Goal: Task Accomplishment & Management: Manage account settings

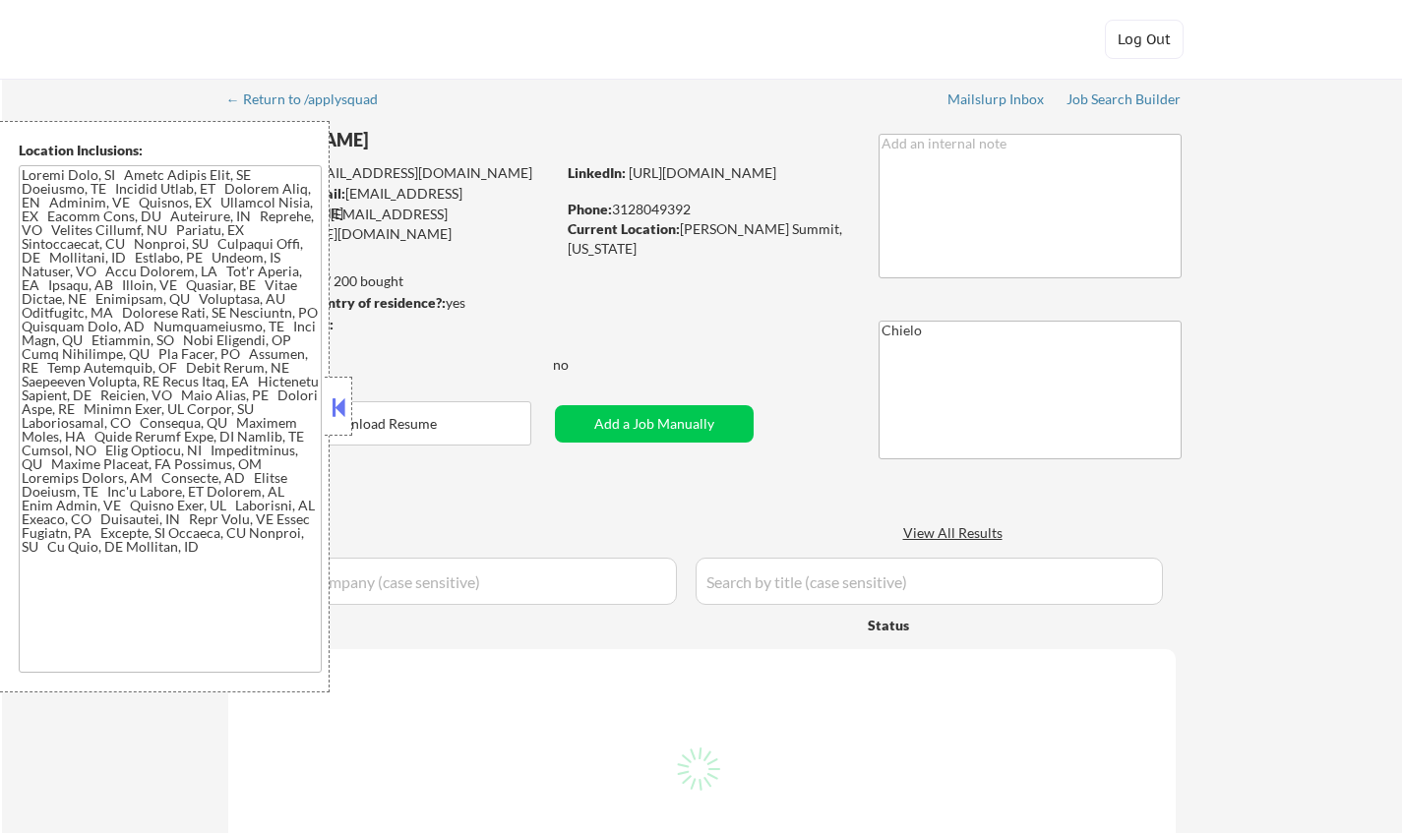
select select ""pending""
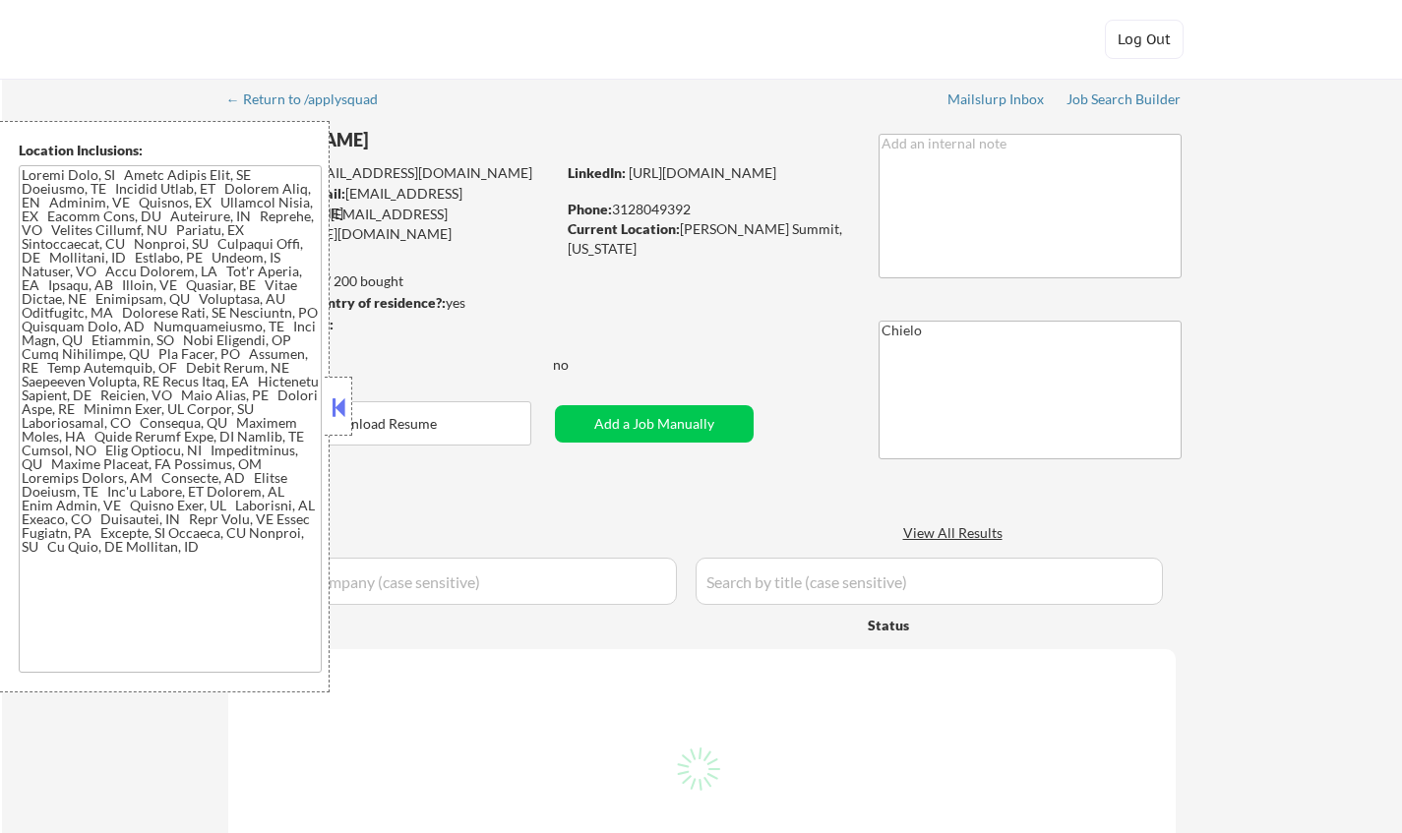
select select ""pending""
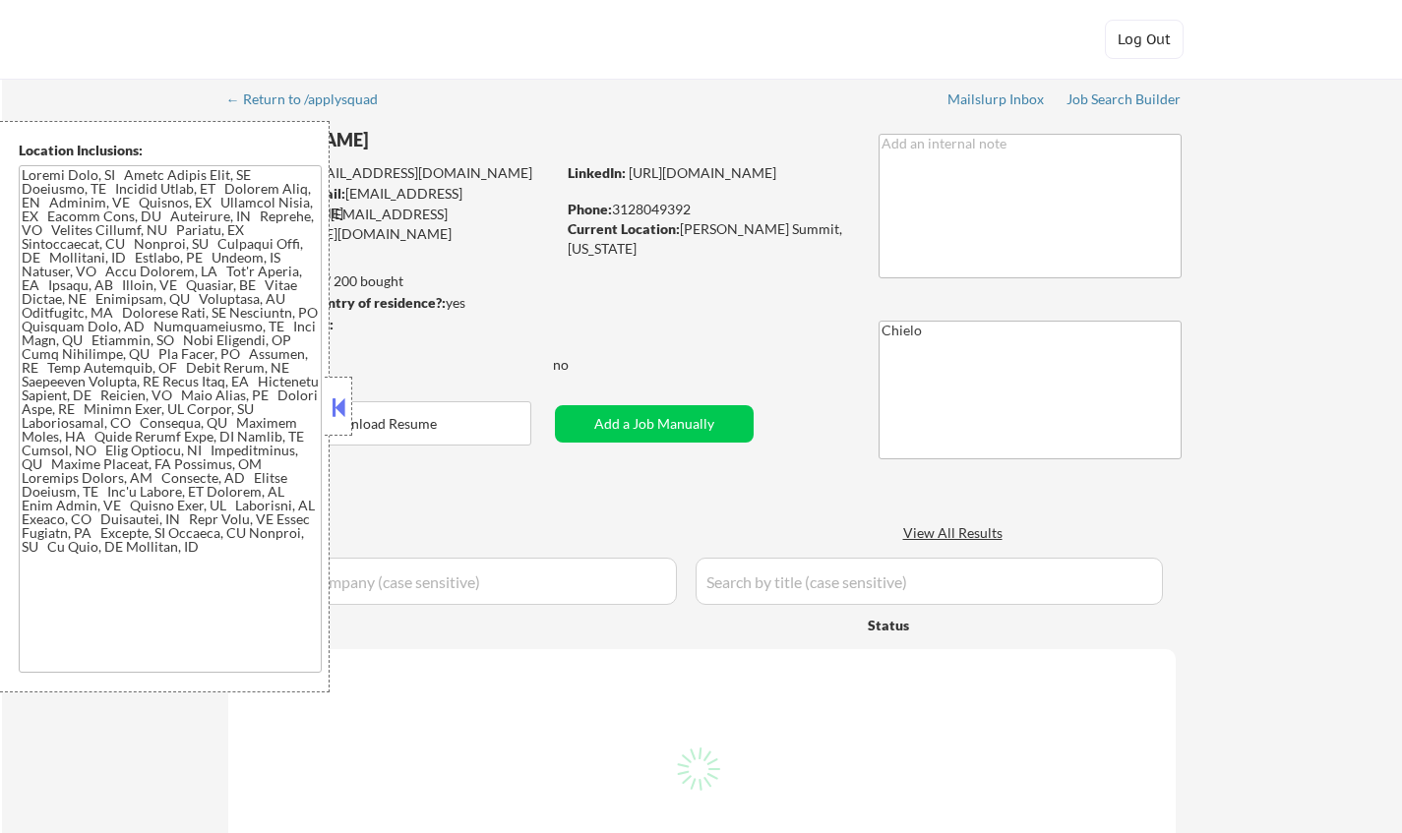
select select ""pending""
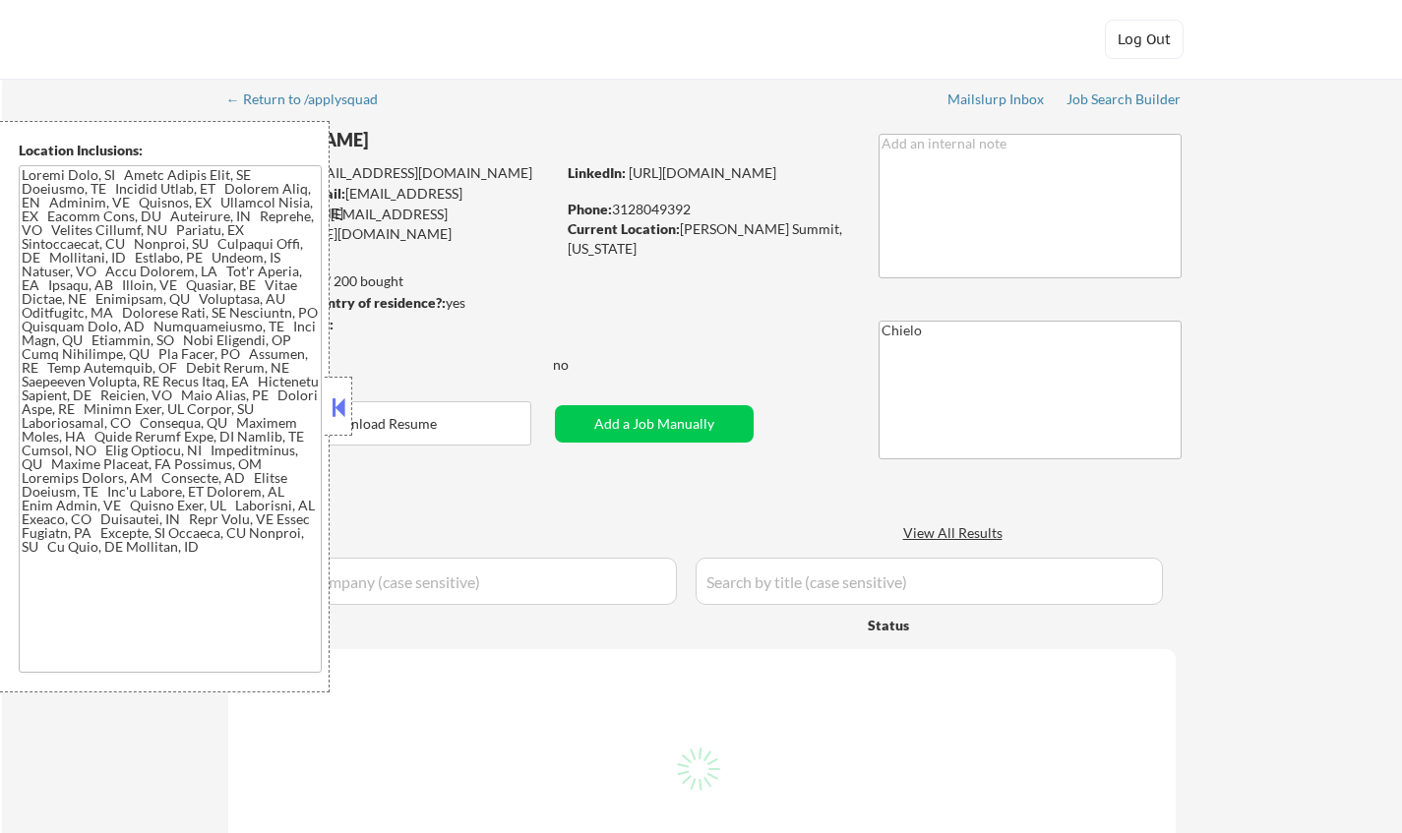
select select ""pending""
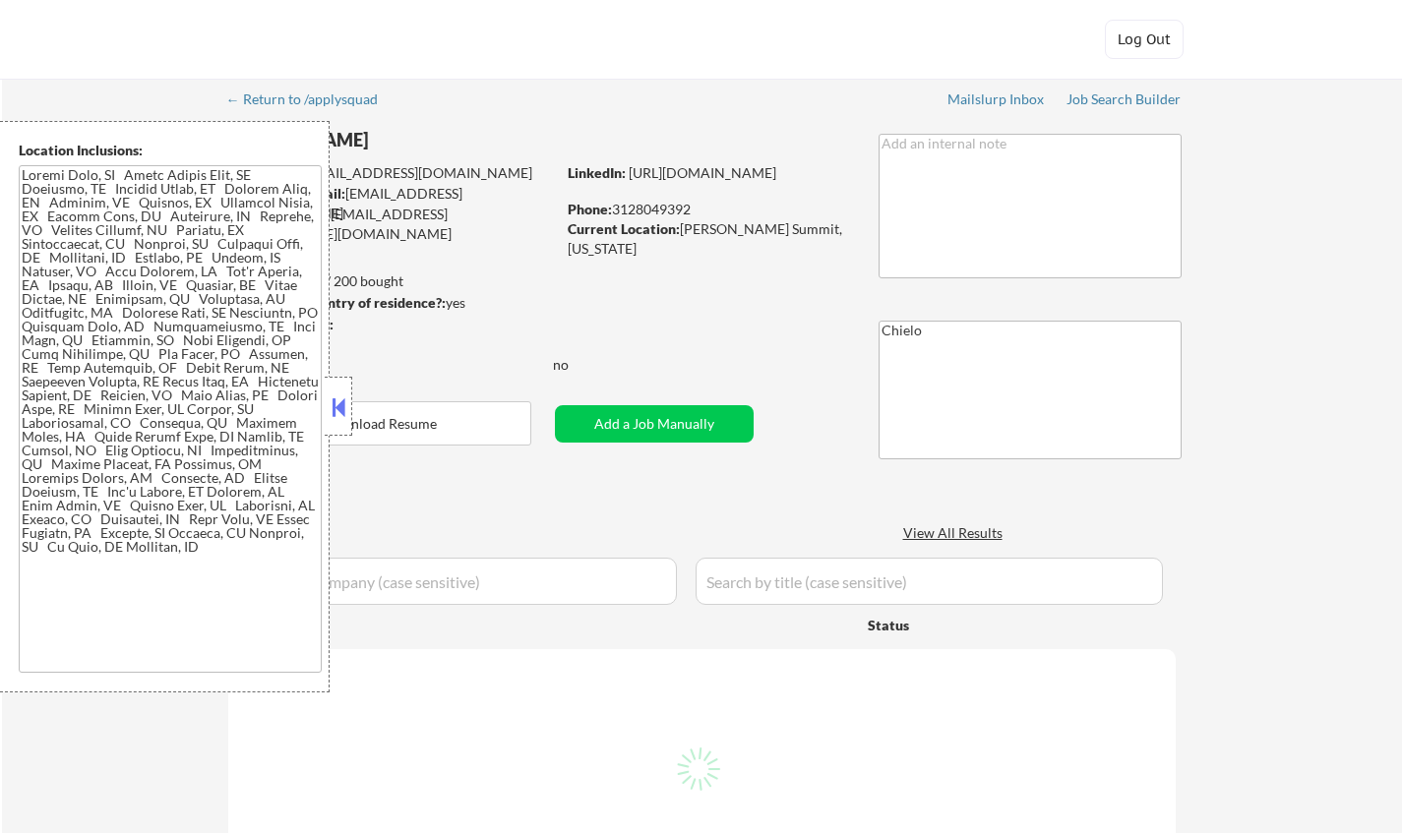
select select ""pending""
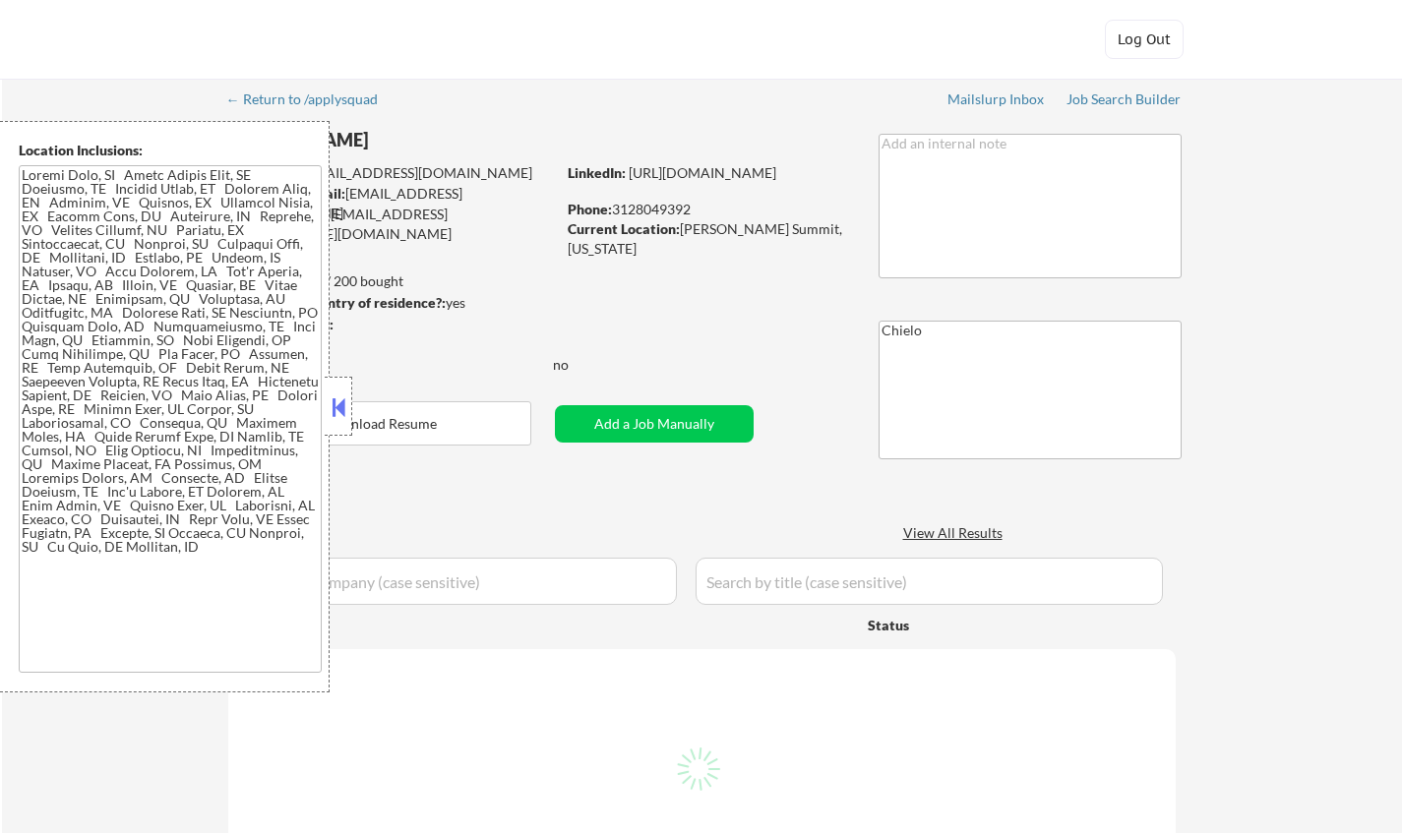
select select ""pending""
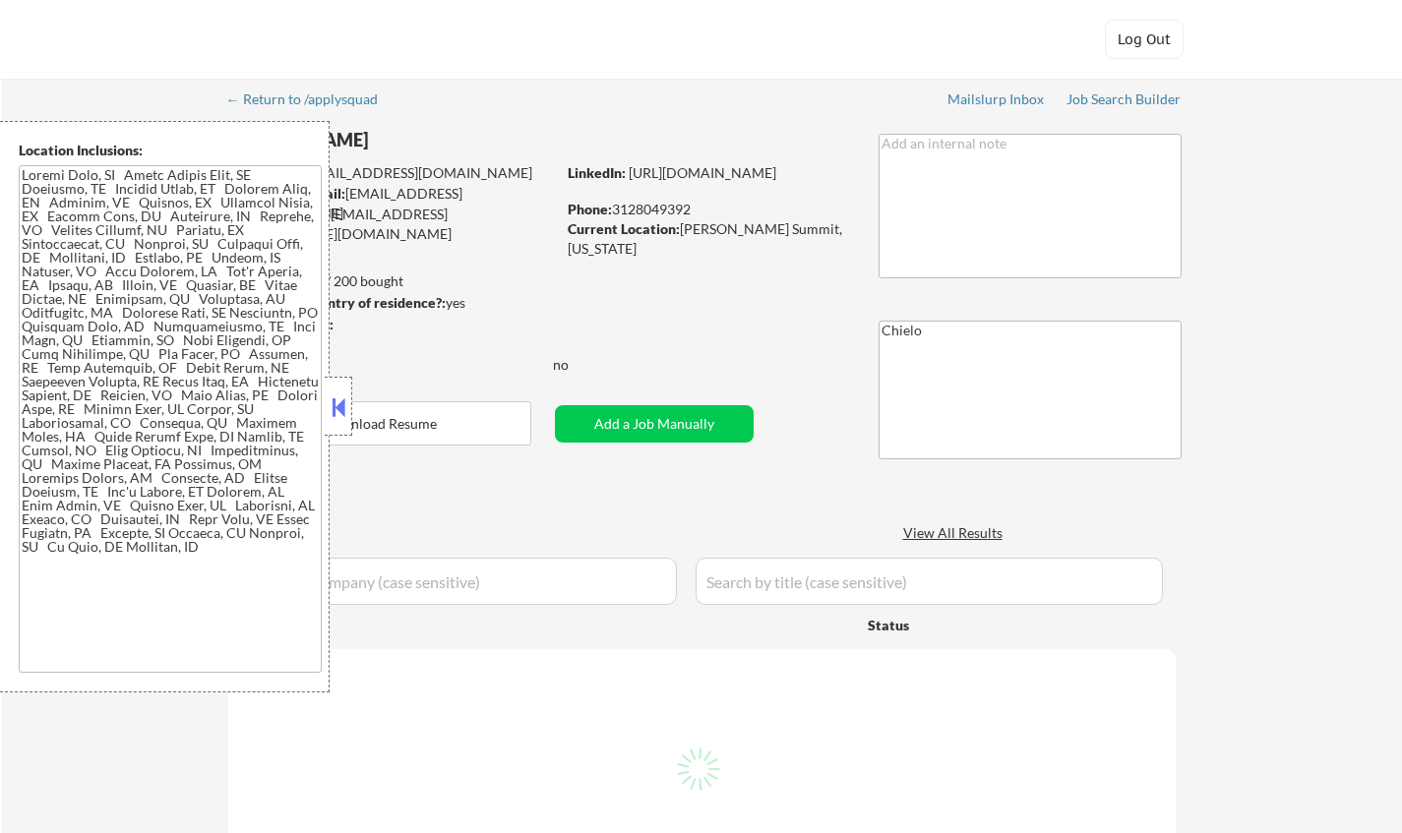
select select ""pending""
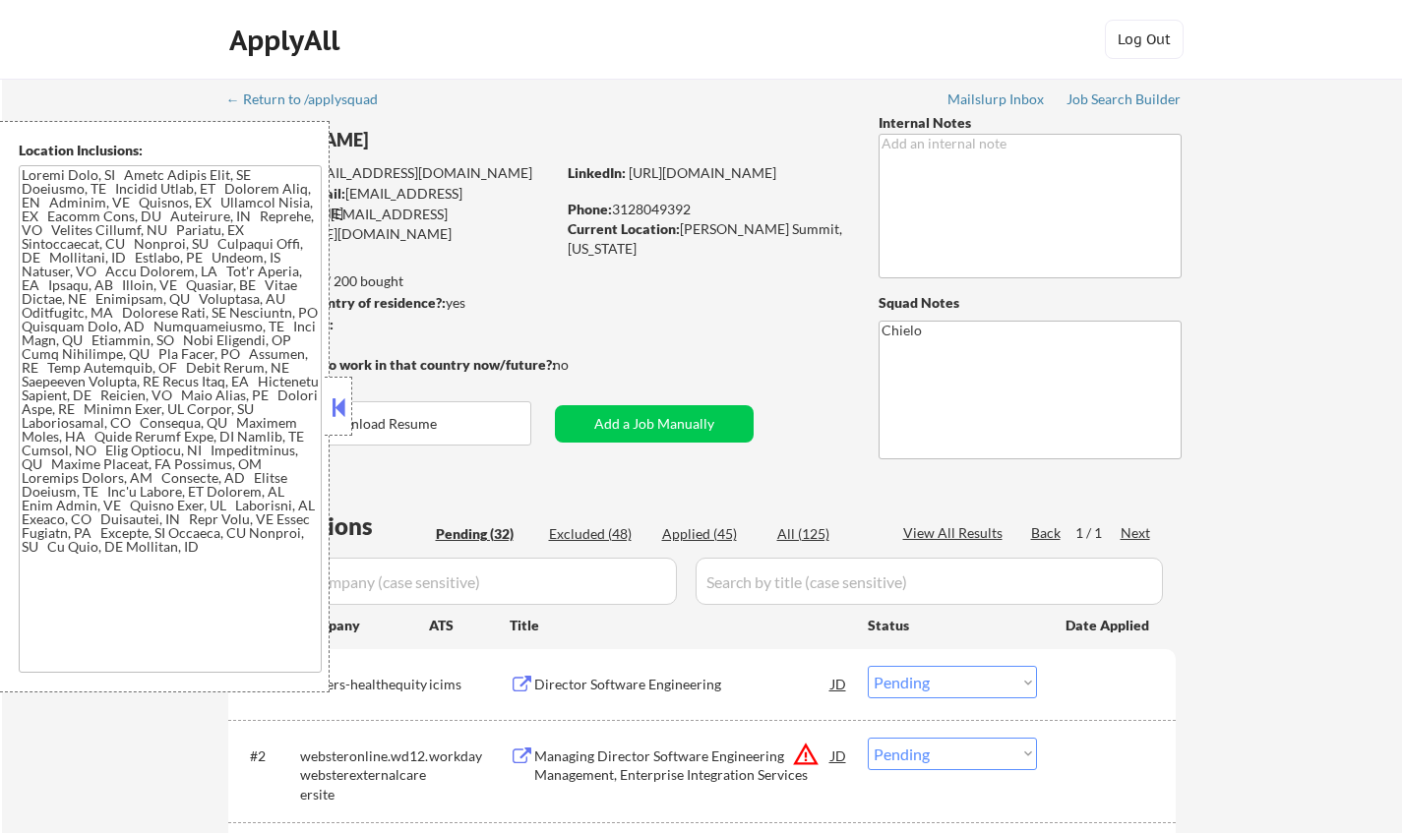
click at [339, 404] on button at bounding box center [339, 408] width 22 height 30
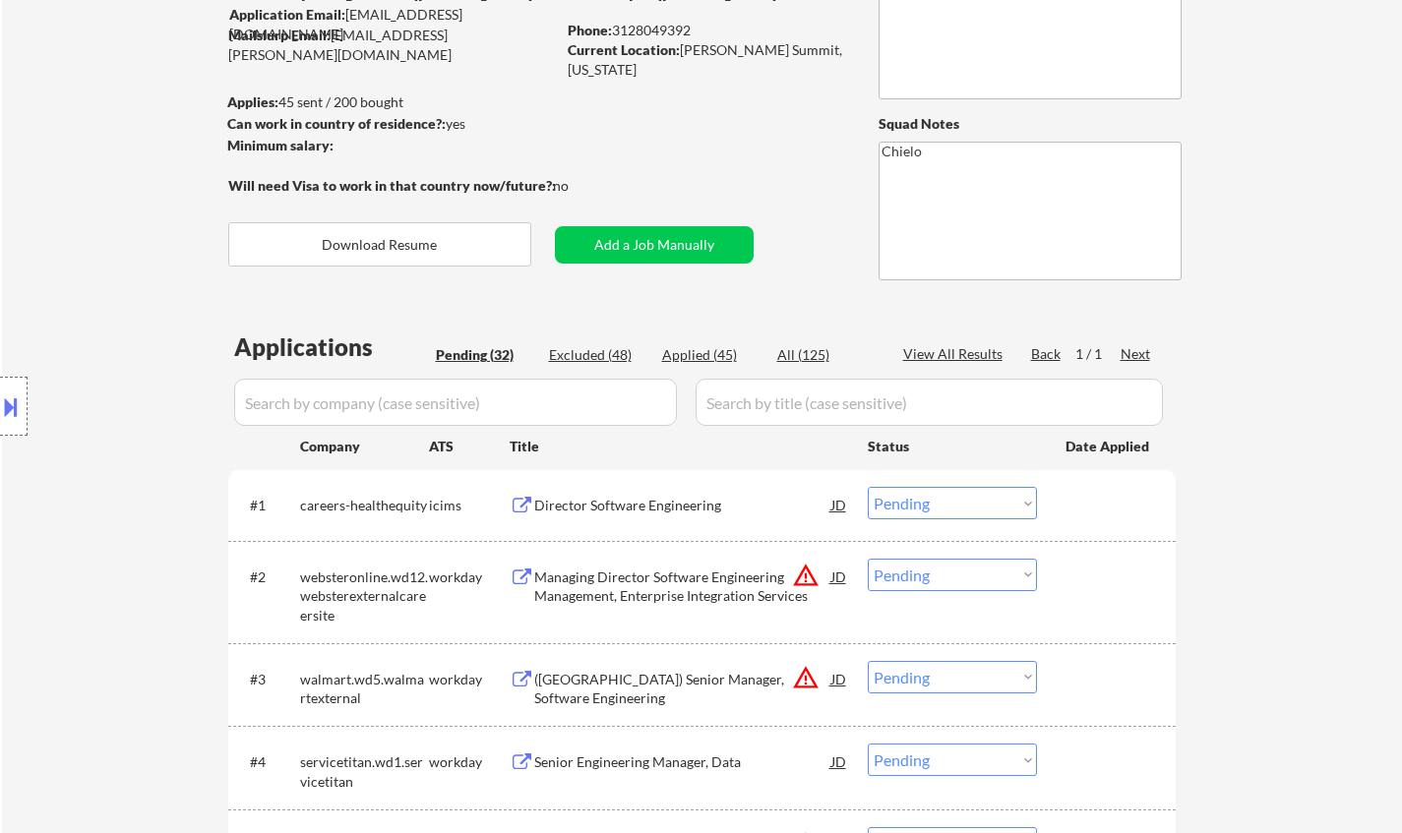
scroll to position [394, 0]
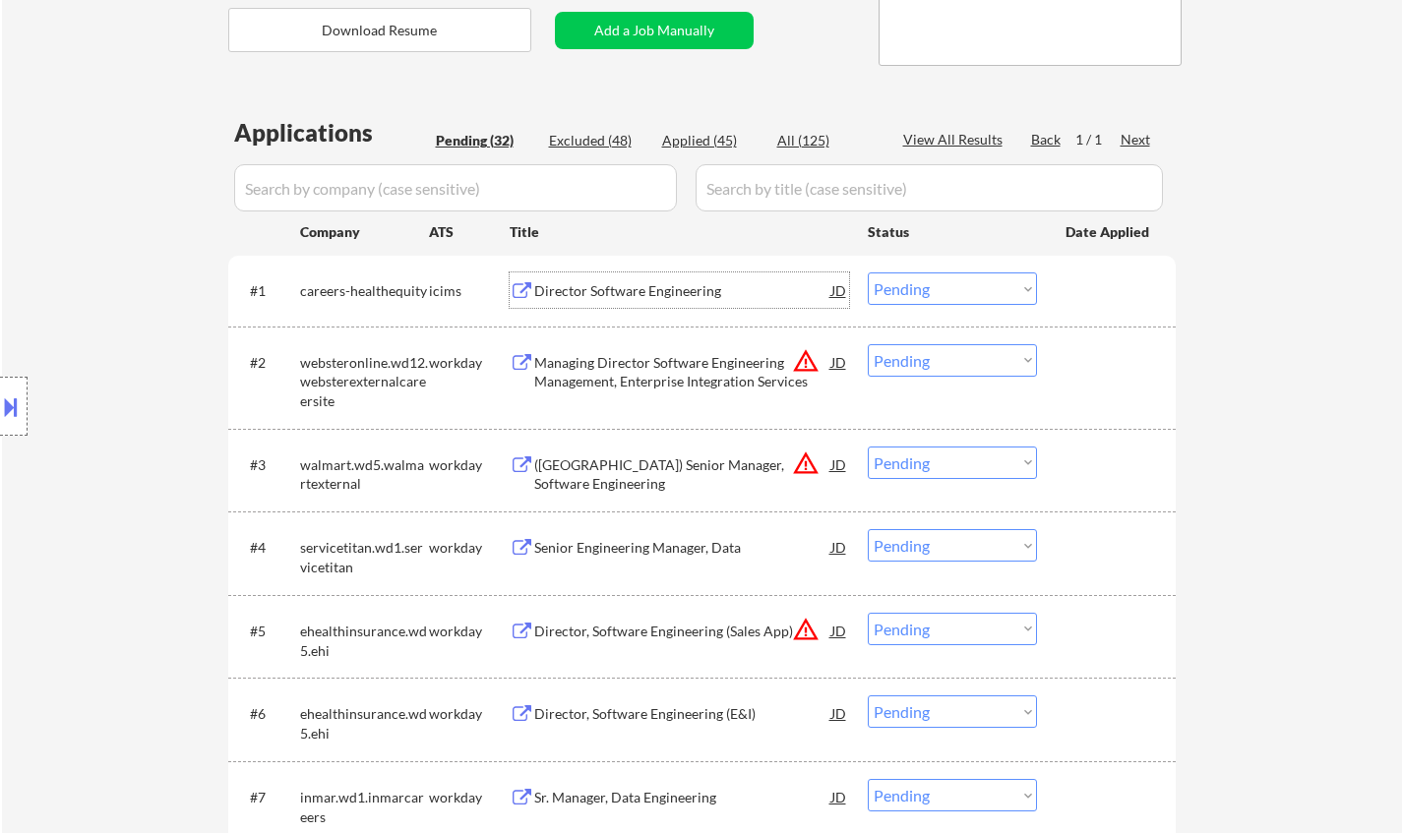
click at [627, 275] on div "Director Software Engineering" at bounding box center [682, 290] width 297 height 35
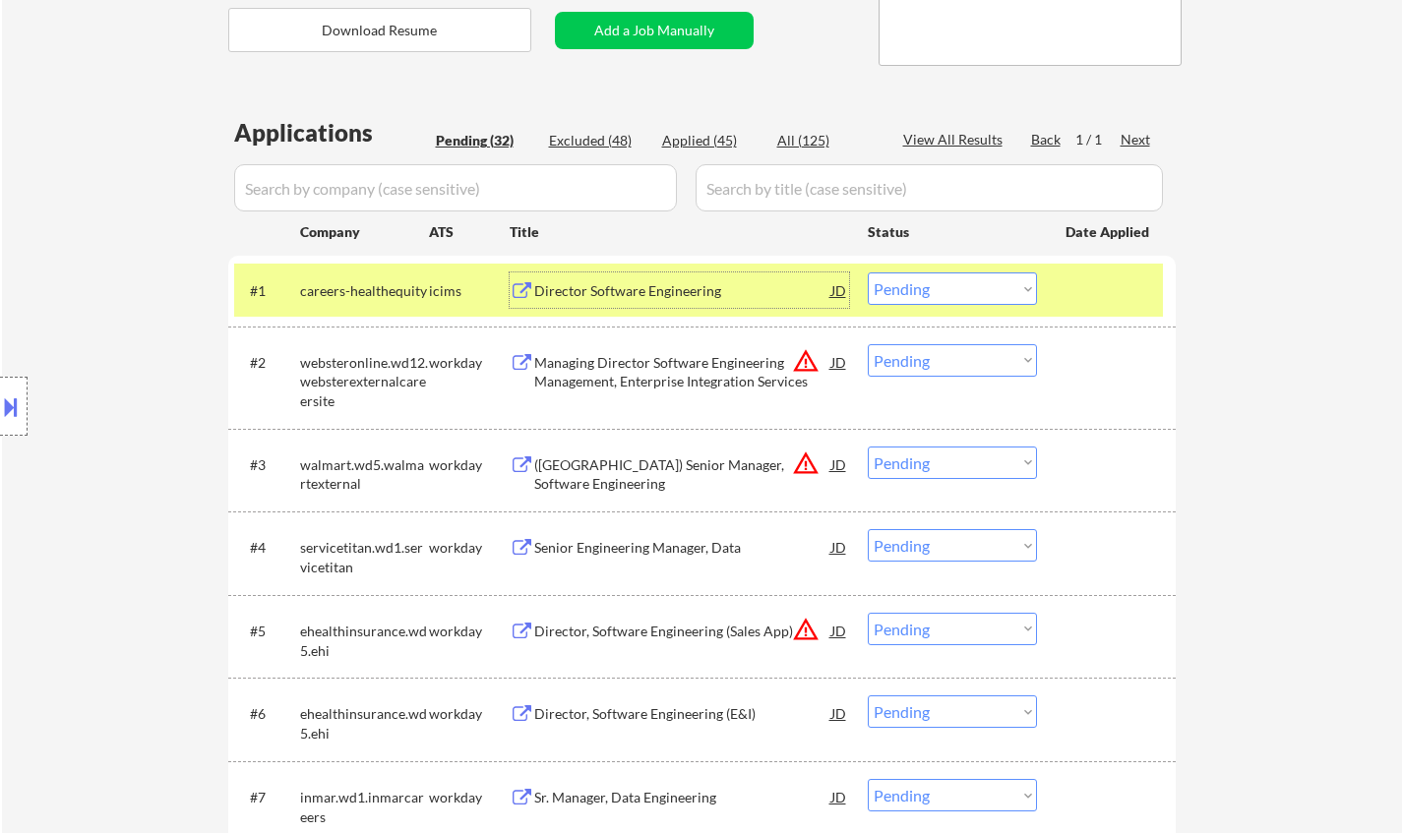
click at [950, 283] on select "Choose an option... Pending Applied Excluded (Questions) Excluded (Expired) Exc…" at bounding box center [952, 289] width 169 height 32
click at [868, 273] on select "Choose an option... Pending Applied Excluded (Questions) Excluded (Expired) Exc…" at bounding box center [952, 289] width 169 height 32
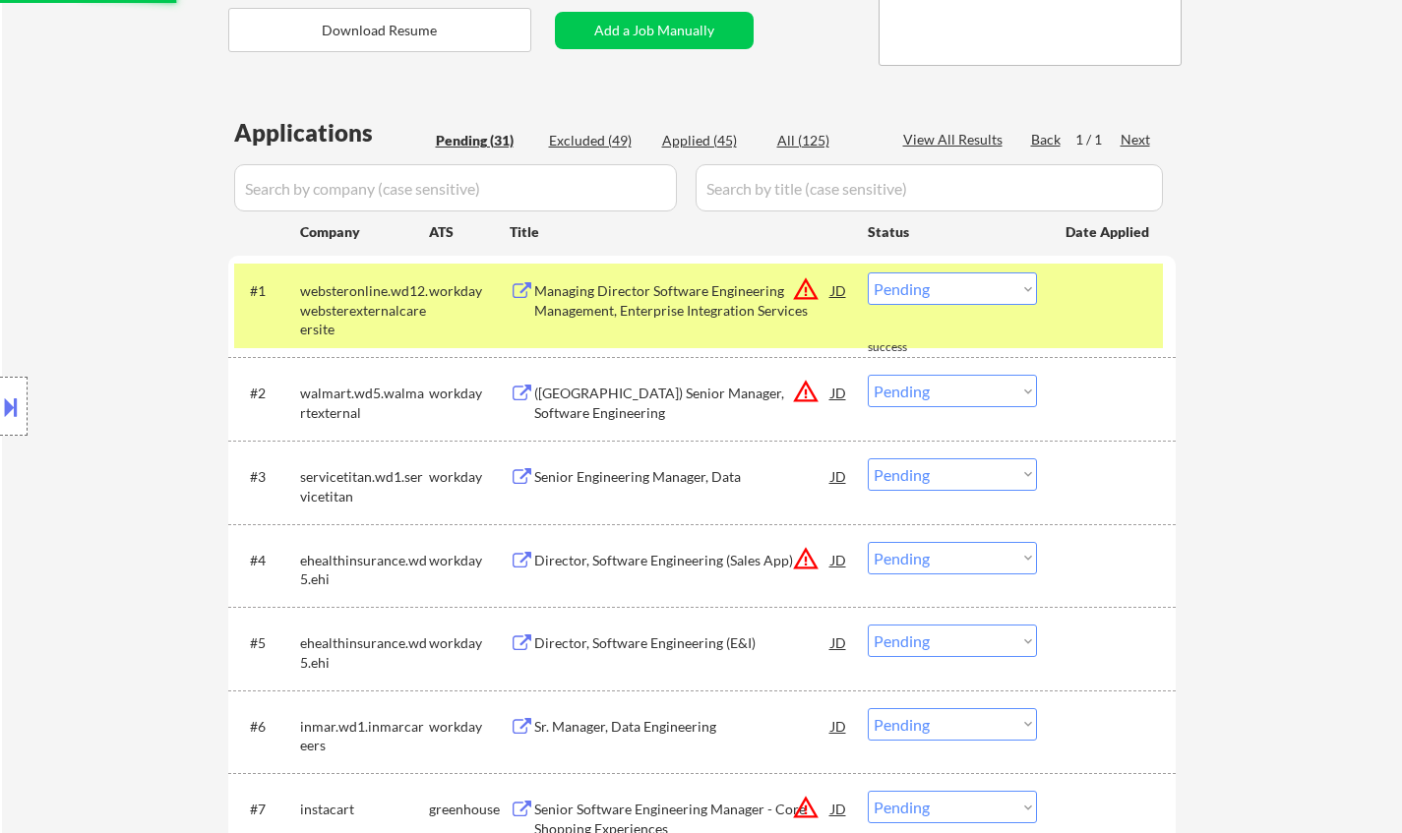
click at [0, 411] on button at bounding box center [11, 407] width 22 height 32
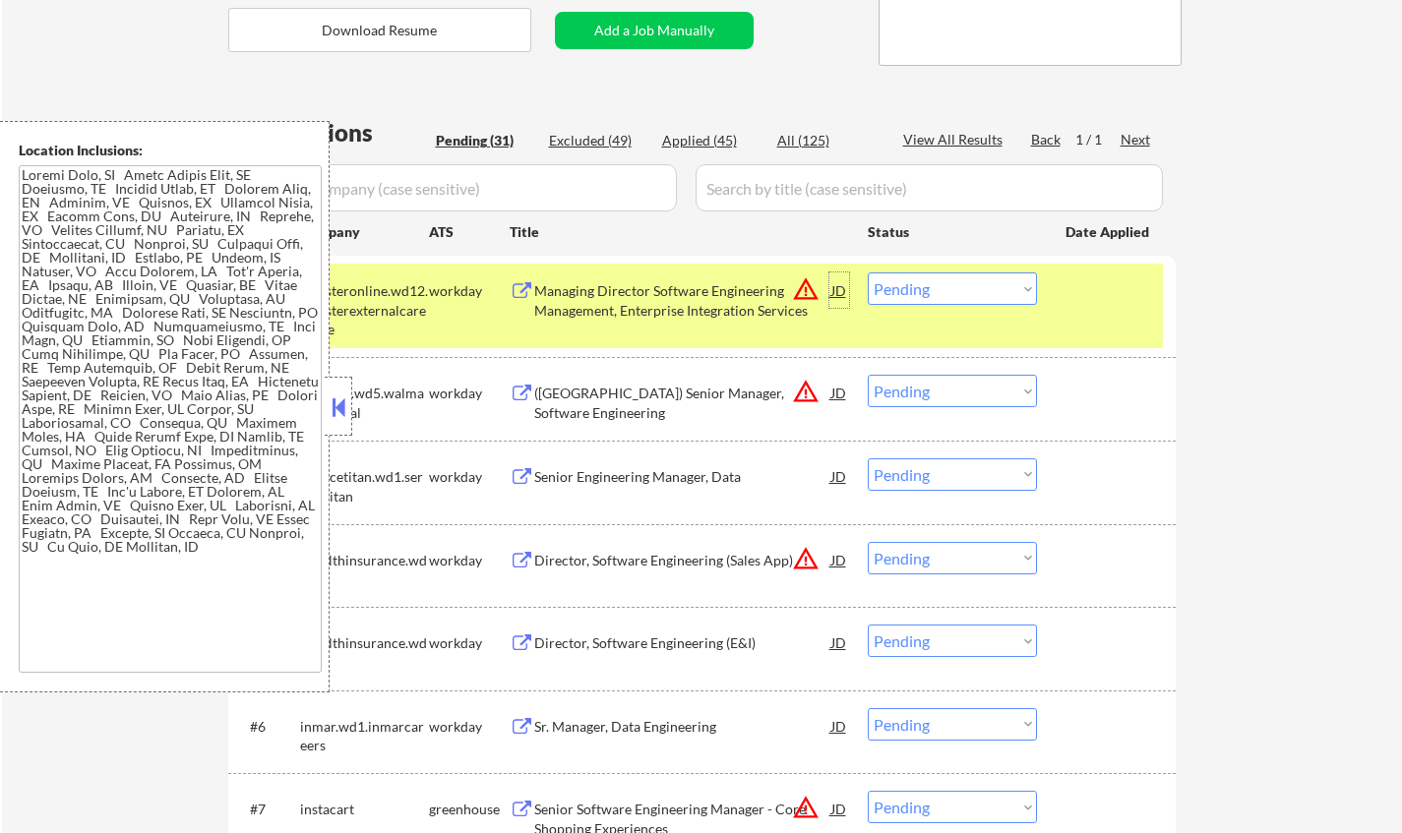
click at [845, 290] on div "JD" at bounding box center [840, 290] width 20 height 35
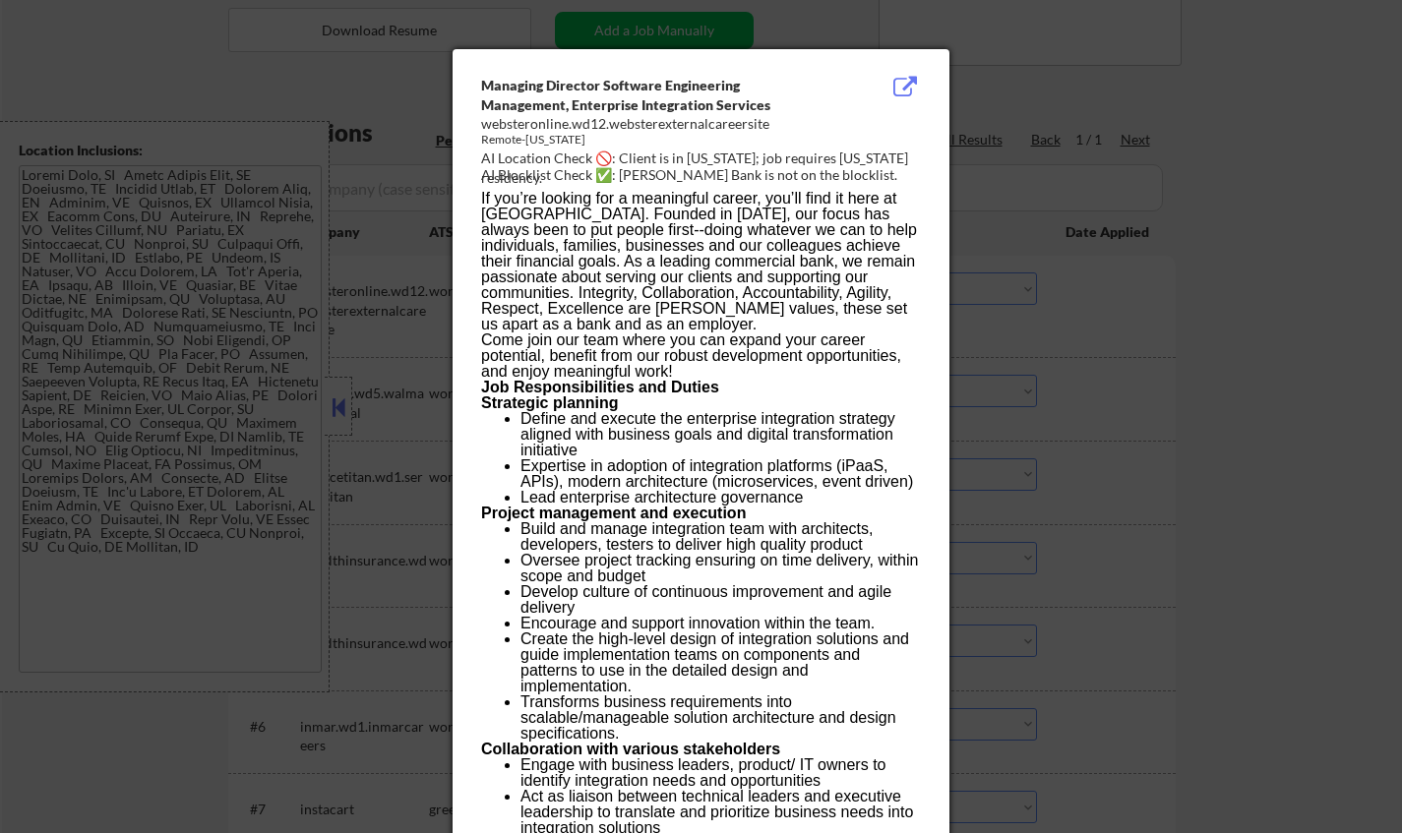
click at [1083, 338] on div at bounding box center [701, 416] width 1402 height 833
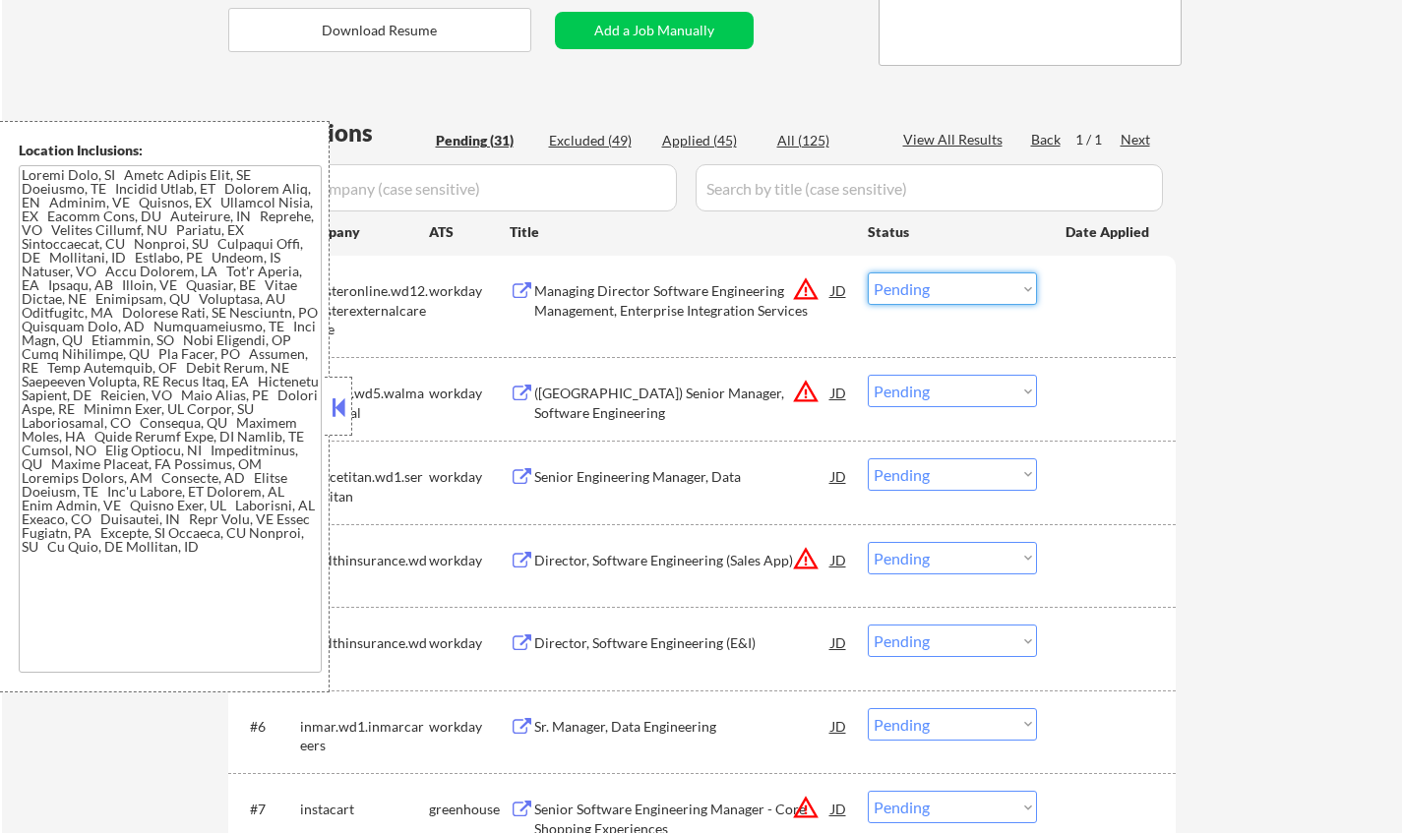
drag, startPoint x: 958, startPoint y: 291, endPoint x: 971, endPoint y: 304, distance: 18.1
click at [958, 291] on select "Choose an option... Pending Applied Excluded (Questions) Excluded (Expired) Exc…" at bounding box center [952, 289] width 169 height 32
click at [868, 273] on select "Choose an option... Pending Applied Excluded (Questions) Excluded (Expired) Exc…" at bounding box center [952, 289] width 169 height 32
click at [329, 404] on button at bounding box center [339, 408] width 22 height 30
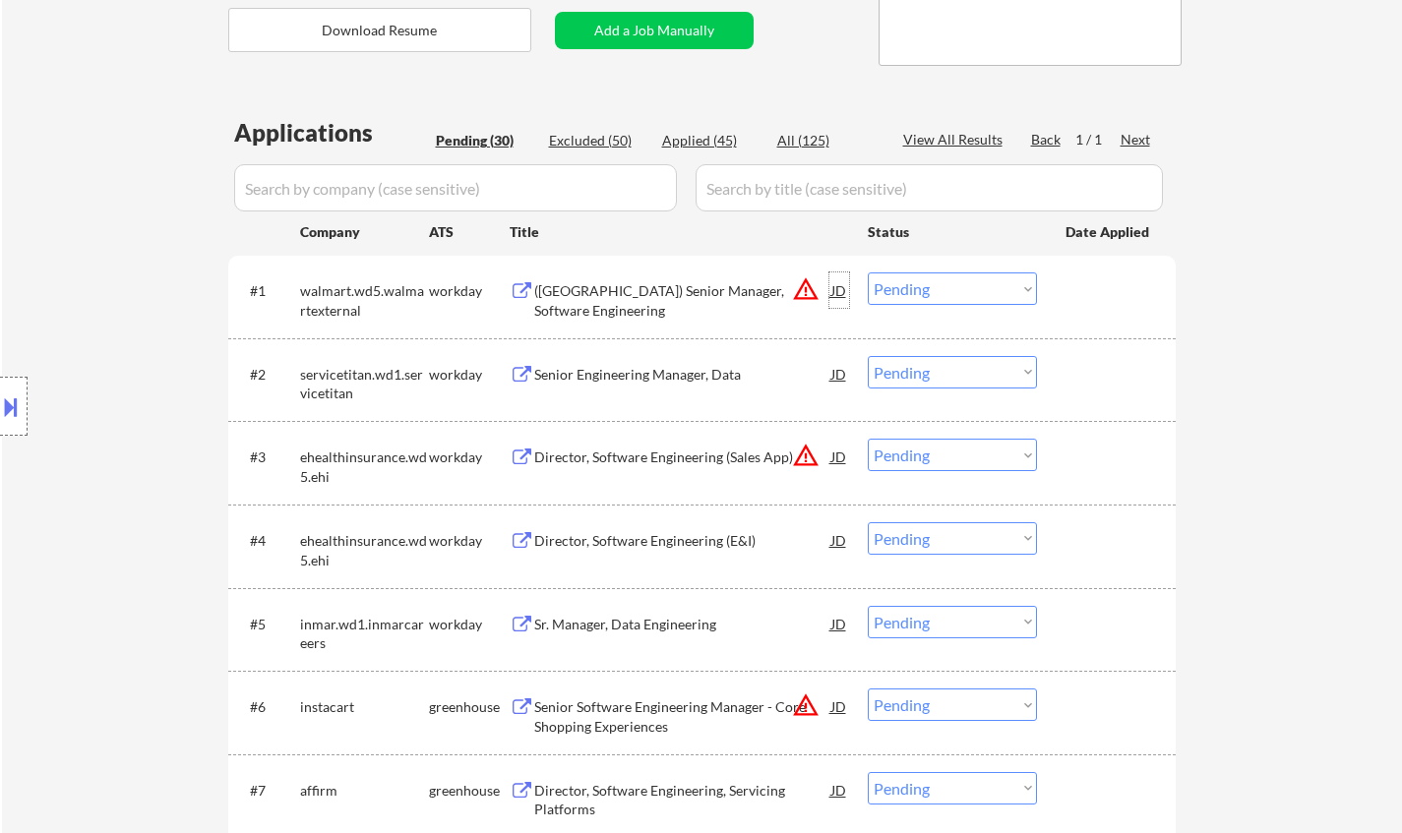
click at [846, 294] on div "JD" at bounding box center [840, 290] width 20 height 35
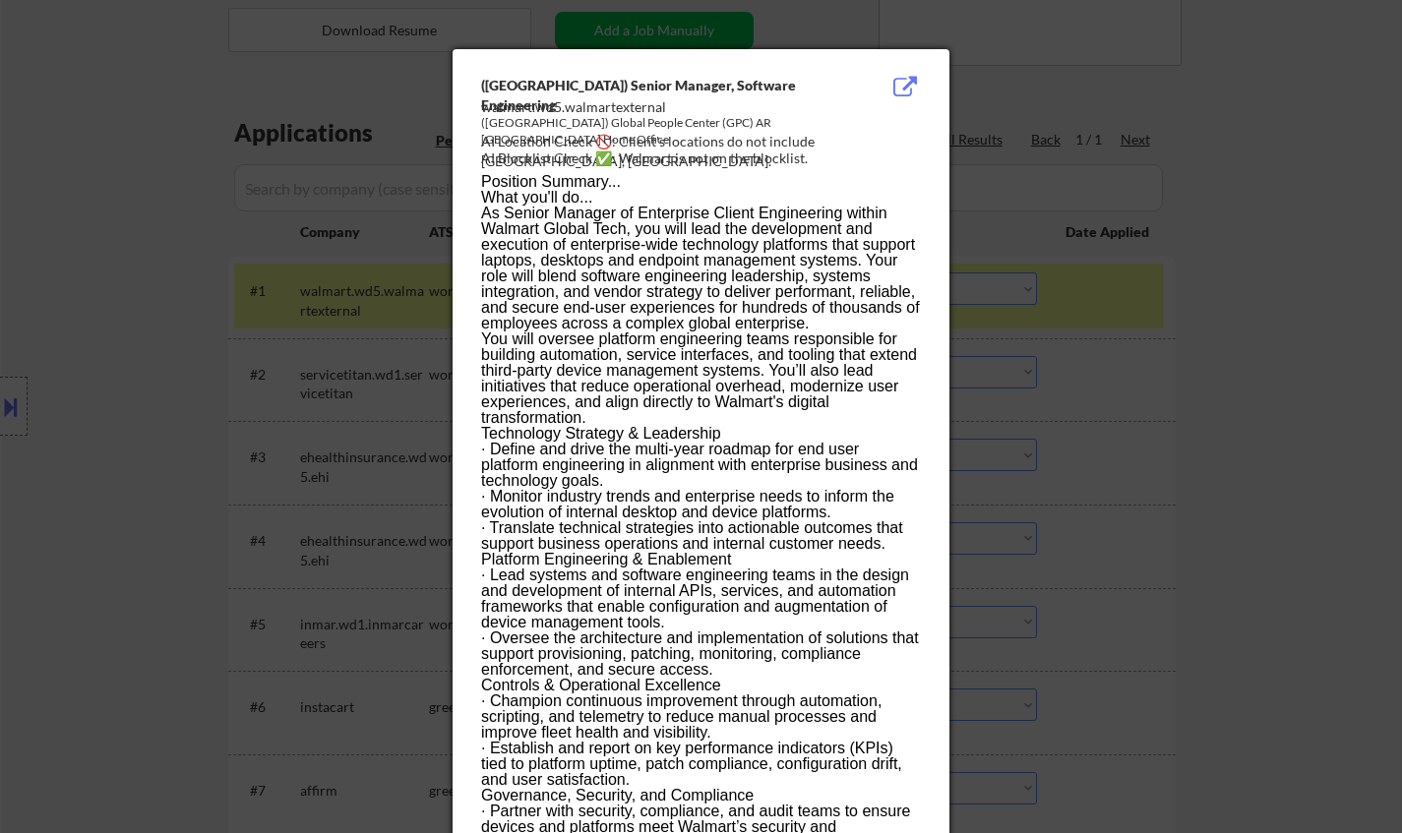
click at [1242, 334] on div at bounding box center [701, 416] width 1402 height 833
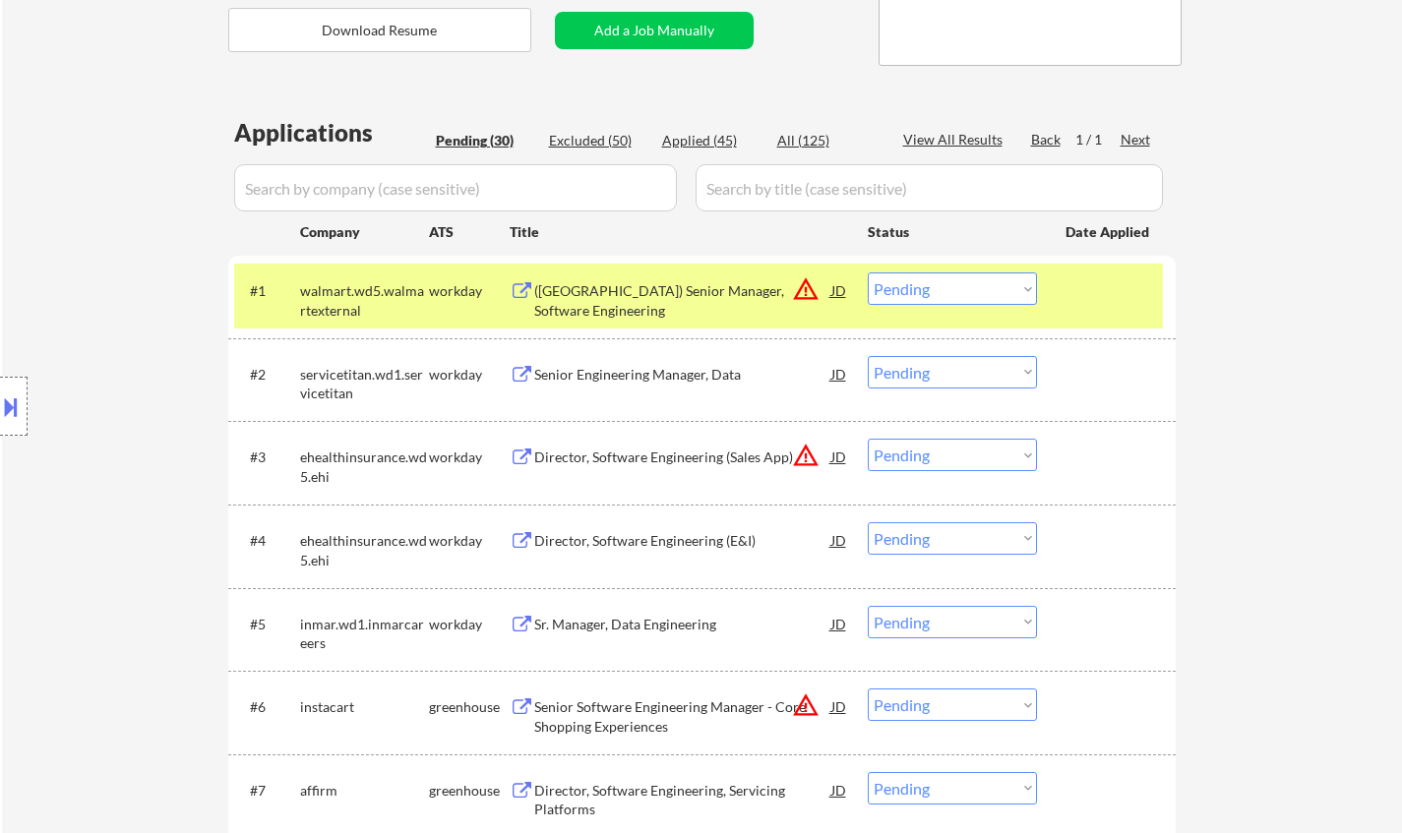
click at [950, 295] on select "Choose an option... Pending Applied Excluded (Questions) Excluded (Expired) Exc…" at bounding box center [952, 289] width 169 height 32
click at [868, 273] on select "Choose an option... Pending Applied Excluded (Questions) Excluded (Expired) Exc…" at bounding box center [952, 289] width 169 height 32
select select ""pending""
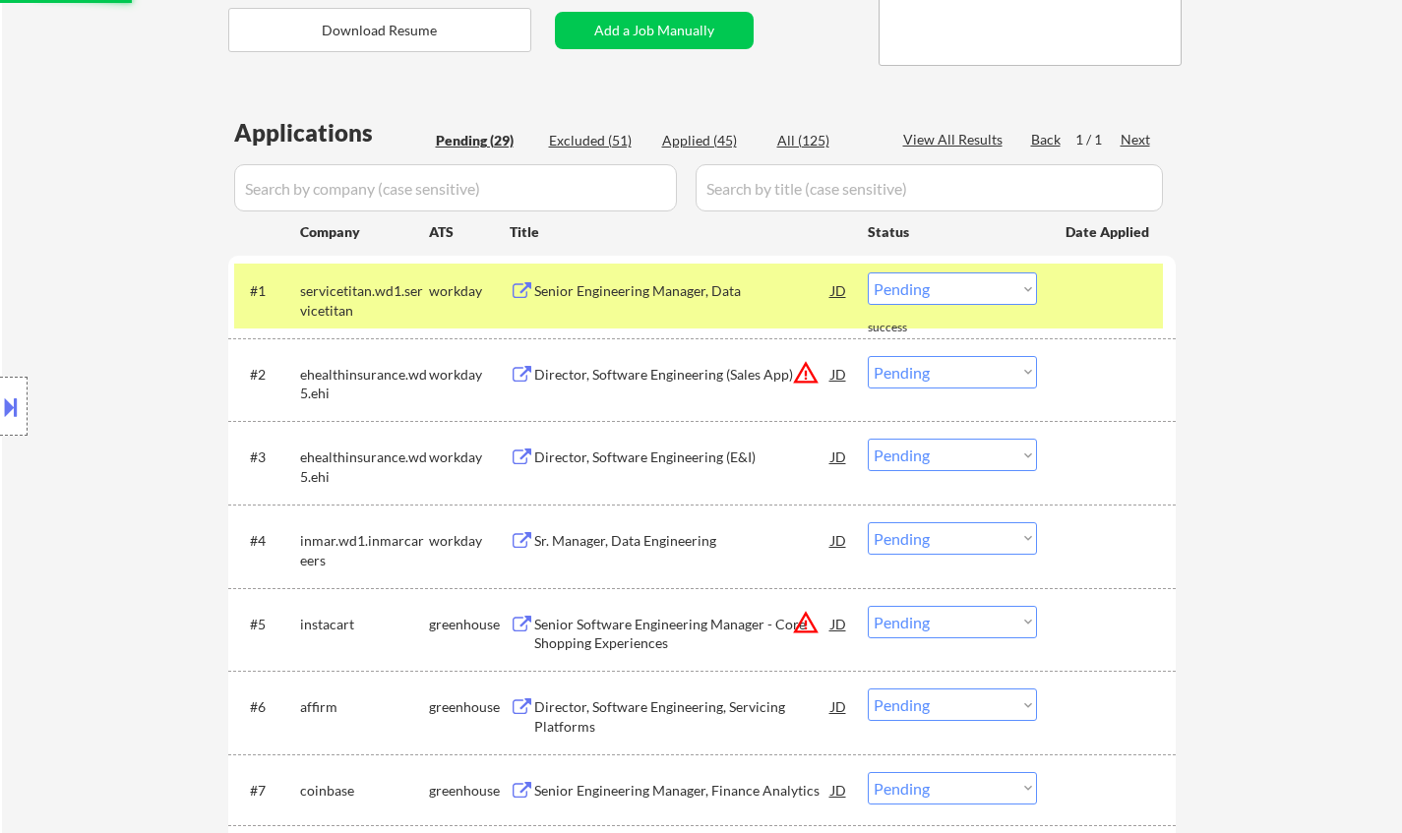
click at [825, 370] on div "Director, Software Engineering (Sales App)" at bounding box center [682, 375] width 297 height 20
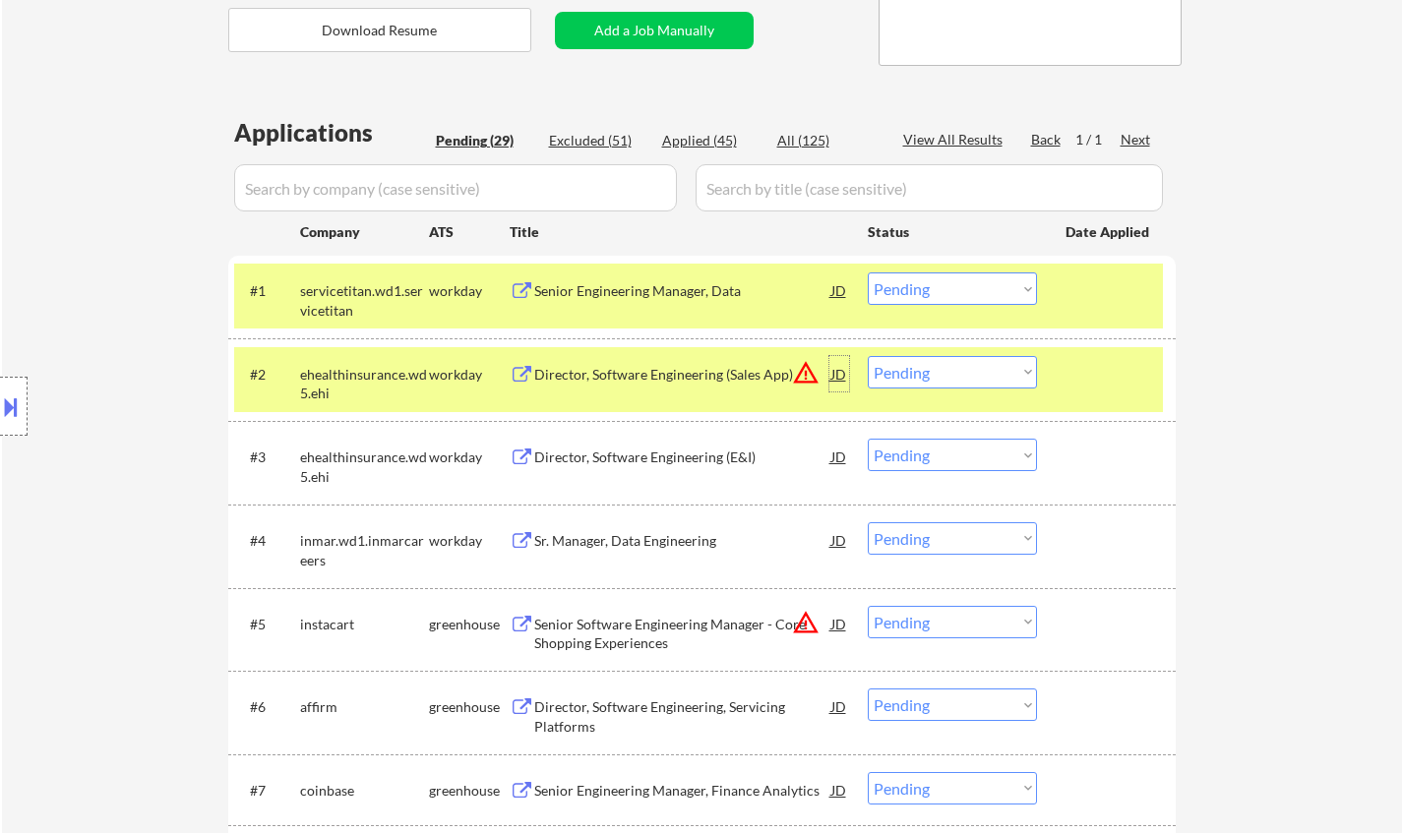
click at [841, 377] on div "JD" at bounding box center [840, 373] width 20 height 35
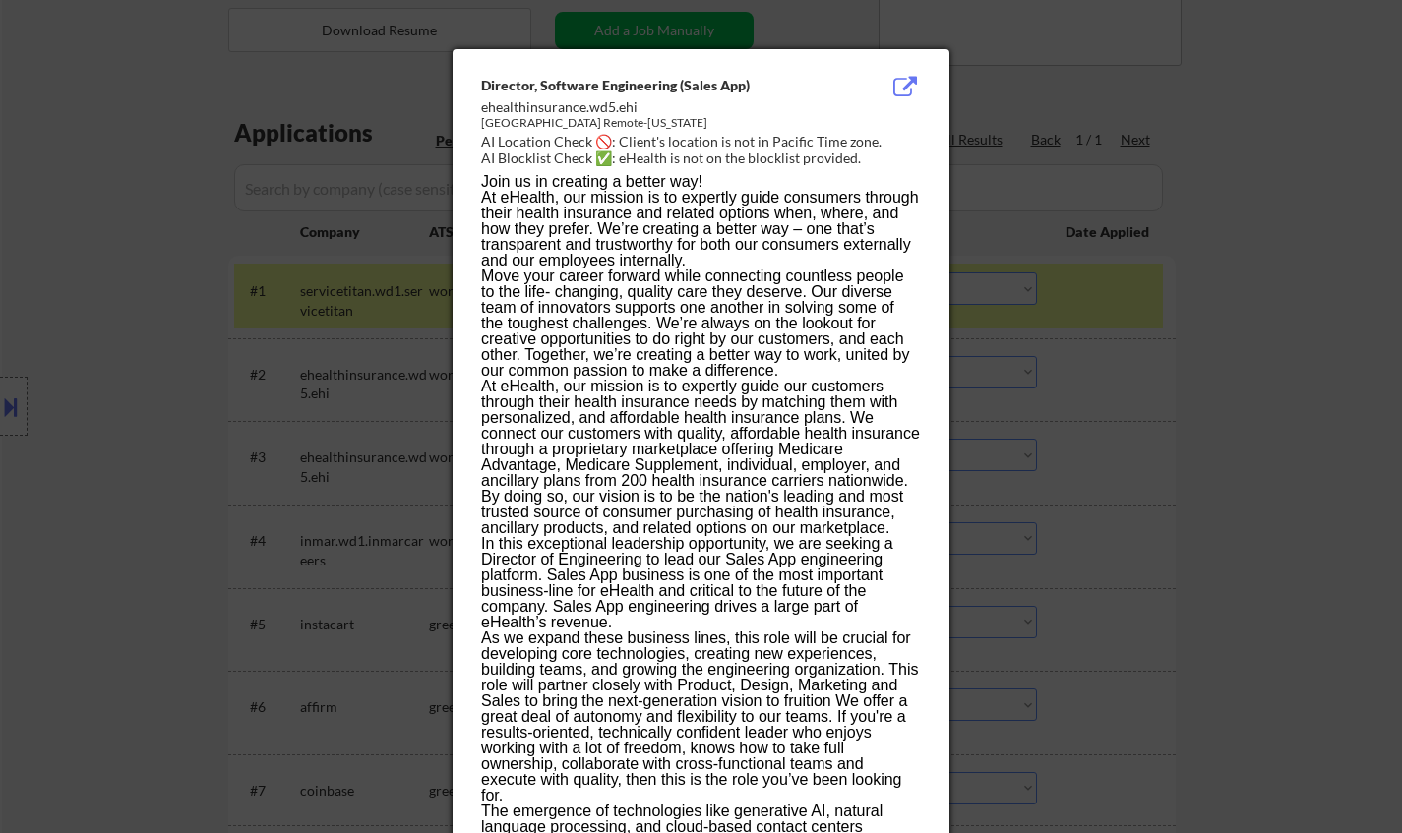
click at [1202, 487] on div at bounding box center [701, 416] width 1402 height 833
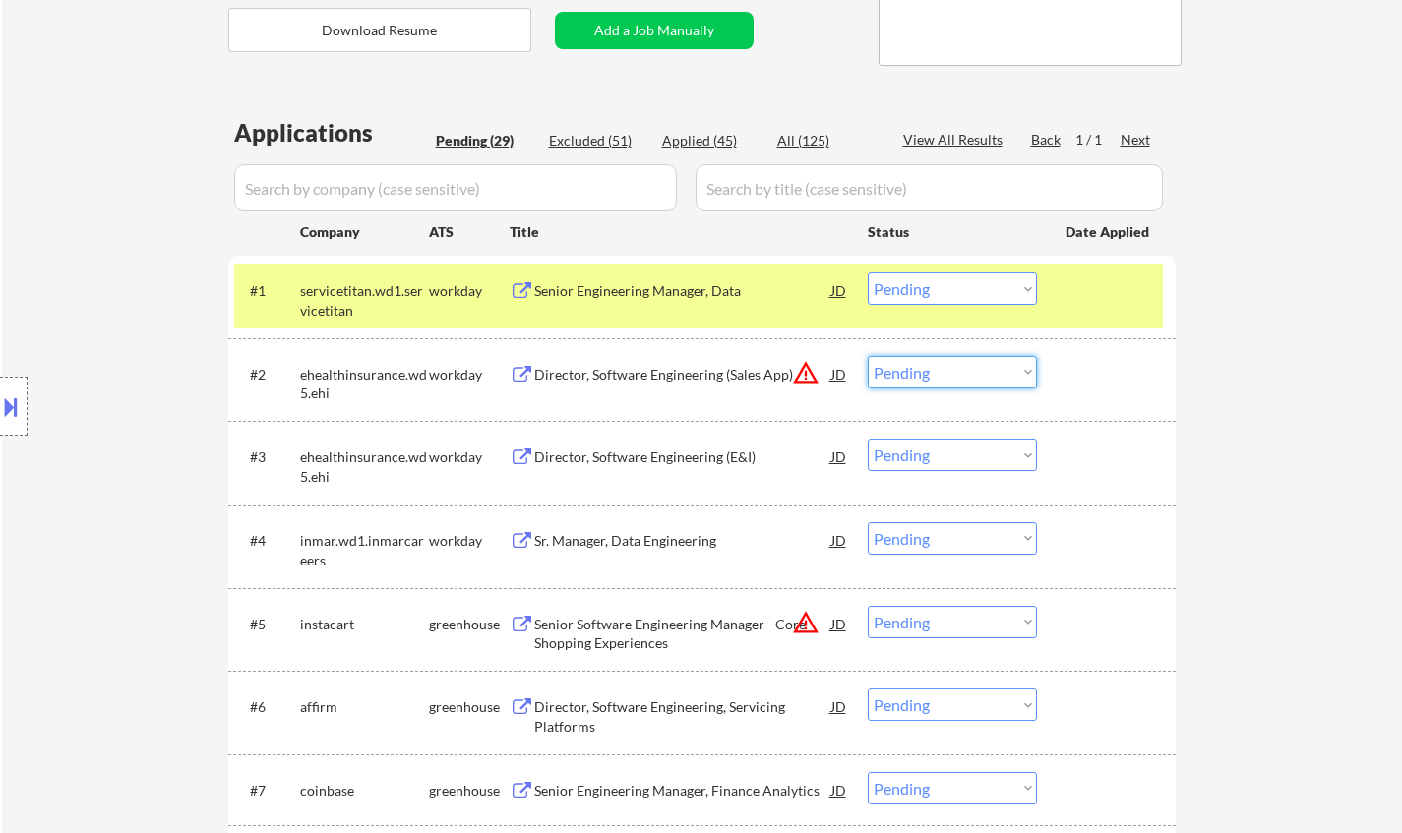
drag, startPoint x: 1006, startPoint y: 365, endPoint x: 1072, endPoint y: 446, distance: 104.2
click at [1006, 365] on select "Choose an option... Pending Applied Excluded (Questions) Excluded (Expired) Exc…" at bounding box center [952, 372] width 169 height 32
click at [868, 356] on select "Choose an option... Pending Applied Excluded (Questions) Excluded (Expired) Exc…" at bounding box center [952, 372] width 169 height 32
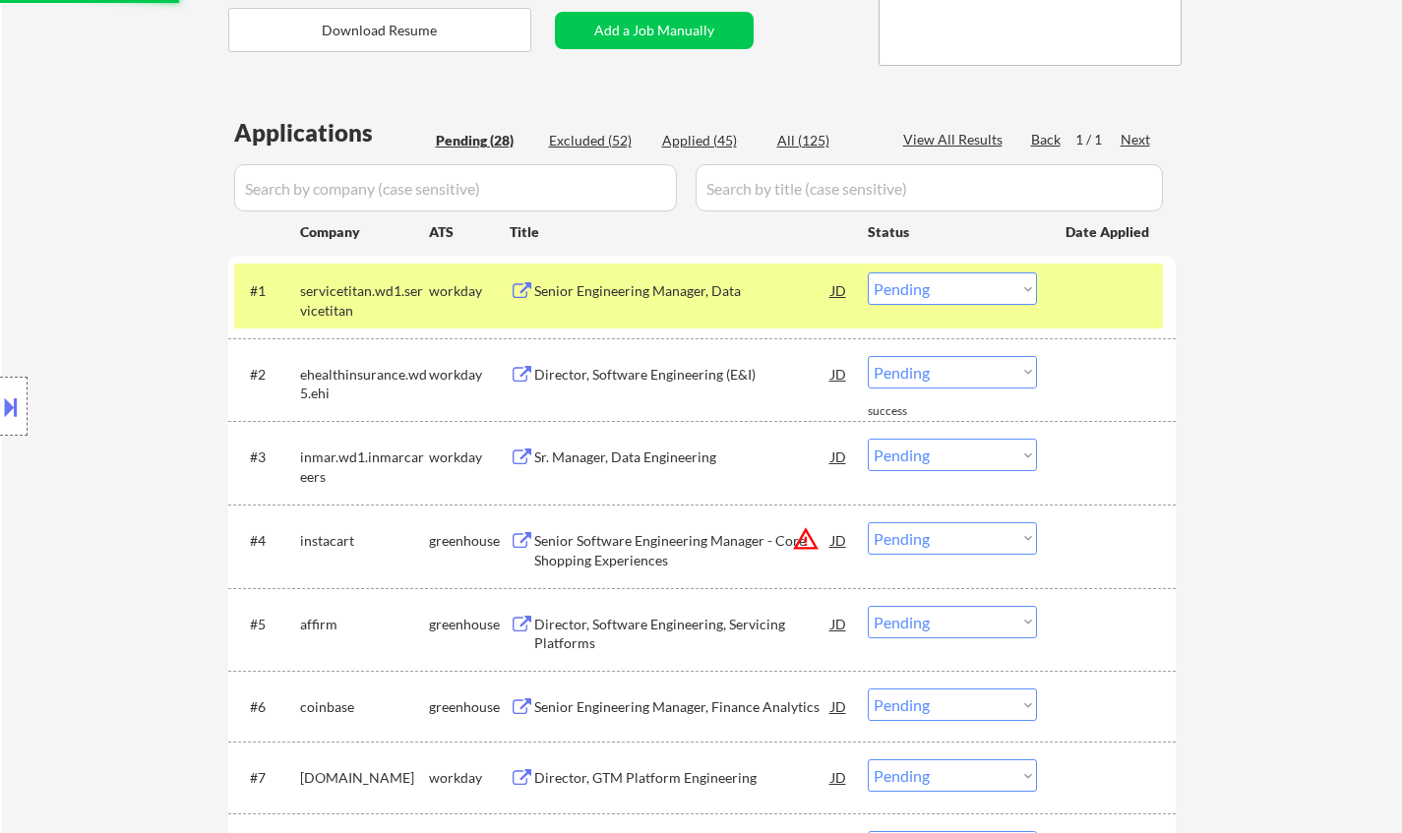
click at [622, 369] on div "Director, Software Engineering (E&I)" at bounding box center [682, 375] width 297 height 20
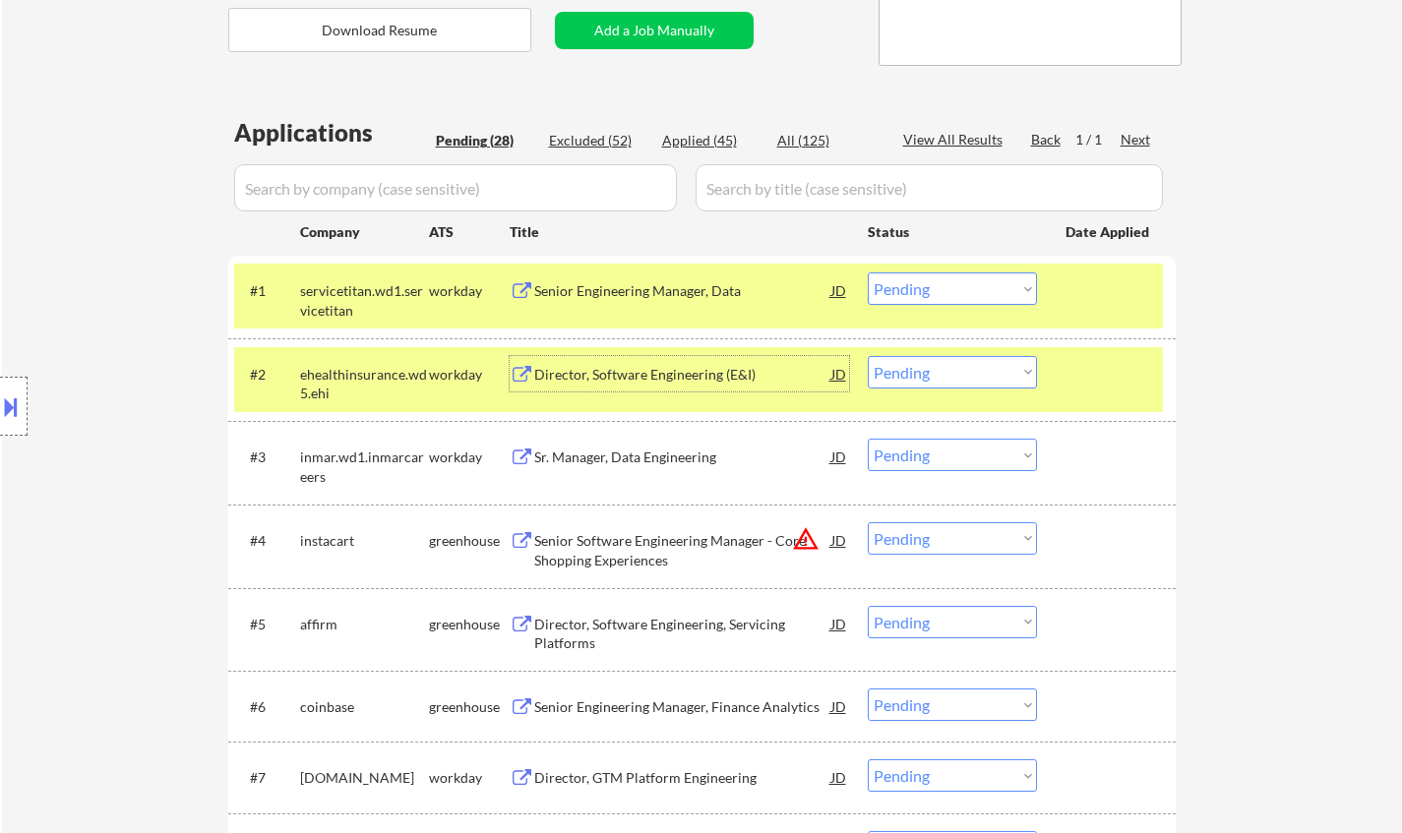
click at [972, 377] on select "Choose an option... Pending Applied Excluded (Questions) Excluded (Expired) Exc…" at bounding box center [952, 372] width 169 height 32
click at [868, 356] on select "Choose an option... Pending Applied Excluded (Questions) Excluded (Expired) Exc…" at bounding box center [952, 372] width 169 height 32
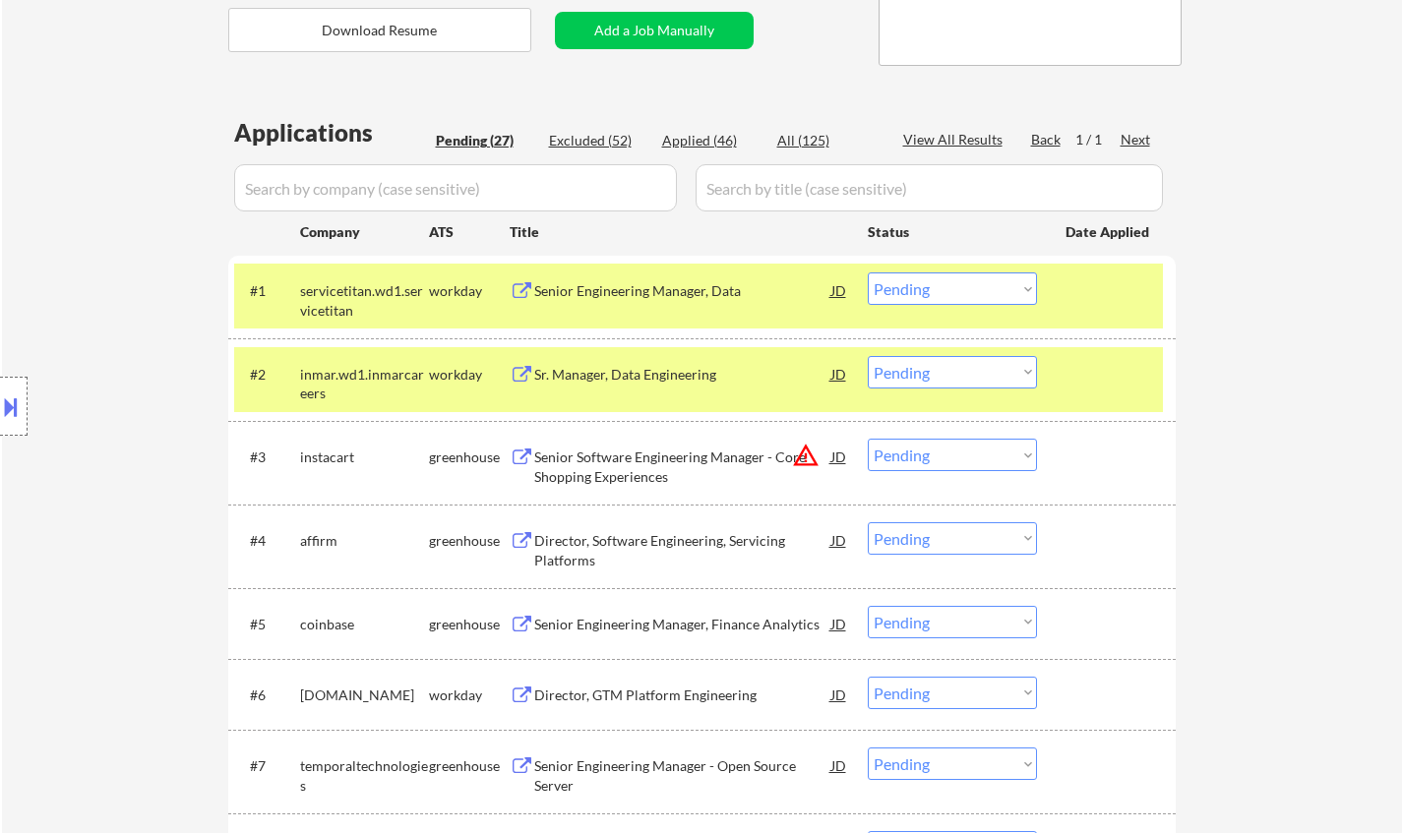
click at [658, 365] on div "Sr. Manager, Data Engineering" at bounding box center [682, 375] width 297 height 20
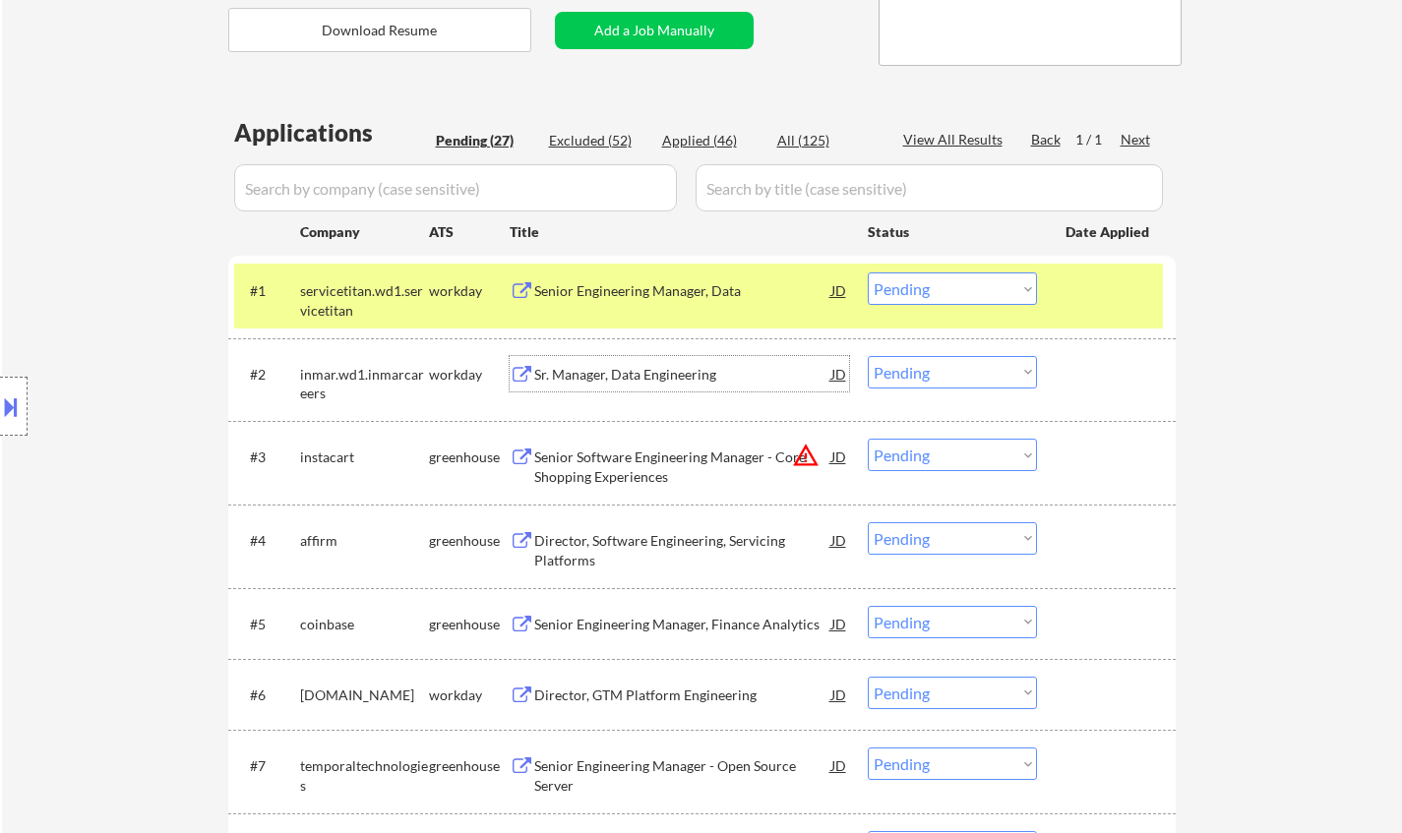
click at [932, 367] on select "Choose an option... Pending Applied Excluded (Questions) Excluded (Expired) Exc…" at bounding box center [952, 372] width 169 height 32
click at [868, 356] on select "Choose an option... Pending Applied Excluded (Questions) Excluded (Expired) Exc…" at bounding box center [952, 372] width 169 height 32
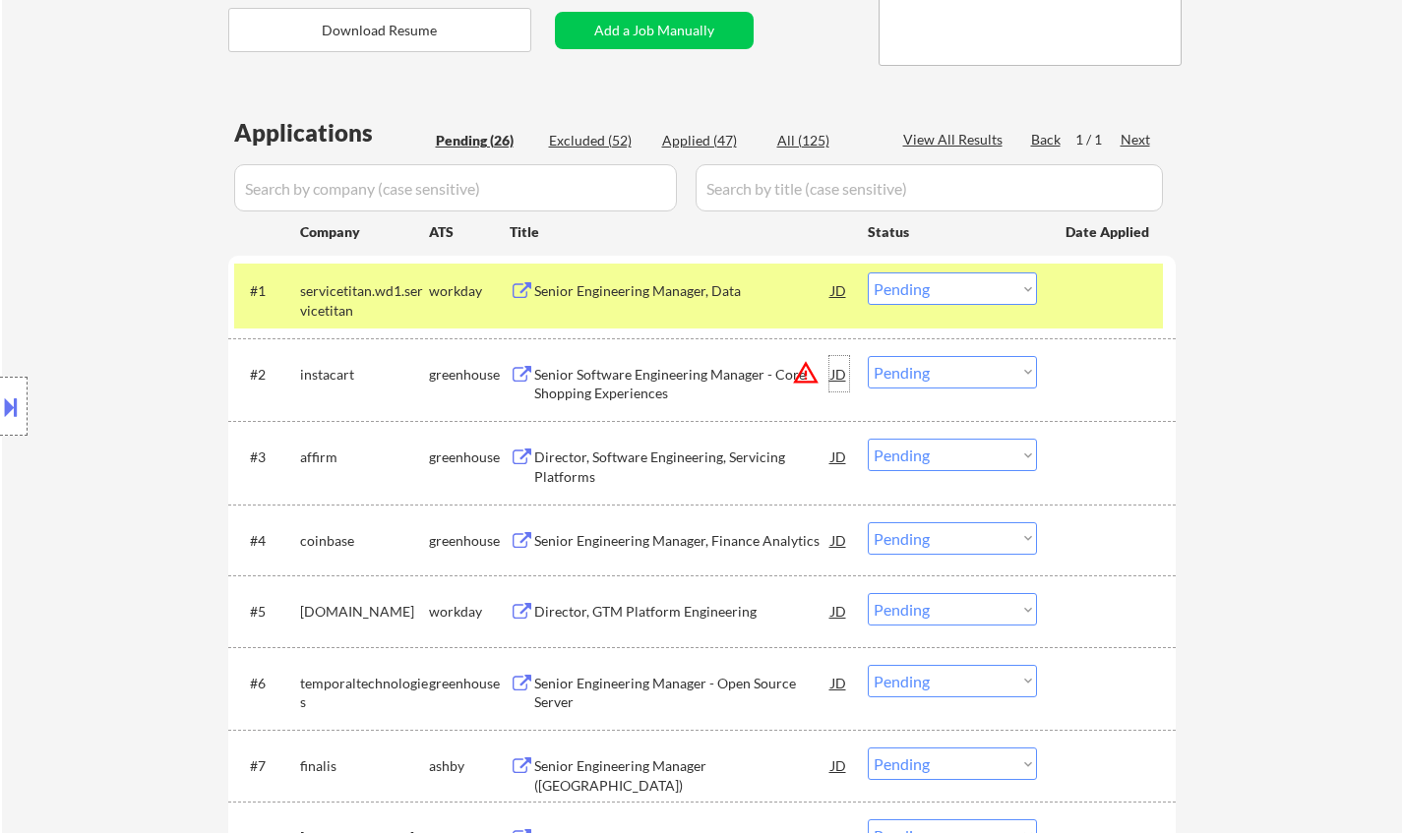
click at [847, 370] on div "JD" at bounding box center [840, 373] width 20 height 35
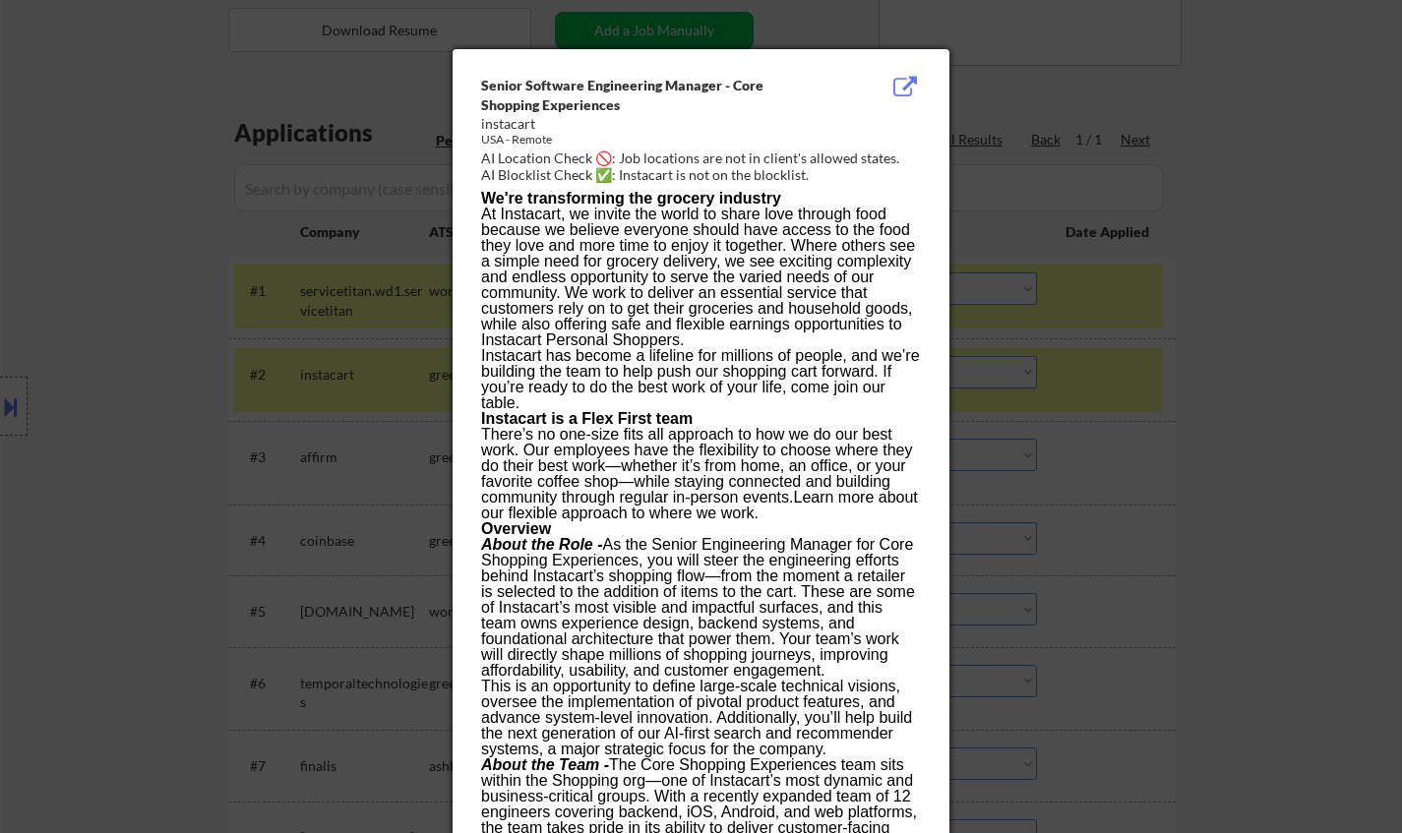
drag, startPoint x: 1242, startPoint y: 287, endPoint x: 736, endPoint y: 291, distance: 505.8
click at [1243, 287] on div at bounding box center [701, 416] width 1402 height 833
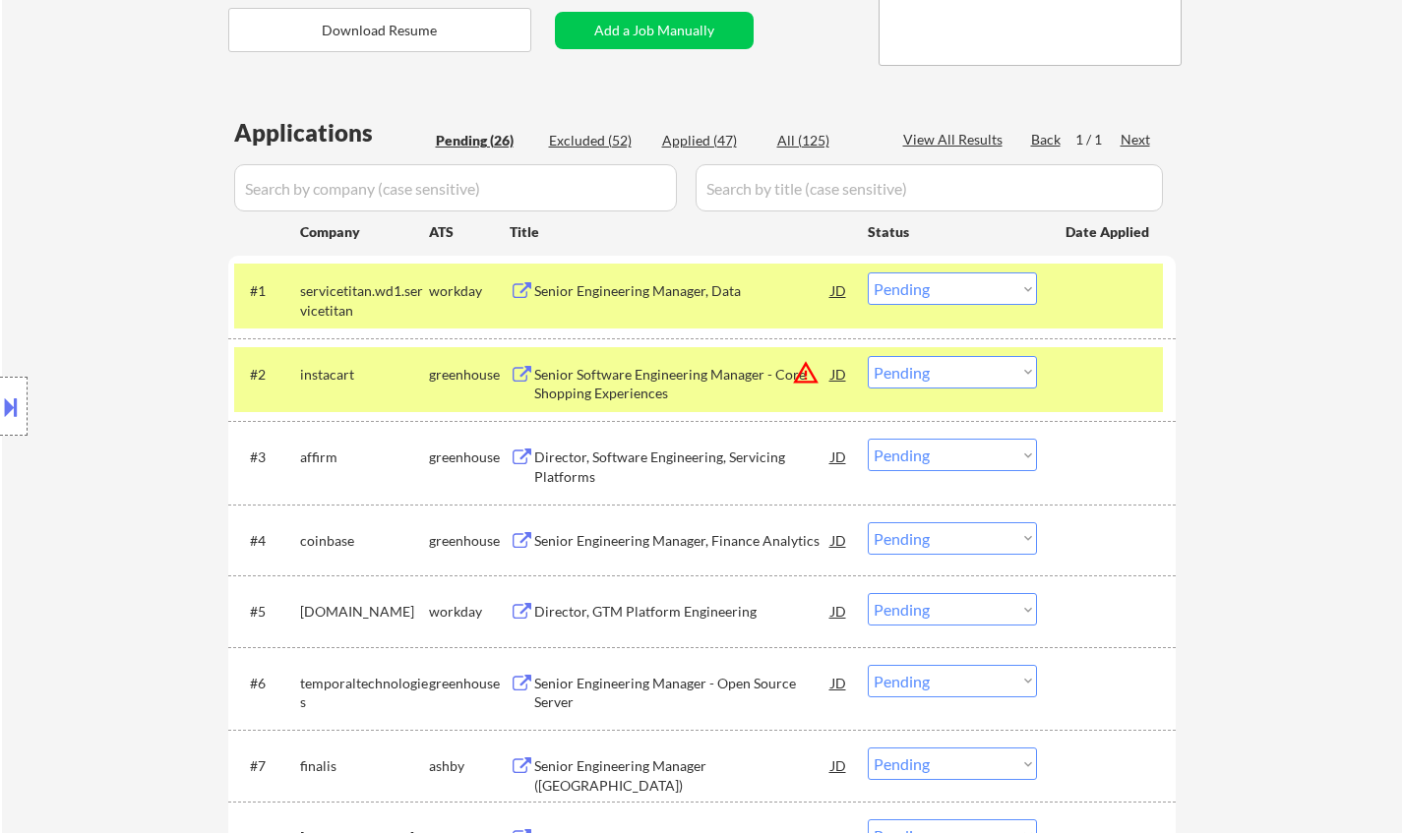
click at [567, 374] on div "Senior Software Engineering Manager - Core Shopping Experiences" at bounding box center [682, 384] width 297 height 38
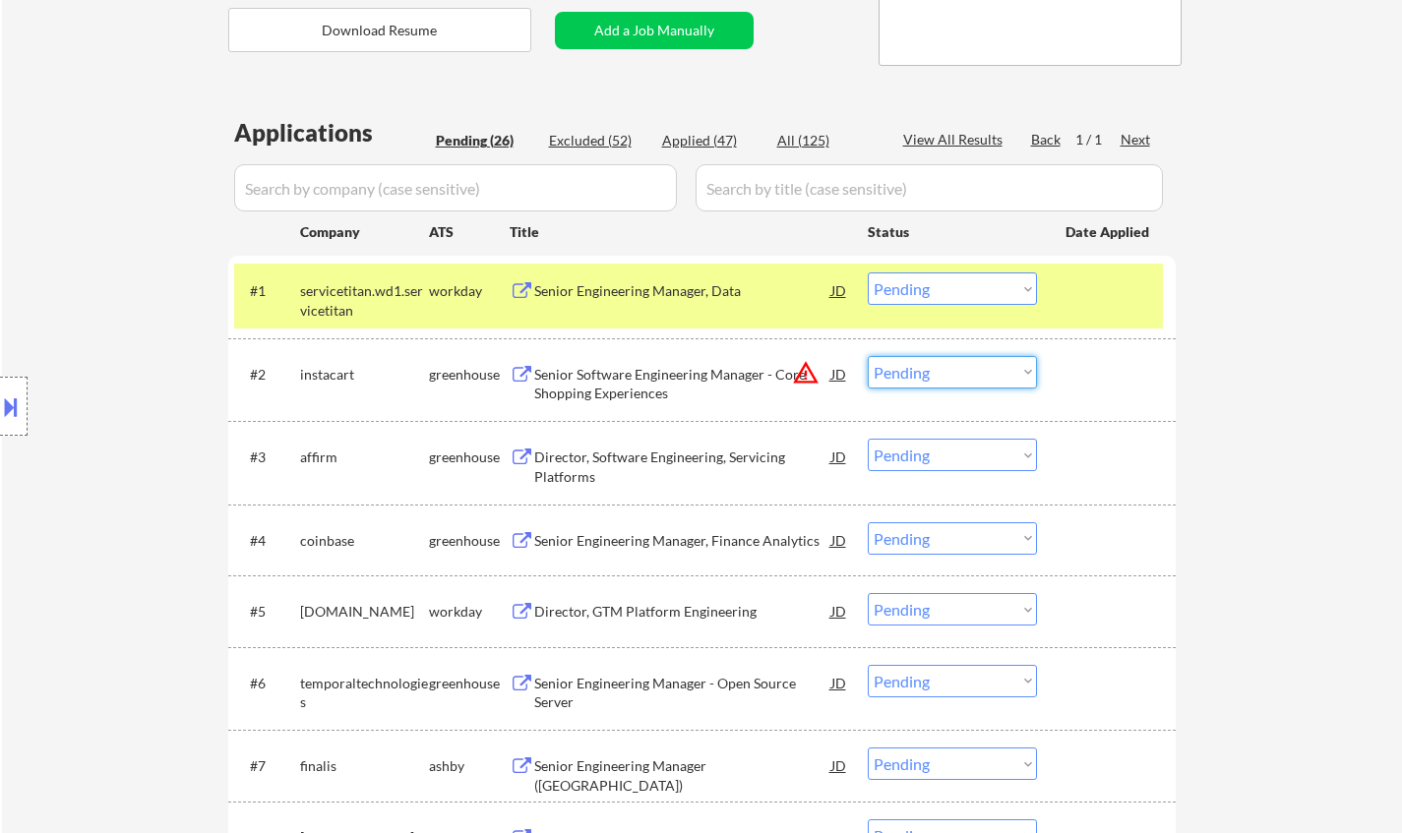
click at [918, 384] on select "Choose an option... Pending Applied Excluded (Questions) Excluded (Expired) Exc…" at bounding box center [952, 372] width 169 height 32
click at [868, 356] on select "Choose an option... Pending Applied Excluded (Questions) Excluded (Expired) Exc…" at bounding box center [952, 372] width 169 height 32
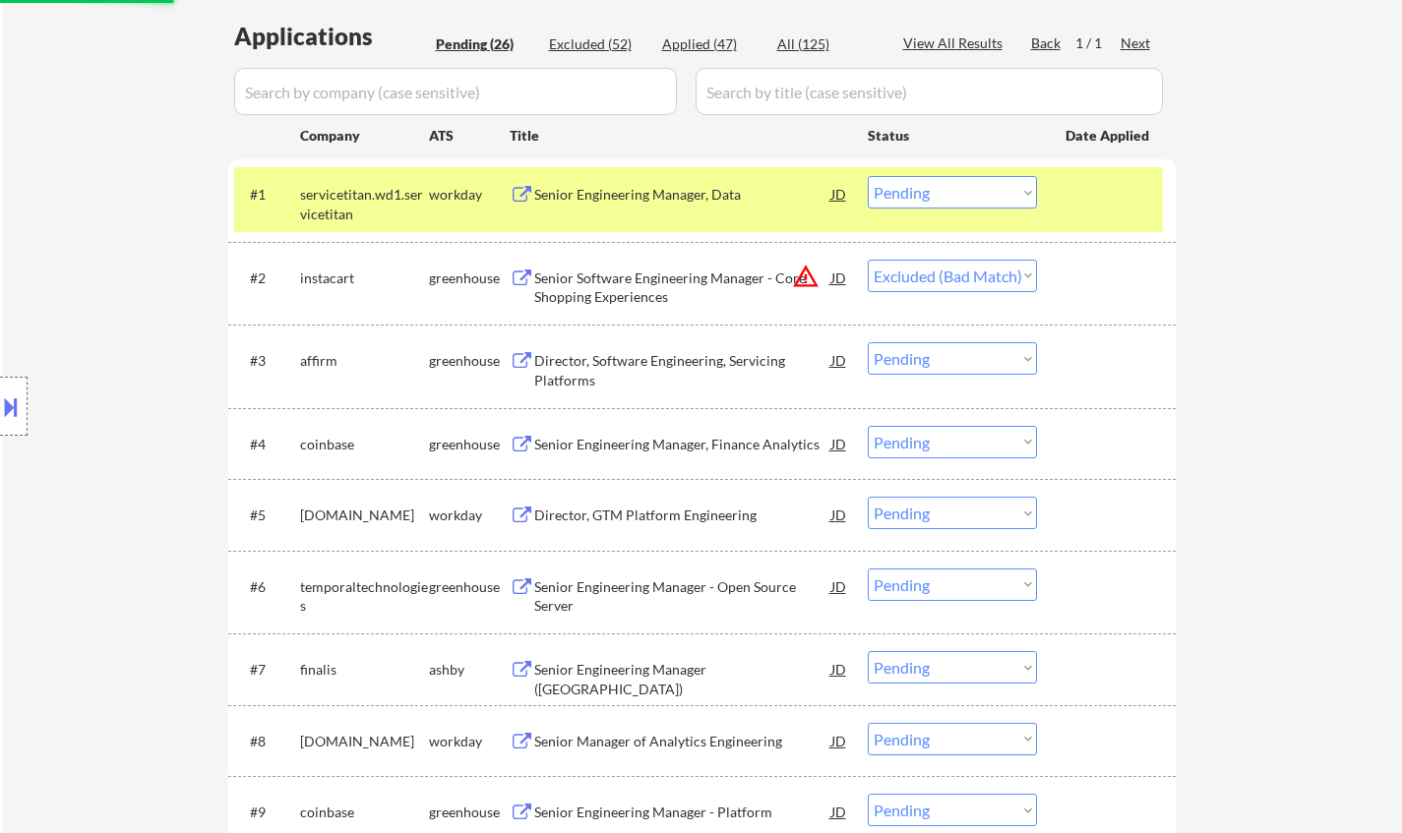
scroll to position [590, 0]
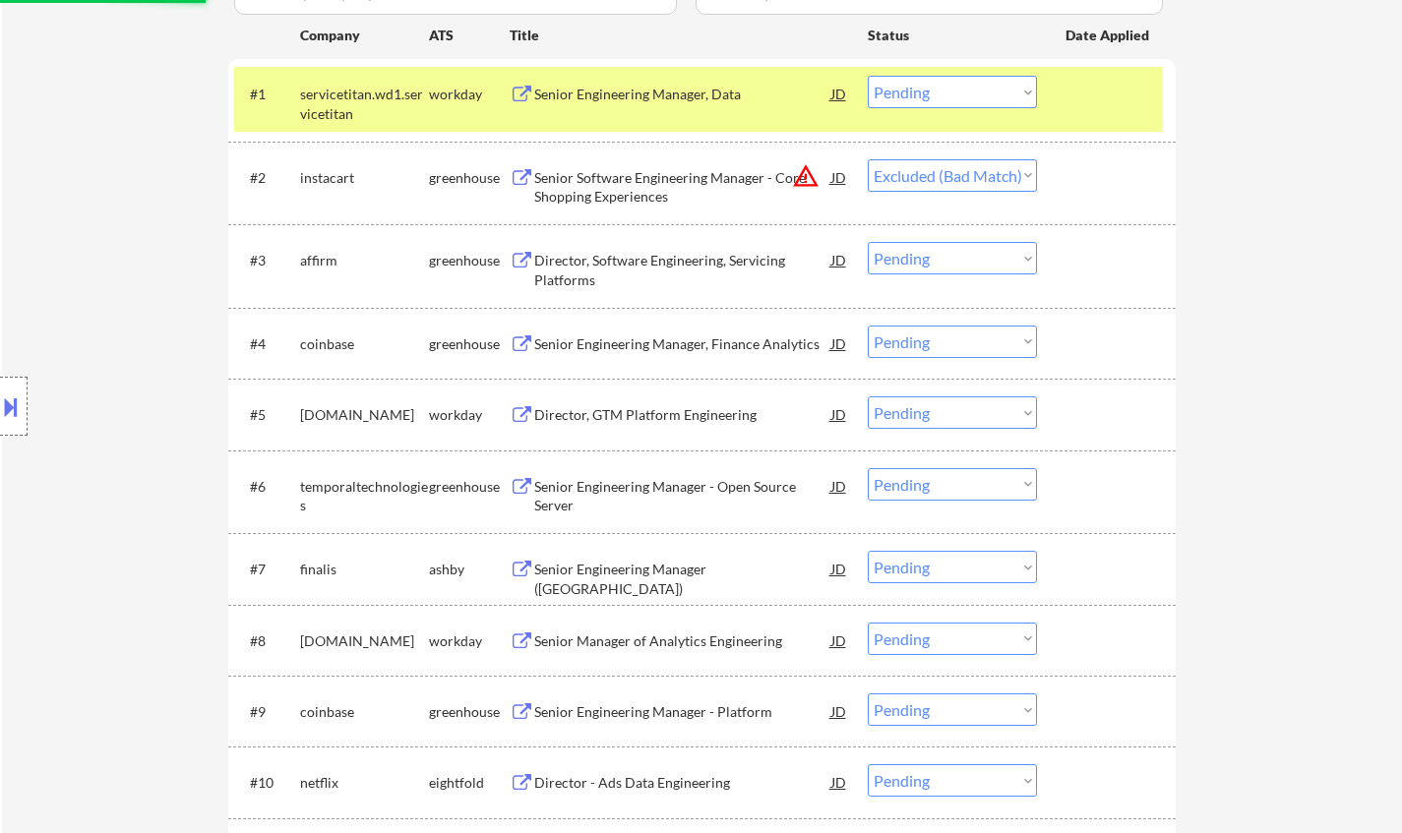
click at [664, 486] on div "Senior Engineering Manager - Open Source Server" at bounding box center [682, 496] width 297 height 38
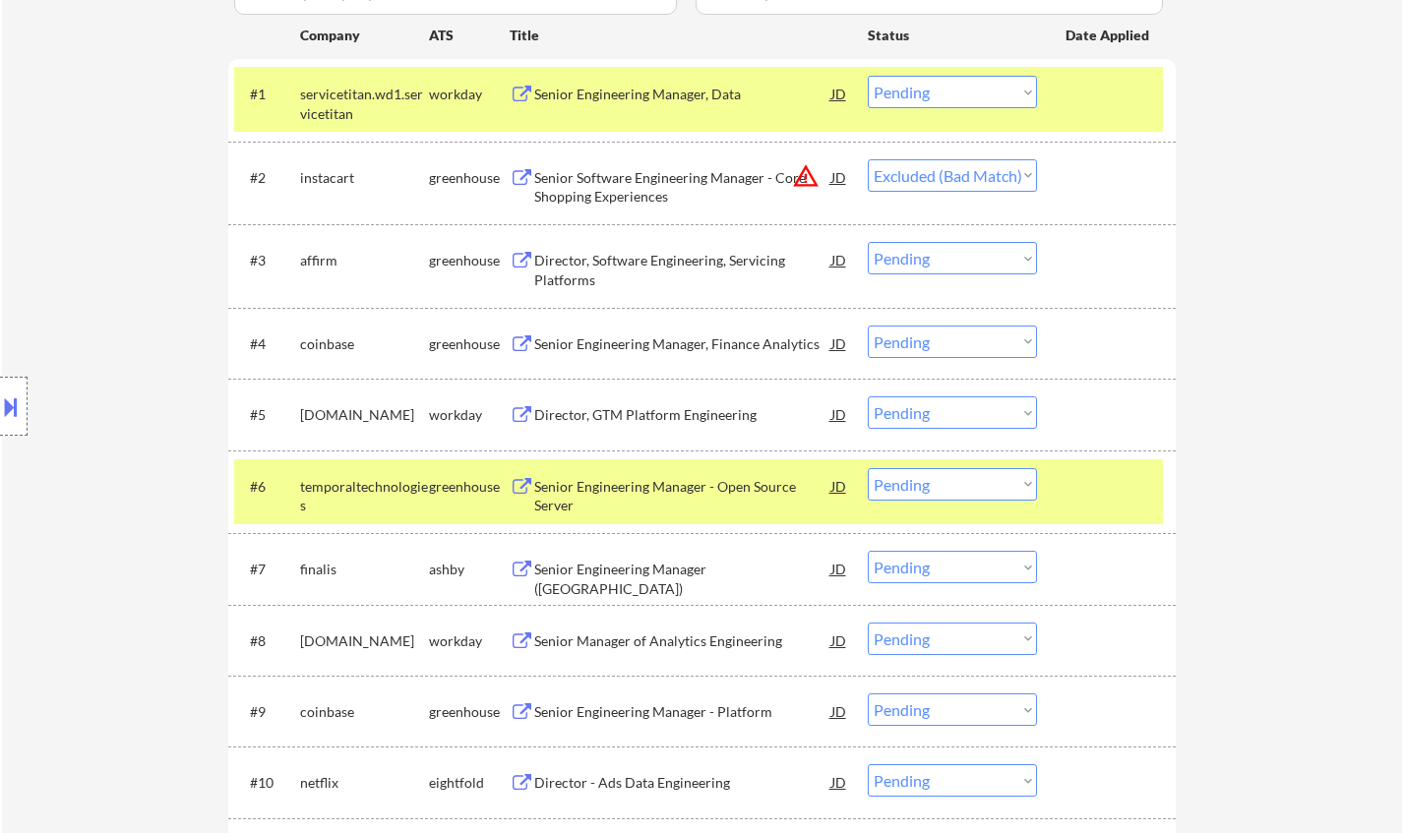
select select ""pending""
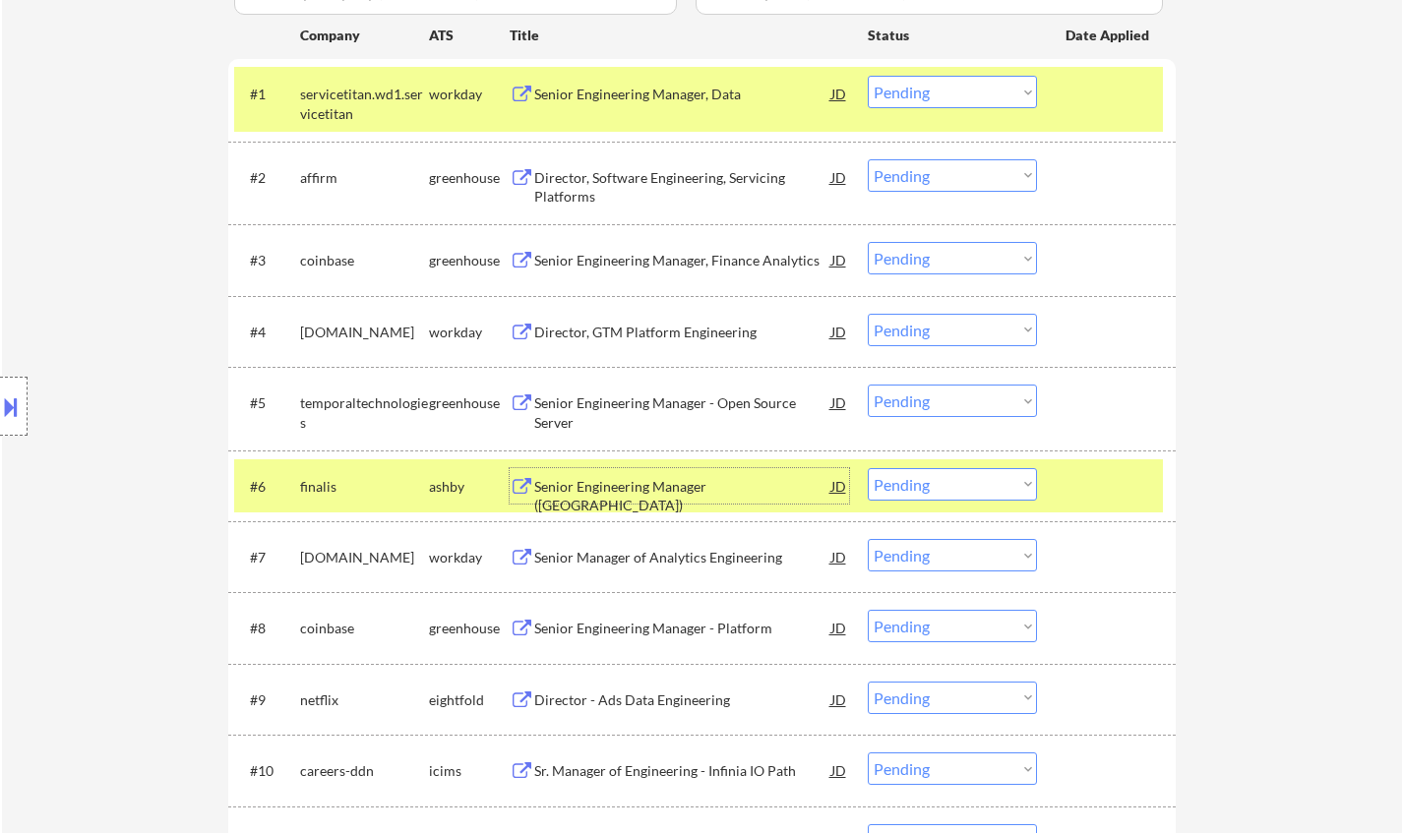
click at [947, 406] on select "Choose an option... Pending Applied Excluded (Questions) Excluded (Expired) Exc…" at bounding box center [952, 401] width 169 height 32
click at [868, 385] on select "Choose an option... Pending Applied Excluded (Questions) Excluded (Expired) Exc…" at bounding box center [952, 401] width 169 height 32
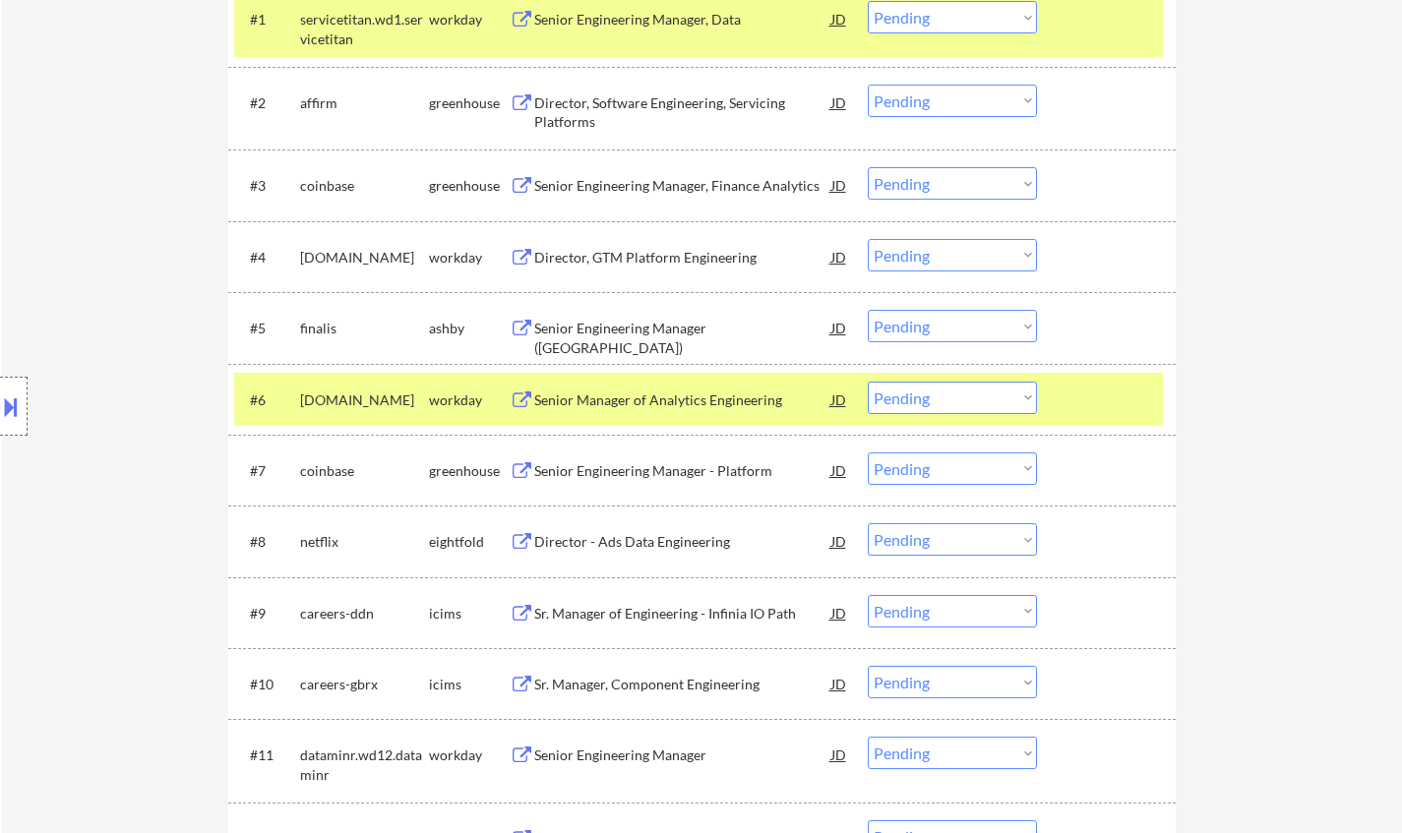
scroll to position [689, 0]
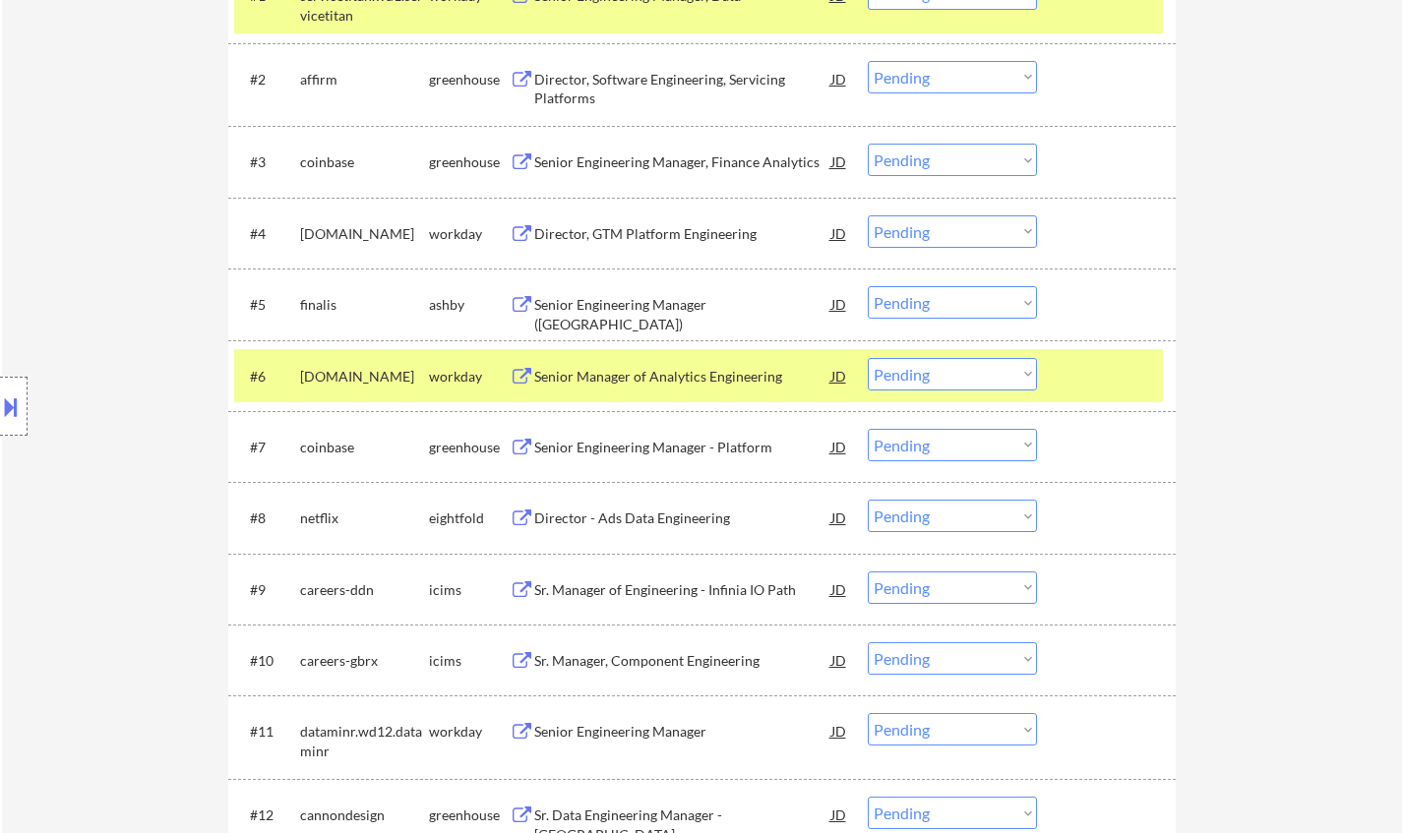
click at [626, 303] on div "Senior Engineering Manager (US)" at bounding box center [682, 314] width 297 height 38
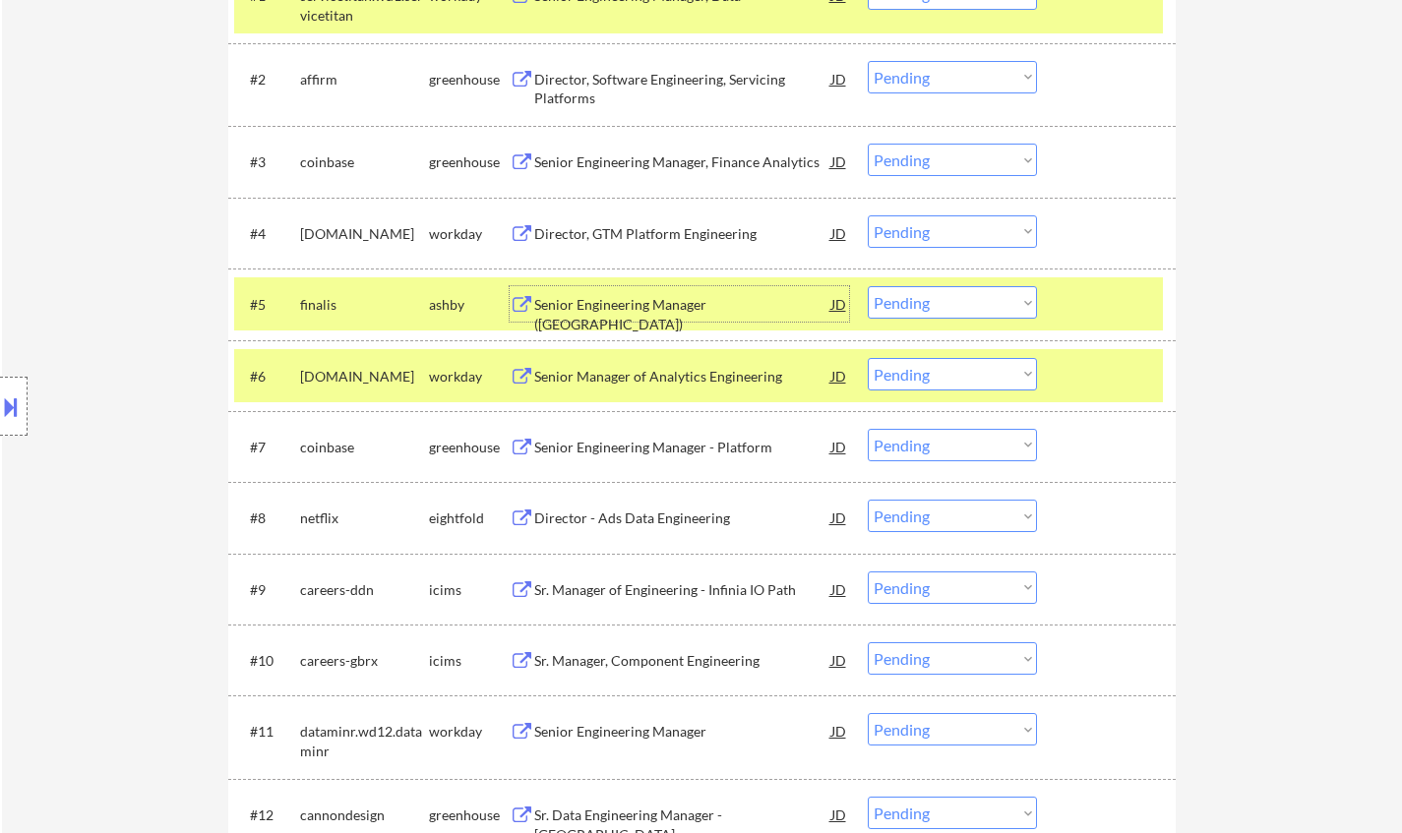
click at [972, 300] on select "Choose an option... Pending Applied Excluded (Questions) Excluded (Expired) Exc…" at bounding box center [952, 302] width 169 height 32
click at [868, 286] on select "Choose an option... Pending Applied Excluded (Questions) Excluded (Expired) Exc…" at bounding box center [952, 302] width 169 height 32
select select ""pending""
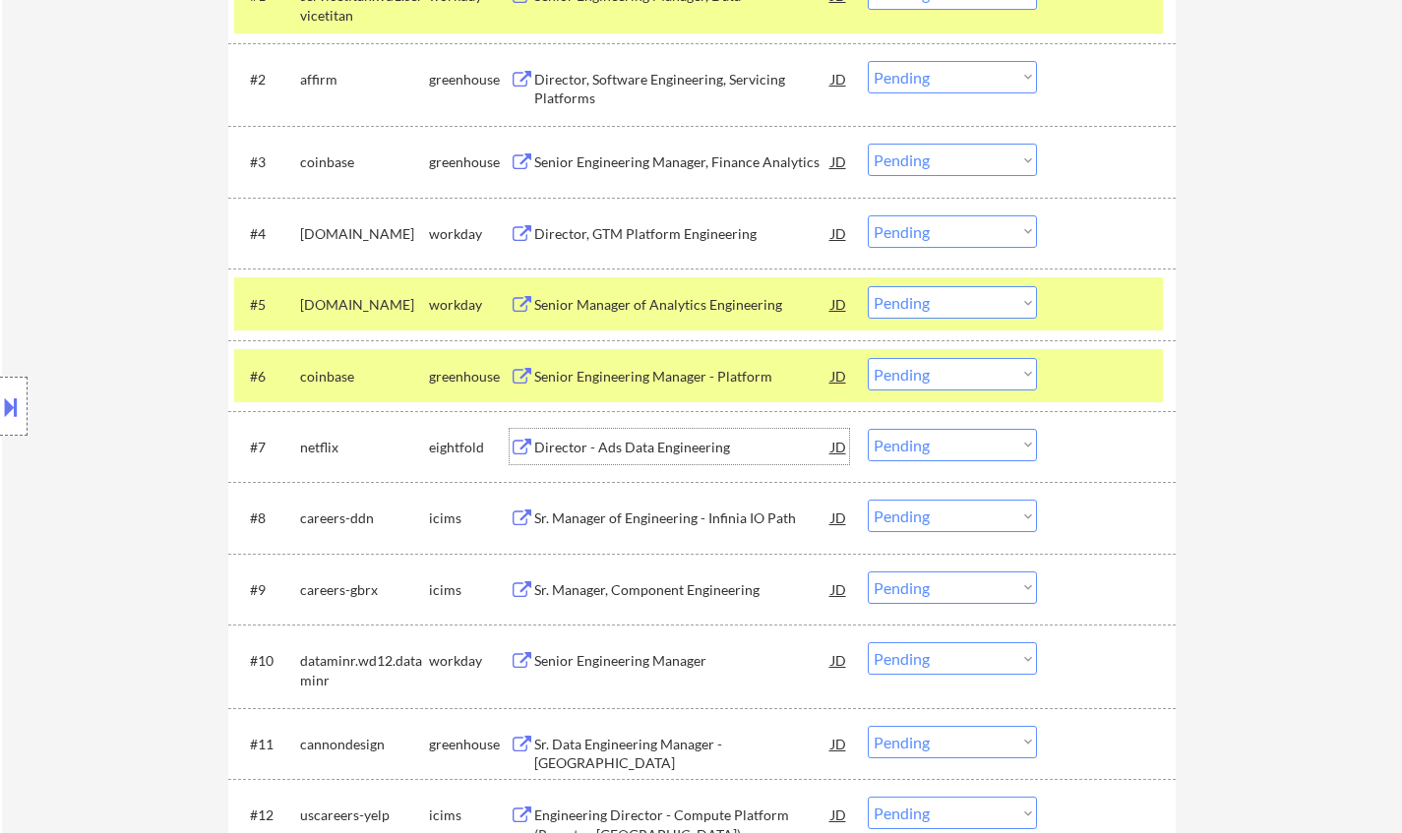
click at [624, 451] on div "Director - Ads Data Engineering" at bounding box center [682, 448] width 297 height 20
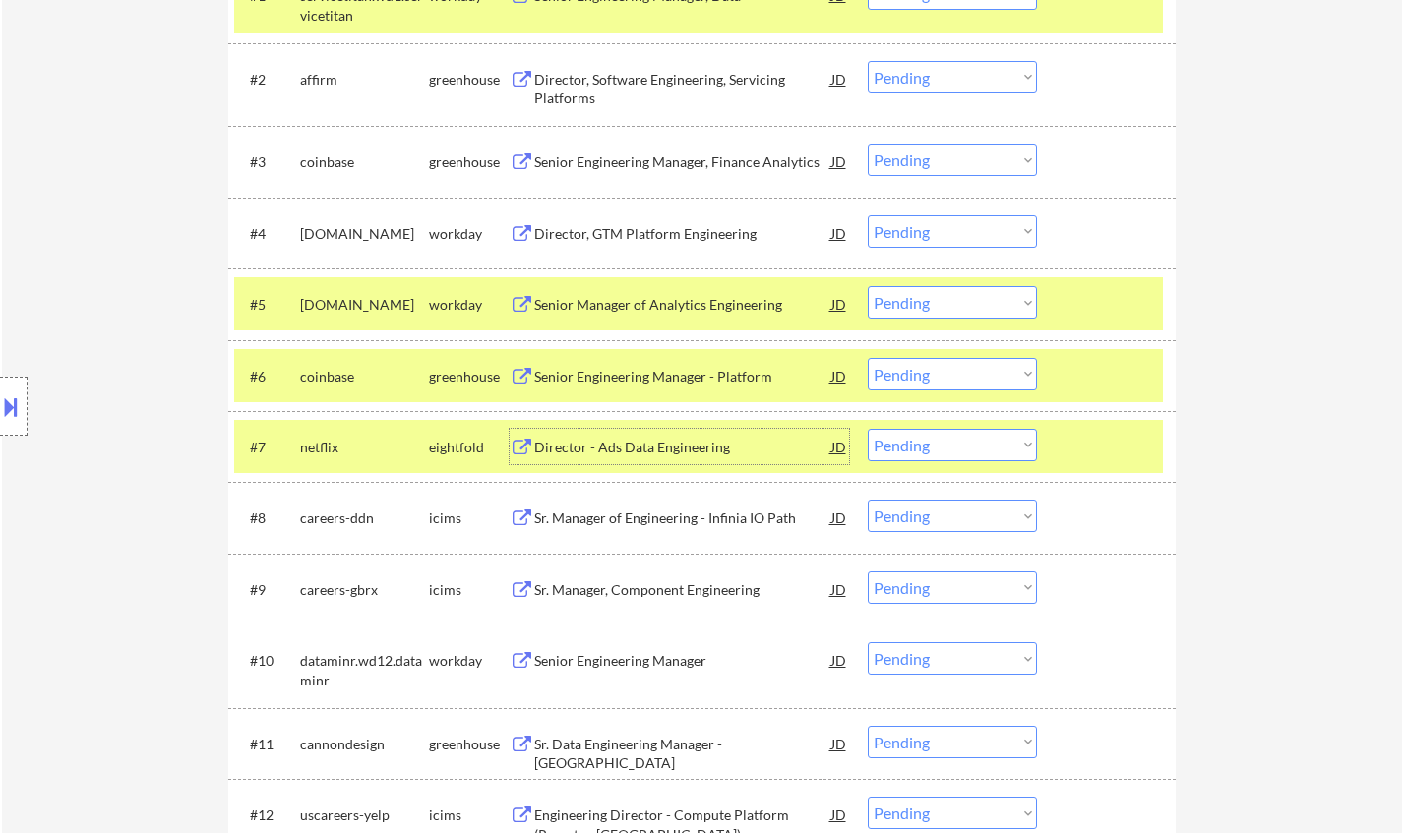
click at [996, 455] on select "Choose an option... Pending Applied Excluded (Questions) Excluded (Expired) Exc…" at bounding box center [952, 445] width 169 height 32
click at [868, 429] on select "Choose an option... Pending Applied Excluded (Questions) Excluded (Expired) Exc…" at bounding box center [952, 445] width 169 height 32
select select ""pending""
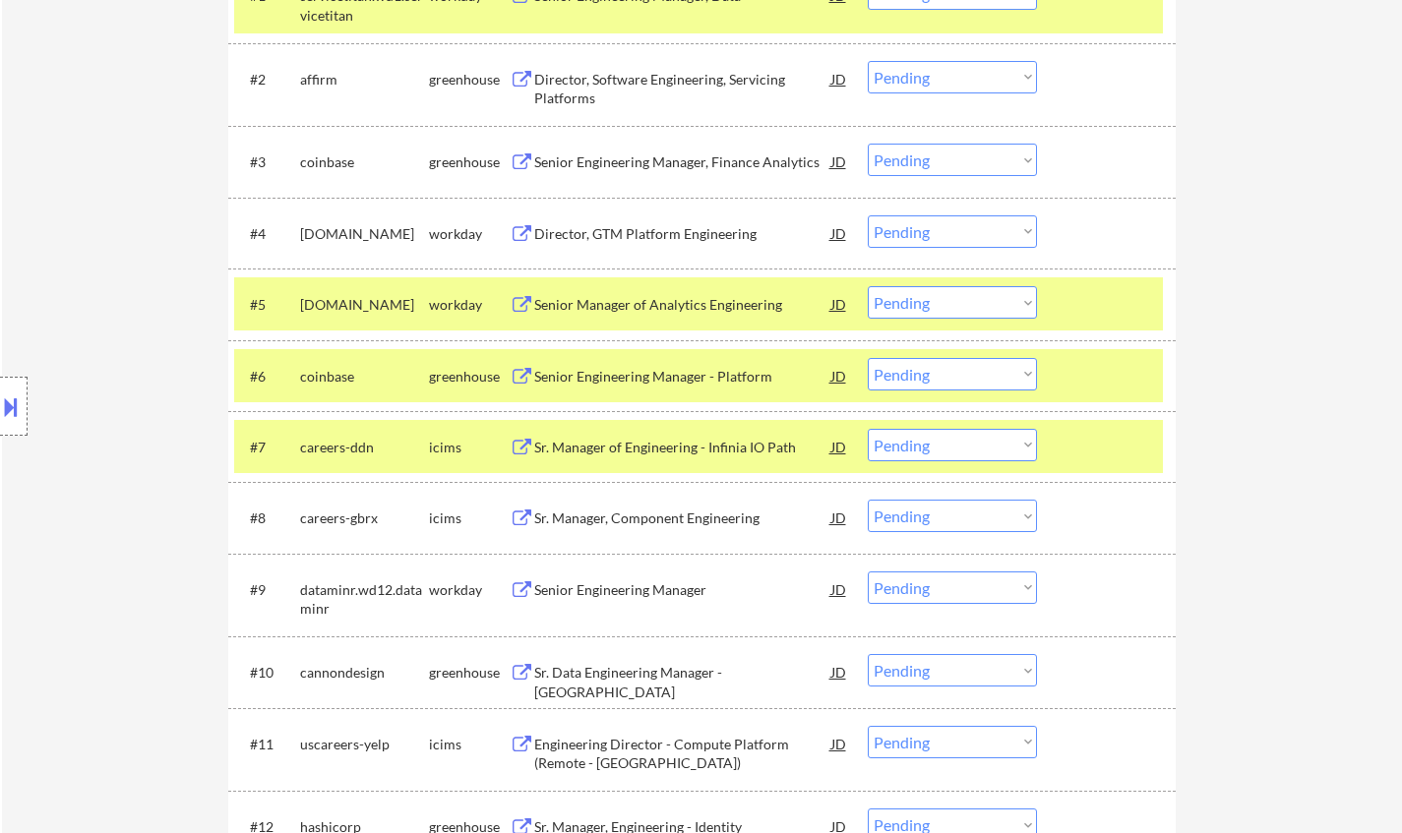
scroll to position [886, 0]
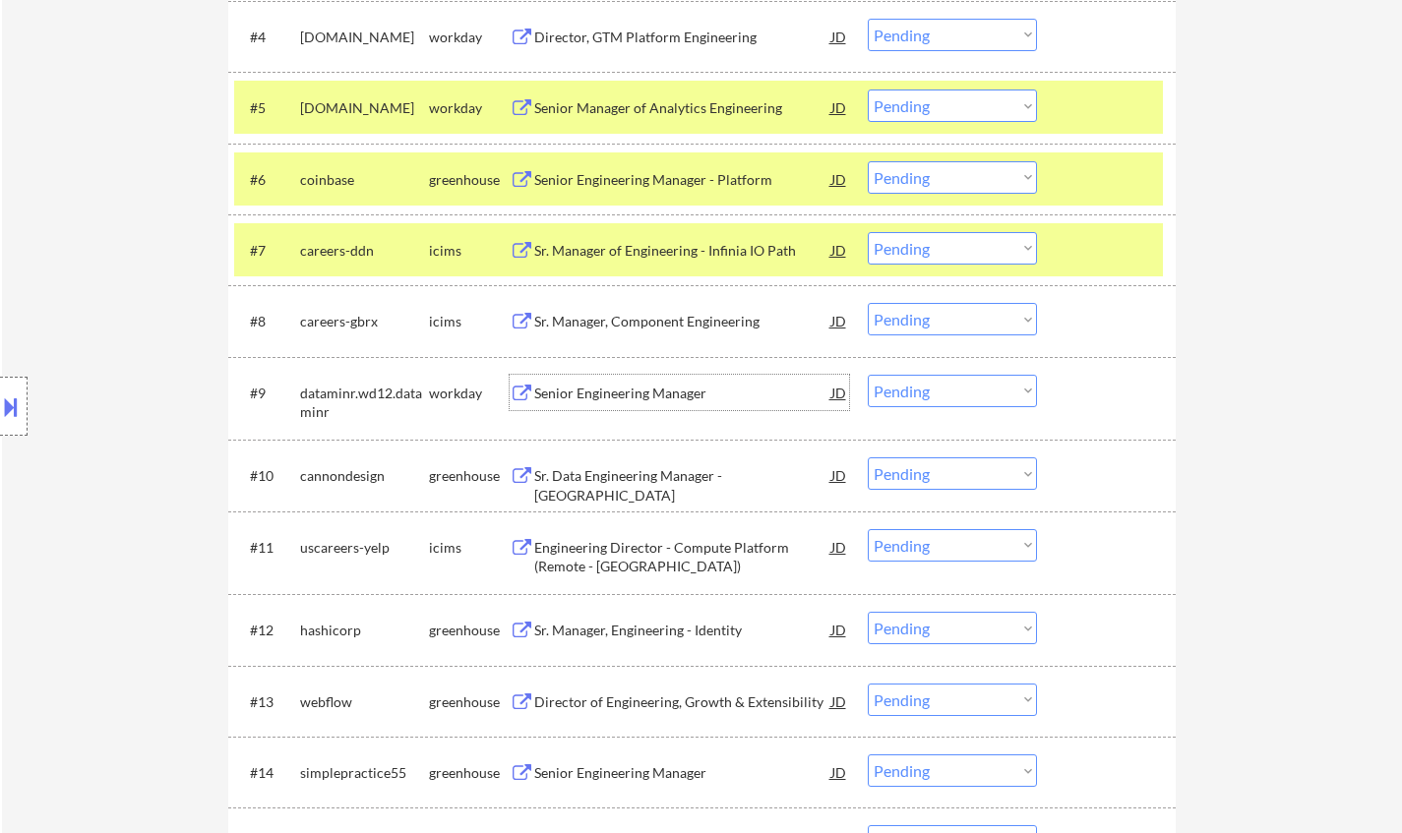
click at [611, 395] on div "Senior Engineering Manager" at bounding box center [682, 394] width 297 height 20
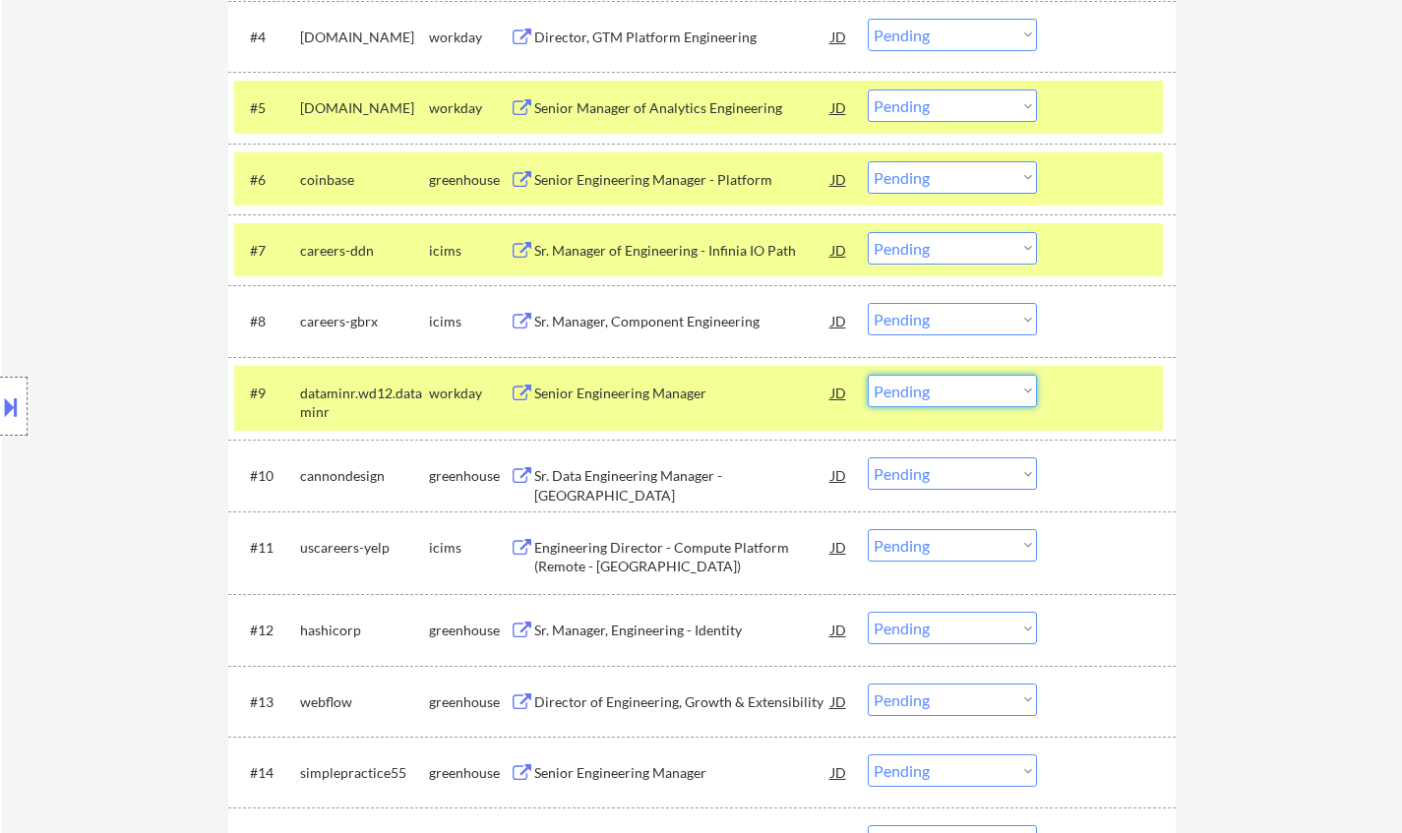
drag, startPoint x: 954, startPoint y: 382, endPoint x: 963, endPoint y: 397, distance: 17.2
click at [956, 382] on select "Choose an option... Pending Applied Excluded (Questions) Excluded (Expired) Exc…" at bounding box center [952, 391] width 169 height 32
click at [868, 375] on select "Choose an option... Pending Applied Excluded (Questions) Excluded (Expired) Exc…" at bounding box center [952, 391] width 169 height 32
select select ""pending""
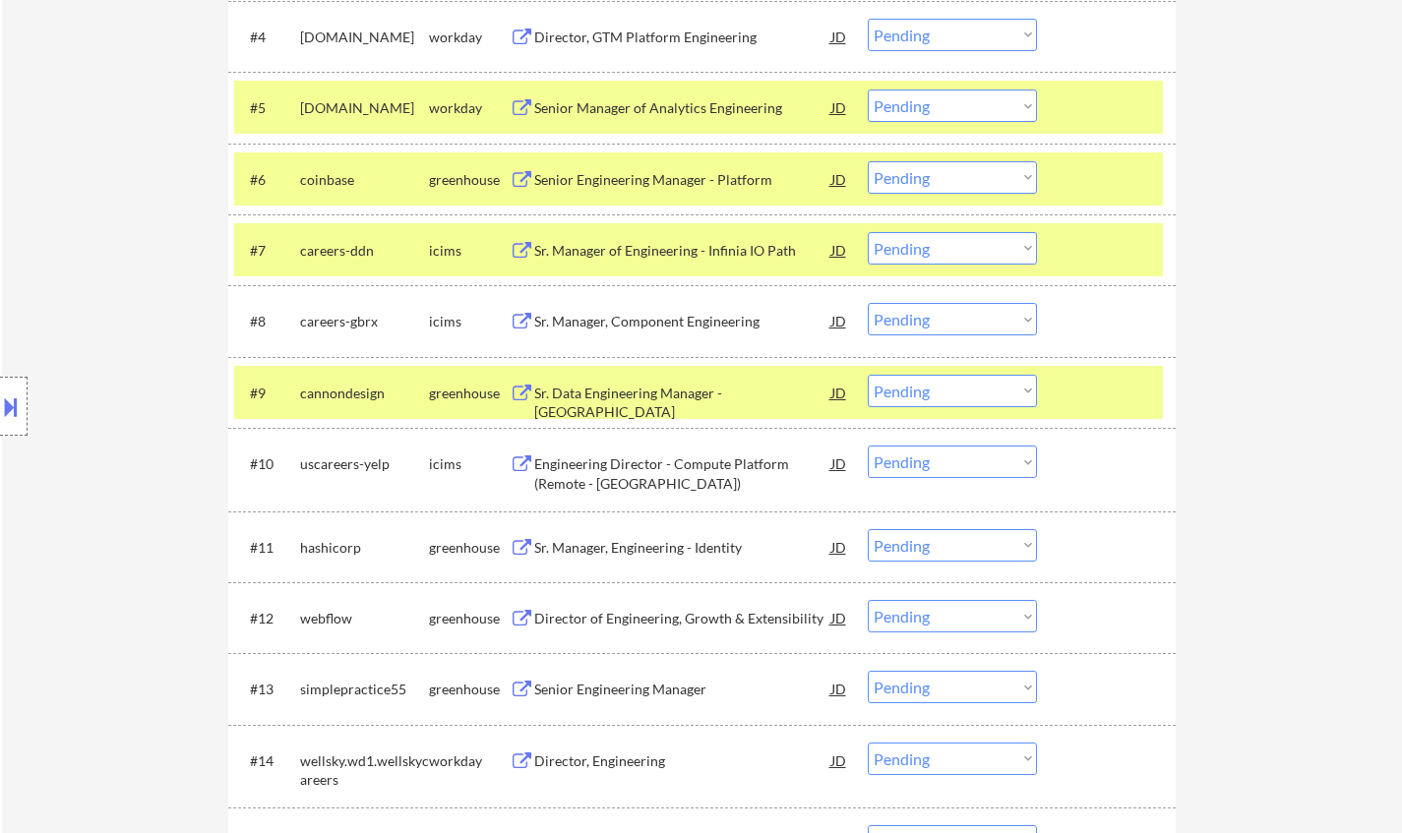
click at [665, 463] on div "Engineering Director - Compute Platform (Remote - United States)" at bounding box center [682, 474] width 297 height 38
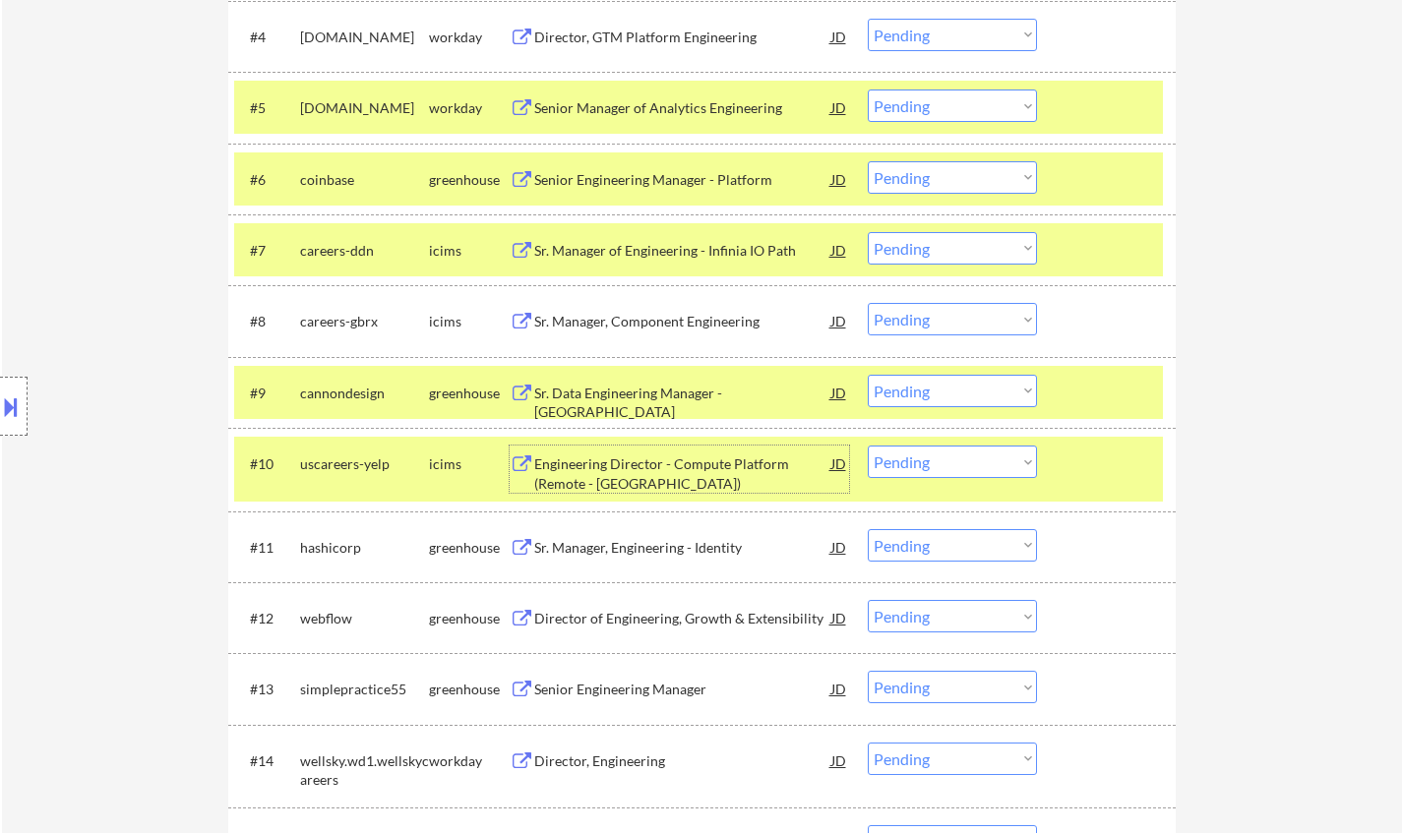
click at [966, 462] on select "Choose an option... Pending Applied Excluded (Questions) Excluded (Expired) Exc…" at bounding box center [952, 462] width 169 height 32
click at [868, 446] on select "Choose an option... Pending Applied Excluded (Questions) Excluded (Expired) Exc…" at bounding box center [952, 462] width 169 height 32
select select ""pending""
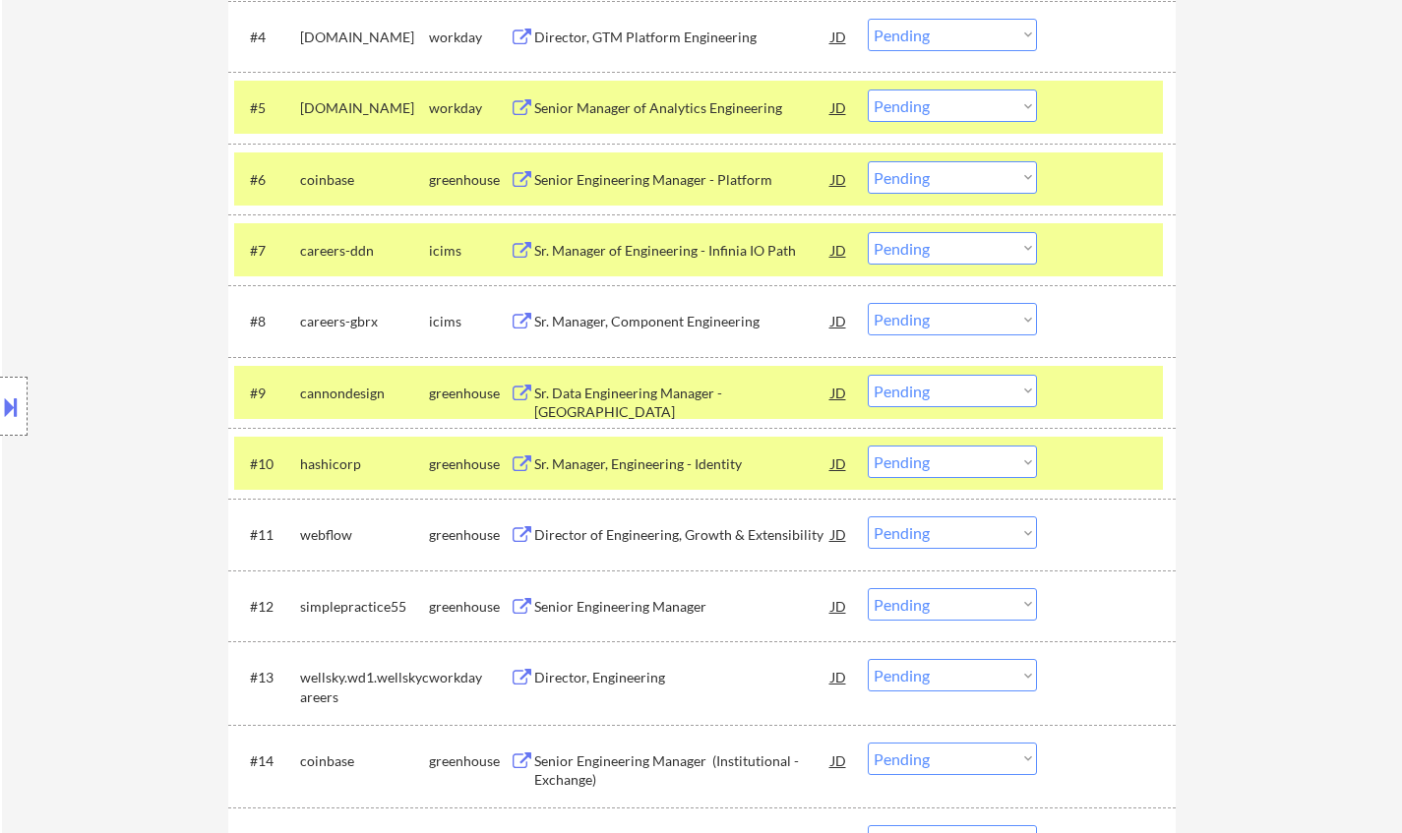
click at [640, 610] on div "Senior Engineering Manager" at bounding box center [682, 607] width 297 height 20
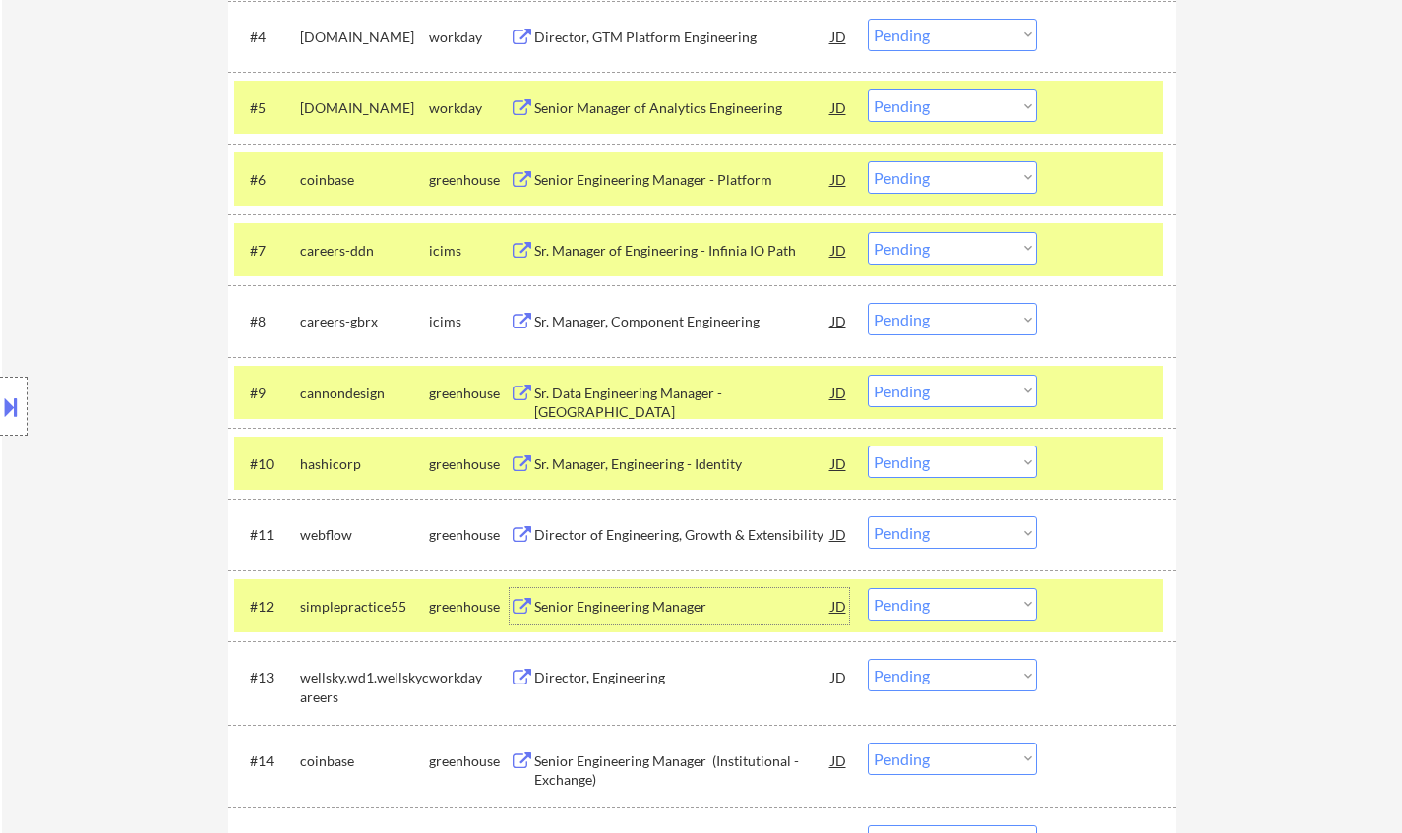
click at [912, 598] on select "Choose an option... Pending Applied Excluded (Questions) Excluded (Expired) Exc…" at bounding box center [952, 604] width 169 height 32
click at [868, 588] on select "Choose an option... Pending Applied Excluded (Questions) Excluded (Expired) Exc…" at bounding box center [952, 604] width 169 height 32
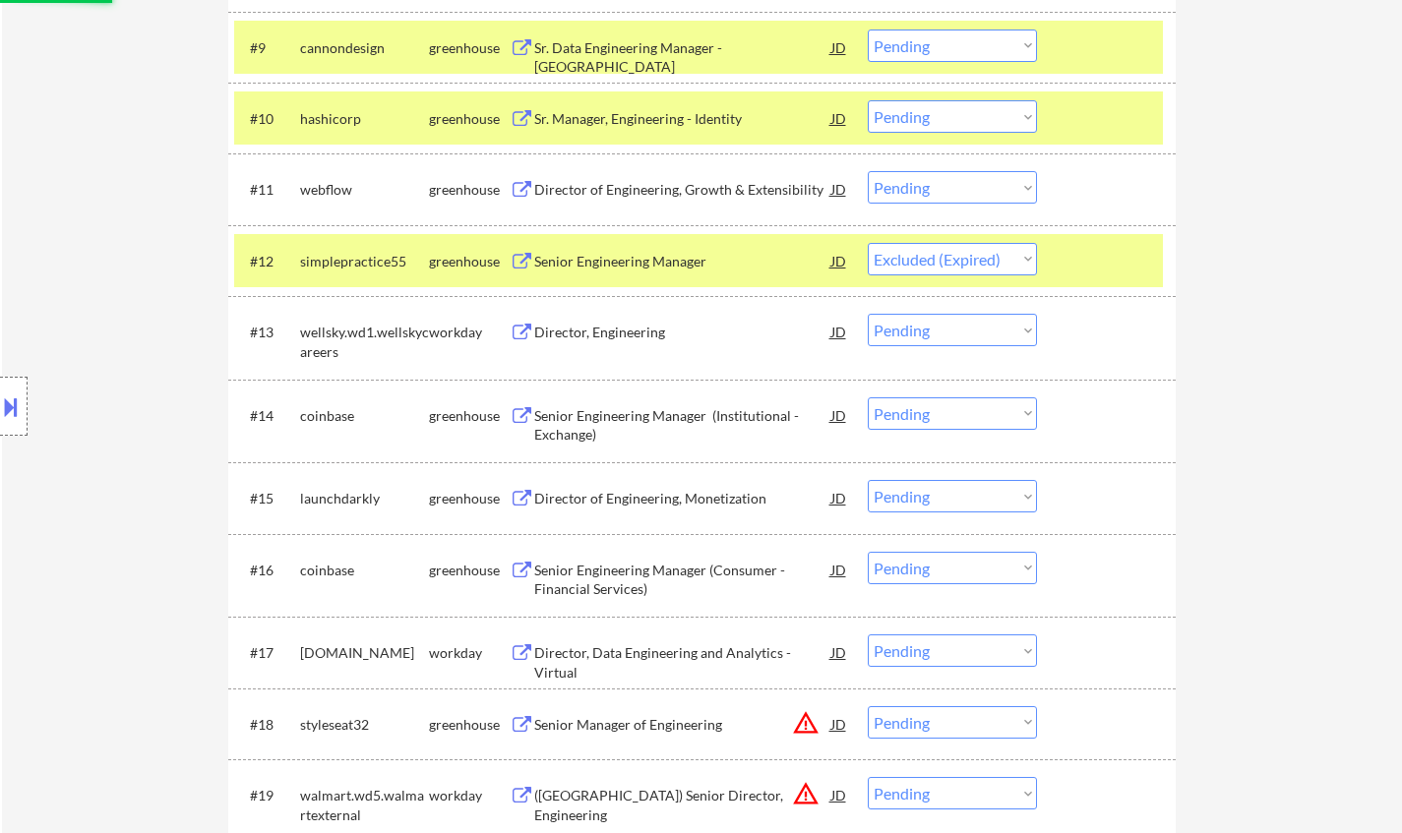
scroll to position [1378, 0]
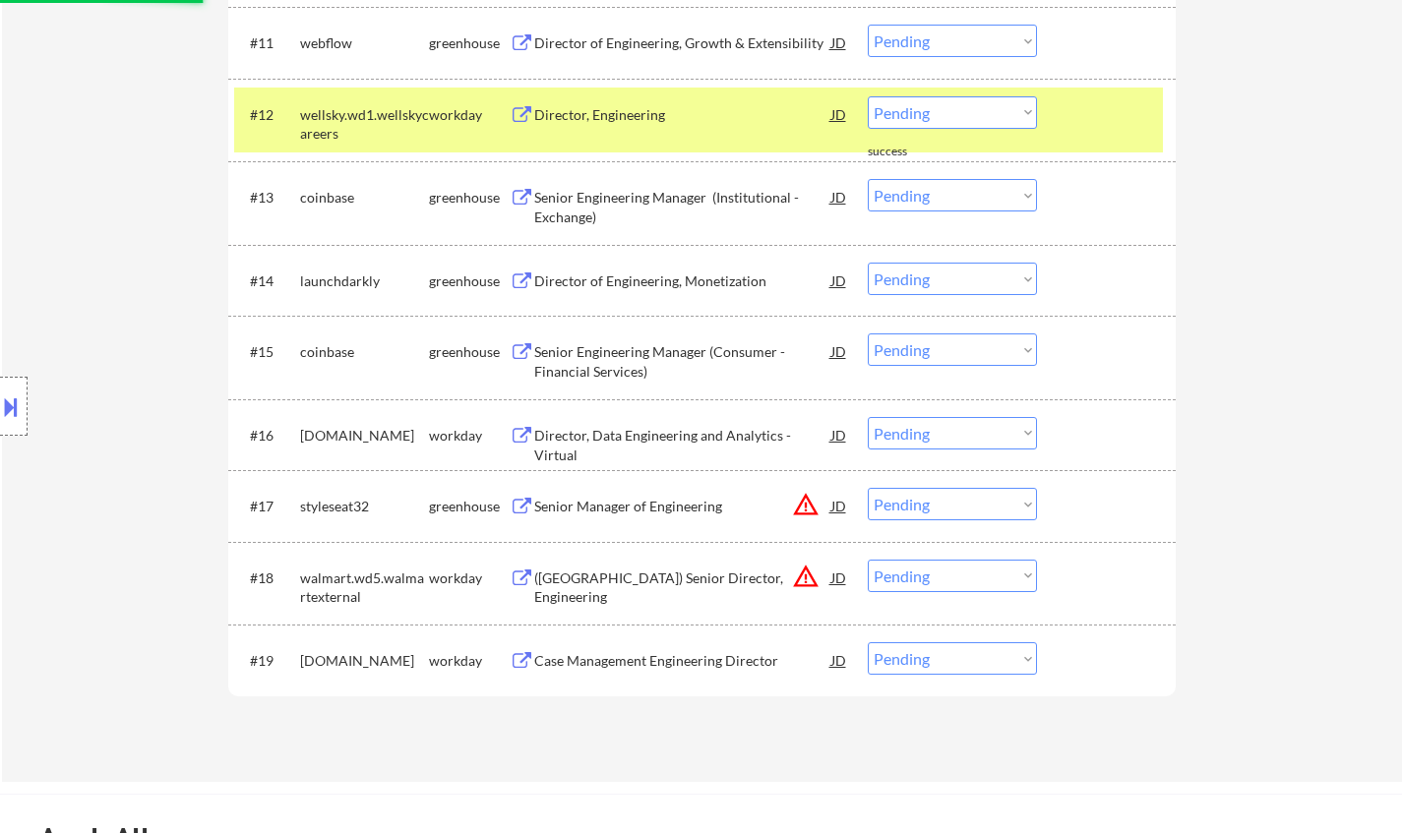
click at [625, 111] on div "Director, Engineering" at bounding box center [682, 115] width 297 height 20
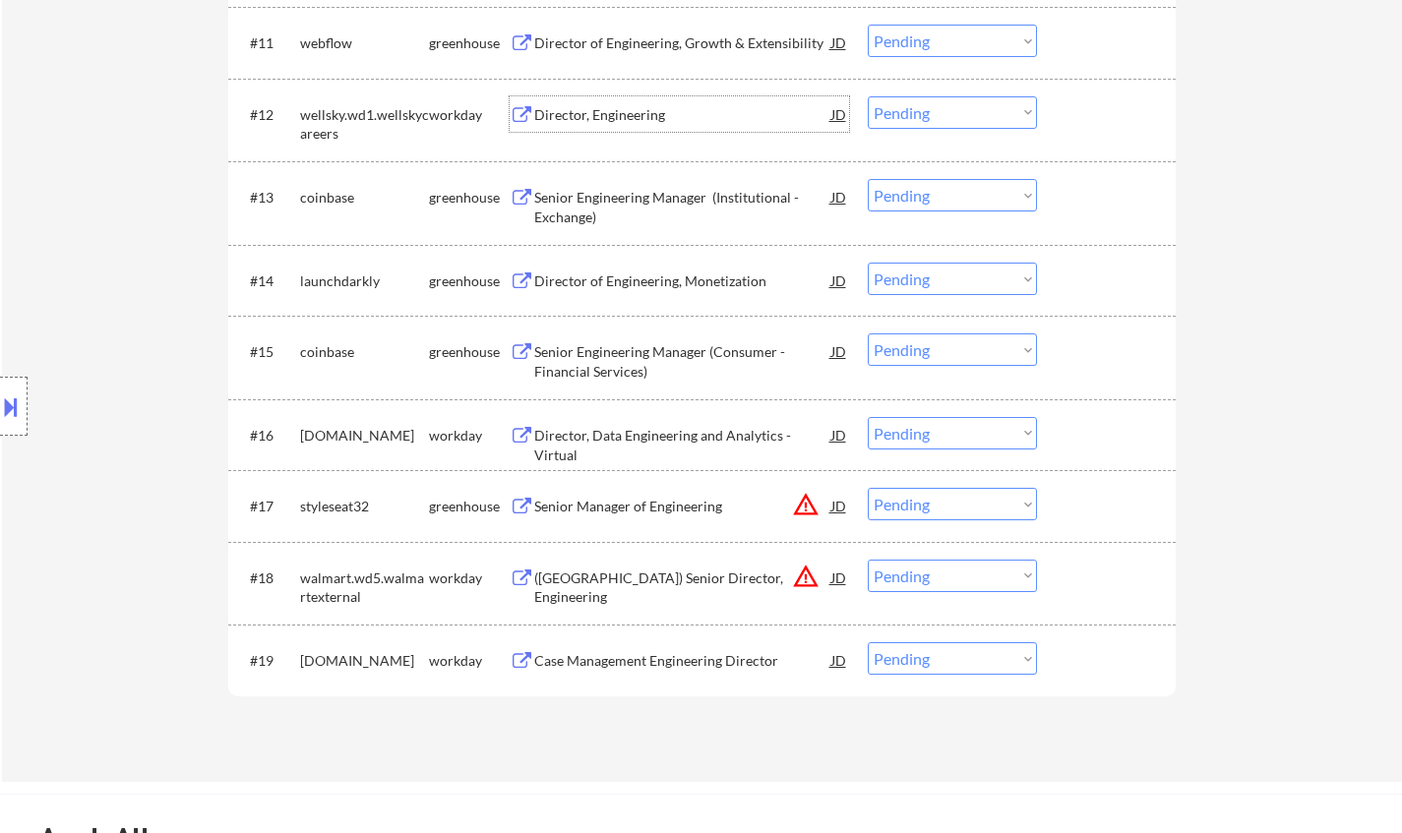
drag, startPoint x: 938, startPoint y: 110, endPoint x: 940, endPoint y: 126, distance: 15.9
click at [938, 110] on select "Choose an option... Pending Applied Excluded (Questions) Excluded (Expired) Exc…" at bounding box center [952, 112] width 169 height 32
click at [868, 96] on select "Choose an option... Pending Applied Excluded (Questions) Excluded (Expired) Exc…" at bounding box center [952, 112] width 169 height 32
select select ""pending""
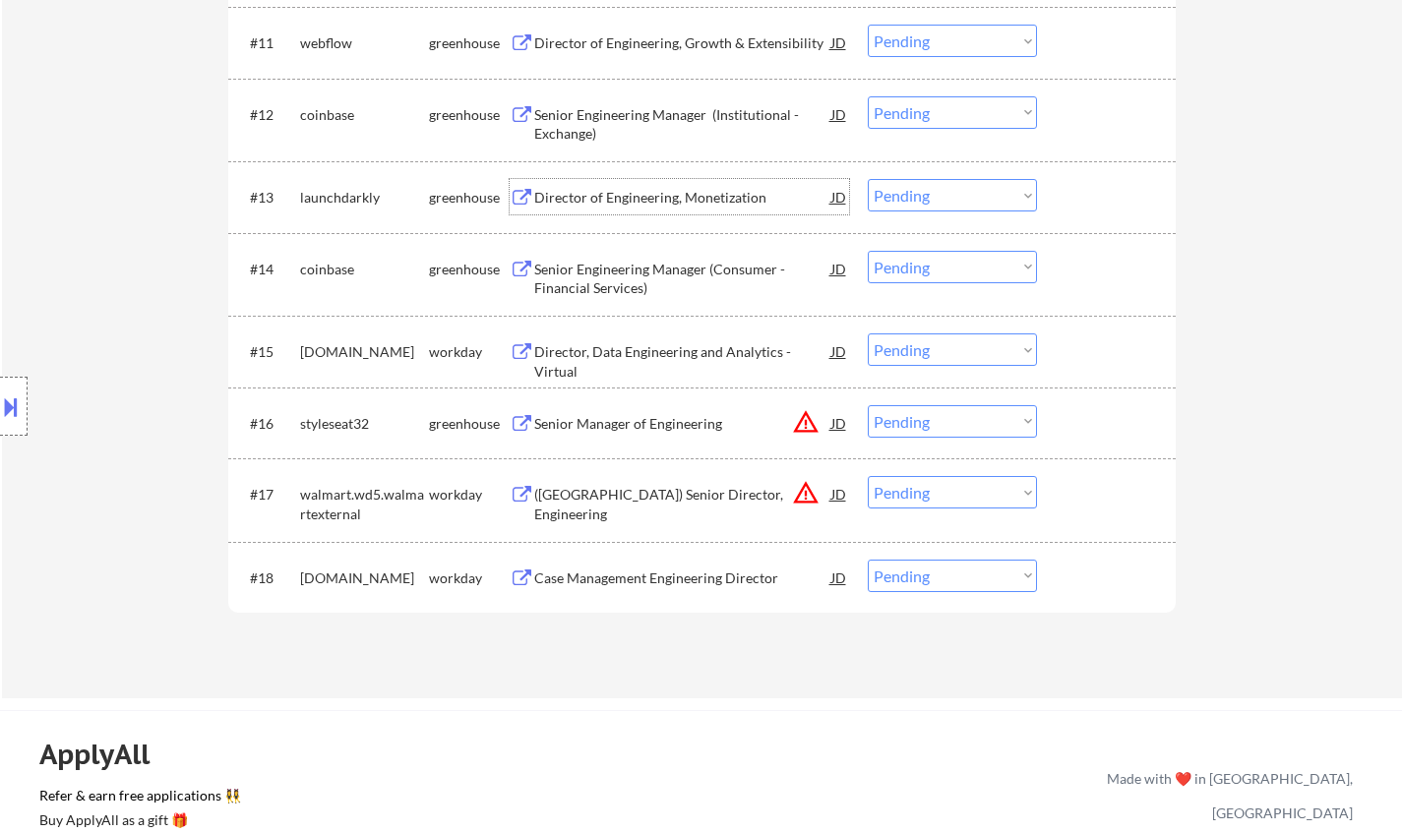
click at [668, 190] on div "Director of Engineering, Monetization" at bounding box center [682, 198] width 297 height 20
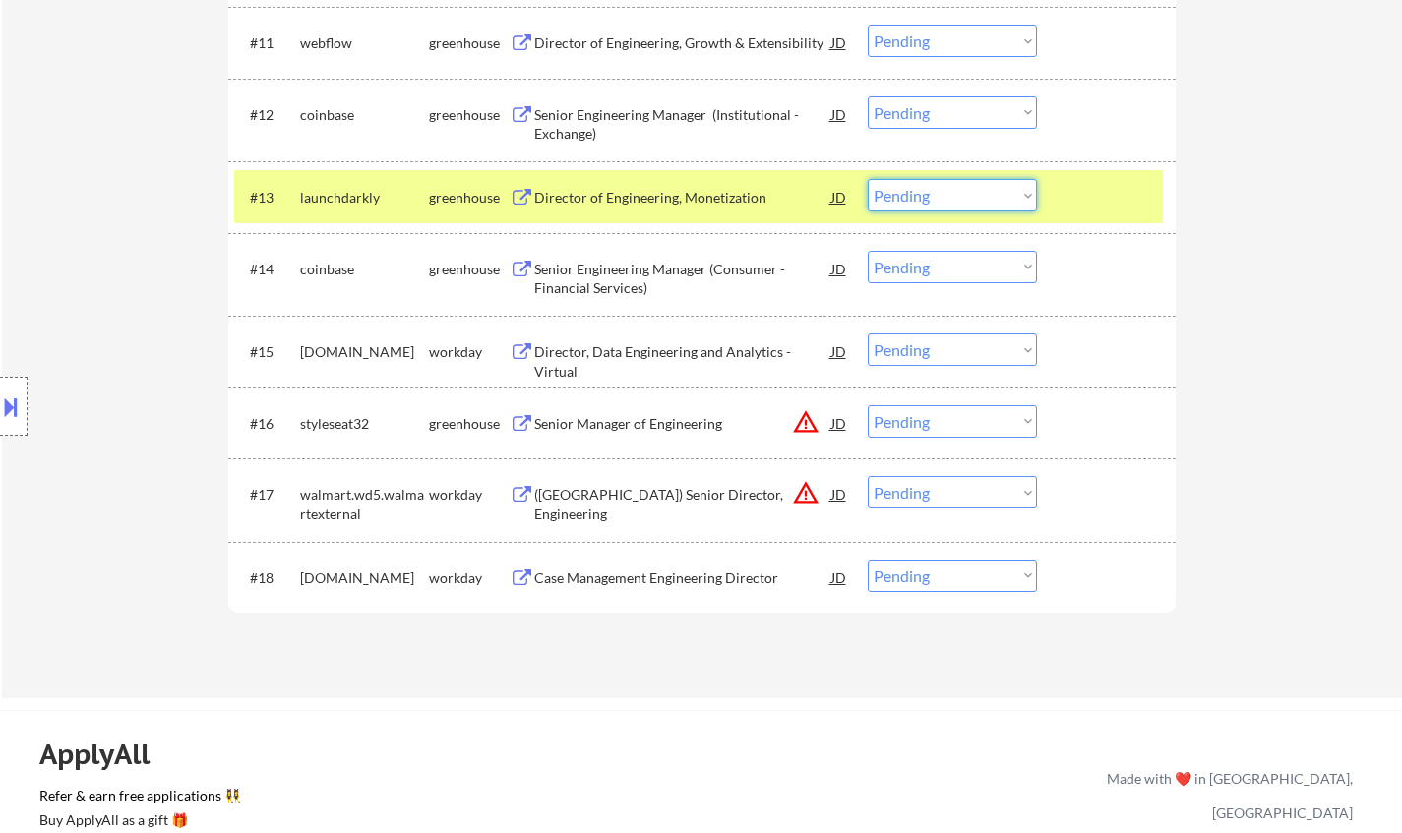
click at [995, 200] on select "Choose an option... Pending Applied Excluded (Questions) Excluded (Expired) Exc…" at bounding box center [952, 195] width 169 height 32
click at [868, 179] on select "Choose an option... Pending Applied Excluded (Questions) Excluded (Expired) Exc…" at bounding box center [952, 195] width 169 height 32
select select ""pending""
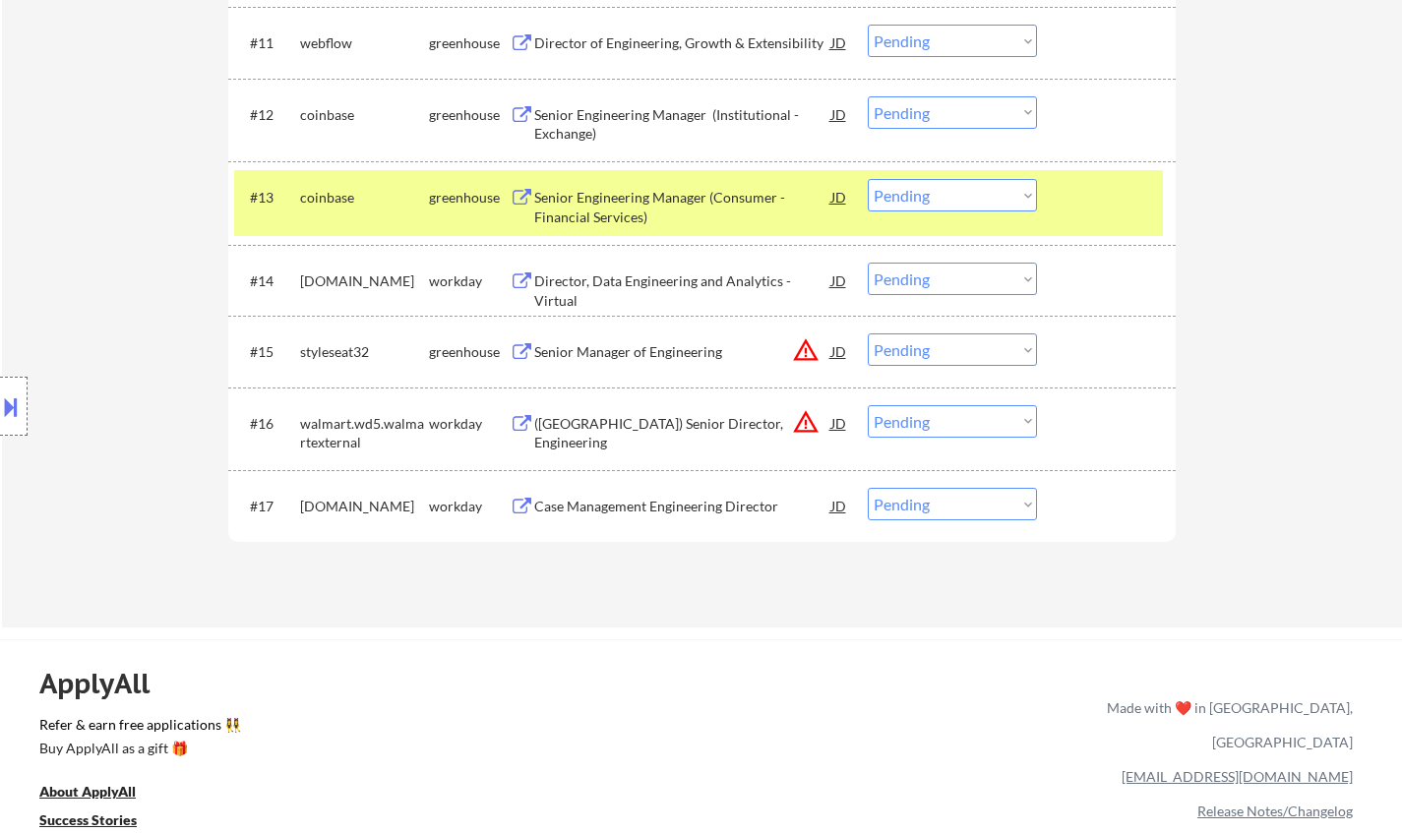
click at [658, 296] on div "Director, Data Engineering and Analytics - Virtual" at bounding box center [682, 280] width 297 height 35
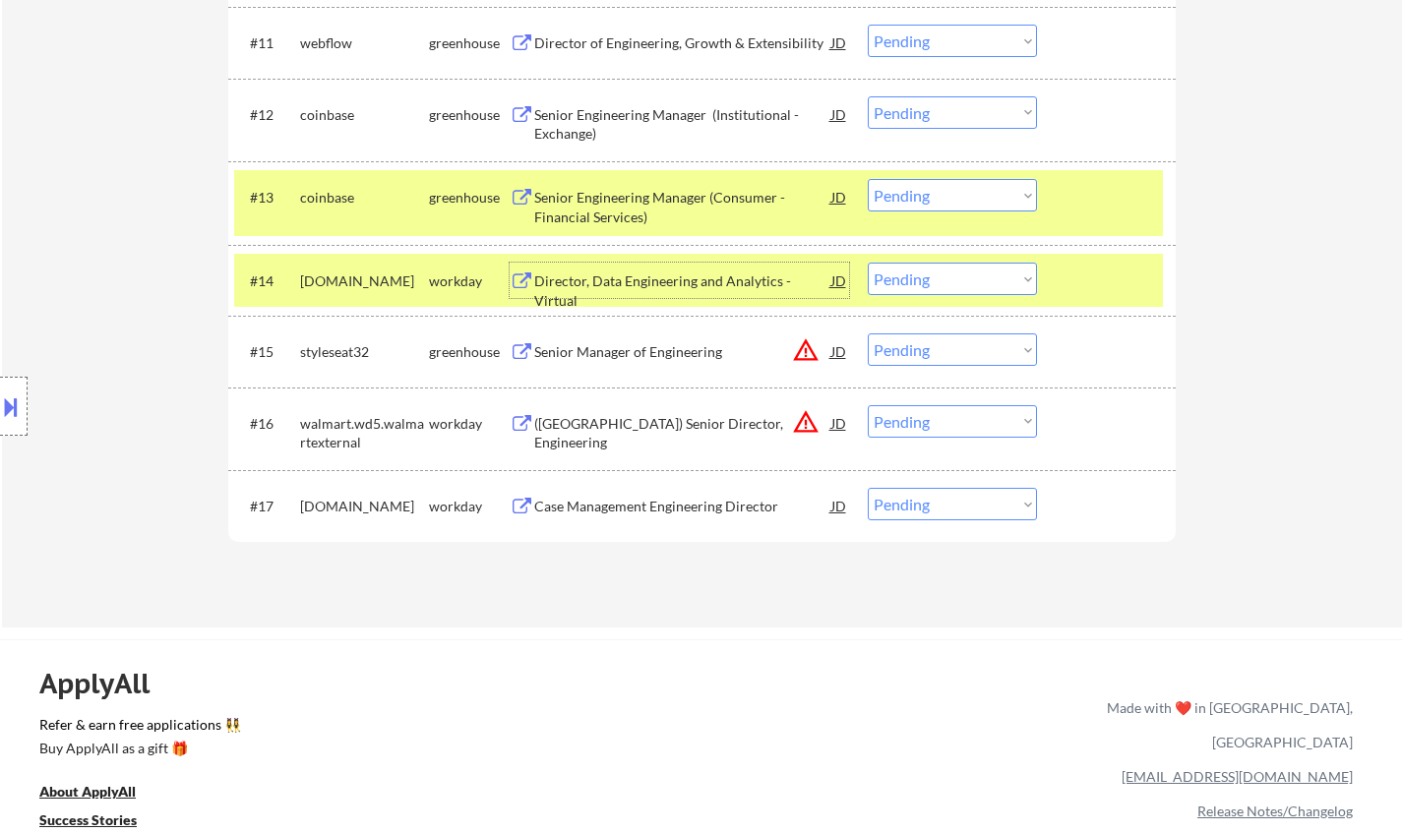
click at [944, 276] on select "Choose an option... Pending Applied Excluded (Questions) Excluded (Expired) Exc…" at bounding box center [952, 279] width 169 height 32
click at [868, 263] on select "Choose an option... Pending Applied Excluded (Questions) Excluded (Expired) Exc…" at bounding box center [952, 279] width 169 height 32
select select ""pending""
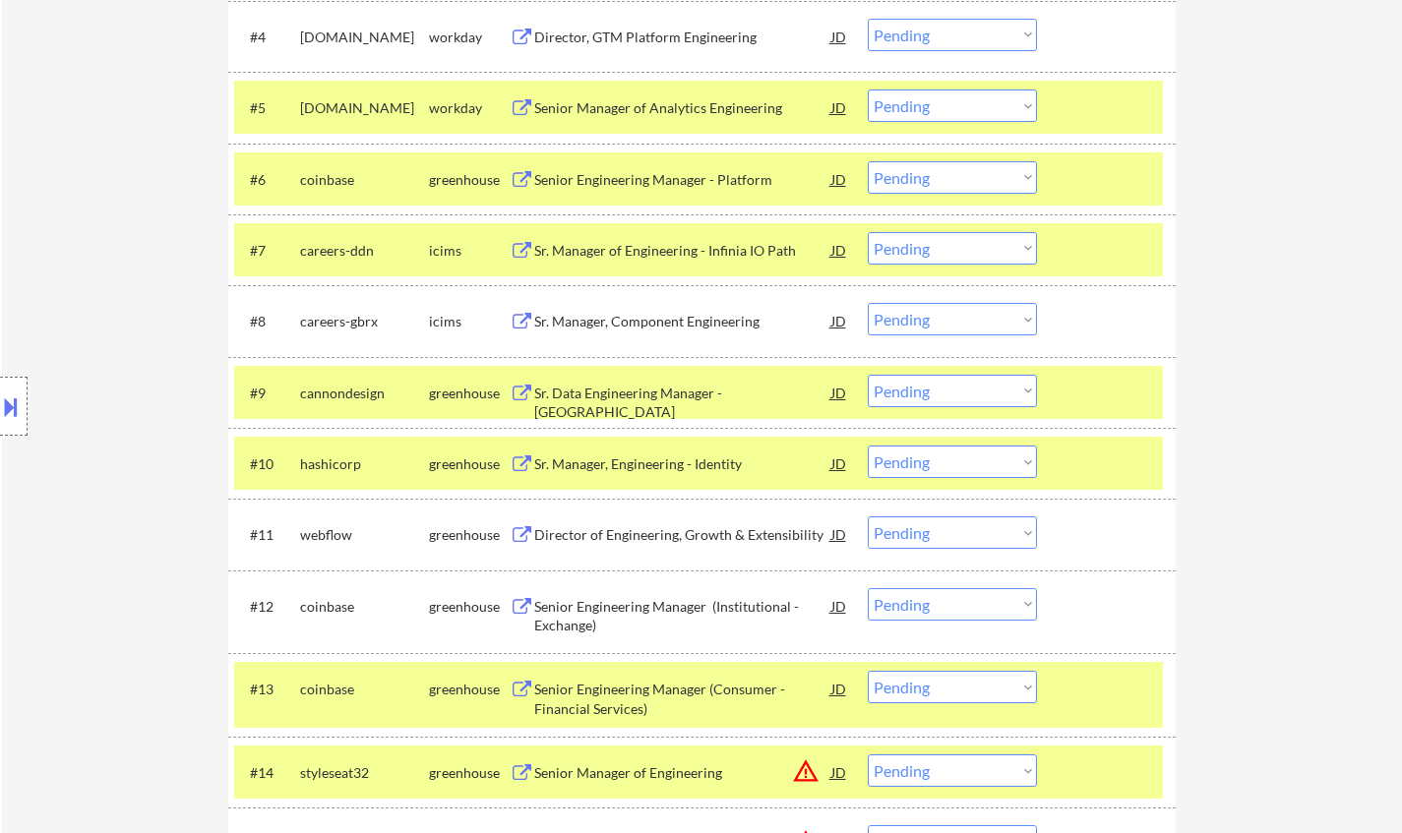
scroll to position [295, 0]
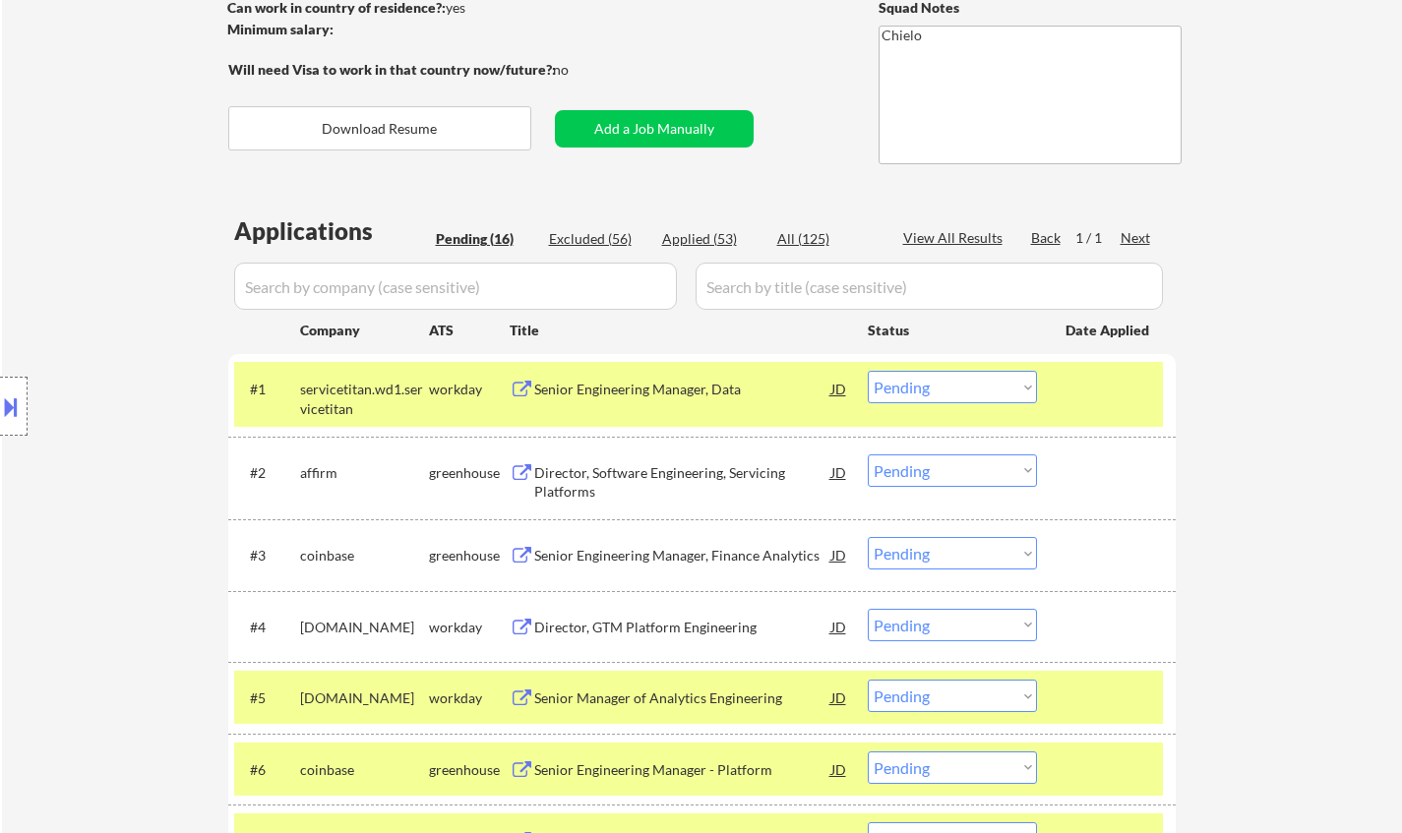
click at [652, 471] on div "Director, Software Engineering, Servicing Platforms" at bounding box center [682, 482] width 297 height 38
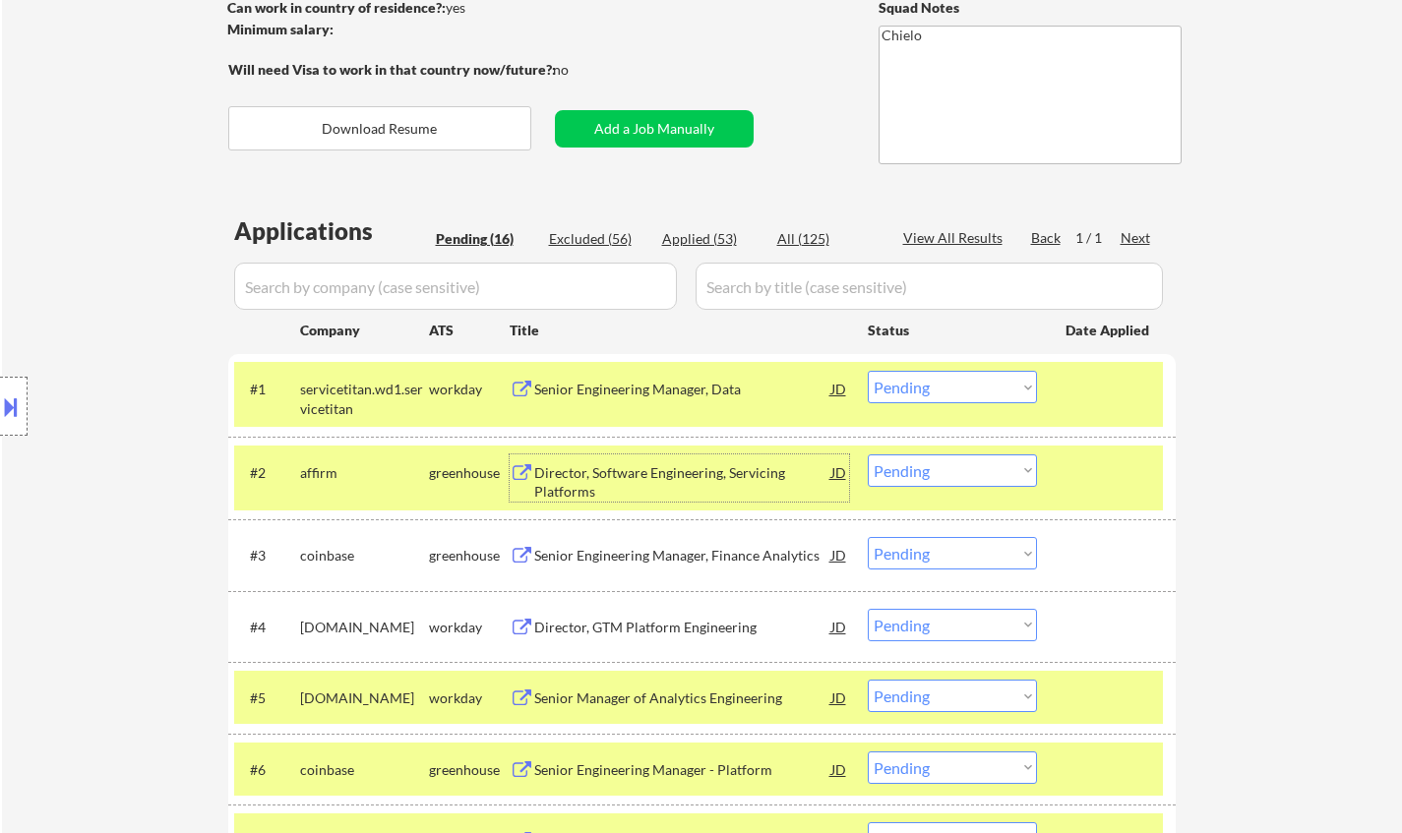
click at [986, 463] on select "Choose an option... Pending Applied Excluded (Questions) Excluded (Expired) Exc…" at bounding box center [952, 471] width 169 height 32
click at [868, 455] on select "Choose an option... Pending Applied Excluded (Questions) Excluded (Expired) Exc…" at bounding box center [952, 471] width 169 height 32
select select ""pending""
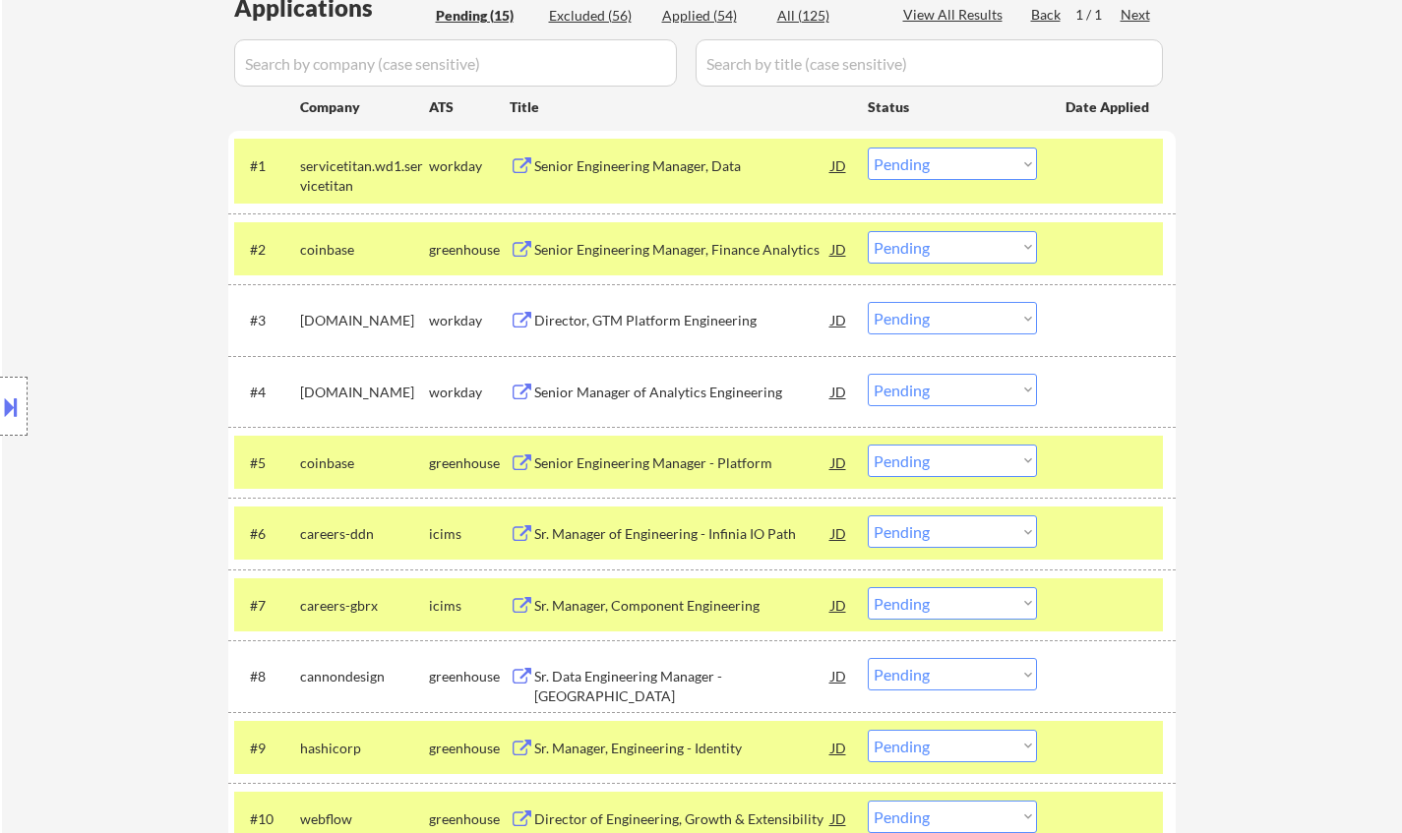
scroll to position [590, 0]
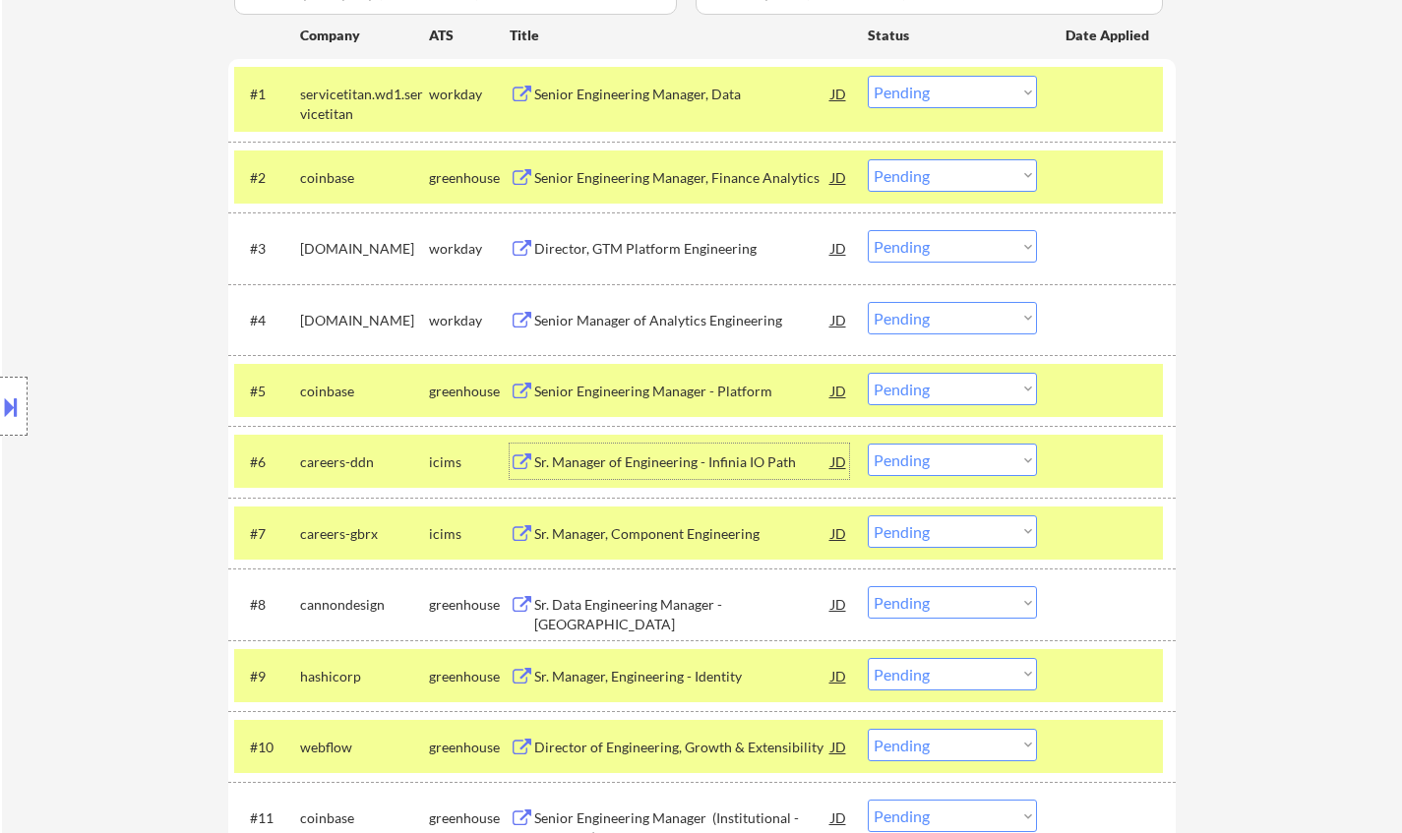
click at [664, 465] on div "Sr. Manager of Engineering - Infinia IO Path" at bounding box center [682, 463] width 297 height 20
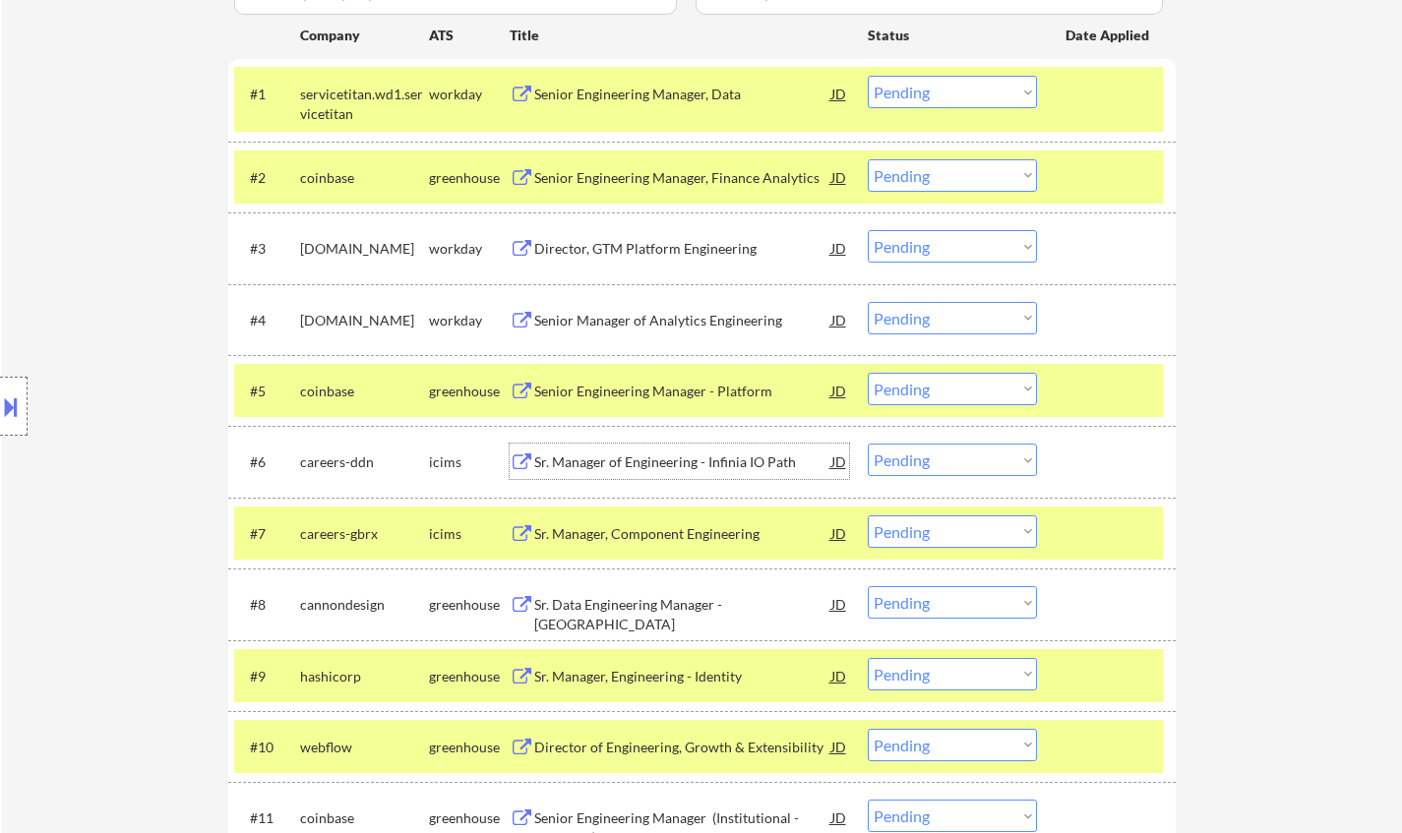
drag, startPoint x: 965, startPoint y: 467, endPoint x: 989, endPoint y: 474, distance: 24.6
click at [965, 467] on select "Choose an option... Pending Applied Excluded (Questions) Excluded (Expired) Exc…" at bounding box center [952, 460] width 169 height 32
click at [868, 444] on select "Choose an option... Pending Applied Excluded (Questions) Excluded (Expired) Exc…" at bounding box center [952, 460] width 169 height 32
select select ""pending""
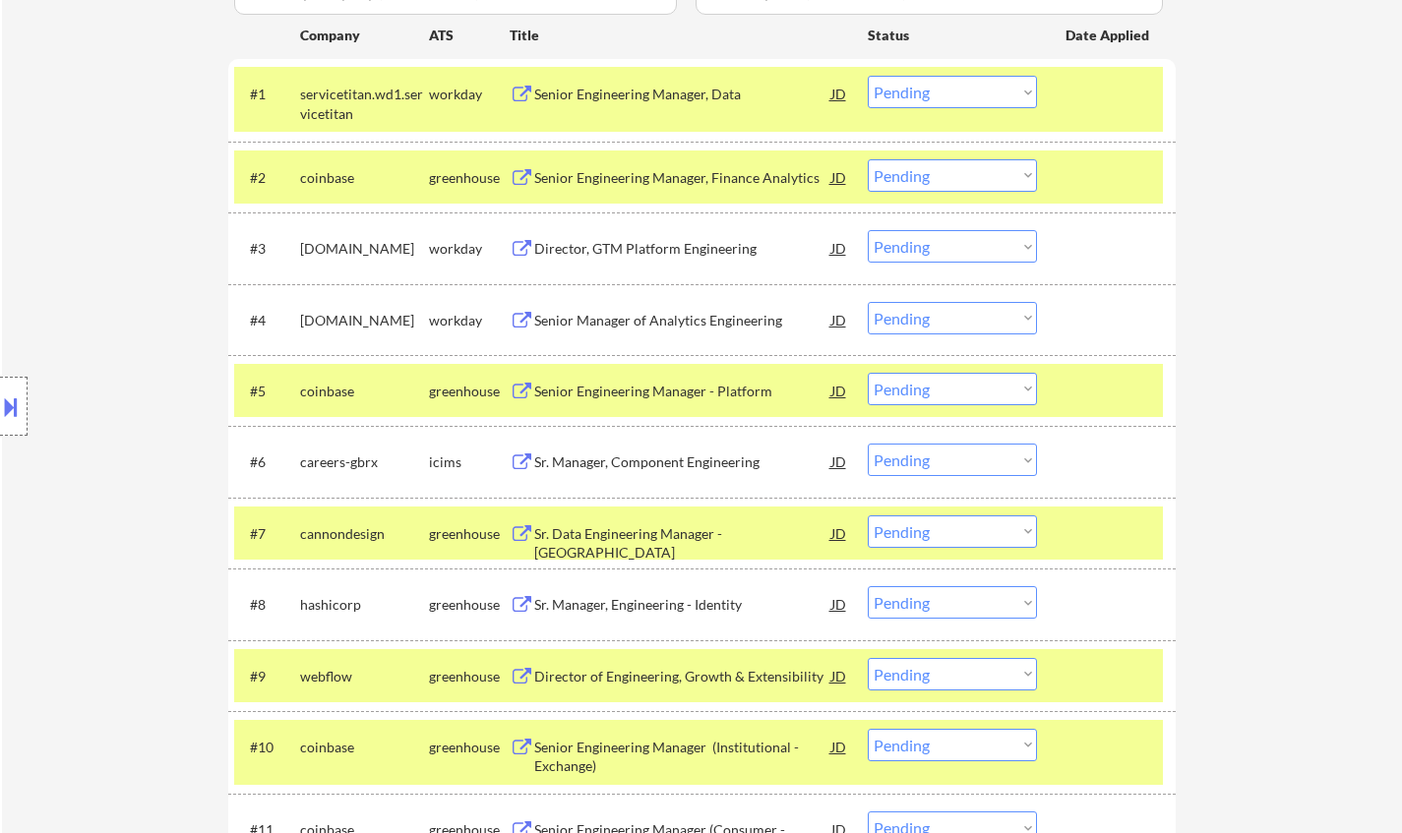
click at [658, 608] on div "Sr. Manager, Engineering - Identity" at bounding box center [682, 605] width 297 height 20
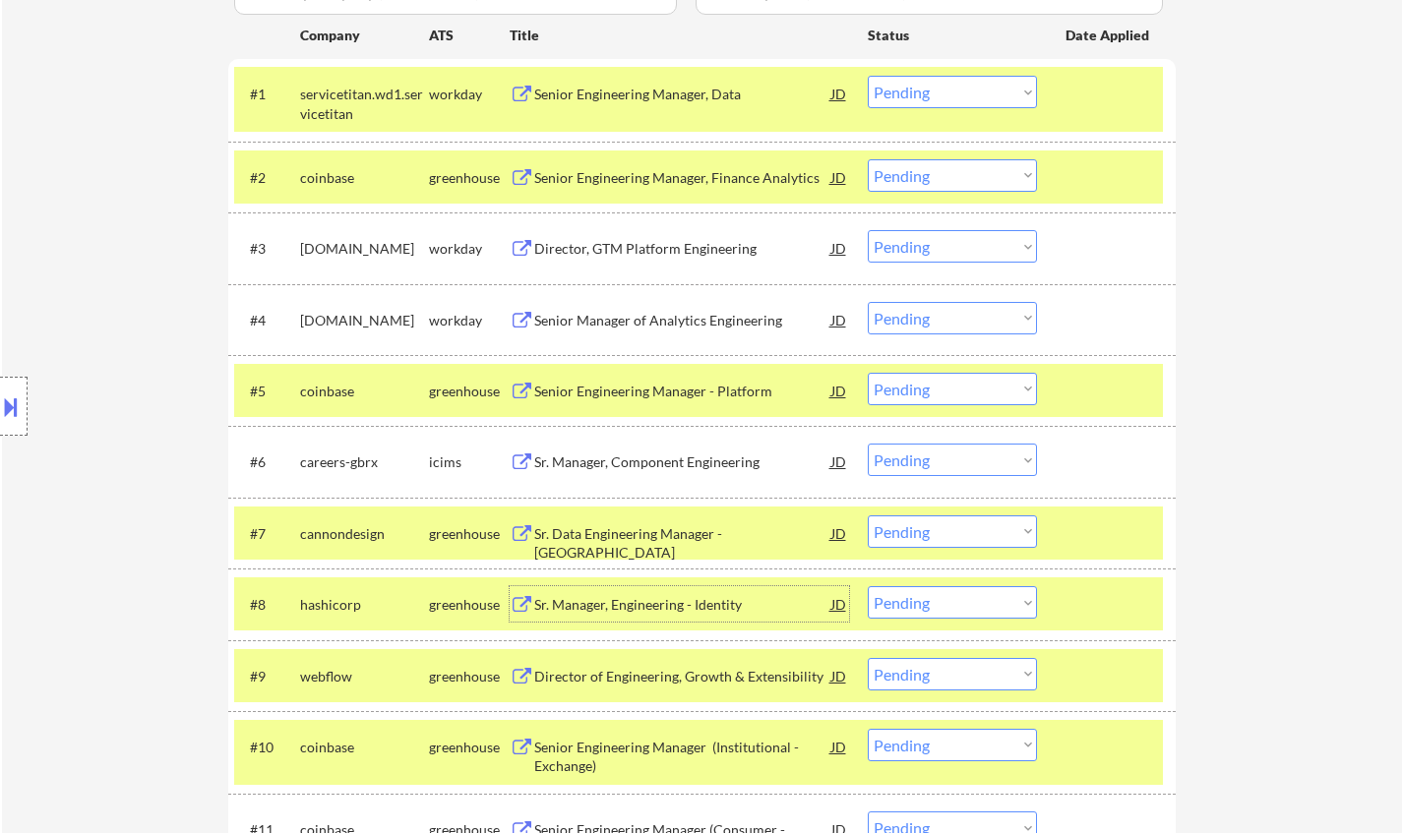
click at [981, 601] on select "Choose an option... Pending Applied Excluded (Questions) Excluded (Expired) Exc…" at bounding box center [952, 602] width 169 height 32
click at [868, 586] on select "Choose an option... Pending Applied Excluded (Questions) Excluded (Expired) Exc…" at bounding box center [952, 602] width 169 height 32
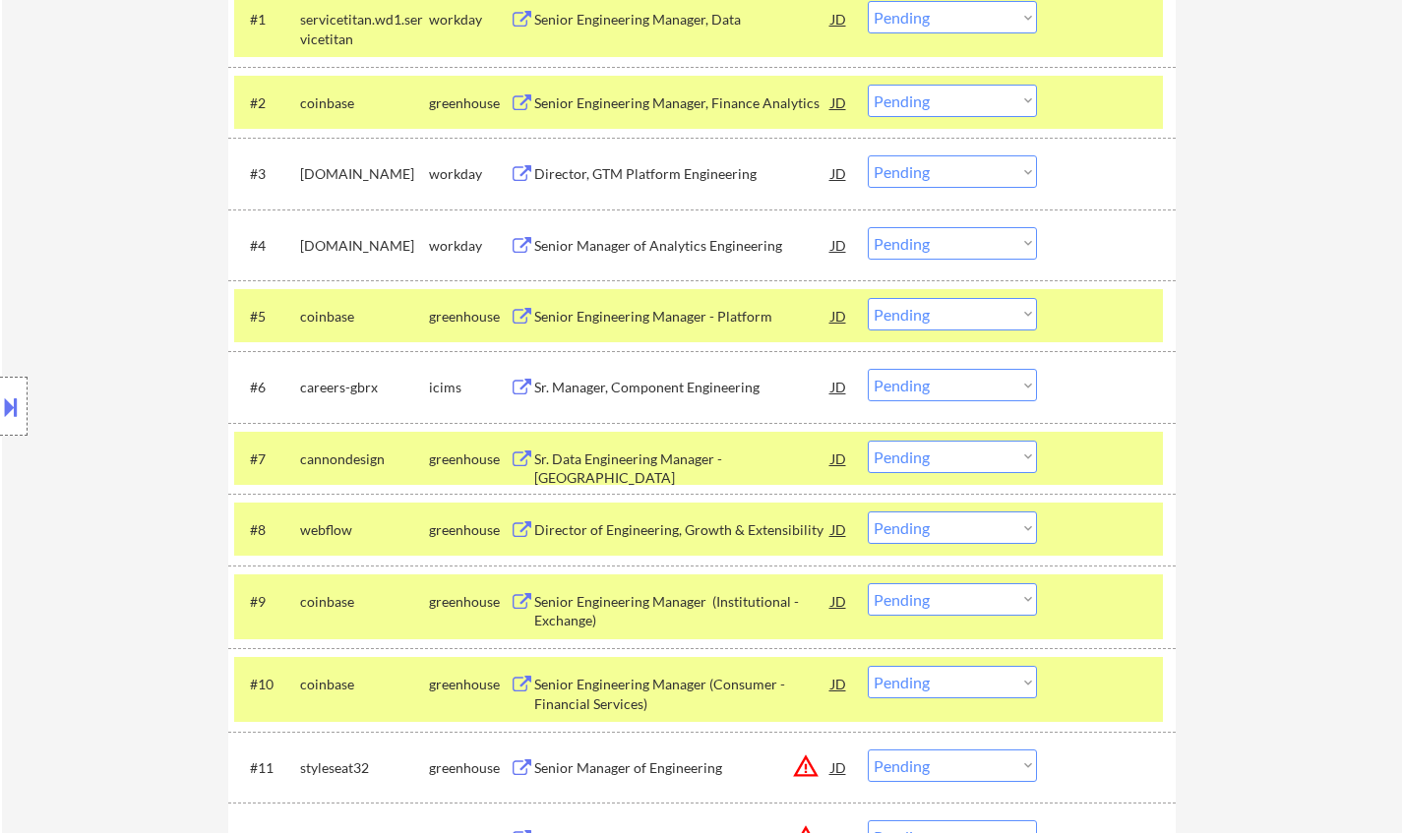
scroll to position [689, 0]
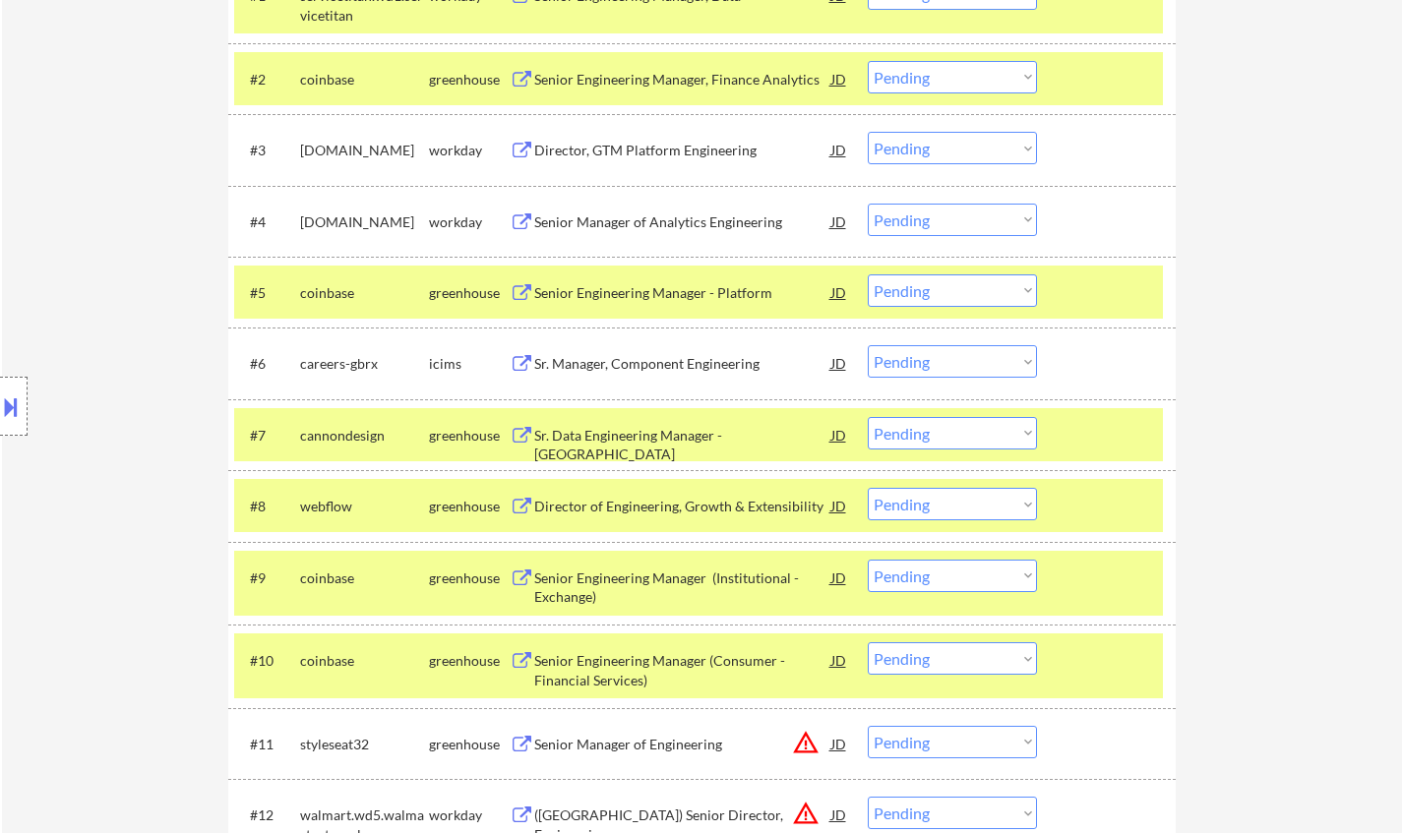
click at [668, 499] on div "Director of Engineering, Growth & Extensibility" at bounding box center [682, 507] width 297 height 20
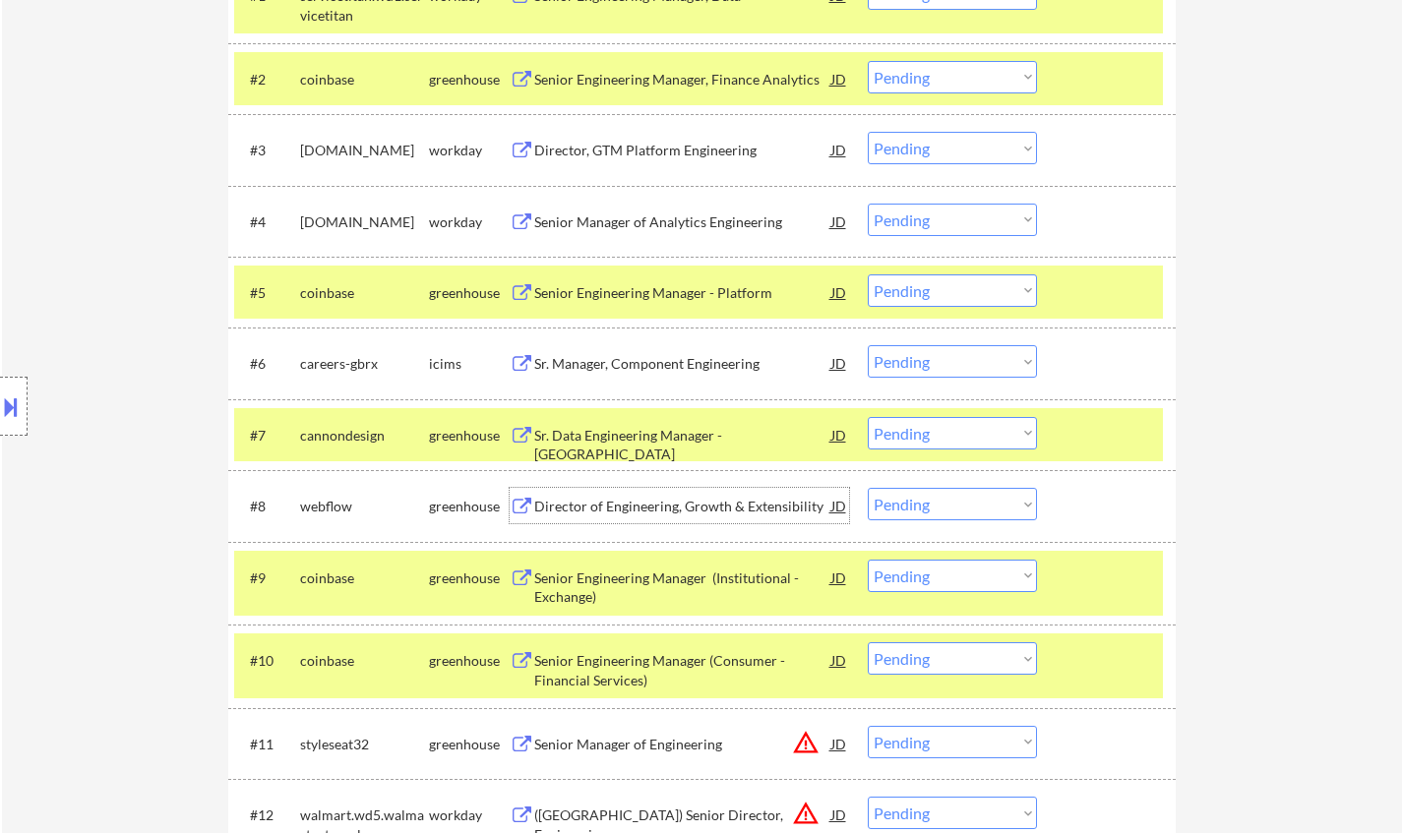
click at [961, 498] on select "Choose an option... Pending Applied Excluded (Questions) Excluded (Expired) Exc…" at bounding box center [952, 504] width 169 height 32
click at [868, 488] on select "Choose an option... Pending Applied Excluded (Questions) Excluded (Expired) Exc…" at bounding box center [952, 504] width 169 height 32
select select ""pending""
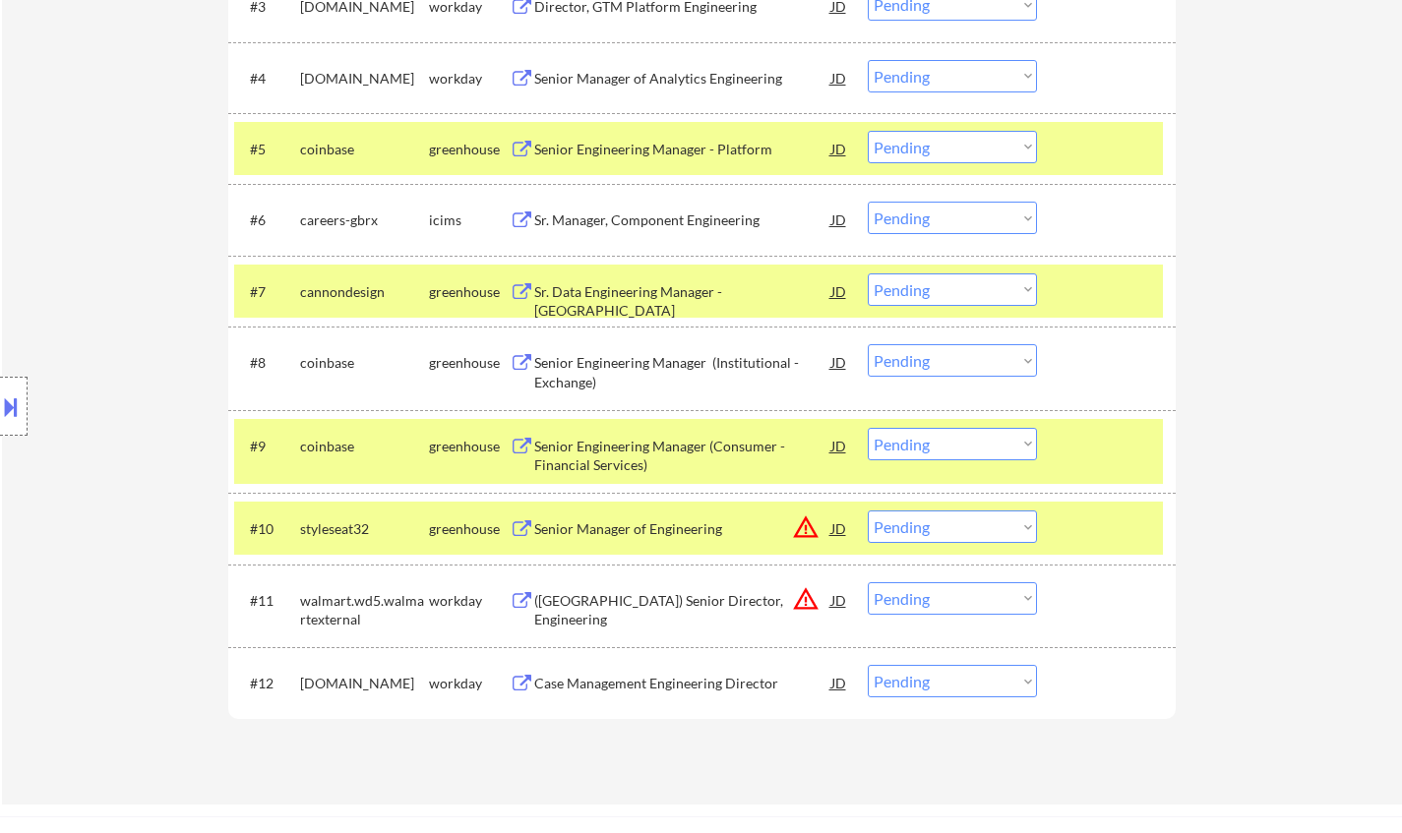
scroll to position [886, 0]
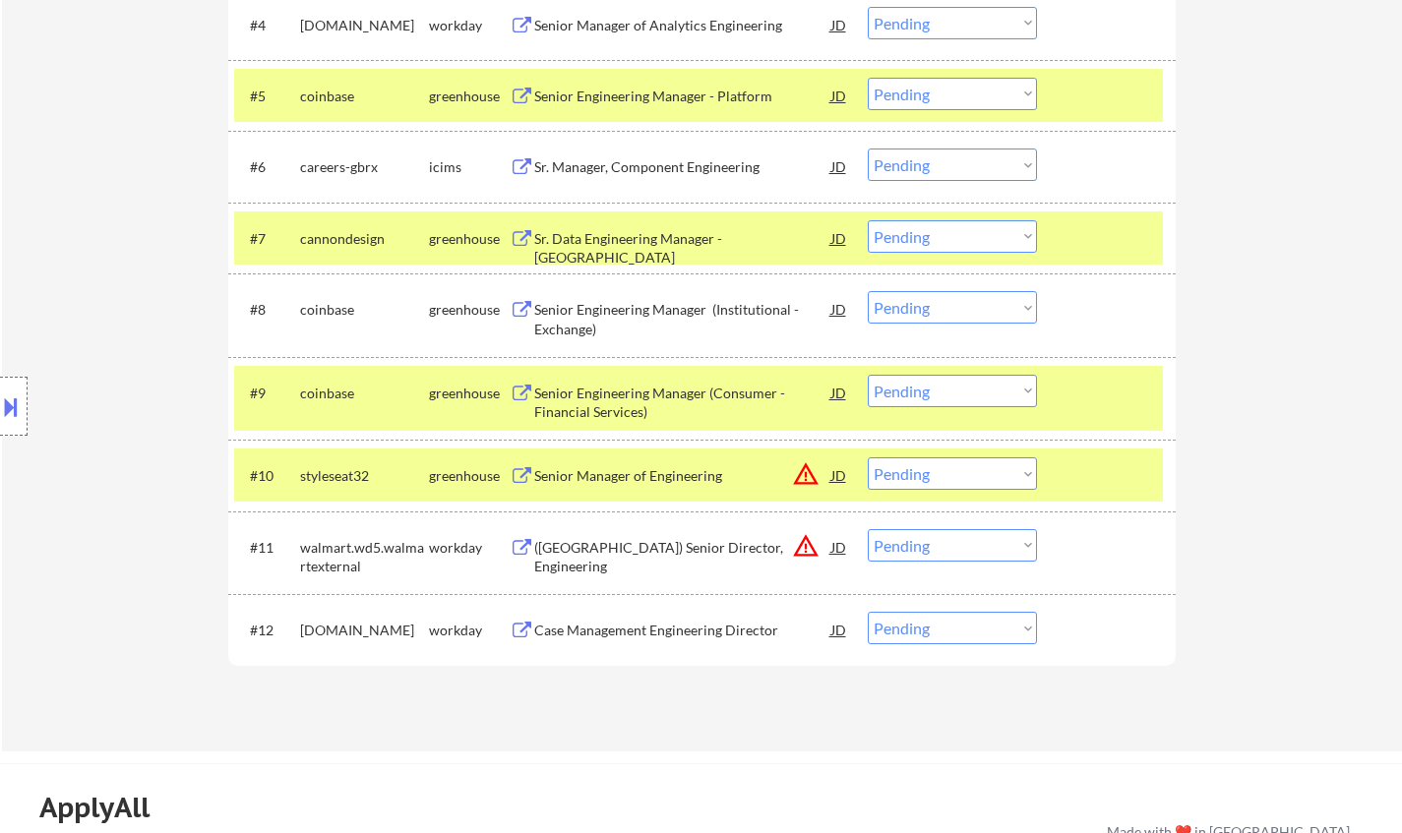
click at [833, 470] on div "JD" at bounding box center [840, 475] width 20 height 35
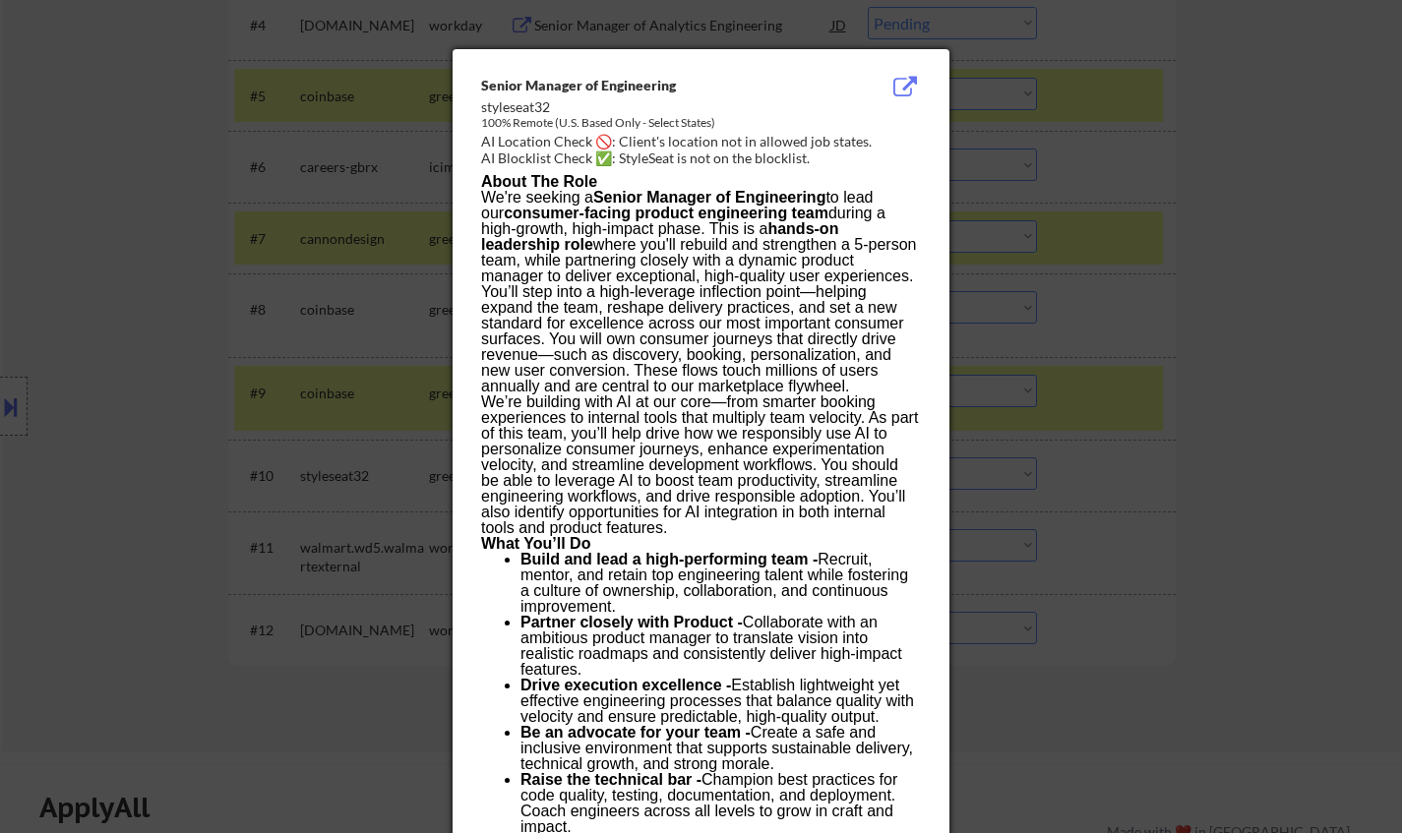
click at [1286, 562] on div at bounding box center [701, 416] width 1402 height 833
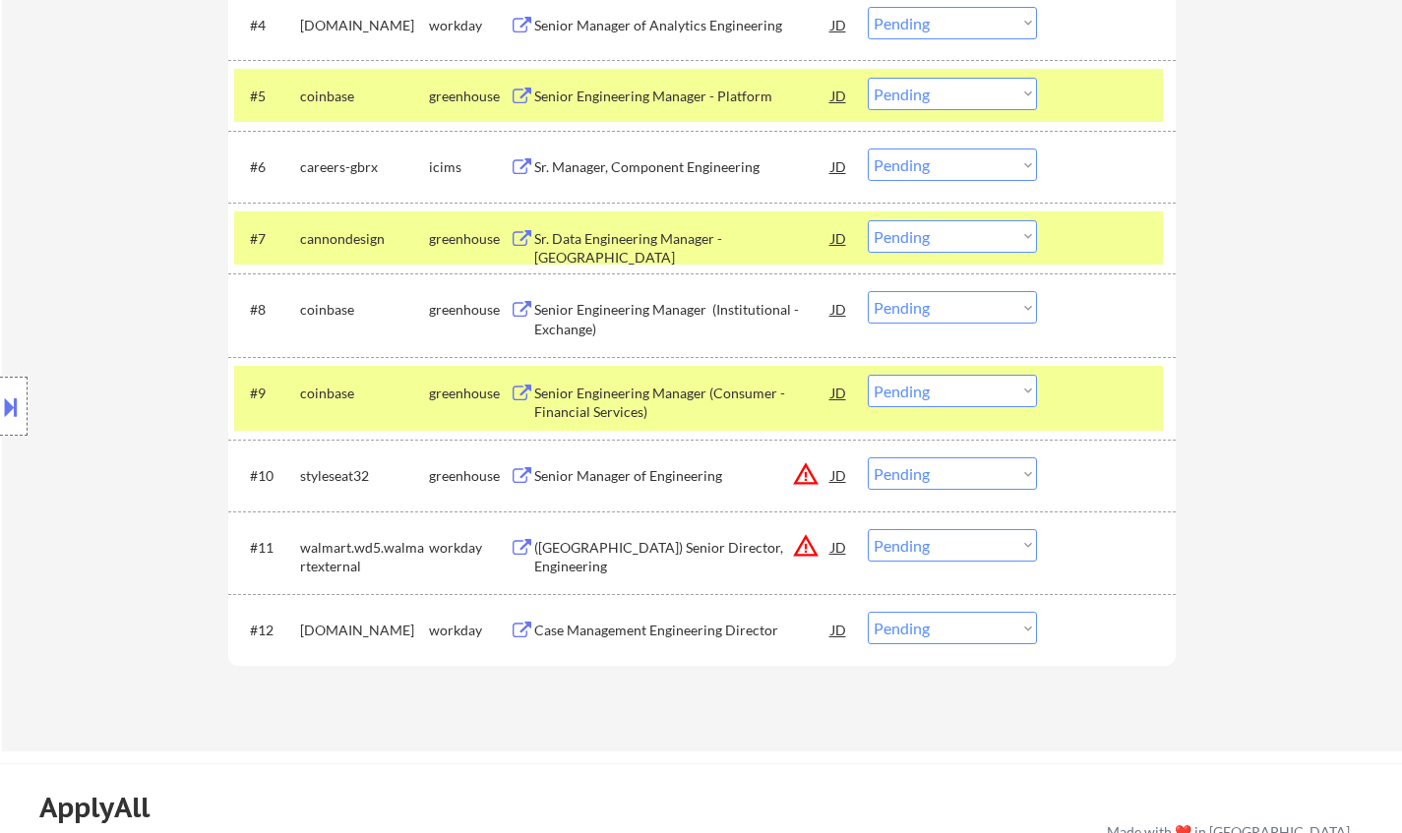
drag, startPoint x: 988, startPoint y: 470, endPoint x: 1012, endPoint y: 486, distance: 28.4
click at [988, 470] on select "Choose an option... Pending Applied Excluded (Questions) Excluded (Expired) Exc…" at bounding box center [952, 474] width 169 height 32
click at [868, 458] on select "Choose an option... Pending Applied Excluded (Questions) Excluded (Expired) Exc…" at bounding box center [952, 474] width 169 height 32
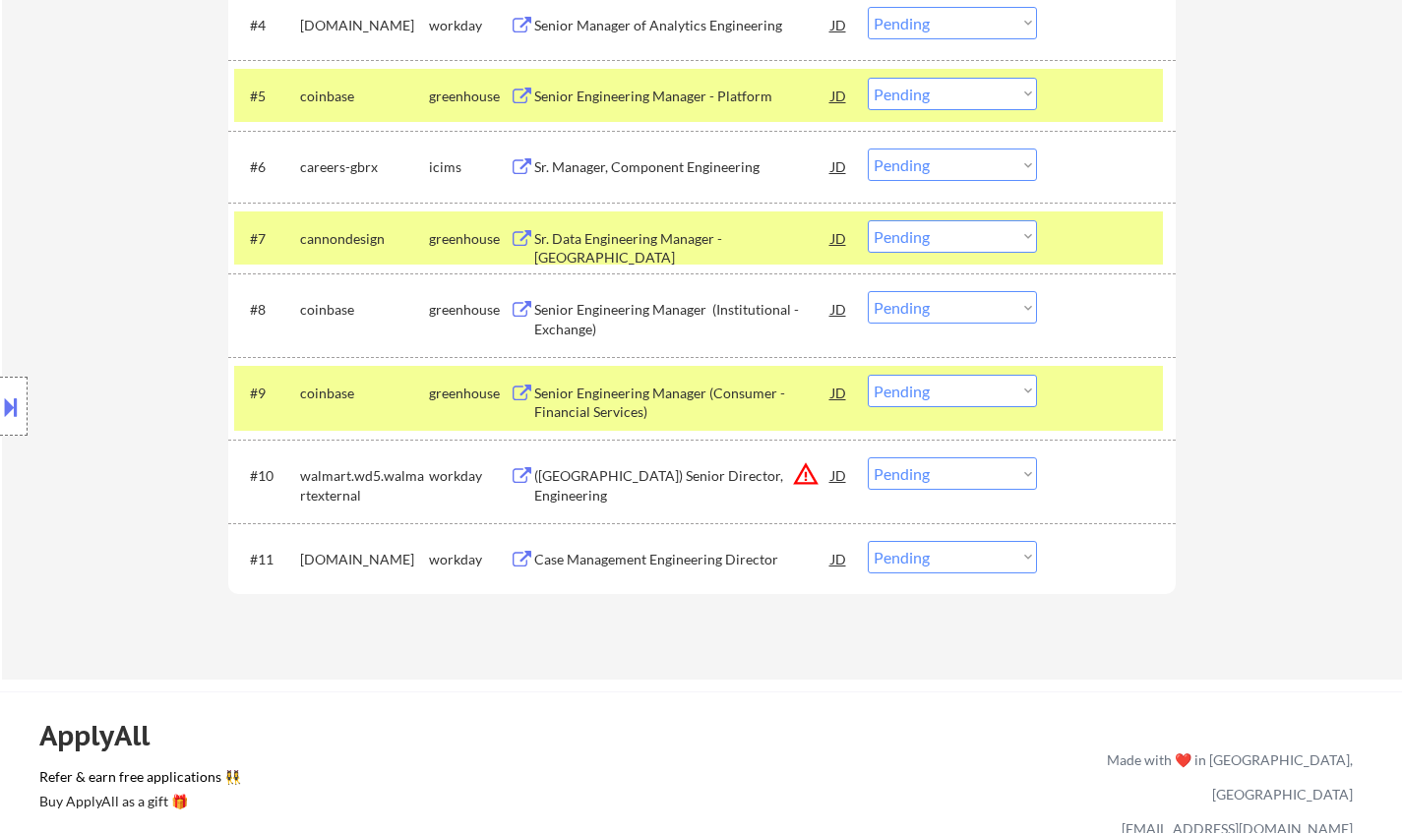
click at [845, 469] on div "JD" at bounding box center [840, 475] width 20 height 35
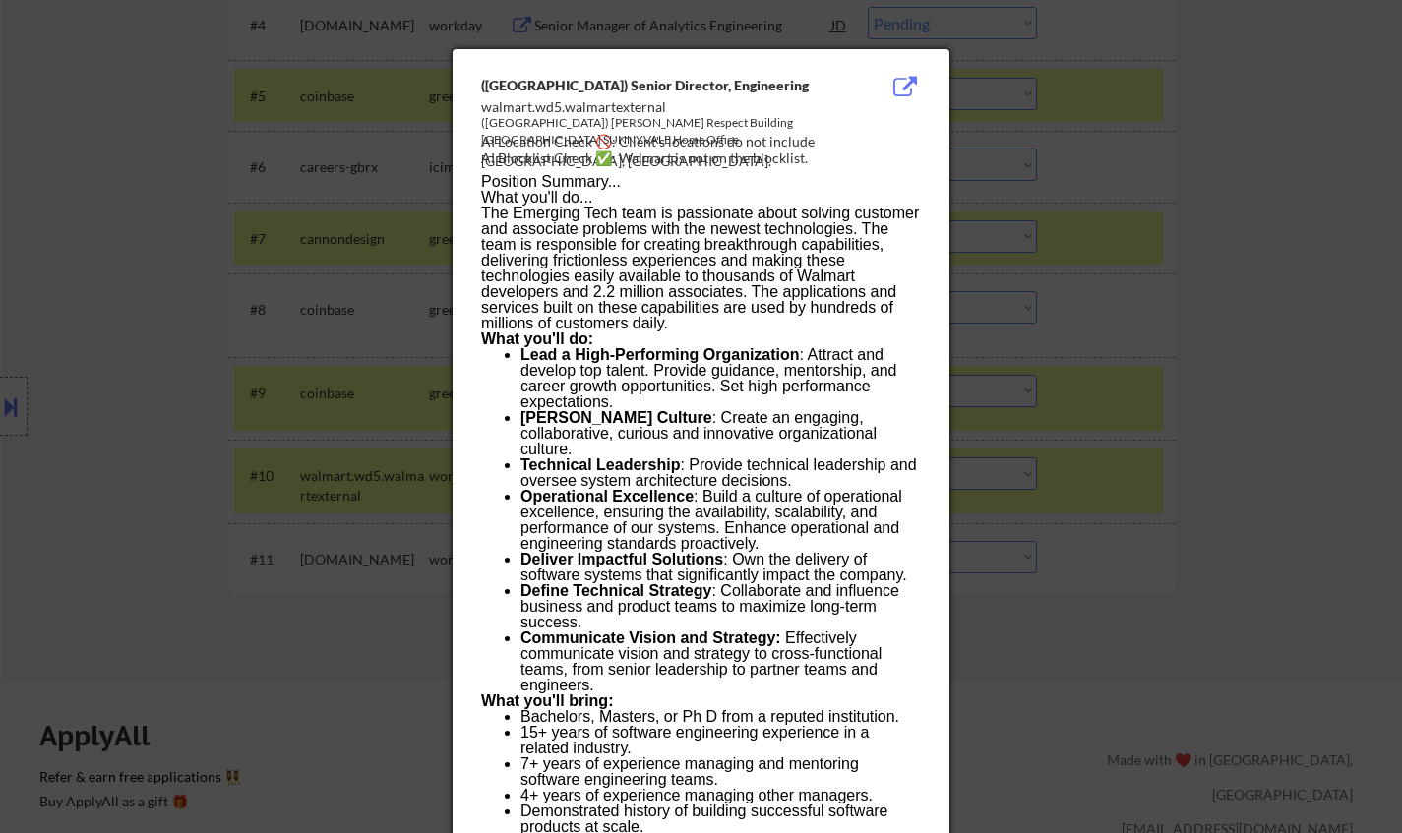
click at [1253, 500] on div at bounding box center [701, 416] width 1402 height 833
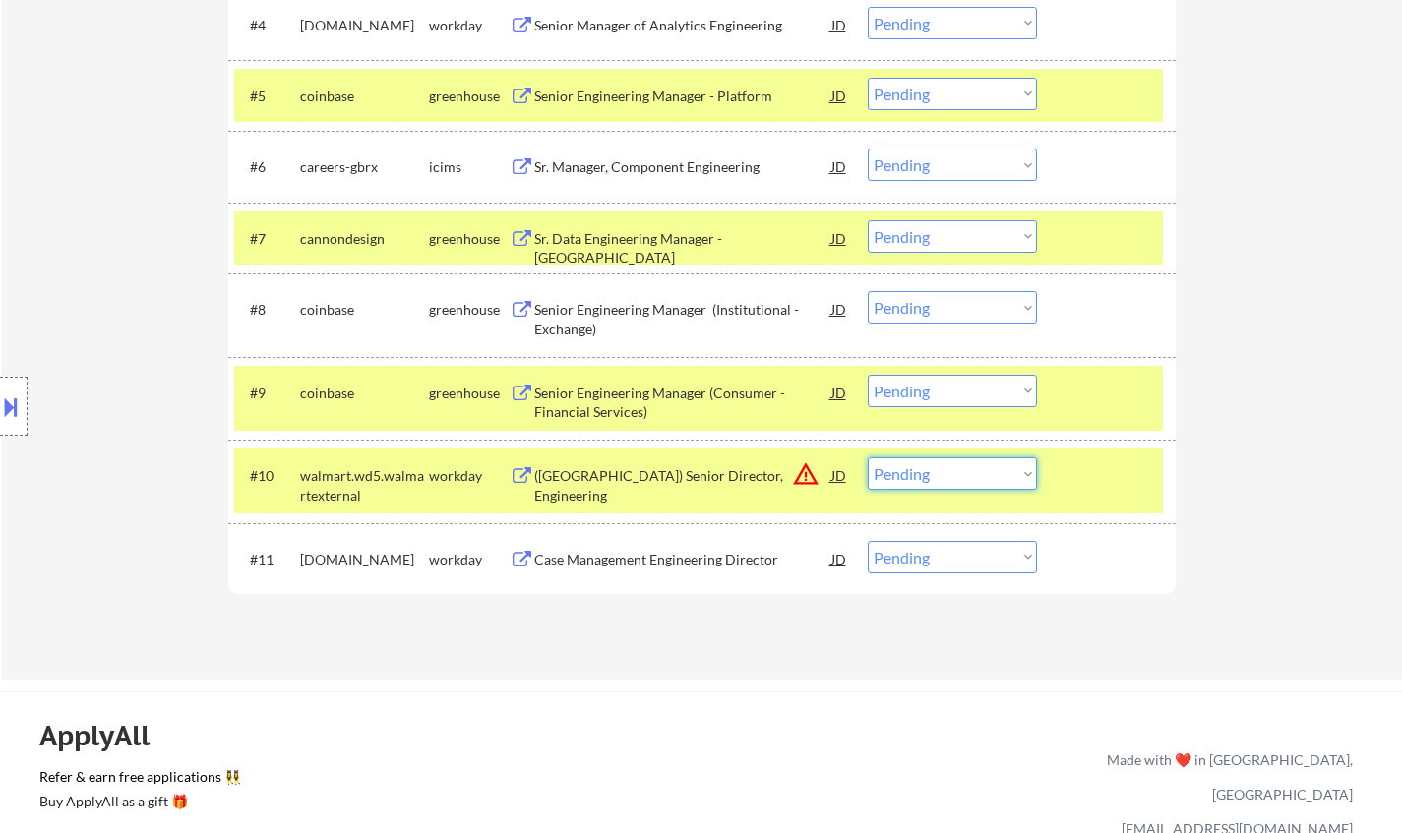
click at [973, 468] on select "Choose an option... Pending Applied Excluded (Questions) Excluded (Expired) Exc…" at bounding box center [952, 474] width 169 height 32
click at [868, 458] on select "Choose an option... Pending Applied Excluded (Questions) Excluded (Expired) Exc…" at bounding box center [952, 474] width 169 height 32
select select ""pending""
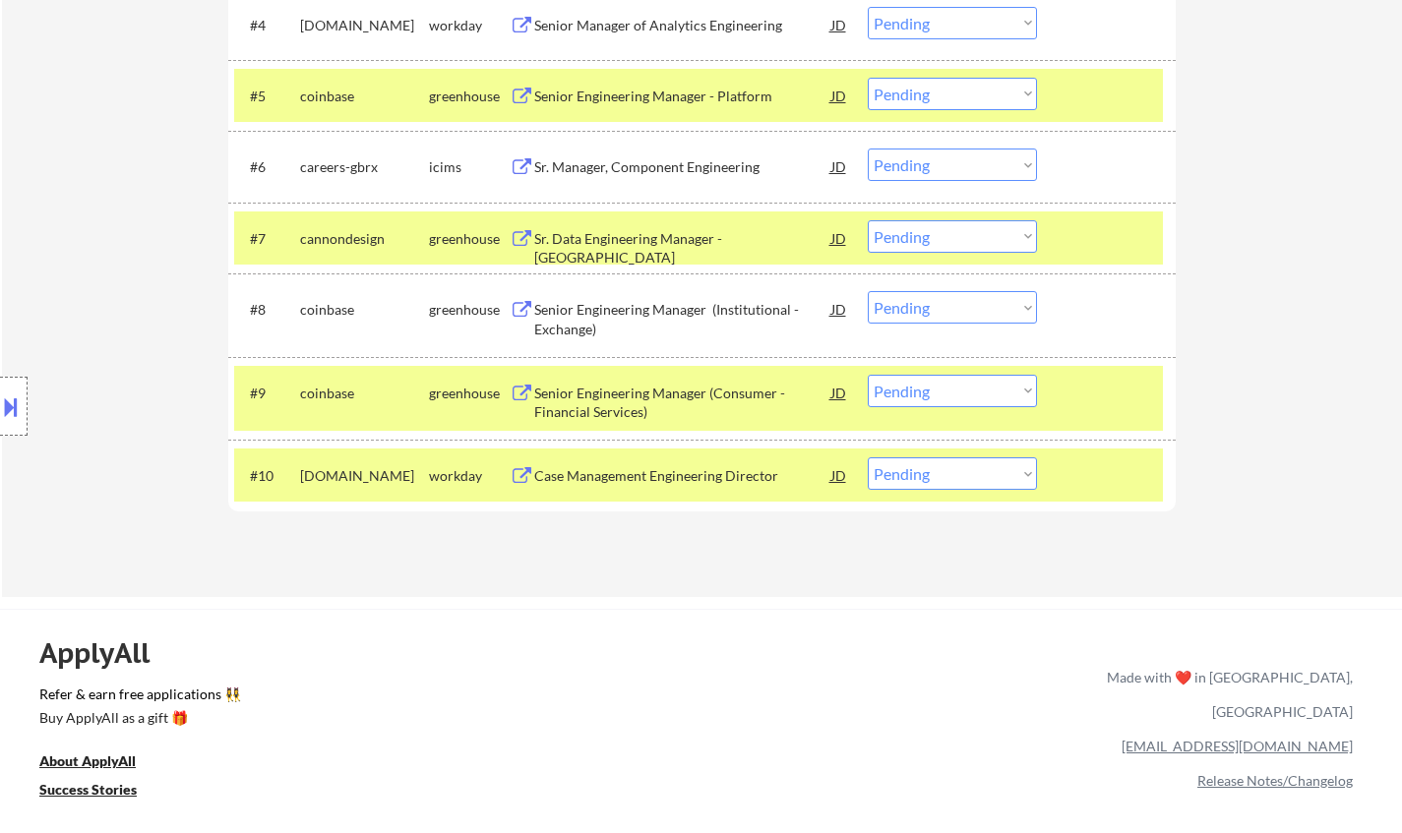
click at [660, 165] on div "Sr. Manager, Component Engineering" at bounding box center [682, 167] width 297 height 20
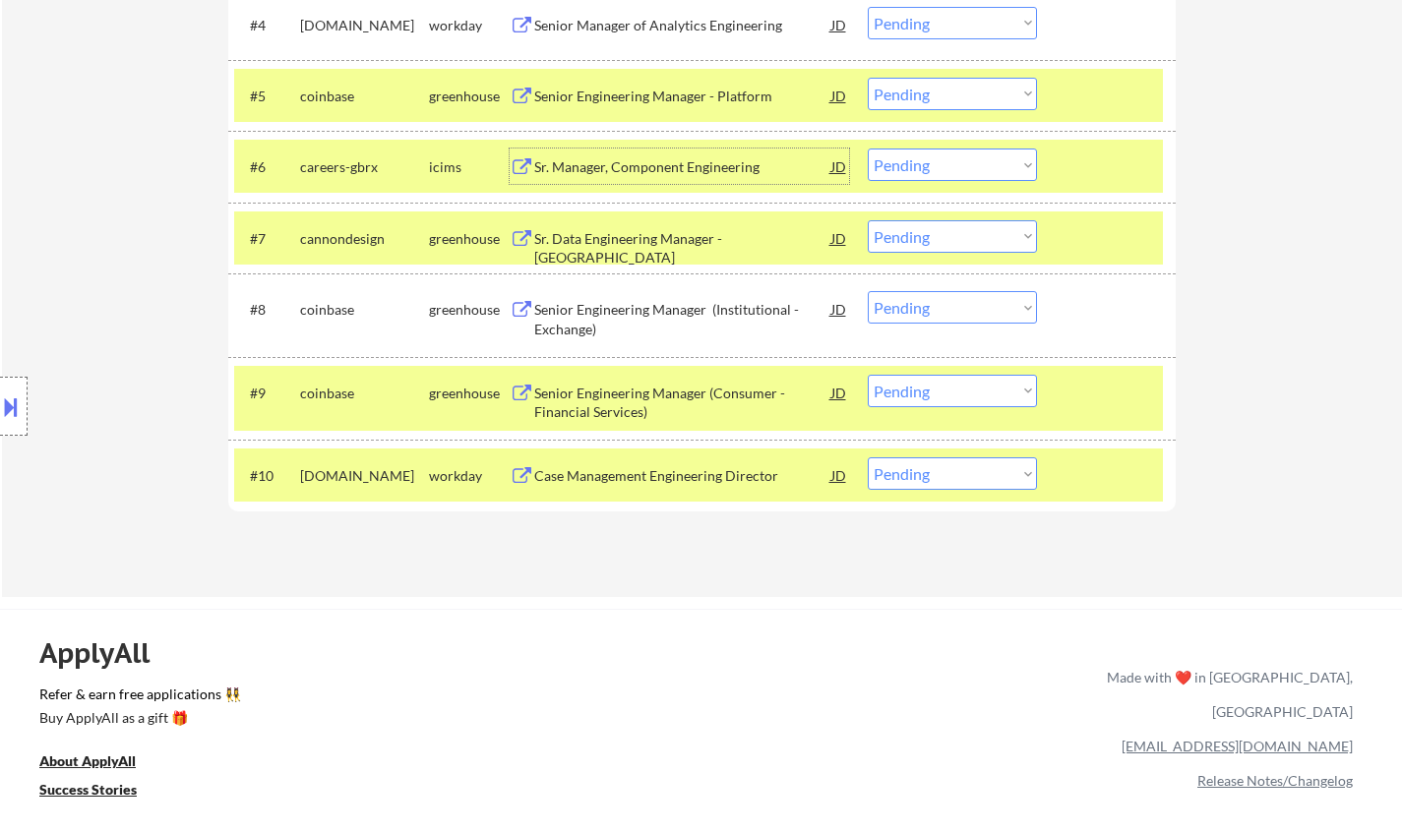
drag, startPoint x: 934, startPoint y: 160, endPoint x: 941, endPoint y: 177, distance: 18.1
click at [934, 160] on select "Choose an option... Pending Applied Excluded (Questions) Excluded (Expired) Exc…" at bounding box center [952, 165] width 169 height 32
click at [868, 149] on select "Choose an option... Pending Applied Excluded (Questions) Excluded (Expired) Exc…" at bounding box center [952, 165] width 169 height 32
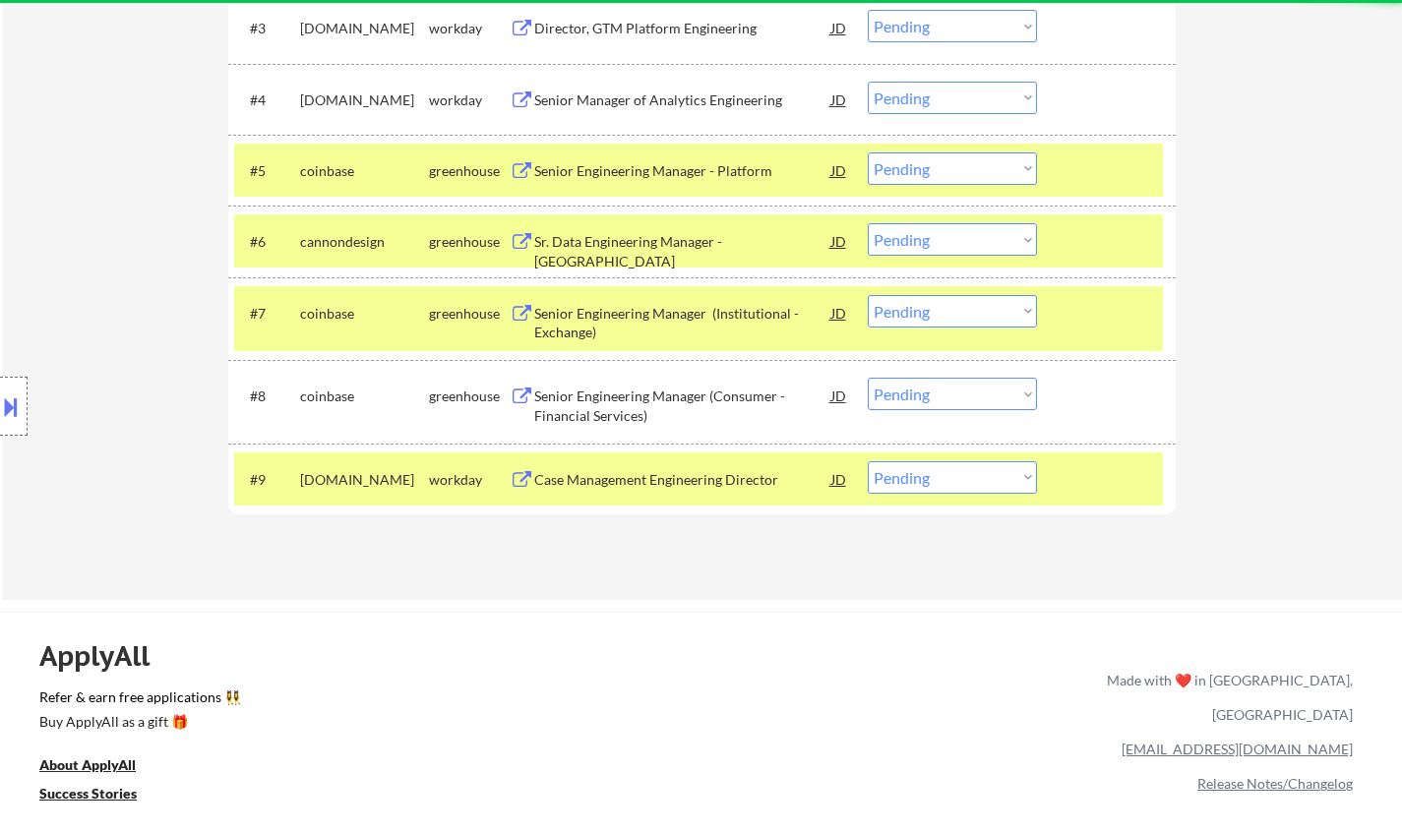
scroll to position [787, 0]
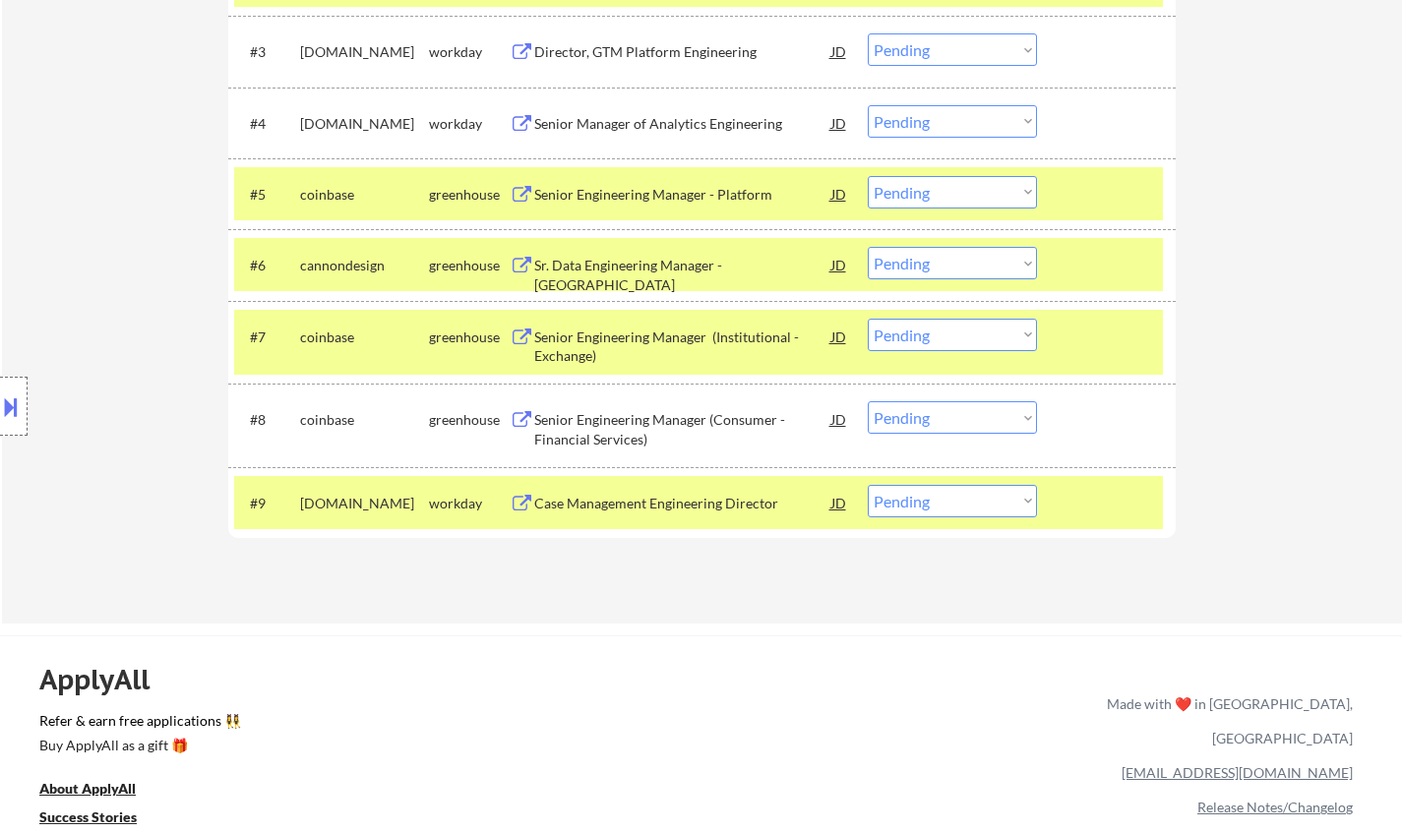
click at [658, 263] on div "Sr. Data Engineering Manager - FOS" at bounding box center [682, 275] width 297 height 38
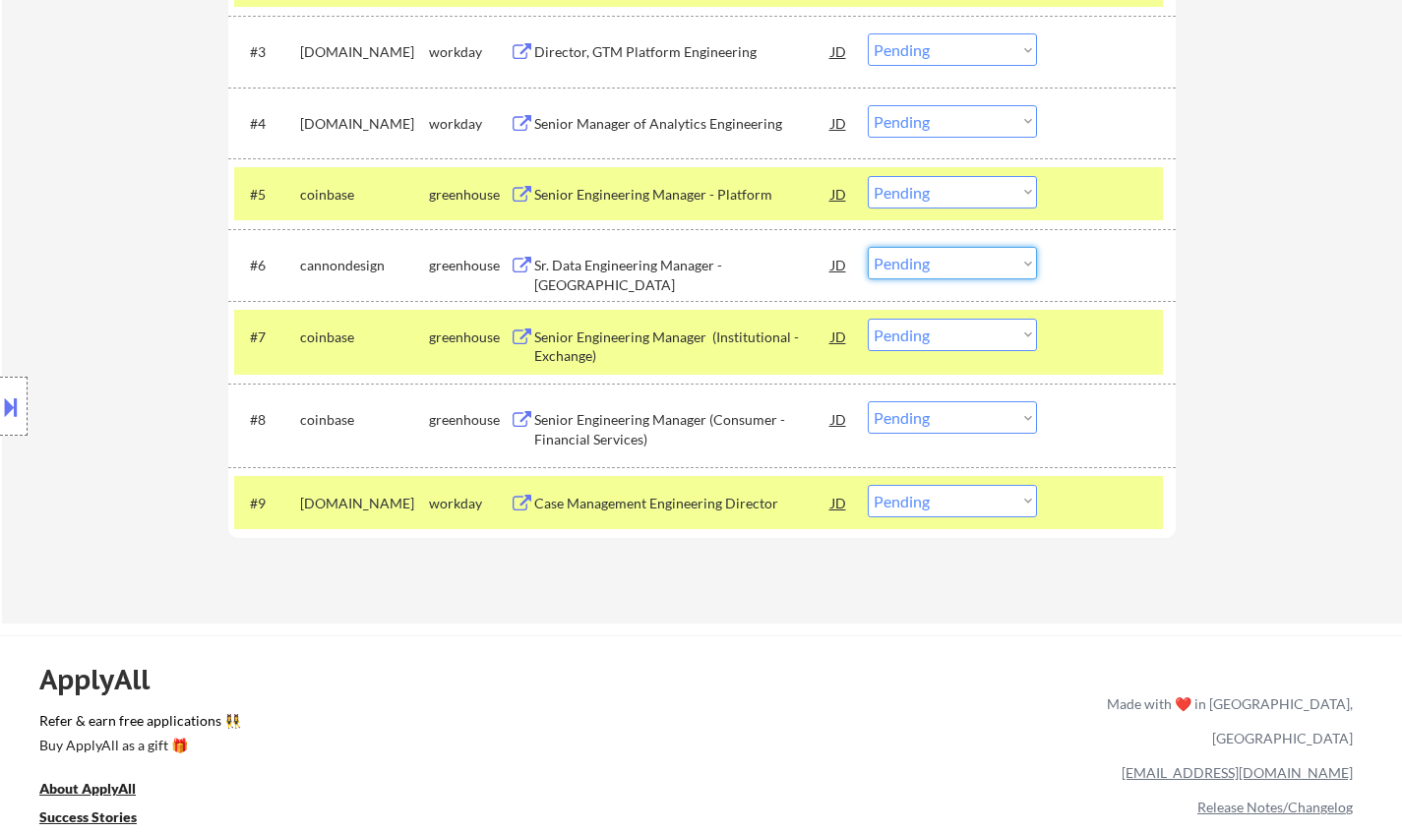
click at [963, 275] on select "Choose an option... Pending Applied Excluded (Questions) Excluded (Expired) Exc…" at bounding box center [952, 263] width 169 height 32
click at [868, 247] on select "Choose an option... Pending Applied Excluded (Questions) Excluded (Expired) Exc…" at bounding box center [952, 263] width 169 height 32
select select ""pending""
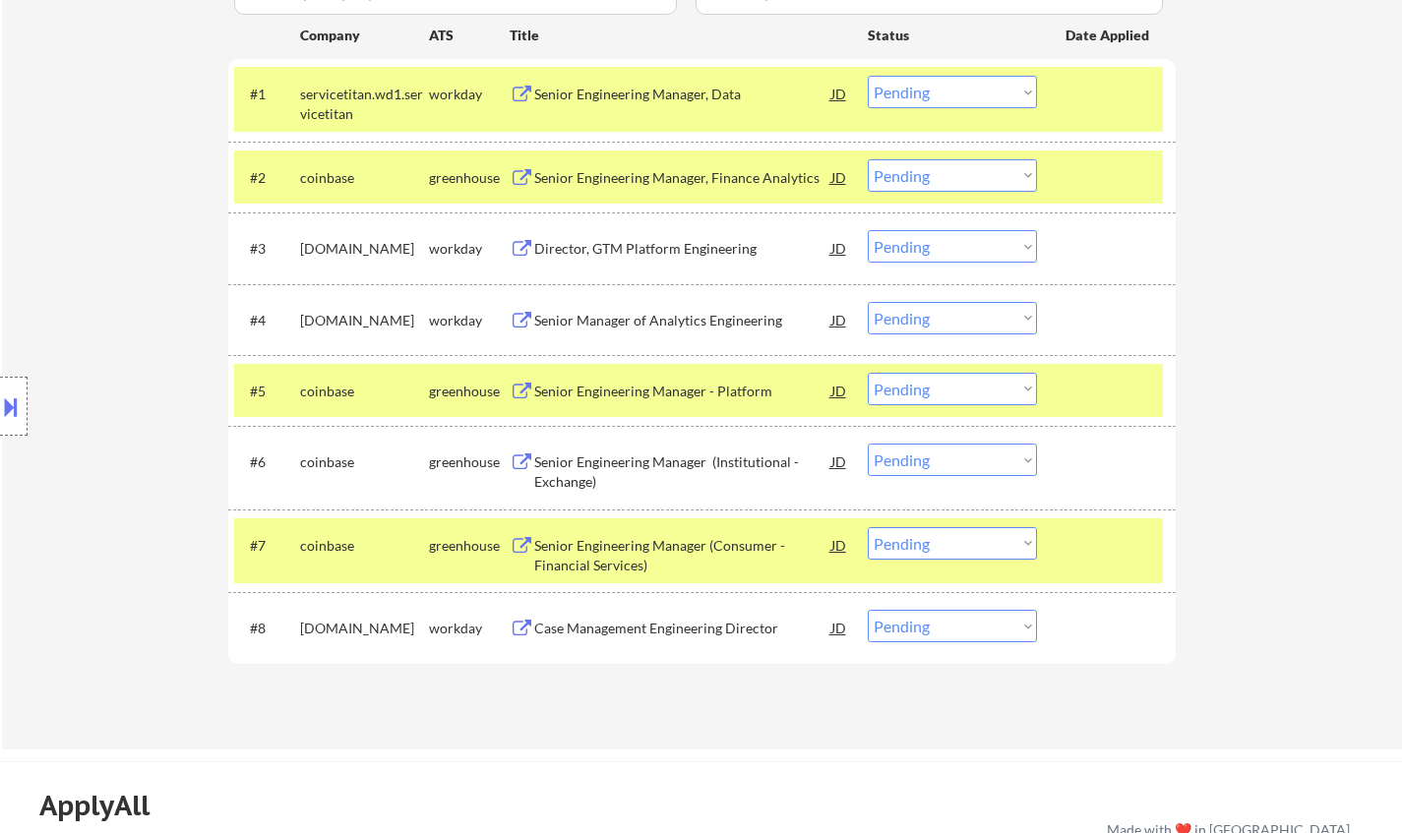
scroll to position [492, 0]
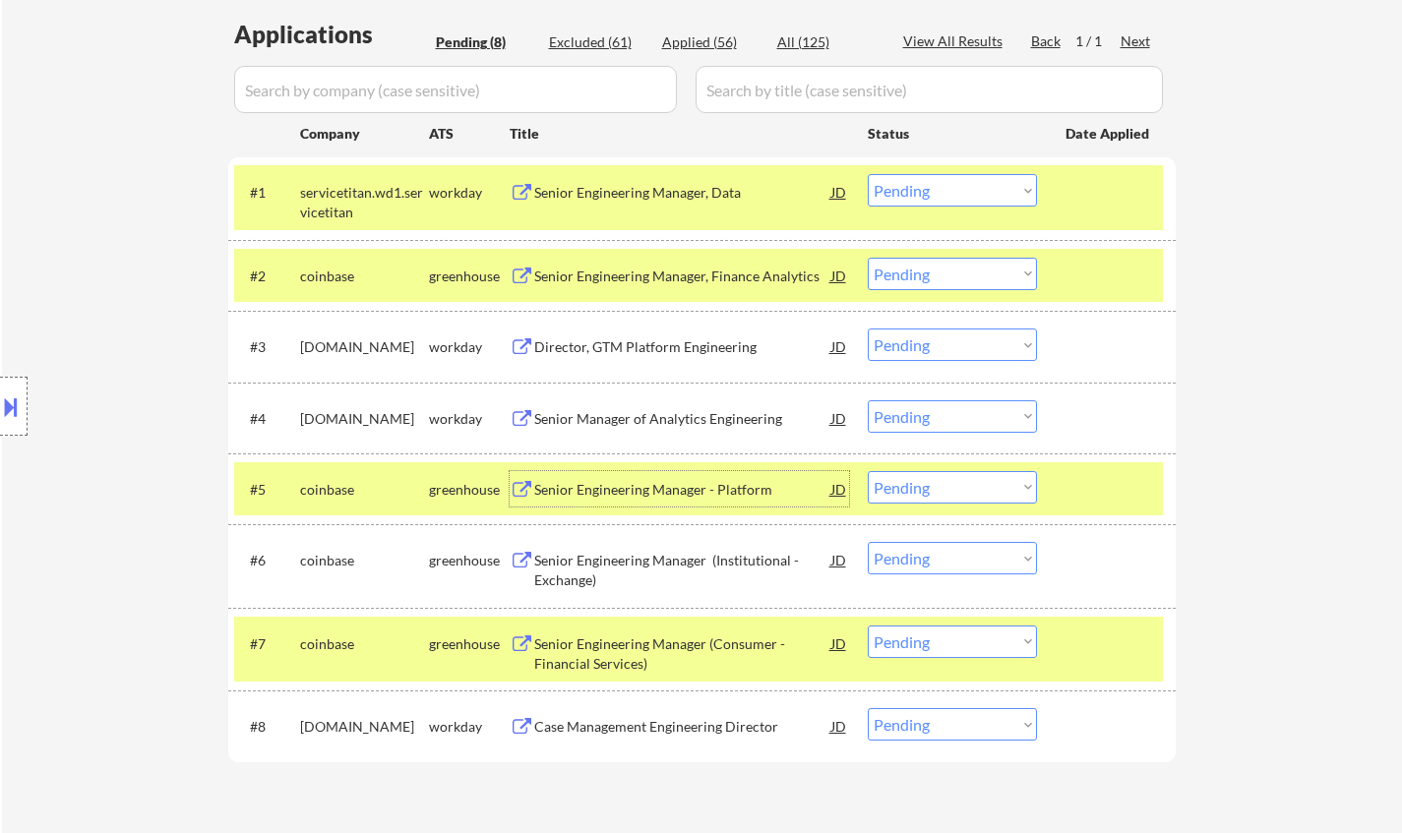
click at [684, 502] on div "Senior Engineering Manager - Platform" at bounding box center [682, 488] width 297 height 35
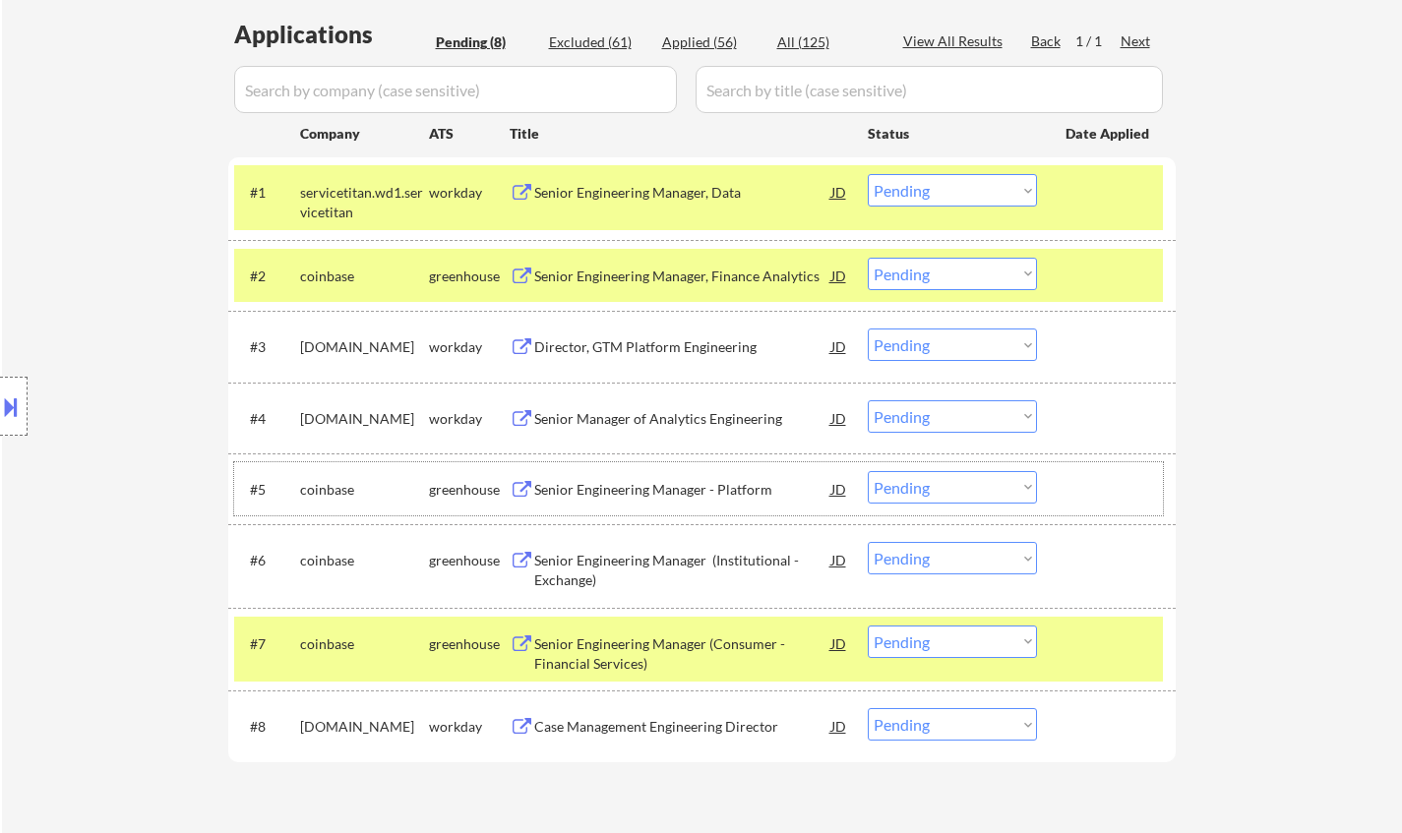
click at [954, 504] on div "#5 coinbase greenhouse Senior Engineering Manager - Platform JD warning_amber C…" at bounding box center [698, 488] width 929 height 53
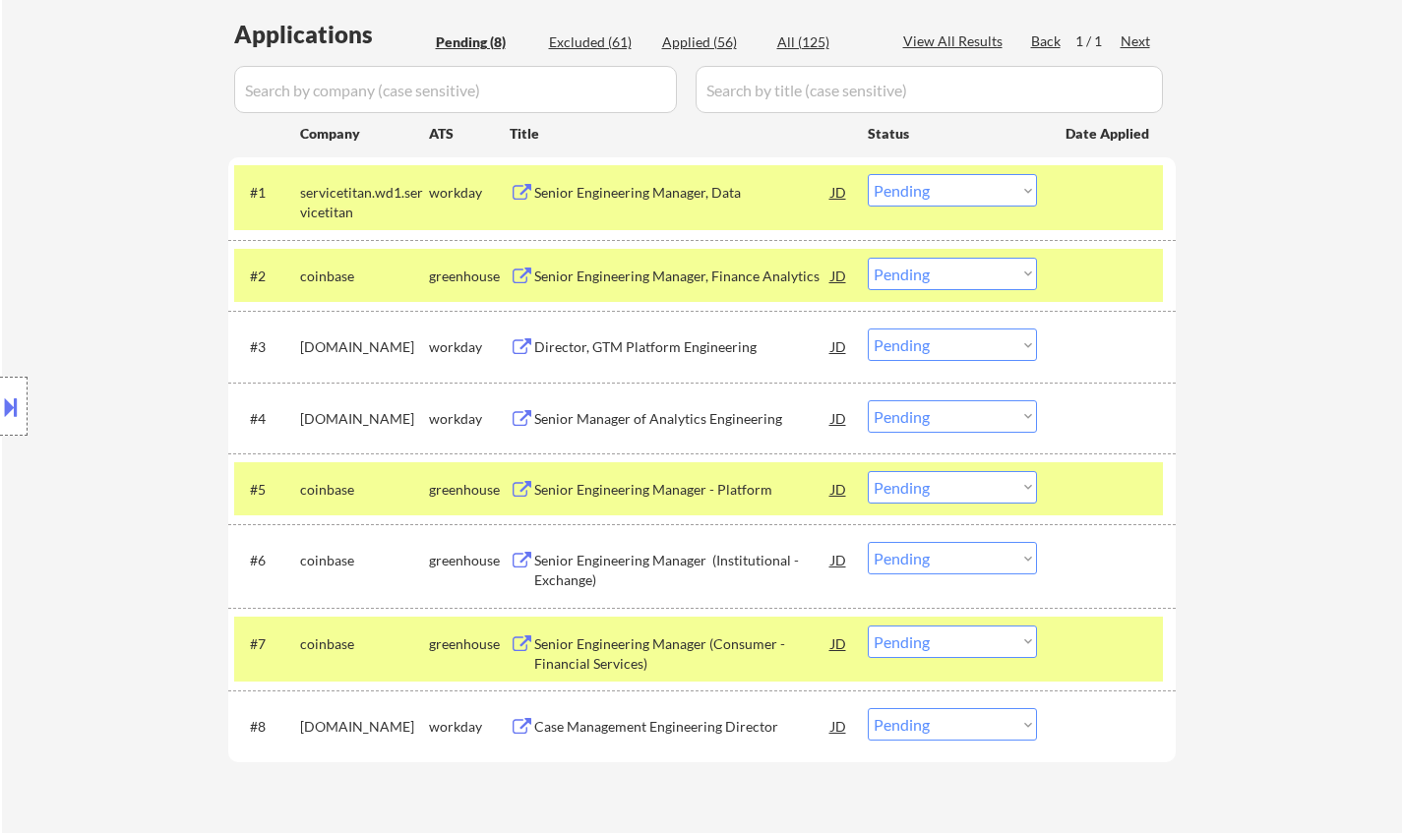
click at [957, 489] on select "Choose an option... Pending Applied Excluded (Questions) Excluded (Expired) Exc…" at bounding box center [952, 487] width 169 height 32
click at [868, 471] on select "Choose an option... Pending Applied Excluded (Questions) Excluded (Expired) Exc…" at bounding box center [952, 487] width 169 height 32
select select ""pending""
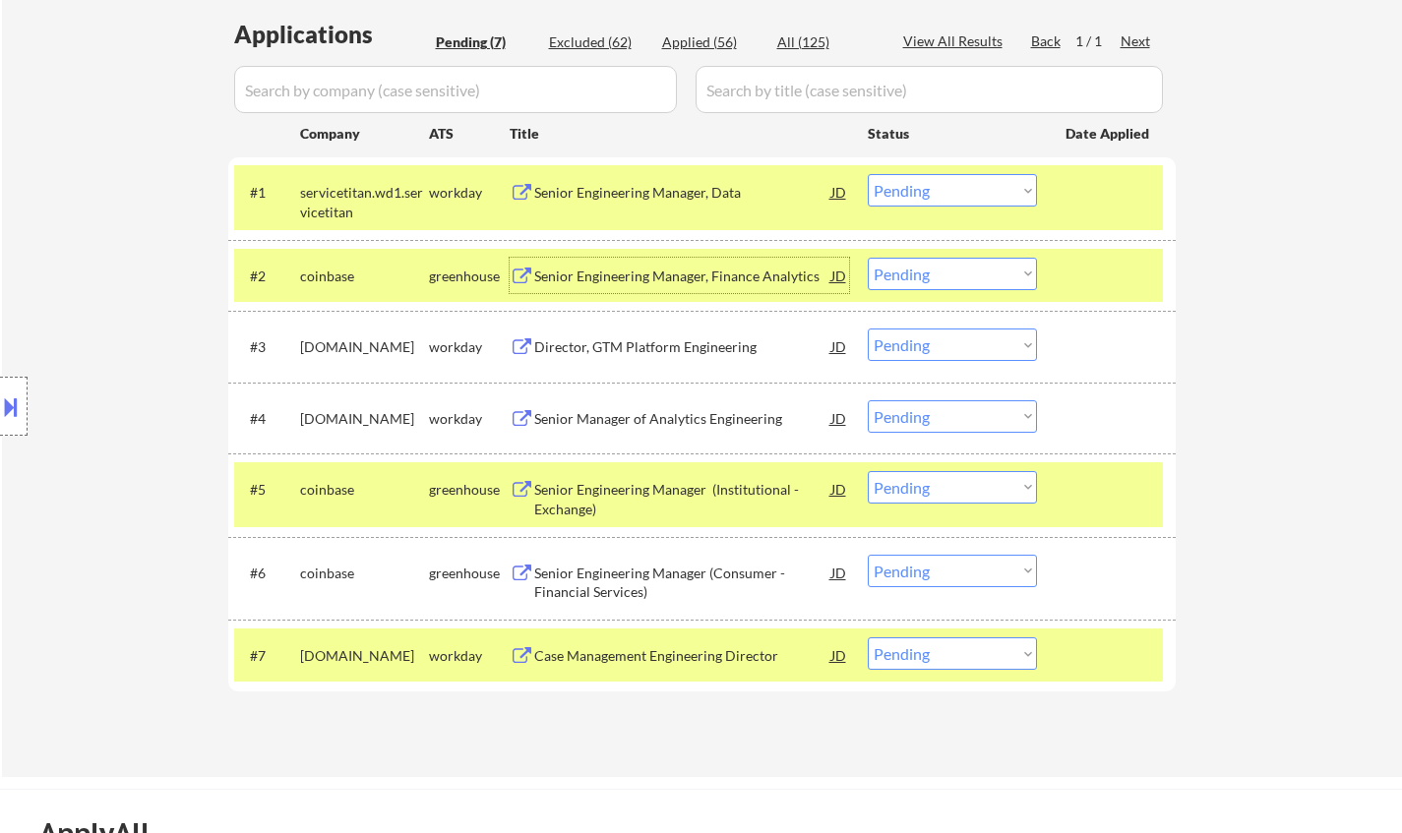
click at [643, 285] on div "Senior Engineering Manager, Finance Analytics" at bounding box center [682, 275] width 297 height 35
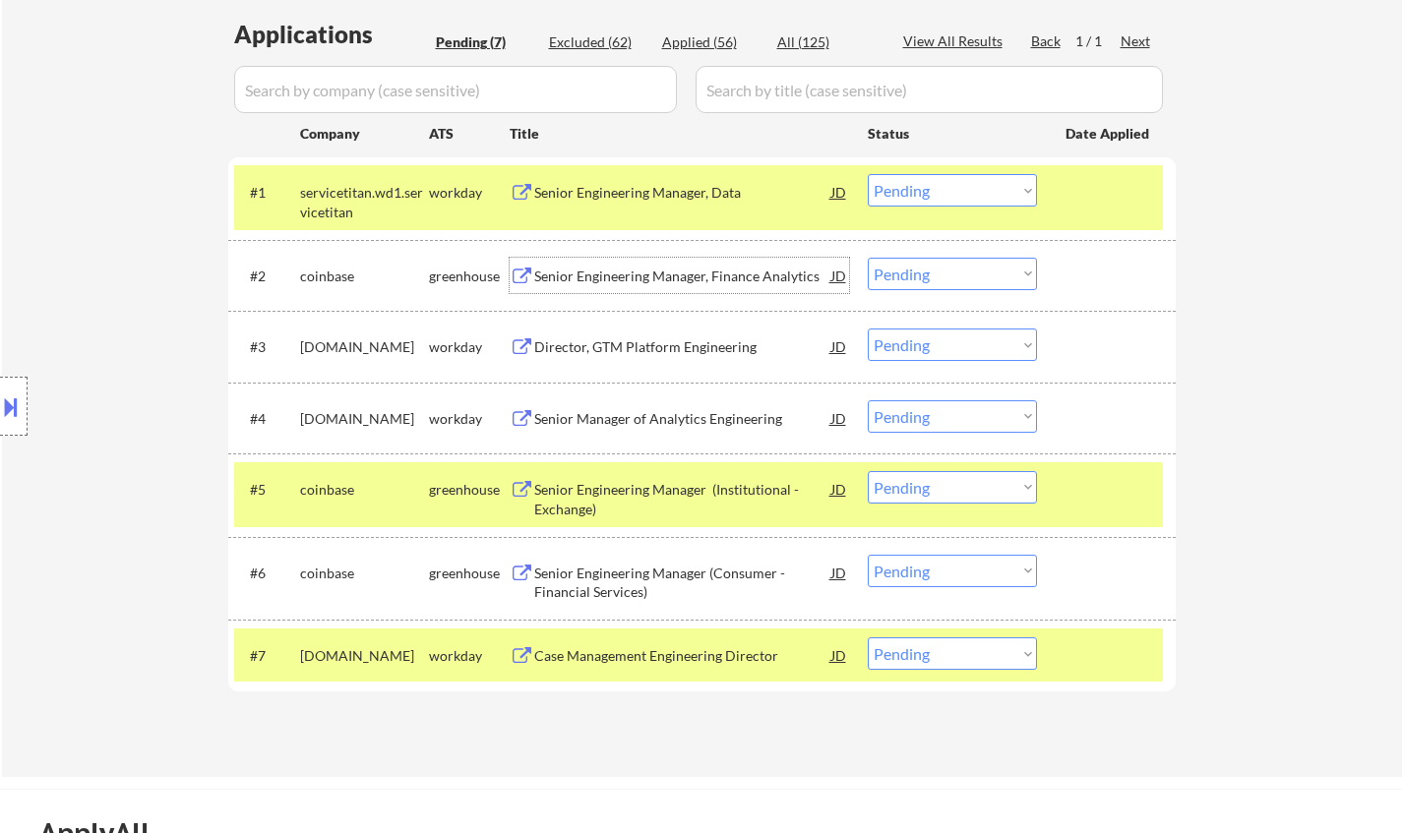
click at [833, 274] on div "JD" at bounding box center [840, 275] width 20 height 35
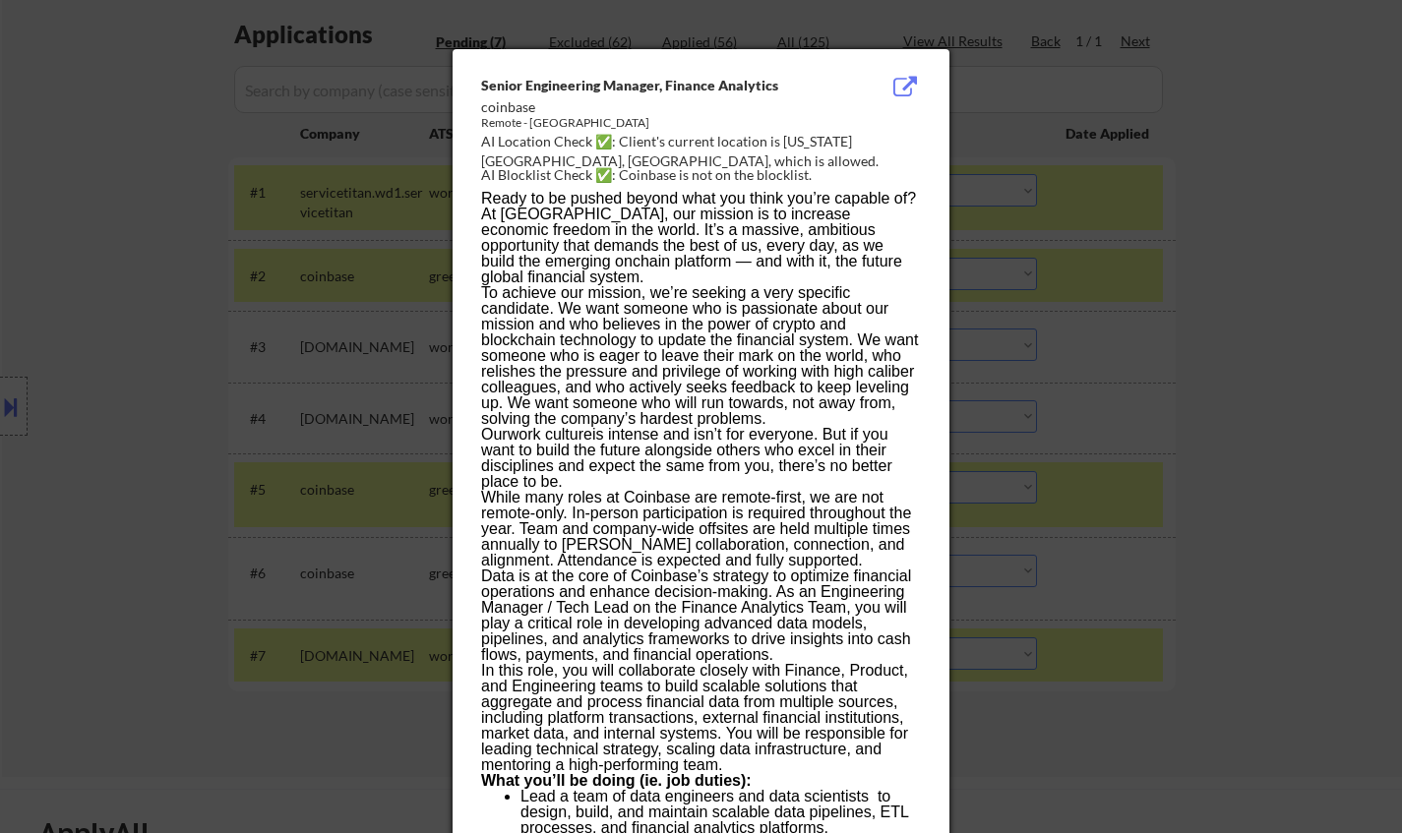
click at [1263, 425] on div at bounding box center [701, 416] width 1402 height 833
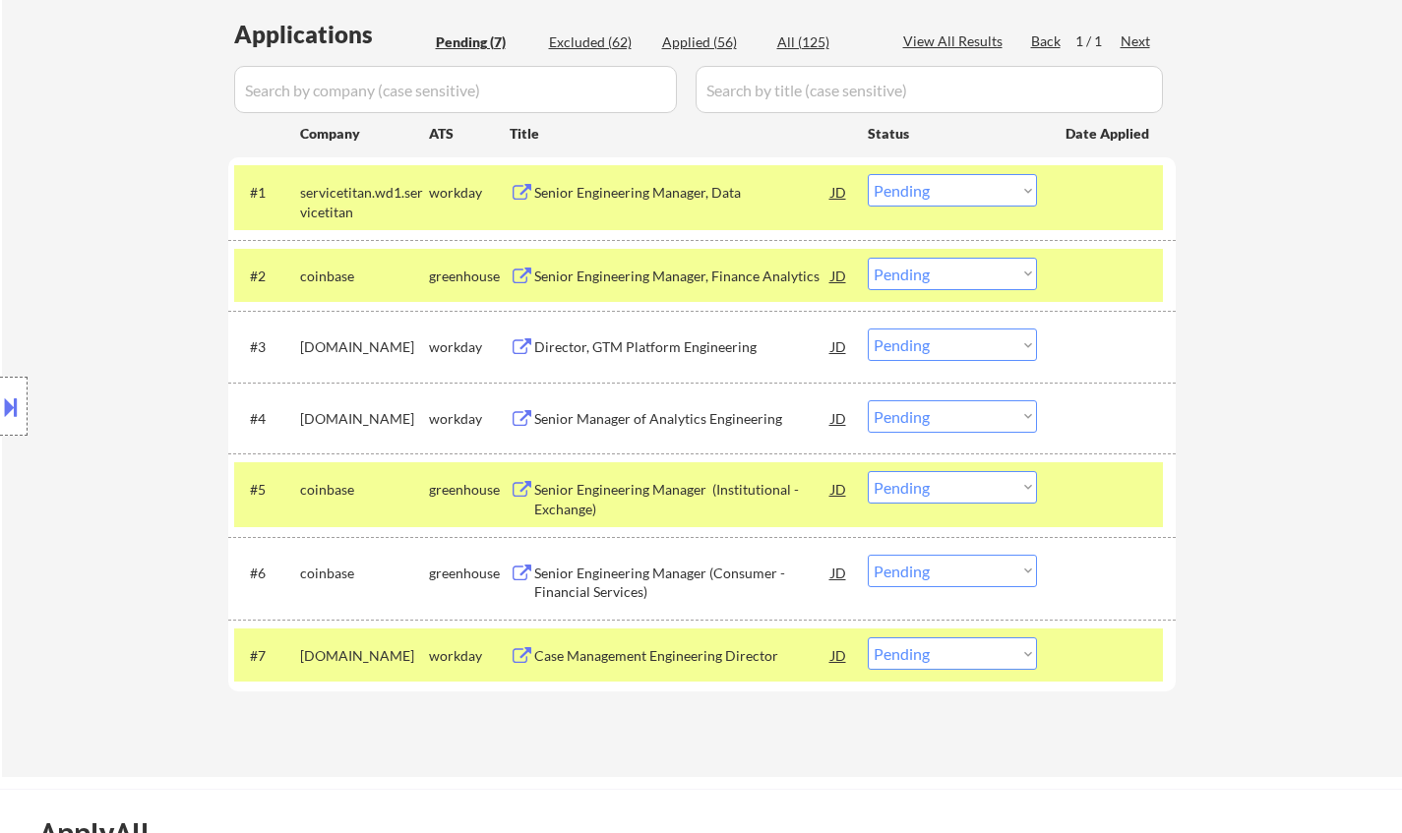
drag, startPoint x: 940, startPoint y: 269, endPoint x: 948, endPoint y: 287, distance: 20.3
click at [940, 269] on select "Choose an option... Pending Applied Excluded (Questions) Excluded (Expired) Exc…" at bounding box center [952, 274] width 169 height 32
click at [868, 258] on select "Choose an option... Pending Applied Excluded (Questions) Excluded (Expired) Exc…" at bounding box center [952, 274] width 169 height 32
select select ""pending""
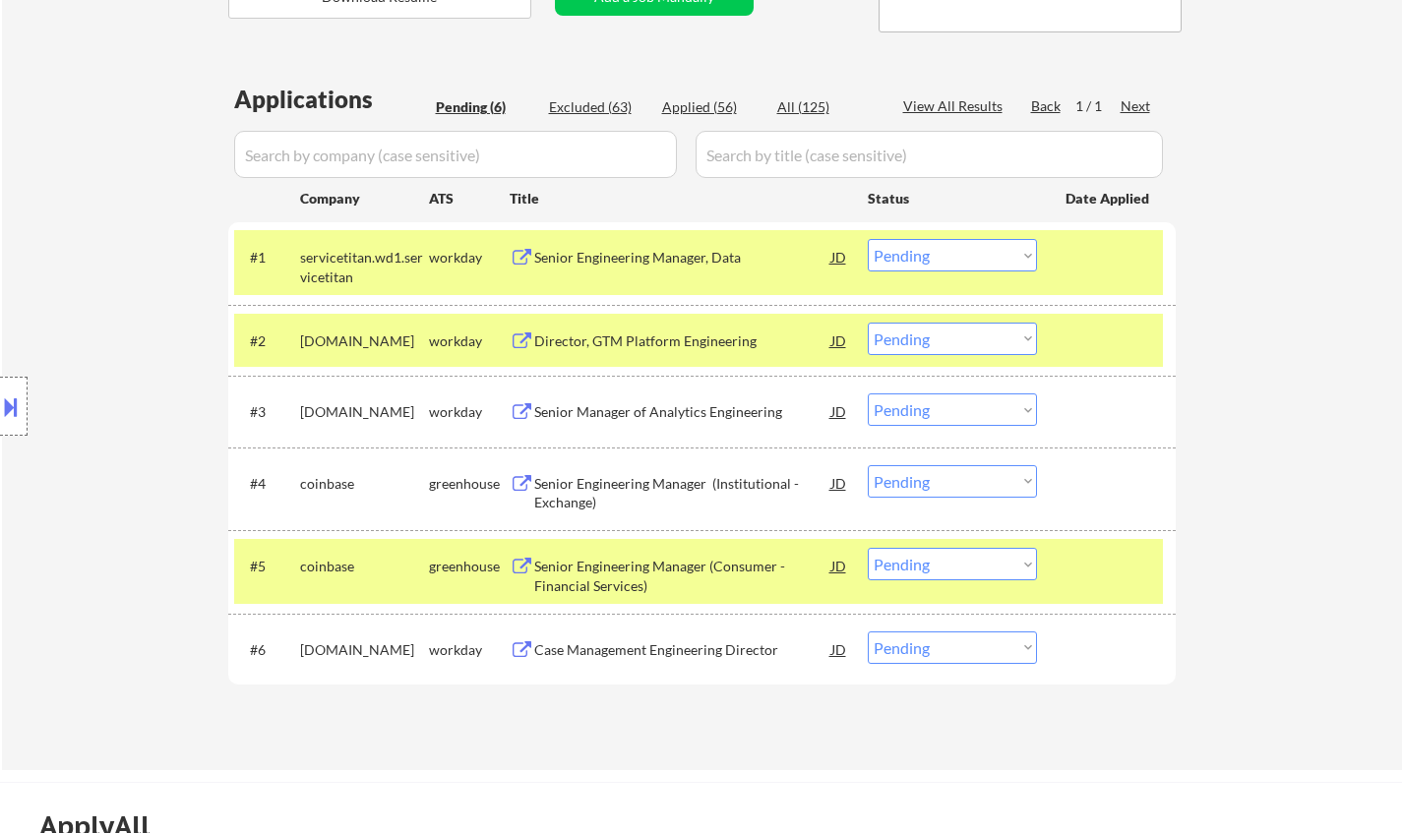
scroll to position [394, 0]
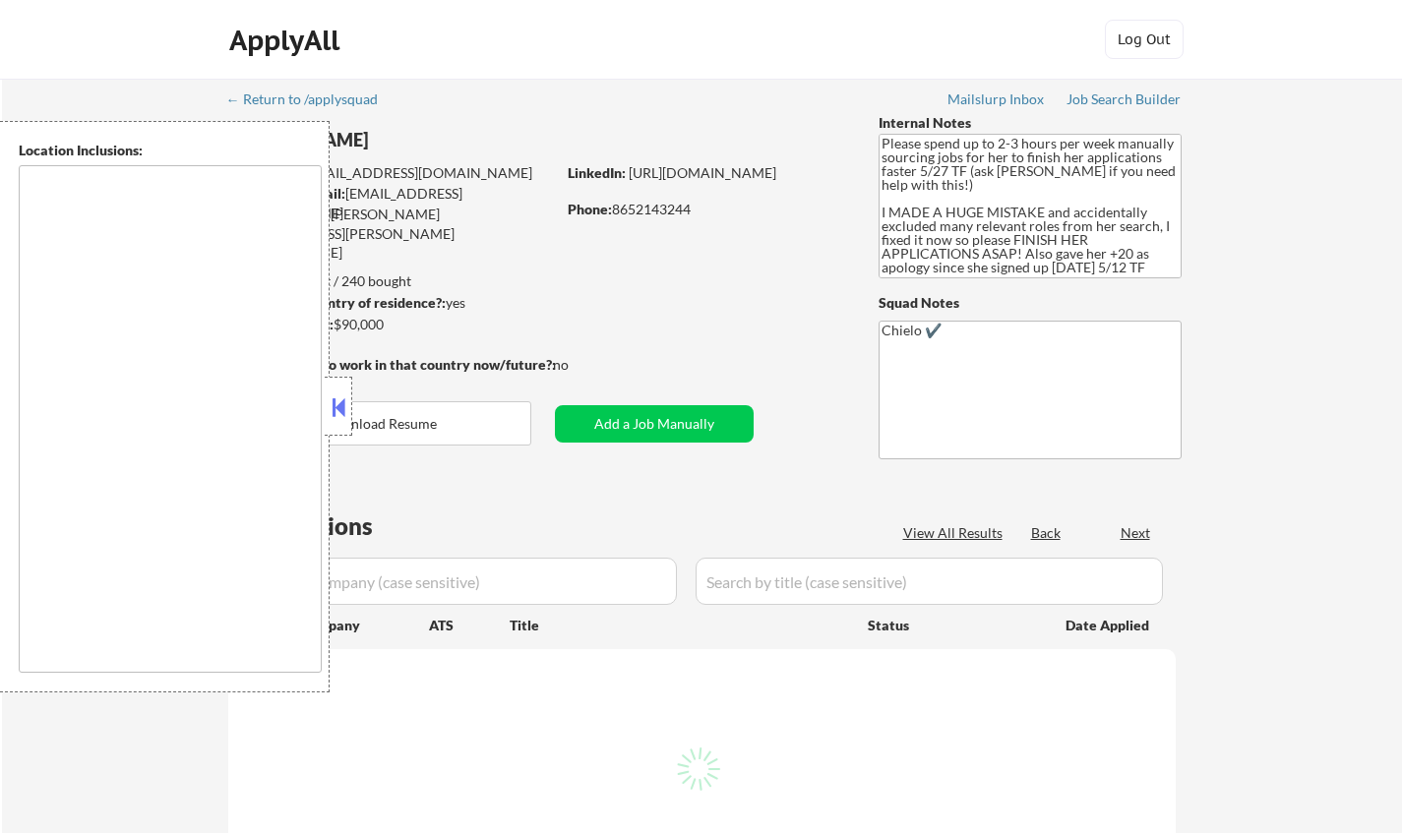
type textarea "[GEOGRAPHIC_DATA], [GEOGRAPHIC_DATA] [GEOGRAPHIC_DATA], [GEOGRAPHIC_DATA] [GEOG…"
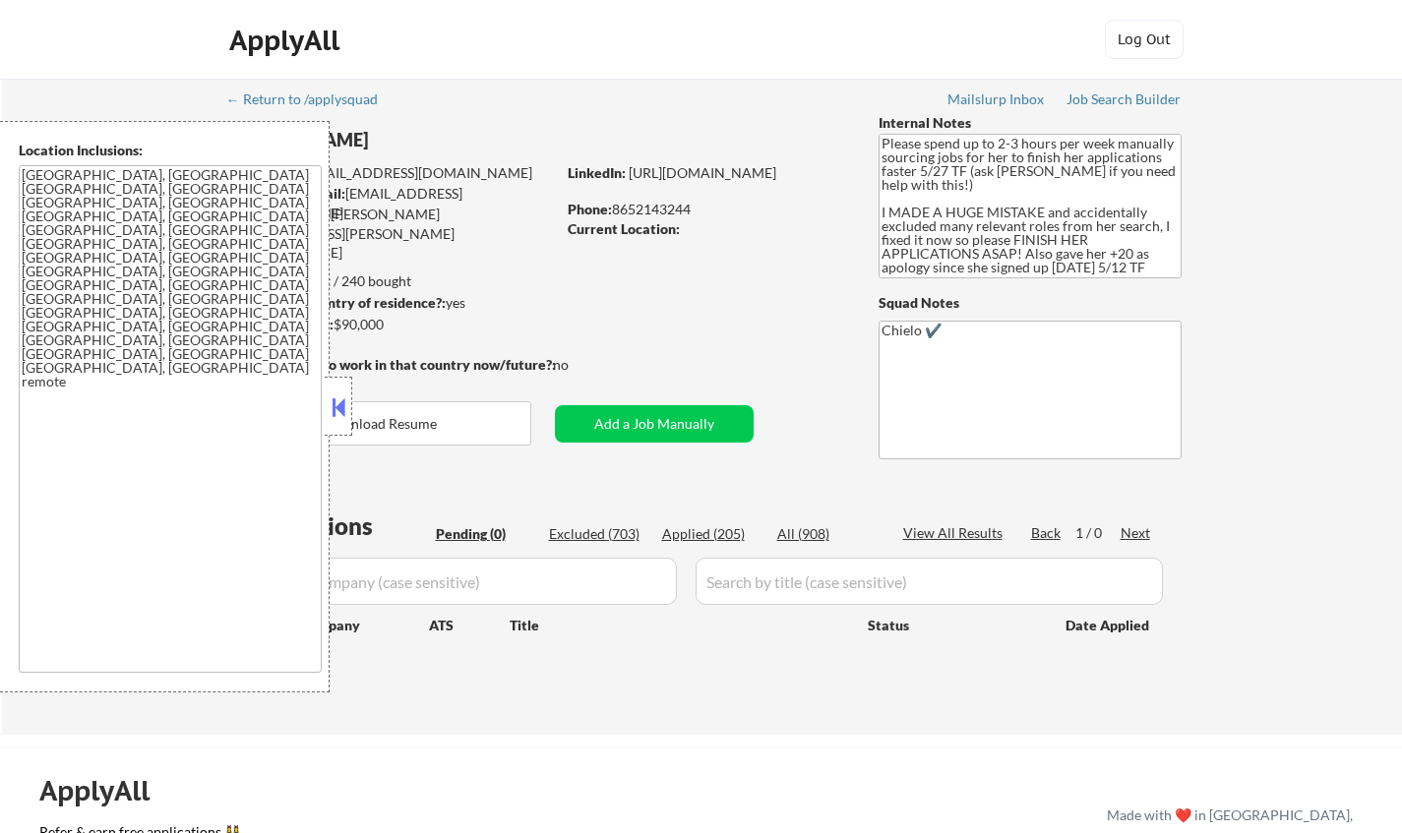
click at [694, 531] on div "Applied (205)" at bounding box center [711, 534] width 98 height 20
select select ""applied""
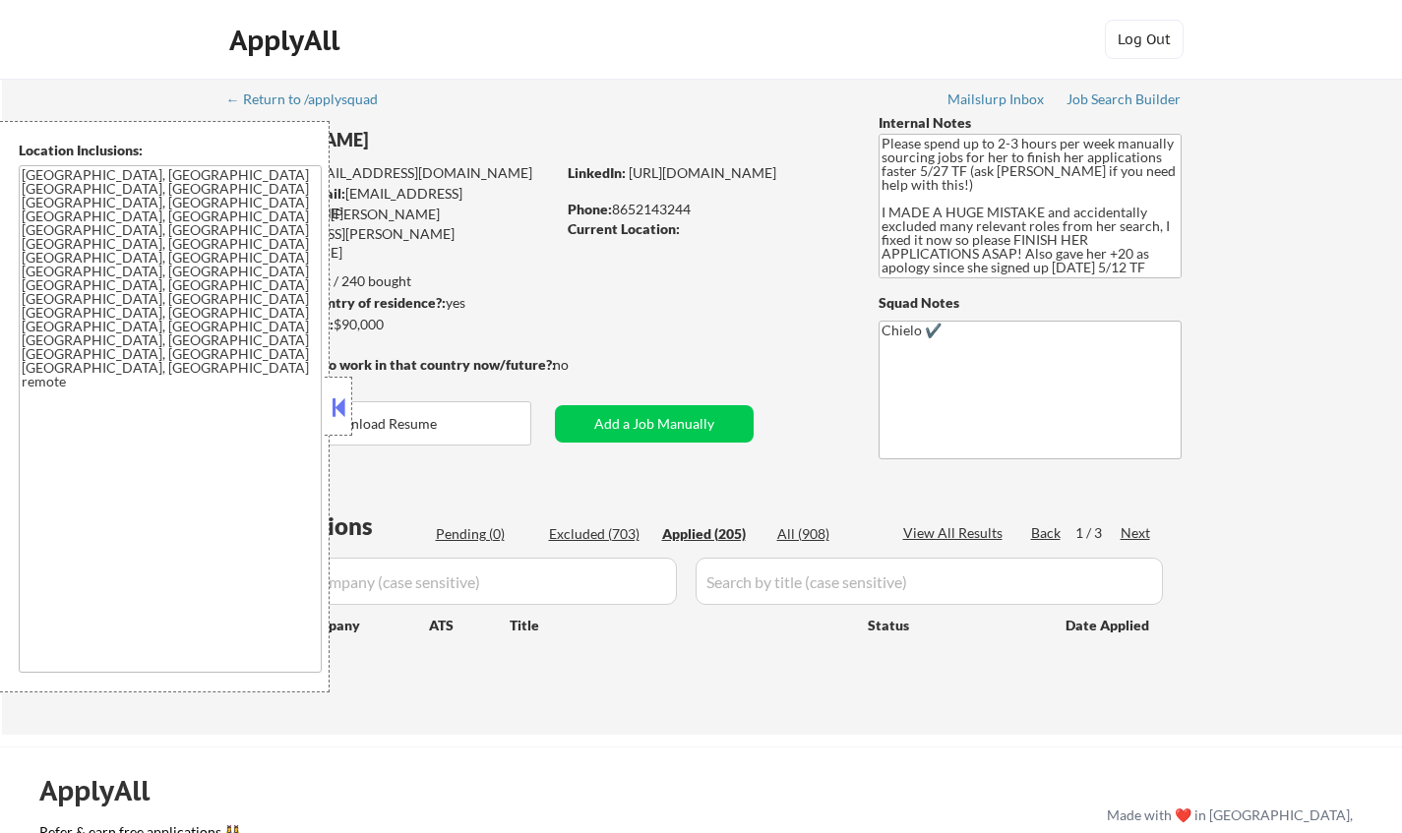
select select ""applied""
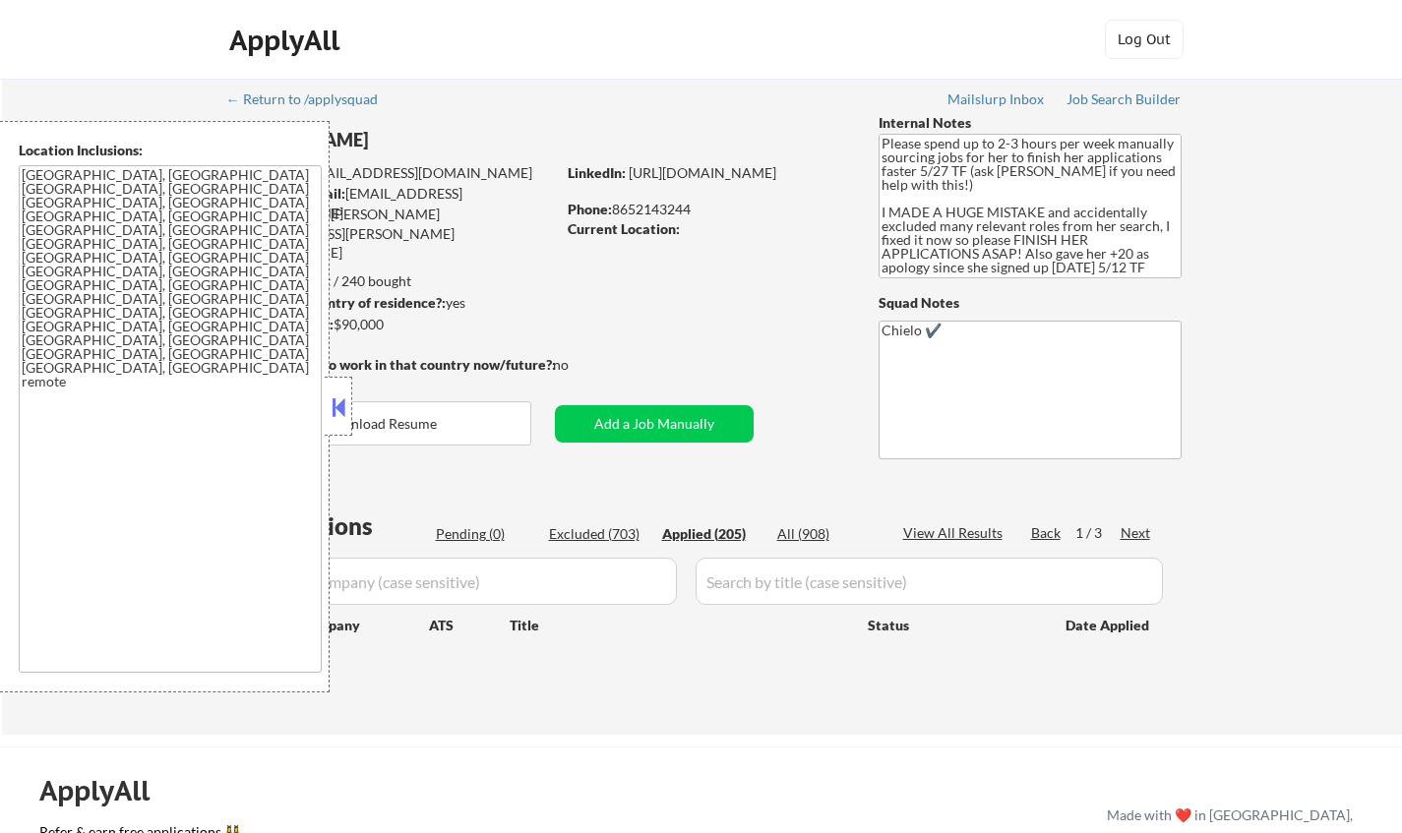
select select ""applied""
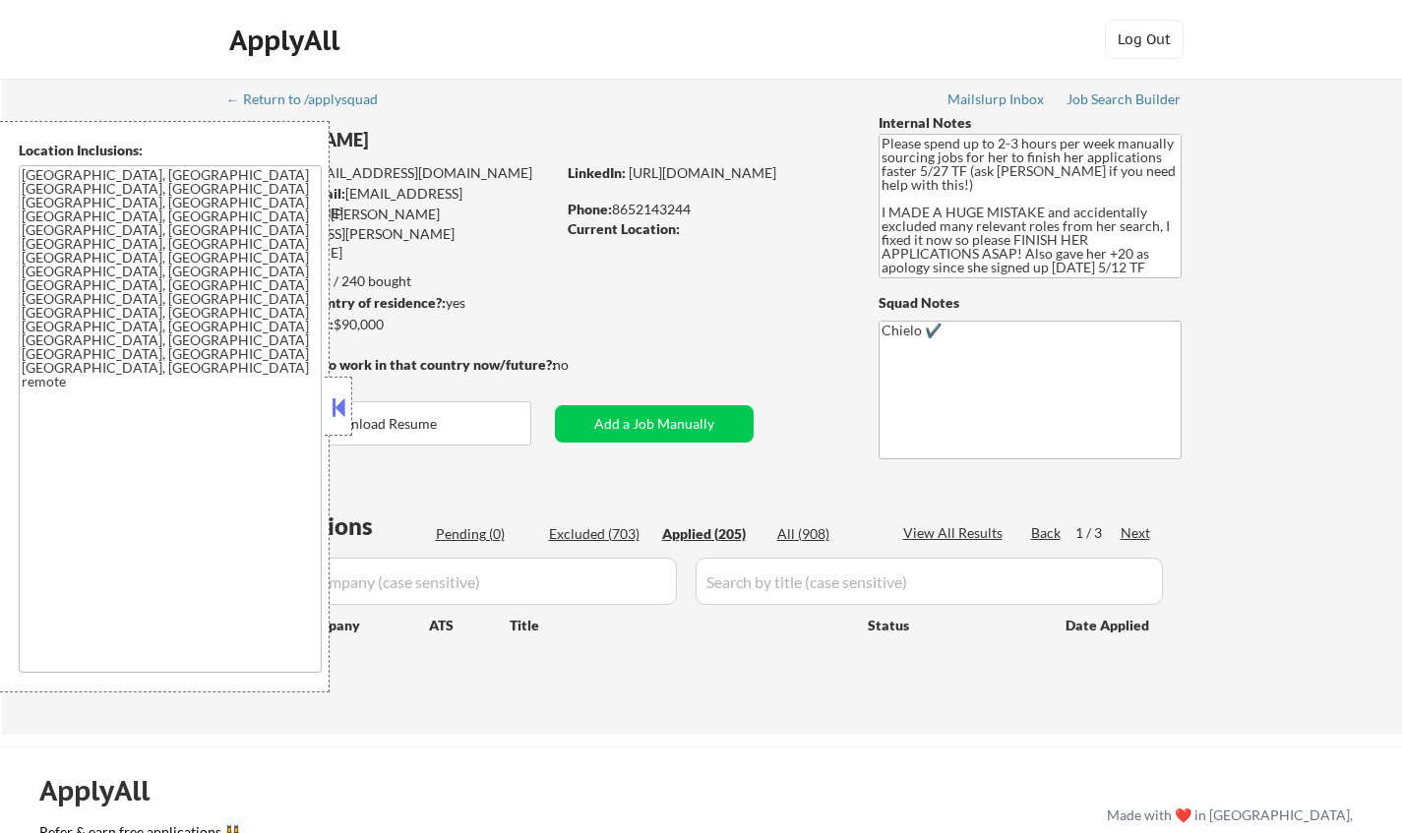
select select ""applied""
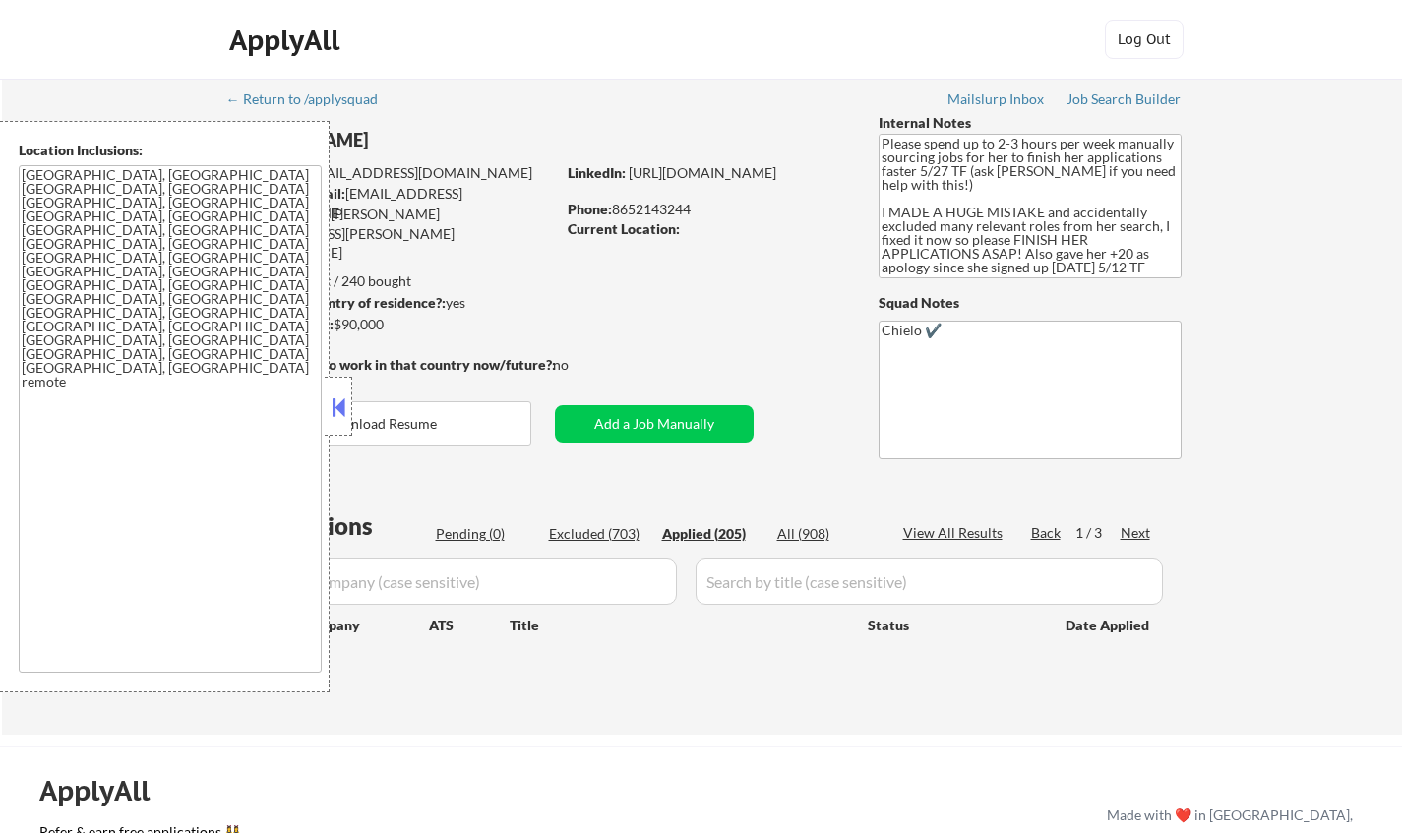
select select ""applied""
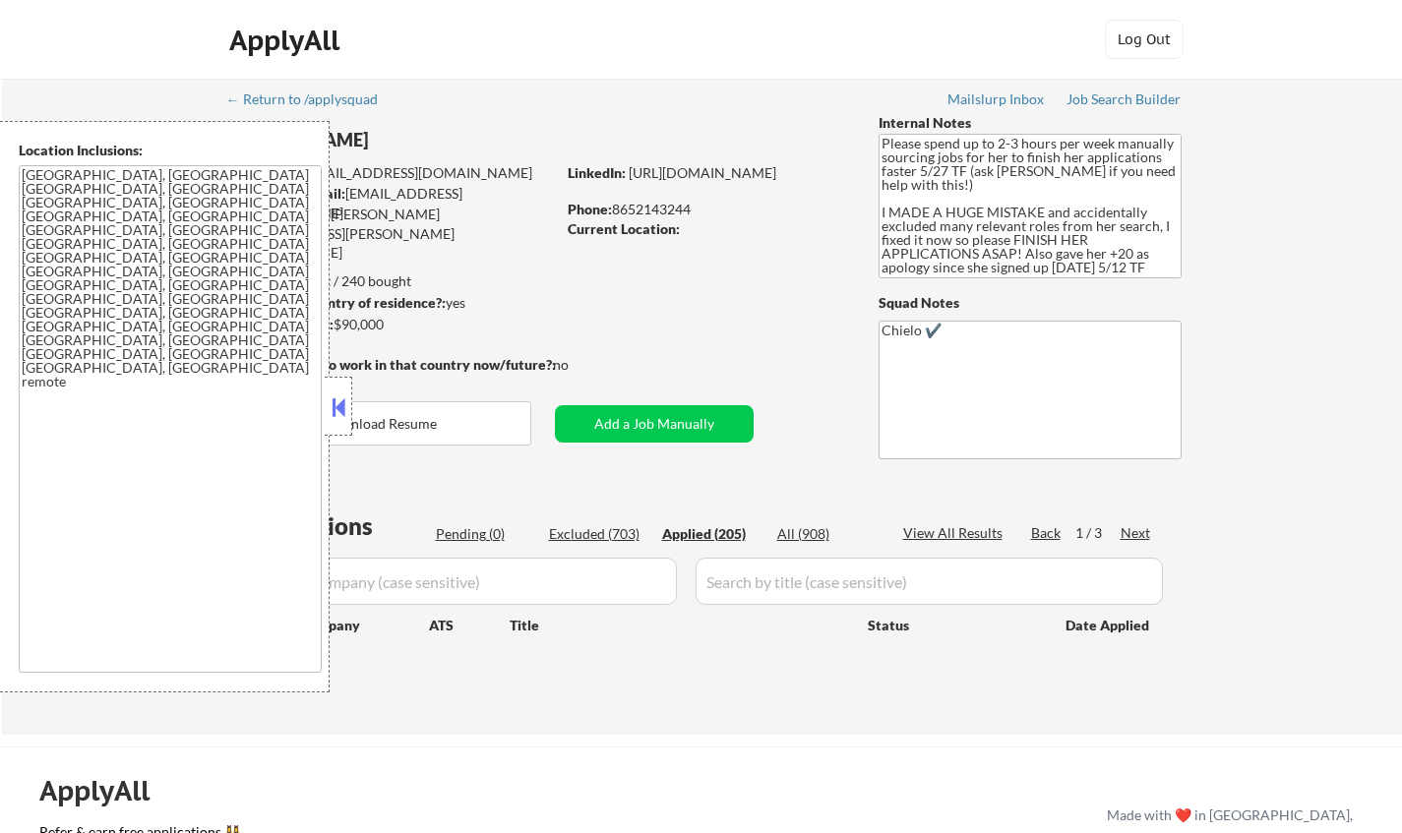
select select ""applied""
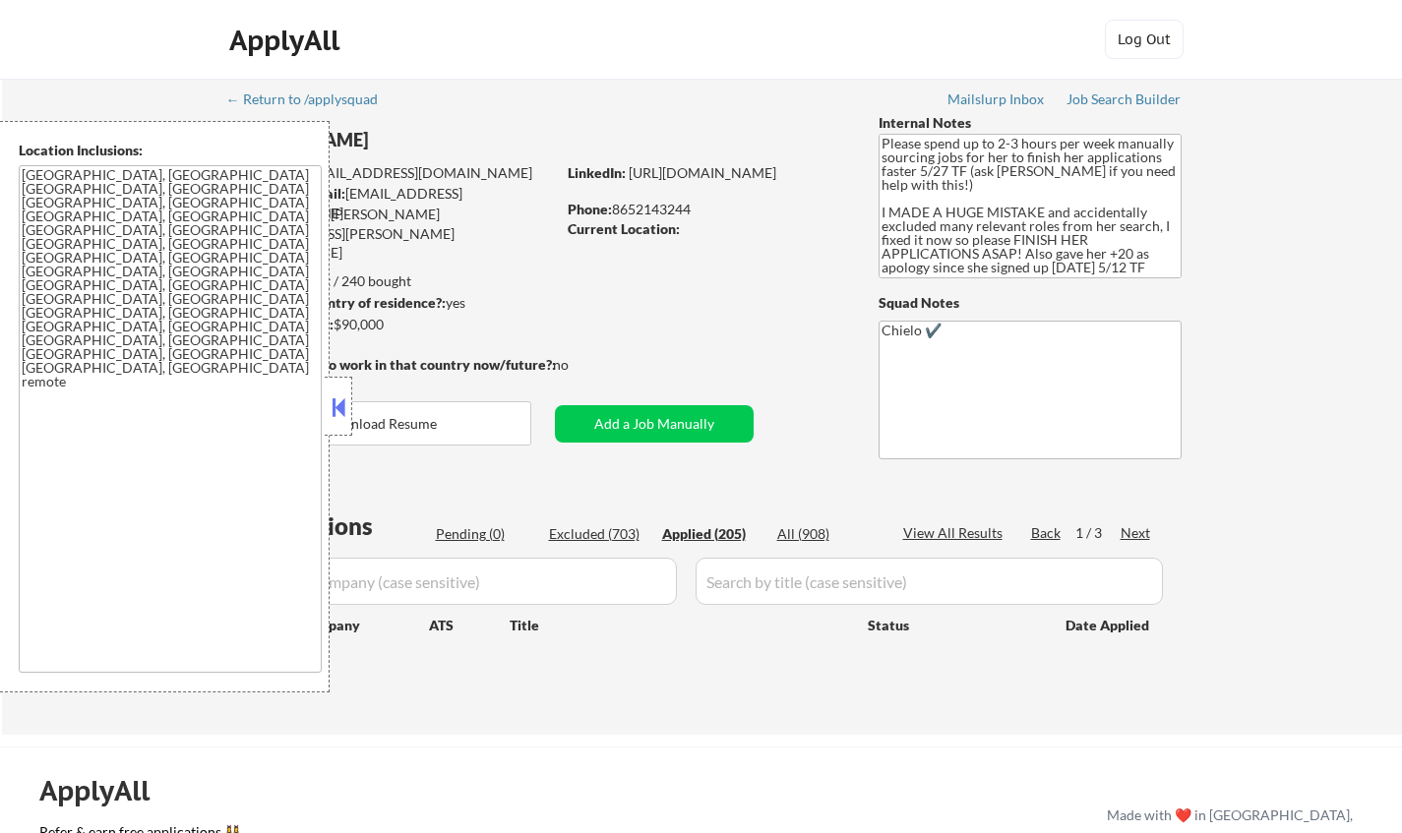
select select ""applied""
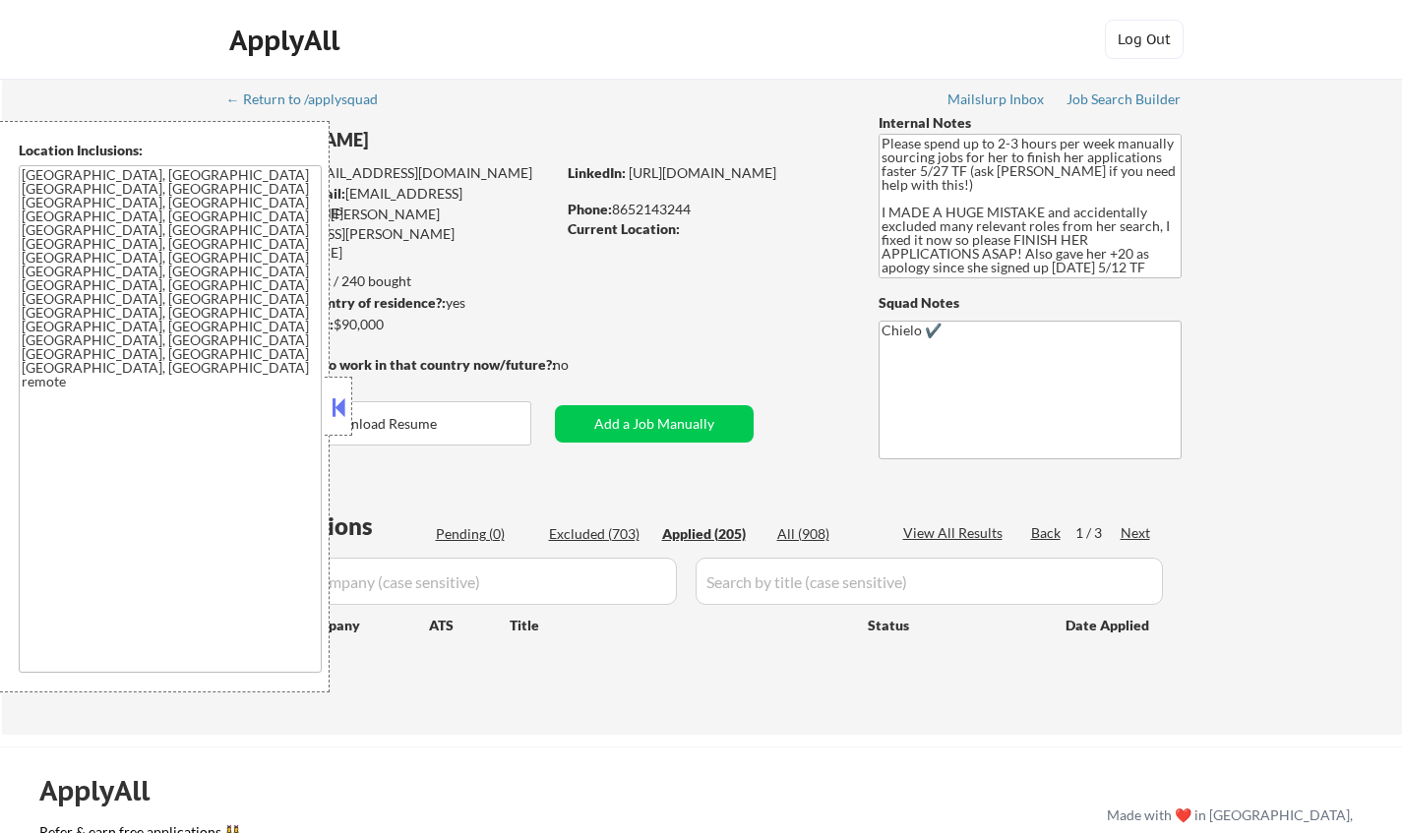
select select ""applied""
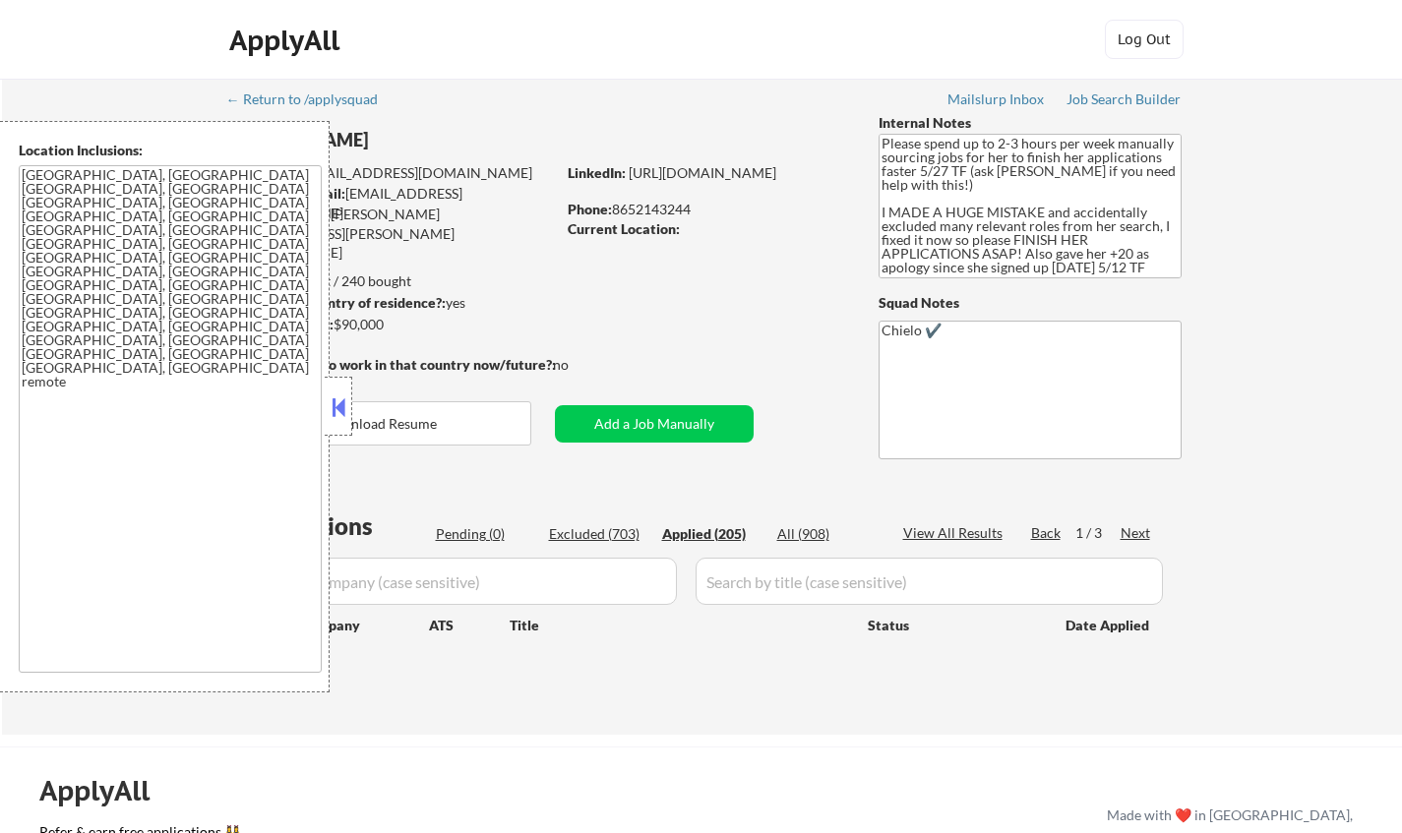
select select ""applied""
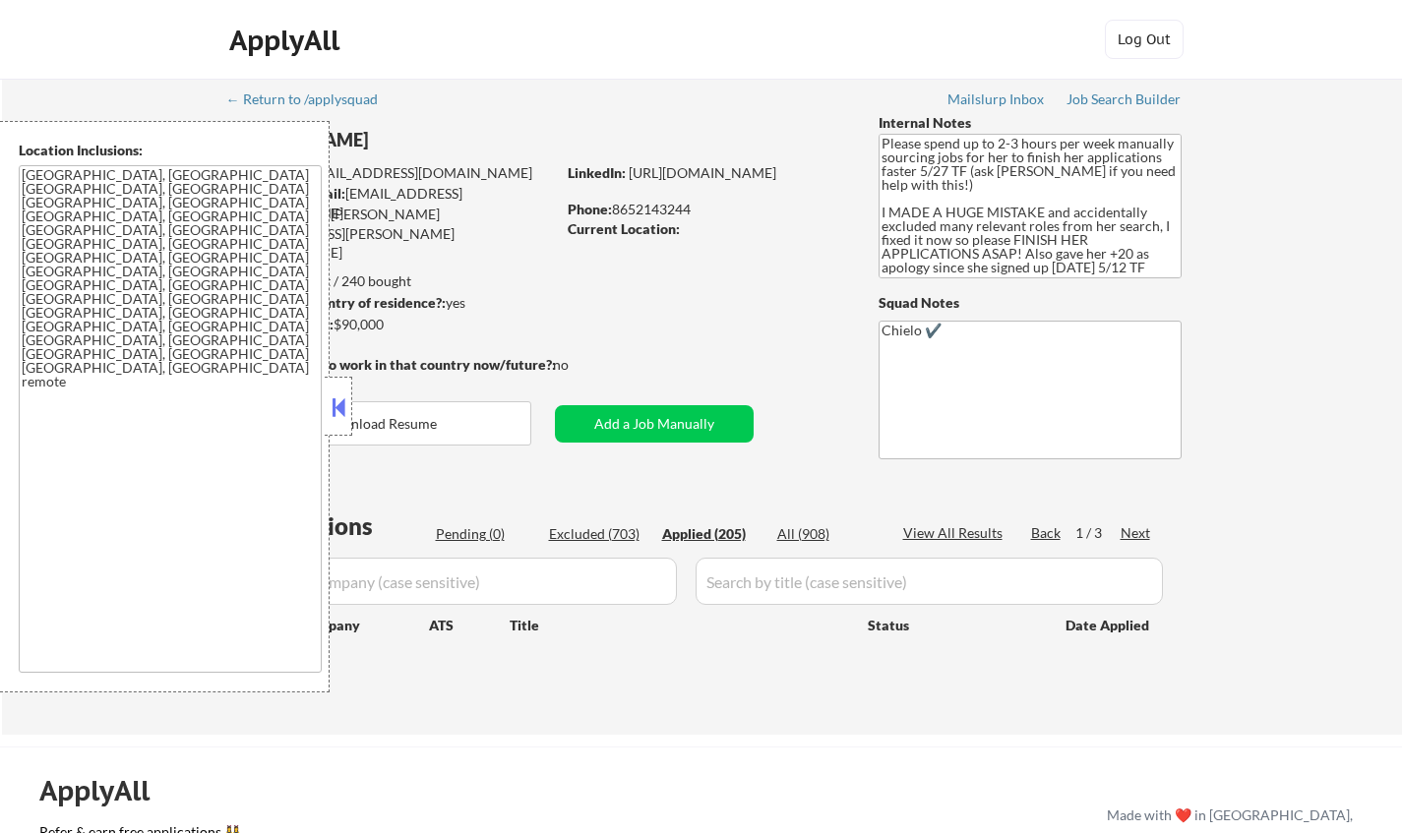
select select ""applied""
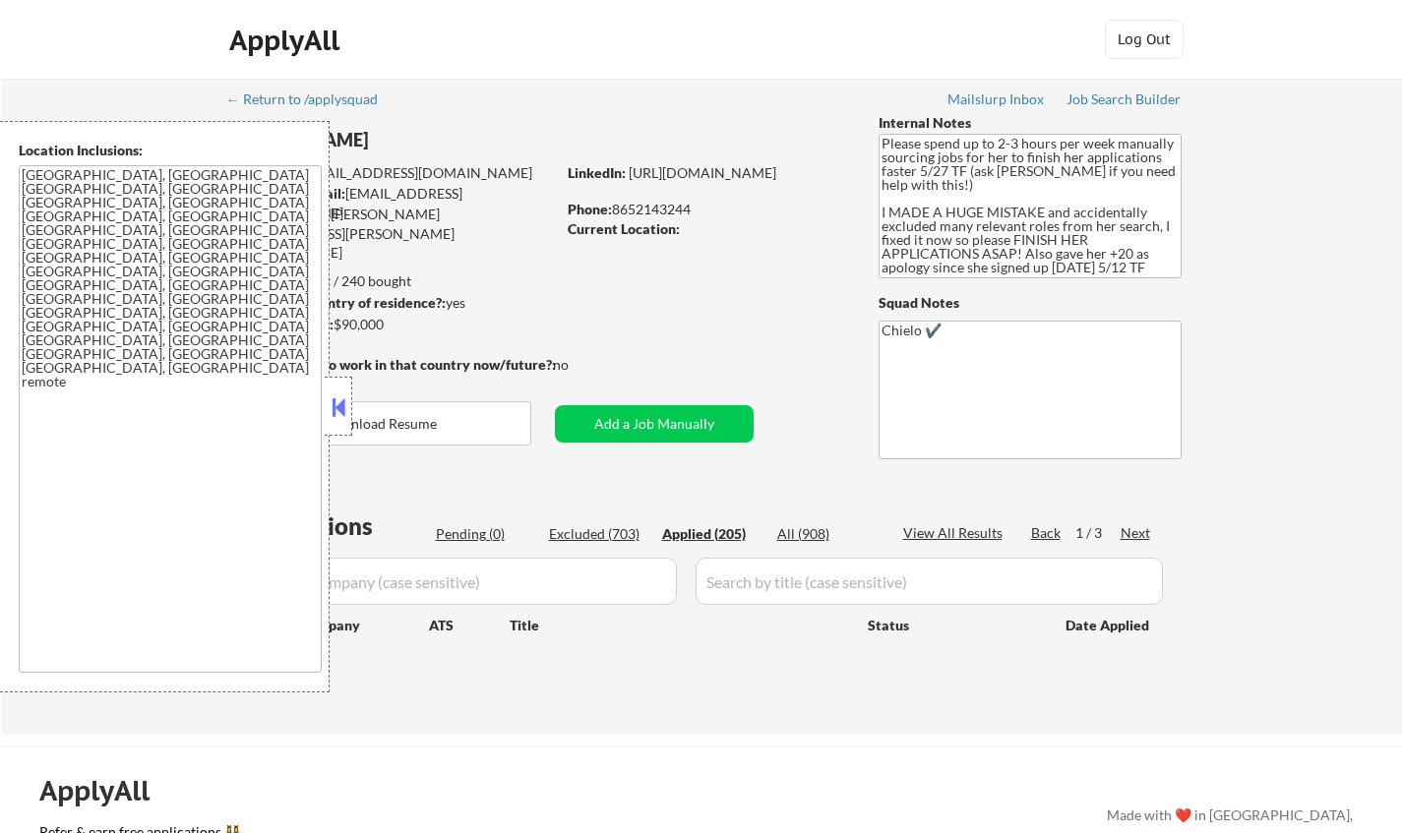
select select ""applied""
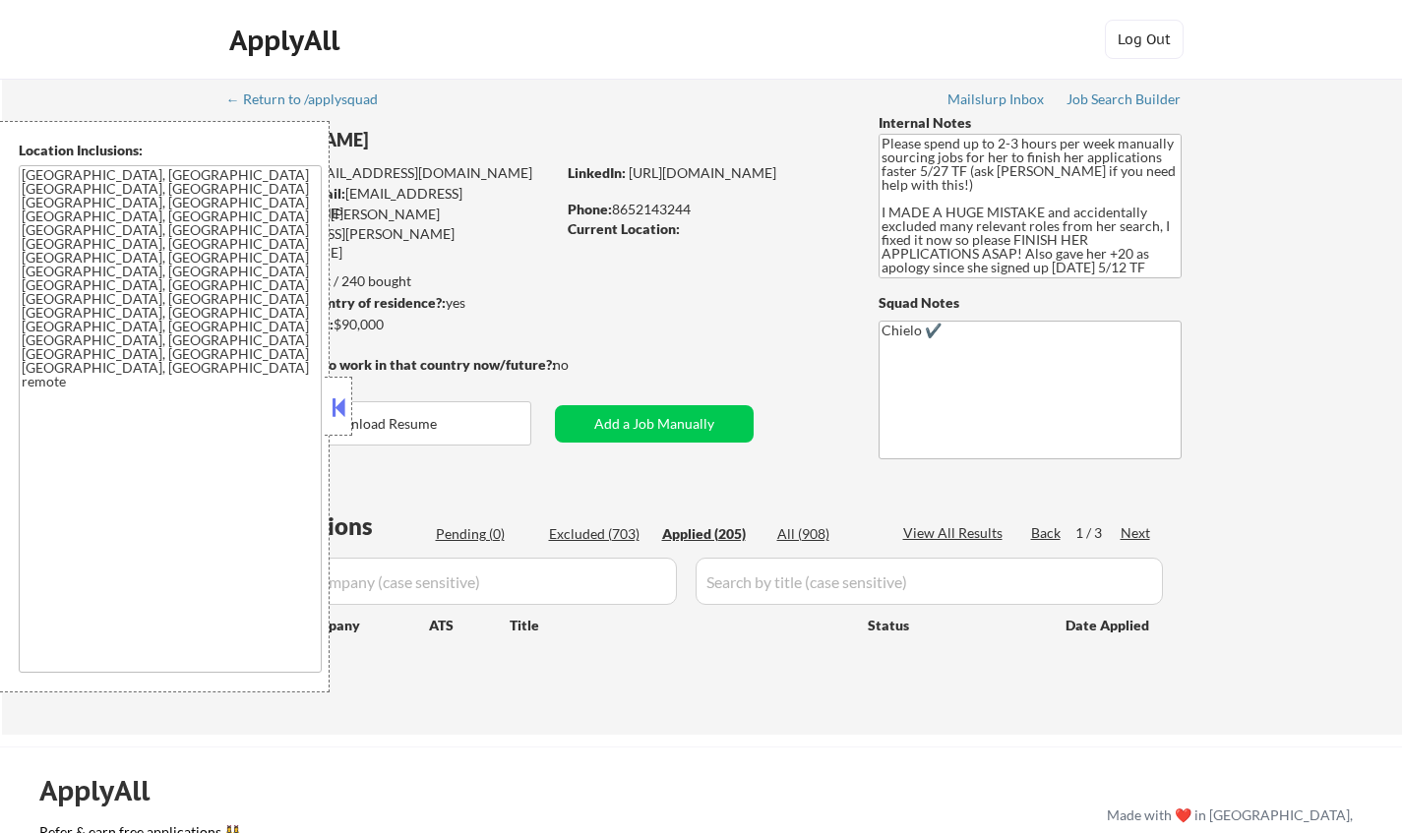
select select ""applied""
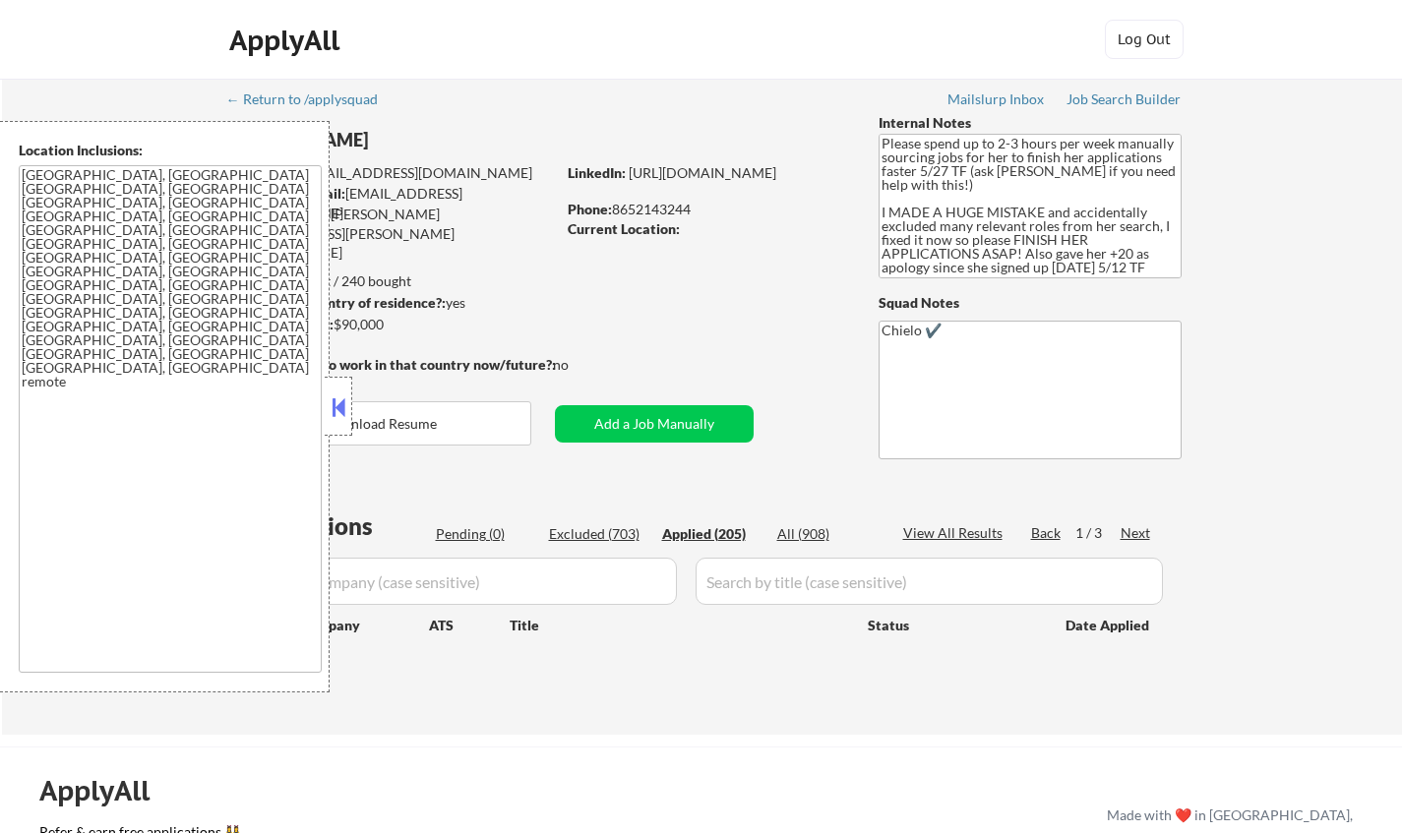
select select ""applied""
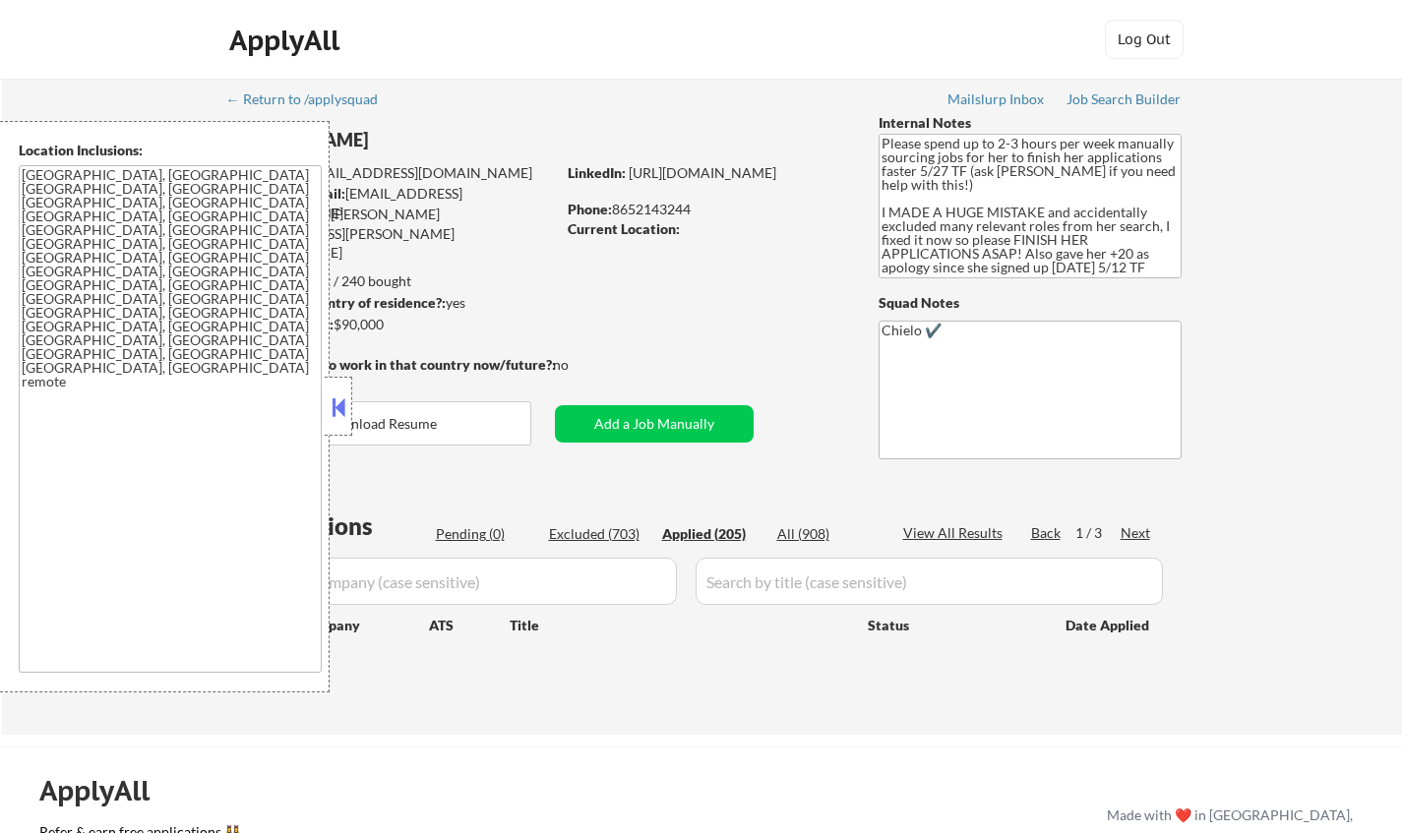
select select ""applied""
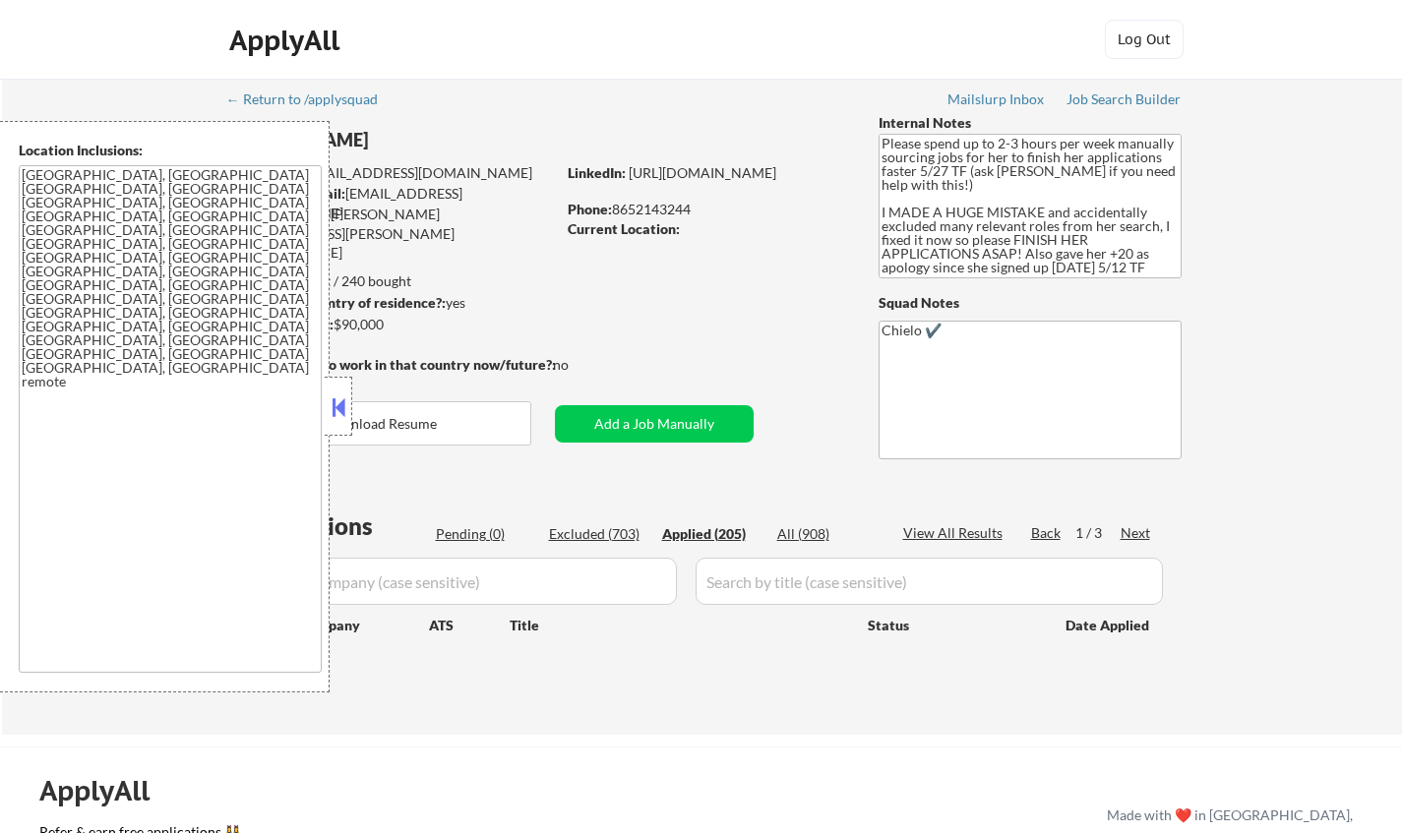
select select ""applied""
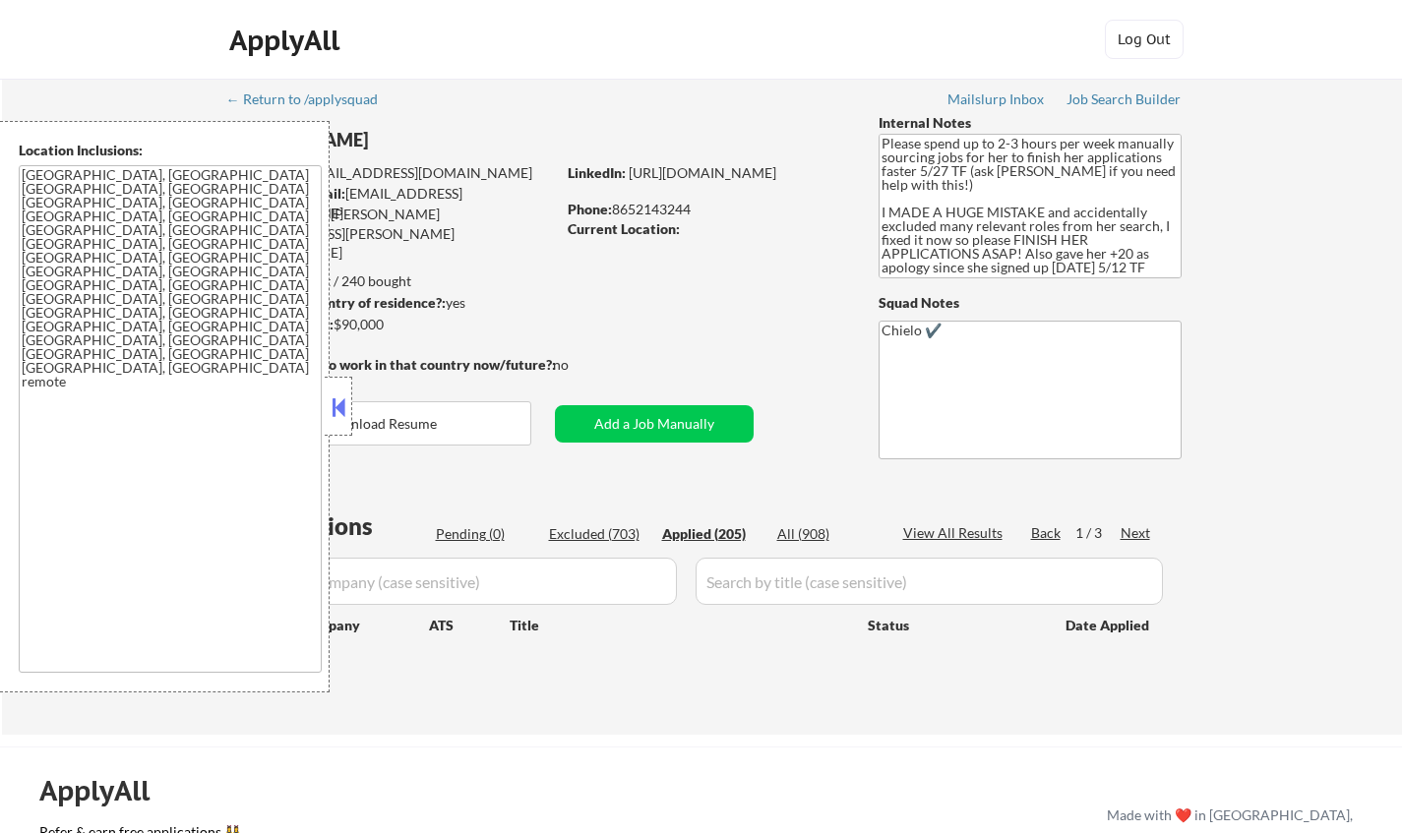
select select ""applied""
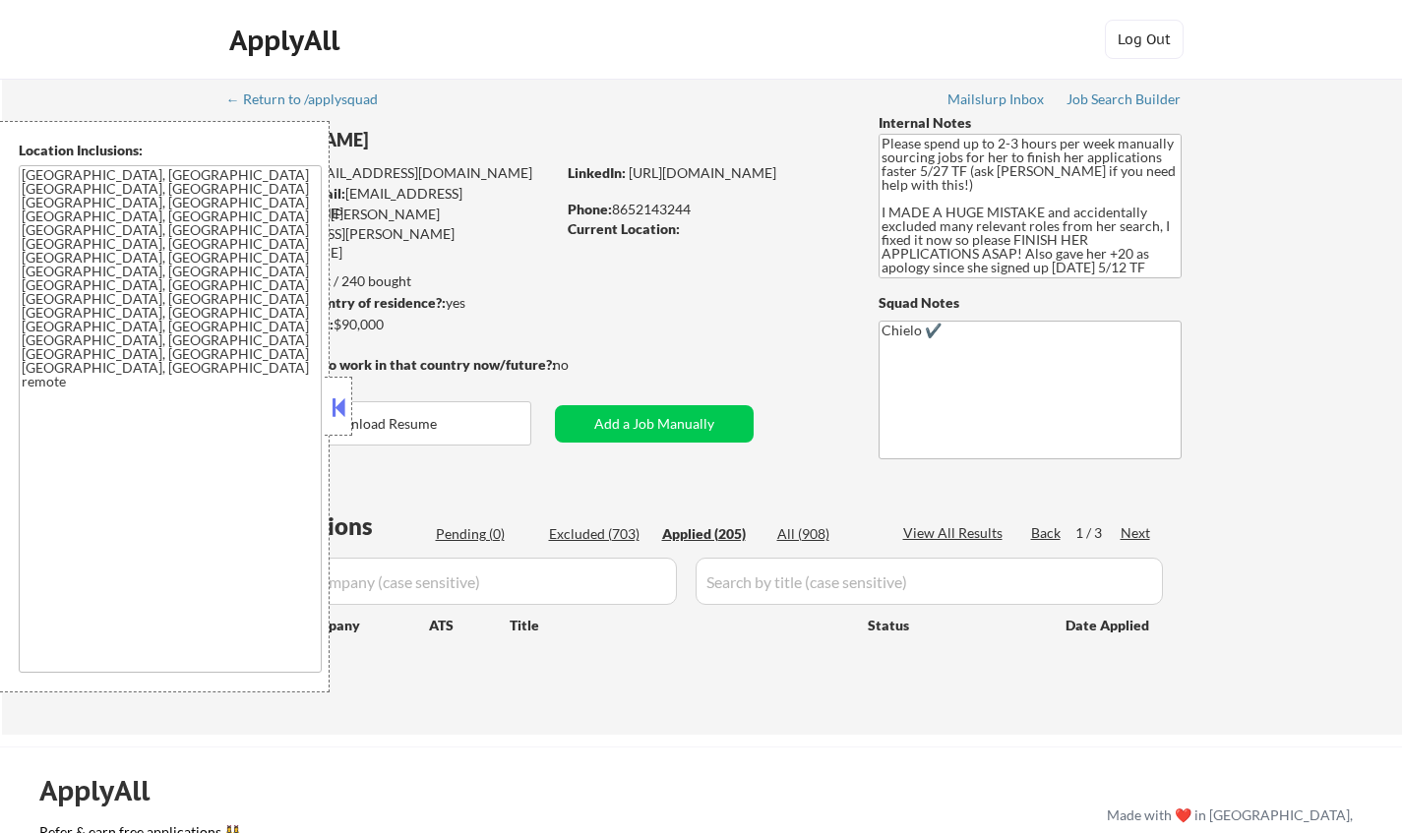
select select ""applied""
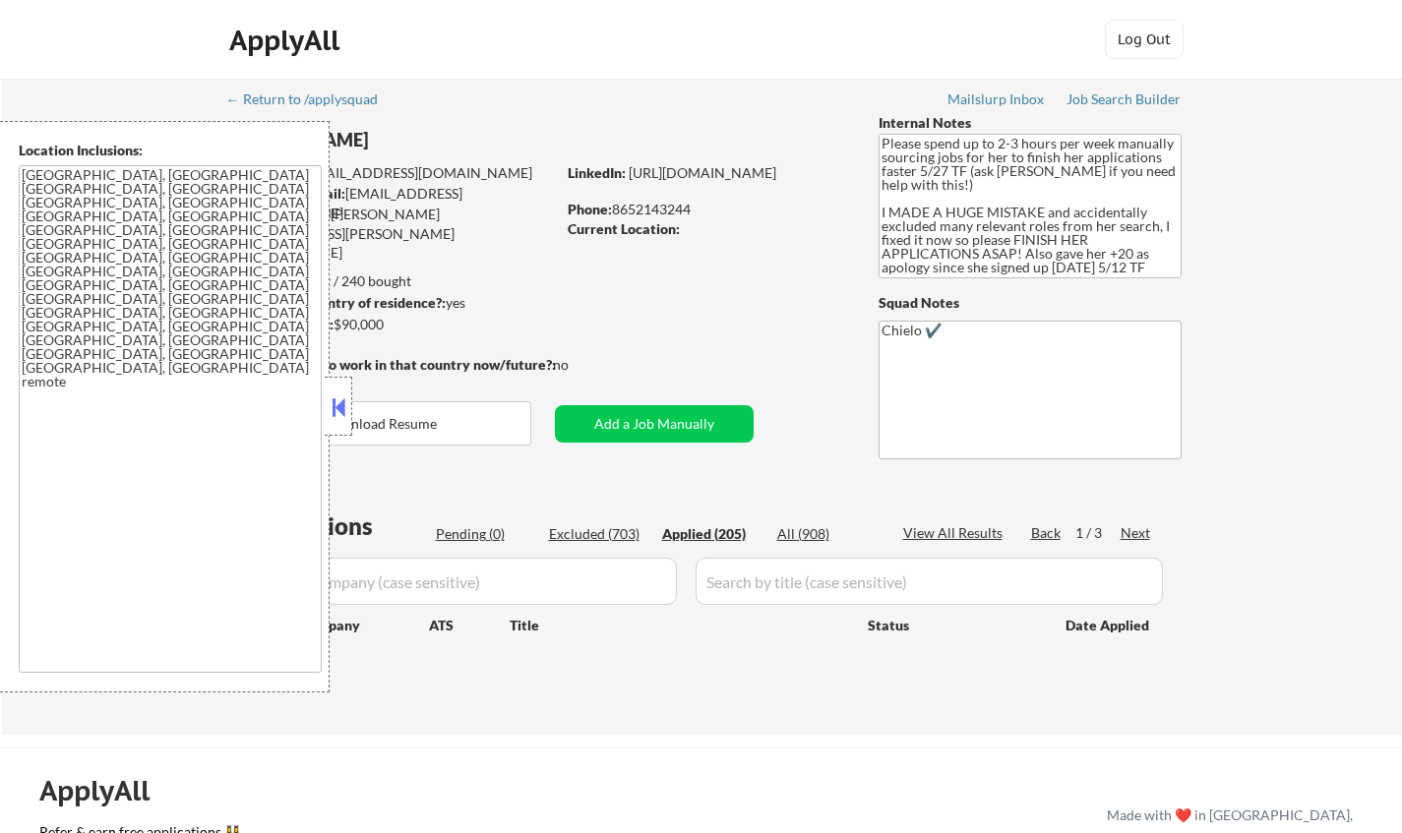
select select ""applied""
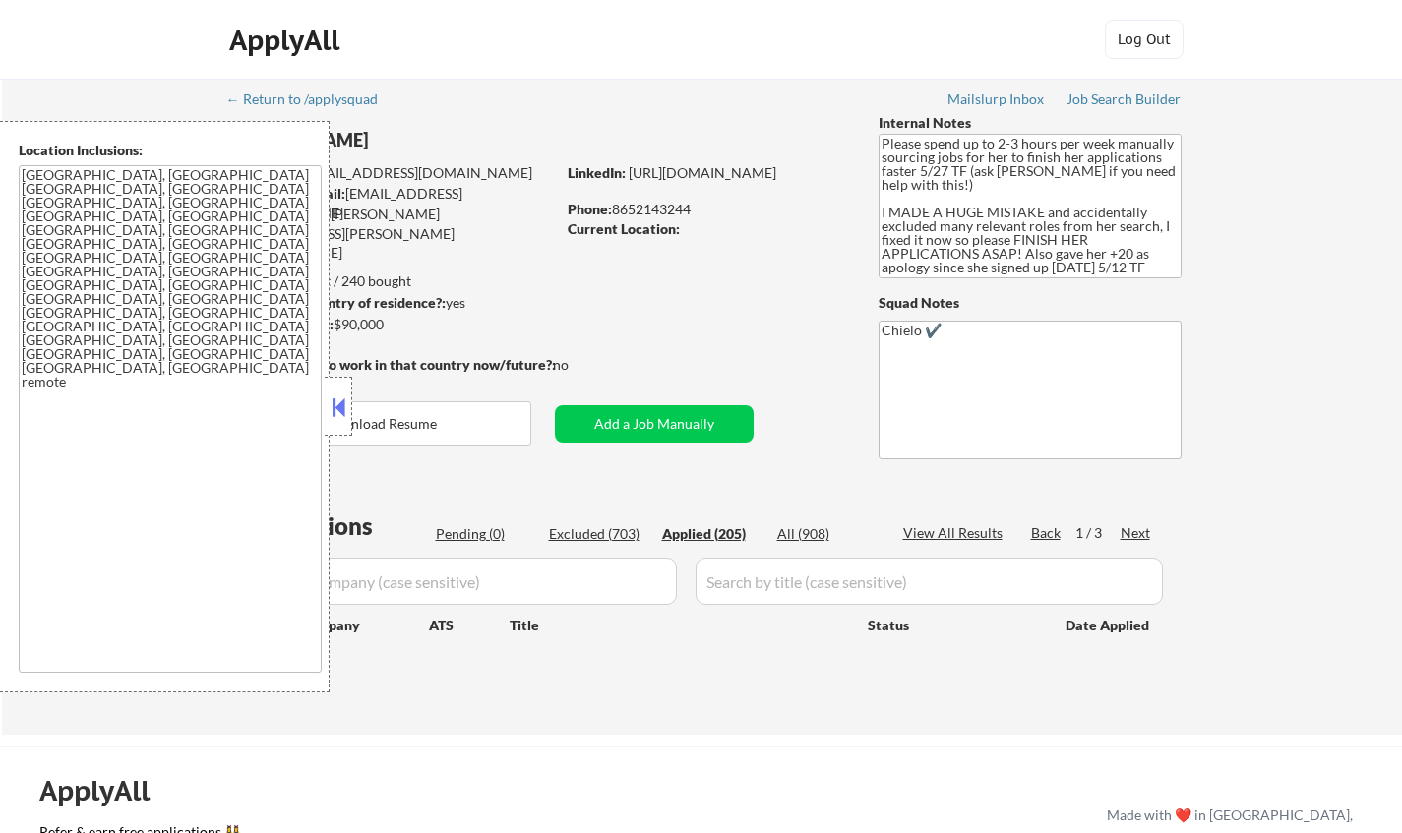
select select ""applied""
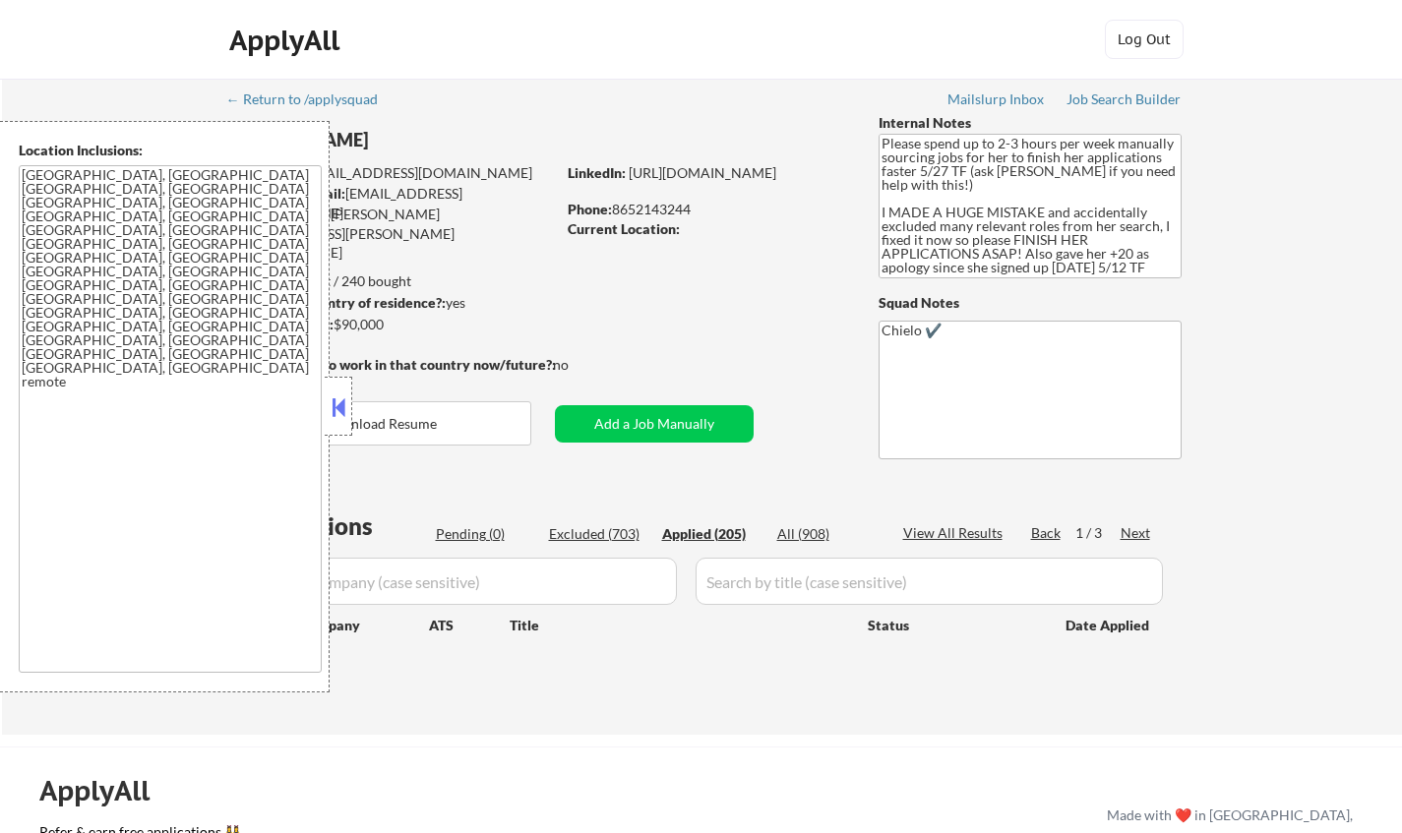
select select ""applied""
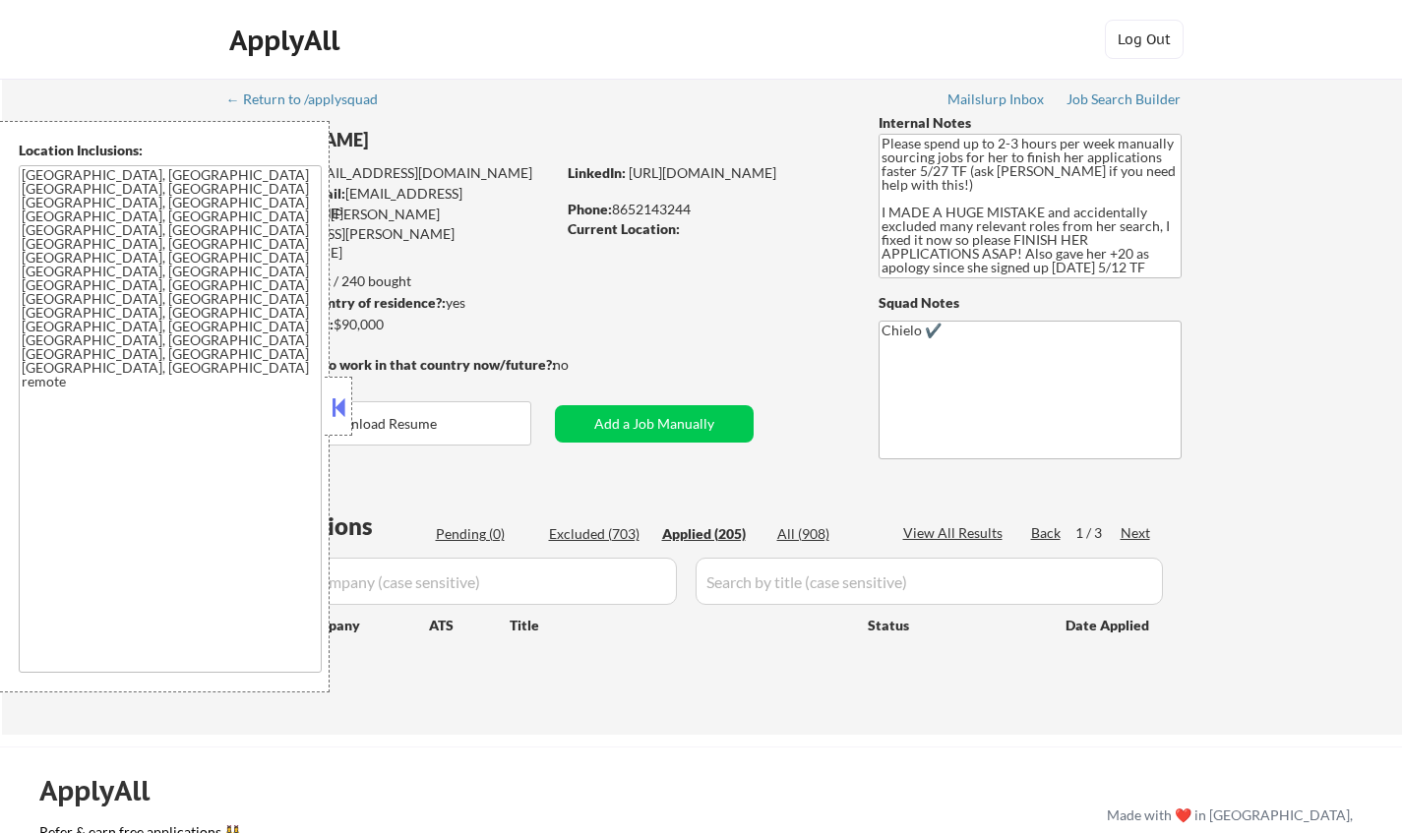
select select ""applied""
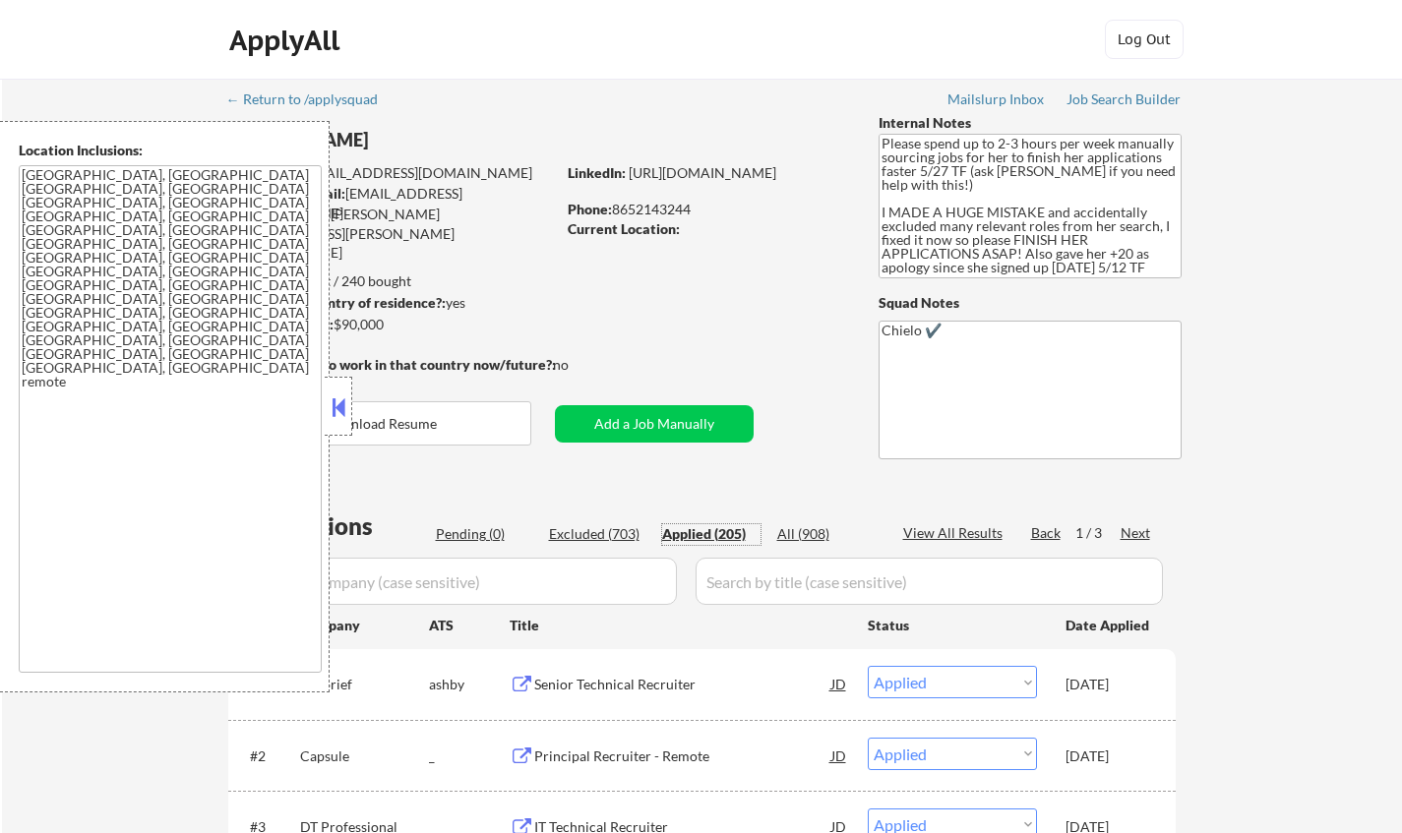
click at [350, 412] on div at bounding box center [339, 406] width 28 height 59
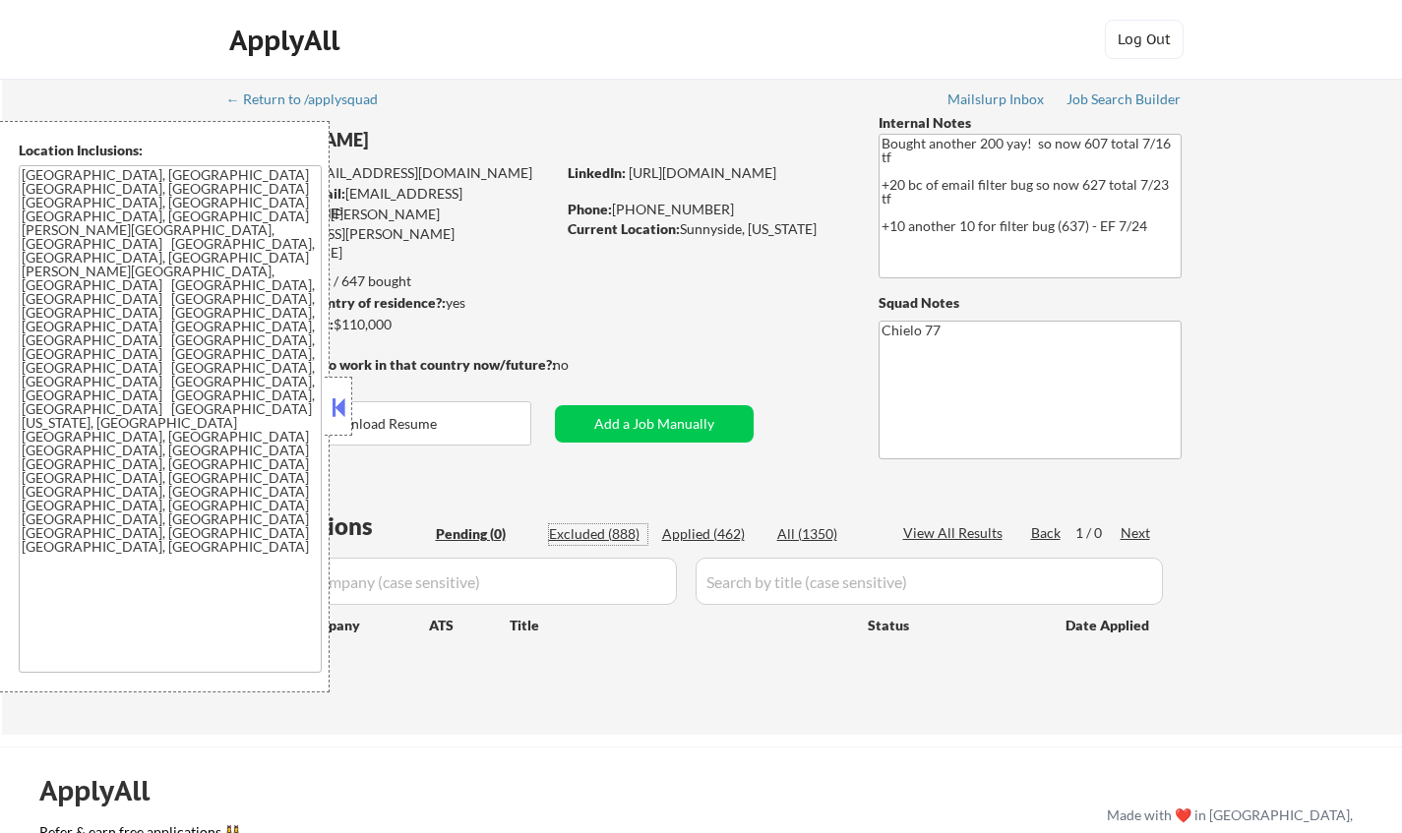
click at [619, 524] on div "Excluded (888)" at bounding box center [598, 534] width 98 height 20
select select ""excluded""
select select ""excluded__expired_""
select select ""excluded""
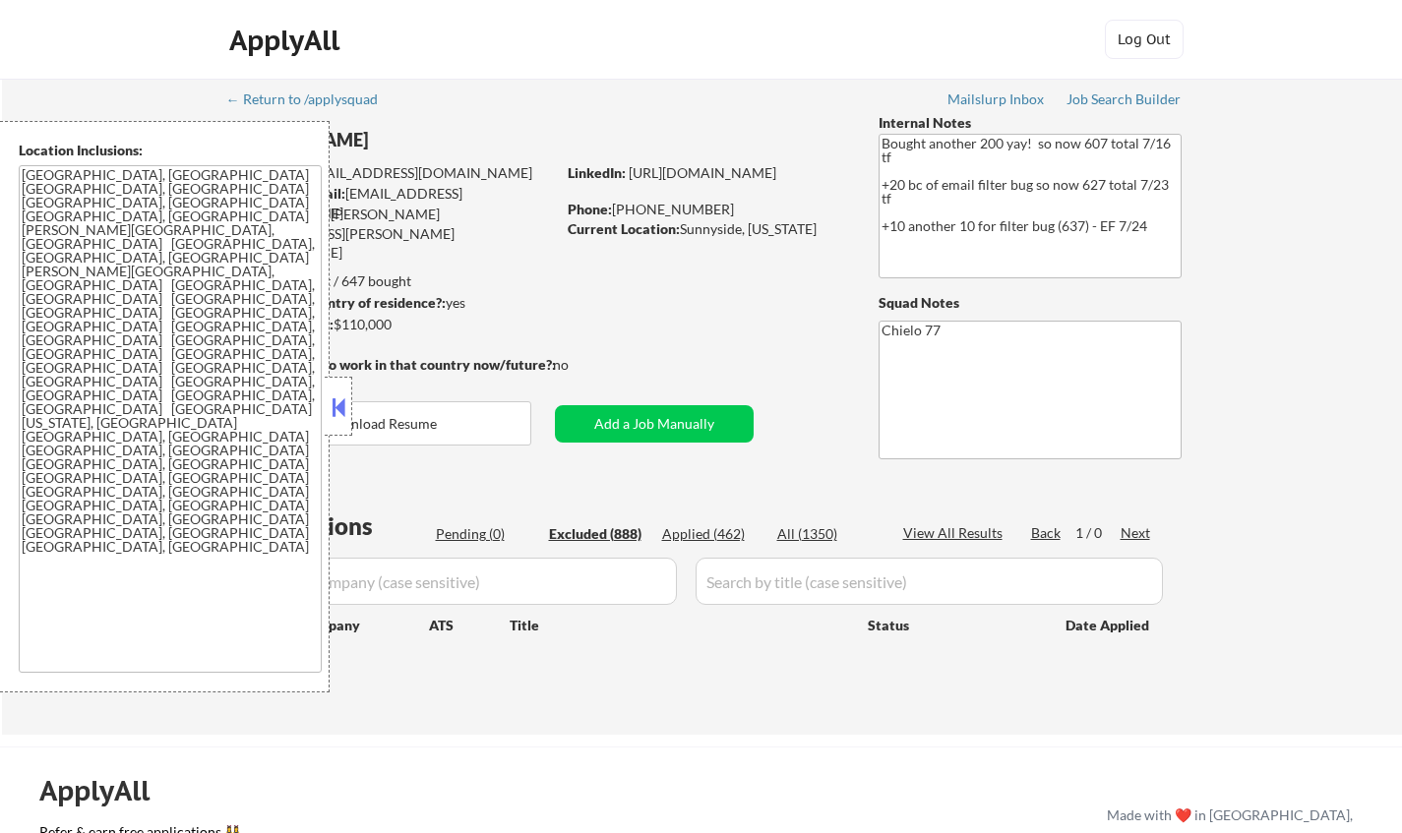
select select ""excluded__other_""
select select ""excluded__salary_""
select select ""excluded""
select select ""excluded__other_""
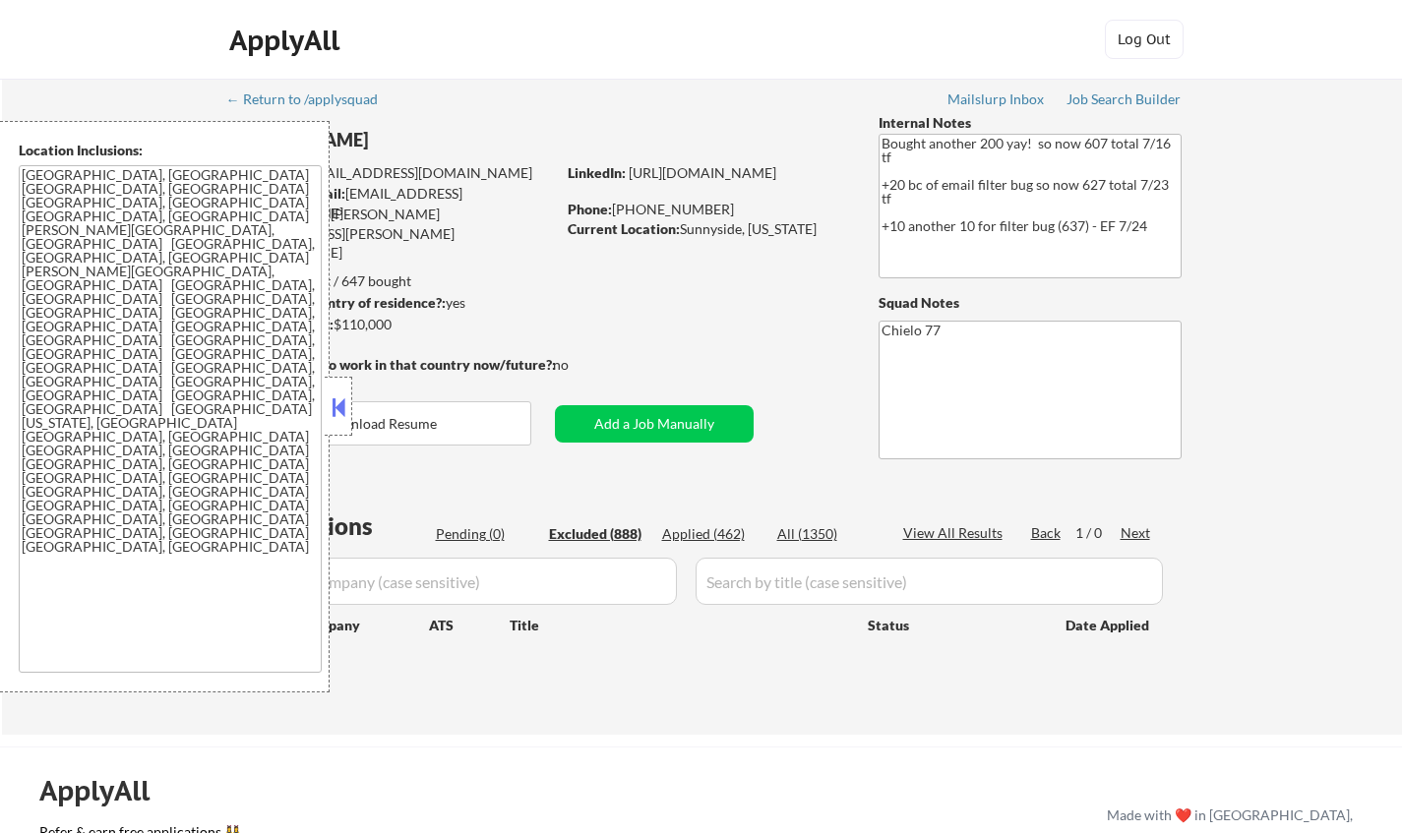
select select ""excluded__expired_""
select select ""excluded__salary_""
select select ""excluded__expired_""
select select ""excluded__salary_""
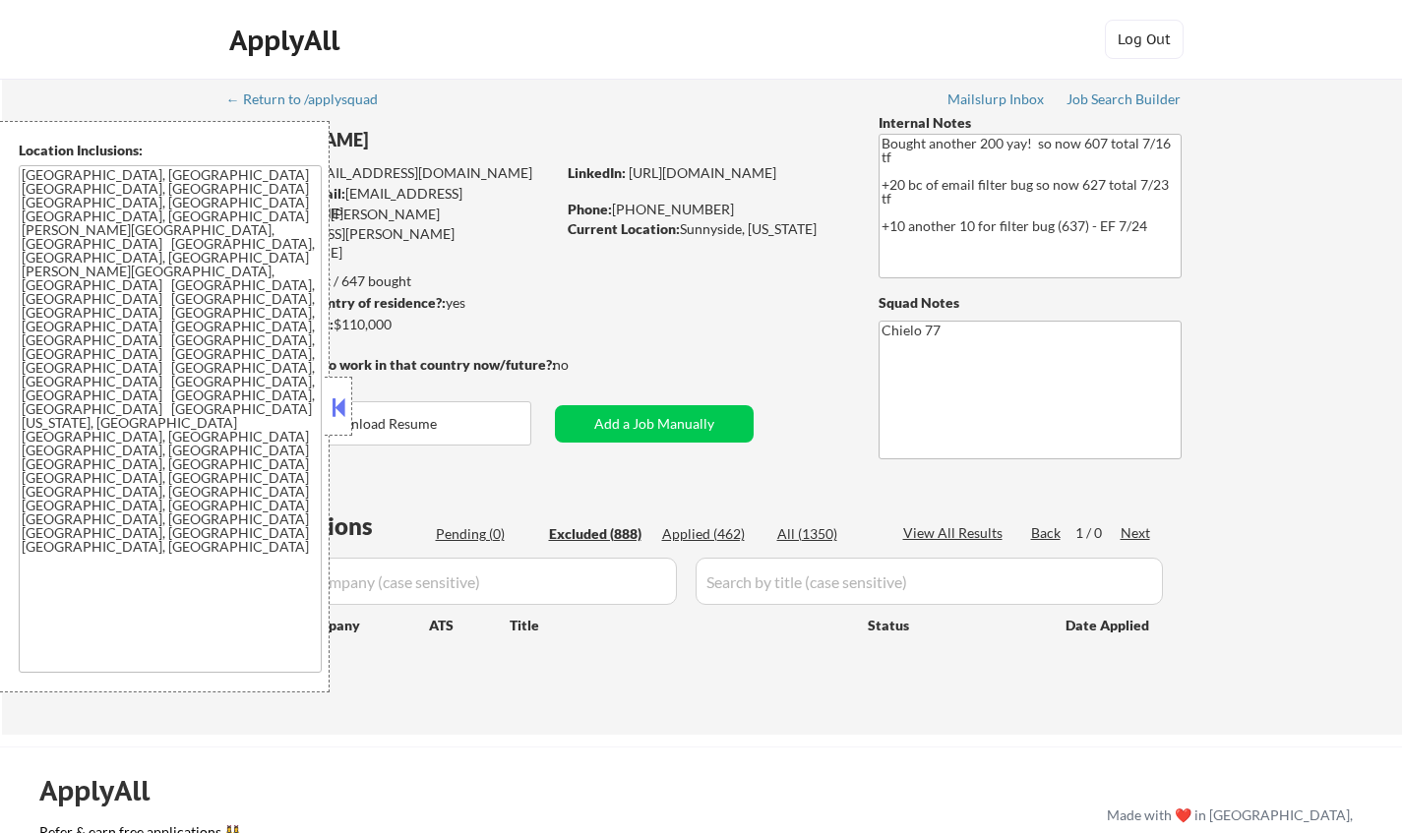
select select ""excluded__salary_""
select select ""excluded""
select select ""excluded__salary_""
select select ""excluded__expired_""
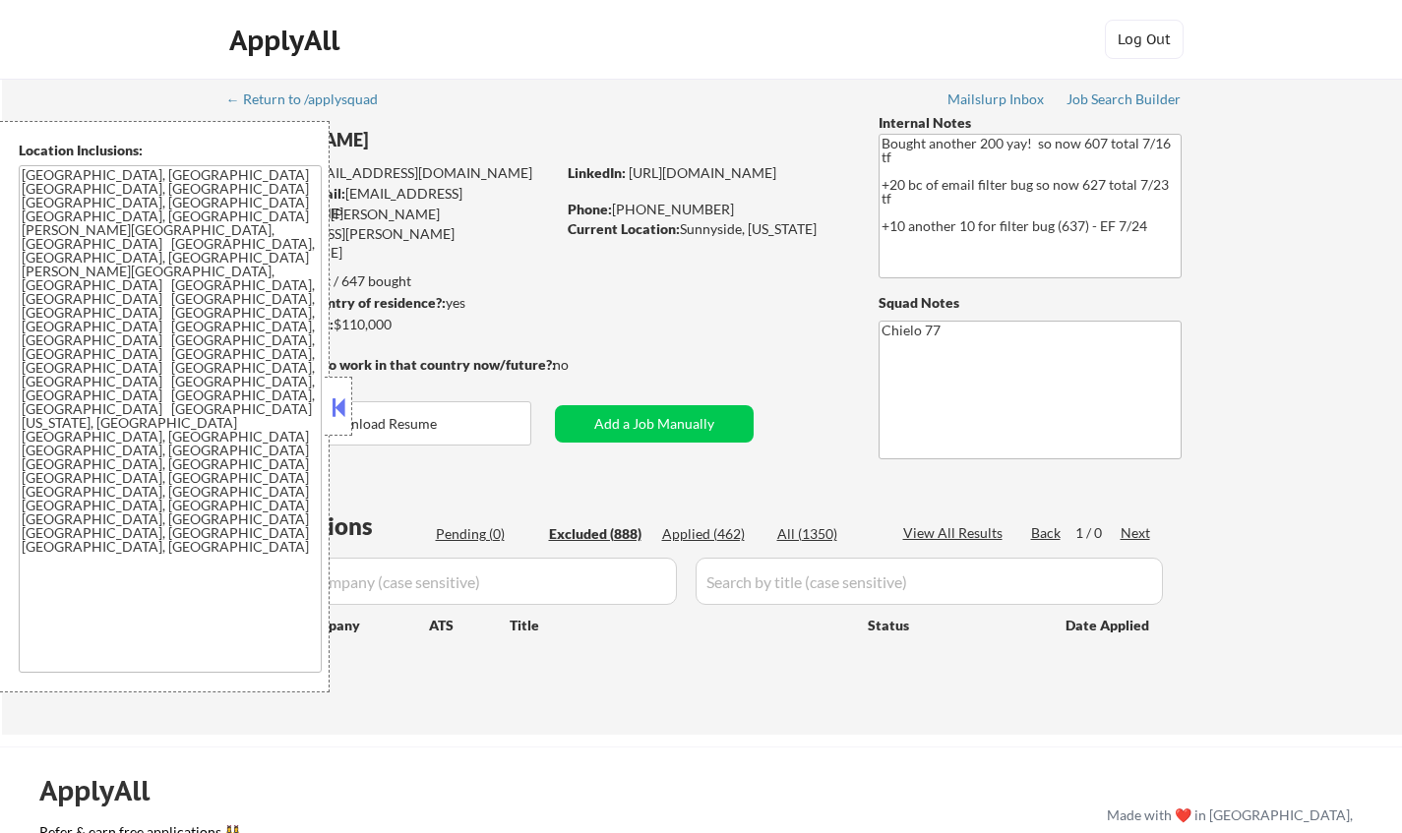
select select ""excluded__salary_""
select select ""excluded__expired_""
select select ""excluded__other_""
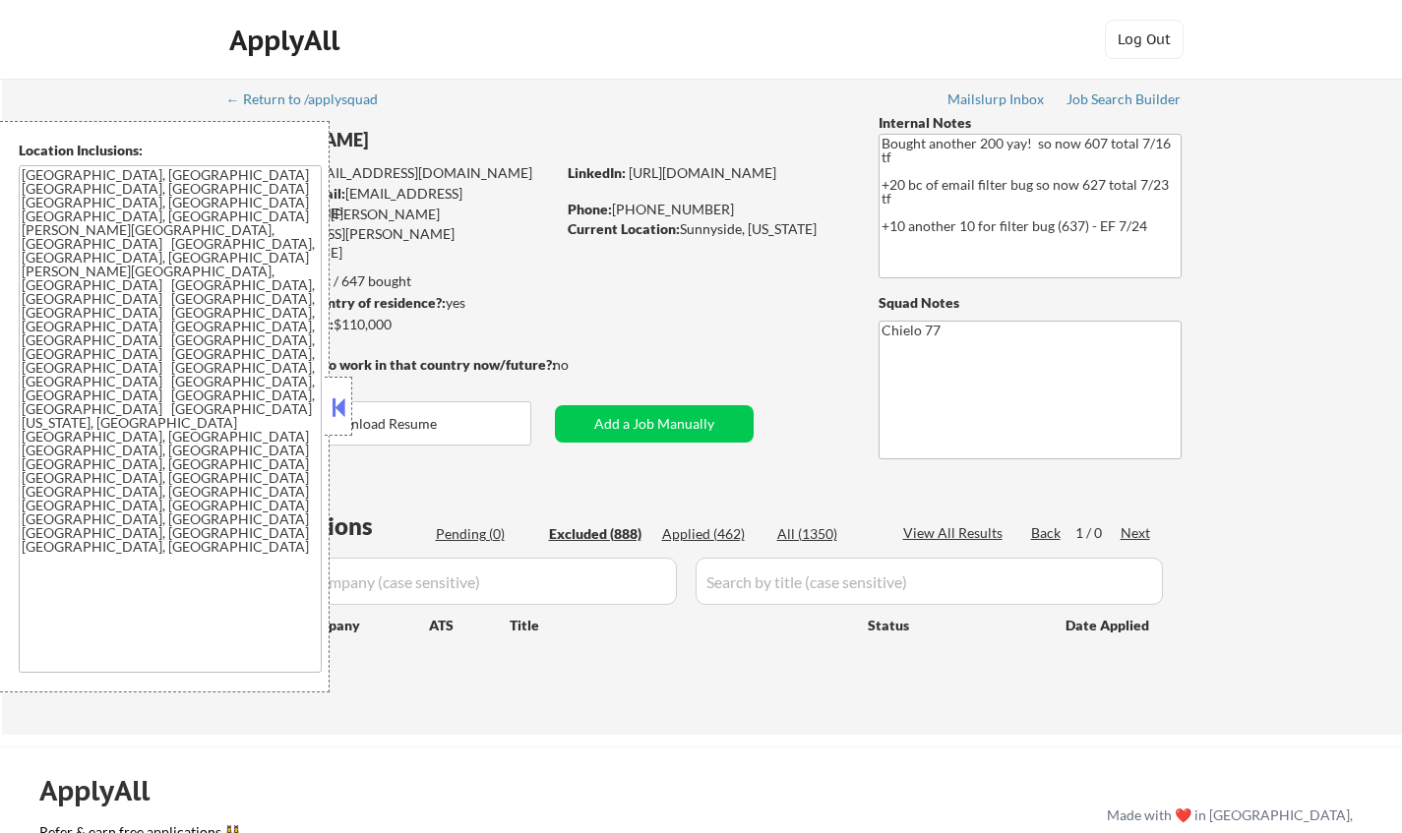
select select ""excluded""
select select ""excluded__salary_""
select select ""excluded__expired_""
select select ""excluded__other_""
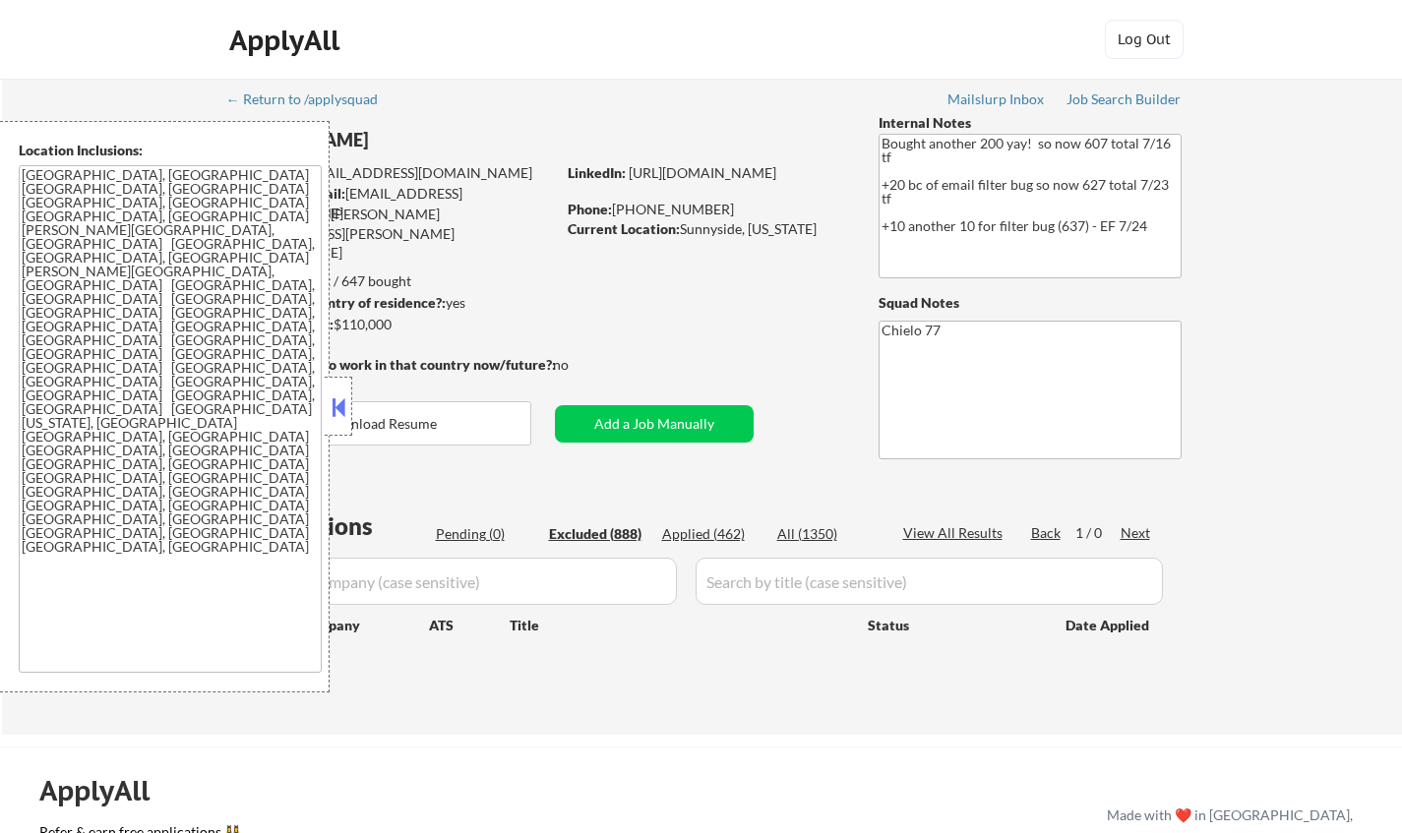
select select ""excluded__salary_""
select select ""excluded__location_""
select select ""excluded""
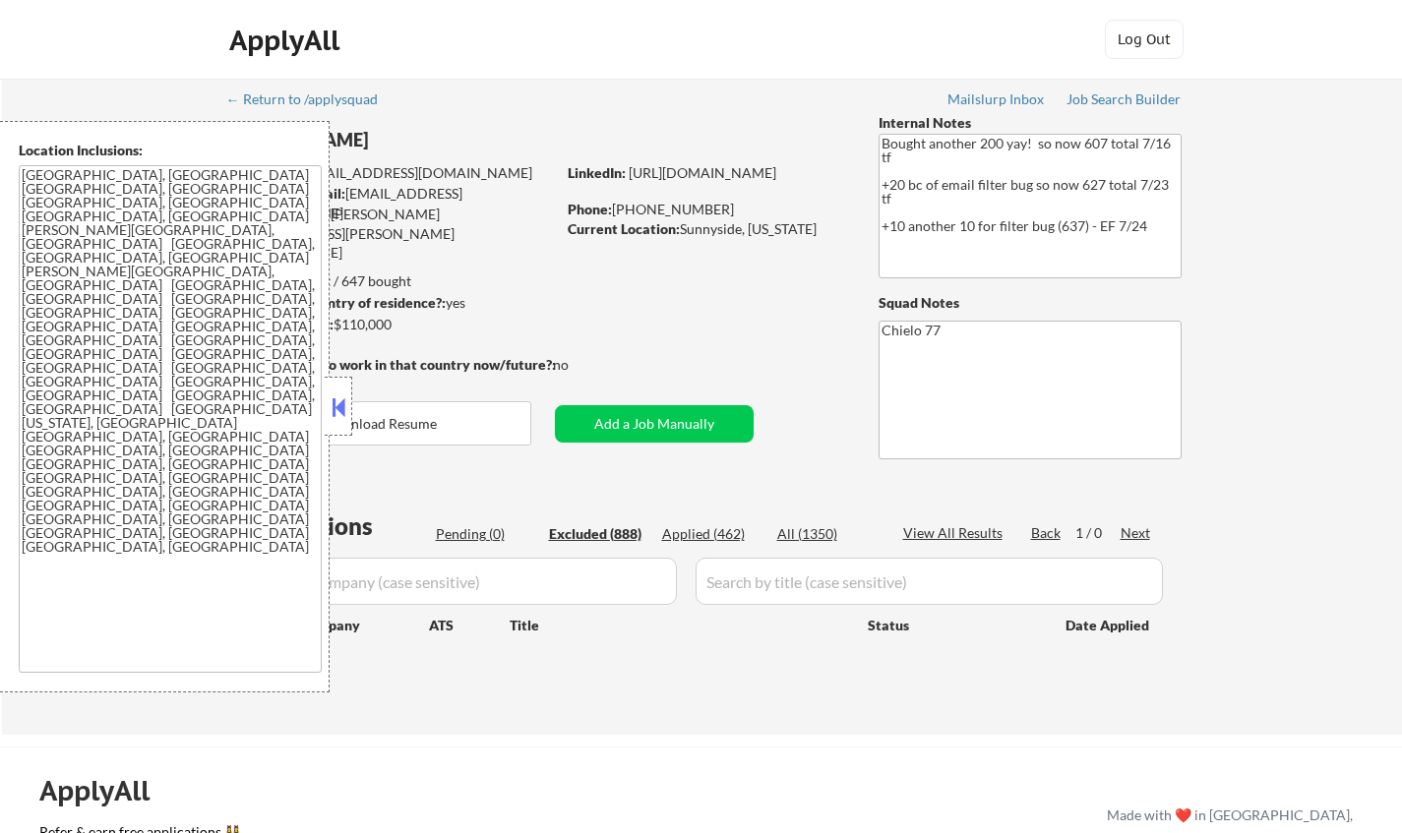
select select ""excluded__expired_""
select select ""excluded""
select select ""excluded__salary_""
select select ""excluded__location_""
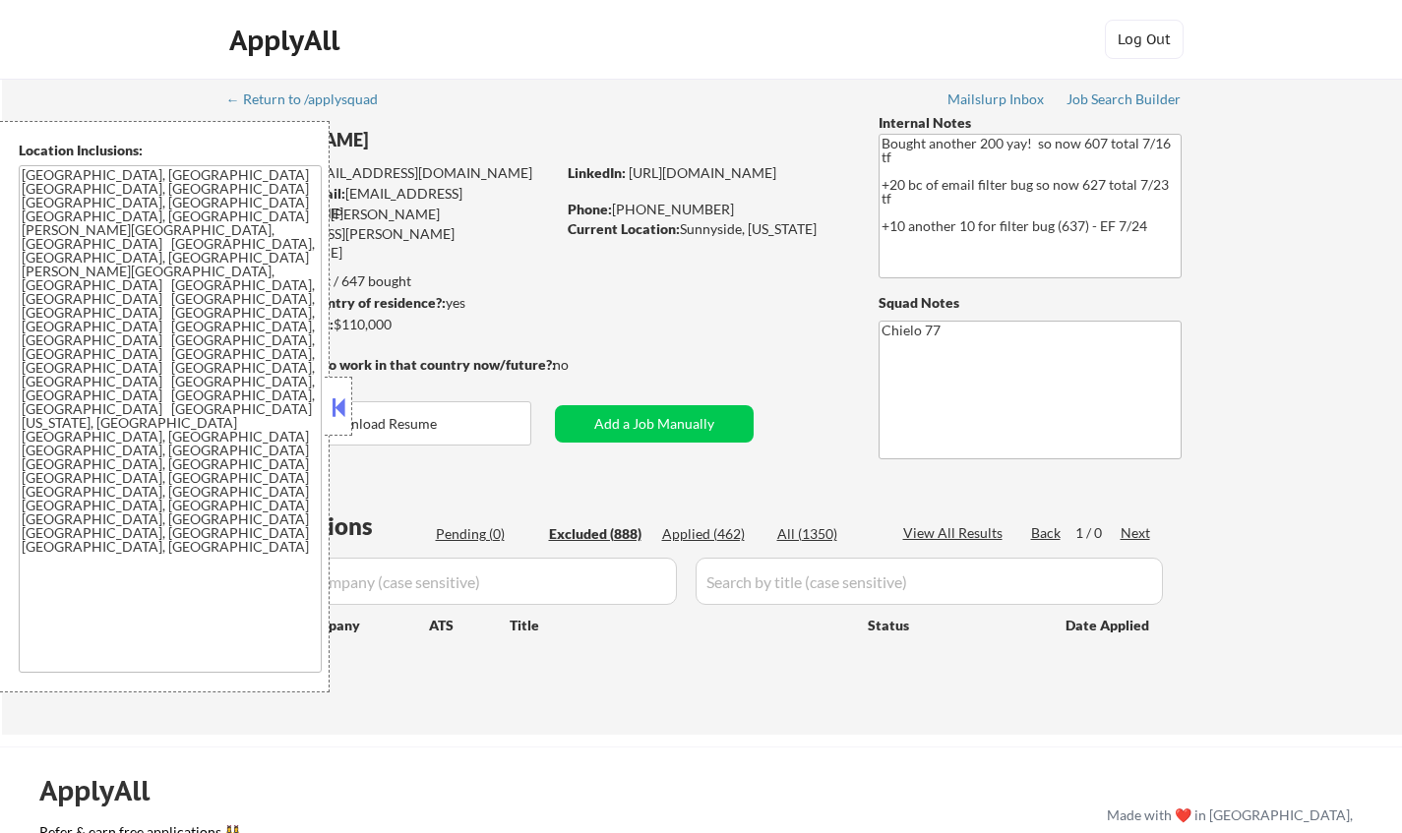
select select ""excluded__other_""
select select ""excluded__blocklist_""
select select ""excluded__other_""
select select ""excluded""
select select ""excluded__location_""
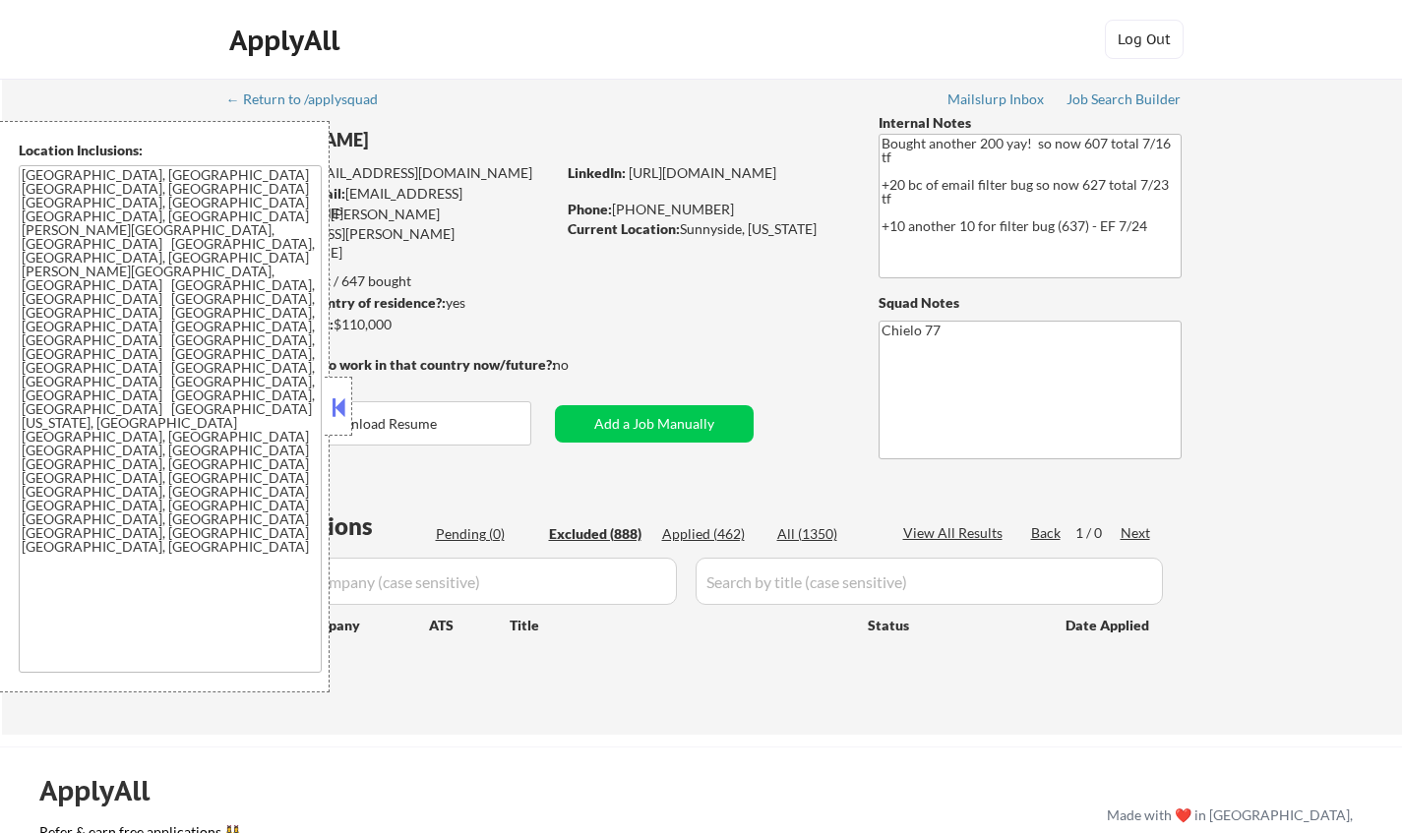
select select ""excluded__salary_""
select select ""excluded__expired_""
select select ""excluded__salary_""
select select ""excluded__location_""
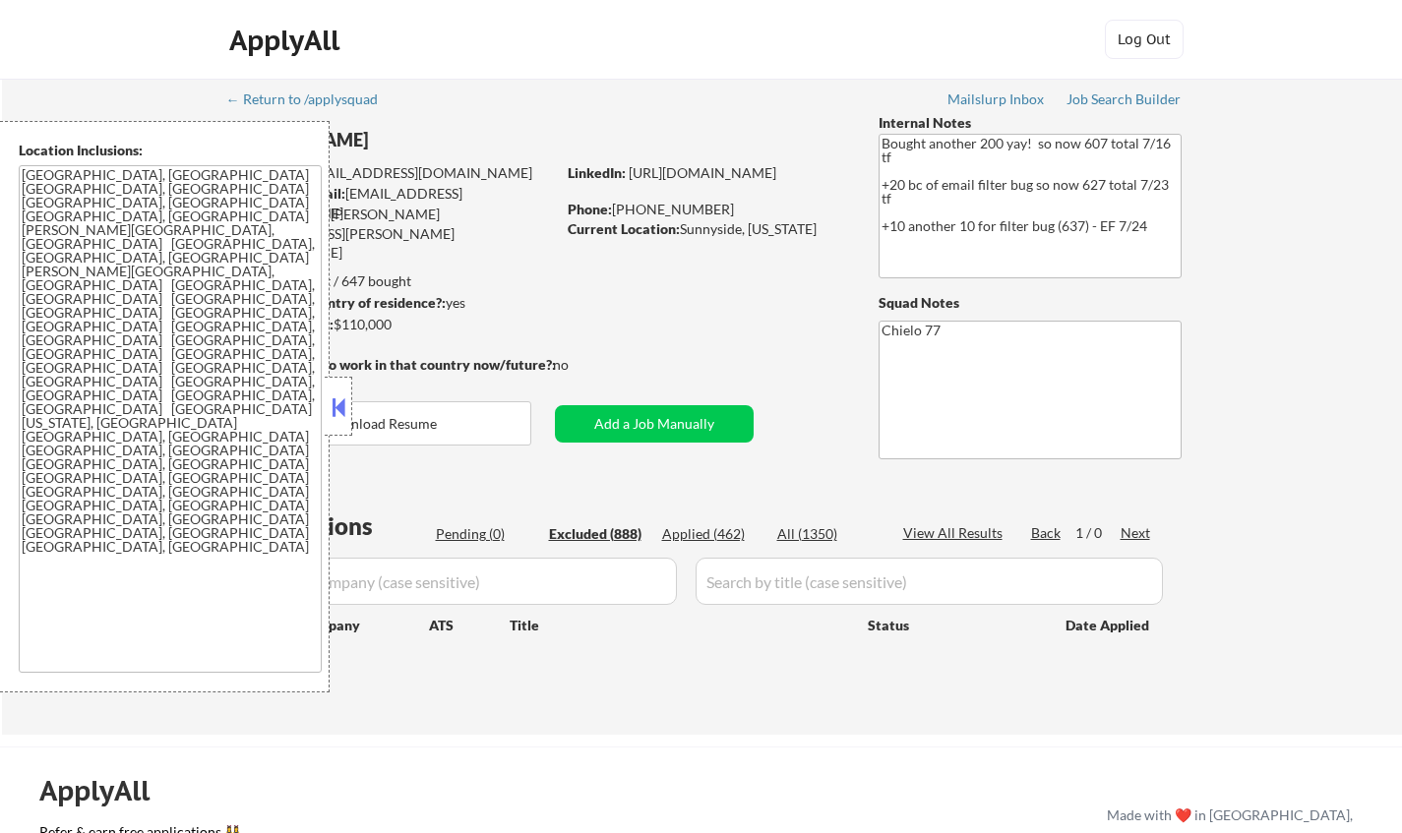
select select ""excluded__expired_""
select select ""excluded__bad_match_""
select select ""excluded""
select select ""excluded__salary_""
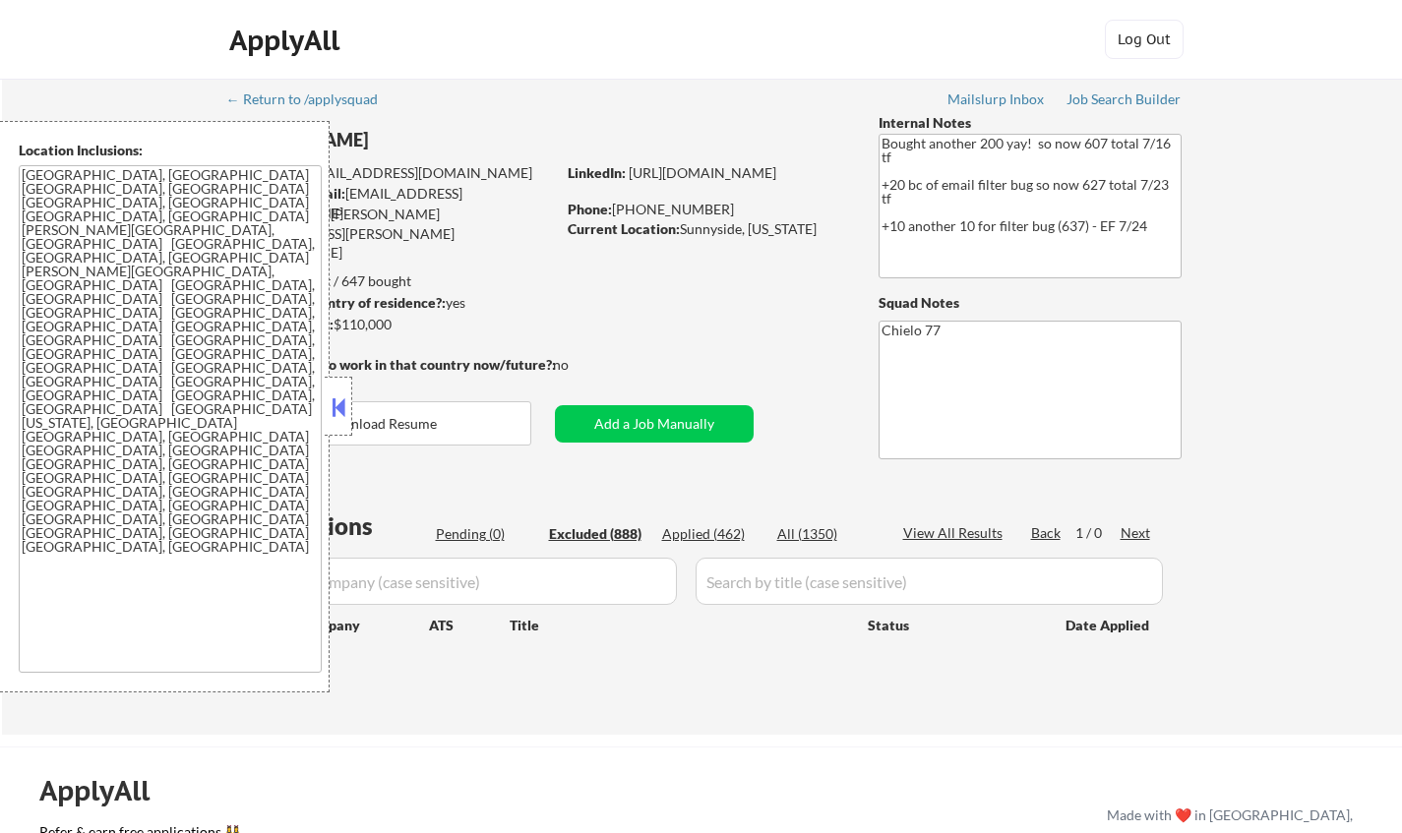
select select ""excluded__expired_""
select select ""excluded__location_""
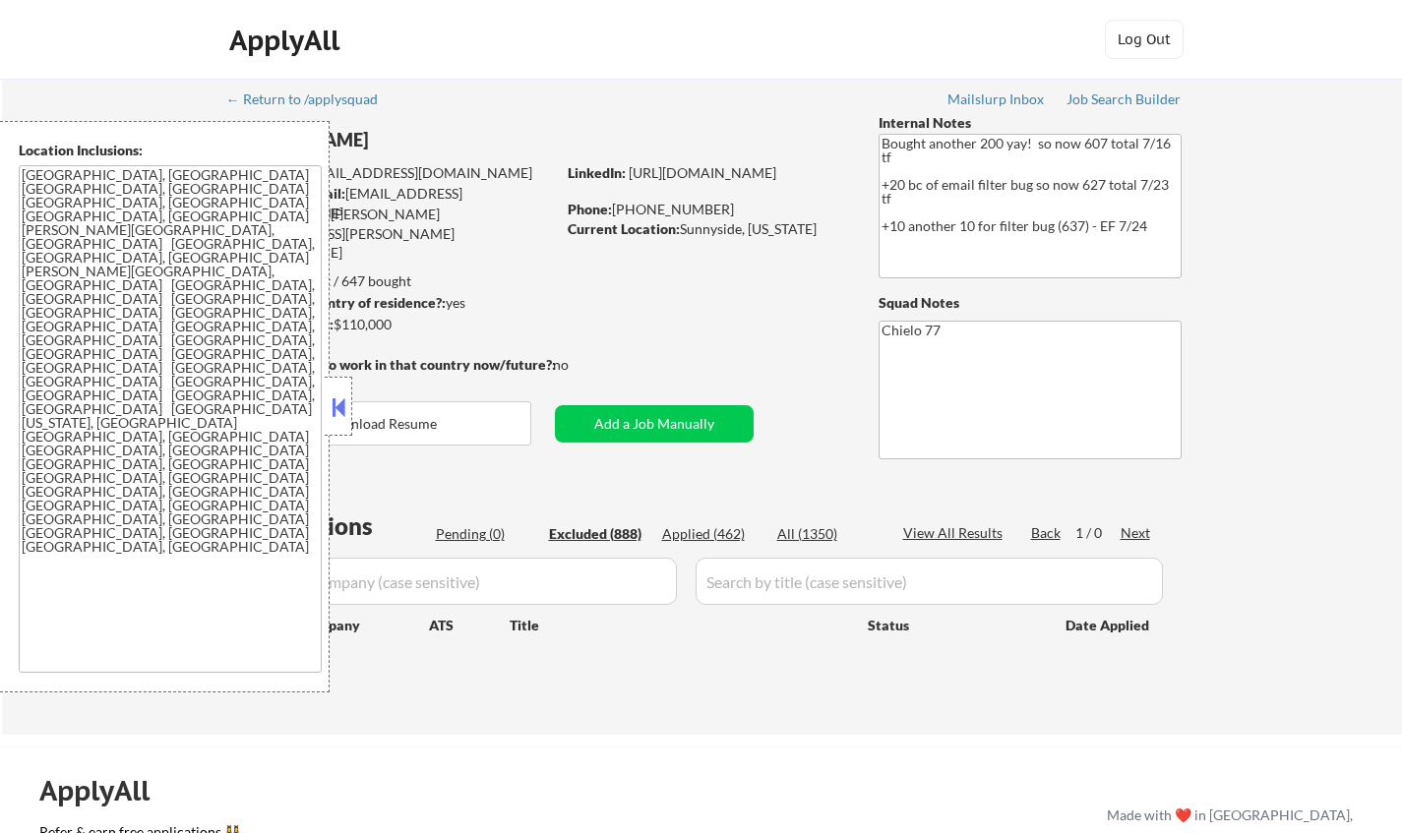
select select ""excluded__salary_""
select select ""excluded""
select select ""excluded__expired_""
select select ""excluded__location_""
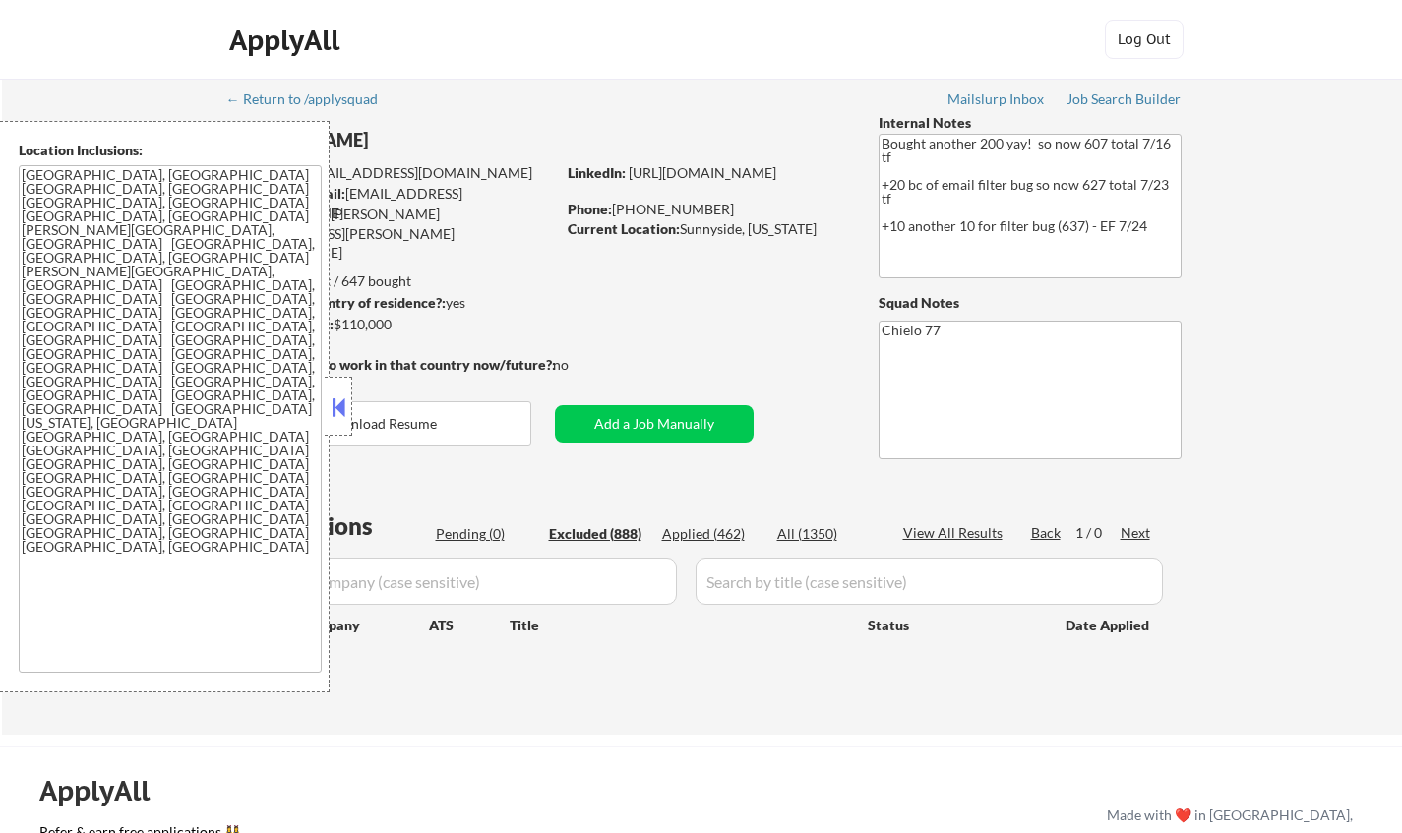
select select ""excluded""
select select ""excluded__salary_""
select select ""excluded__bad_match_""
select select ""excluded__expired_""
select select ""excluded""
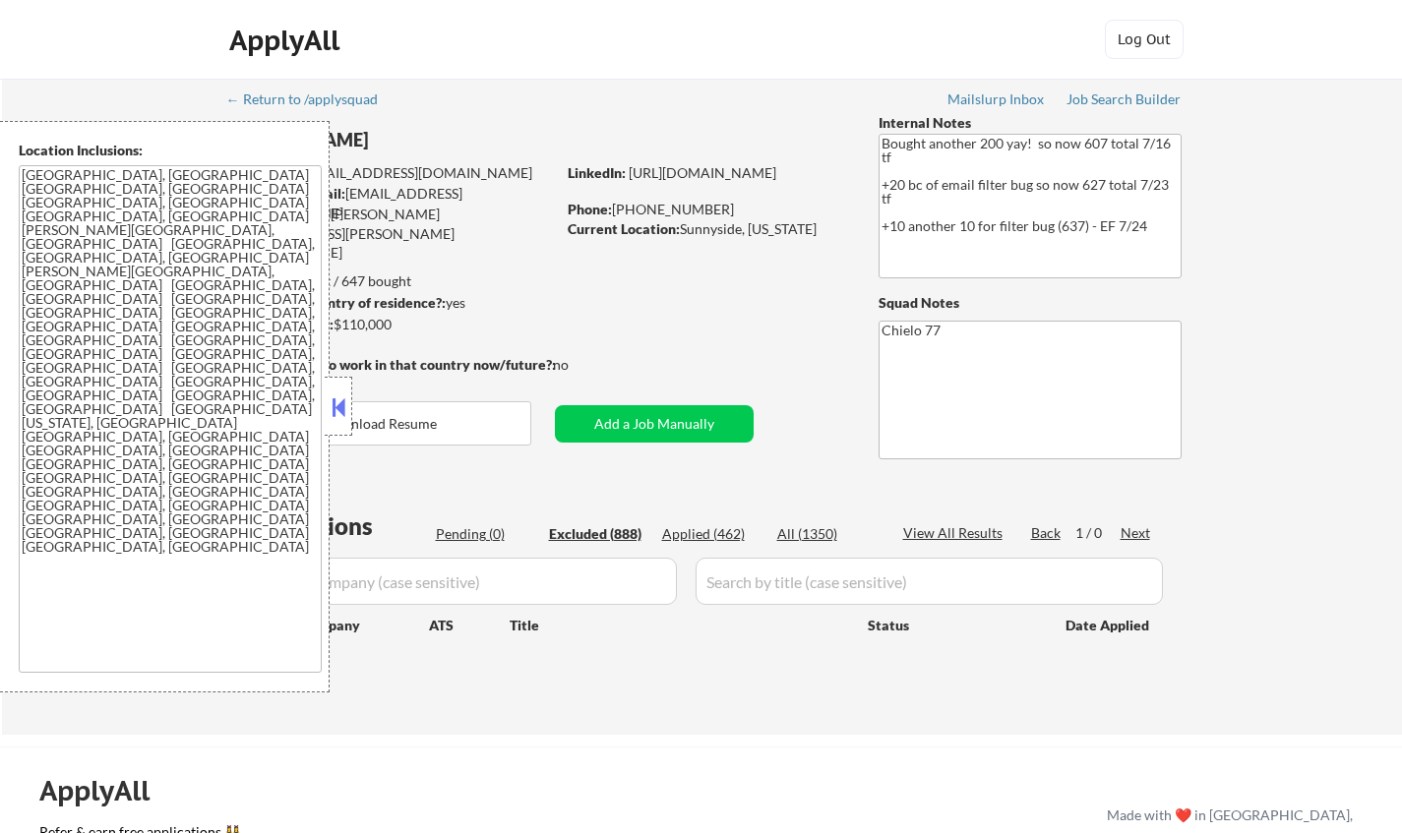
select select ""excluded__bad_match_""
select select ""excluded__expired_""
select select ""excluded__other_""
select select ""excluded__location_""
select select ""excluded__salary_""
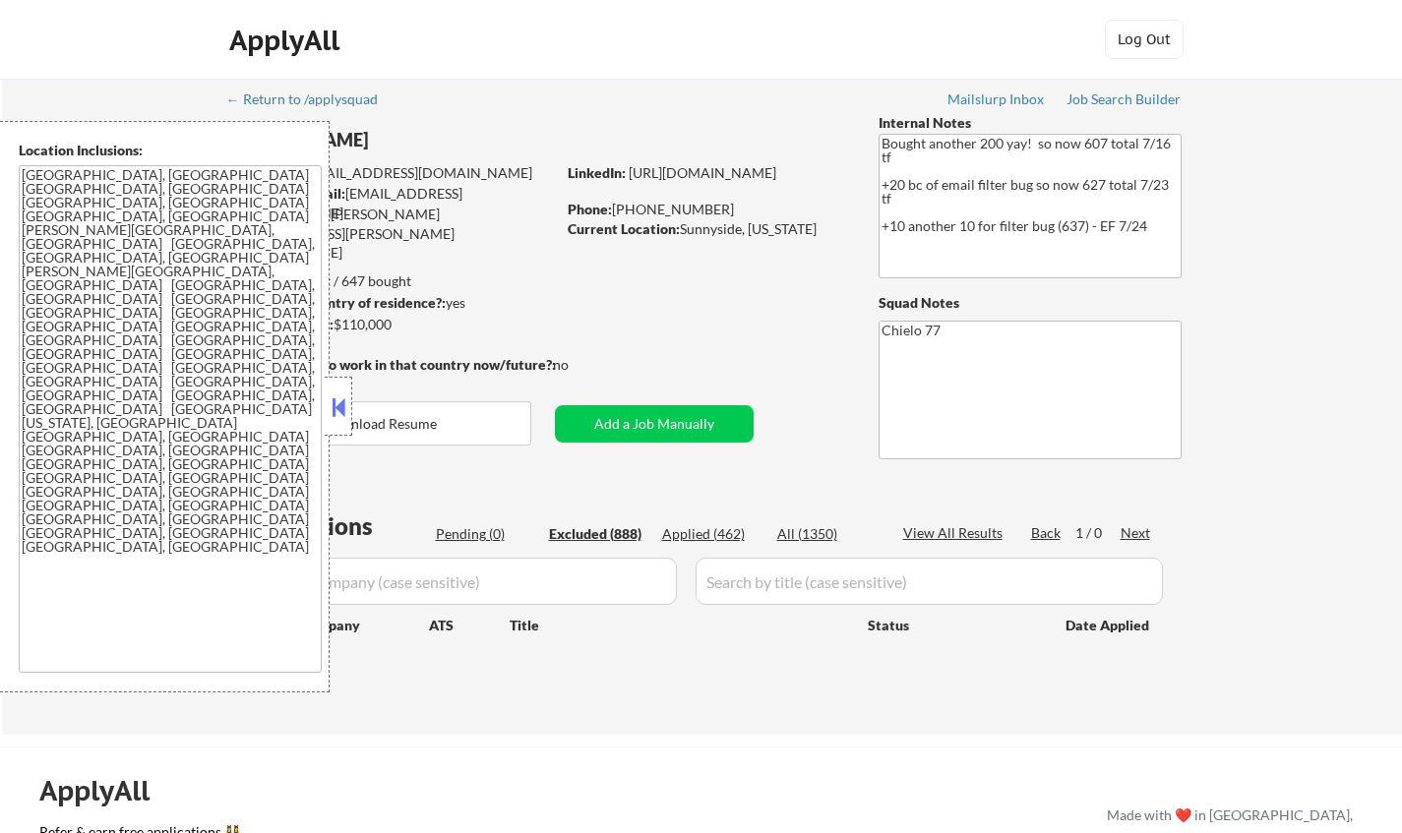
select select ""excluded__location_""
select select ""excluded""
select select ""excluded__bad_match_""
select select ""excluded""
select select ""excluded__bad_match_""
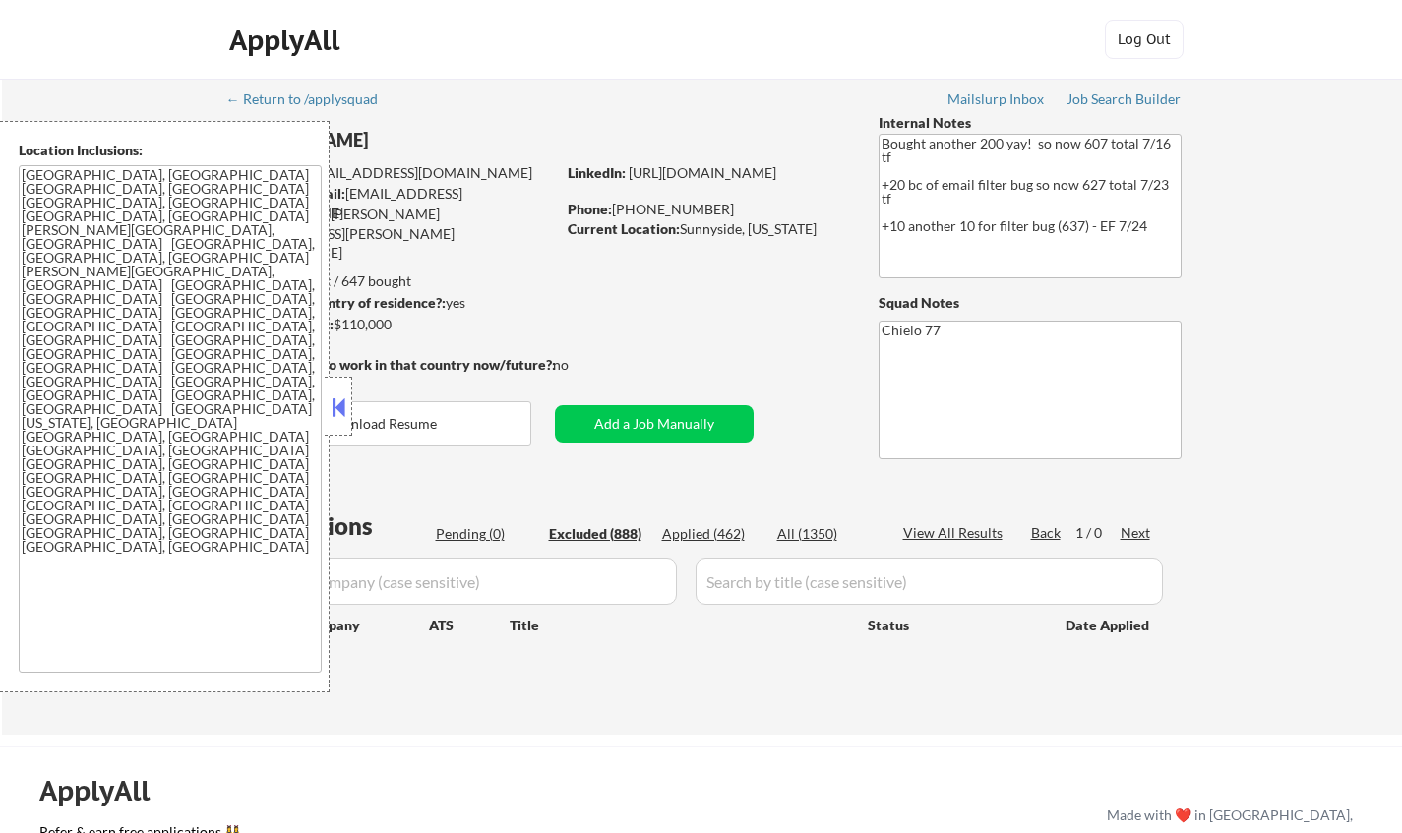
select select ""excluded""
select select ""excluded__expired_""
select select ""excluded__salary_""
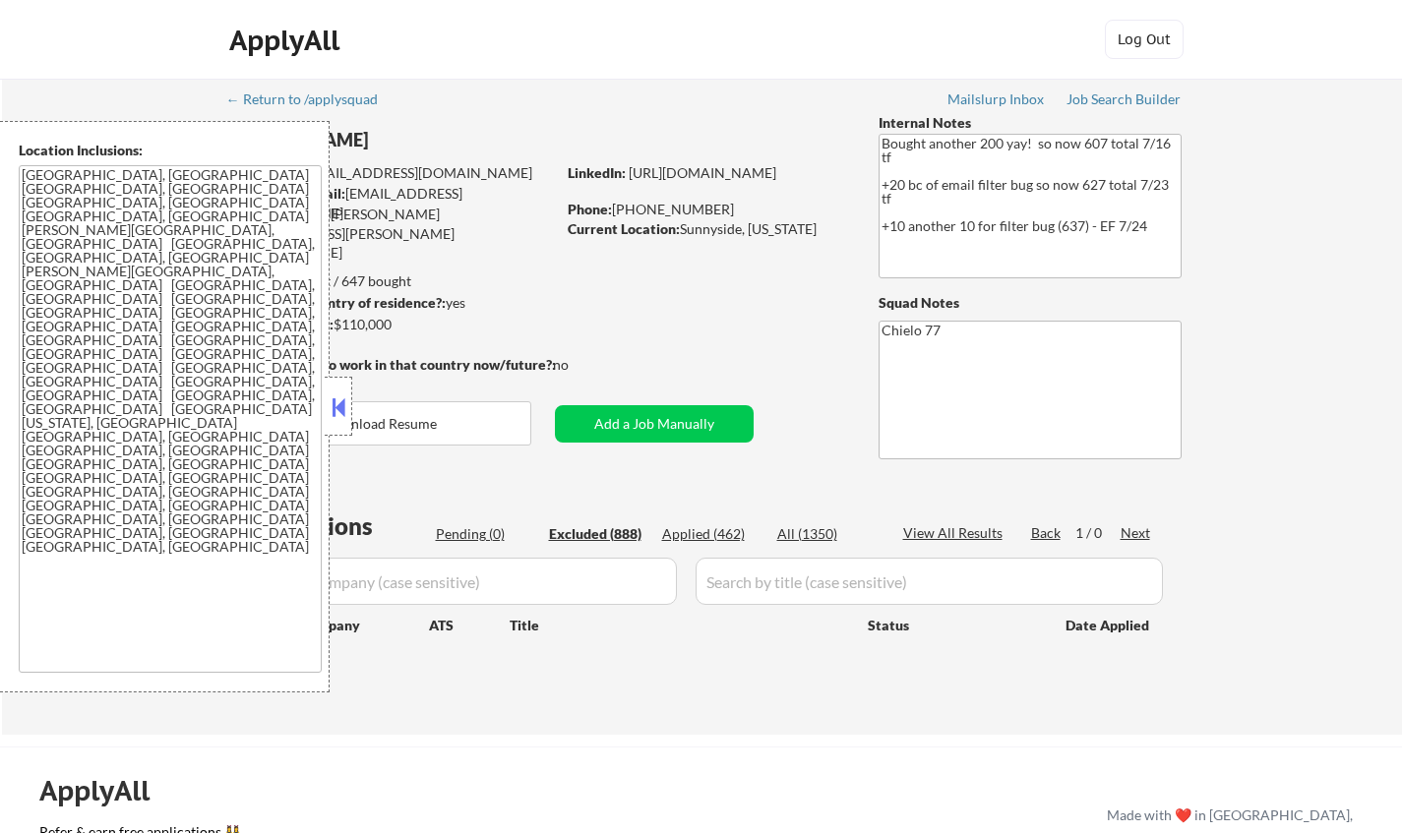
select select ""excluded""
select select ""excluded__salary_""
select select ""excluded""
select select ""excluded__location_""
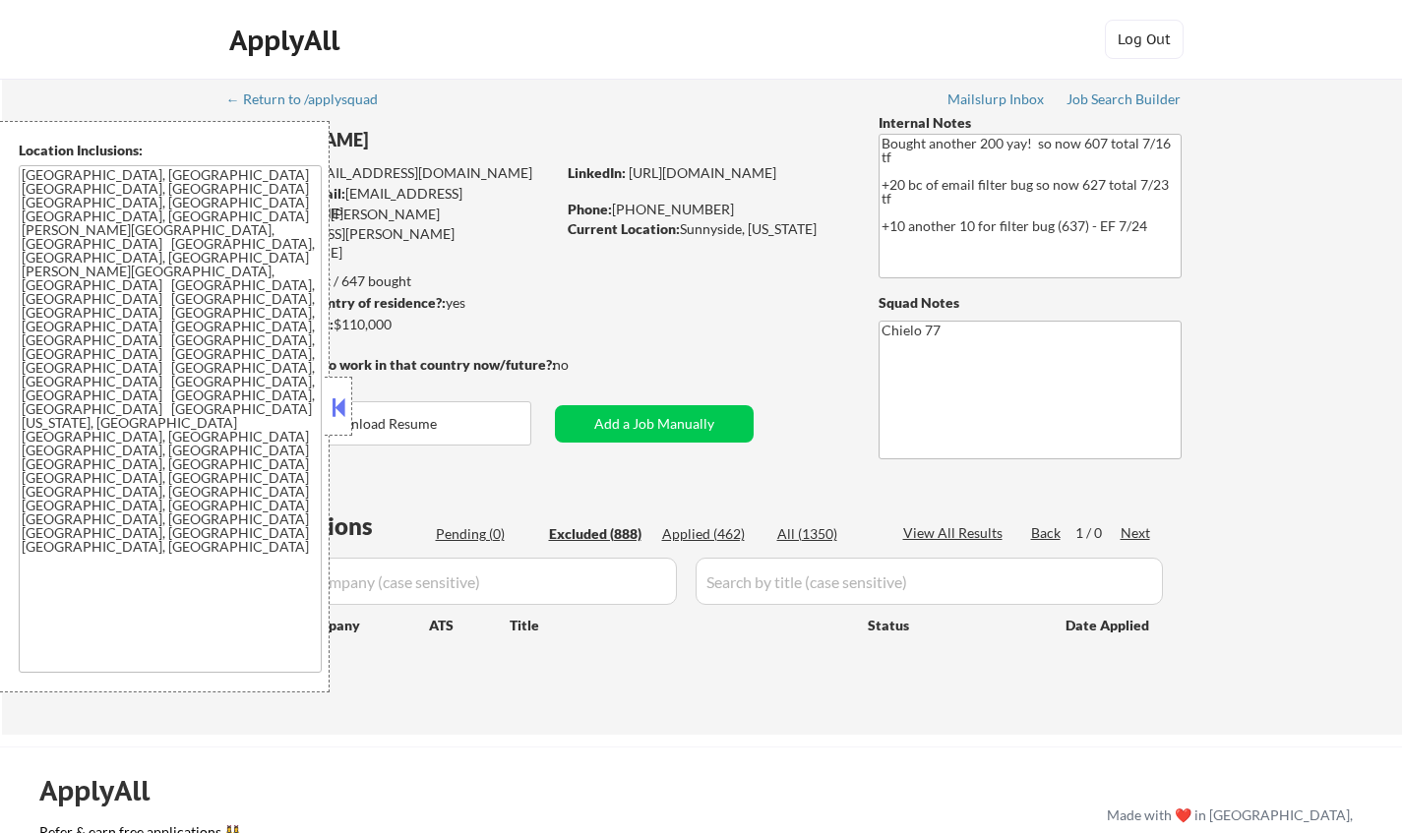
select select ""excluded__expired_""
select select ""excluded""
select select ""excluded__bad_match_""
select select ""excluded__location_""
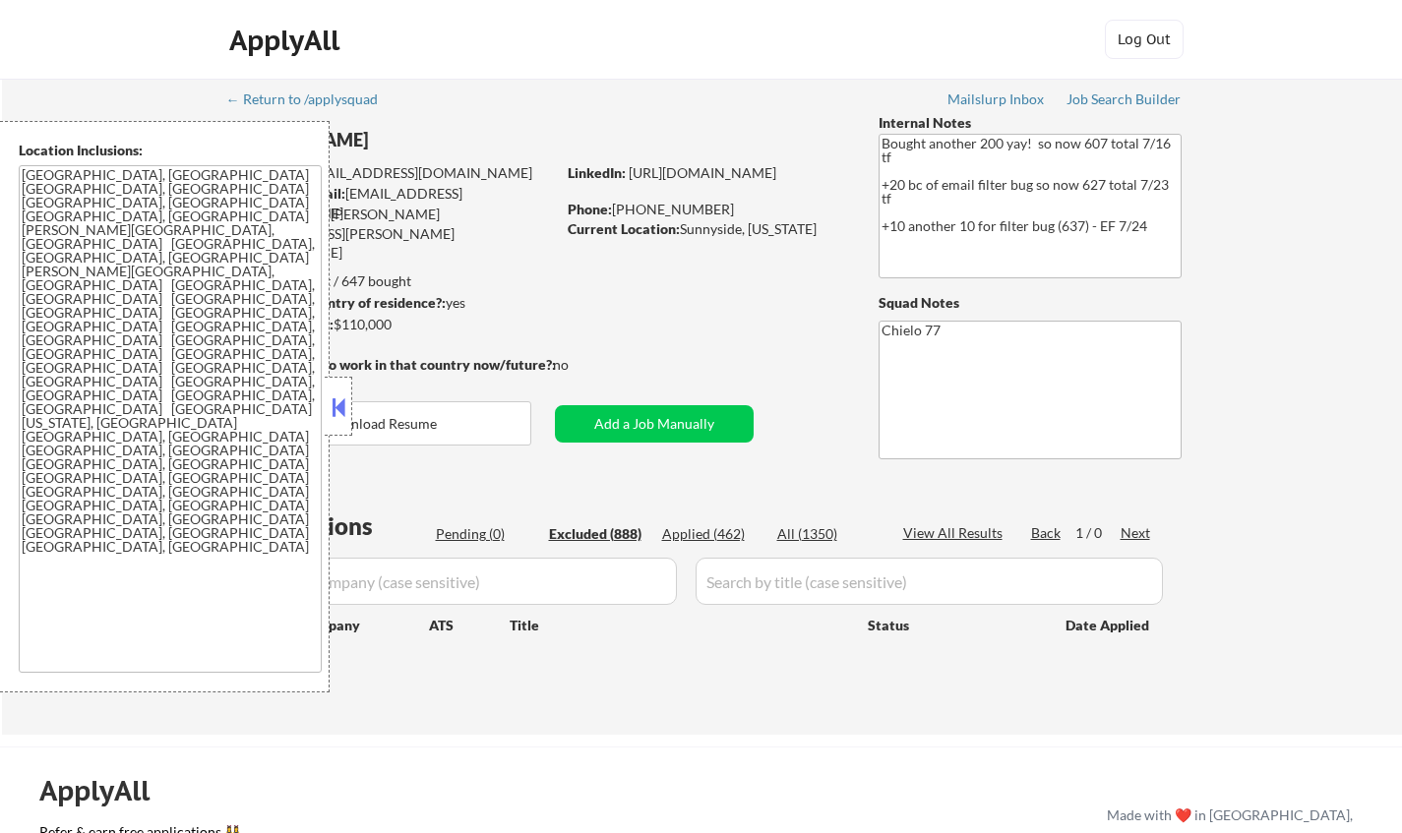
select select ""excluded__salary_""
select select ""excluded""
select select ""excluded__location_""
select select ""excluded__expired_""
select select ""excluded__location_""
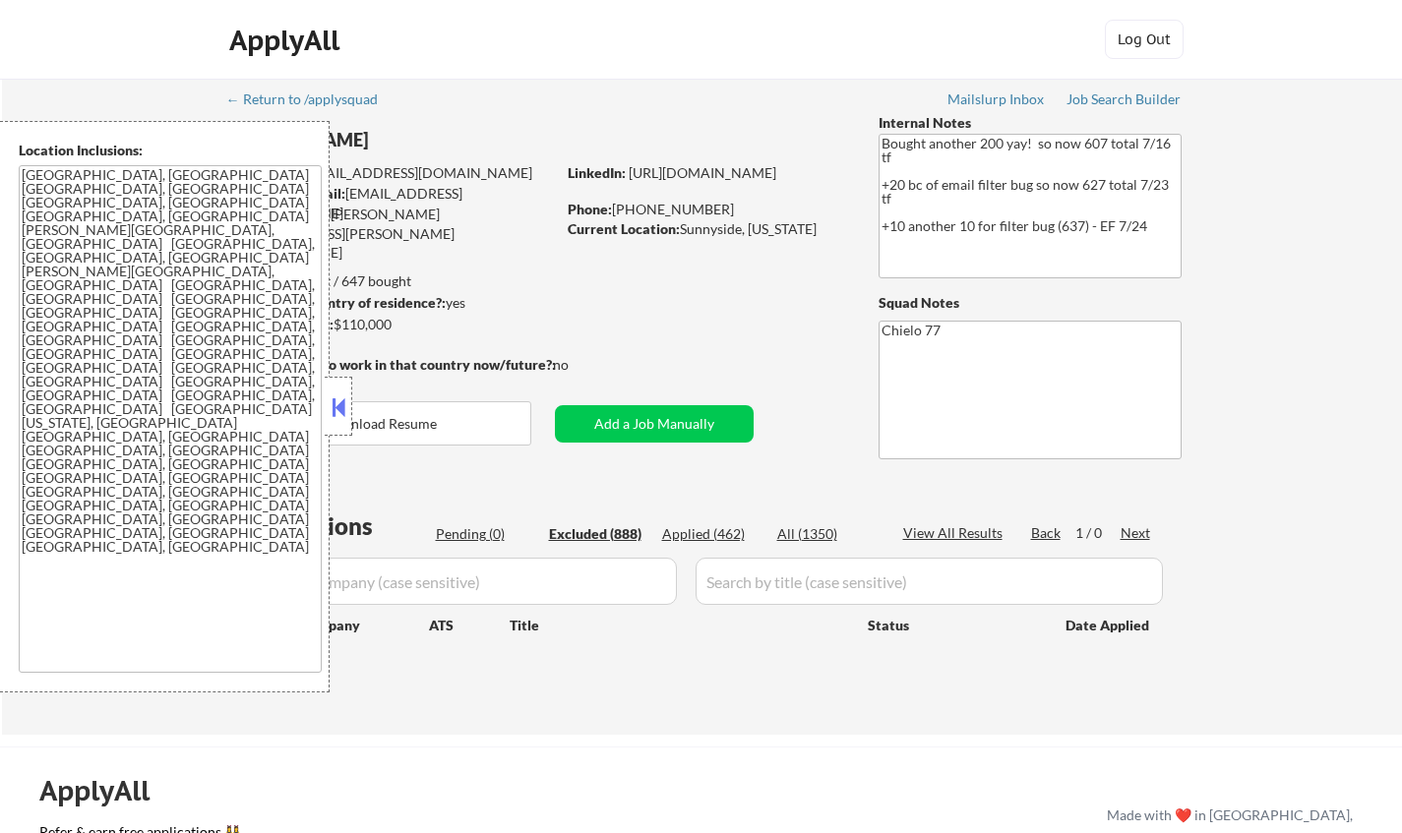
select select ""excluded__location_""
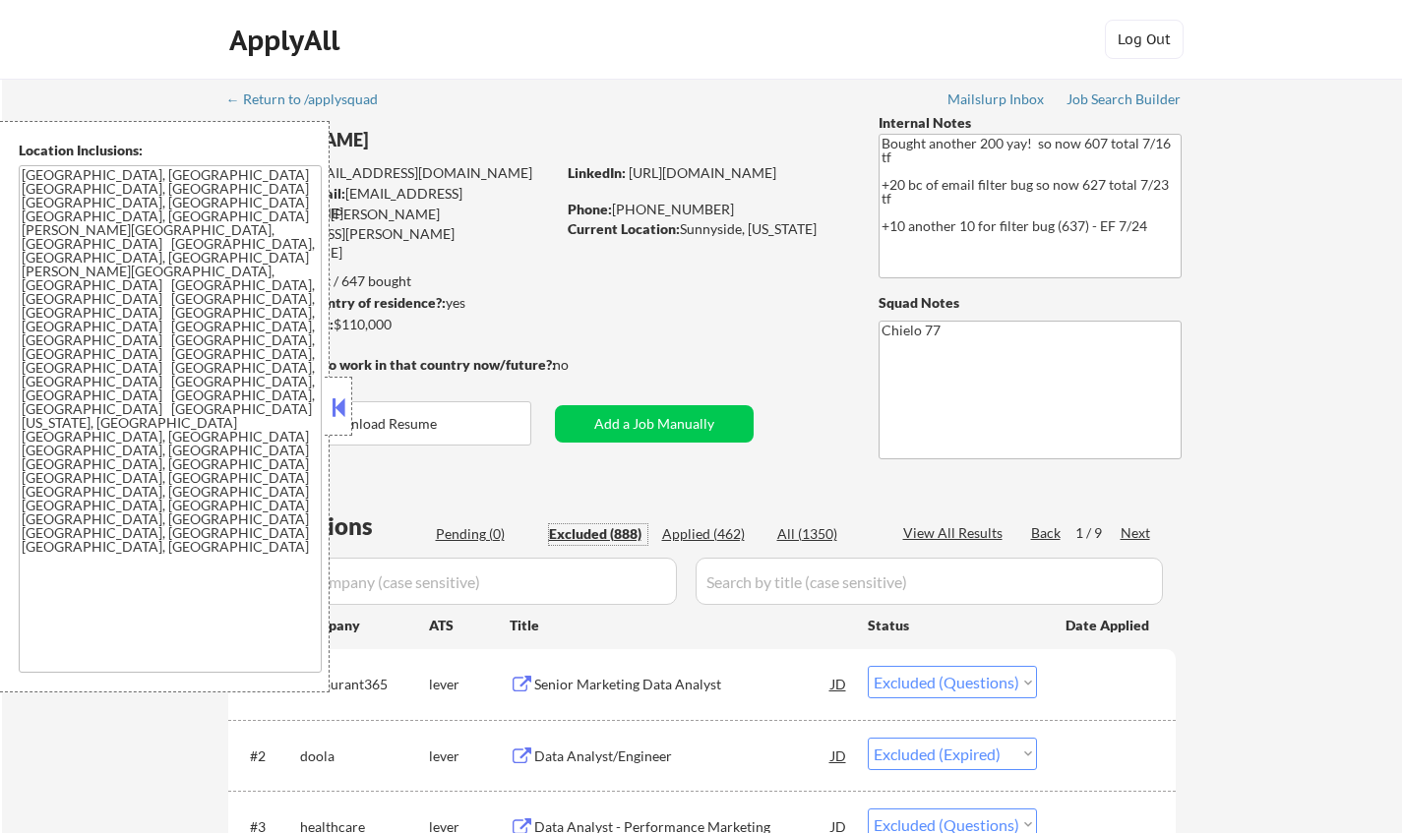
click at [341, 409] on button at bounding box center [339, 408] width 22 height 30
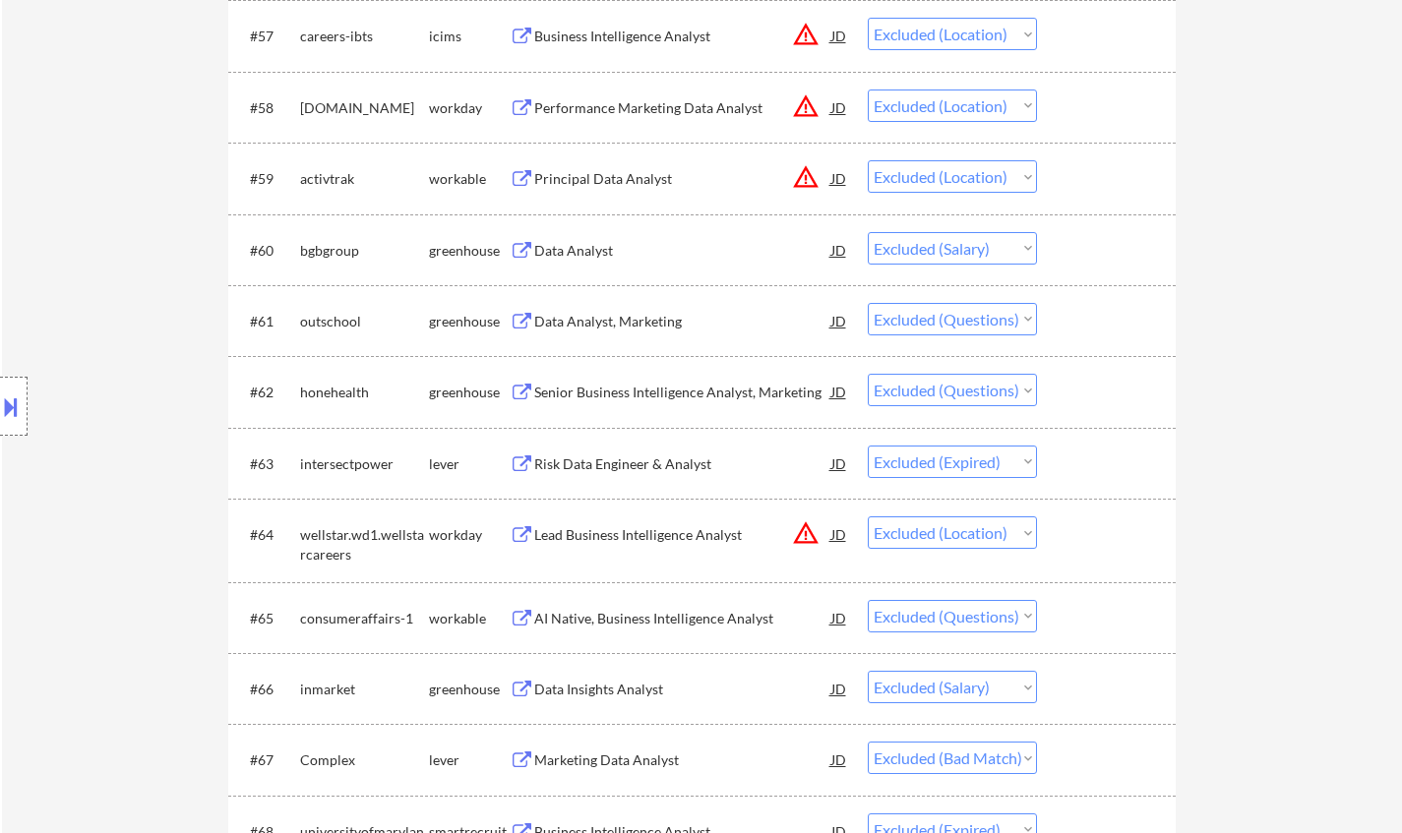
scroll to position [5117, 0]
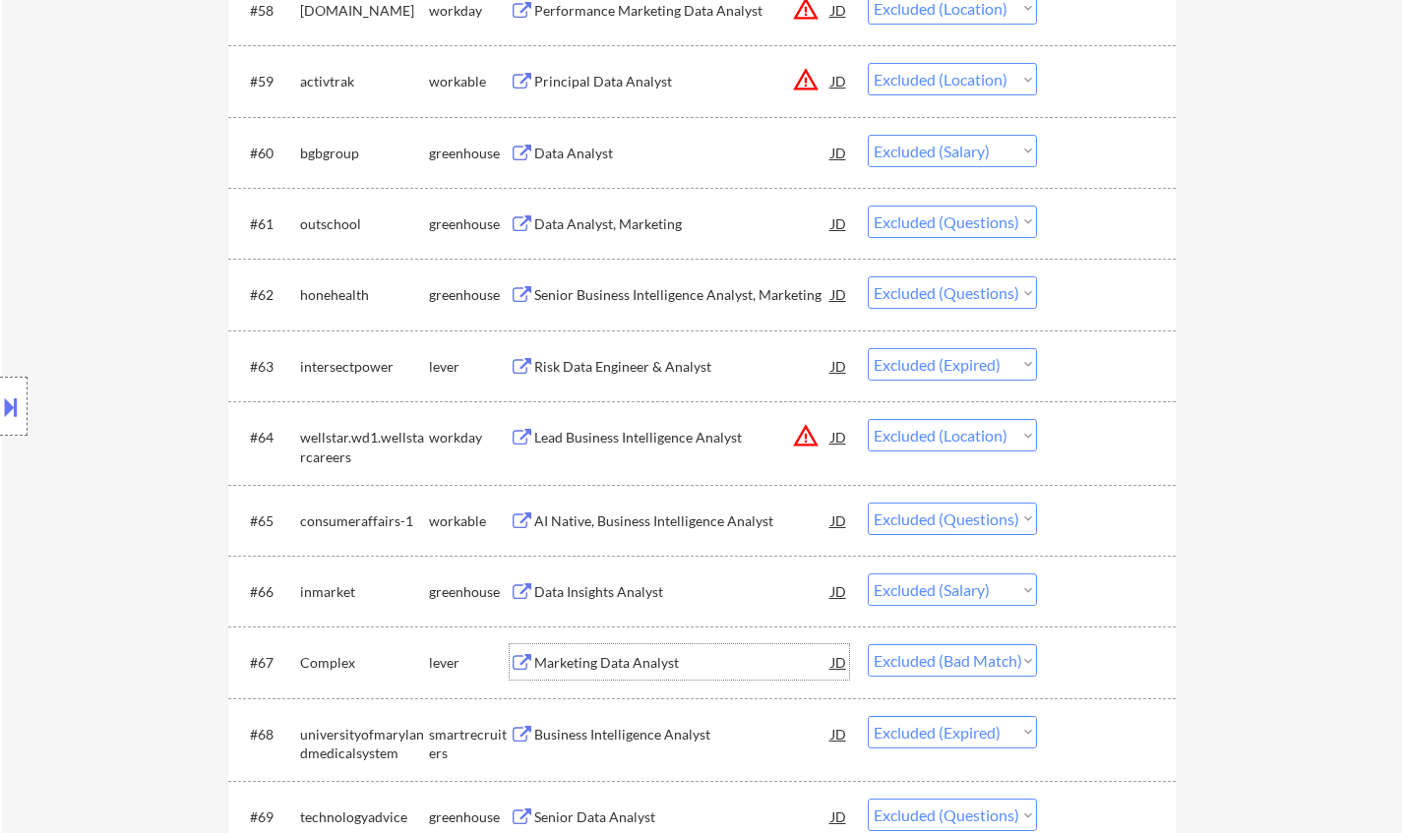
click at [623, 661] on div "Marketing Data Analyst" at bounding box center [682, 663] width 297 height 20
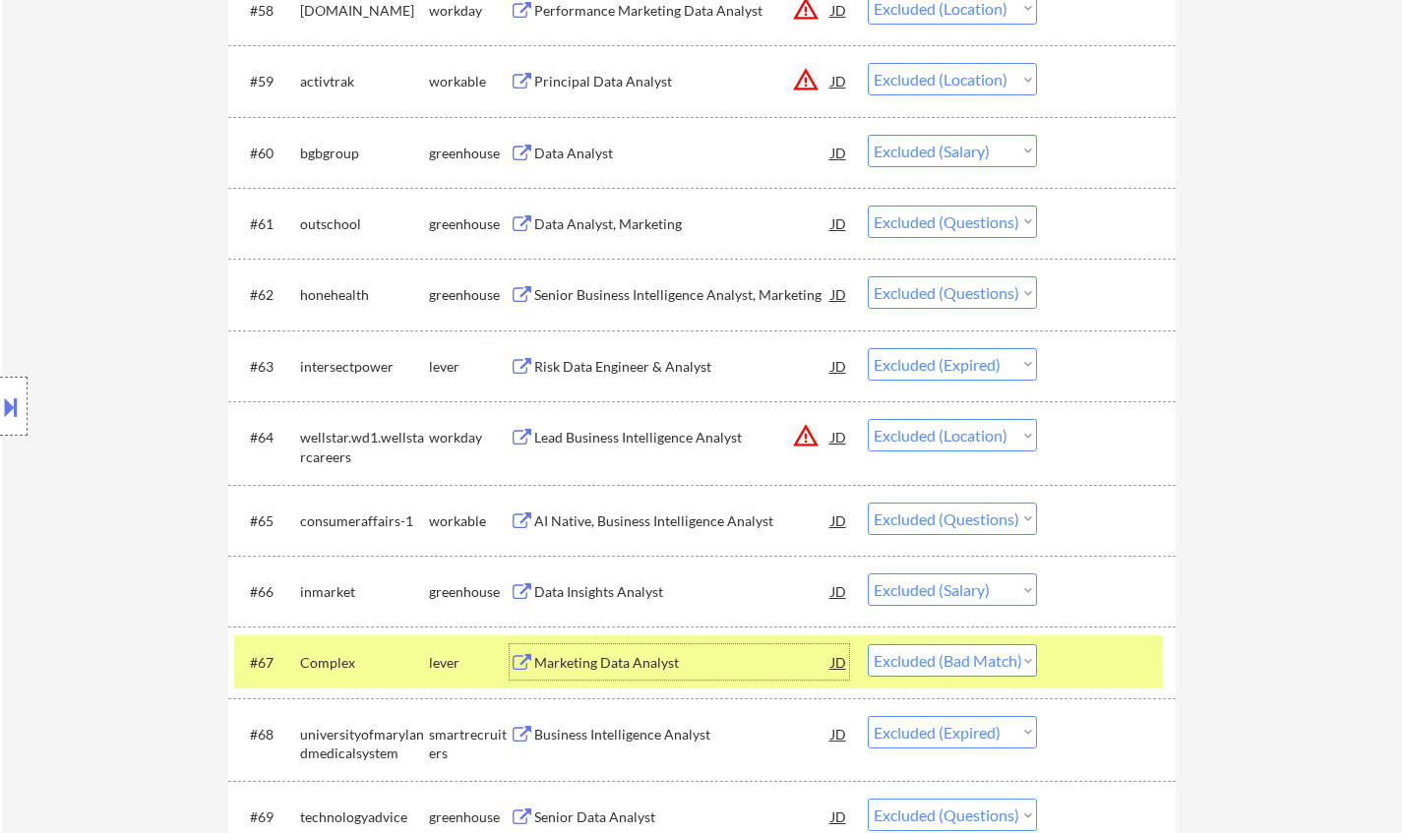
click at [0, 405] on button at bounding box center [11, 407] width 22 height 32
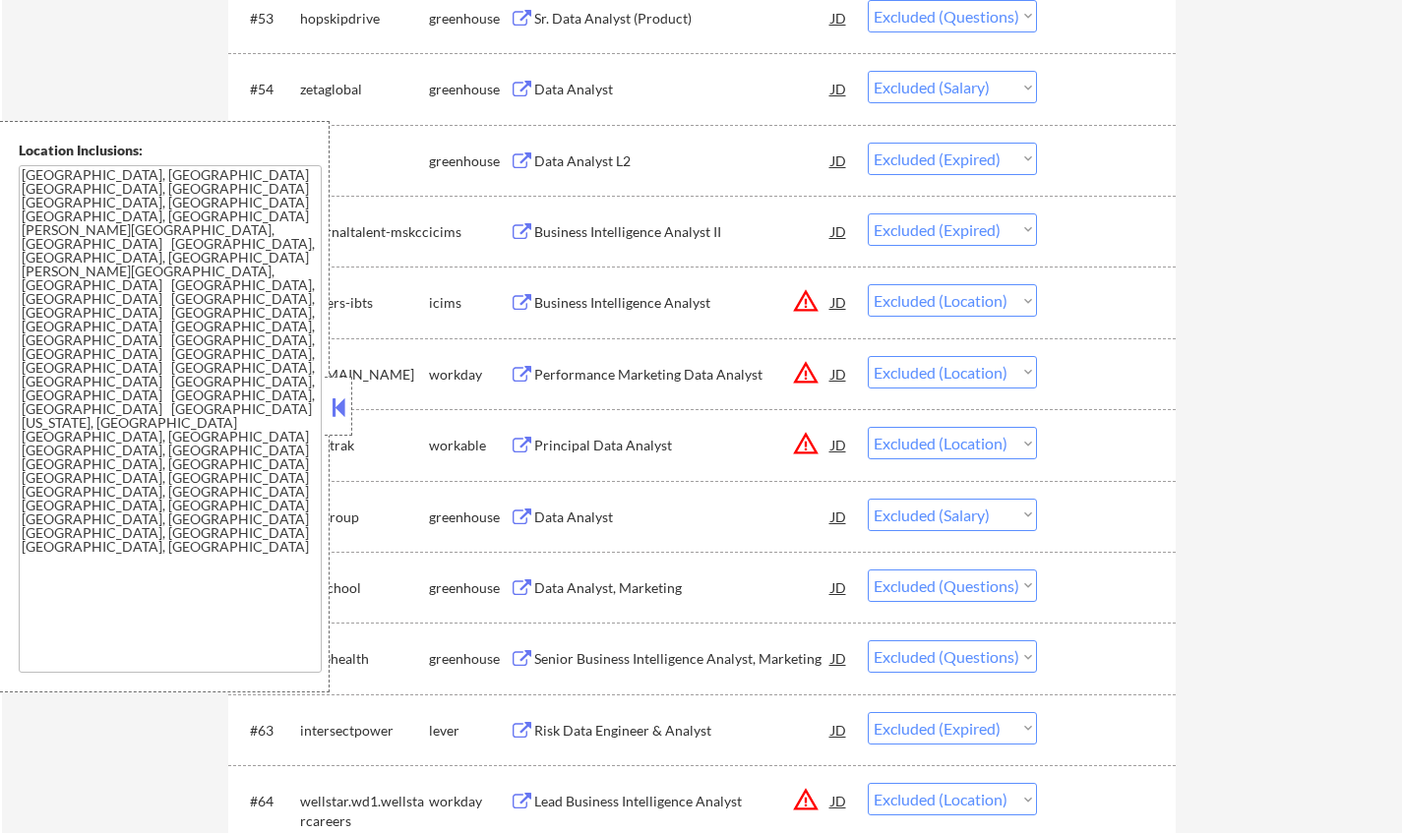
scroll to position [4625, 0]
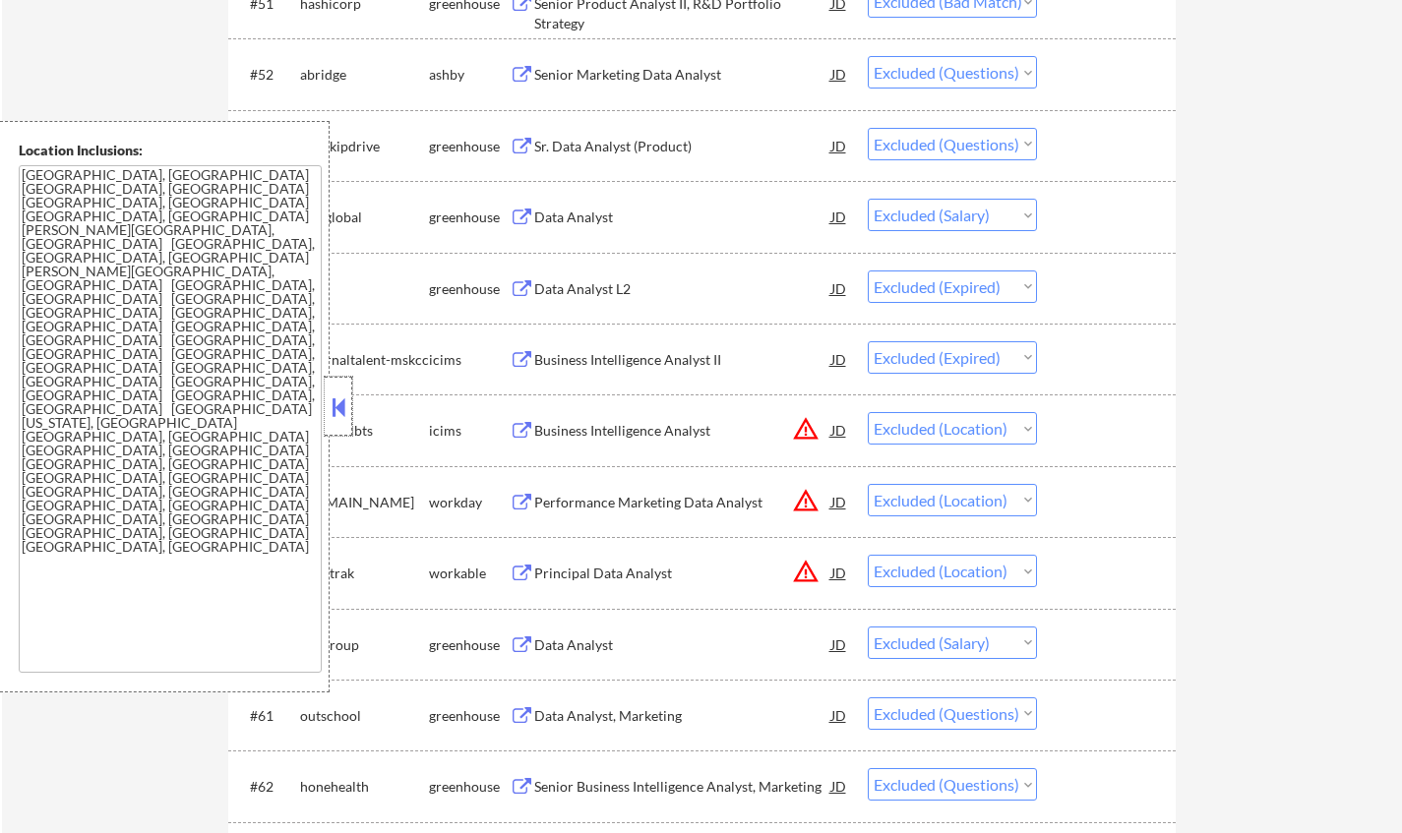
click at [351, 404] on div at bounding box center [339, 406] width 28 height 59
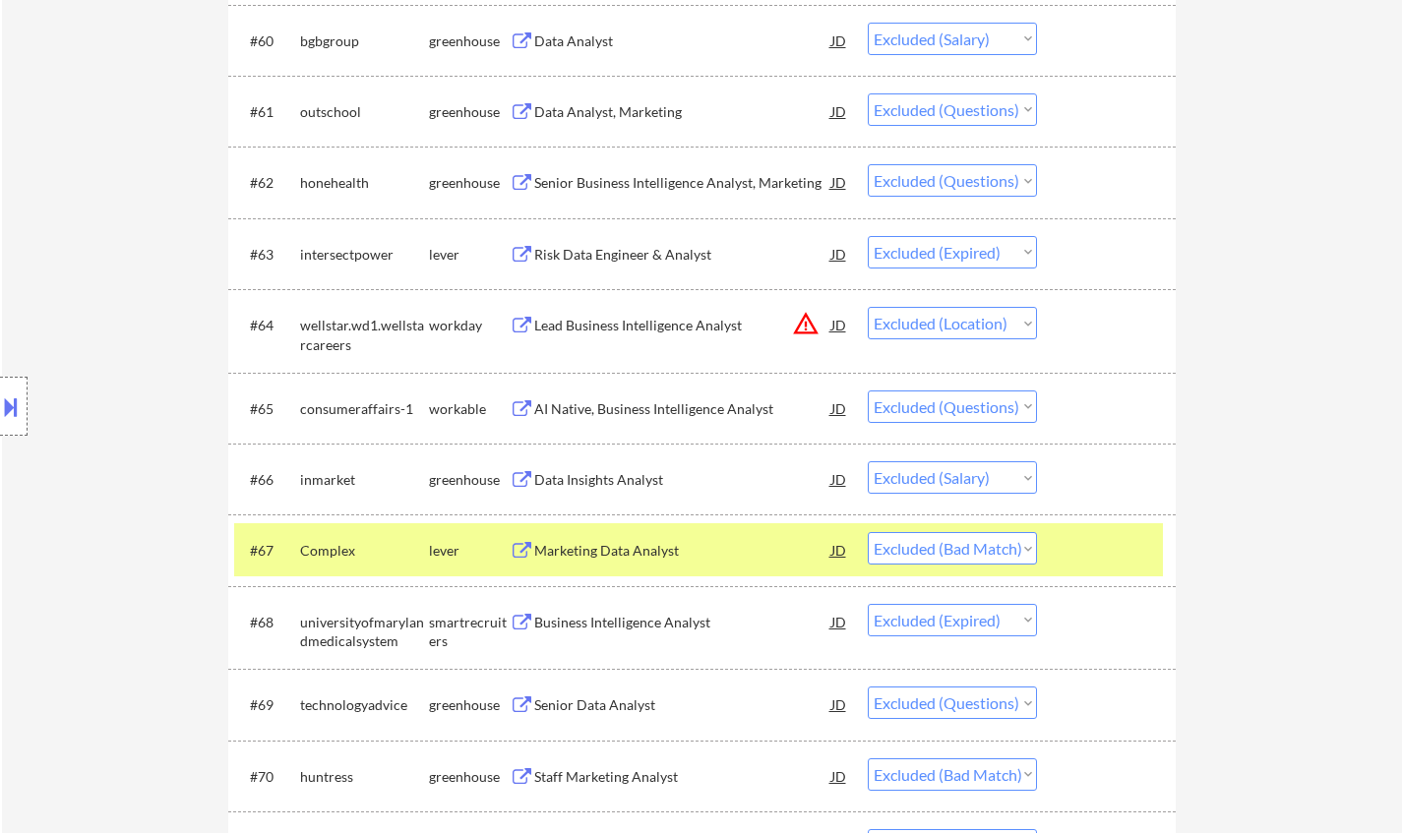
scroll to position [5314, 0]
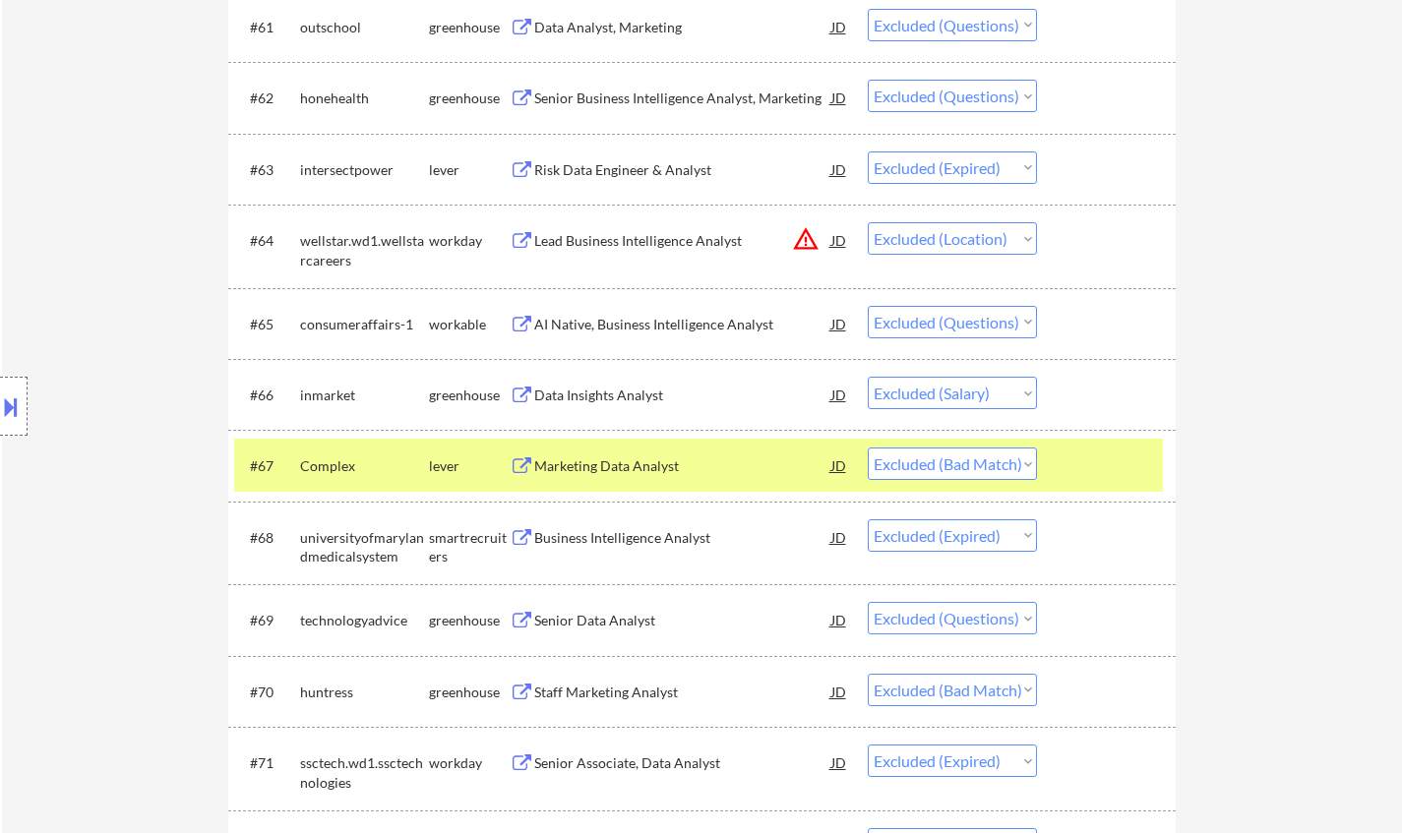
click at [962, 463] on select "Choose an option... Pending Applied Excluded (Questions) Excluded (Expired) Exc…" at bounding box center [952, 464] width 169 height 32
click at [868, 448] on select "Choose an option... Pending Applied Excluded (Questions) Excluded (Expired) Exc…" at bounding box center [952, 464] width 169 height 32
select select ""excluded__expired_""
select select ""excluded""
select select ""excluded__bad_match_""
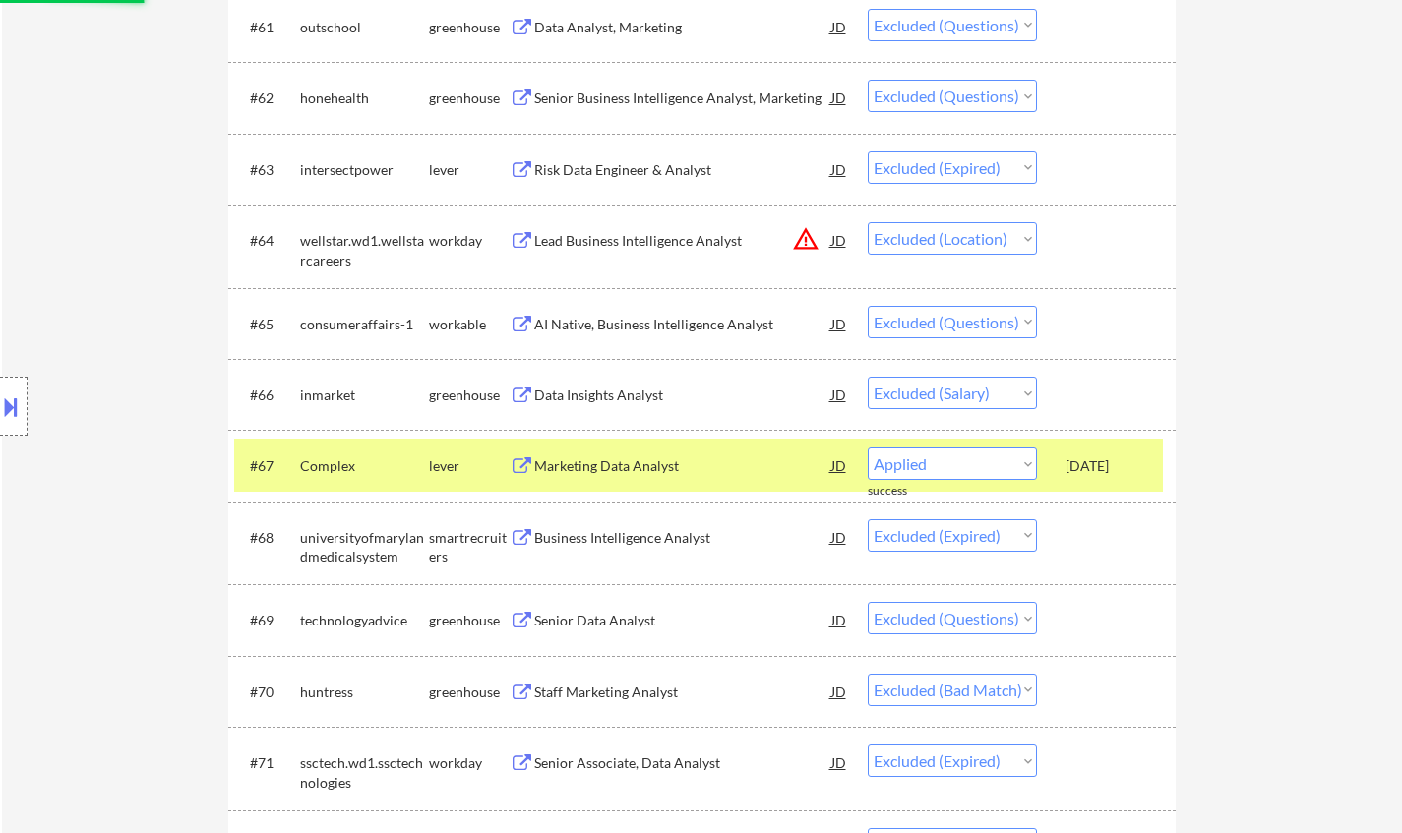
select select ""excluded__expired_""
select select ""excluded__other_""
select select ""excluded__location_""
select select ""excluded__salary_""
select select ""excluded__location_""
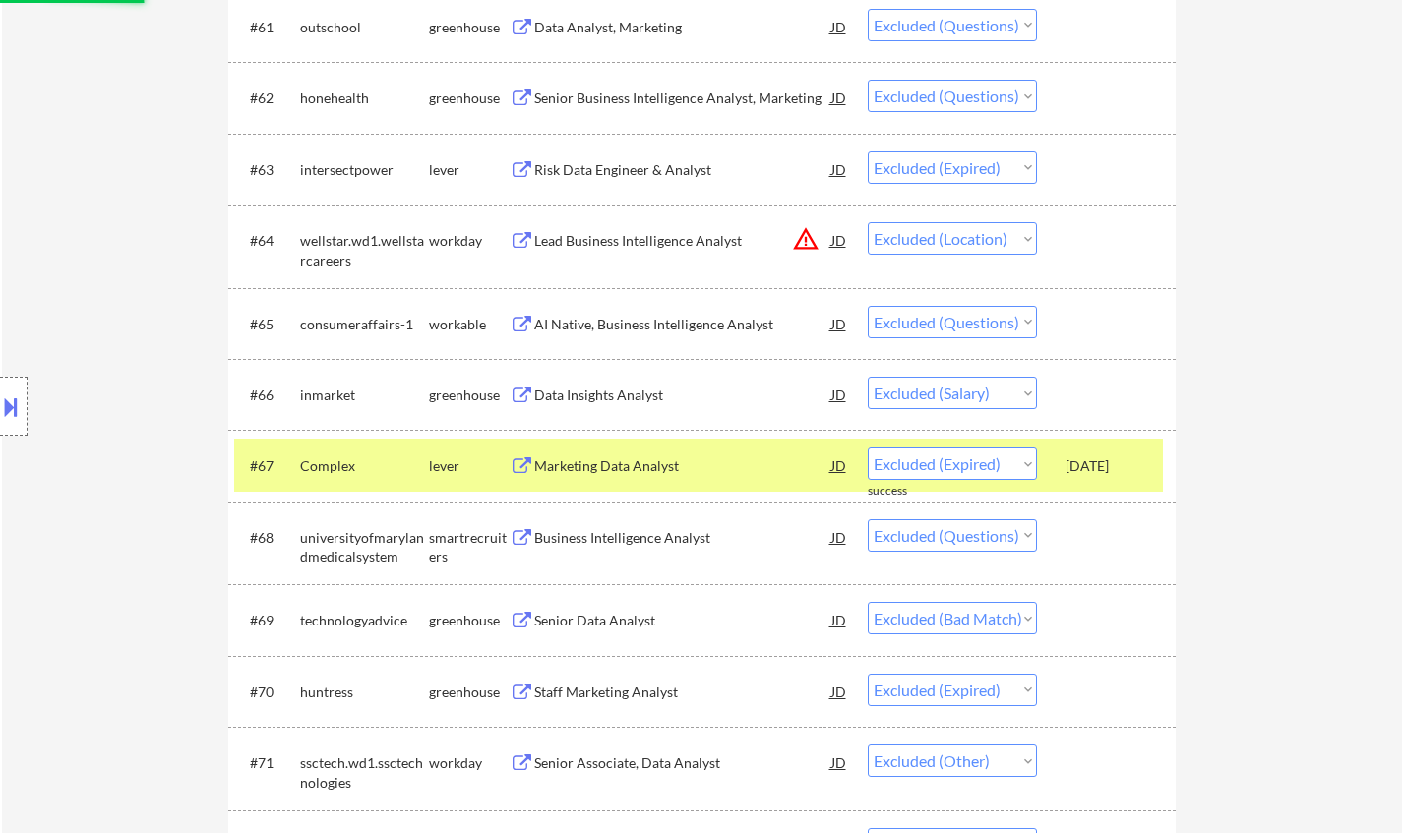
select select ""excluded""
select select ""excluded__bad_match_""
select select ""excluded""
select select ""excluded__bad_match_""
select select ""excluded""
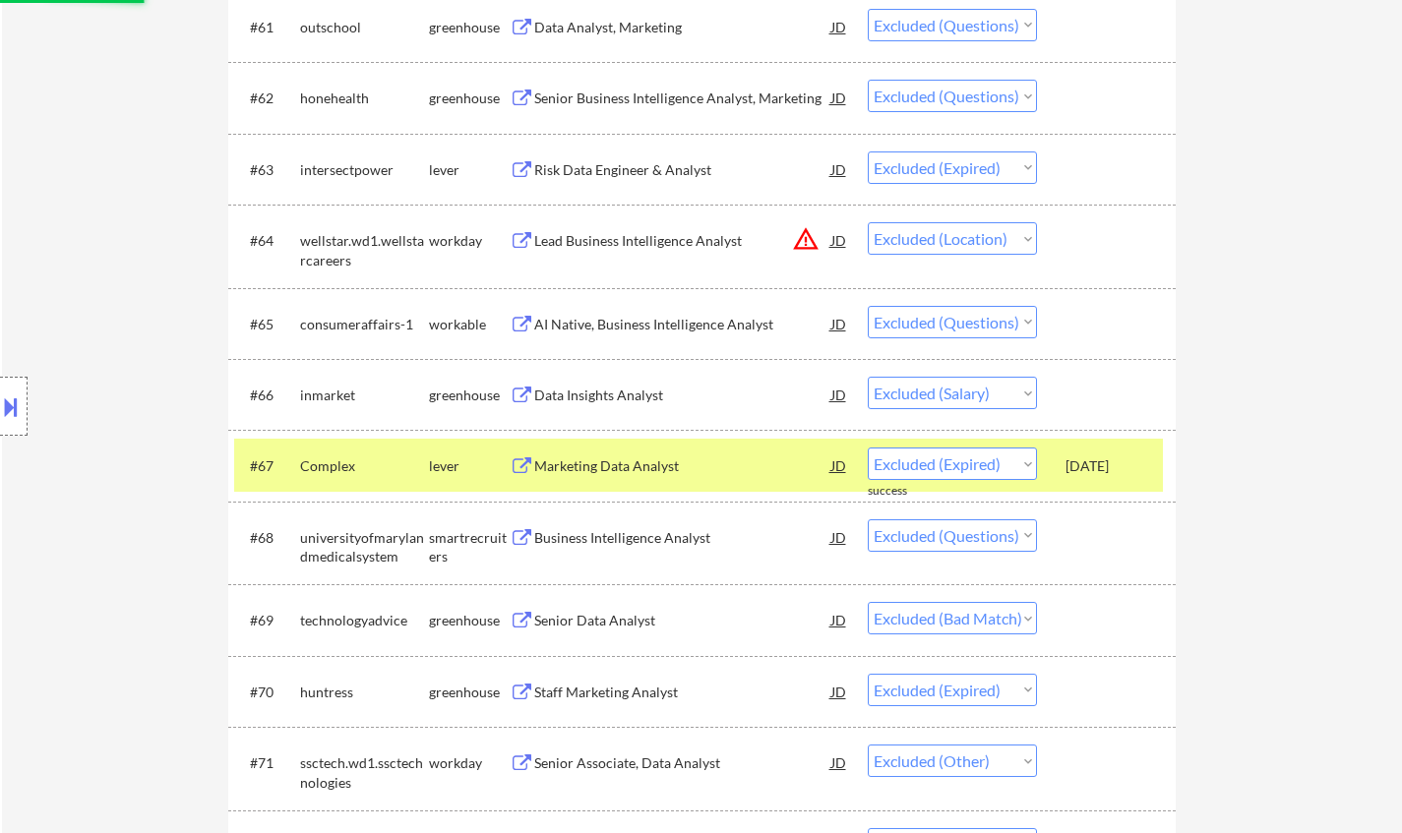
select select ""excluded__expired_""
select select ""excluded__salary_""
select select ""excluded""
select select ""excluded__salary_""
select select ""excluded""
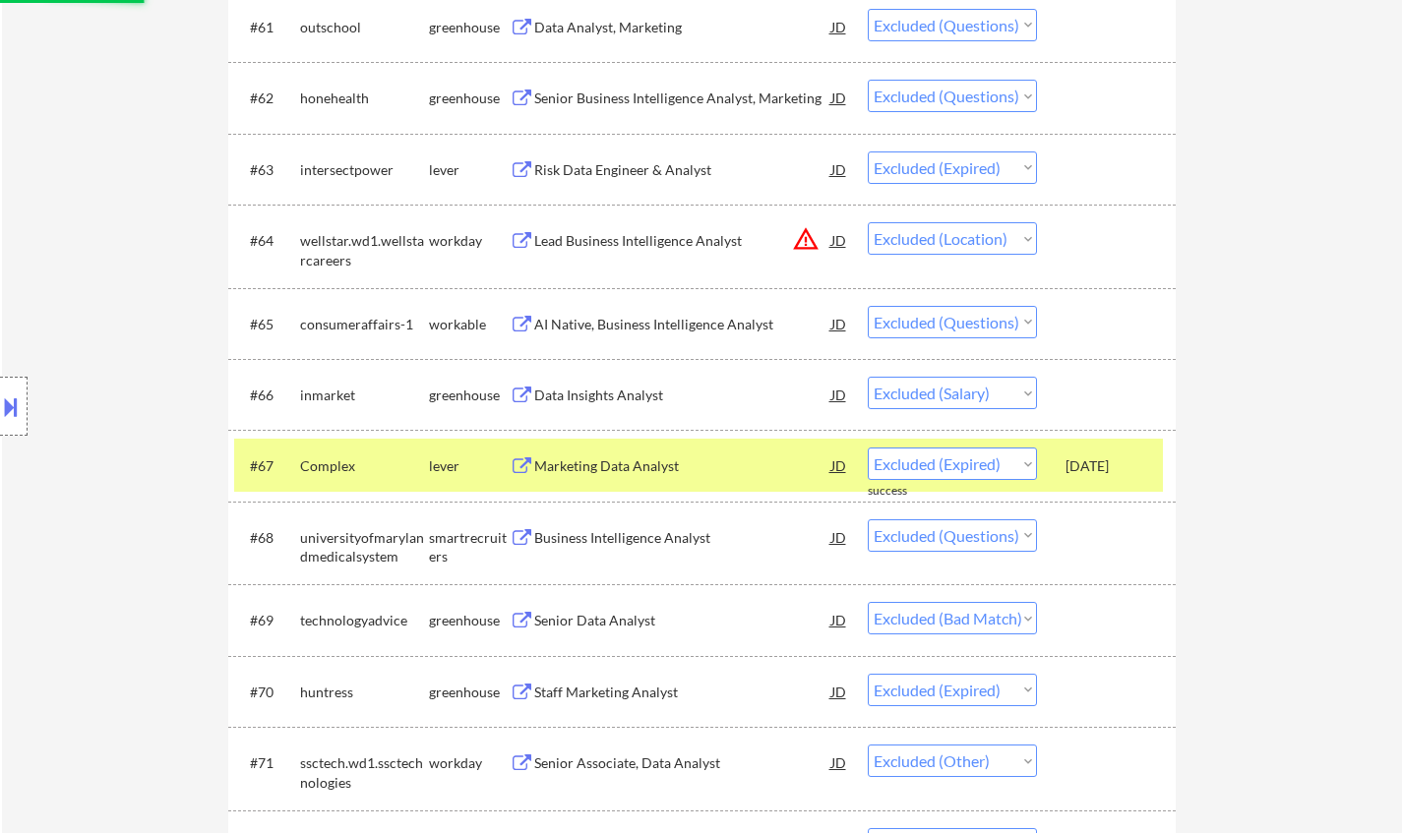
select select ""excluded__location_""
select select ""excluded__expired_""
select select ""excluded""
select select ""excluded__bad_match_""
select select ""excluded__location_""
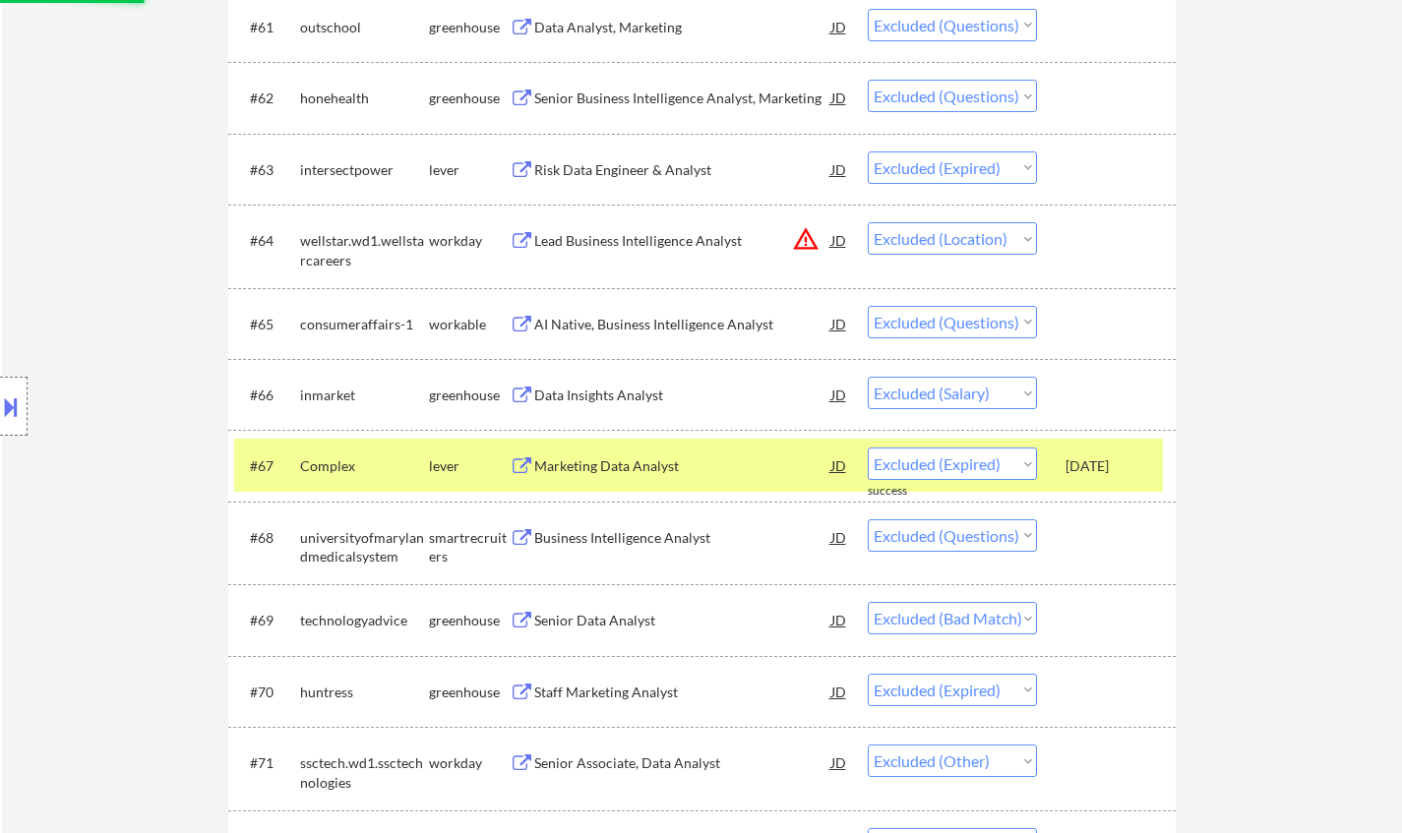
select select ""excluded__salary_""
select select ""excluded""
select select ""excluded__location_""
select select ""excluded__expired_""
select select ""excluded__location_""
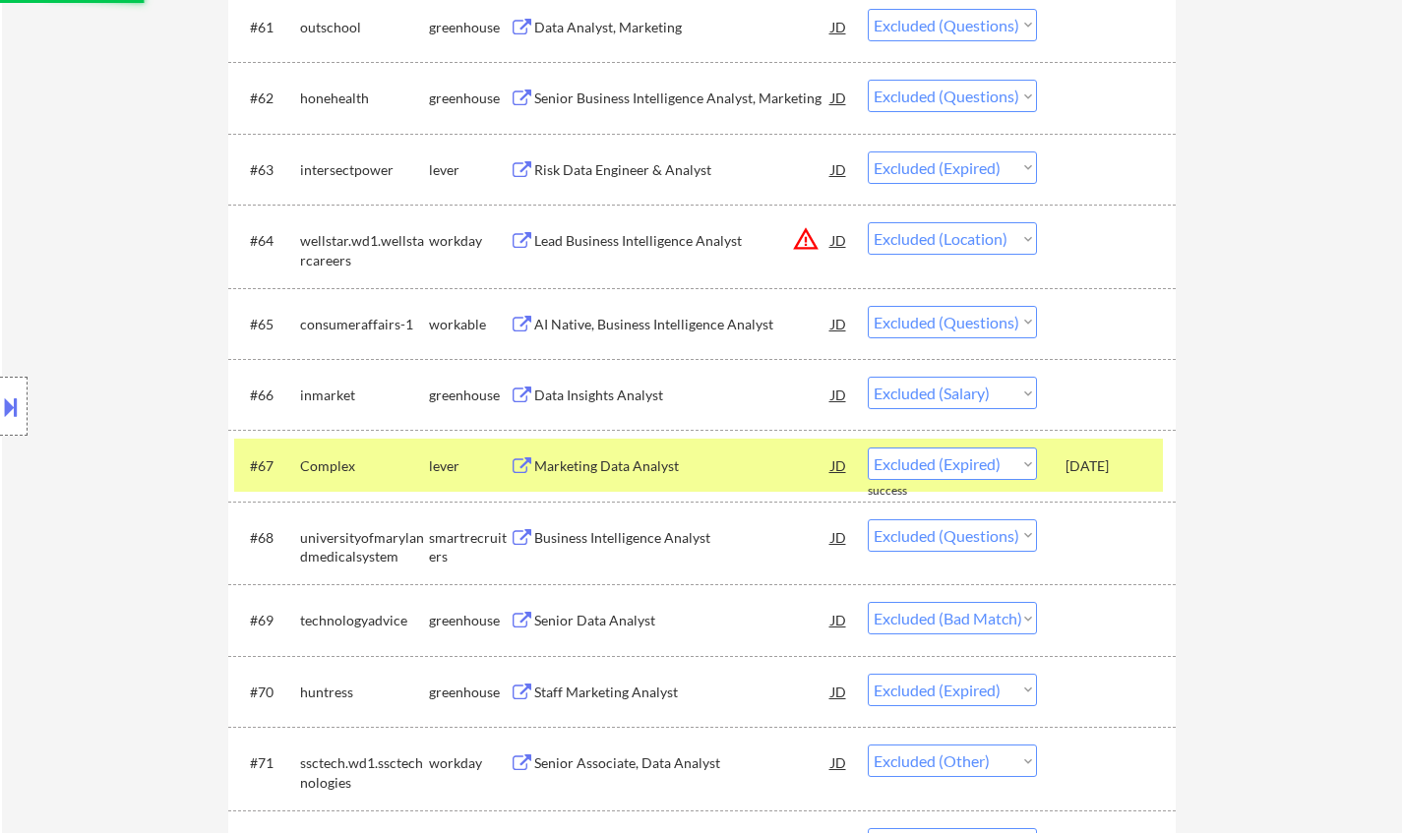
select select ""excluded""
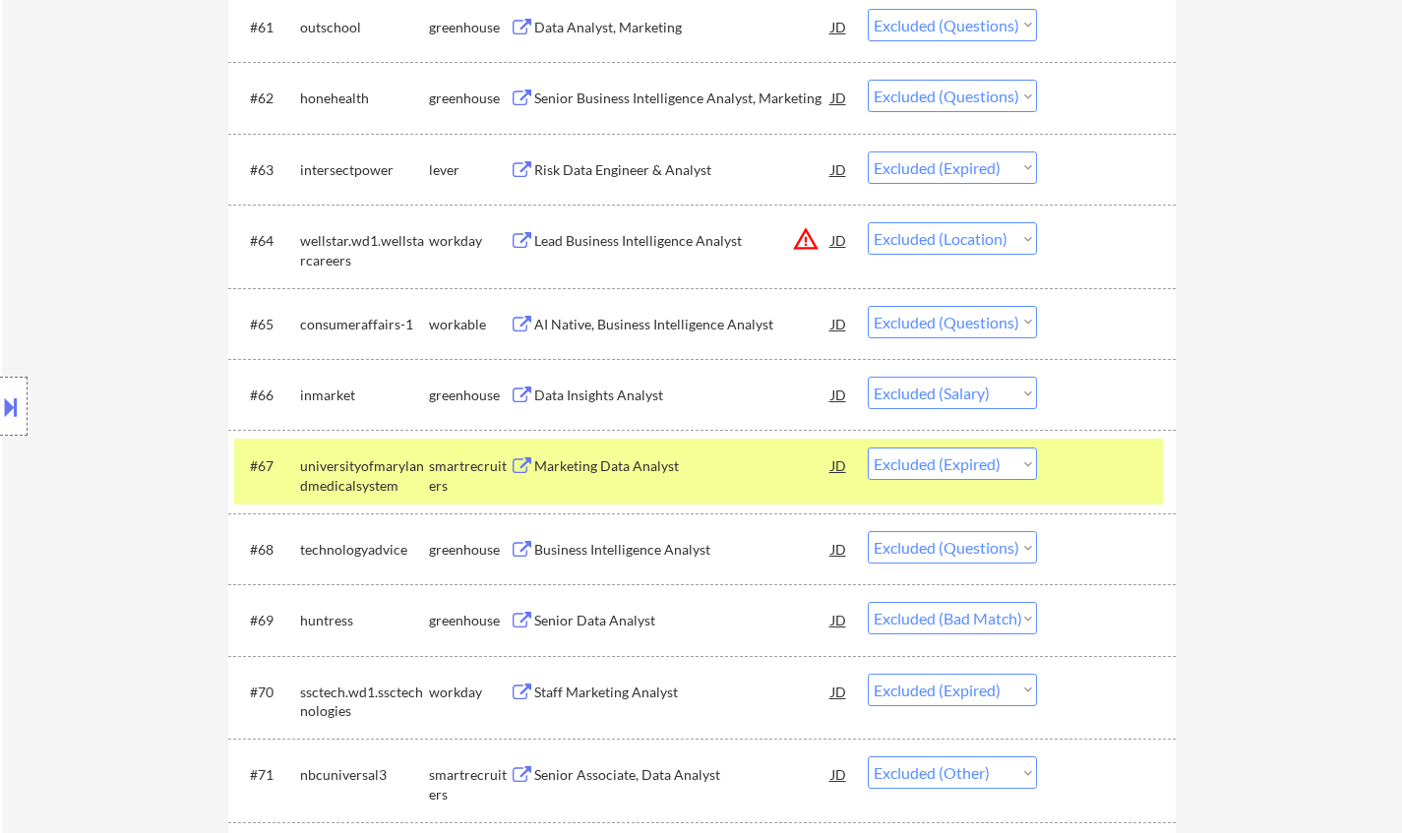
scroll to position [5510, 0]
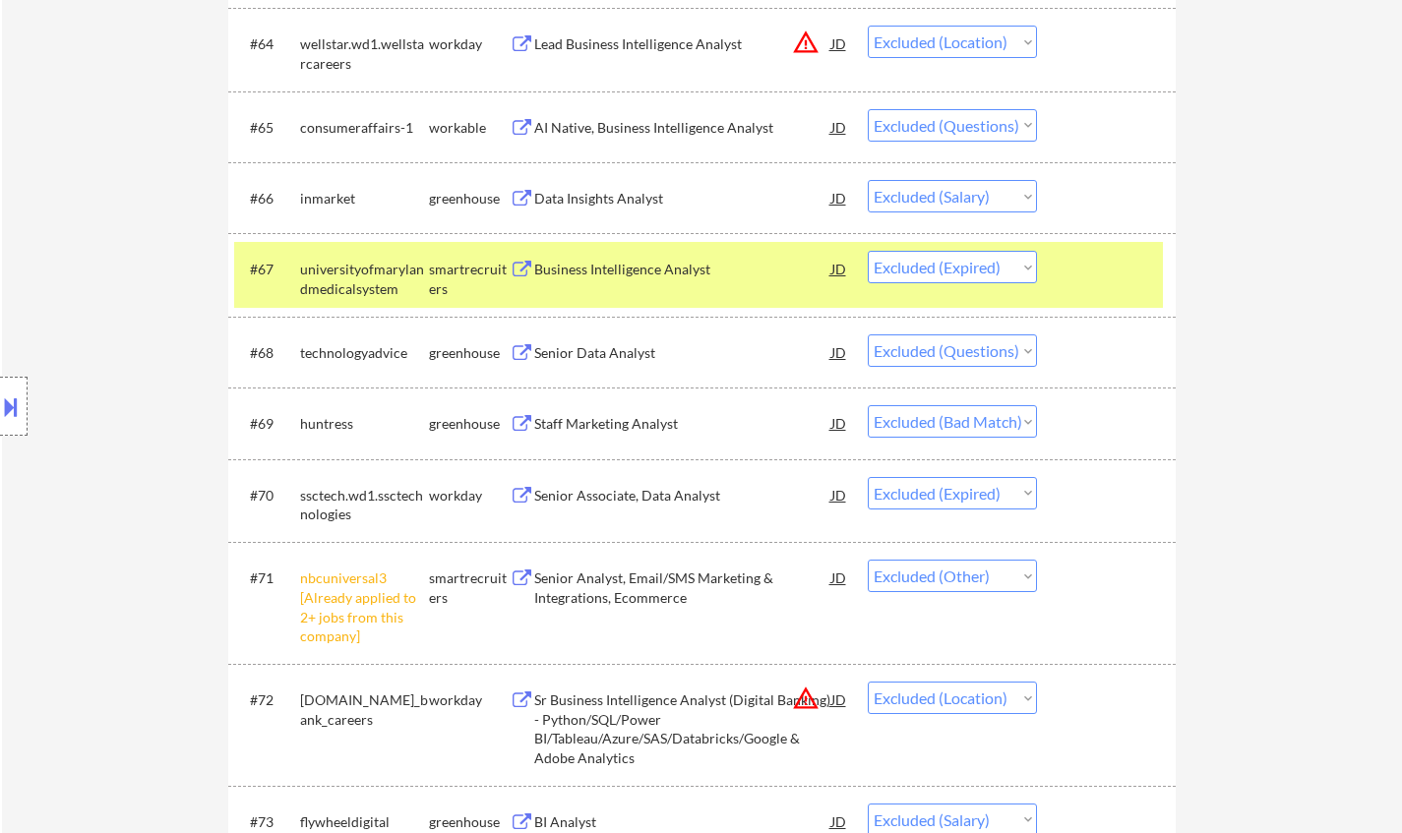
click at [619, 420] on div "Staff Marketing Analyst" at bounding box center [682, 424] width 297 height 20
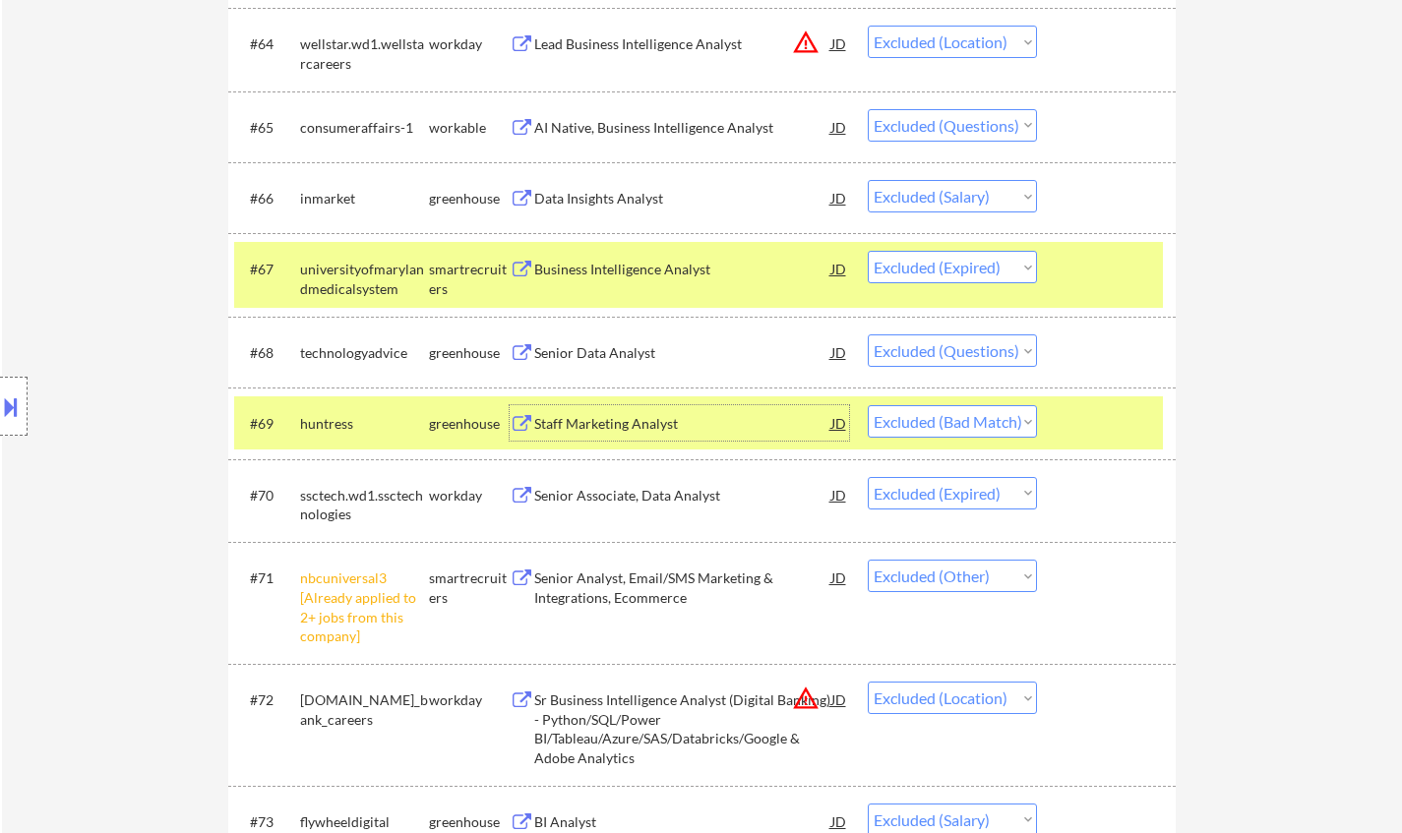
click at [943, 428] on select "Choose an option... Pending Applied Excluded (Questions) Excluded (Expired) Exc…" at bounding box center [952, 421] width 169 height 32
click at [868, 405] on select "Choose an option... Pending Applied Excluded (Questions) Excluded (Expired) Exc…" at bounding box center [952, 421] width 169 height 32
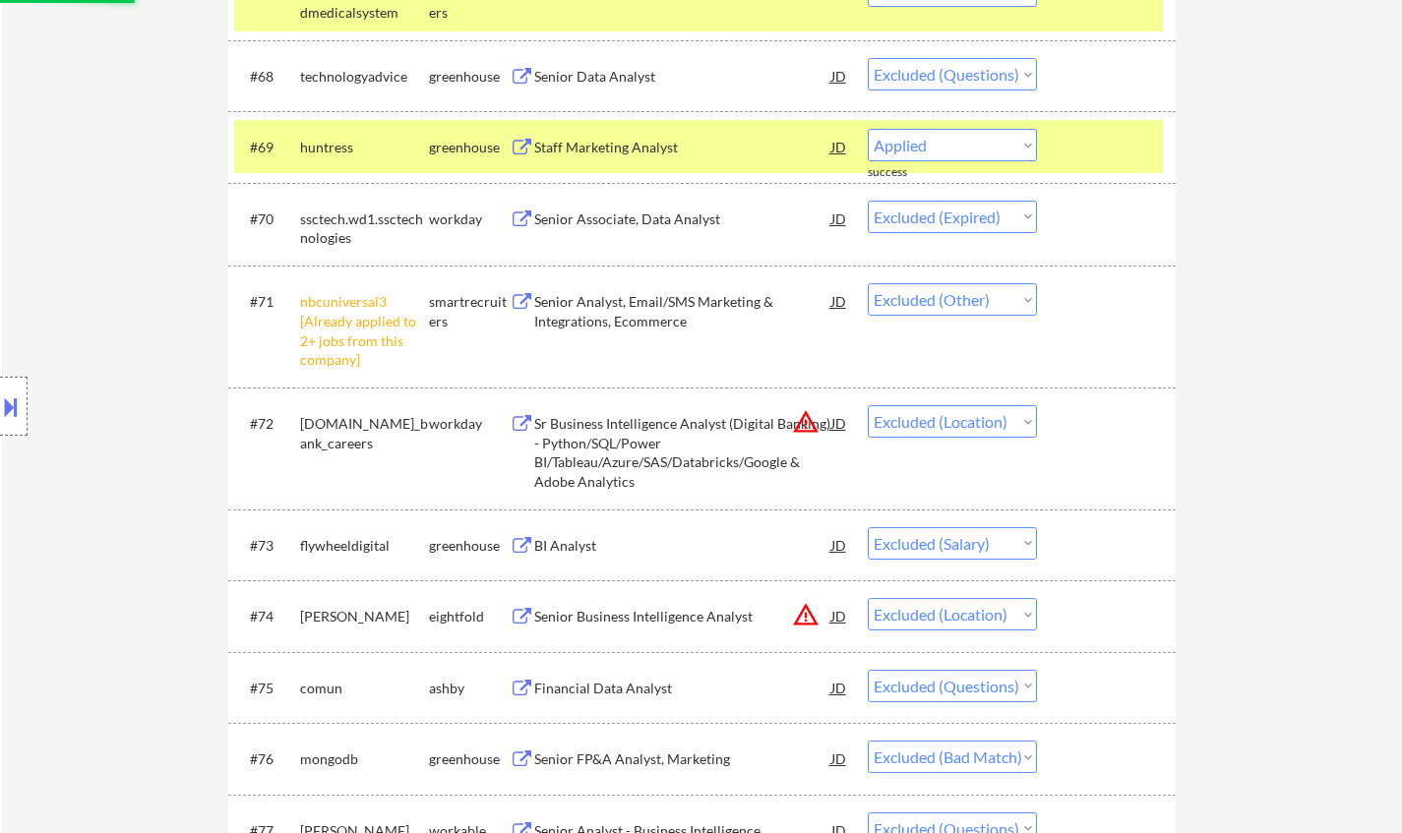
scroll to position [5904, 0]
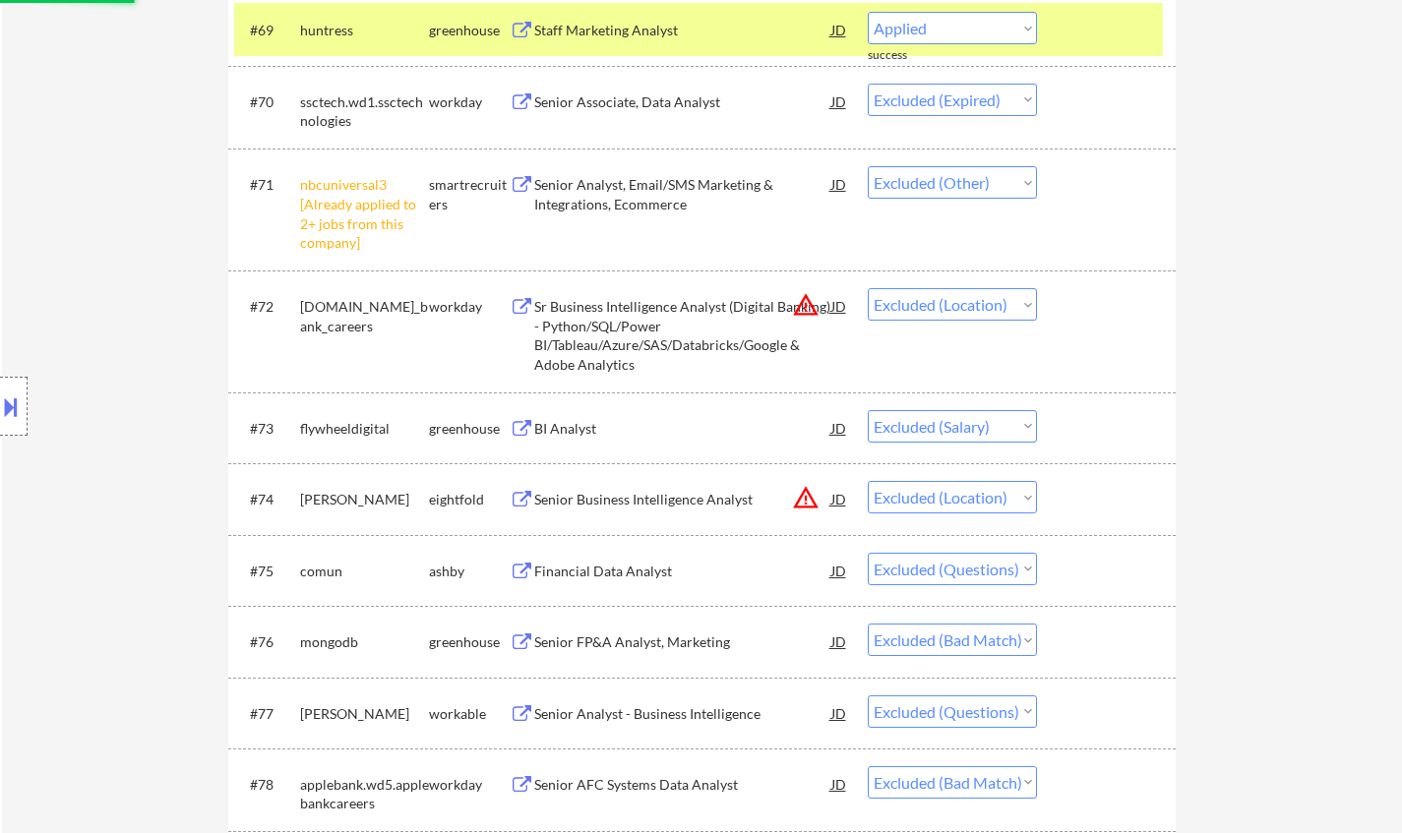
select select ""excluded__expired_""
select select ""excluded__other_""
select select ""excluded__location_""
select select ""excluded__salary_""
select select ""excluded__location_""
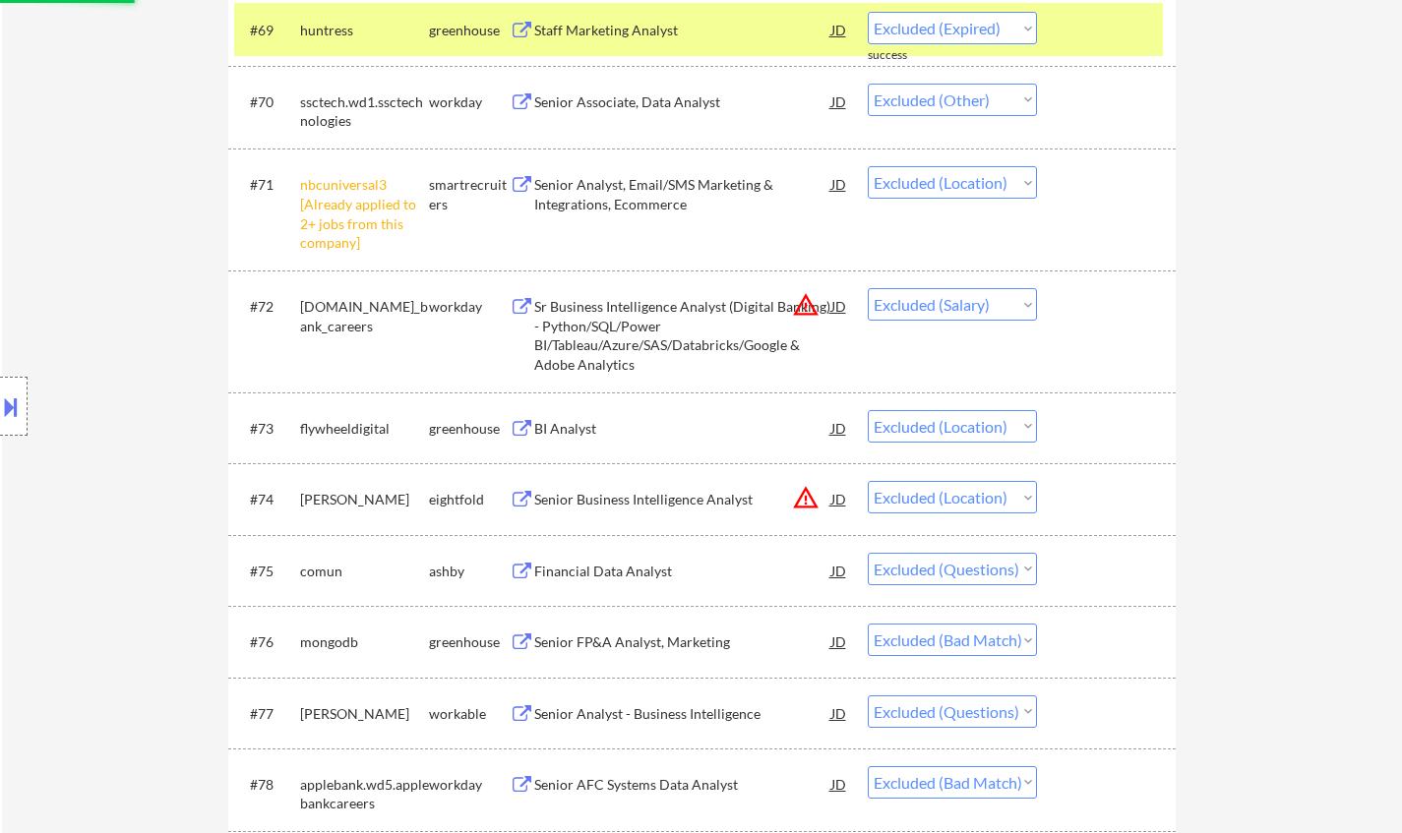
select select ""excluded""
select select ""excluded__bad_match_""
select select ""excluded""
select select ""excluded__bad_match_""
select select ""excluded""
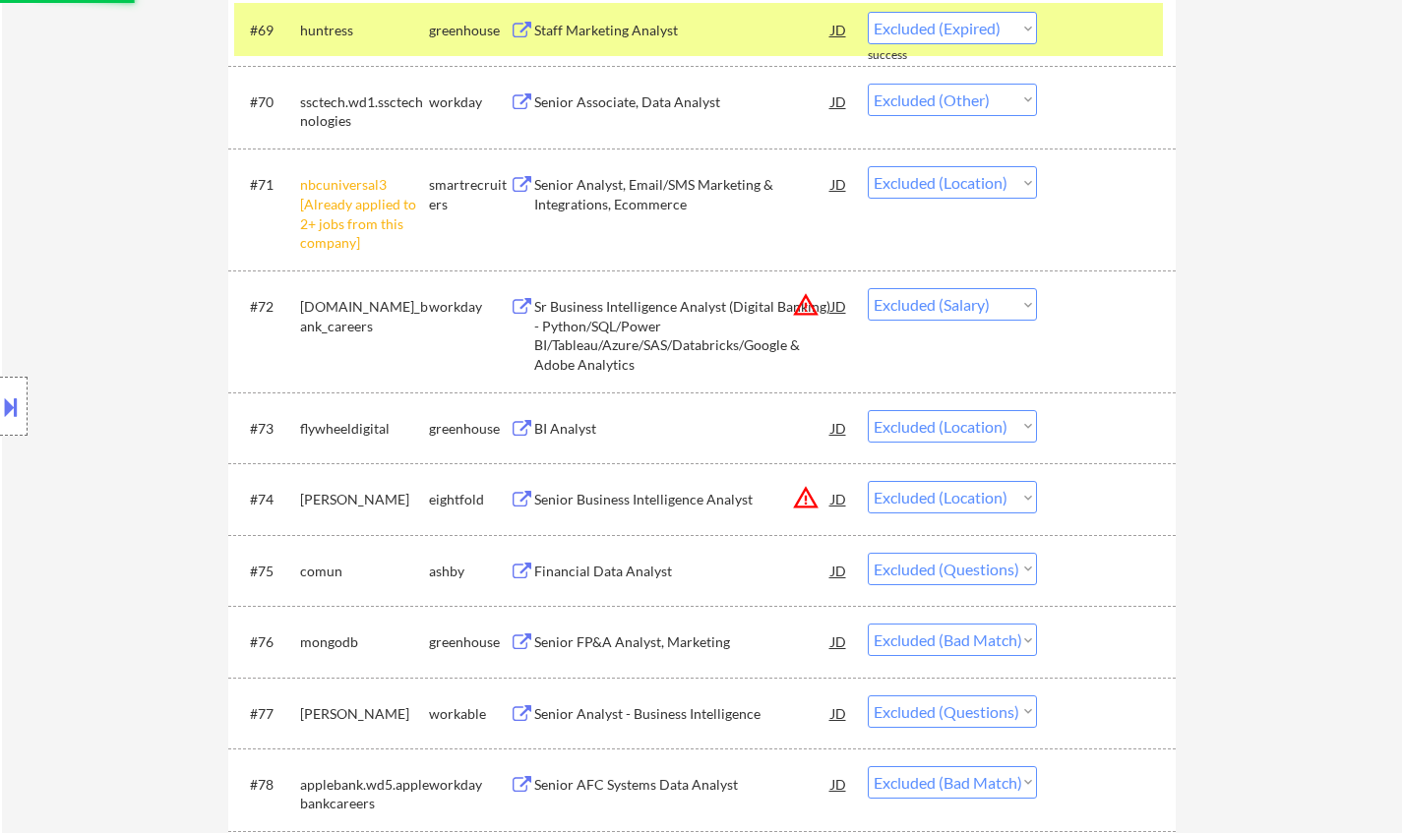
select select ""excluded__expired_""
select select ""excluded__salary_""
select select ""excluded""
select select ""excluded__salary_""
select select ""excluded""
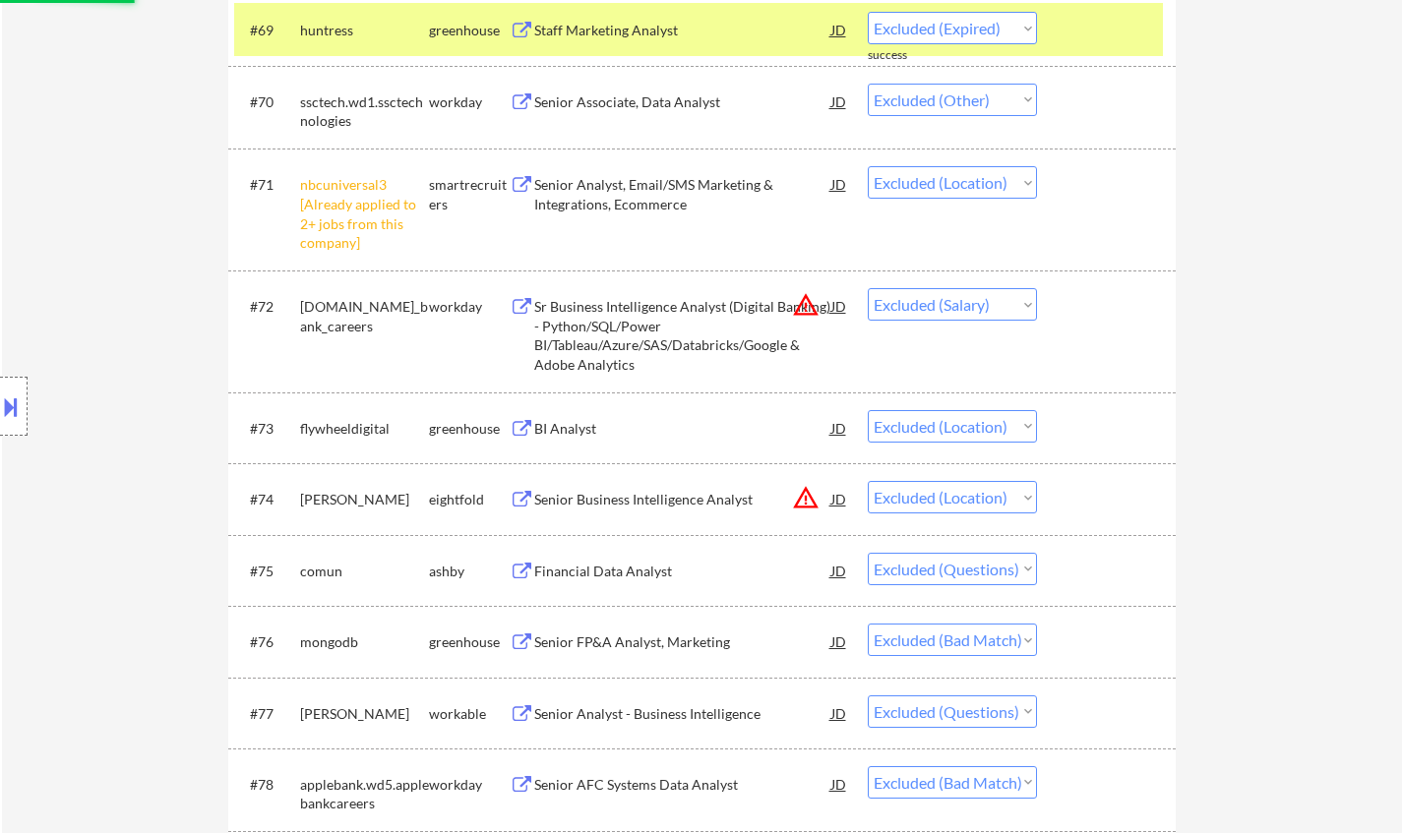
select select ""excluded__location_""
select select ""excluded__expired_""
select select ""excluded""
select select ""excluded__bad_match_""
select select ""excluded__location_""
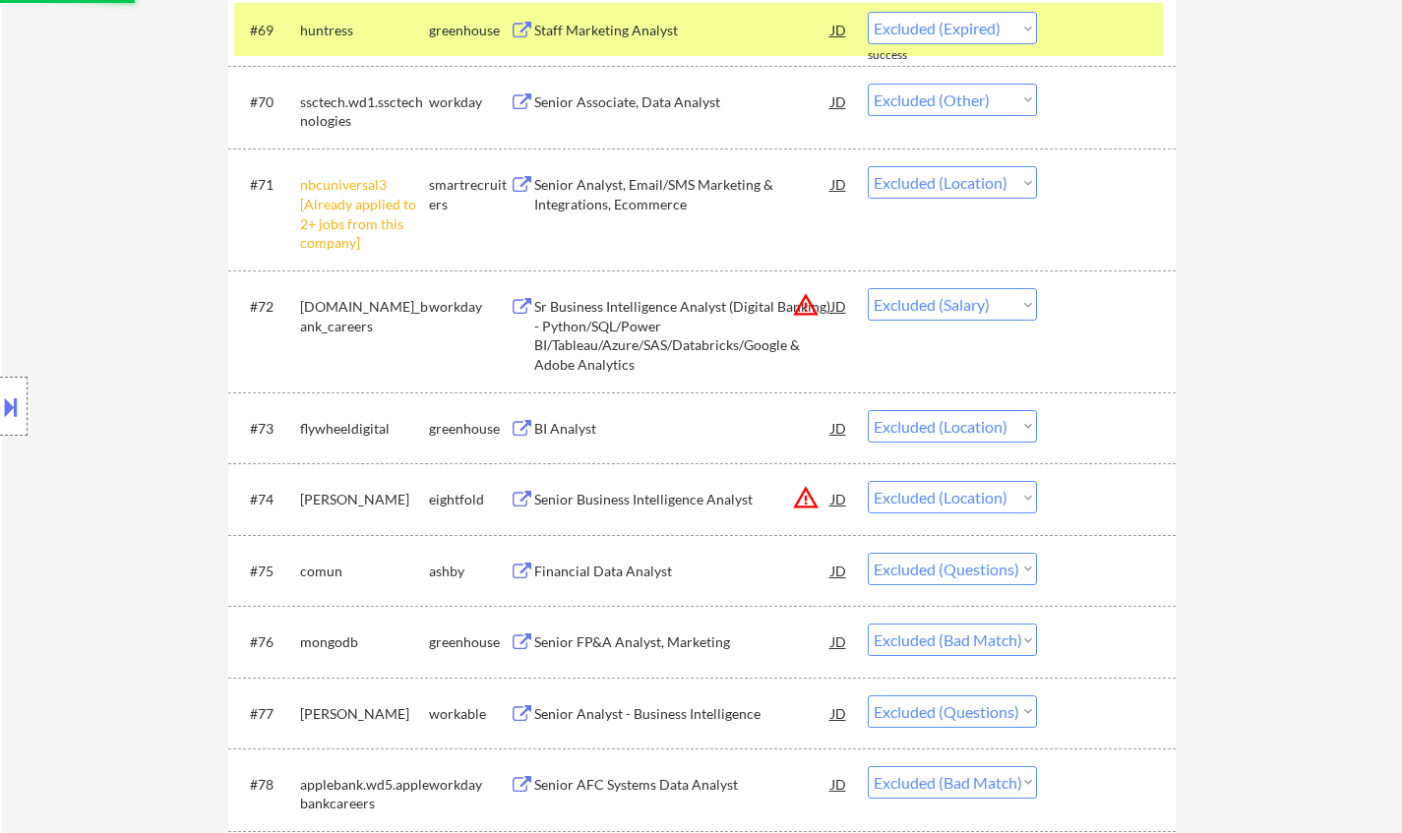
select select ""excluded__salary_""
select select ""excluded""
select select ""excluded__location_""
select select ""excluded__expired_""
select select ""excluded__location_""
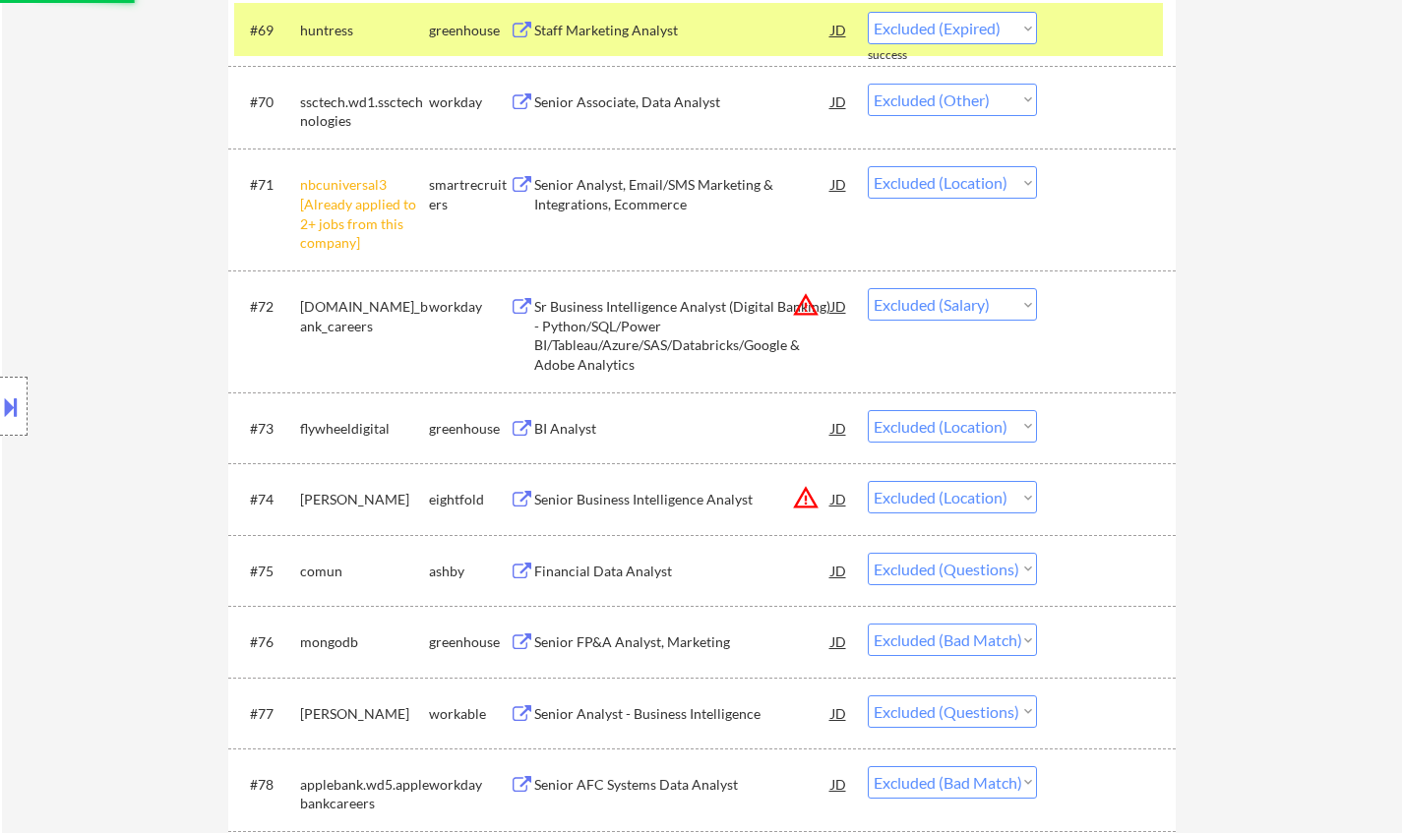
select select ""excluded""
select select ""excluded__salary_""
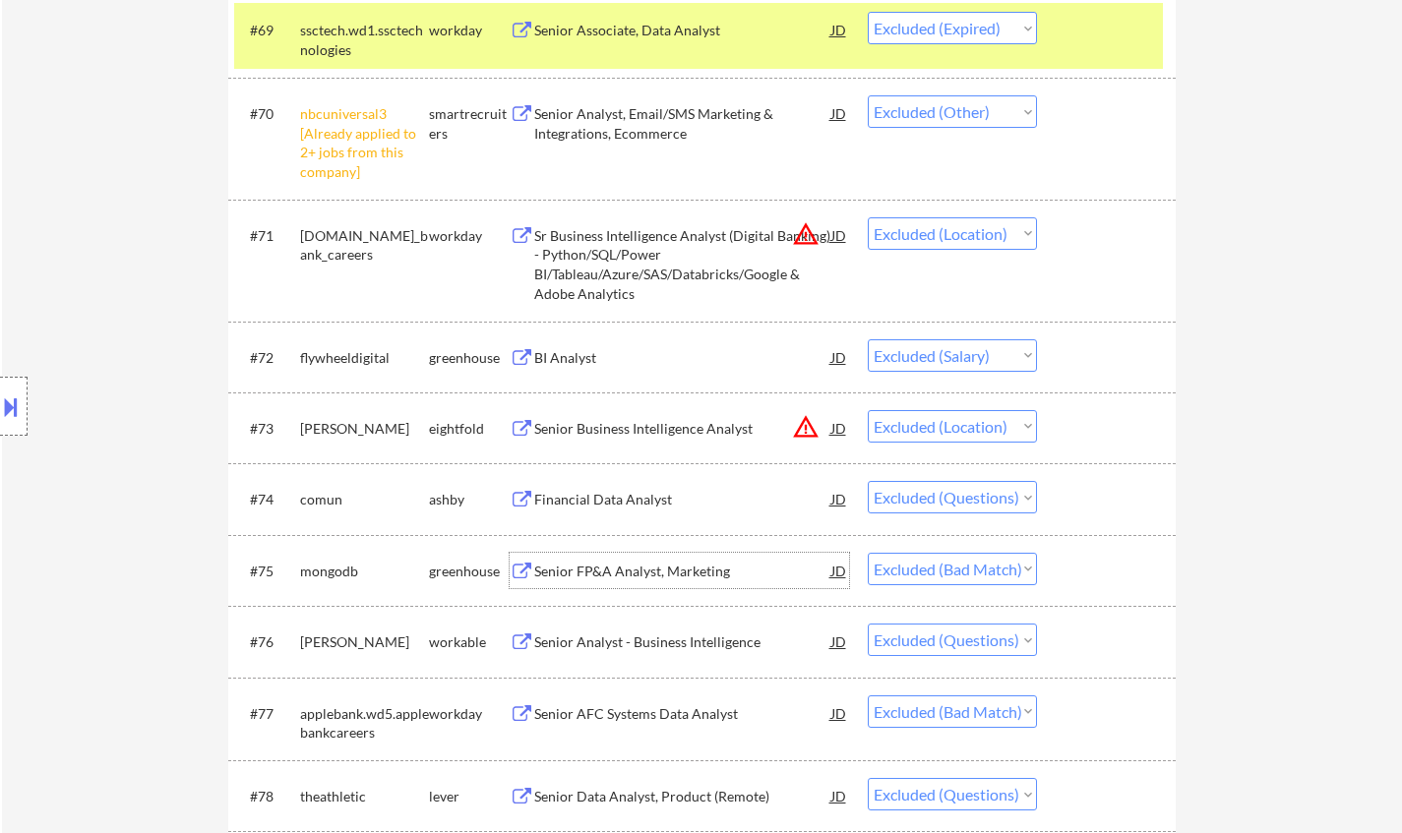
click at [641, 574] on div "Senior FP&A Analyst, Marketing" at bounding box center [682, 572] width 297 height 20
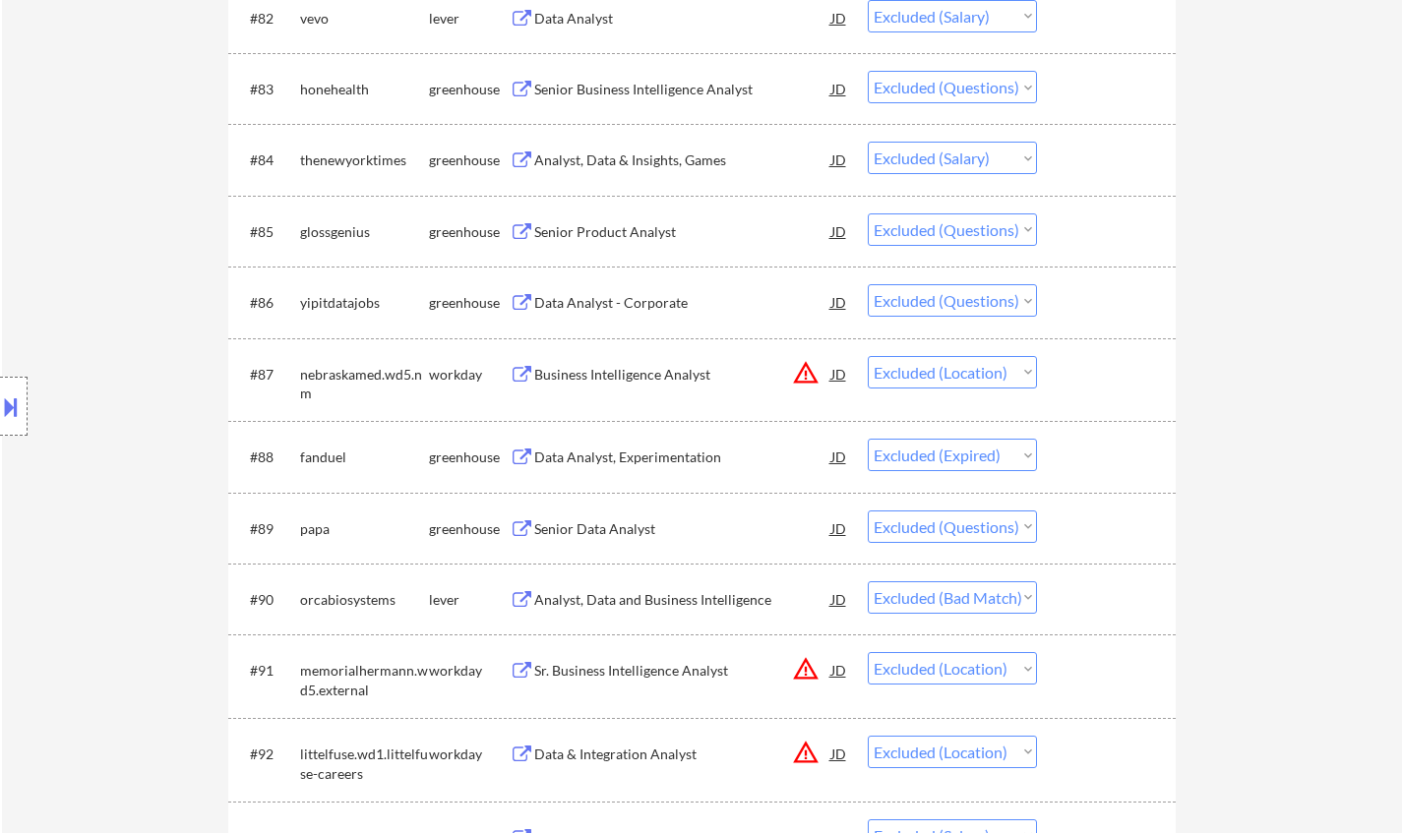
scroll to position [6986, 0]
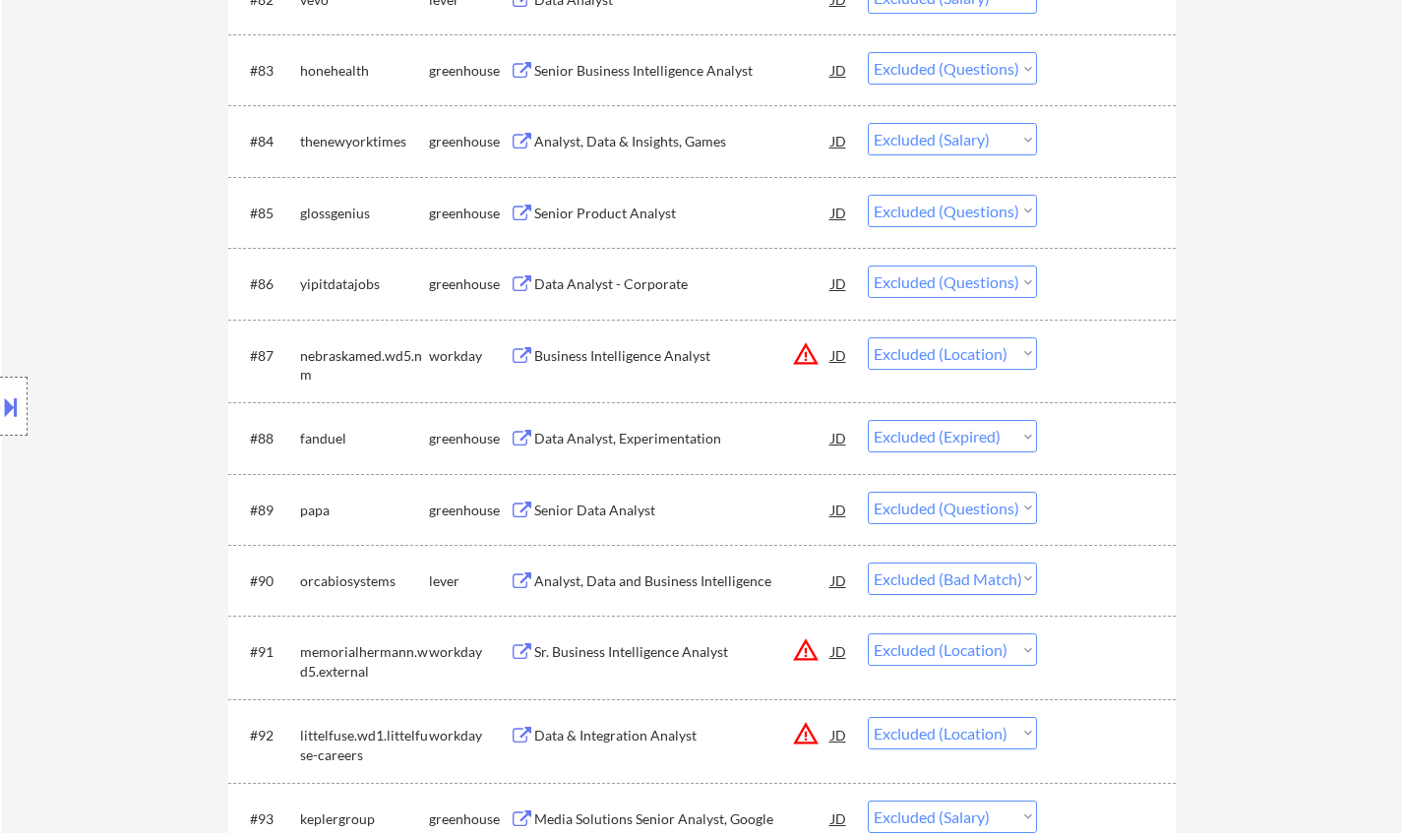
click at [701, 591] on div "Analyst, Data and Business Intelligence" at bounding box center [682, 582] width 297 height 20
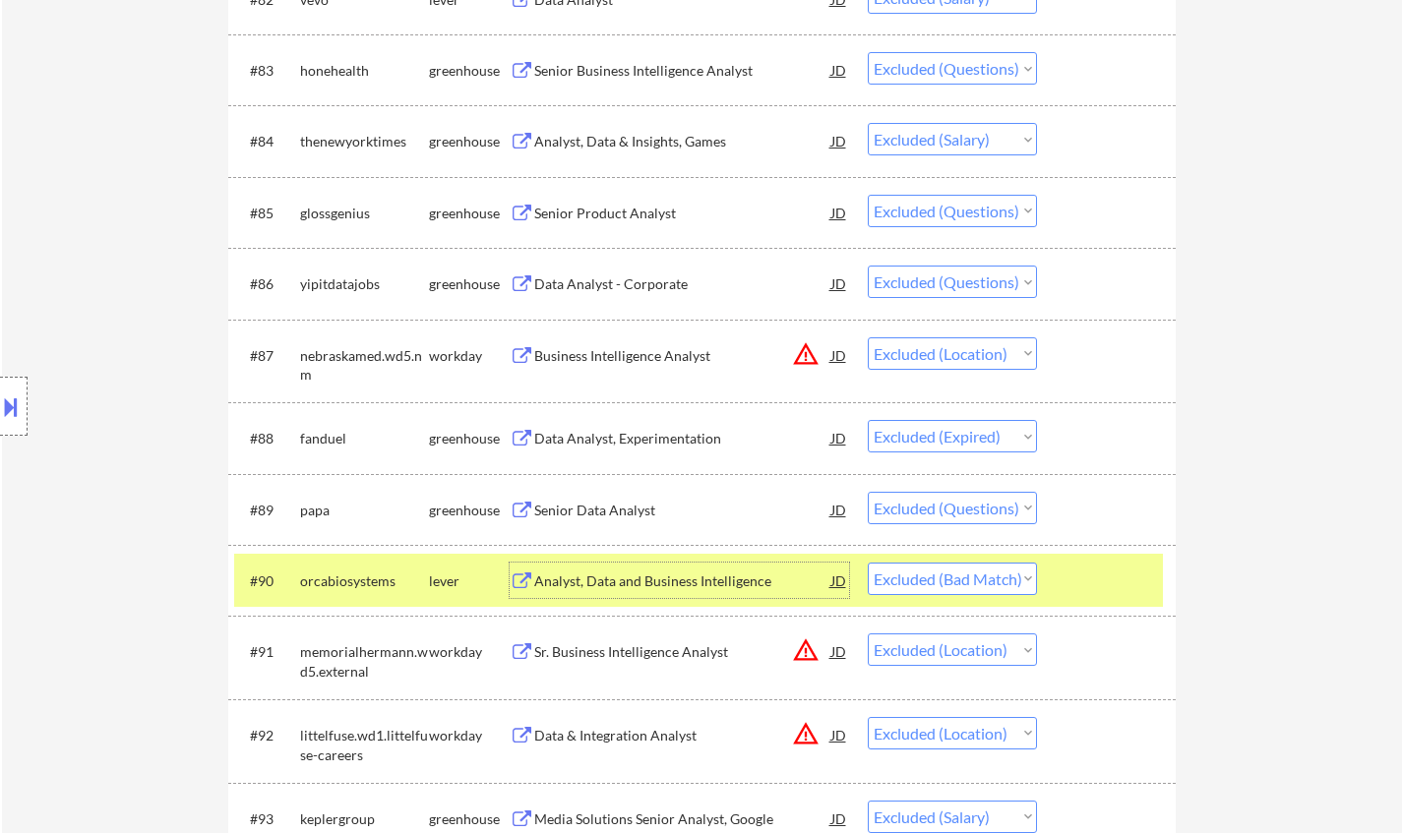
click at [991, 581] on select "Choose an option... Pending Applied Excluded (Questions) Excluded (Expired) Exc…" at bounding box center [952, 579] width 169 height 32
select select ""excluded__location_""
click at [868, 563] on select "Choose an option... Pending Applied Excluded (Questions) Excluded (Expired) Exc…" at bounding box center [952, 579] width 169 height 32
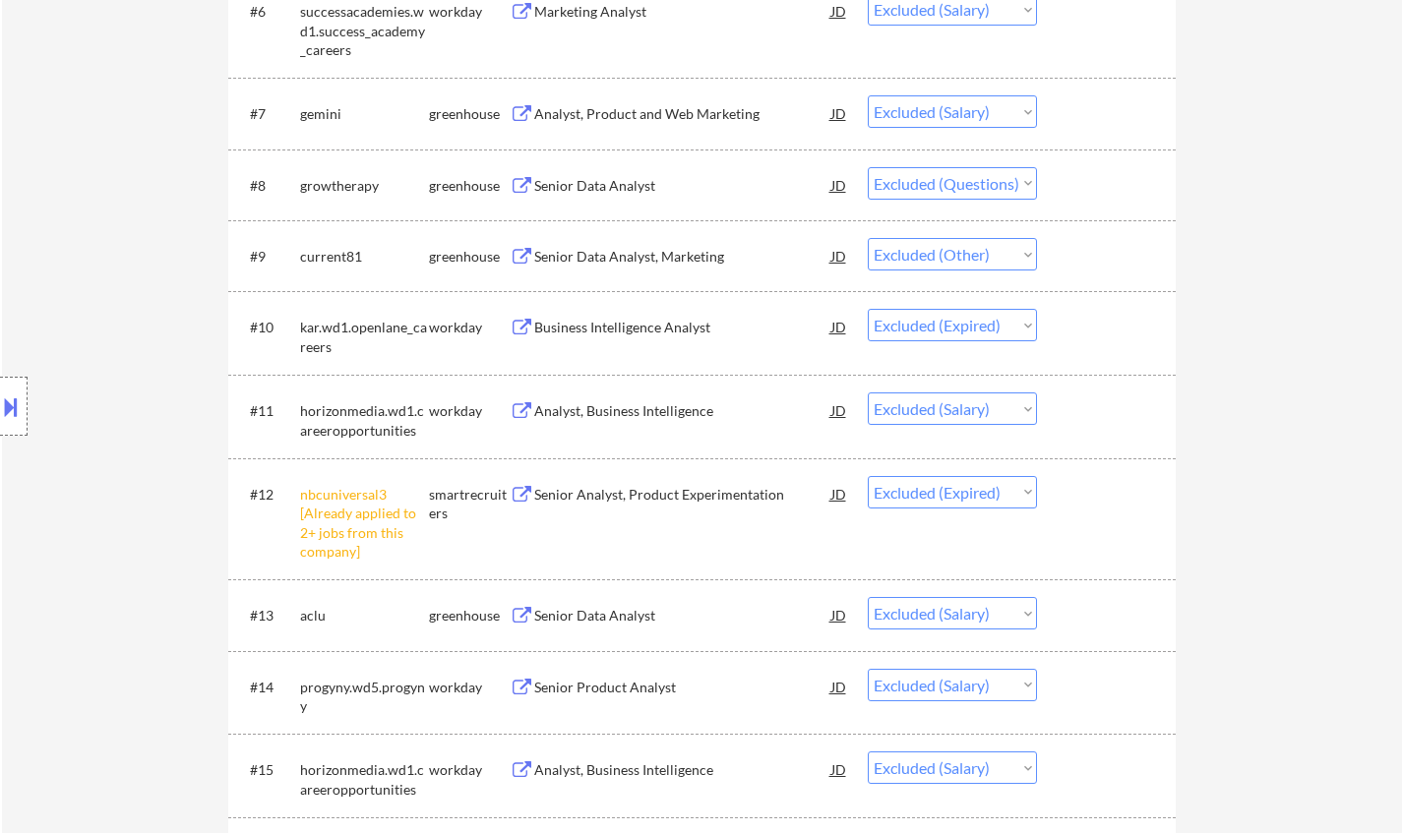
scroll to position [0, 0]
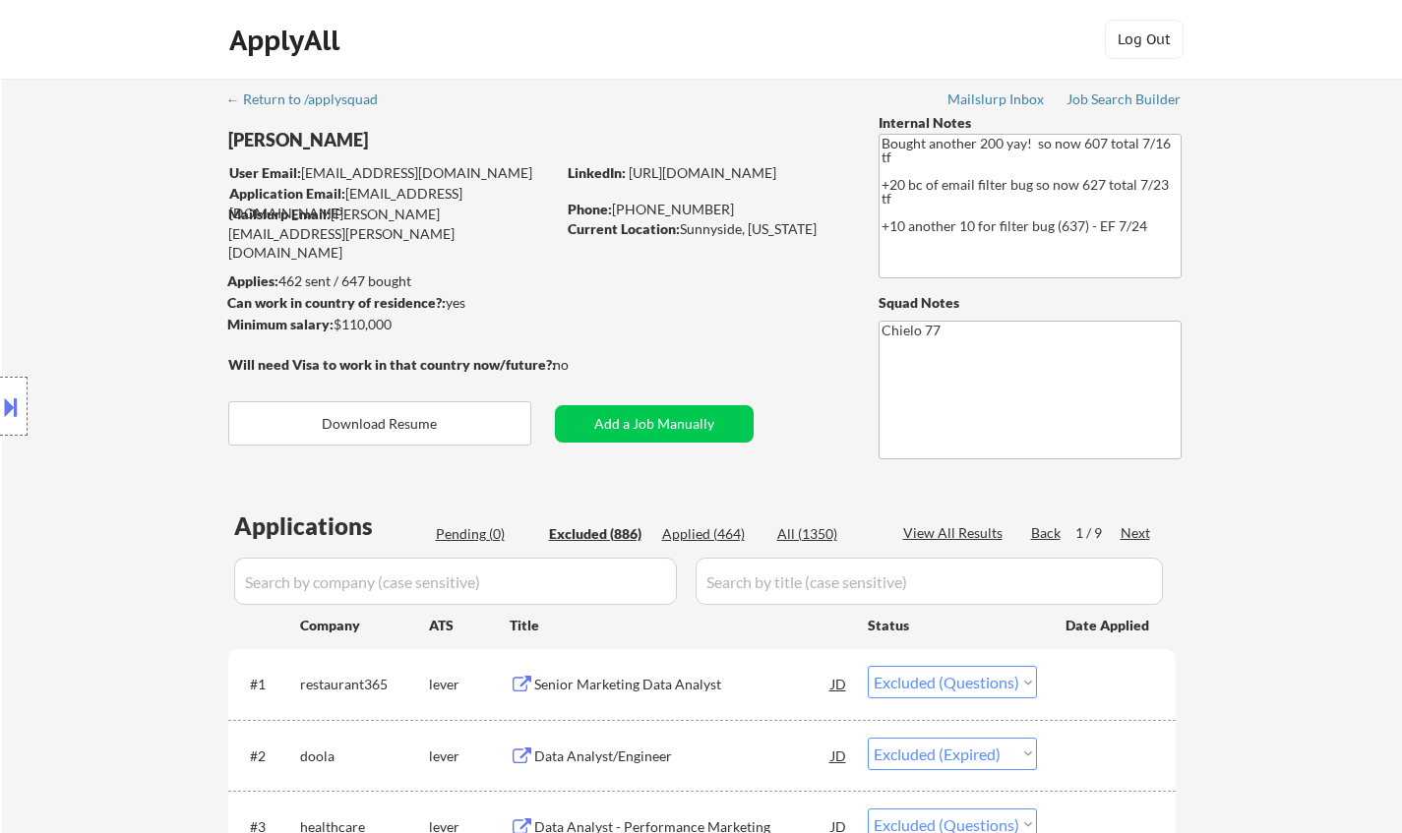
click at [1129, 529] on div "Next" at bounding box center [1136, 533] width 31 height 20
select select ""excluded__salary_""
select select ""excluded__bad_match_""
select select ""excluded__expired_""
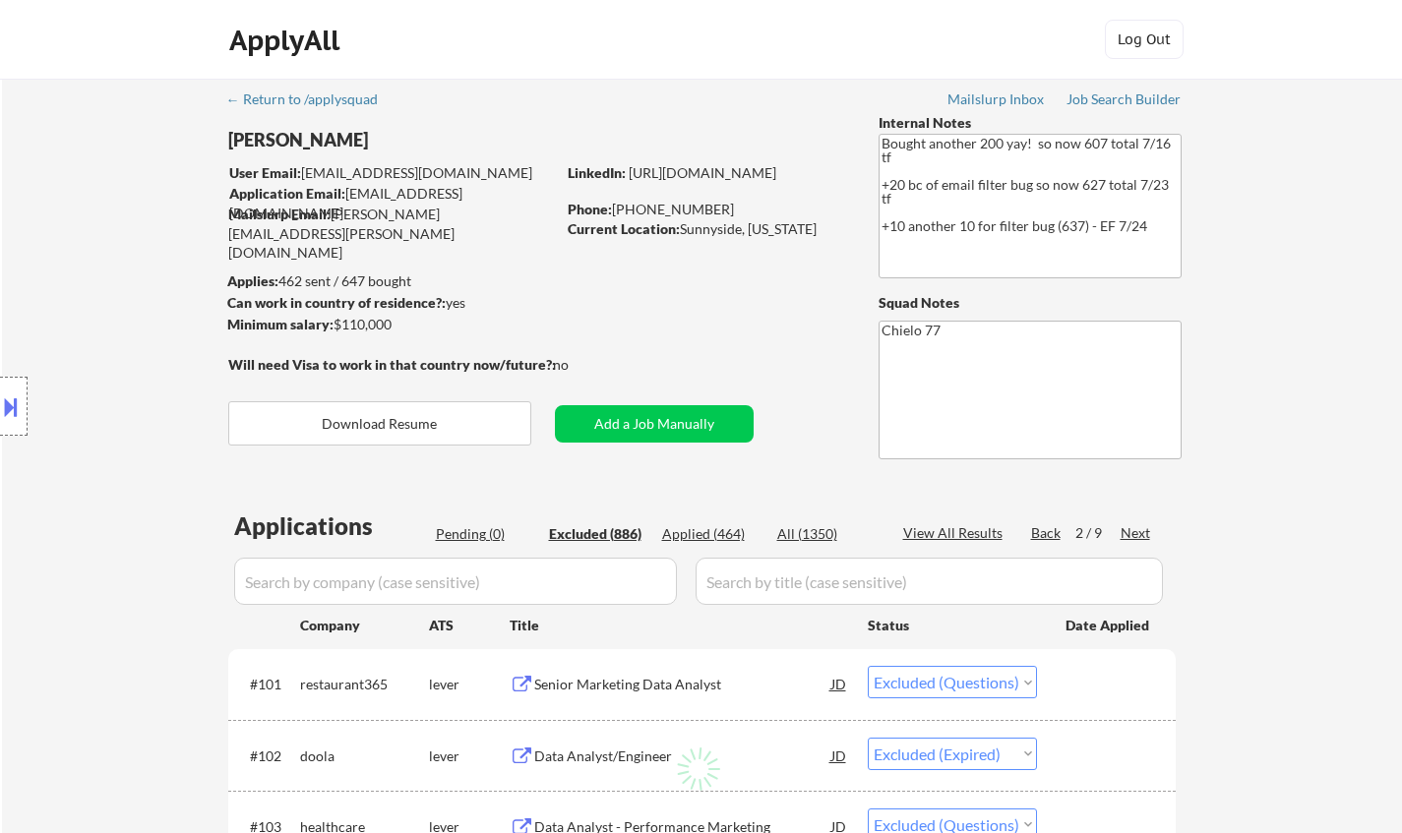
select select ""excluded__expired_""
select select ""excluded__salary_""
select select ""excluded""
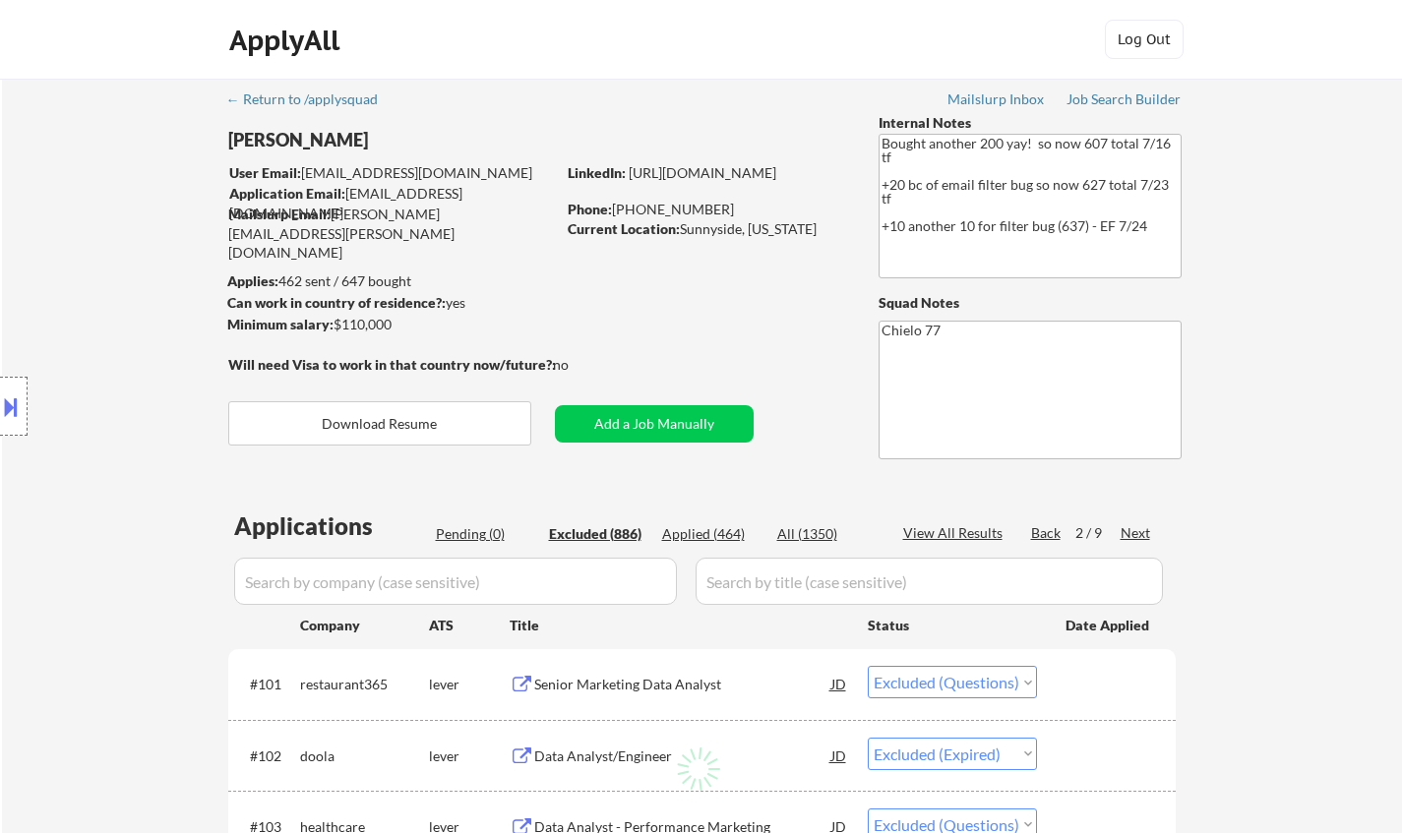
select select ""excluded__other_""
select select ""excluded__salary_""
select select ""excluded__other_""
select select ""excluded__location_""
select select ""excluded""
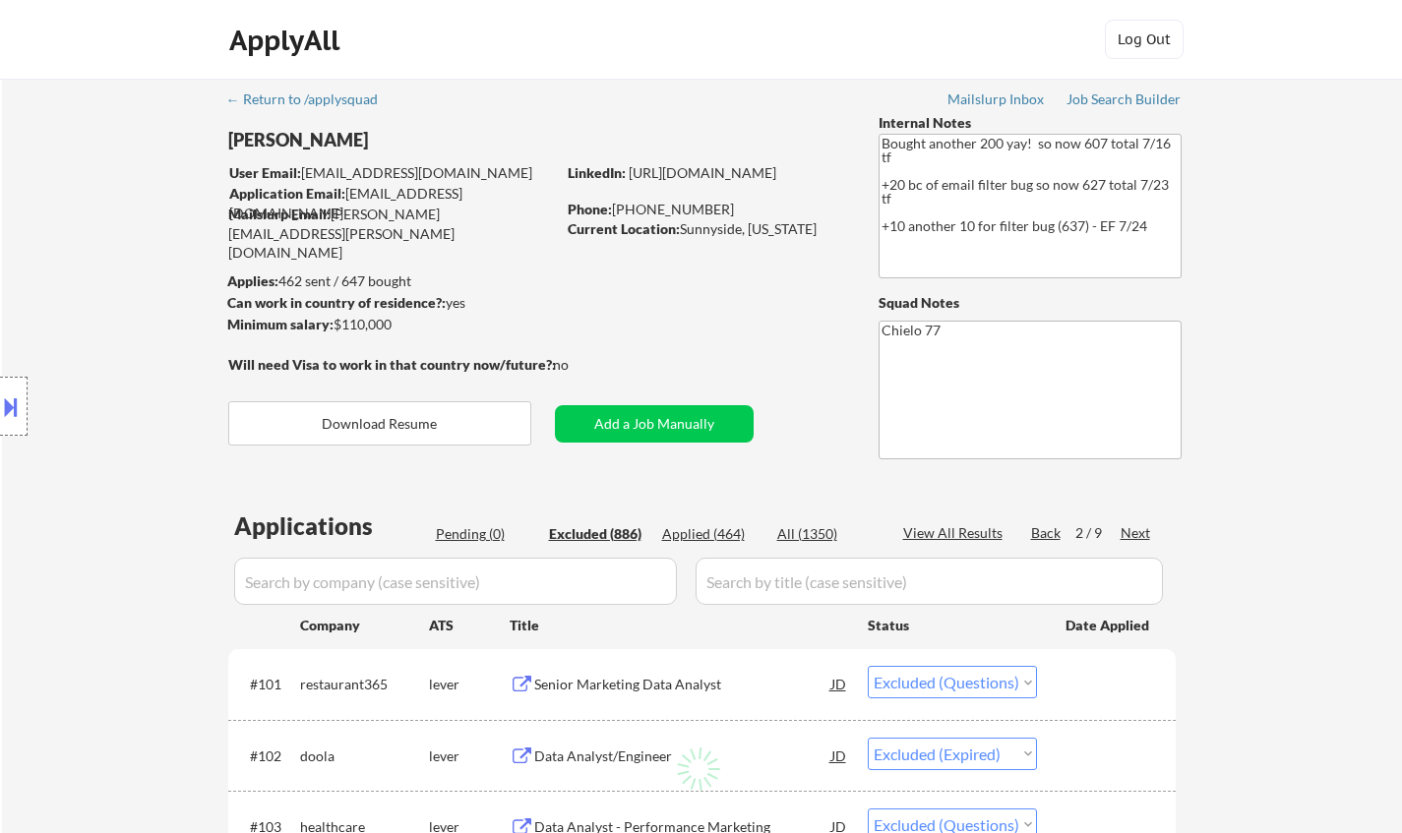
select select ""excluded__expired_""
select select ""excluded""
select select ""excluded__other_""
select select ""excluded__salary_""
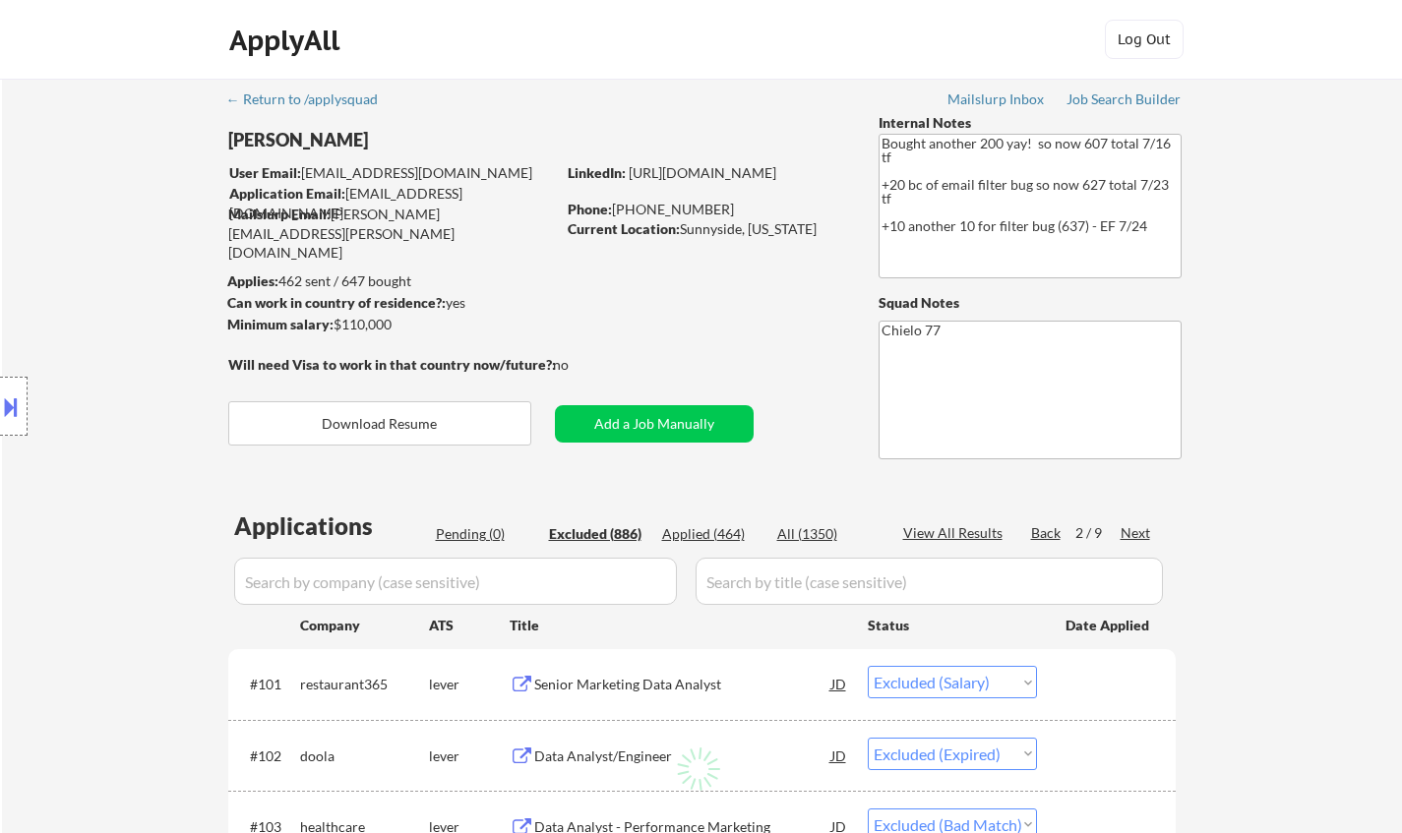
select select ""excluded__location_""
select select ""excluded__expired_""
select select ""excluded__salary_""
select select ""excluded__expired_""
select select ""excluded""
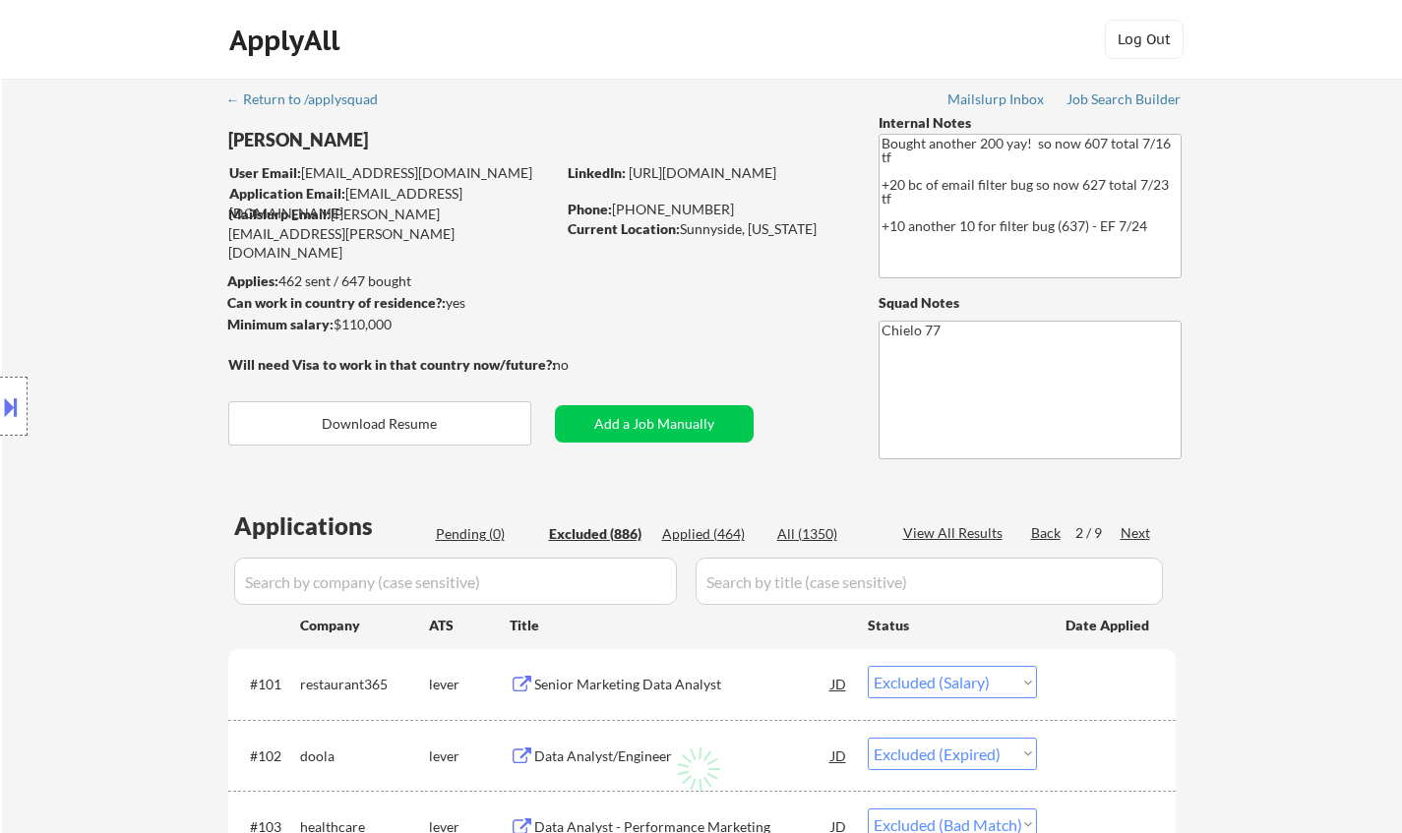
select select ""excluded__salary_""
select select ""excluded__expired_""
select select ""excluded__bad_match_""
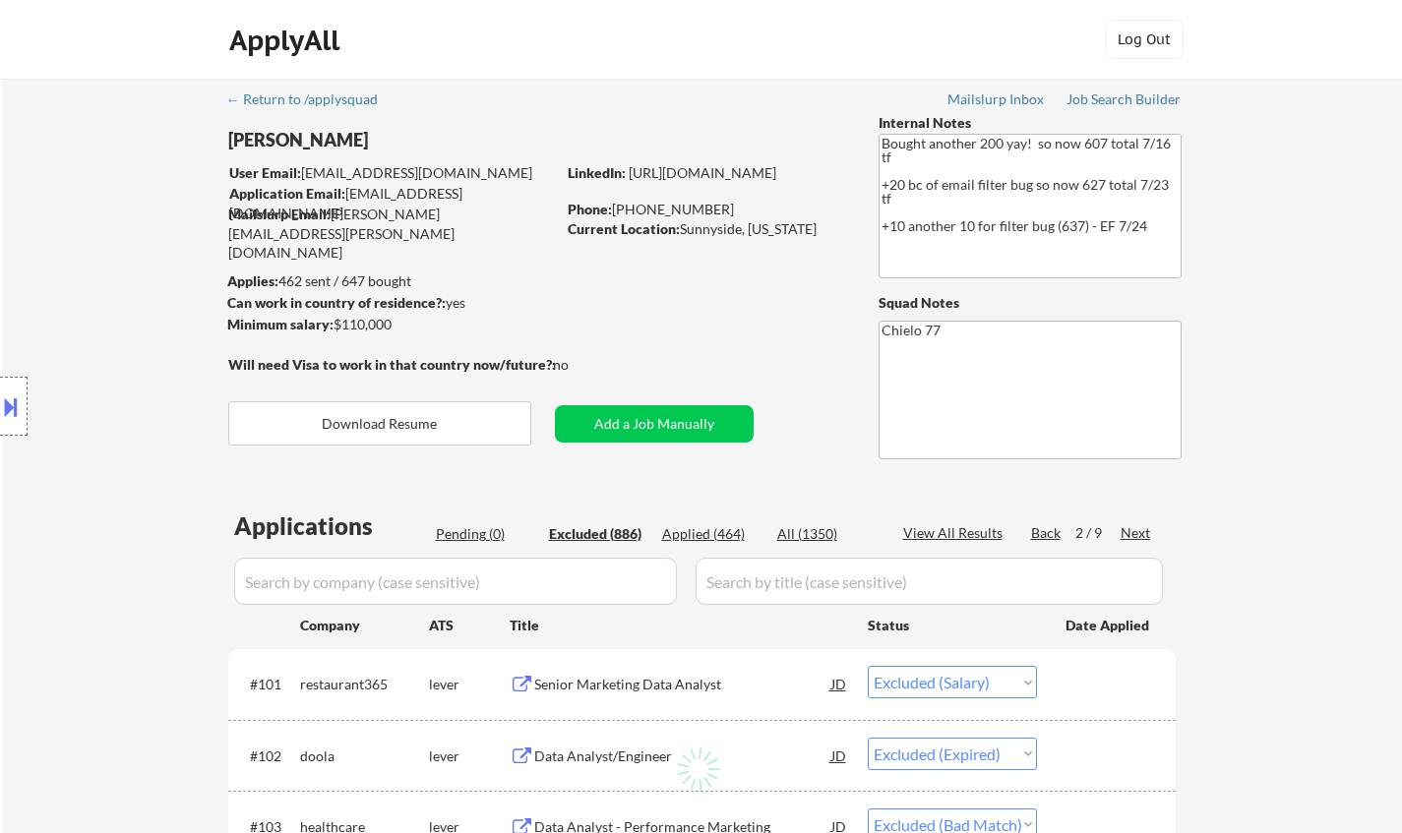
select select ""excluded""
select select ""excluded__location_""
select select ""excluded""
select select ""excluded__salary_""
select select ""excluded__expired_""
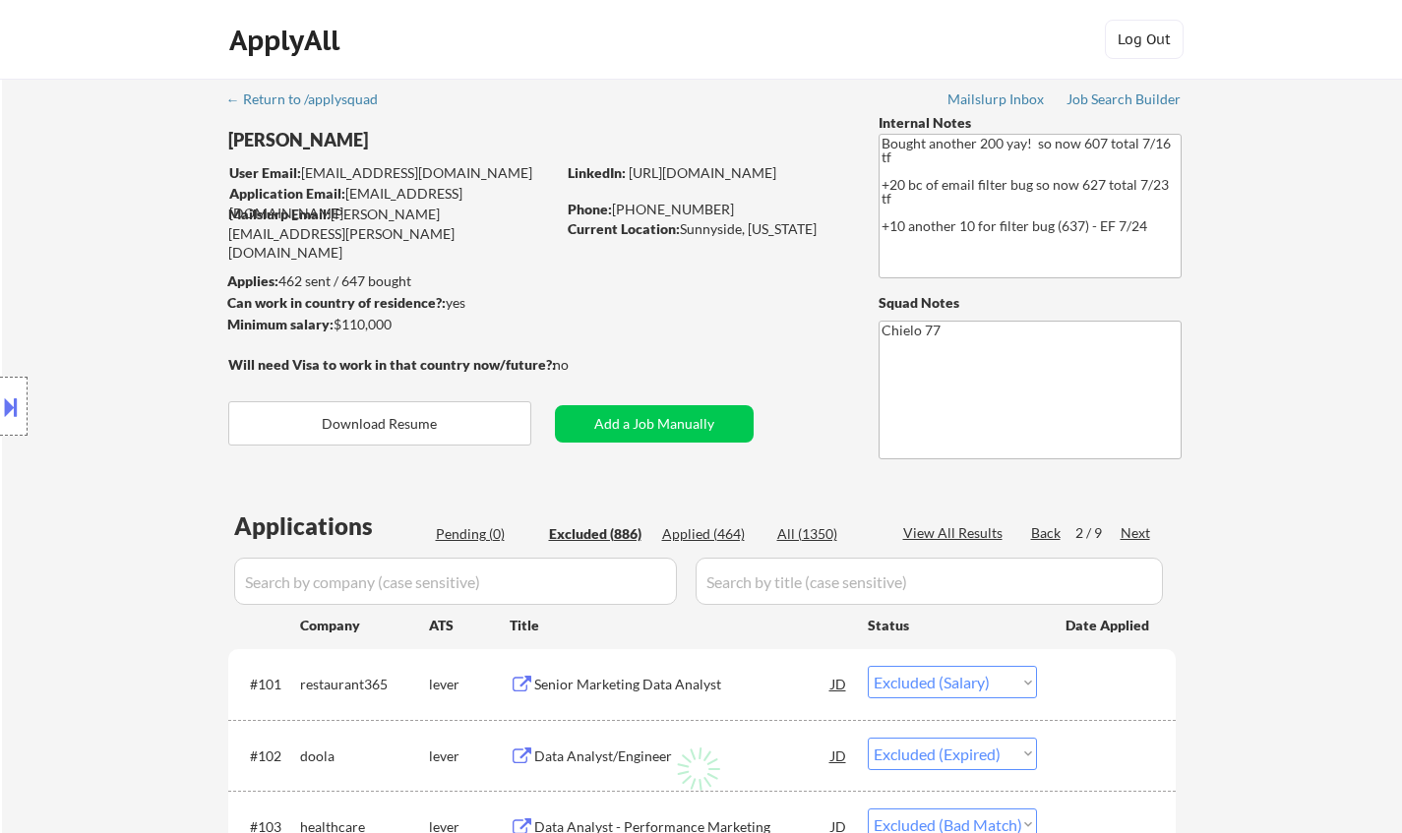
select select ""excluded""
select select ""excluded__expired_""
select select ""excluded__other_""
select select ""excluded__salary_""
select select ""excluded__expired_""
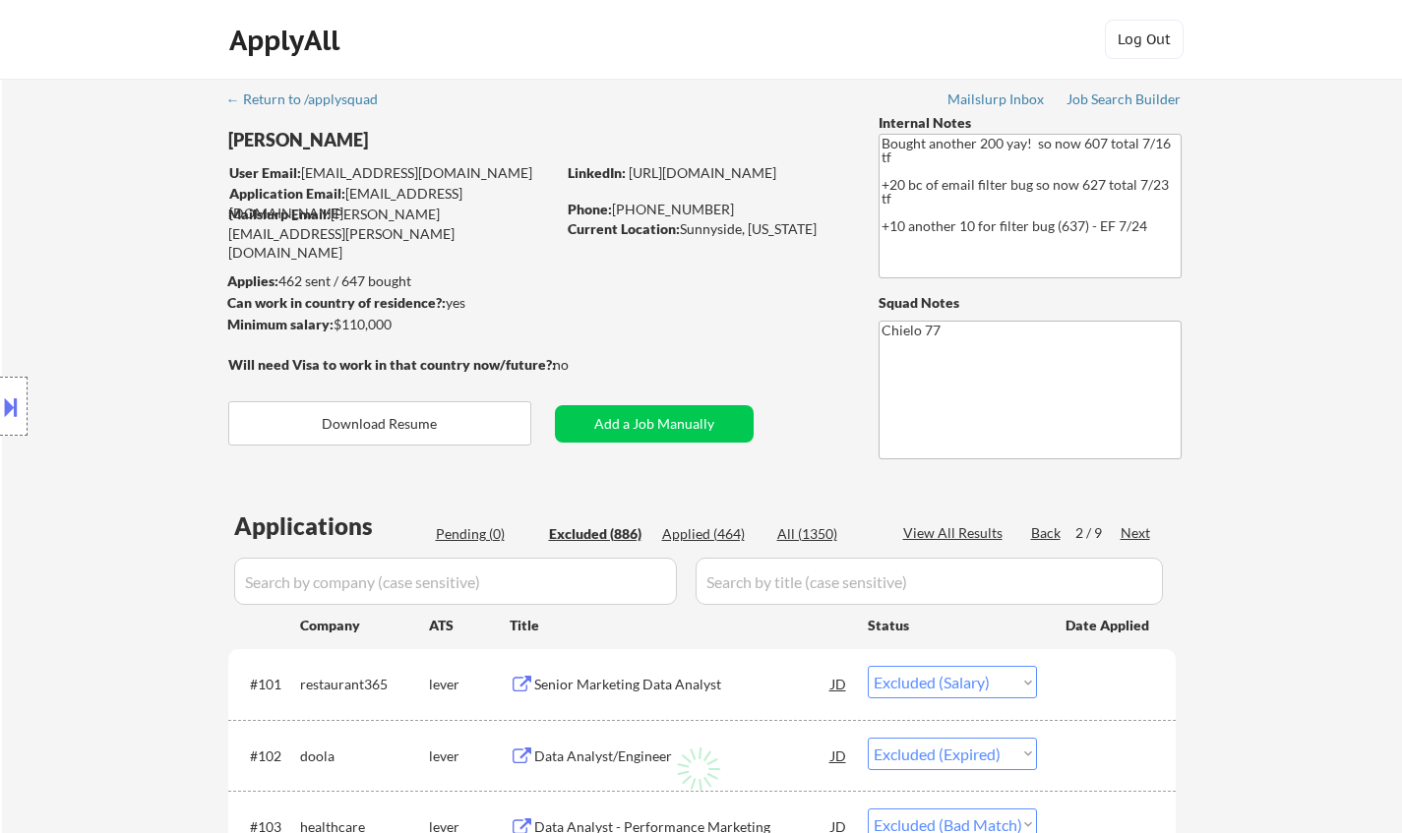
select select ""excluded""
select select ""excluded__salary_""
select select ""excluded__expired_""
select select ""excluded__salary_""
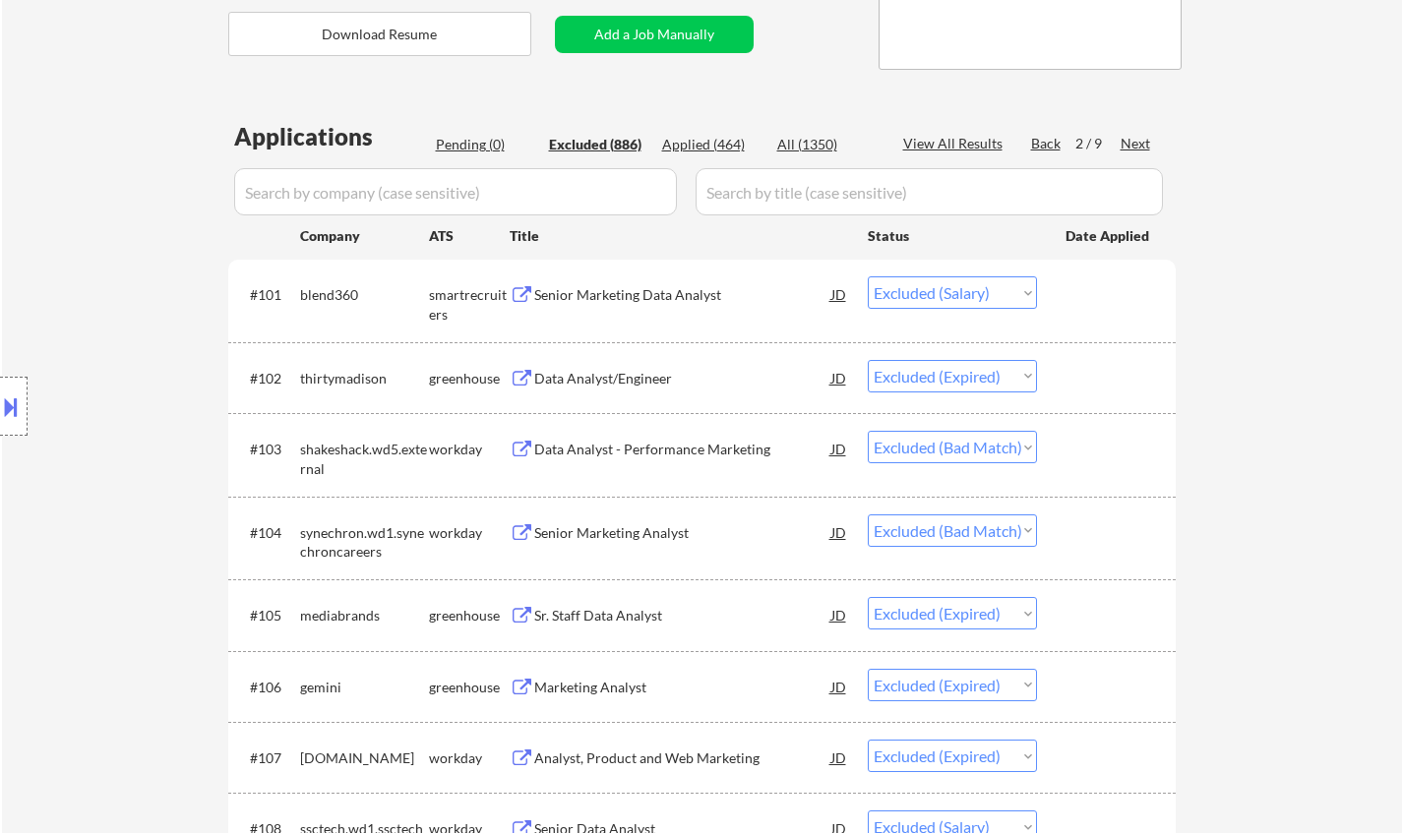
scroll to position [394, 0]
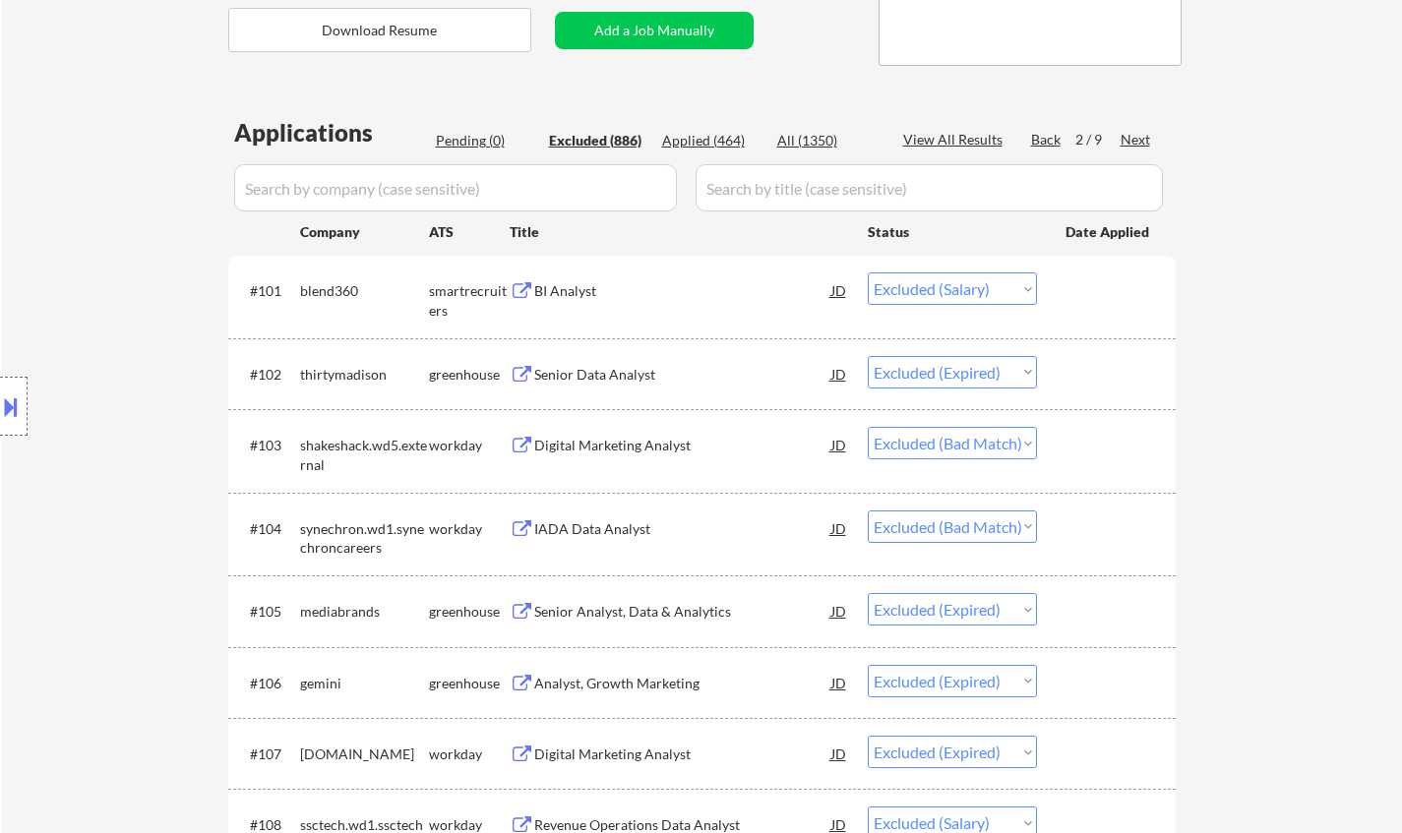
click at [573, 435] on div "Digital Marketing Analyst" at bounding box center [682, 444] width 297 height 35
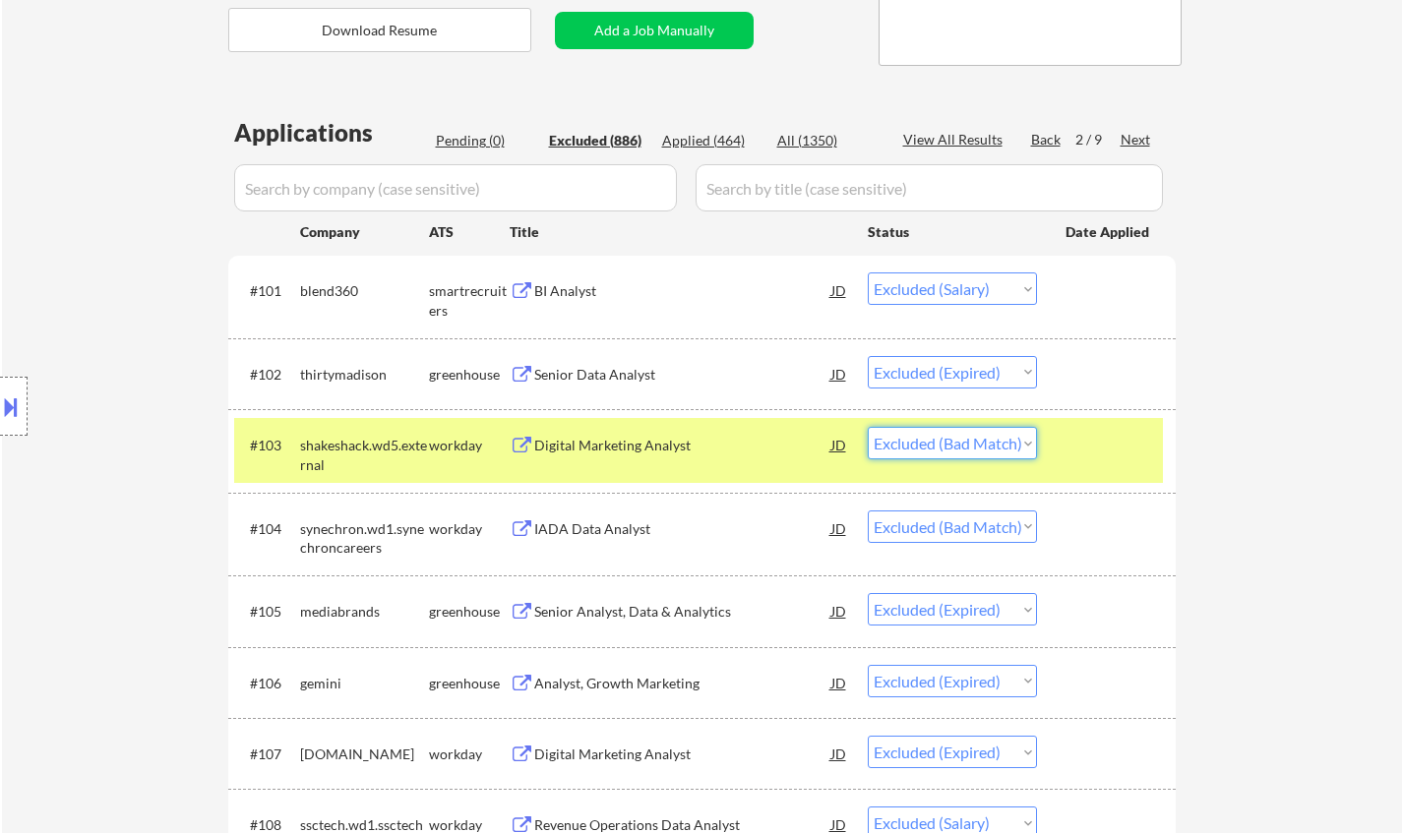
click at [959, 452] on select "Choose an option... Pending Applied Excluded (Questions) Excluded (Expired) Exc…" at bounding box center [952, 443] width 169 height 32
click at [868, 427] on select "Choose an option... Pending Applied Excluded (Questions) Excluded (Expired) Exc…" at bounding box center [952, 443] width 169 height 32
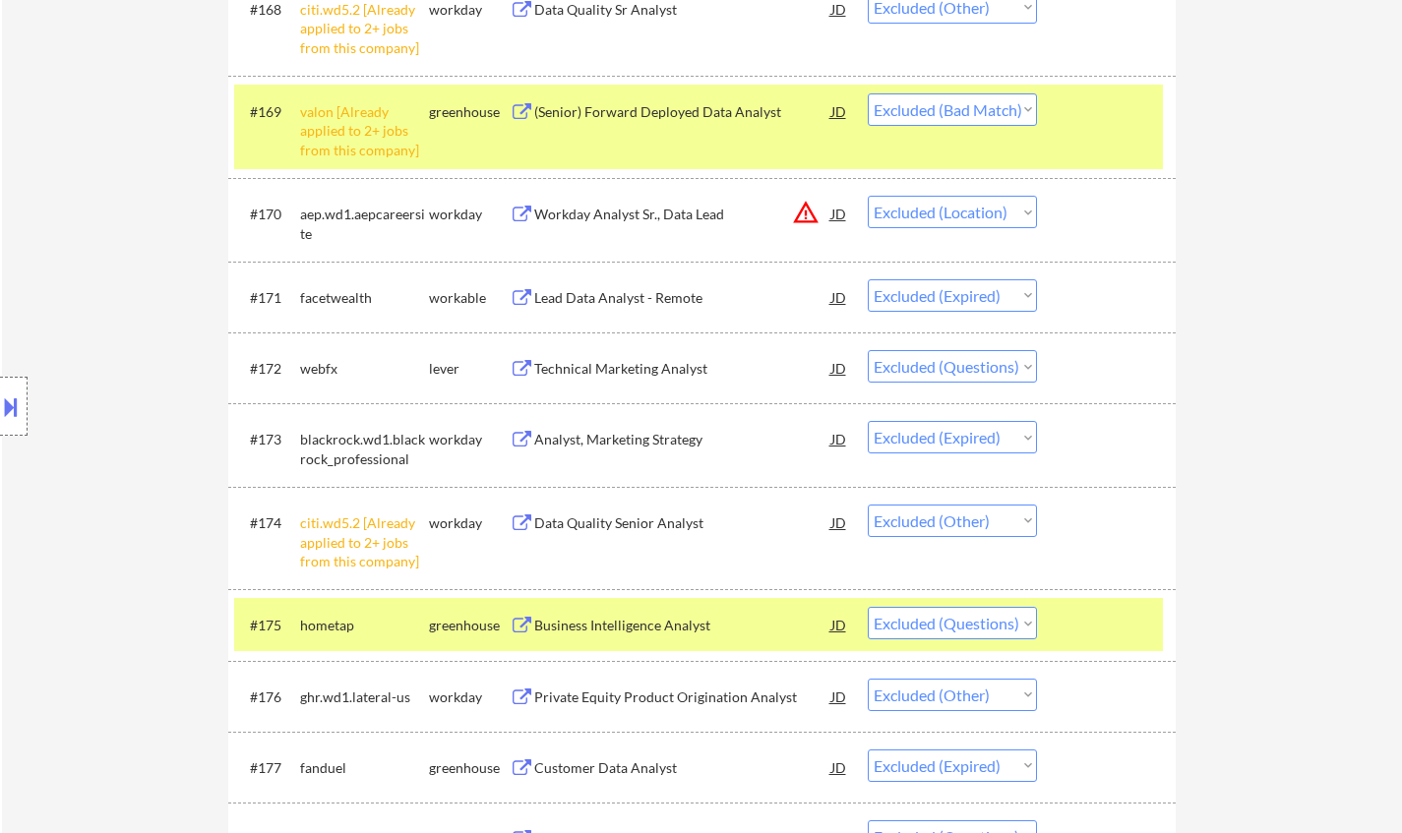
scroll to position [5412, 0]
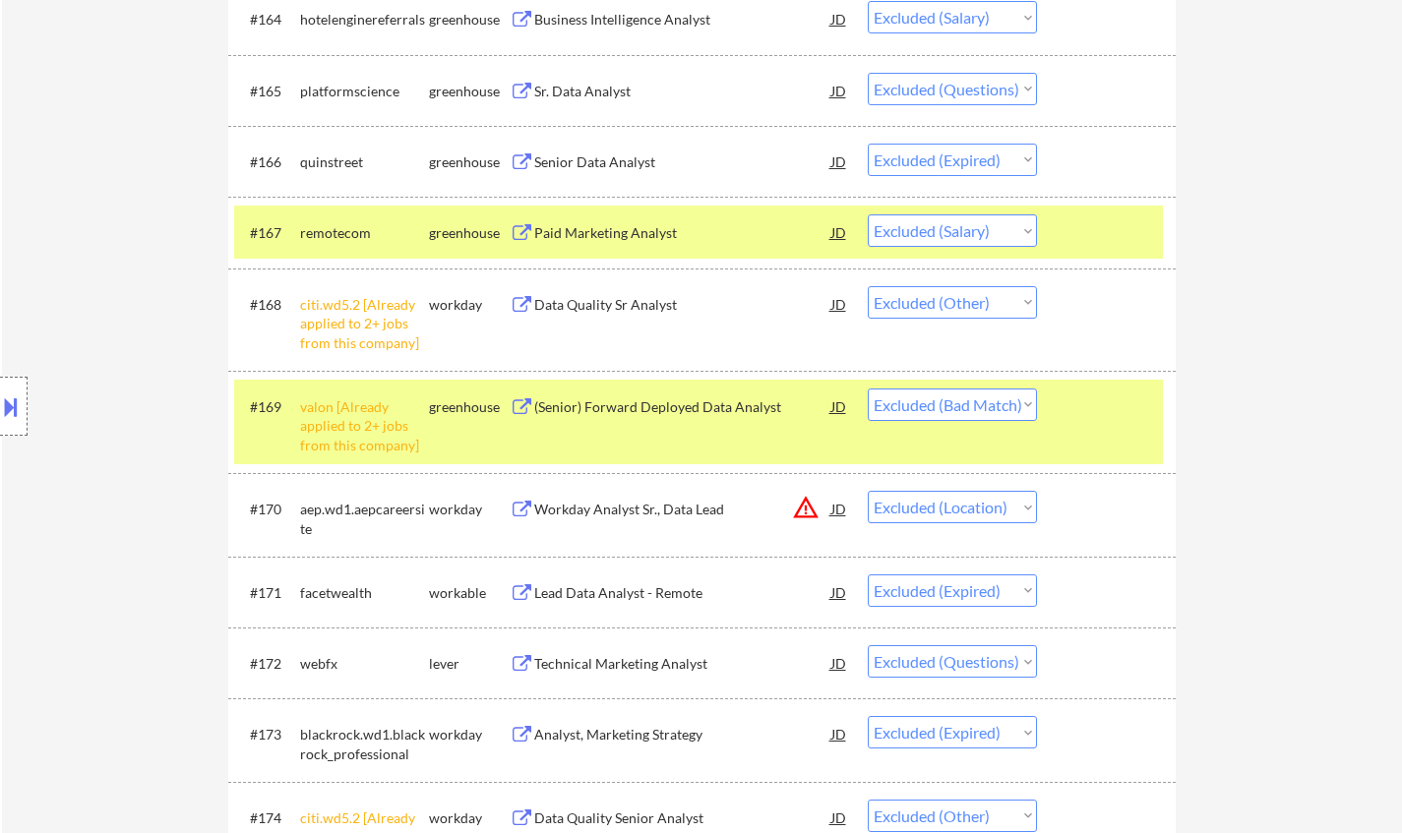
click at [1000, 410] on select "Choose an option... Pending Applied Excluded (Questions) Excluded (Expired) Exc…" at bounding box center [952, 405] width 169 height 32
click at [868, 389] on select "Choose an option... Pending Applied Excluded (Questions) Excluded (Expired) Exc…" at bounding box center [952, 405] width 169 height 32
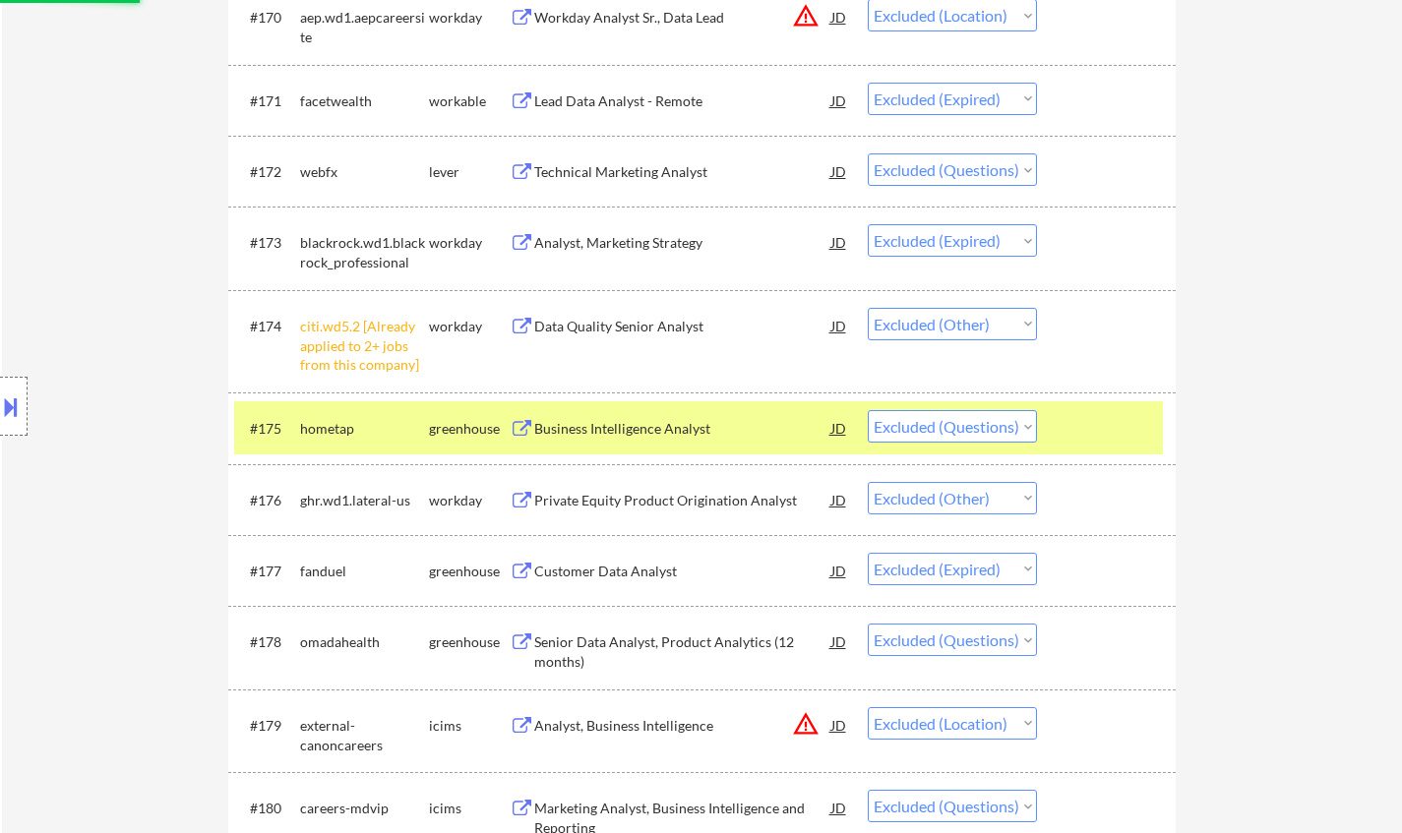
scroll to position [6396, 0]
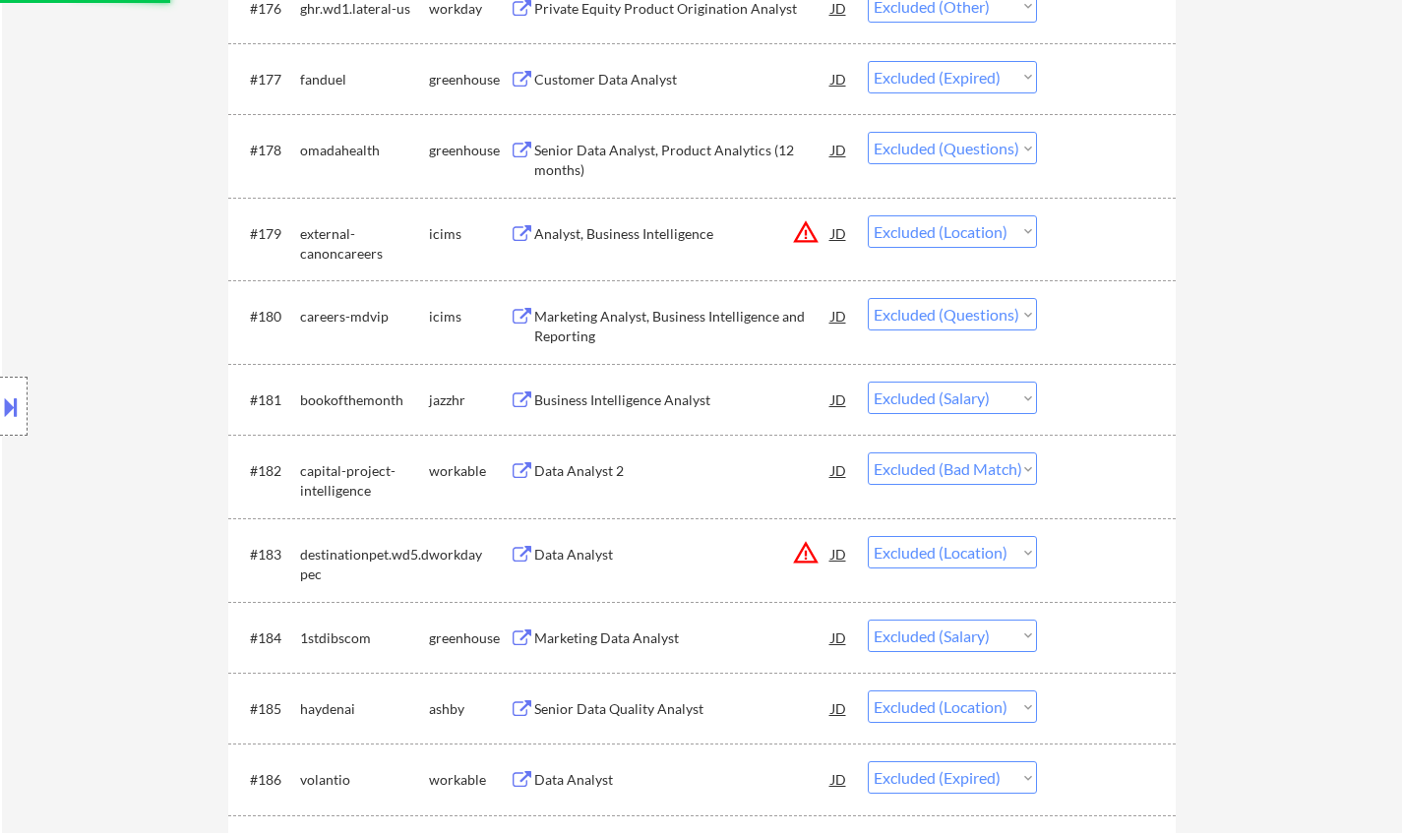
click at [586, 470] on div "Data Analyst 2" at bounding box center [682, 472] width 297 height 20
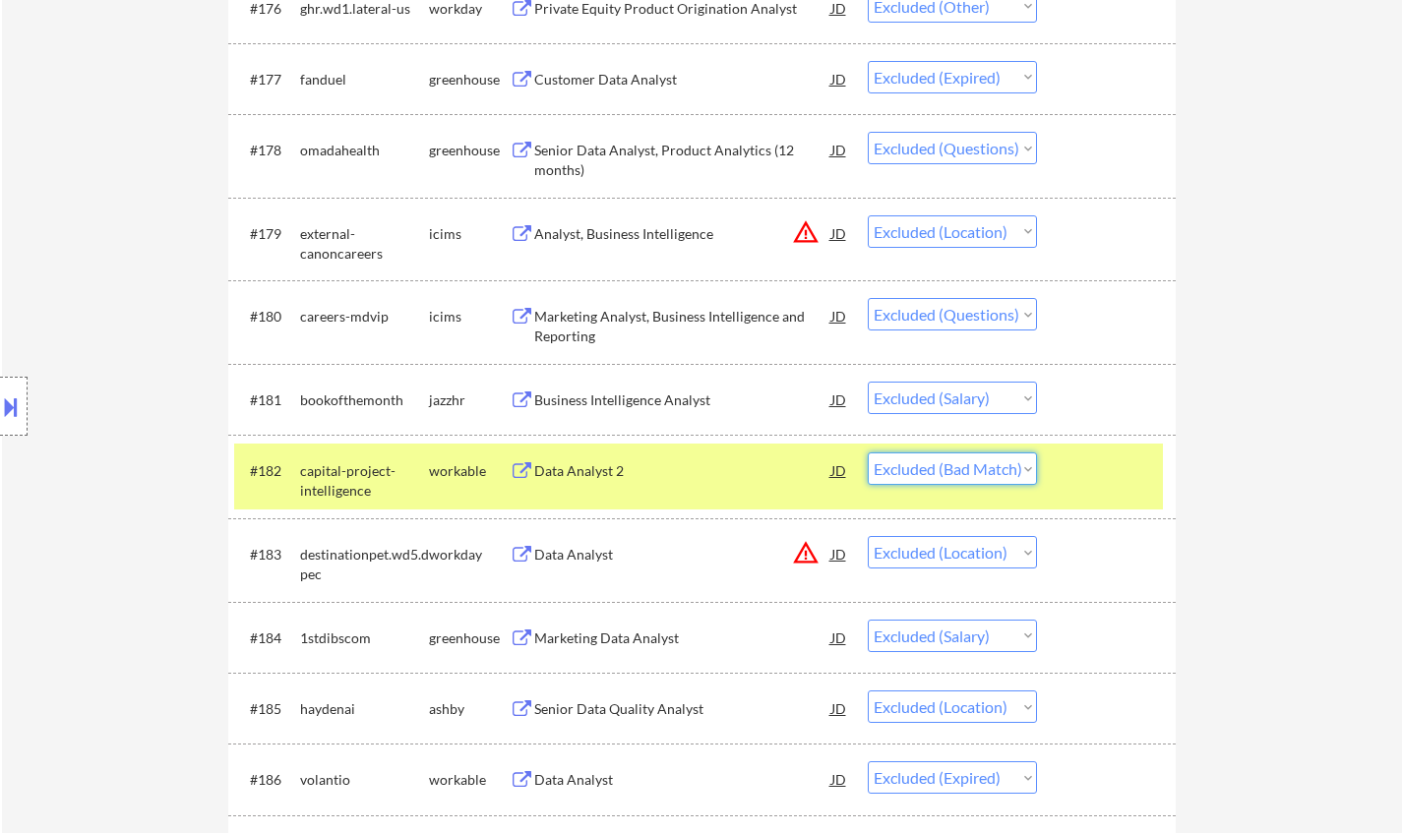
click at [961, 475] on select "Choose an option... Pending Applied Excluded (Questions) Excluded (Expired) Exc…" at bounding box center [952, 469] width 169 height 32
click at [868, 454] on select "Choose an option... Pending Applied Excluded (Questions) Excluded (Expired) Exc…" at bounding box center [952, 469] width 169 height 32
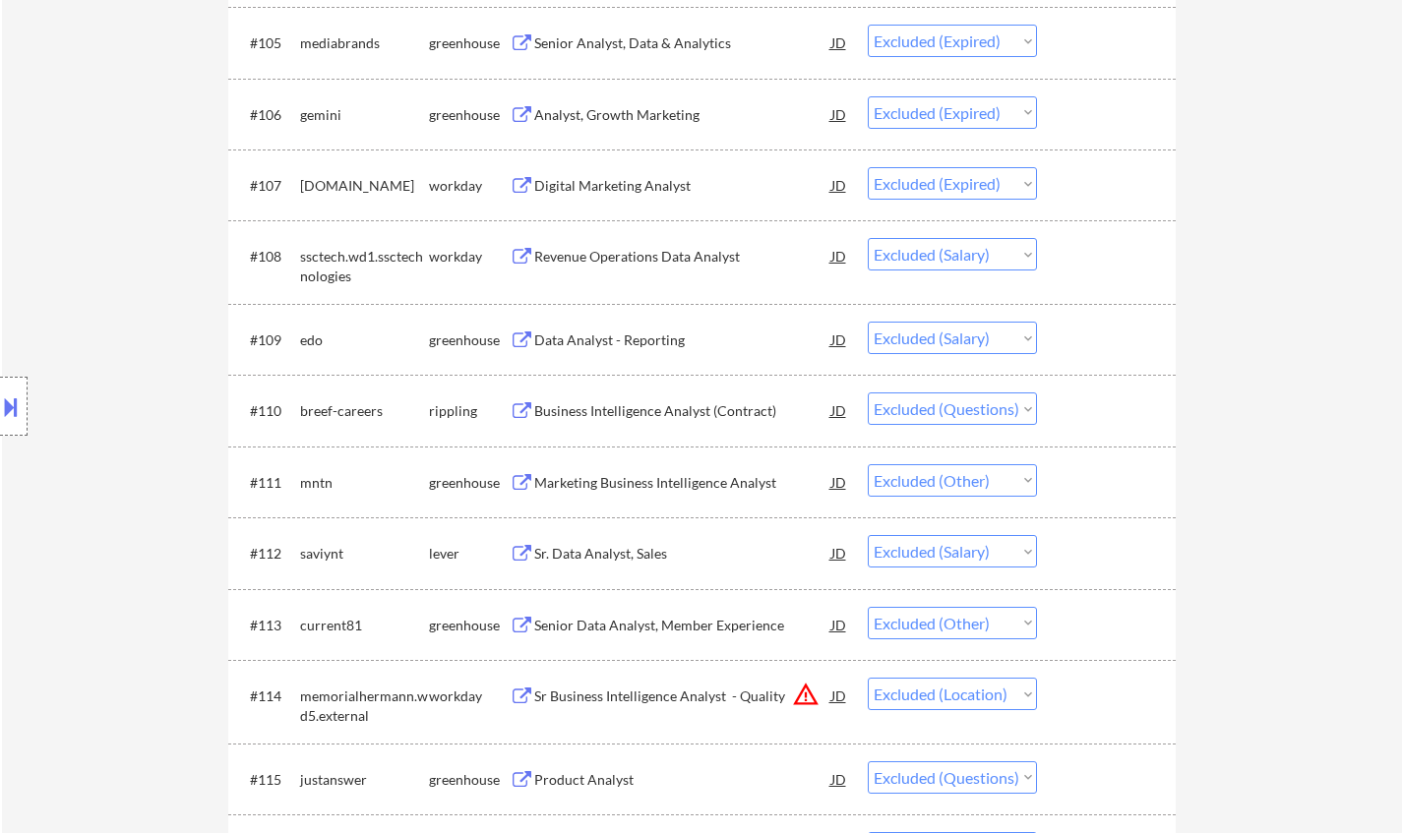
scroll to position [0, 0]
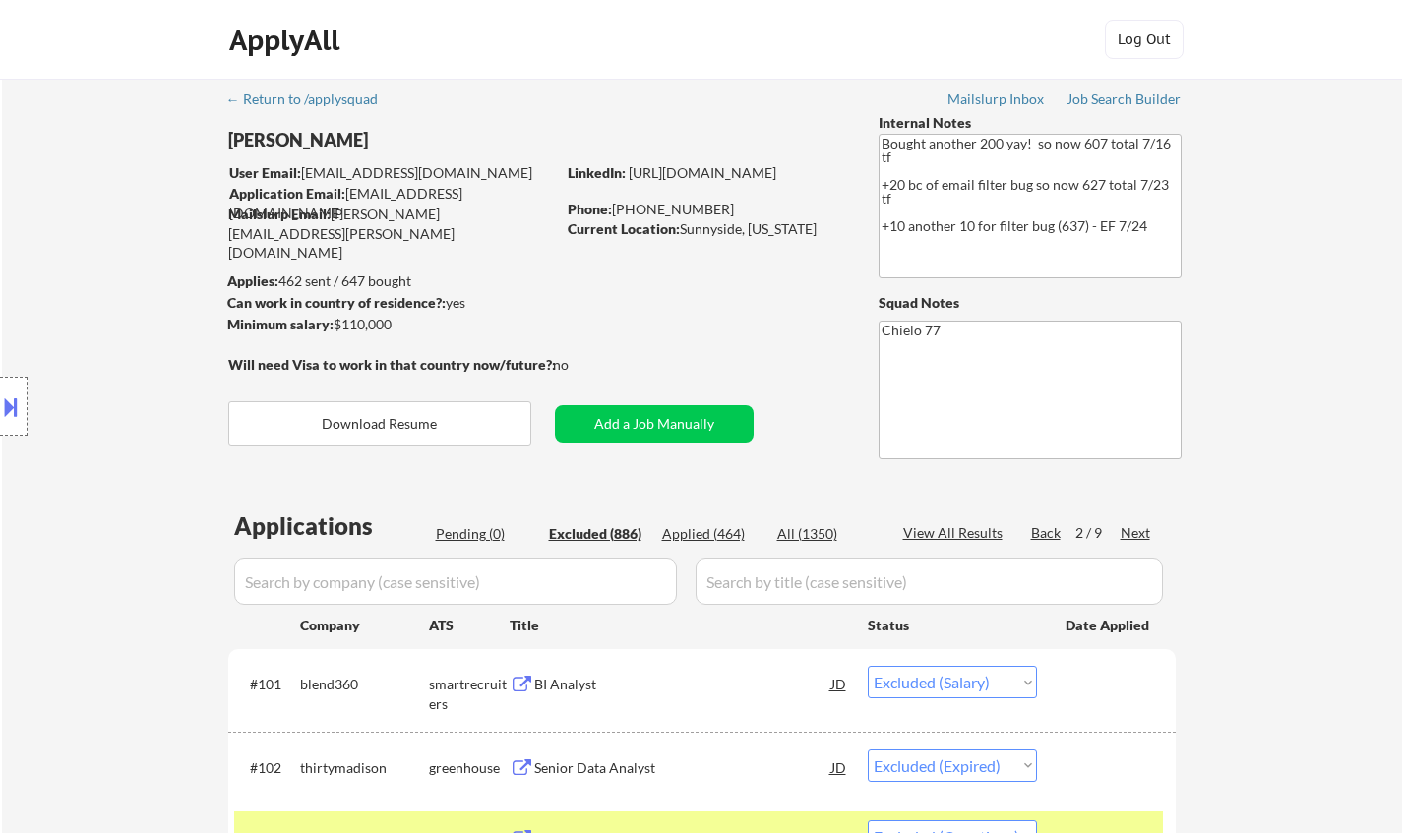
click at [1136, 531] on div "Next" at bounding box center [1136, 533] width 31 height 20
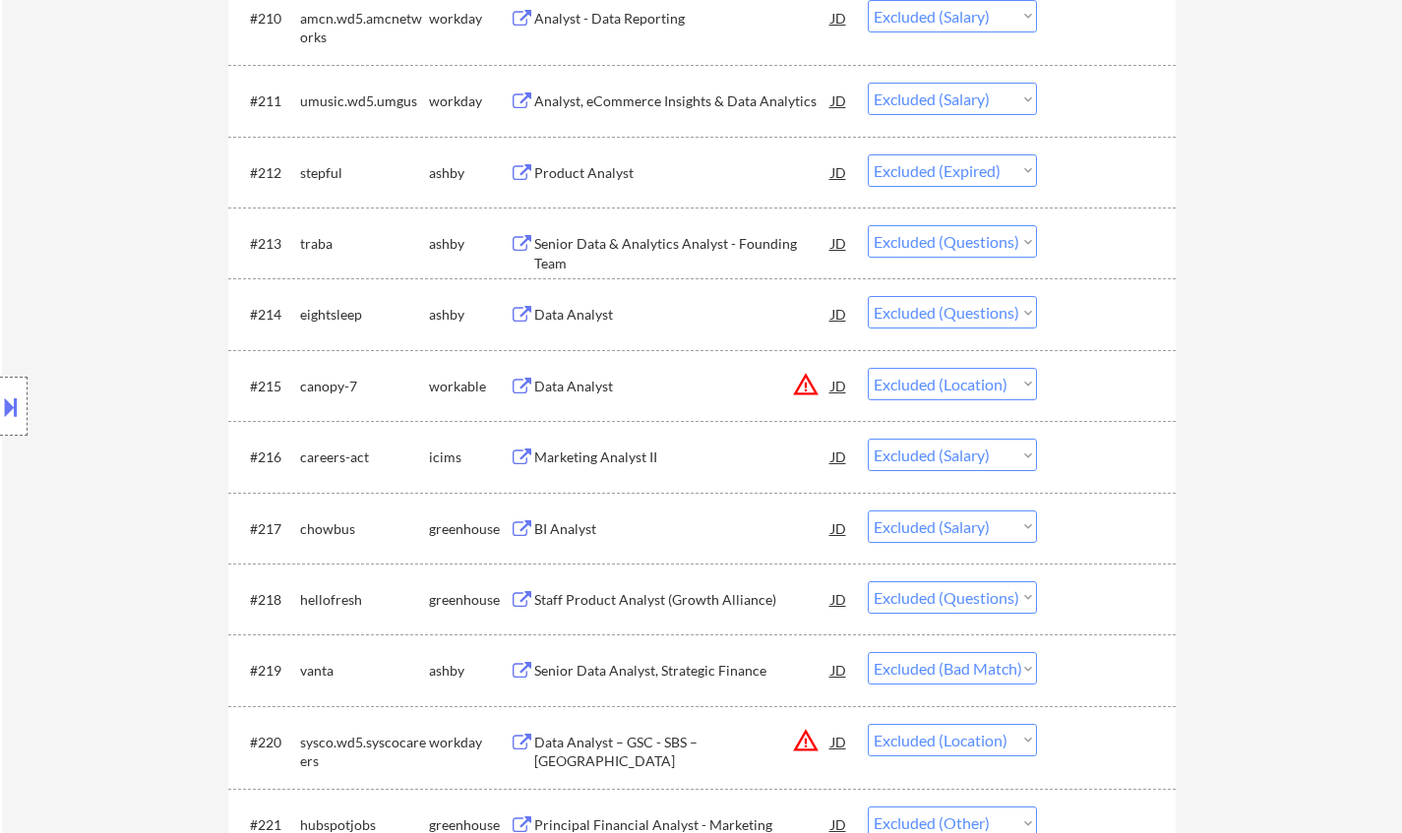
scroll to position [1673, 0]
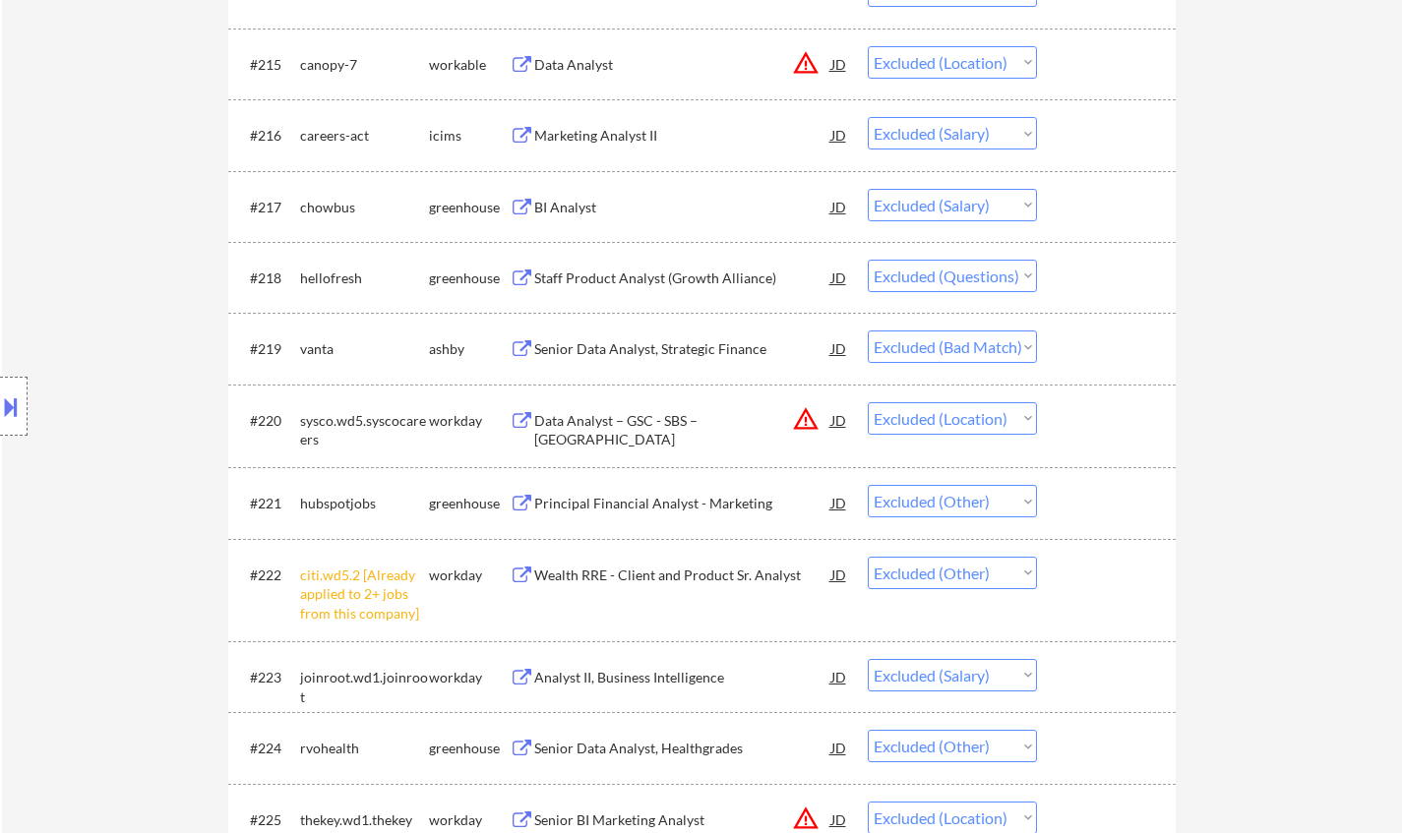
click at [677, 361] on div "Senior Data Analyst, Strategic Finance" at bounding box center [682, 348] width 297 height 35
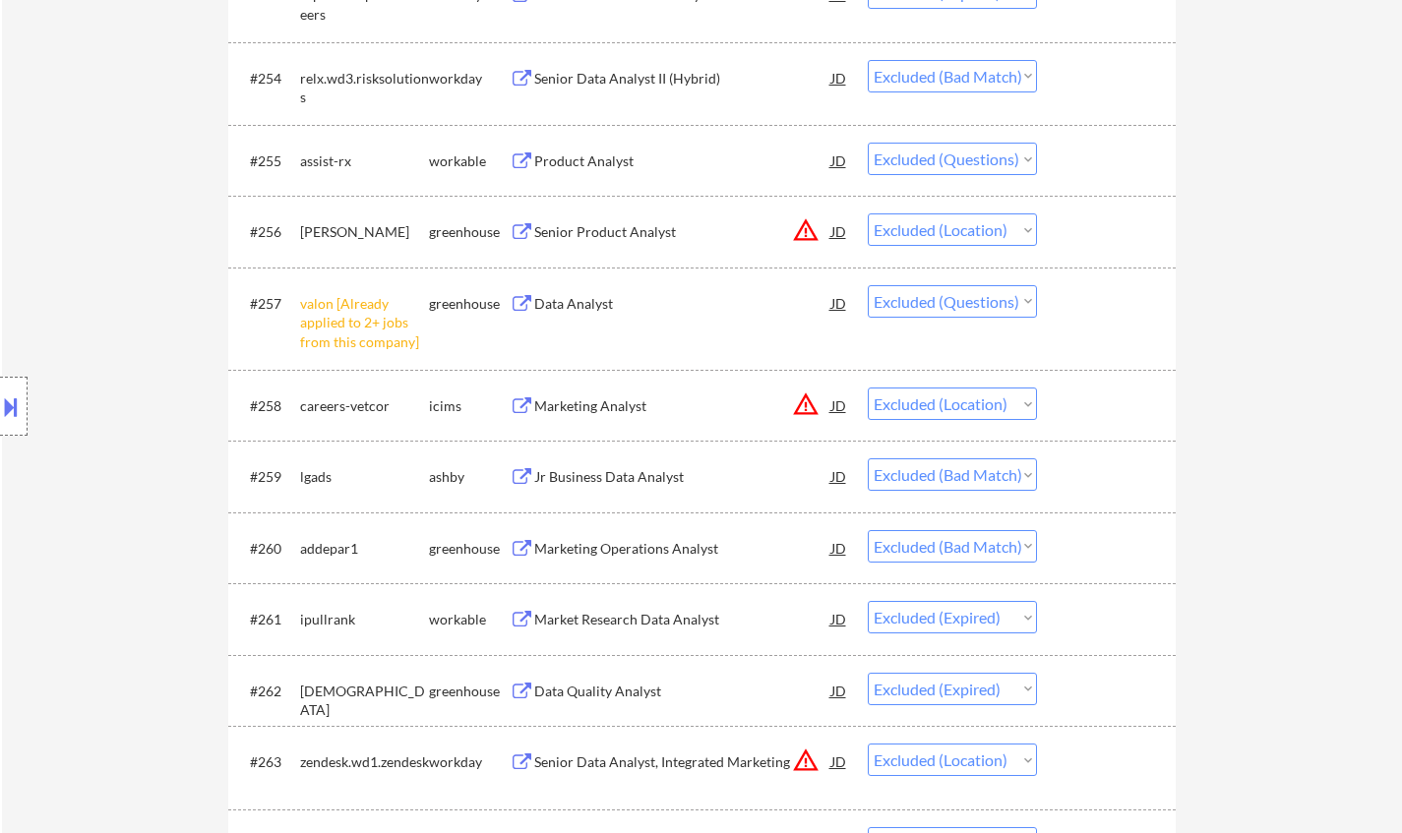
scroll to position [4625, 0]
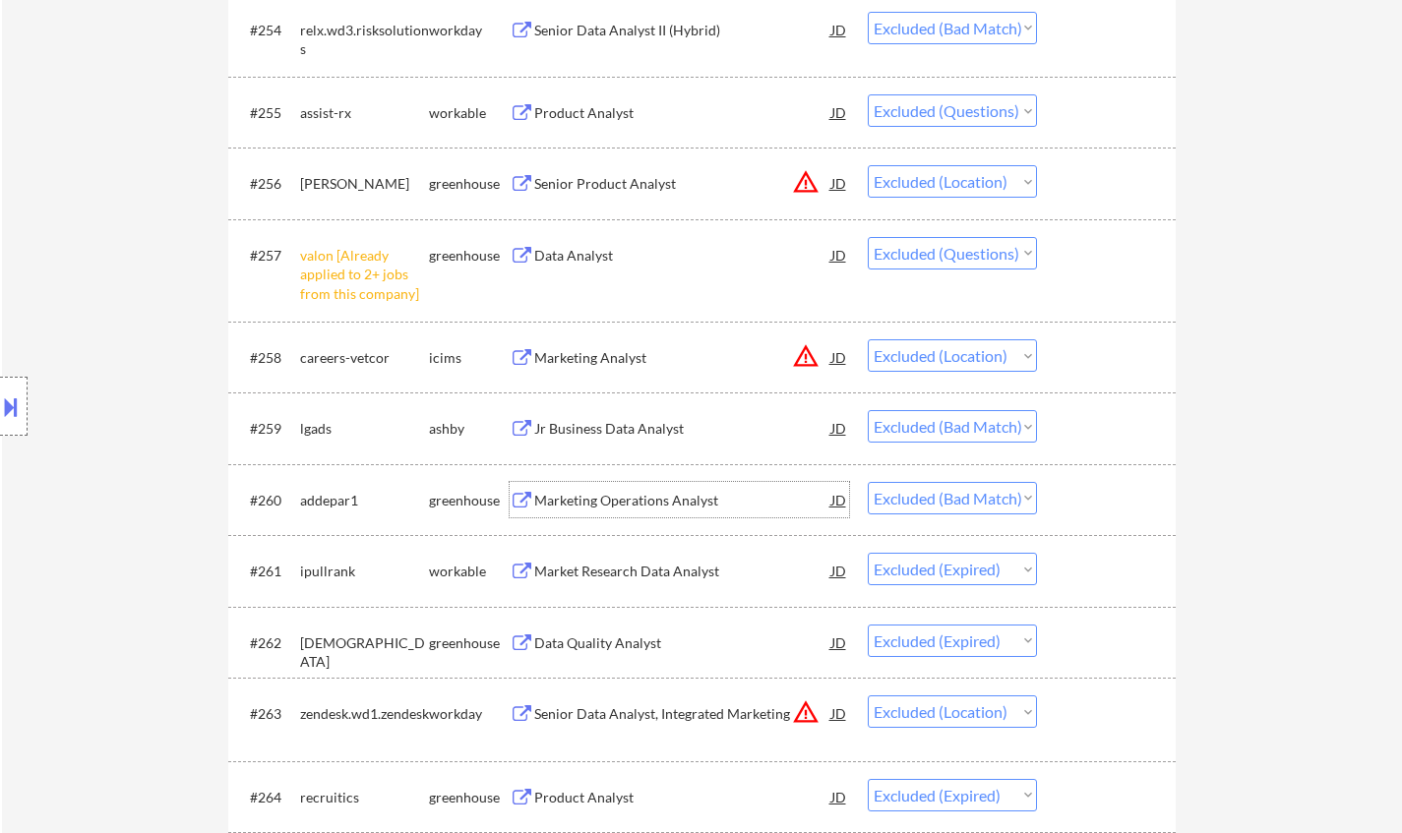
click at [625, 508] on div "Marketing Operations Analyst" at bounding box center [682, 501] width 297 height 20
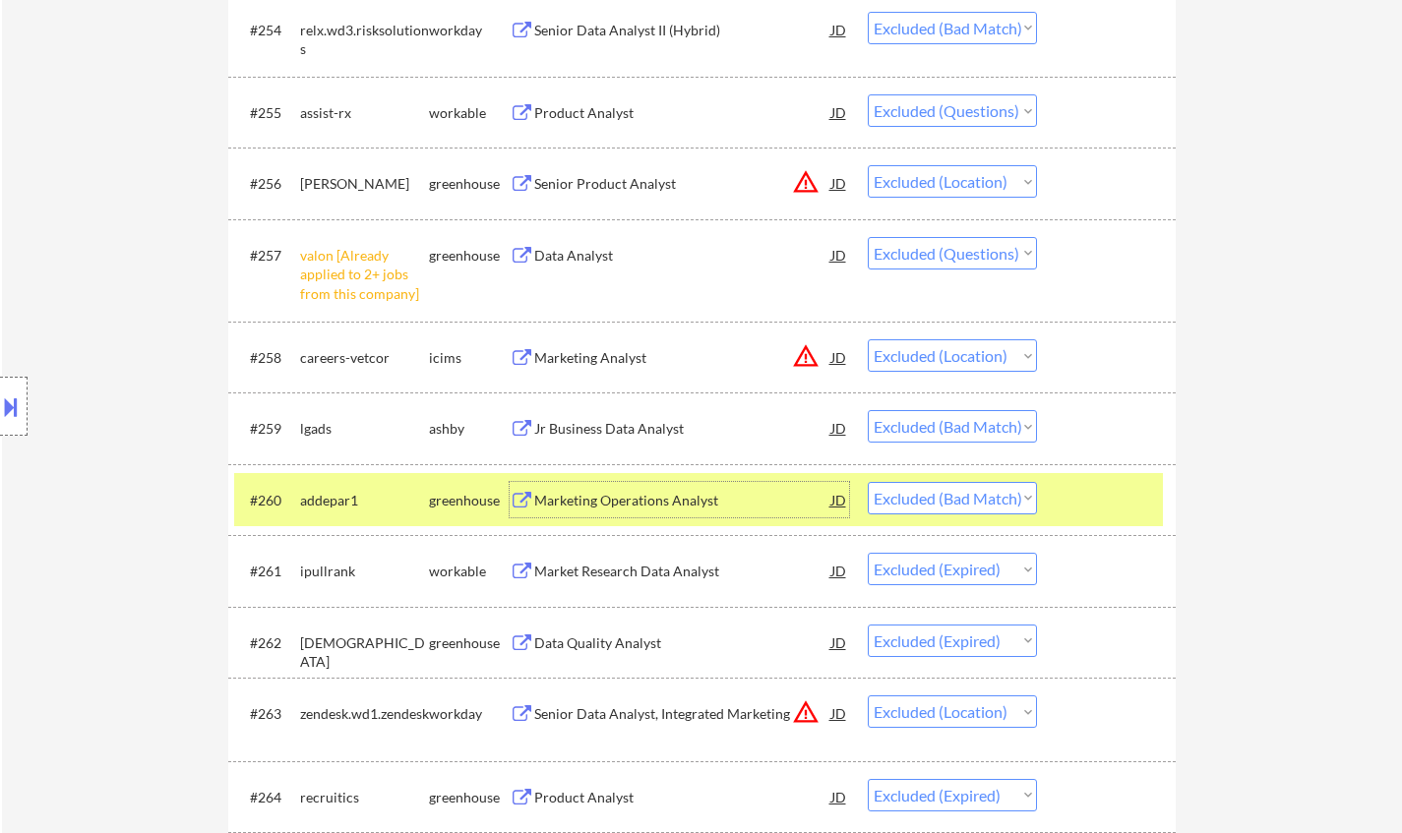
click at [1004, 492] on select "Choose an option... Pending Applied Excluded (Questions) Excluded (Expired) Exc…" at bounding box center [952, 498] width 169 height 32
click at [868, 482] on select "Choose an option... Pending Applied Excluded (Questions) Excluded (Expired) Exc…" at bounding box center [952, 498] width 169 height 32
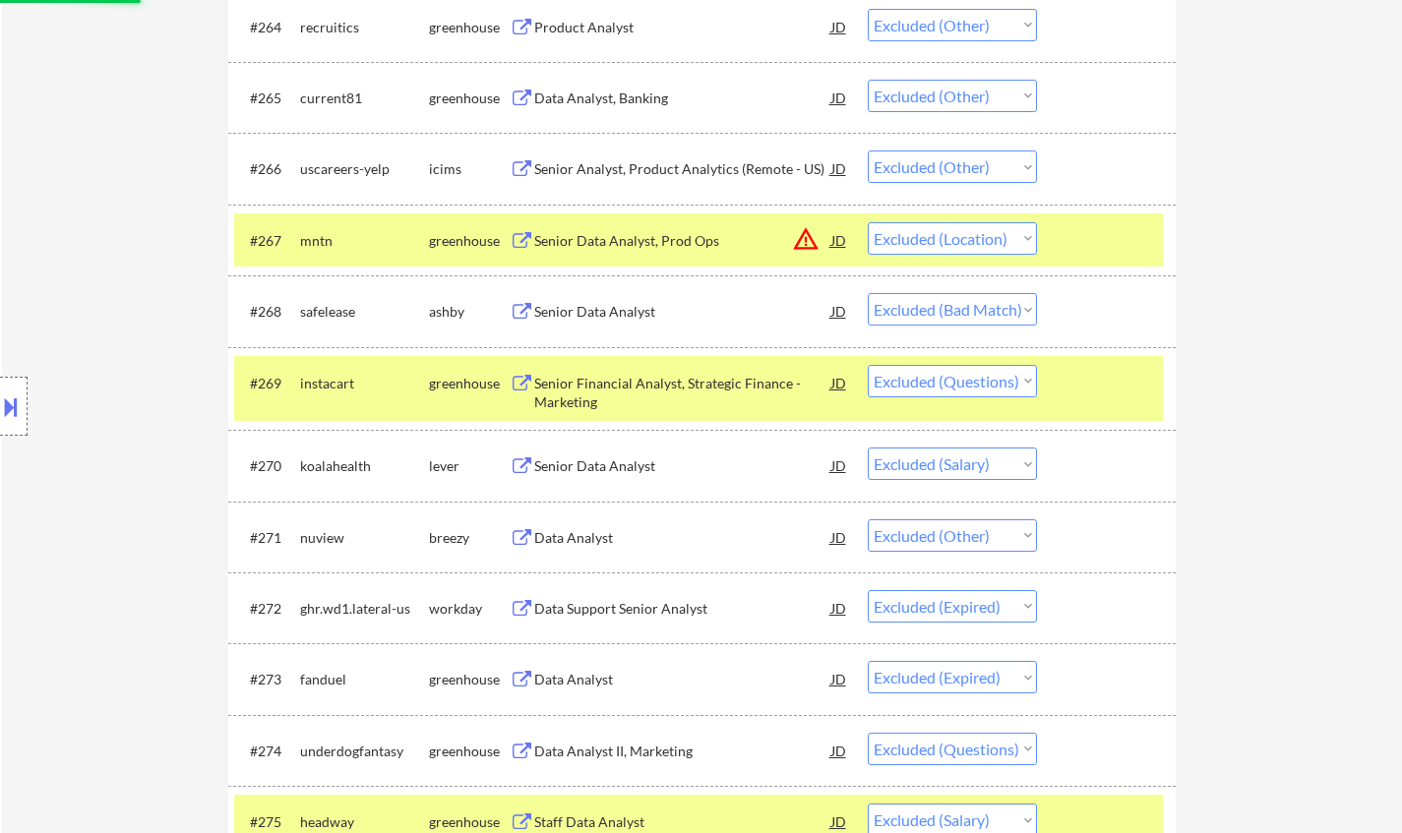
scroll to position [5412, 0]
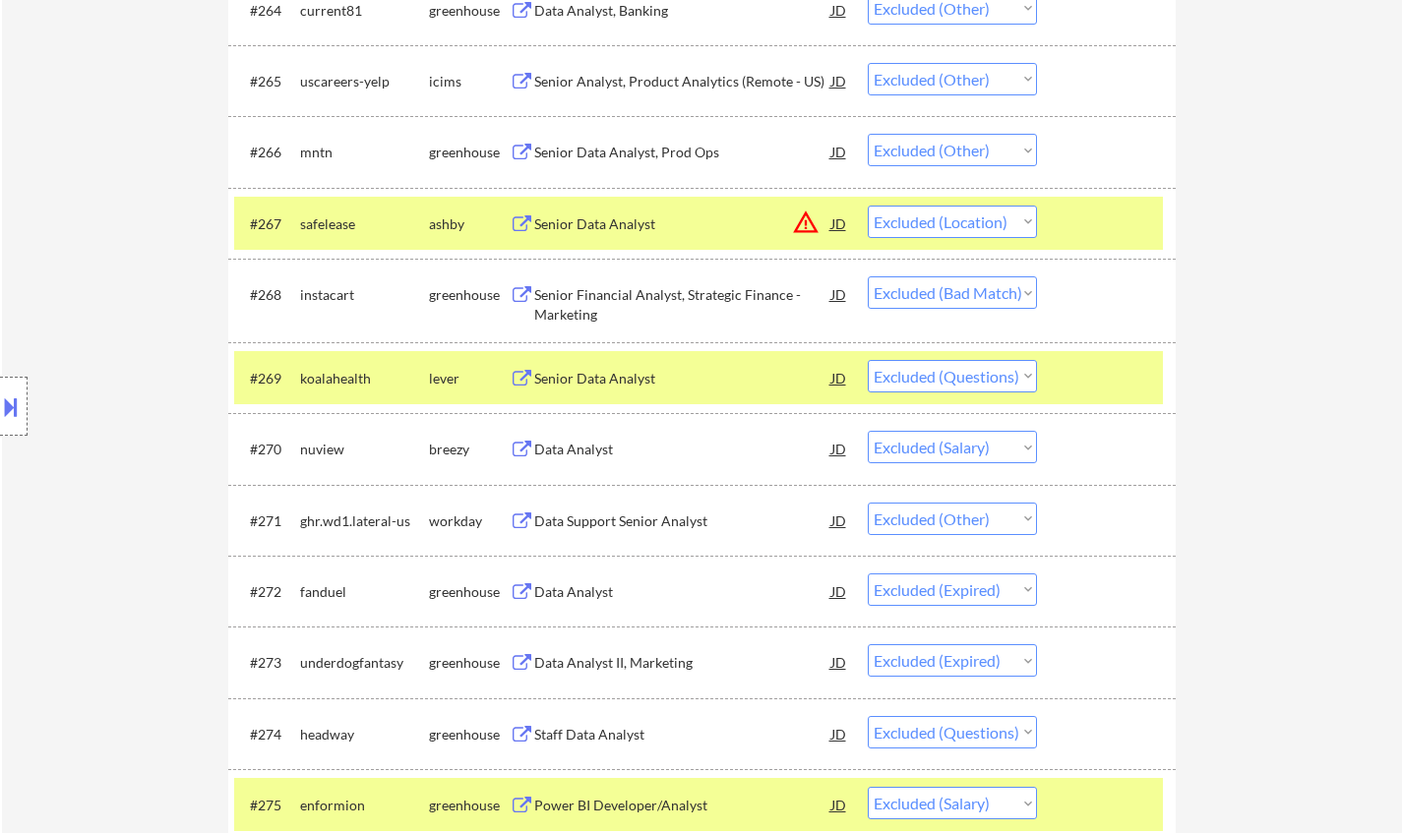
click at [643, 301] on div "Senior Financial Analyst, Strategic Finance - Marketing" at bounding box center [682, 304] width 297 height 38
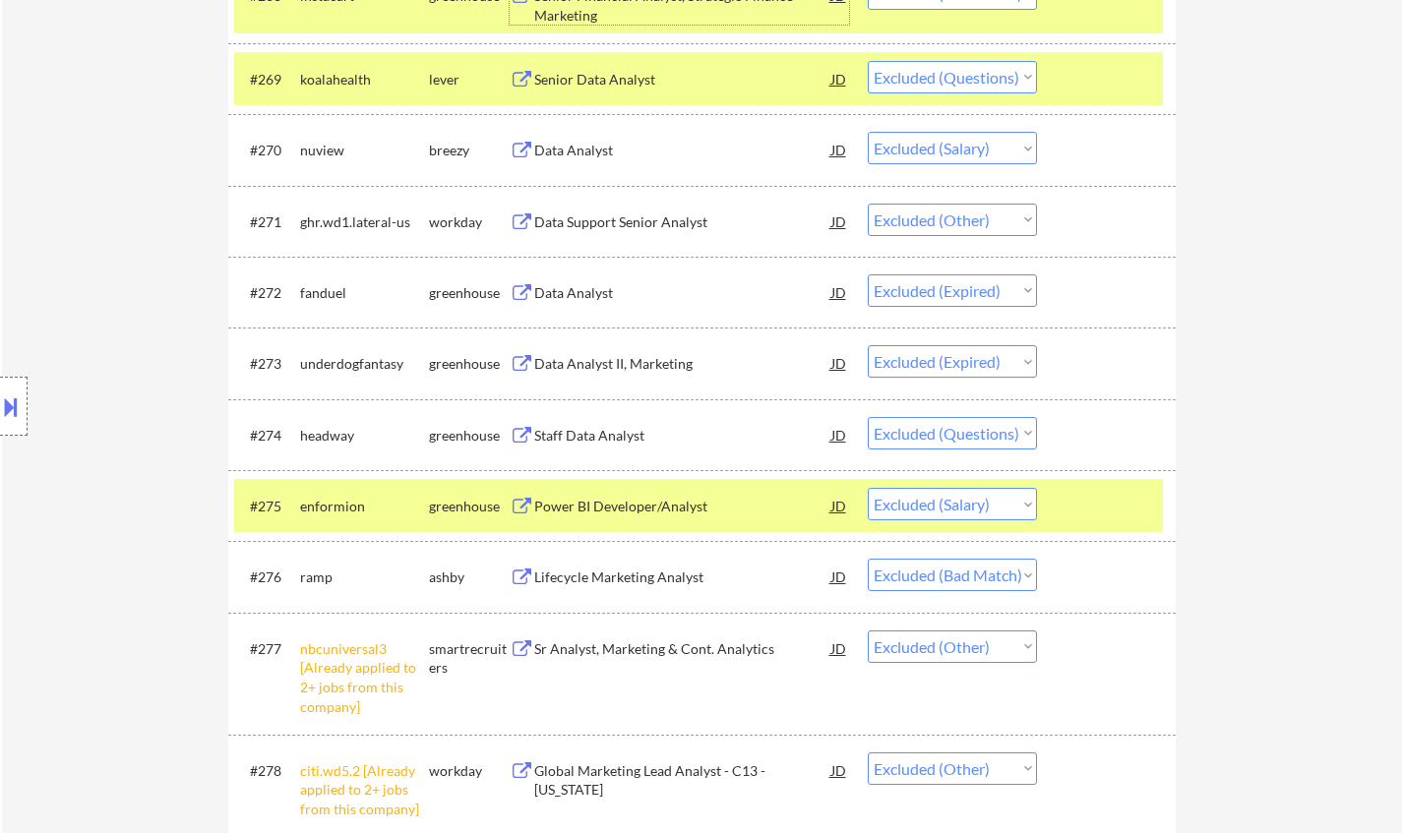
scroll to position [5806, 0]
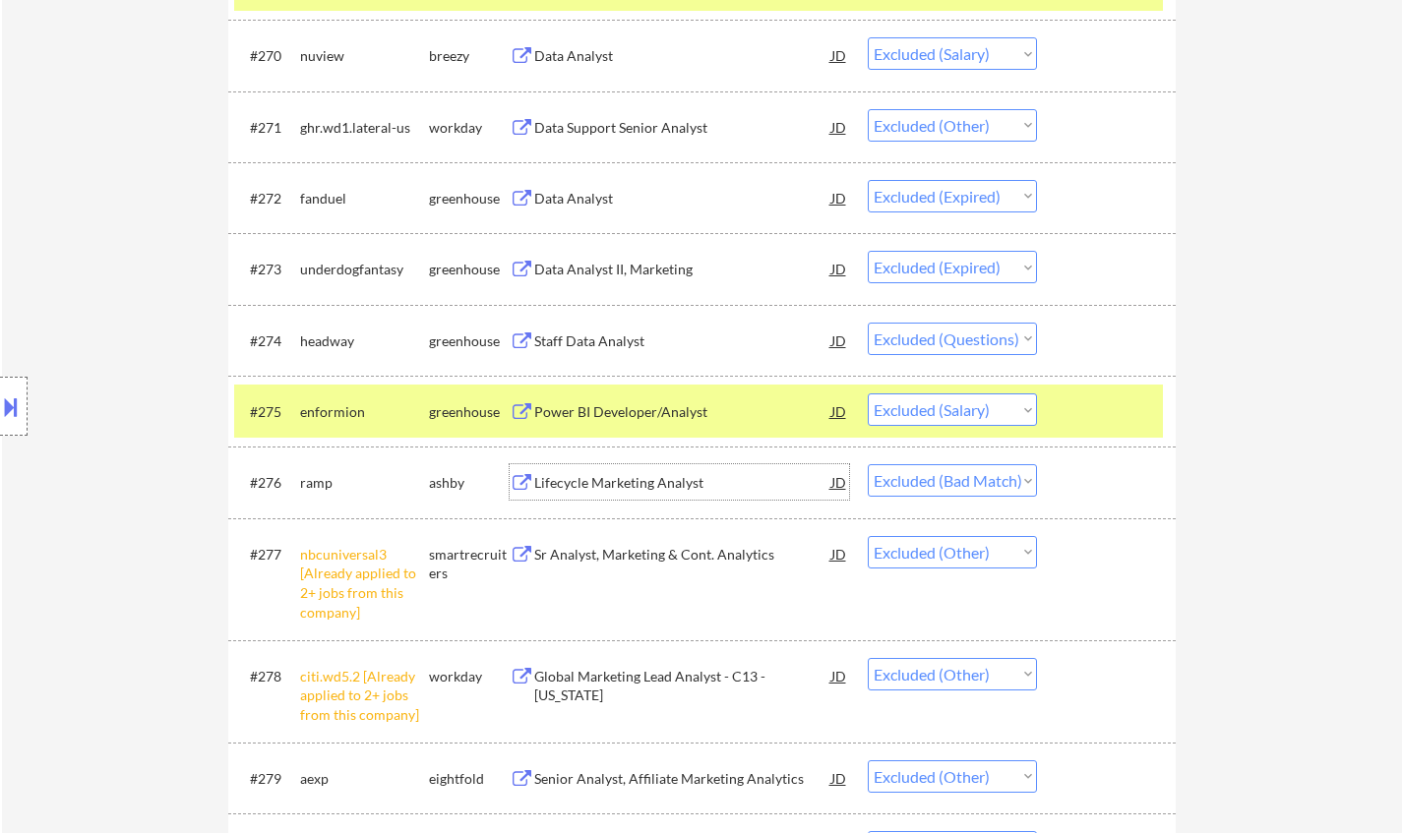
click at [636, 489] on div "Lifecycle Marketing Analyst" at bounding box center [682, 483] width 297 height 20
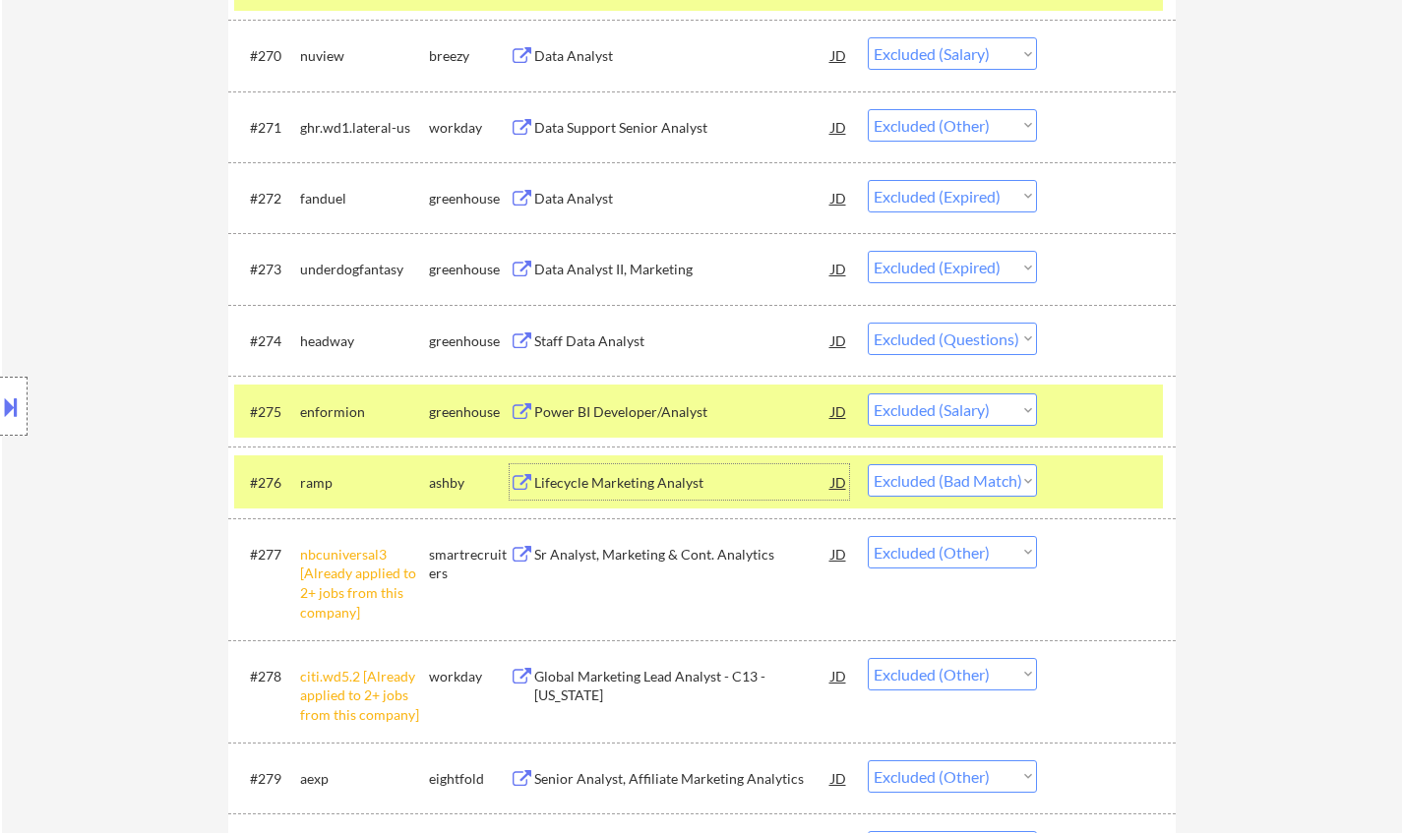
click at [962, 478] on select "Choose an option... Pending Applied Excluded (Questions) Excluded (Expired) Exc…" at bounding box center [952, 480] width 169 height 32
click at [868, 465] on select "Choose an option... Pending Applied Excluded (Questions) Excluded (Expired) Exc…" at bounding box center [952, 480] width 169 height 32
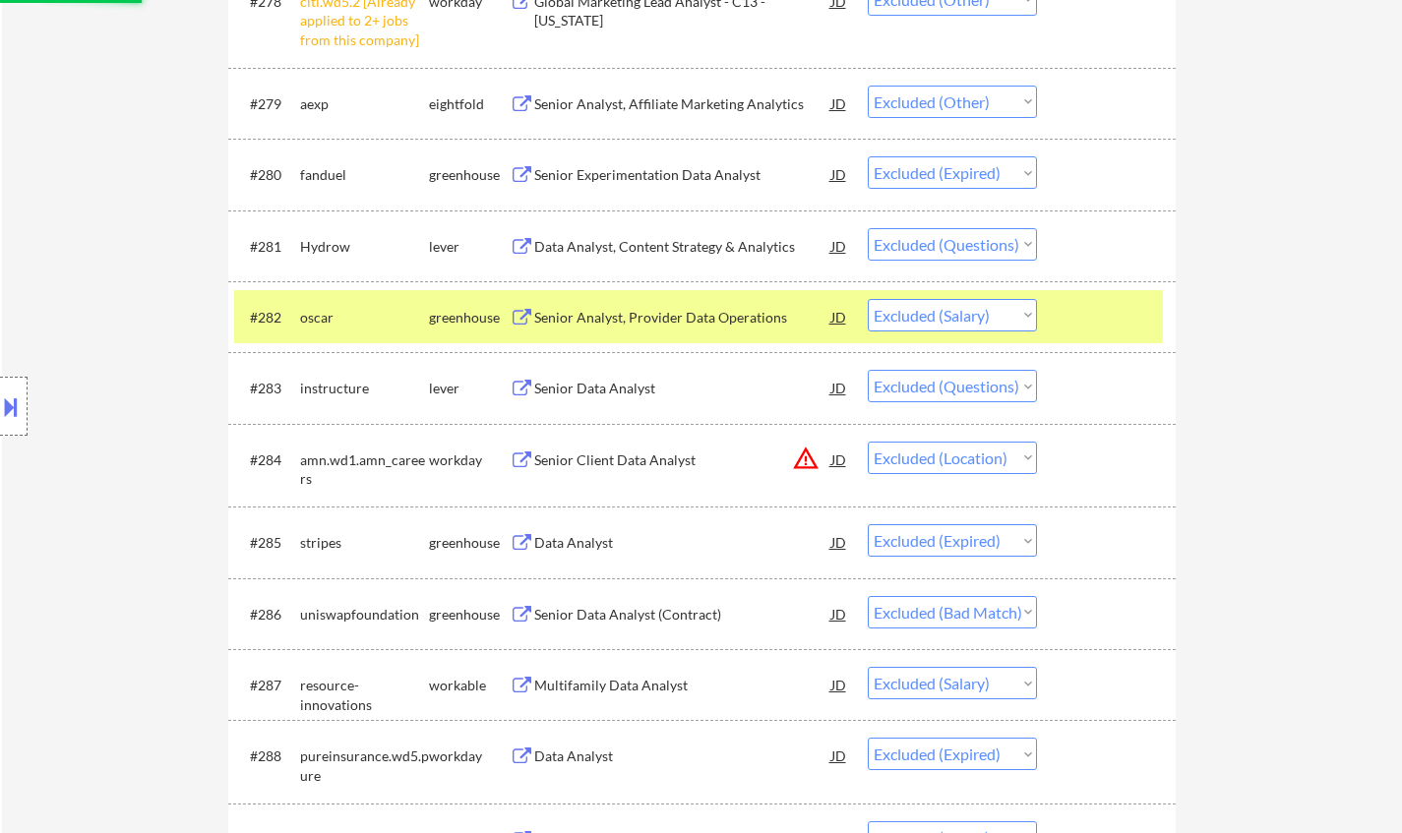
scroll to position [6494, 0]
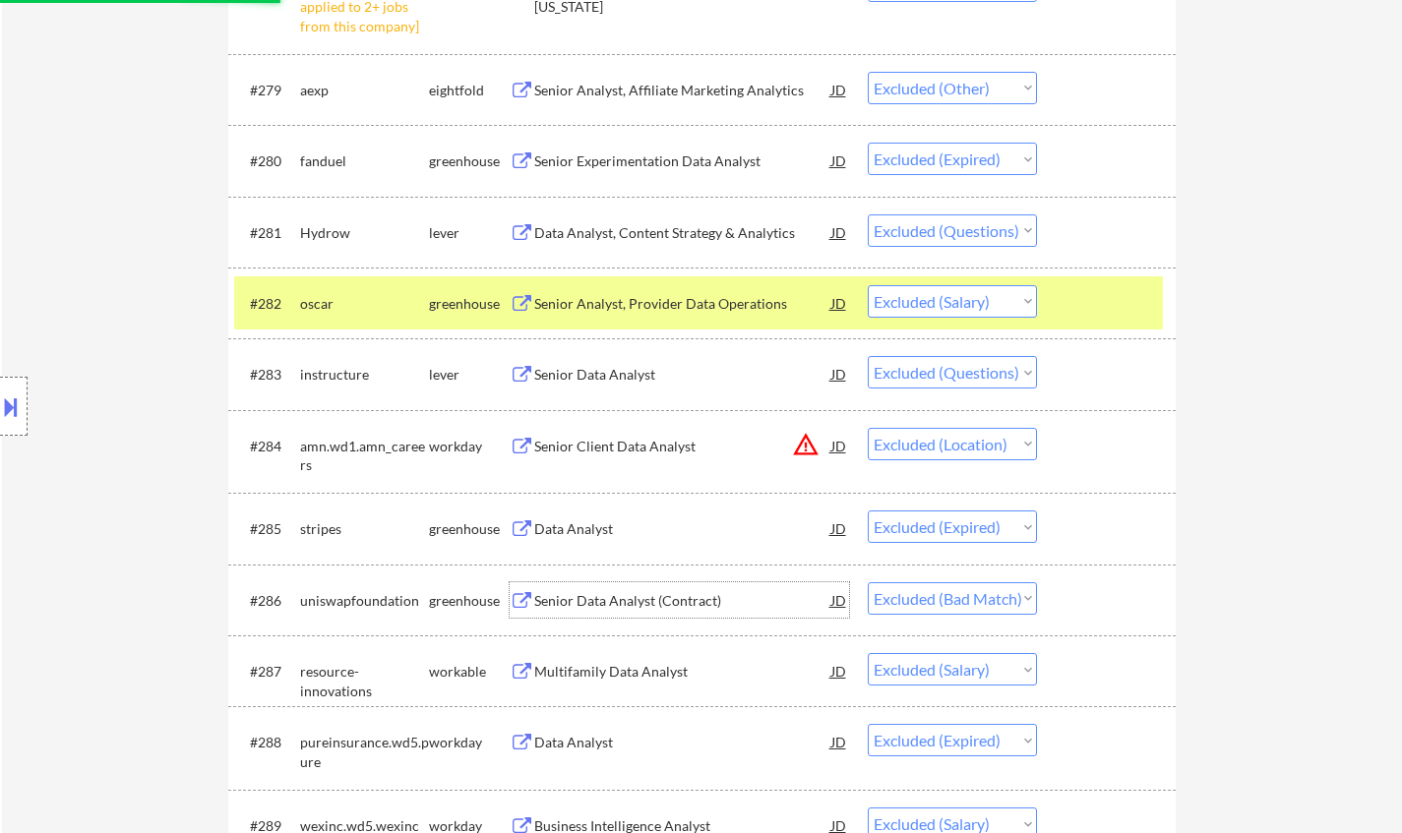
click at [649, 597] on div "Senior Data Analyst (Contract)" at bounding box center [682, 601] width 297 height 20
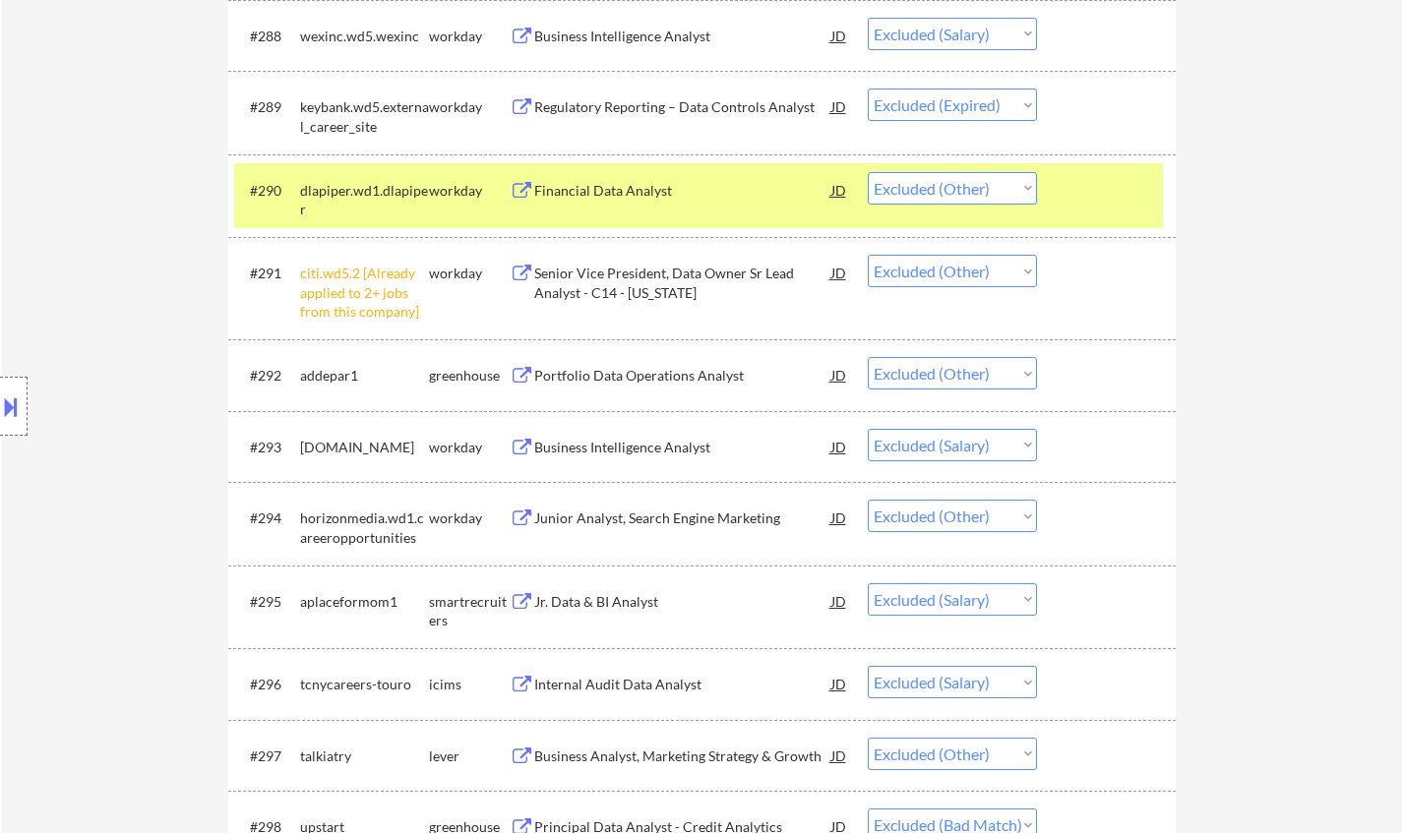
scroll to position [7478, 0]
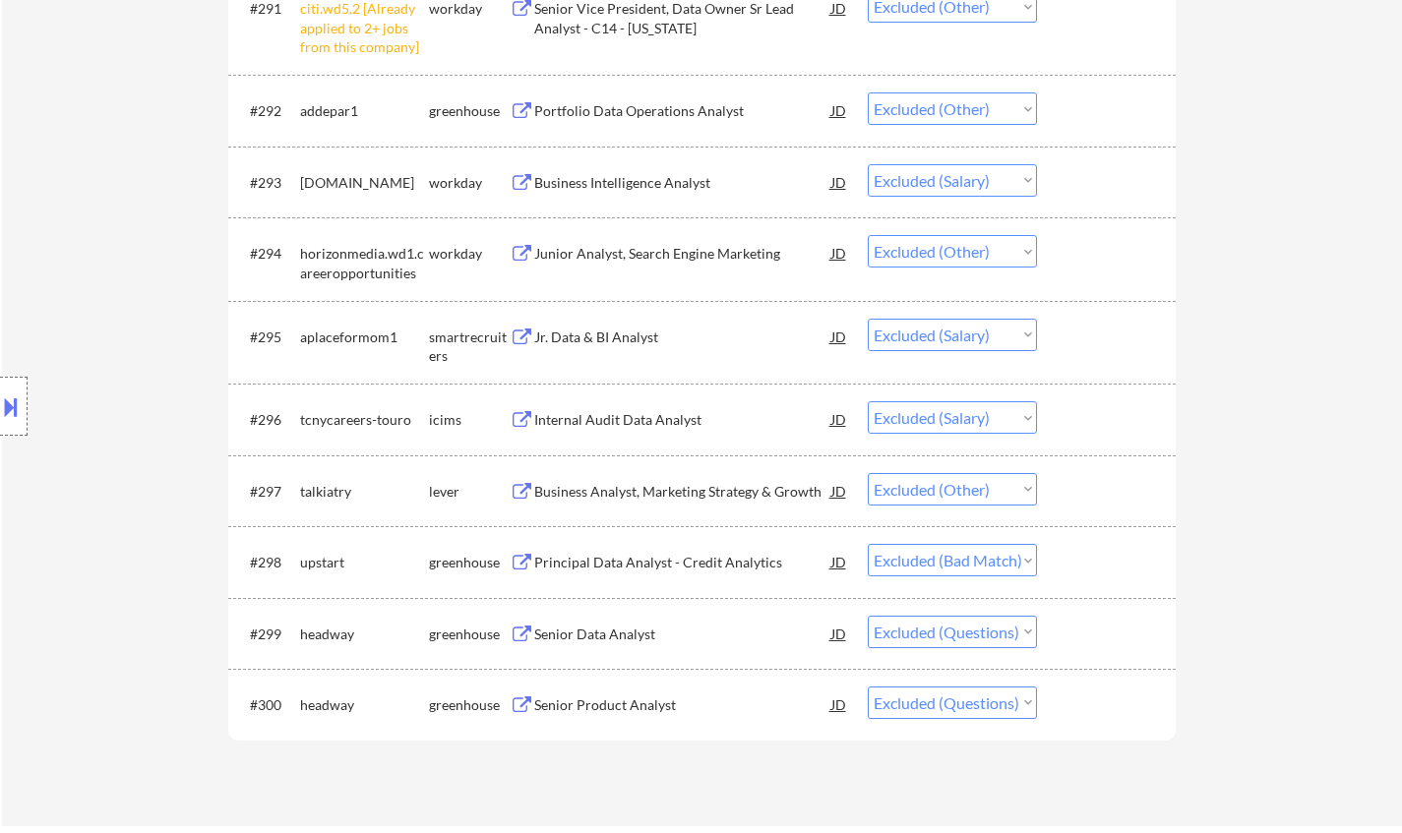
click at [676, 572] on div "Principal Data Analyst - Credit Analytics" at bounding box center [682, 563] width 297 height 20
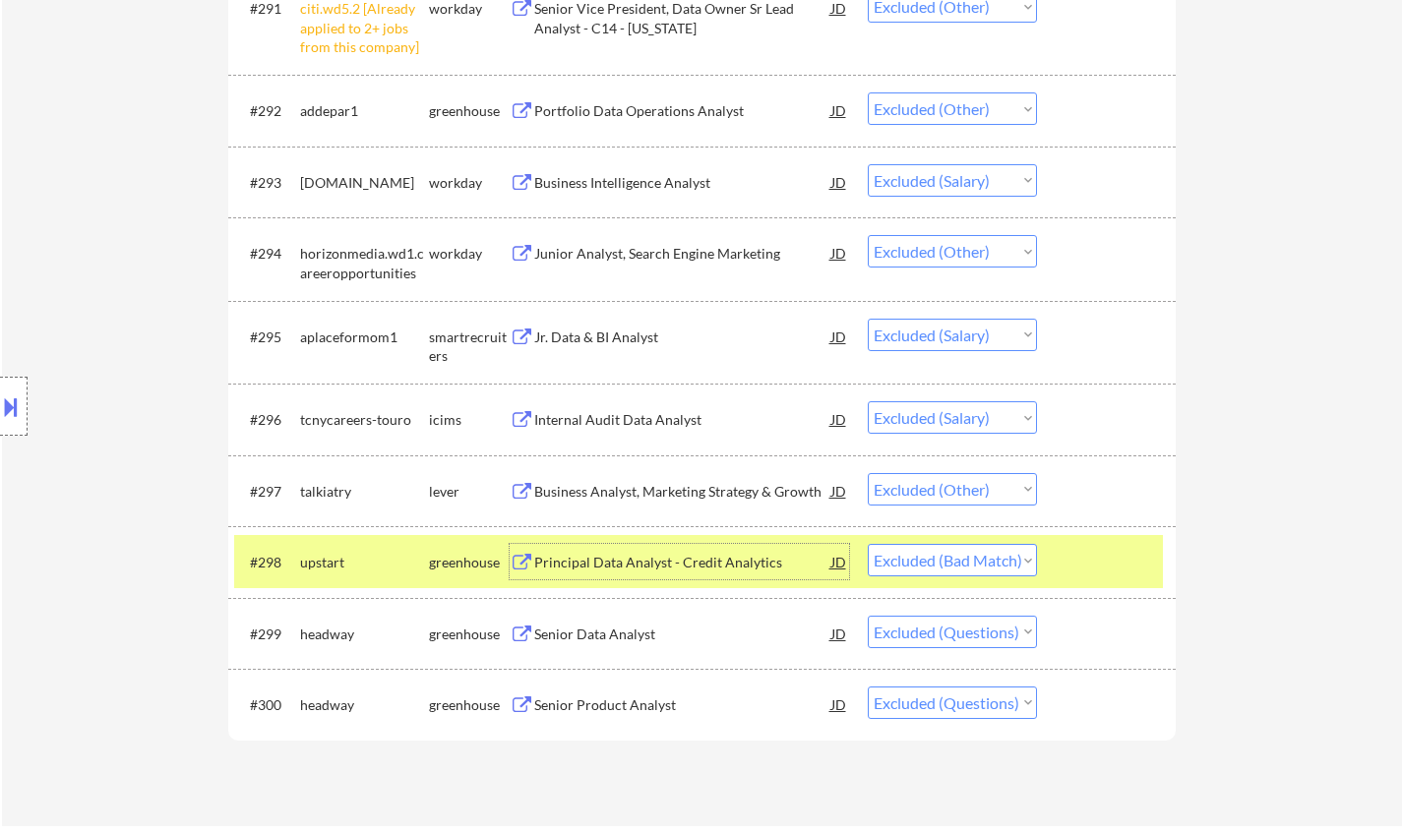
scroll to position [0, 0]
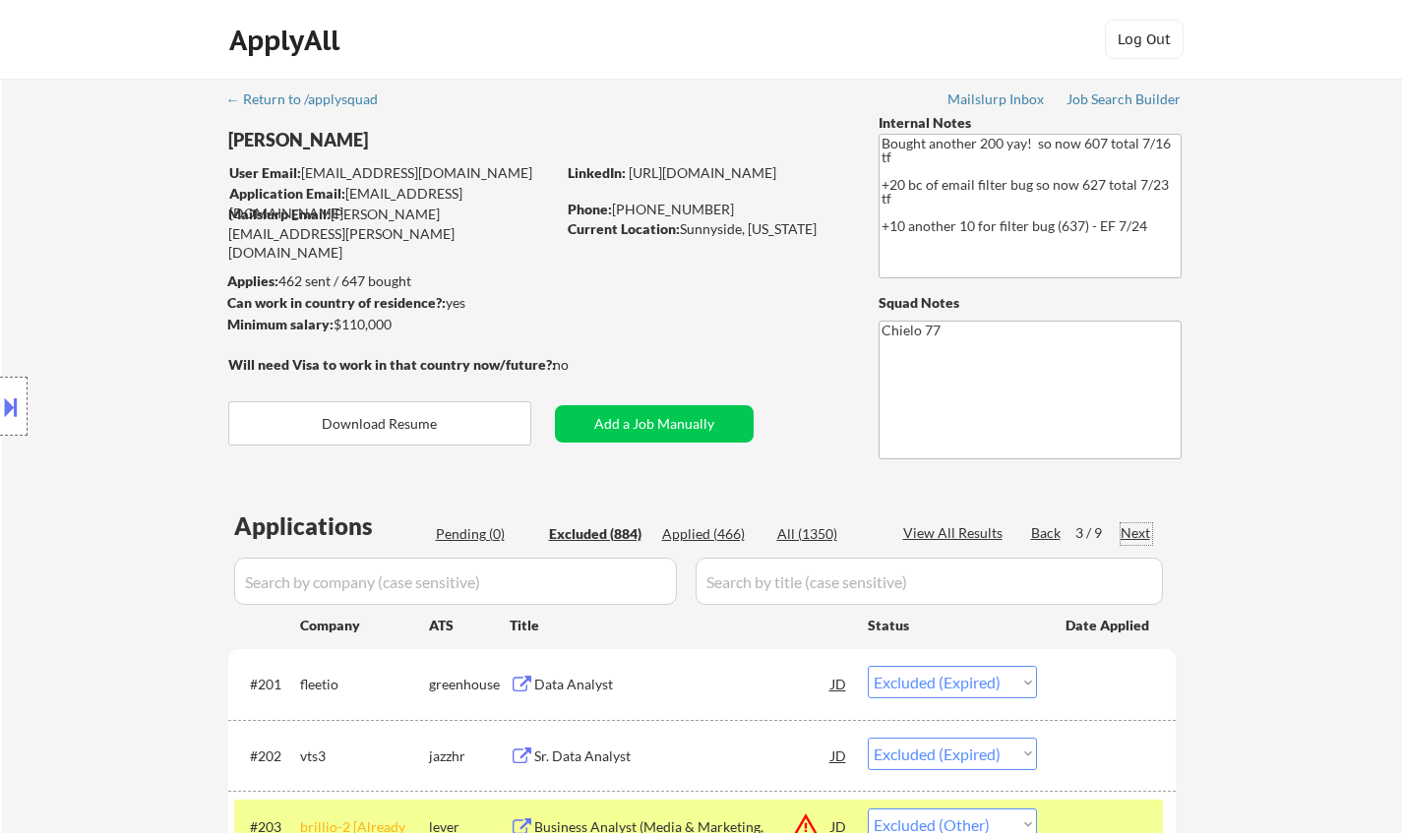
click at [1150, 535] on div "Next" at bounding box center [1136, 533] width 31 height 20
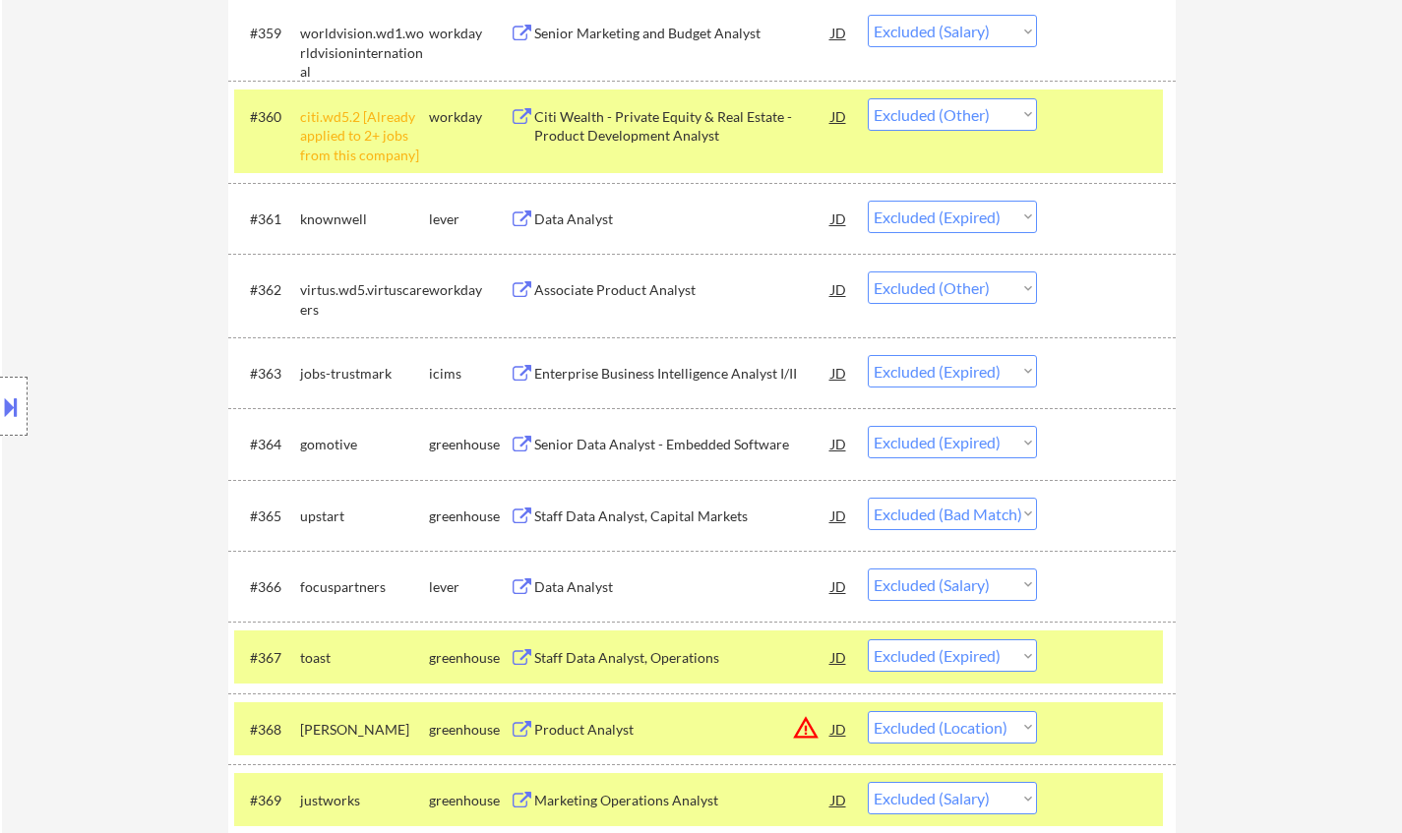
scroll to position [5412, 0]
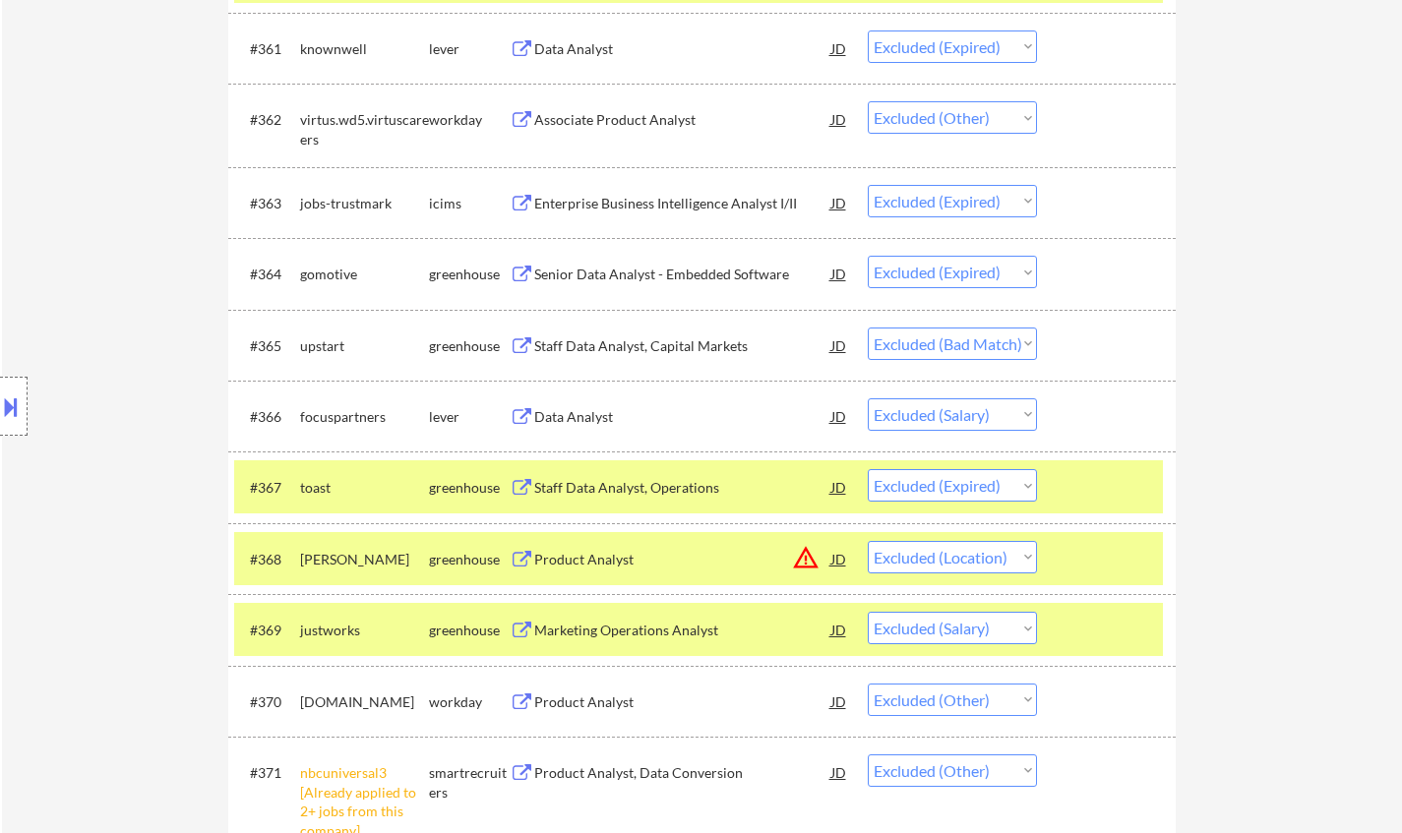
click at [629, 342] on div "Staff Data Analyst, Capital Markets" at bounding box center [682, 347] width 297 height 20
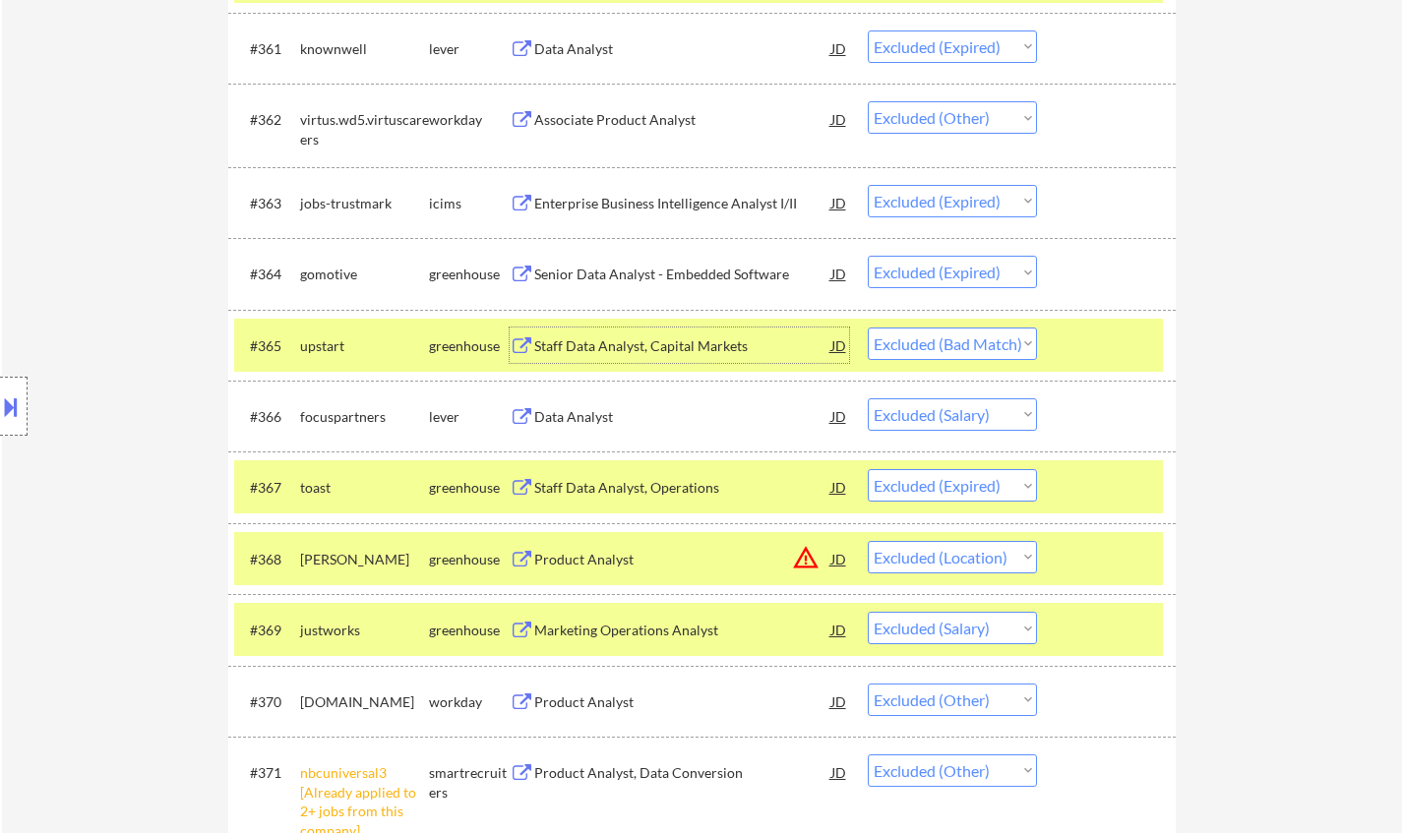
click at [959, 344] on select "Choose an option... Pending Applied Excluded (Questions) Excluded (Expired) Exc…" at bounding box center [952, 344] width 169 height 32
click at [868, 328] on select "Choose an option... Pending Applied Excluded (Questions) Excluded (Expired) Exc…" at bounding box center [952, 344] width 169 height 32
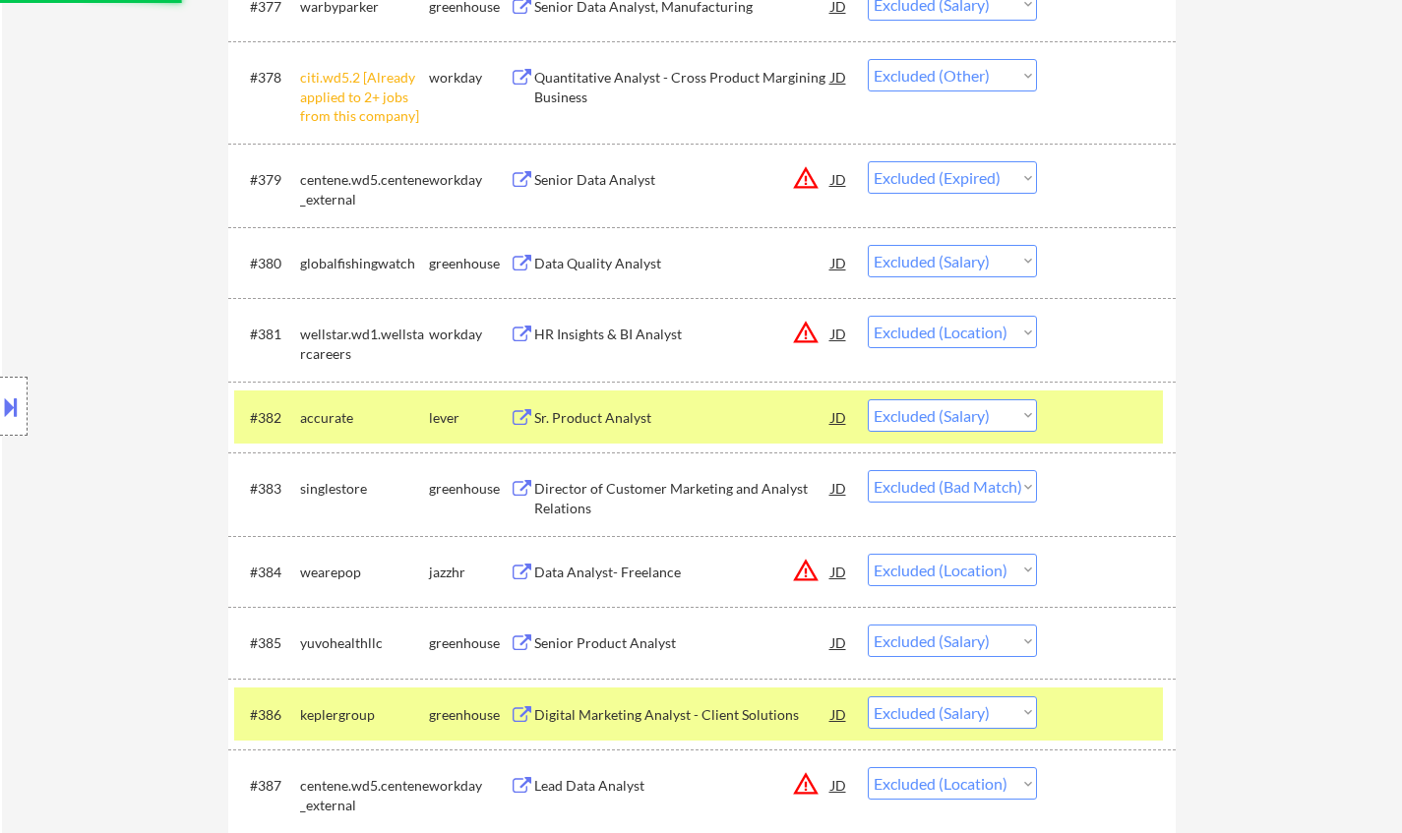
scroll to position [6691, 0]
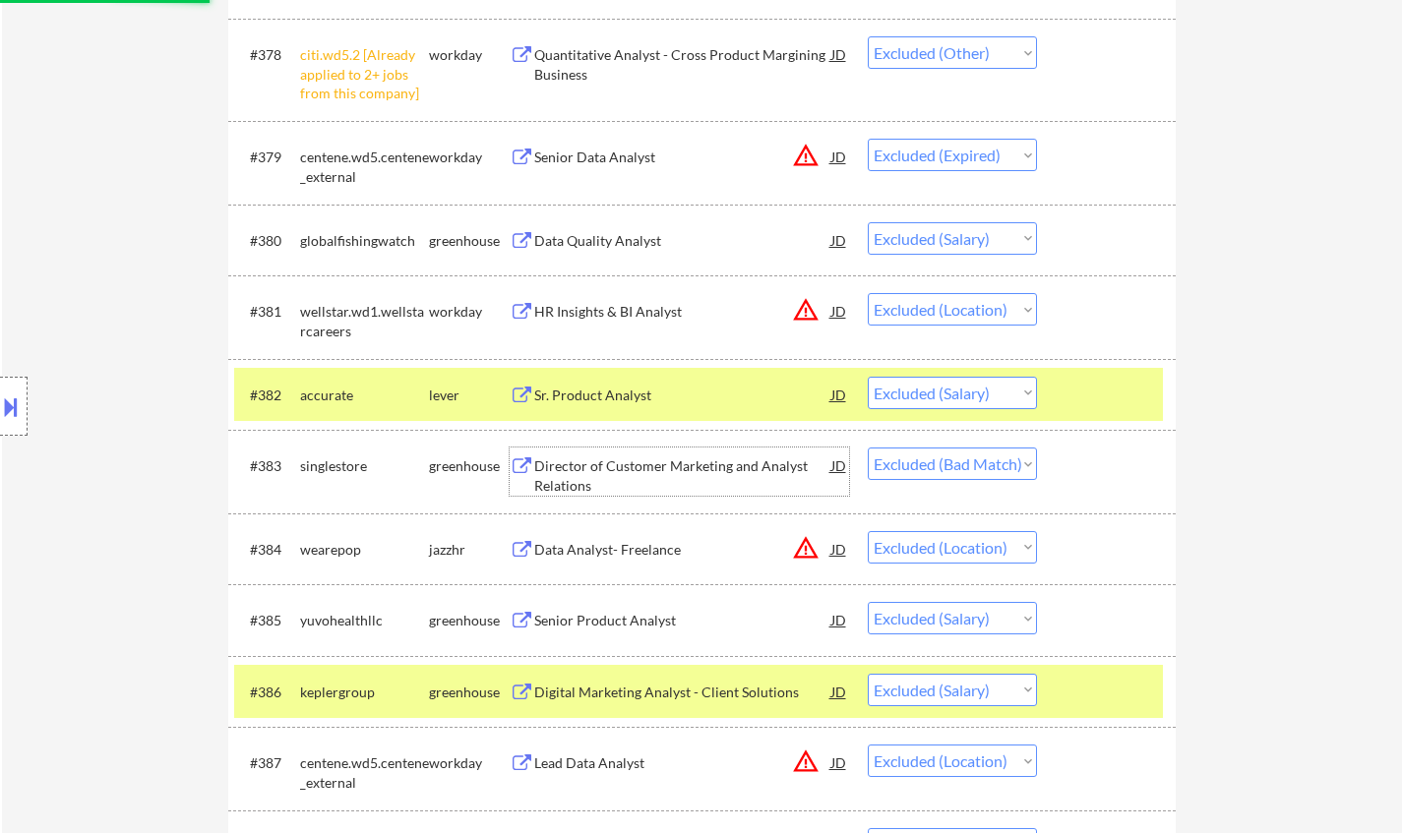
click at [673, 476] on div "Director of Customer Marketing and Analyst Relations" at bounding box center [682, 476] width 297 height 38
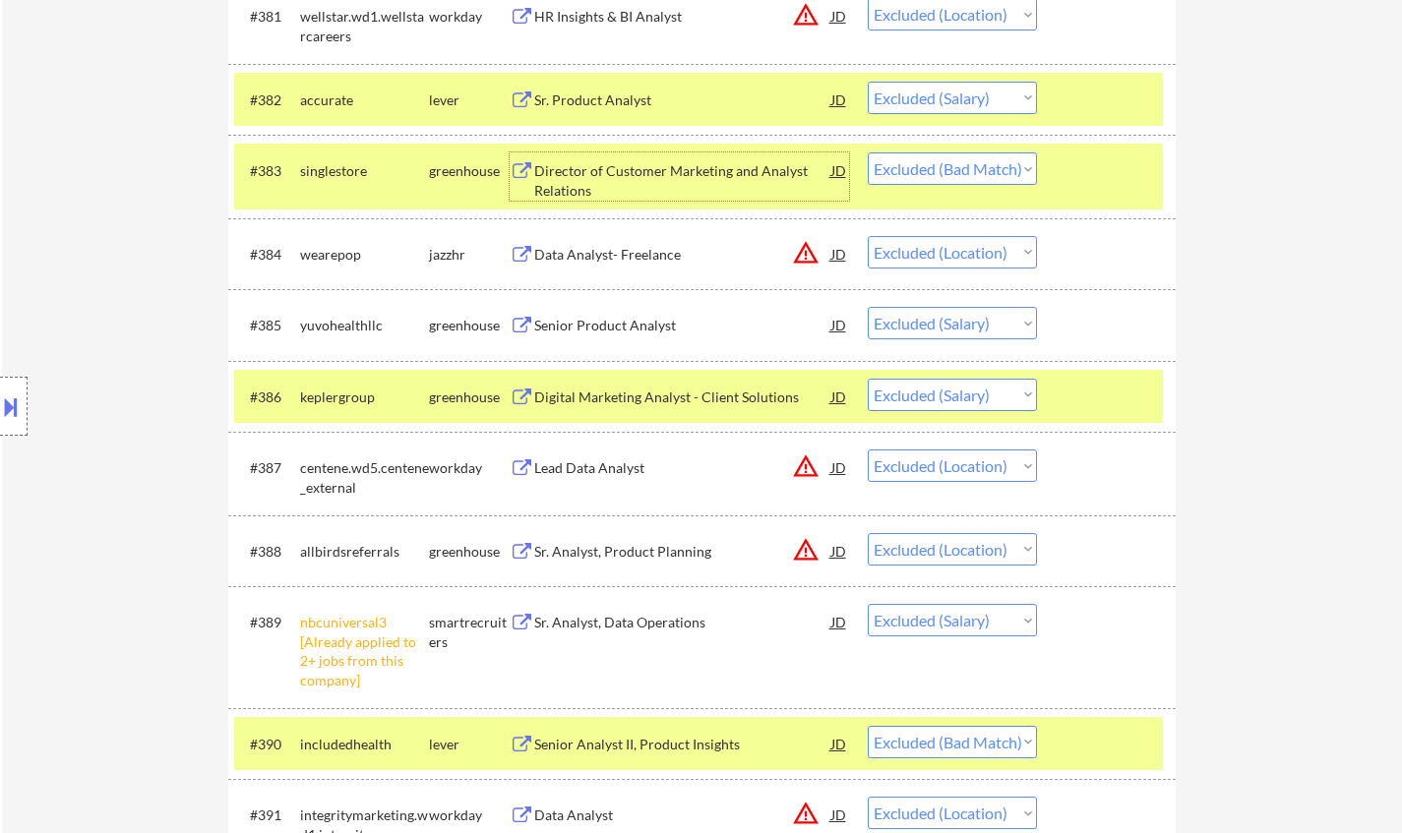
scroll to position [7183, 0]
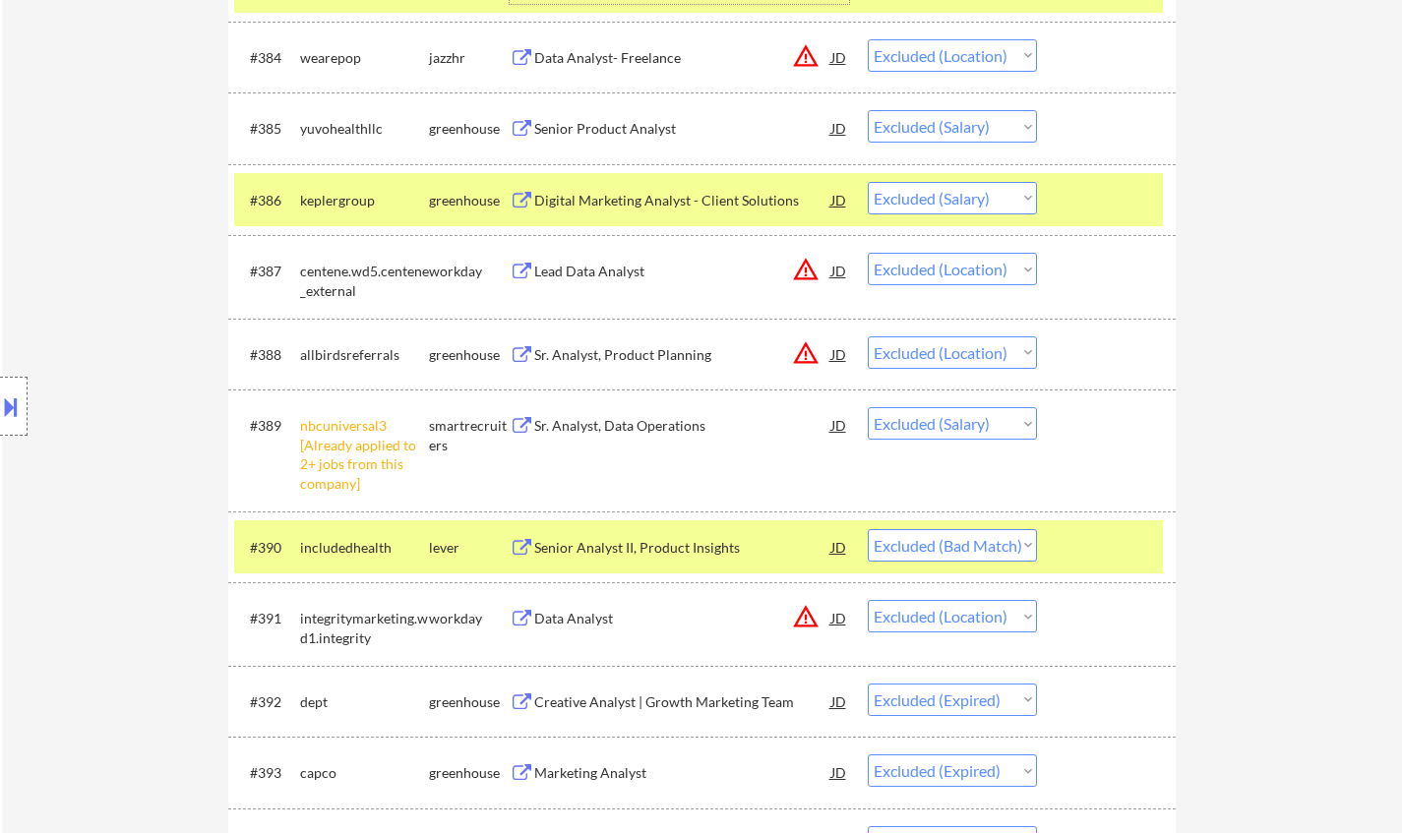
click at [642, 555] on div "Senior Analyst II, Product Insights" at bounding box center [682, 548] width 297 height 20
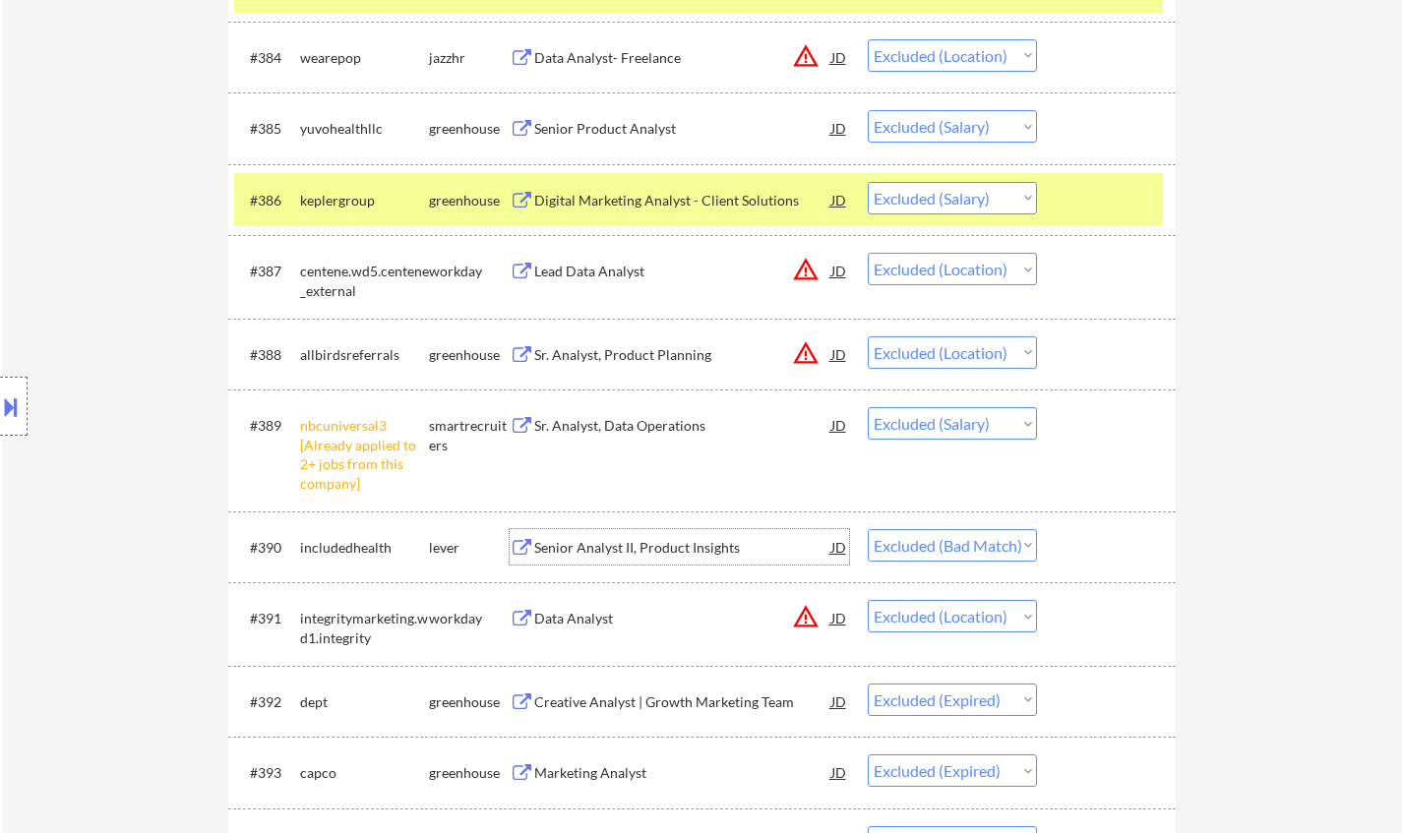
click at [932, 557] on select "Choose an option... Pending Applied Excluded (Questions) Excluded (Expired) Exc…" at bounding box center [952, 545] width 169 height 32
click at [868, 529] on select "Choose an option... Pending Applied Excluded (Questions) Excluded (Expired) Exc…" at bounding box center [952, 545] width 169 height 32
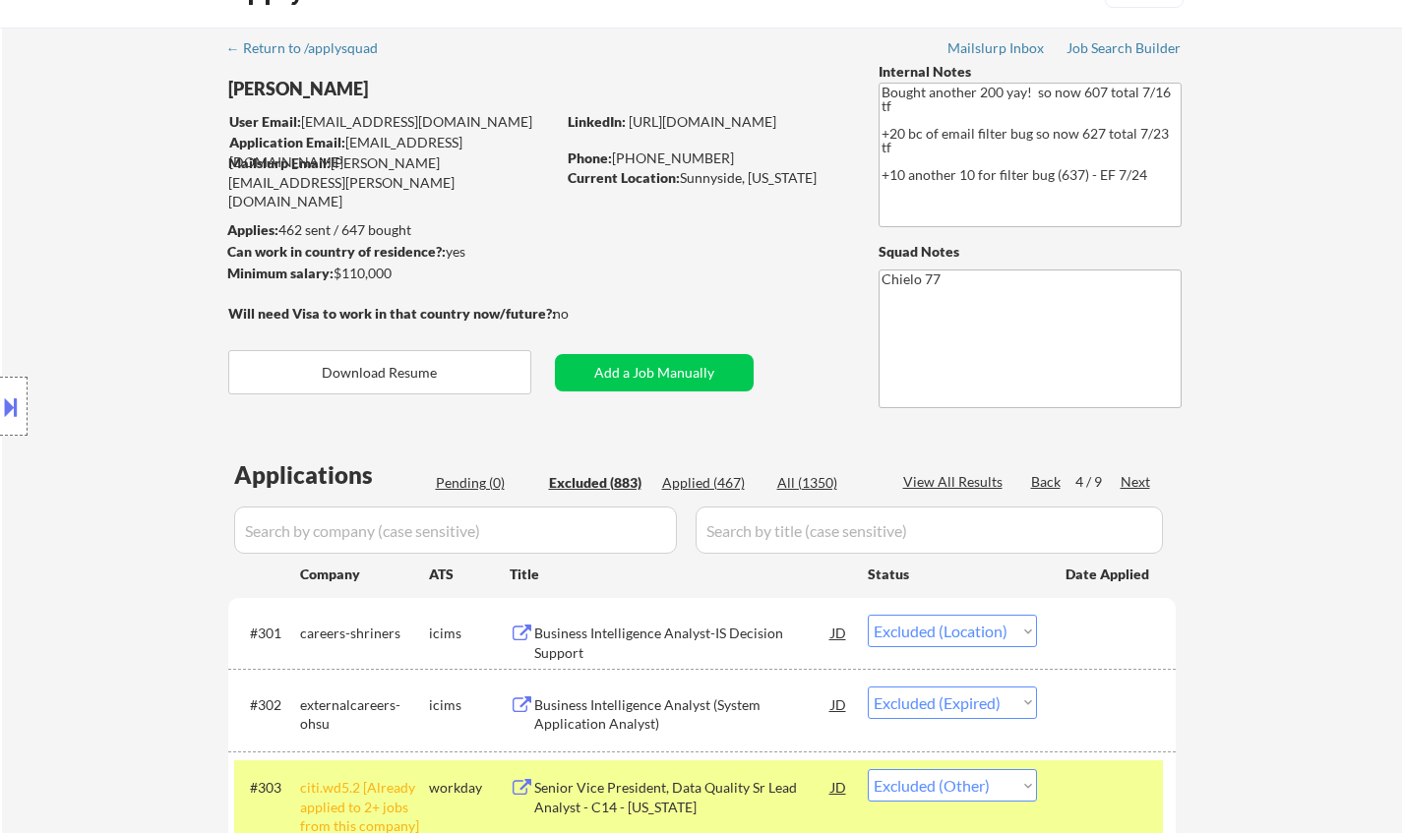
scroll to position [0, 0]
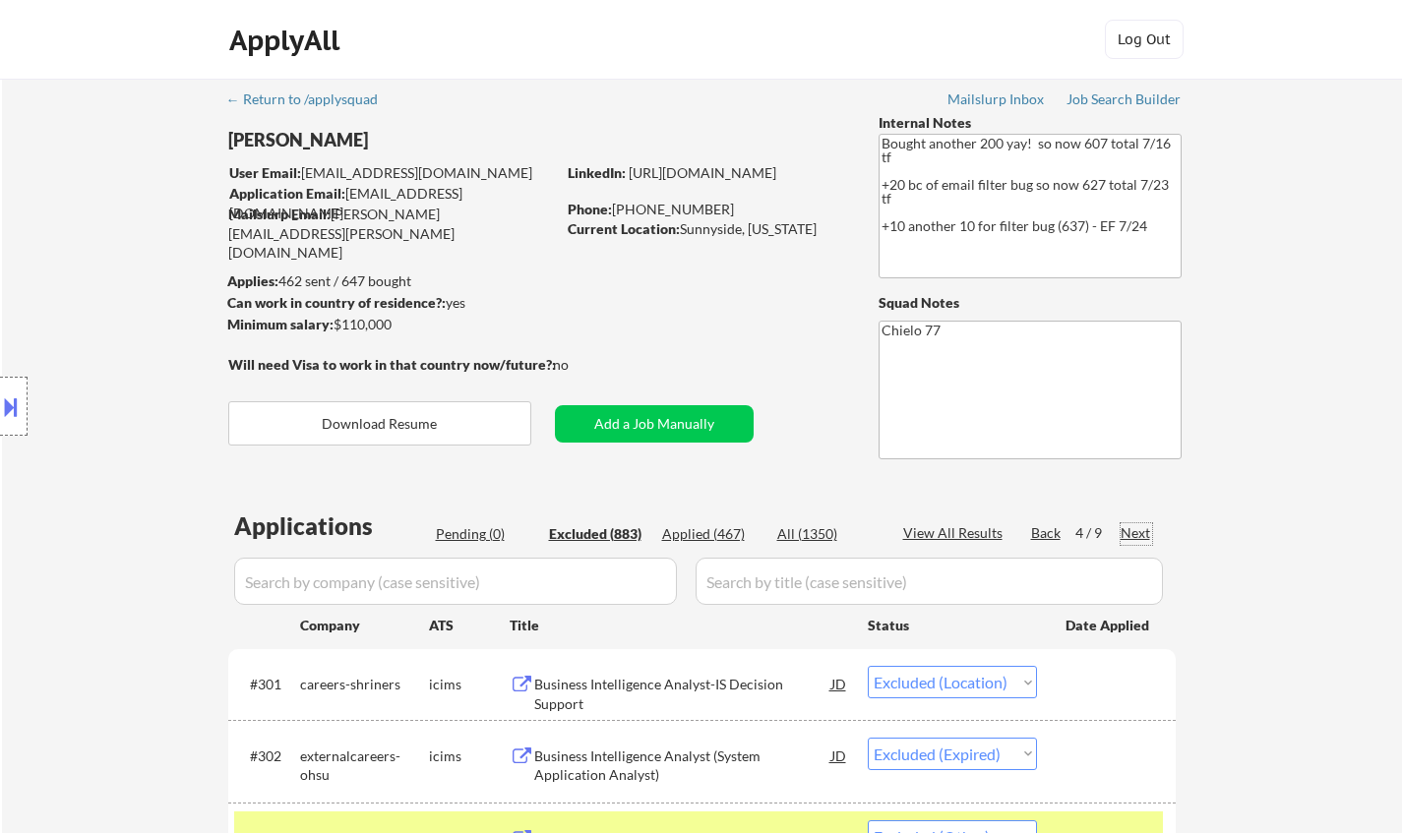
click at [1143, 533] on div "Next" at bounding box center [1136, 533] width 31 height 20
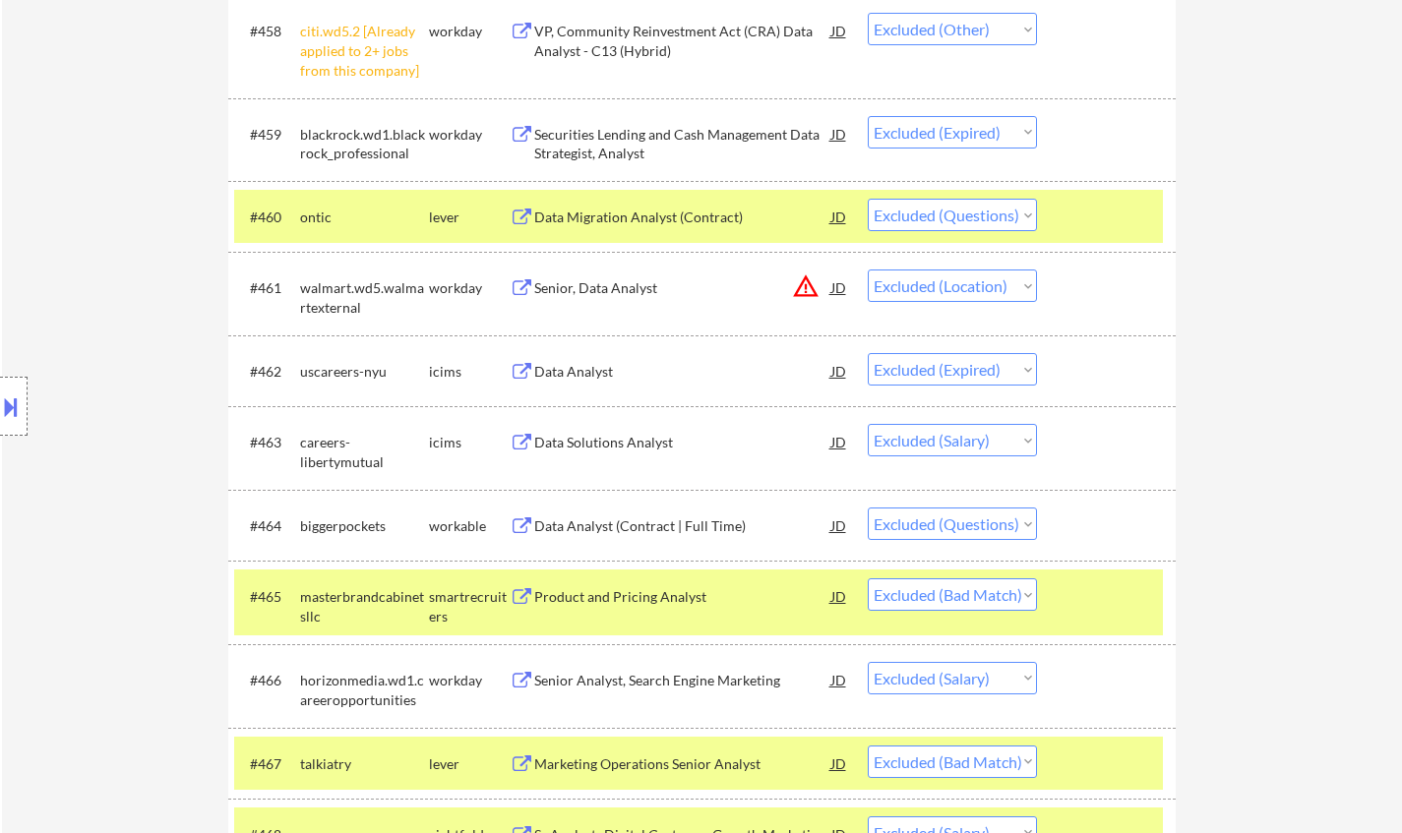
scroll to position [5314, 0]
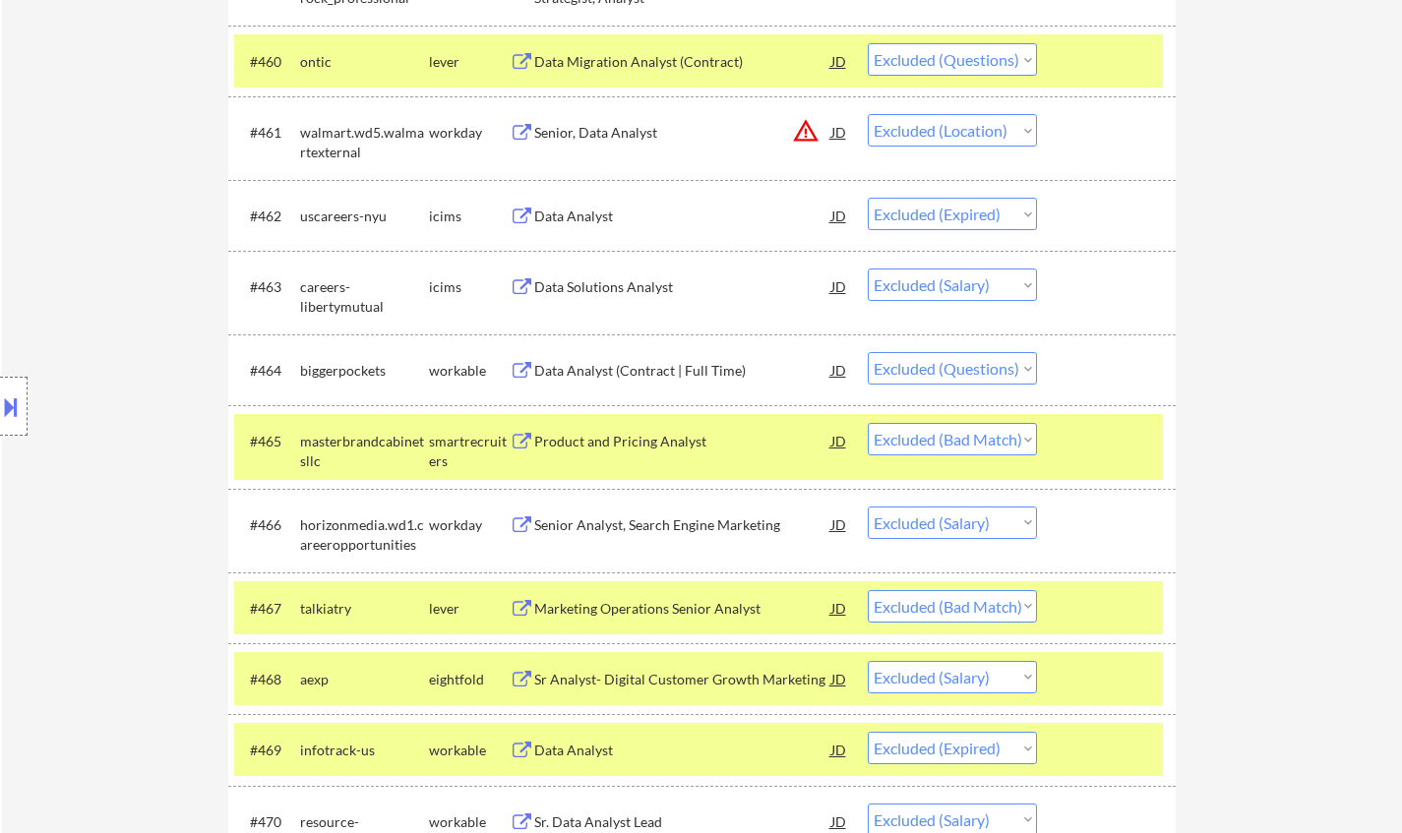
click at [627, 437] on div "Product and Pricing Analyst" at bounding box center [682, 442] width 297 height 20
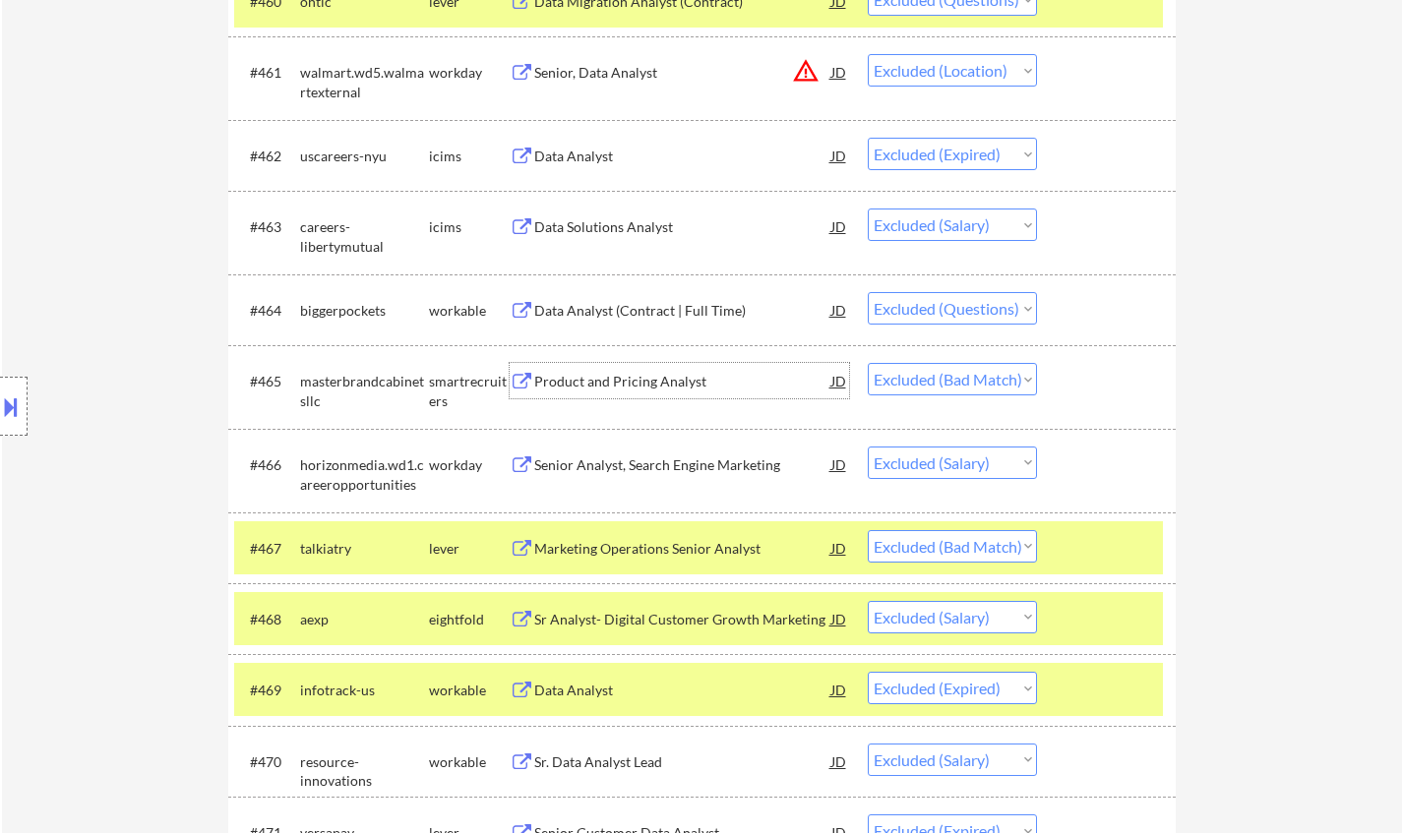
scroll to position [5412, 0]
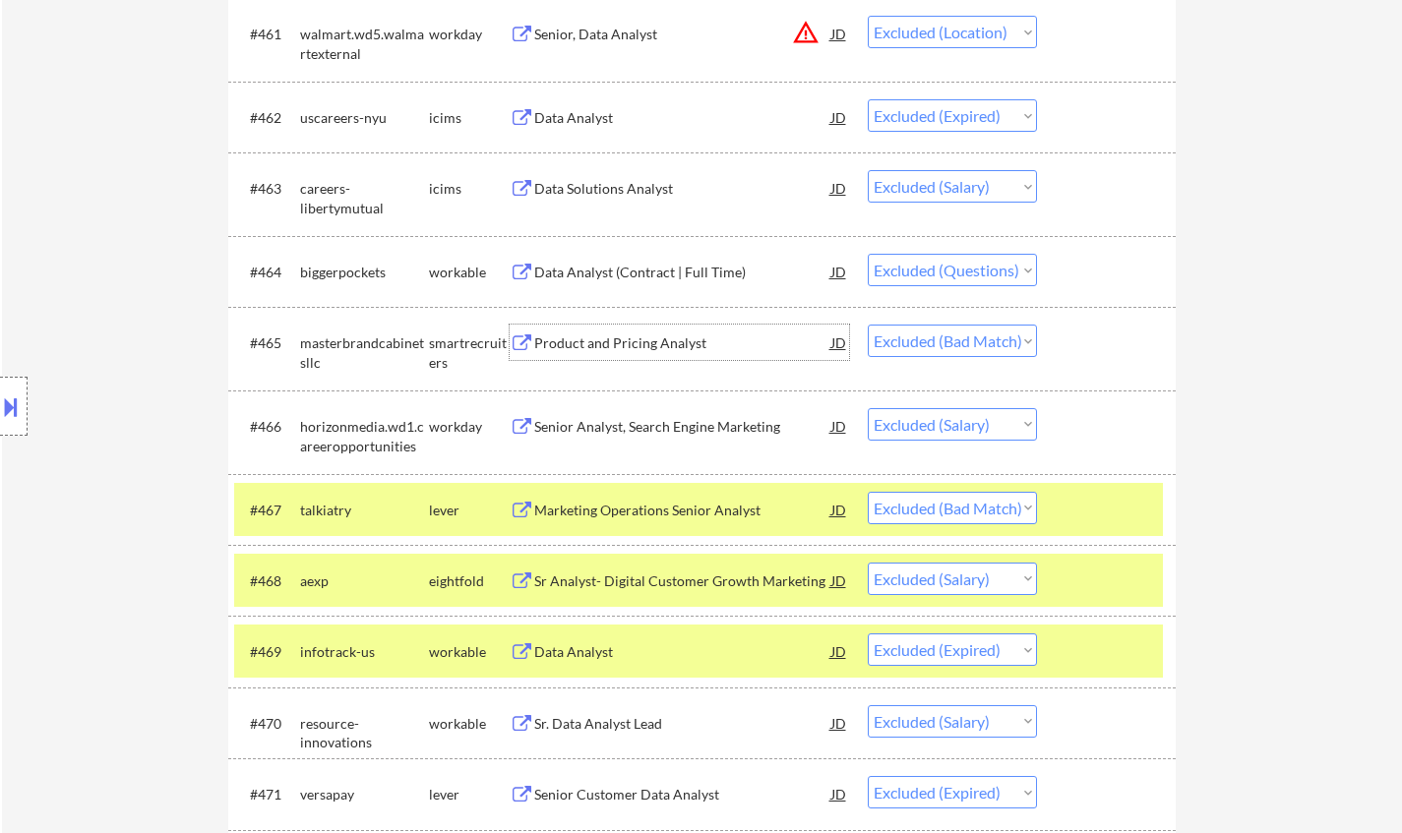
click at [942, 514] on select "Choose an option... Pending Applied Excluded (Questions) Excluded (Expired) Exc…" at bounding box center [952, 508] width 169 height 32
click at [946, 368] on div "#465 masterbrandcabinetsllc smartrecruiters Product and Pricing Analyst JD Choo…" at bounding box center [698, 348] width 929 height 65
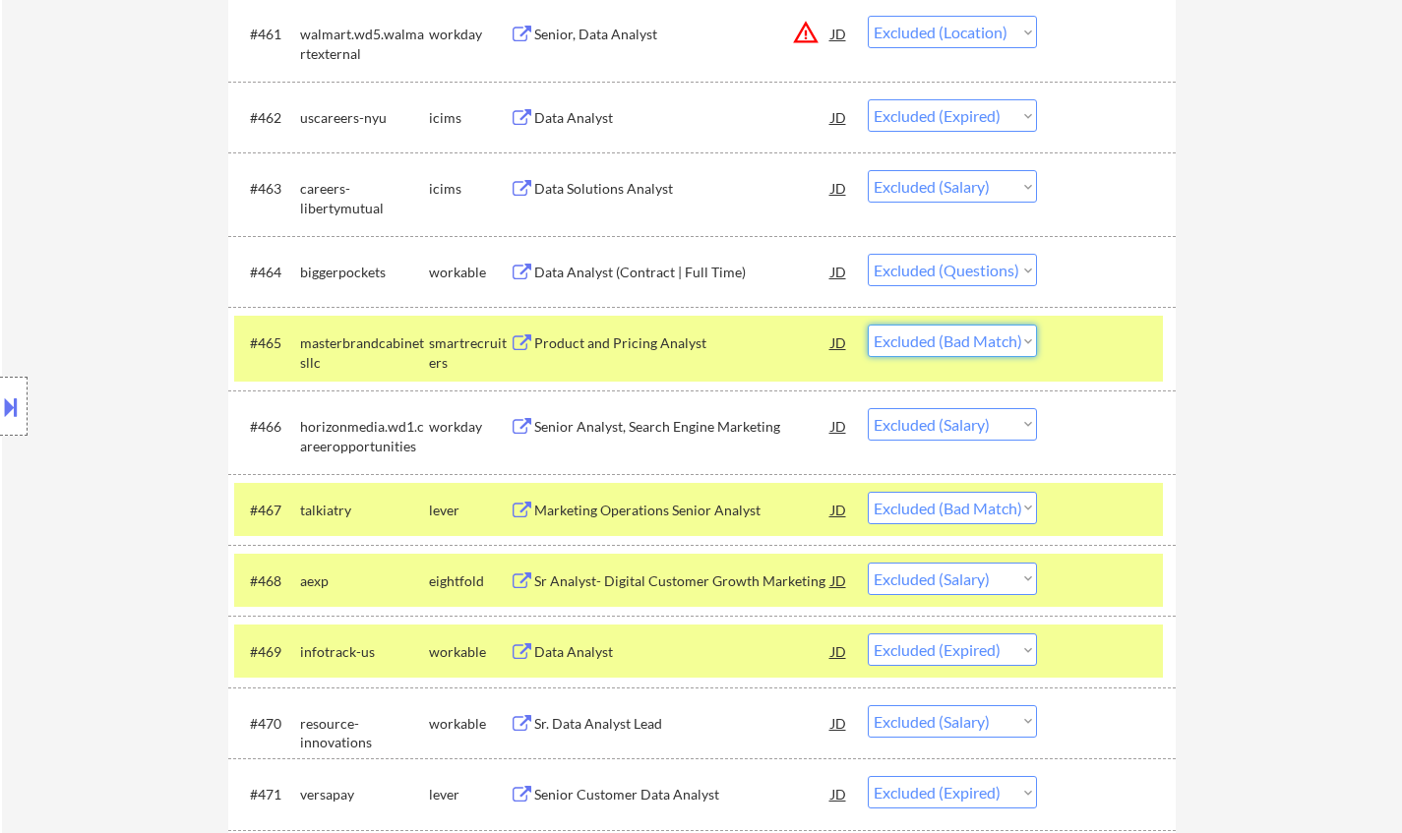
click at [961, 346] on select "Choose an option... Pending Applied Excluded (Questions) Excluded (Expired) Exc…" at bounding box center [952, 341] width 169 height 32
click at [868, 325] on select "Choose an option... Pending Applied Excluded (Questions) Excluded (Expired) Exc…" at bounding box center [952, 341] width 169 height 32
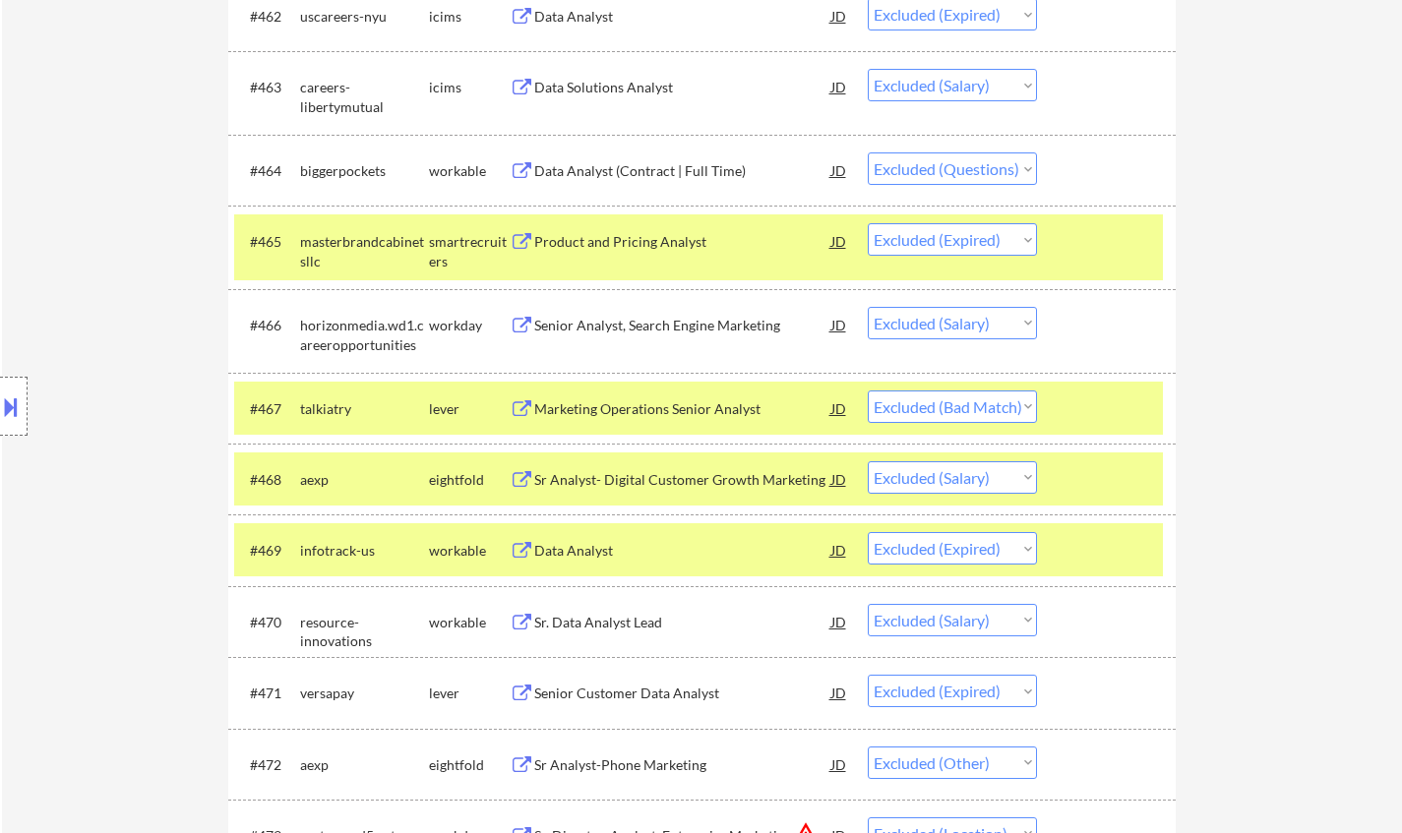
scroll to position [5609, 0]
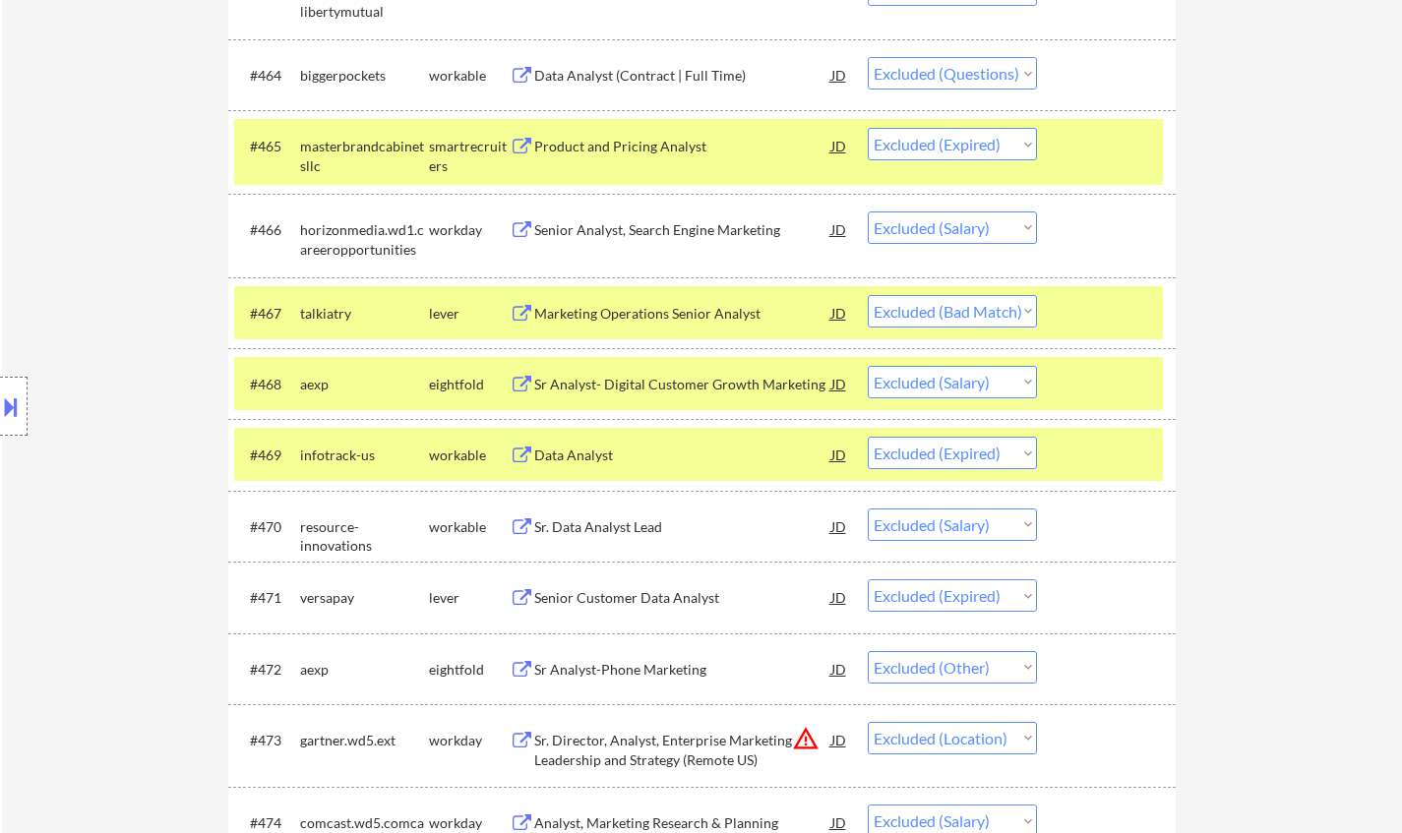
click at [687, 309] on div "Marketing Operations Senior Analyst" at bounding box center [682, 314] width 297 height 20
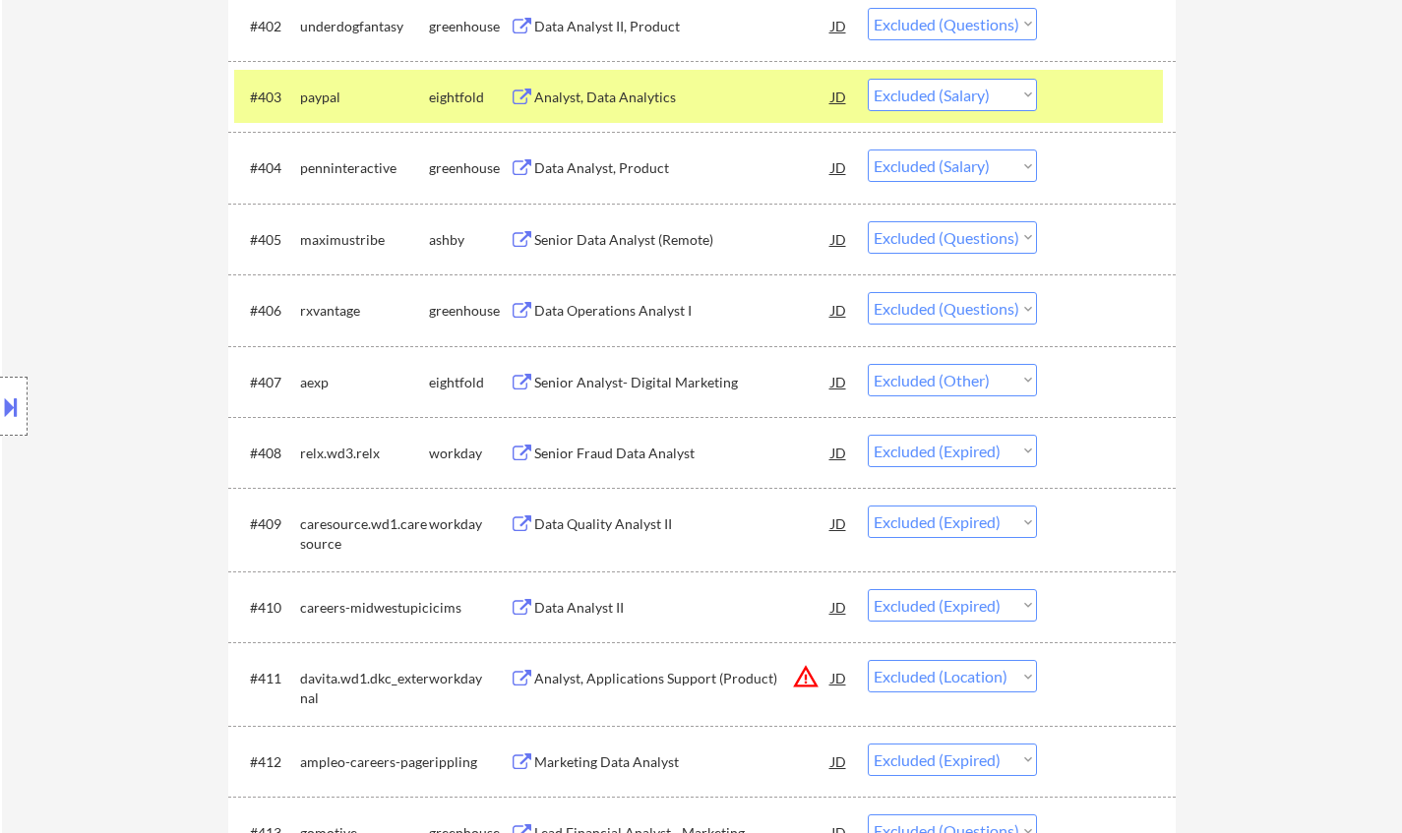
scroll to position [0, 0]
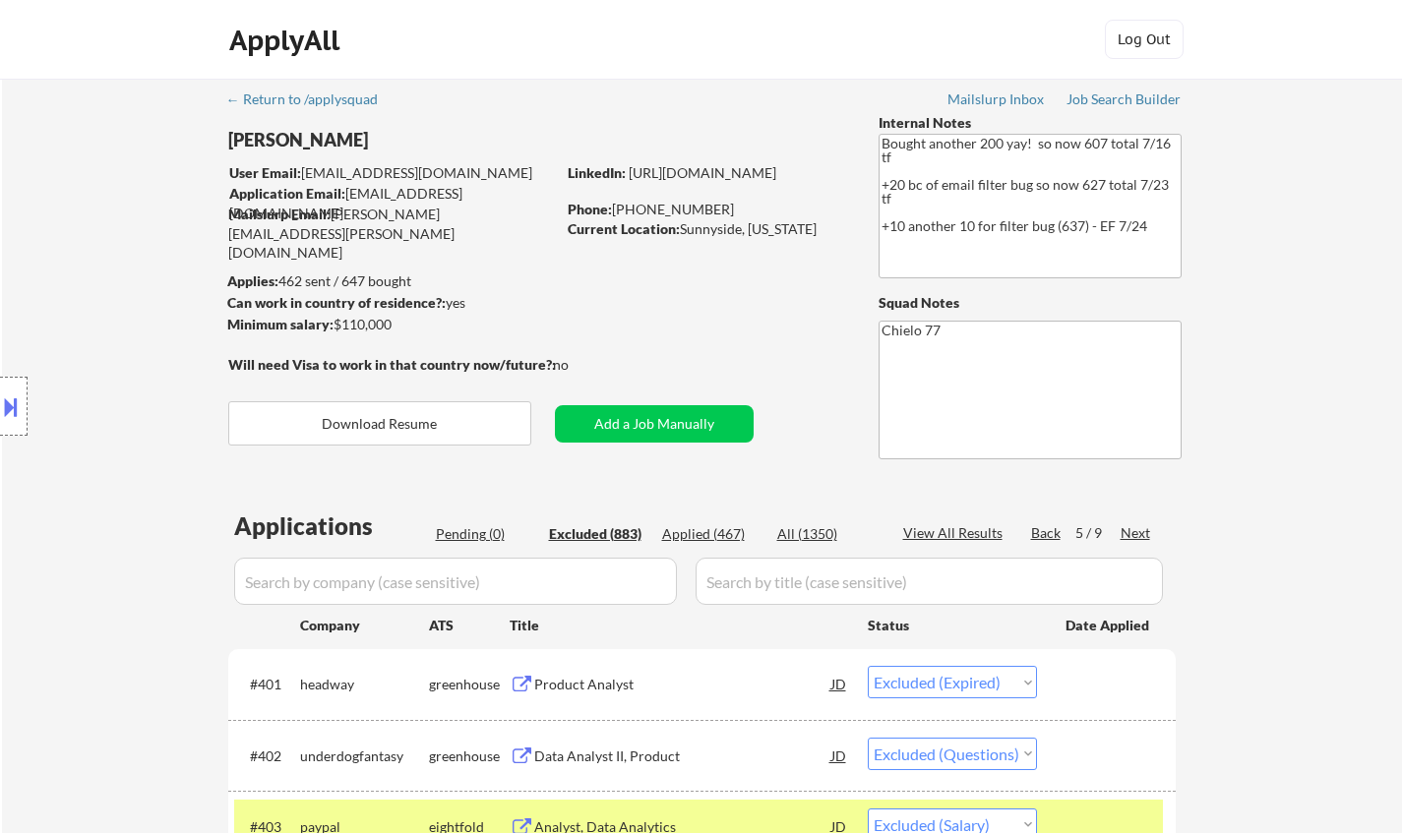
click at [1139, 529] on div "Next" at bounding box center [1136, 533] width 31 height 20
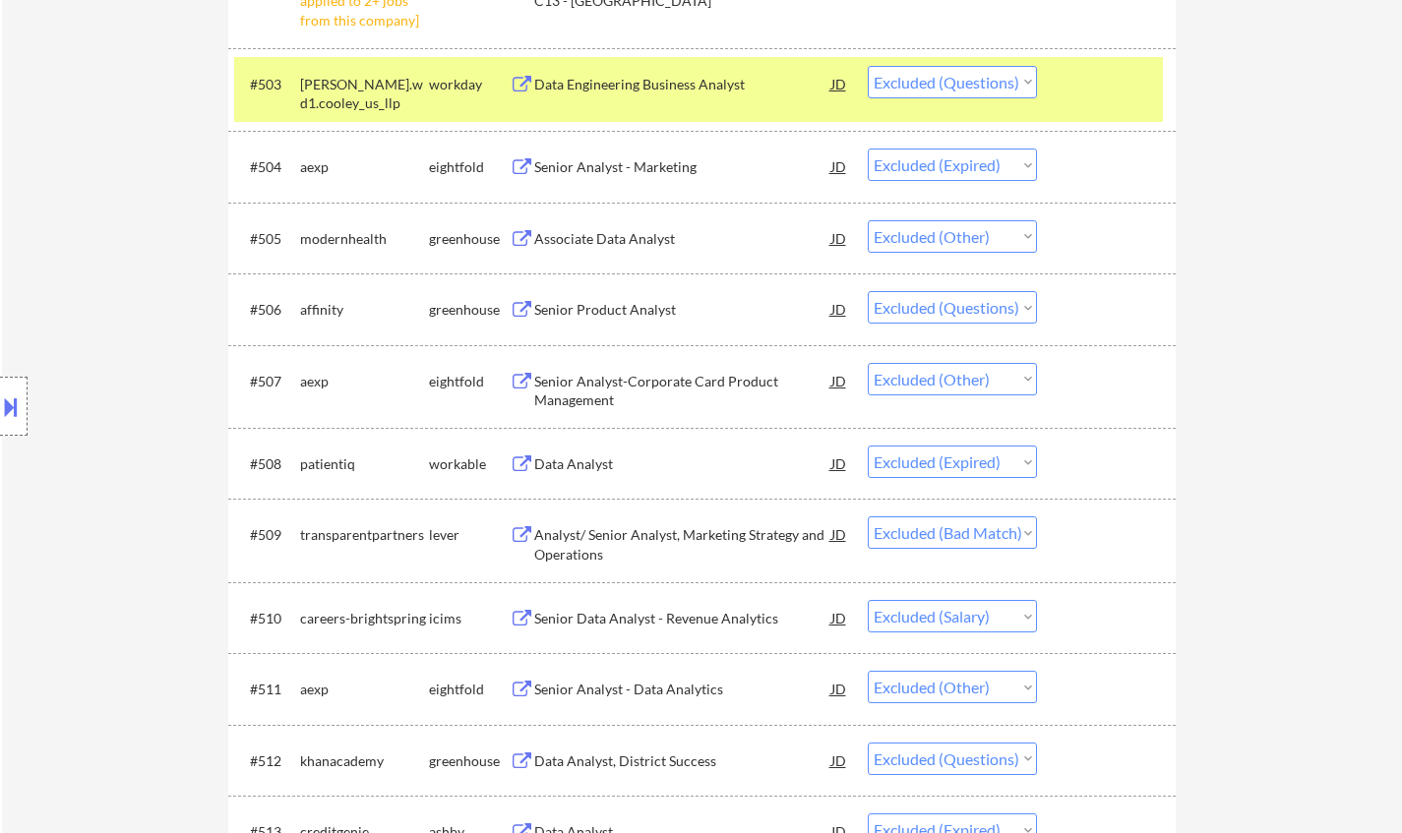
scroll to position [886, 0]
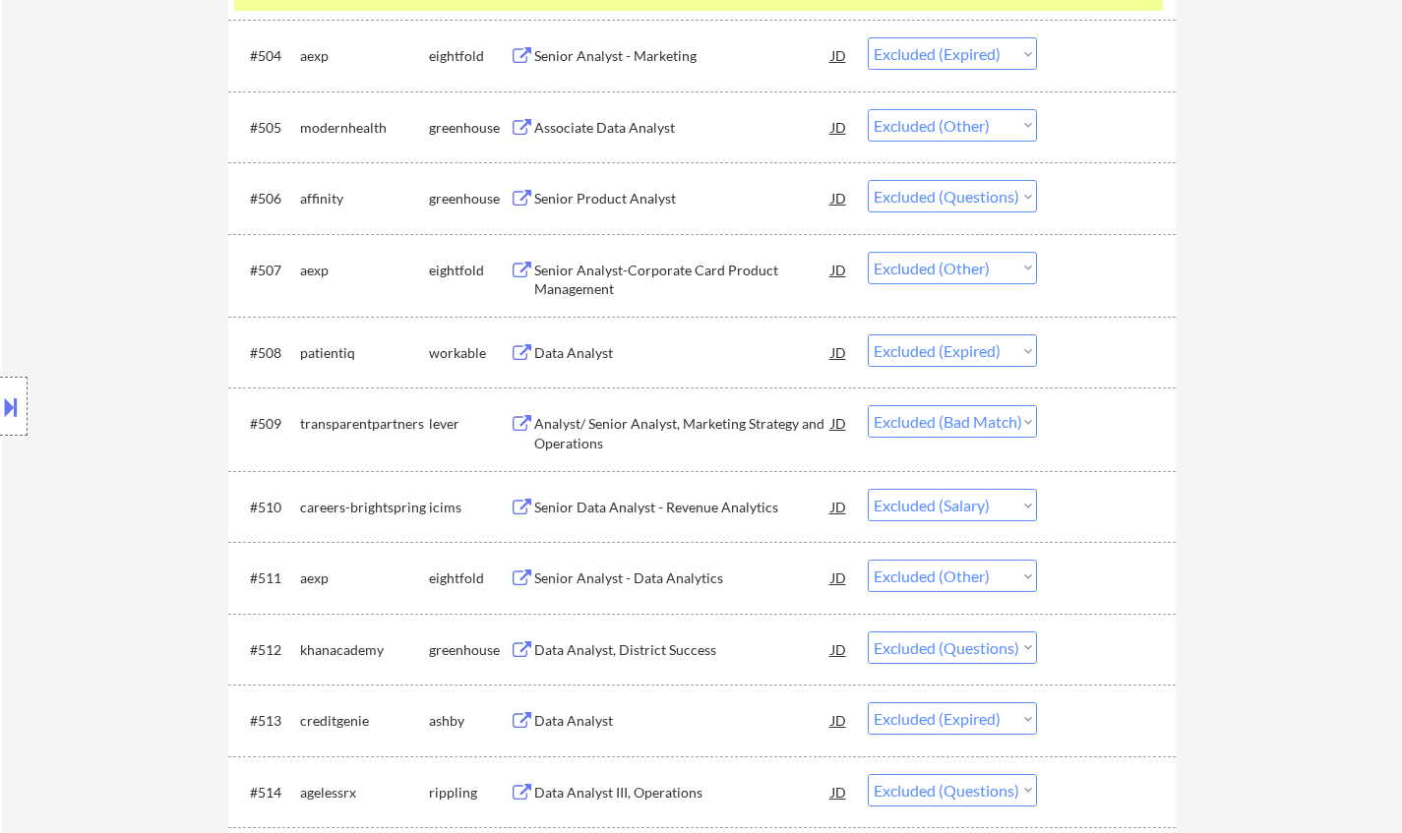
click at [696, 435] on div "Analyst/ Senior Analyst, Marketing Strategy and Operations" at bounding box center [682, 433] width 297 height 38
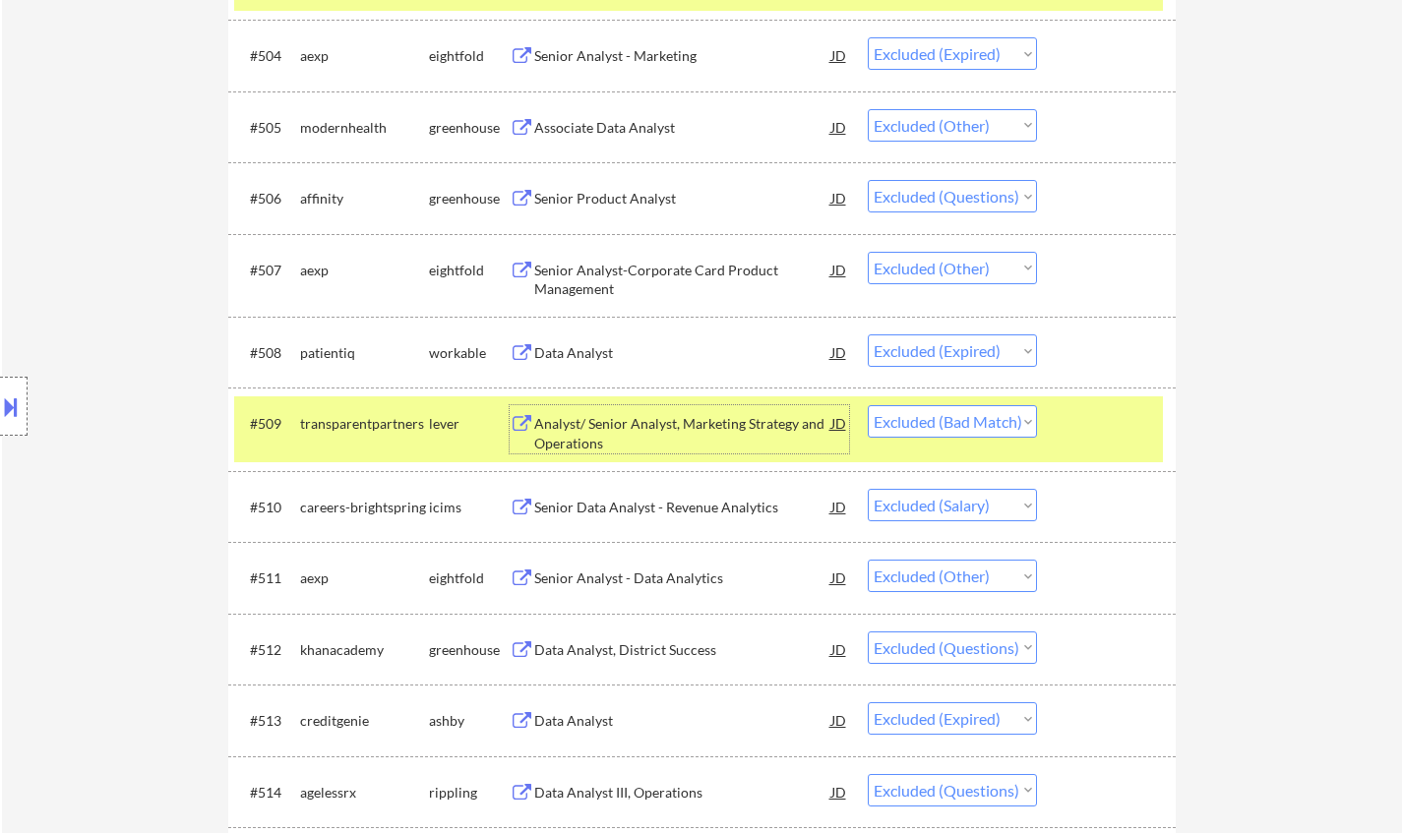
click at [993, 437] on select "Choose an option... Pending Applied Excluded (Questions) Excluded (Expired) Exc…" at bounding box center [952, 421] width 169 height 32
click at [868, 405] on select "Choose an option... Pending Applied Excluded (Questions) Excluded (Expired) Exc…" at bounding box center [952, 421] width 169 height 32
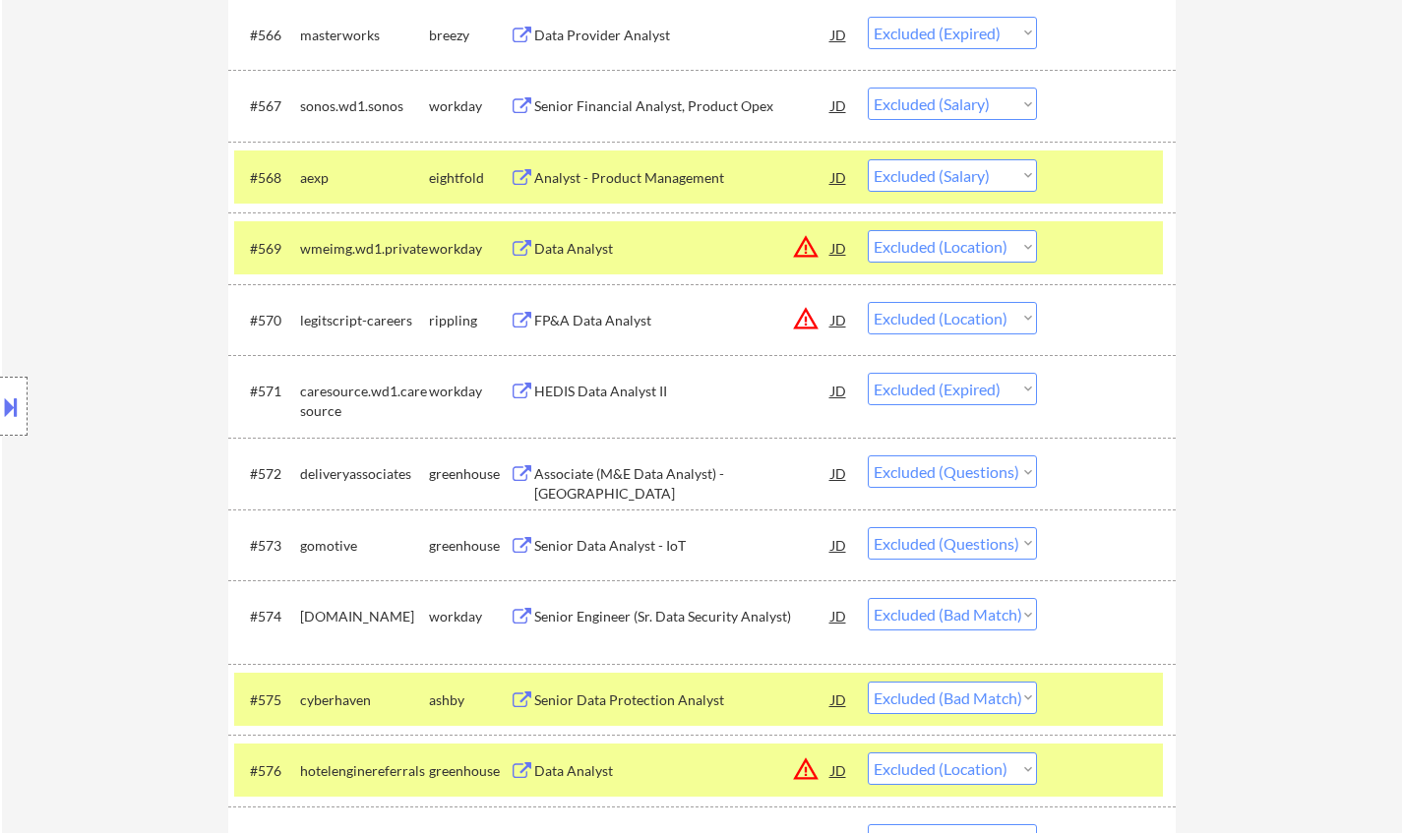
scroll to position [5904, 0]
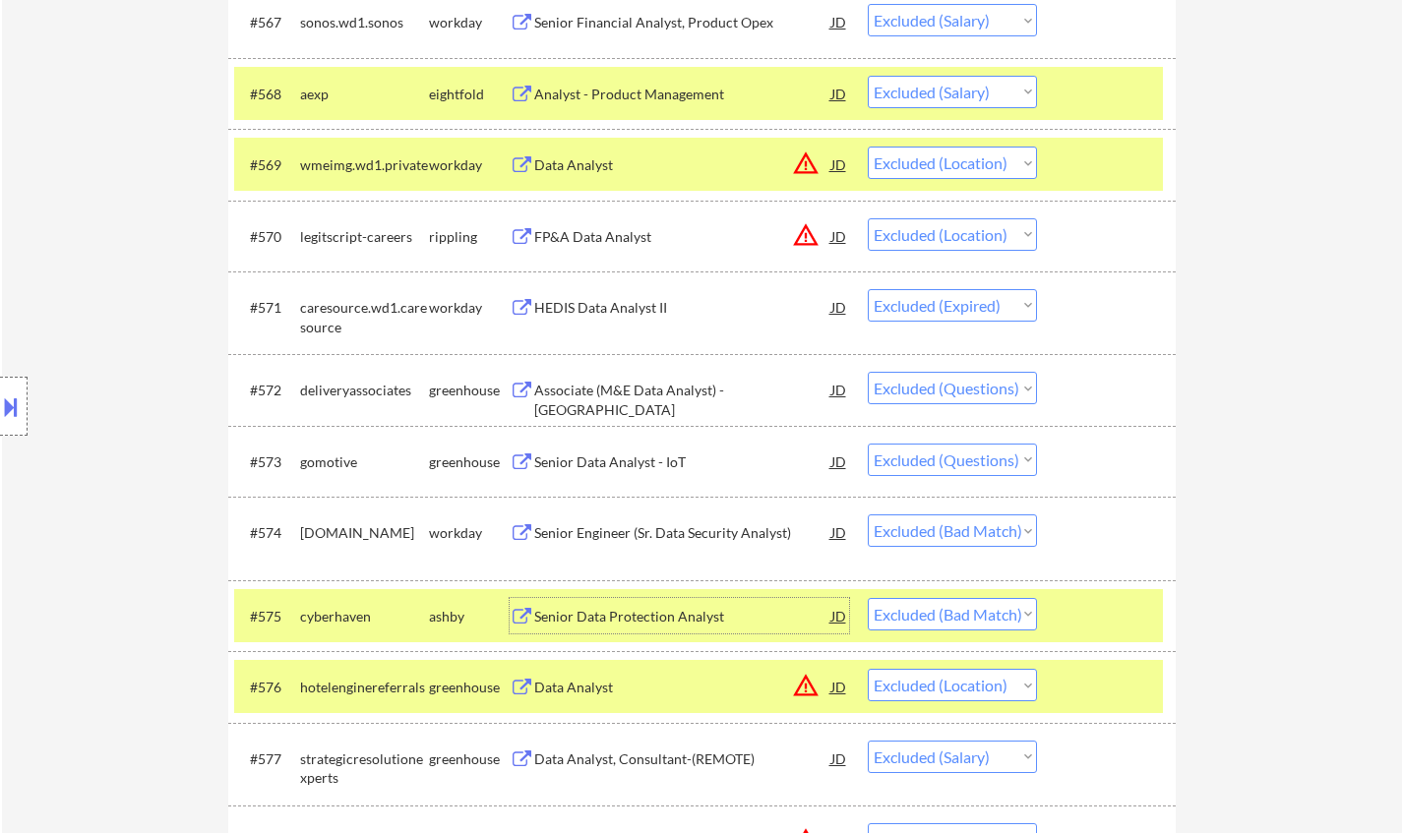
click at [677, 606] on div "Senior Data Protection Analyst" at bounding box center [682, 615] width 297 height 35
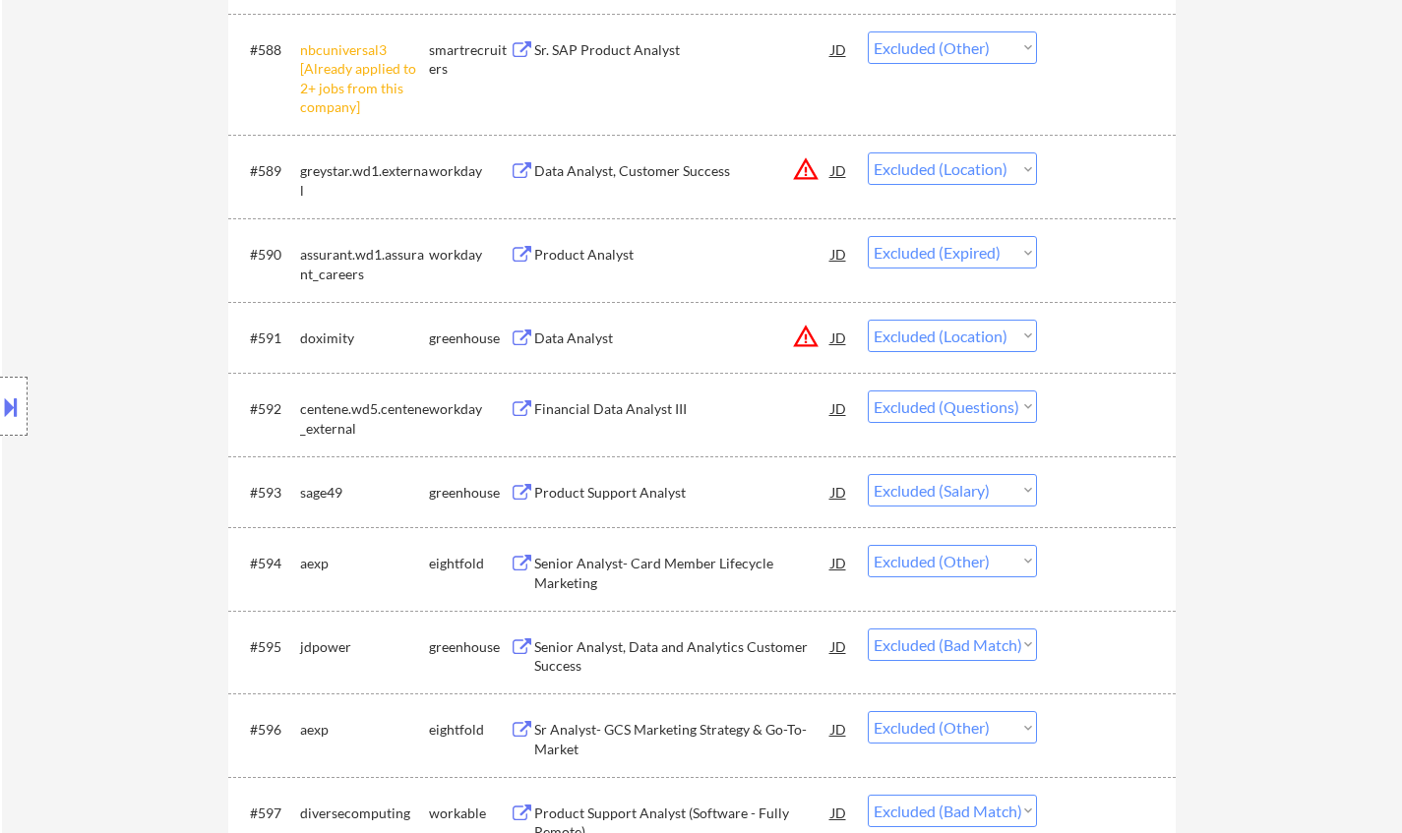
scroll to position [7577, 0]
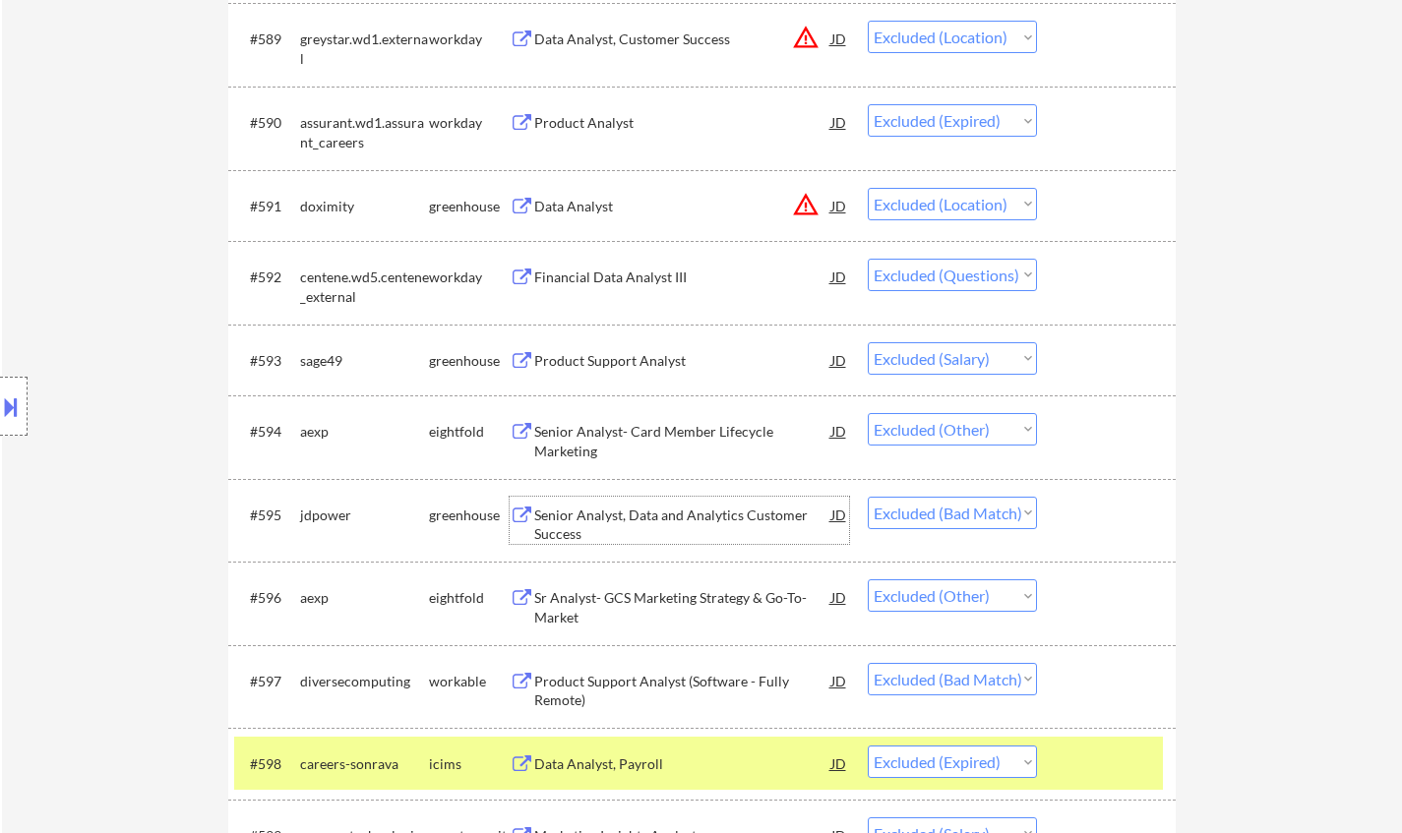
click at [650, 519] on div "Senior Analyst, Data and Analytics Customer Success" at bounding box center [682, 525] width 297 height 38
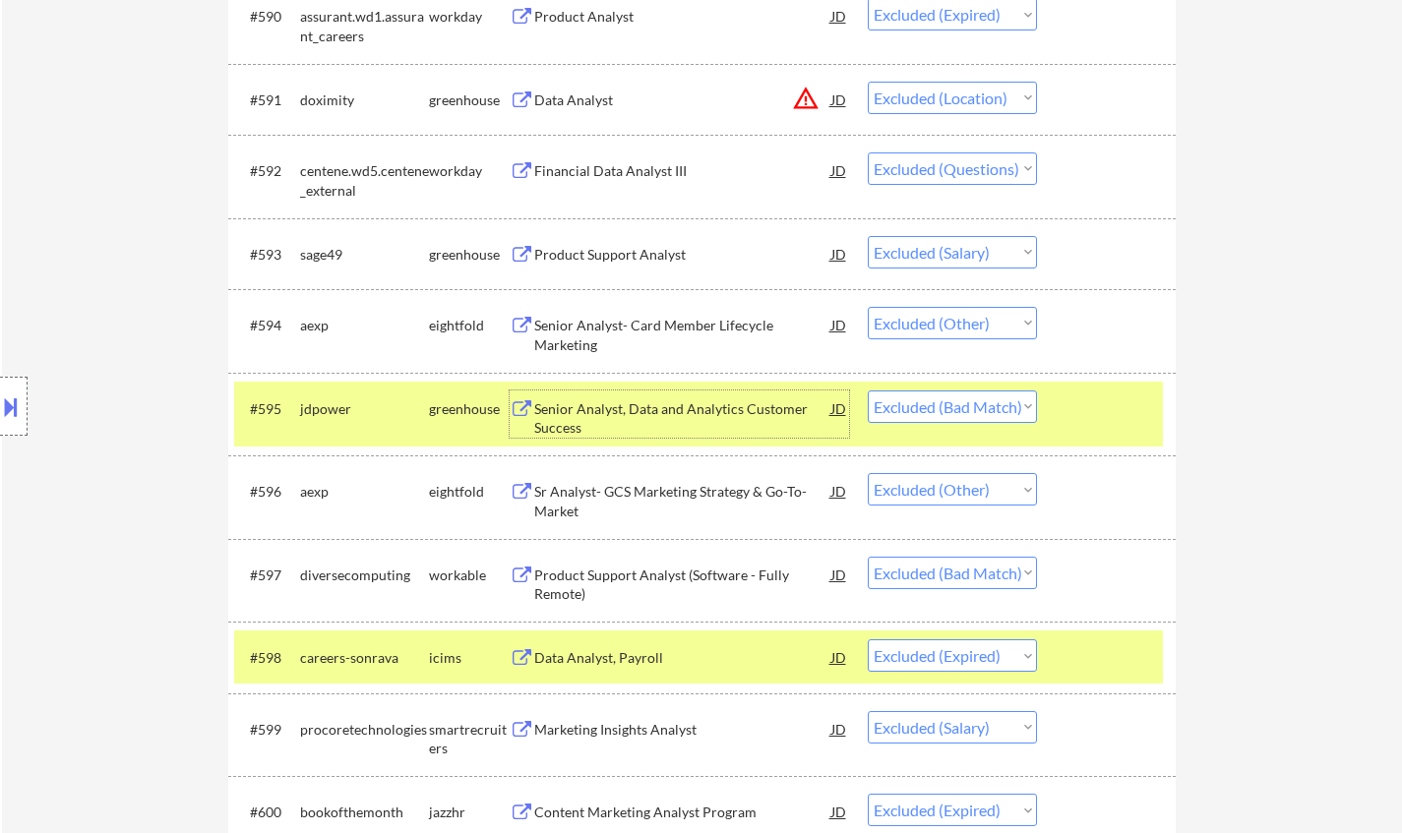
scroll to position [7774, 0]
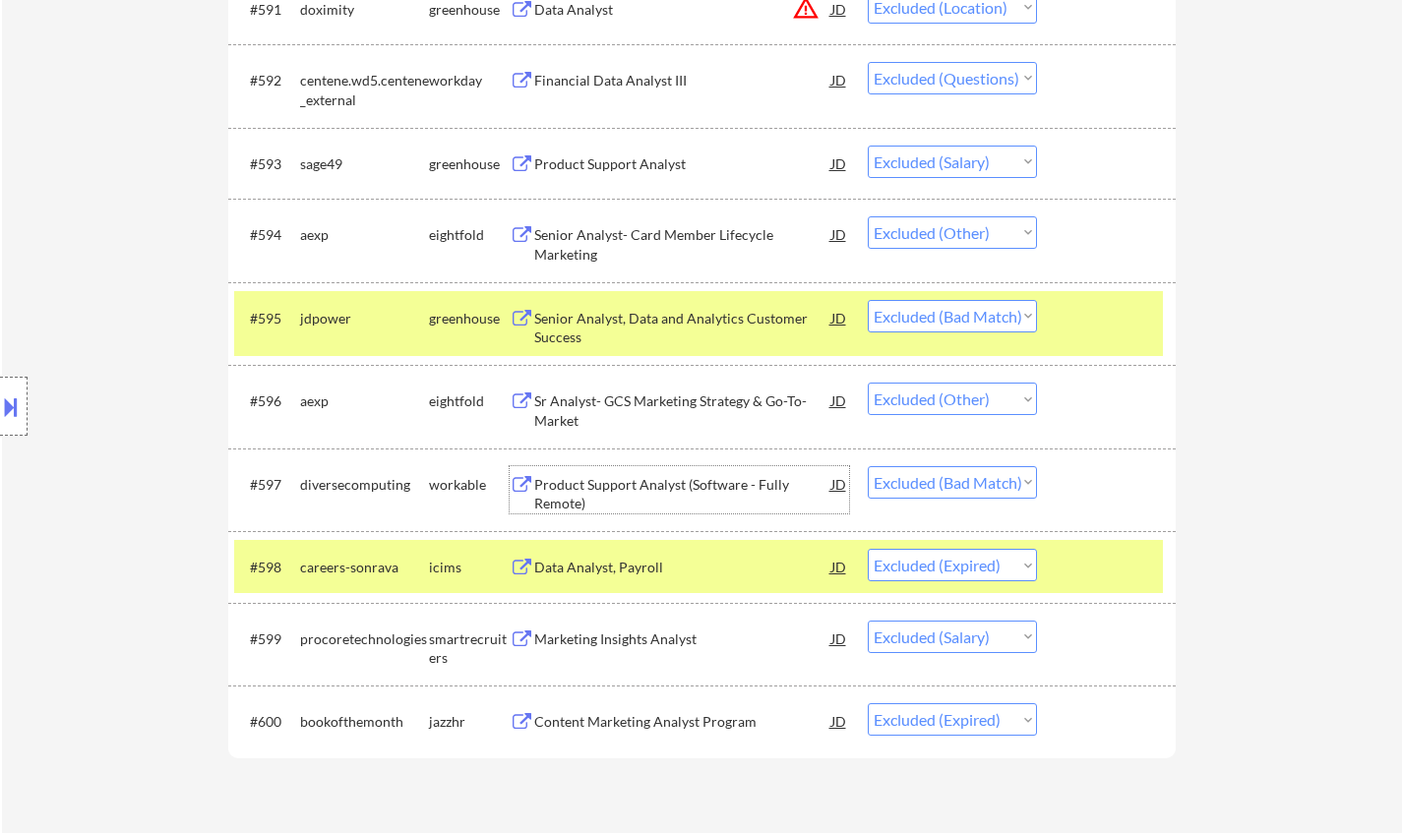
click at [659, 488] on div "Product Support Analyst (Software - Fully Remote)" at bounding box center [682, 494] width 297 height 38
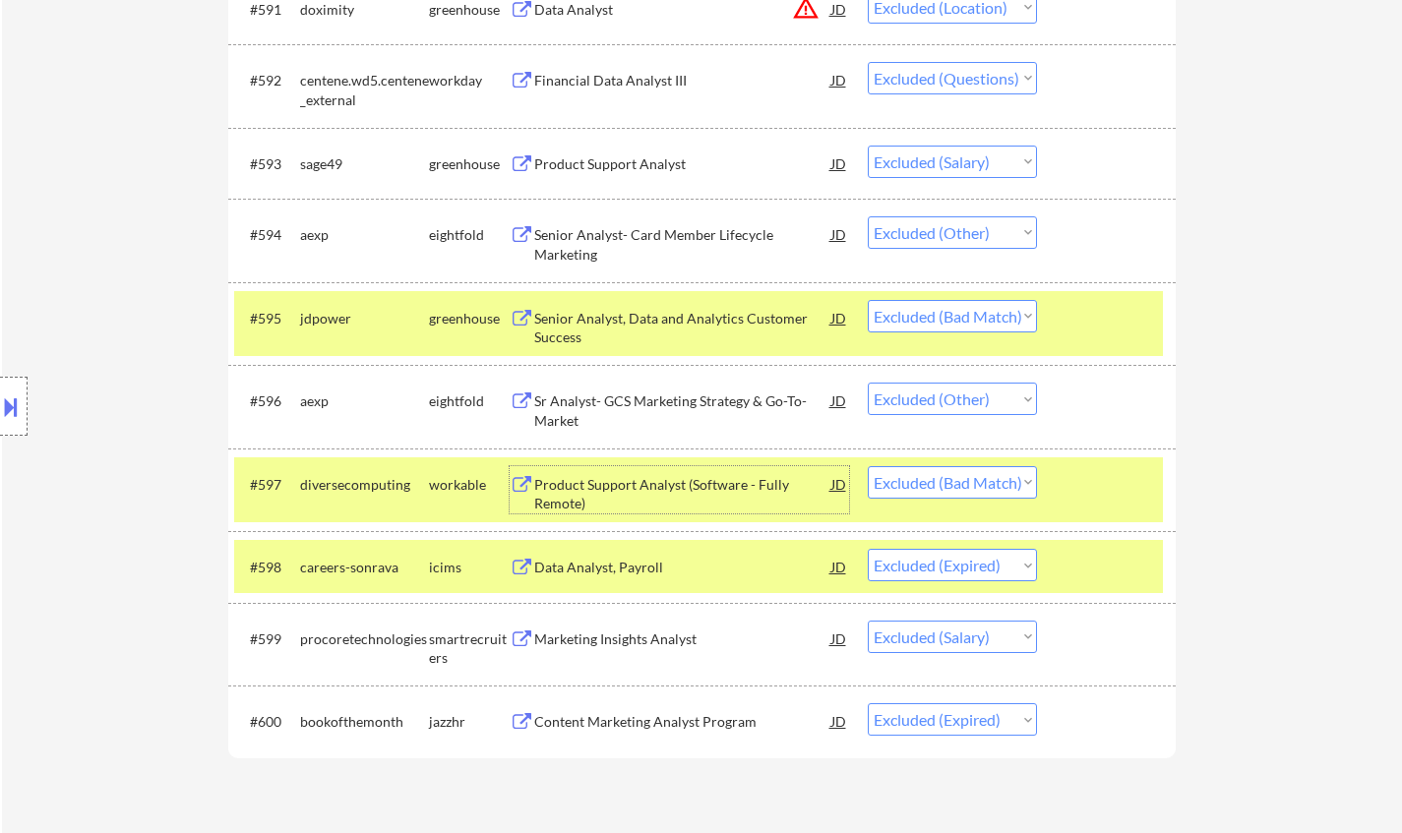
click at [984, 488] on select "Choose an option... Pending Applied Excluded (Questions) Excluded (Expired) Exc…" at bounding box center [952, 482] width 169 height 32
click at [868, 466] on select "Choose an option... Pending Applied Excluded (Questions) Excluded (Expired) Exc…" at bounding box center [952, 482] width 169 height 32
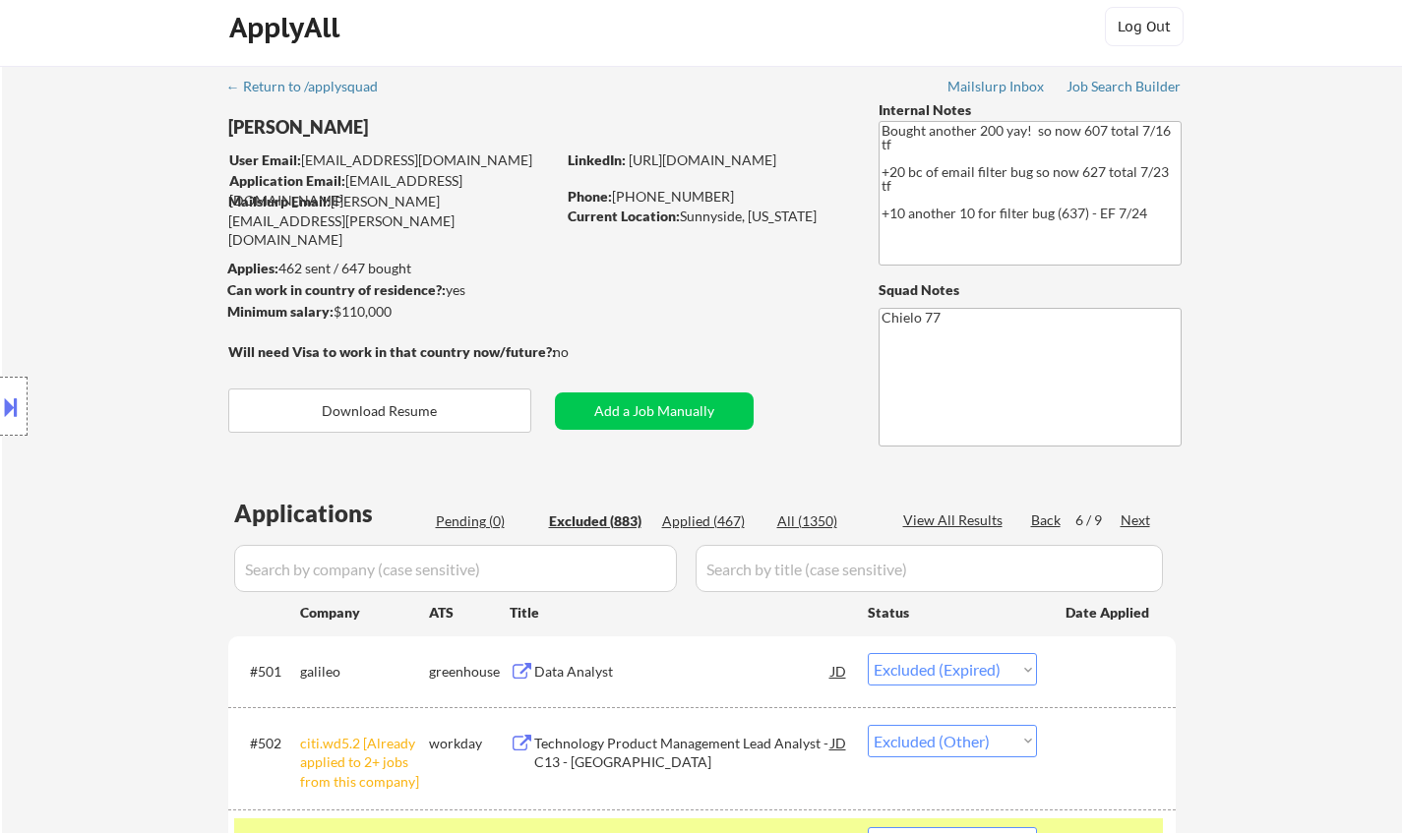
scroll to position [0, 0]
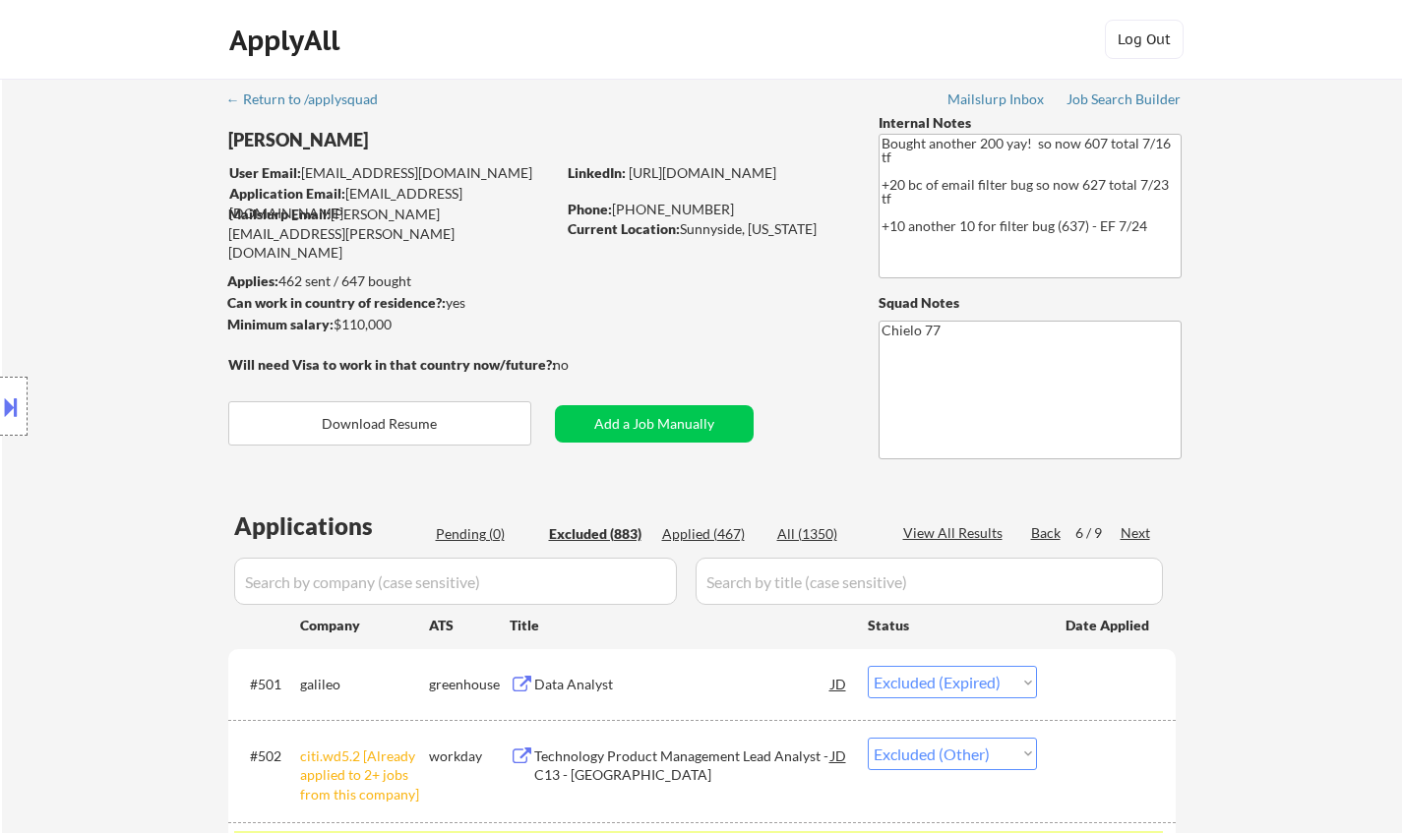
click at [1137, 530] on div "Next" at bounding box center [1136, 533] width 31 height 20
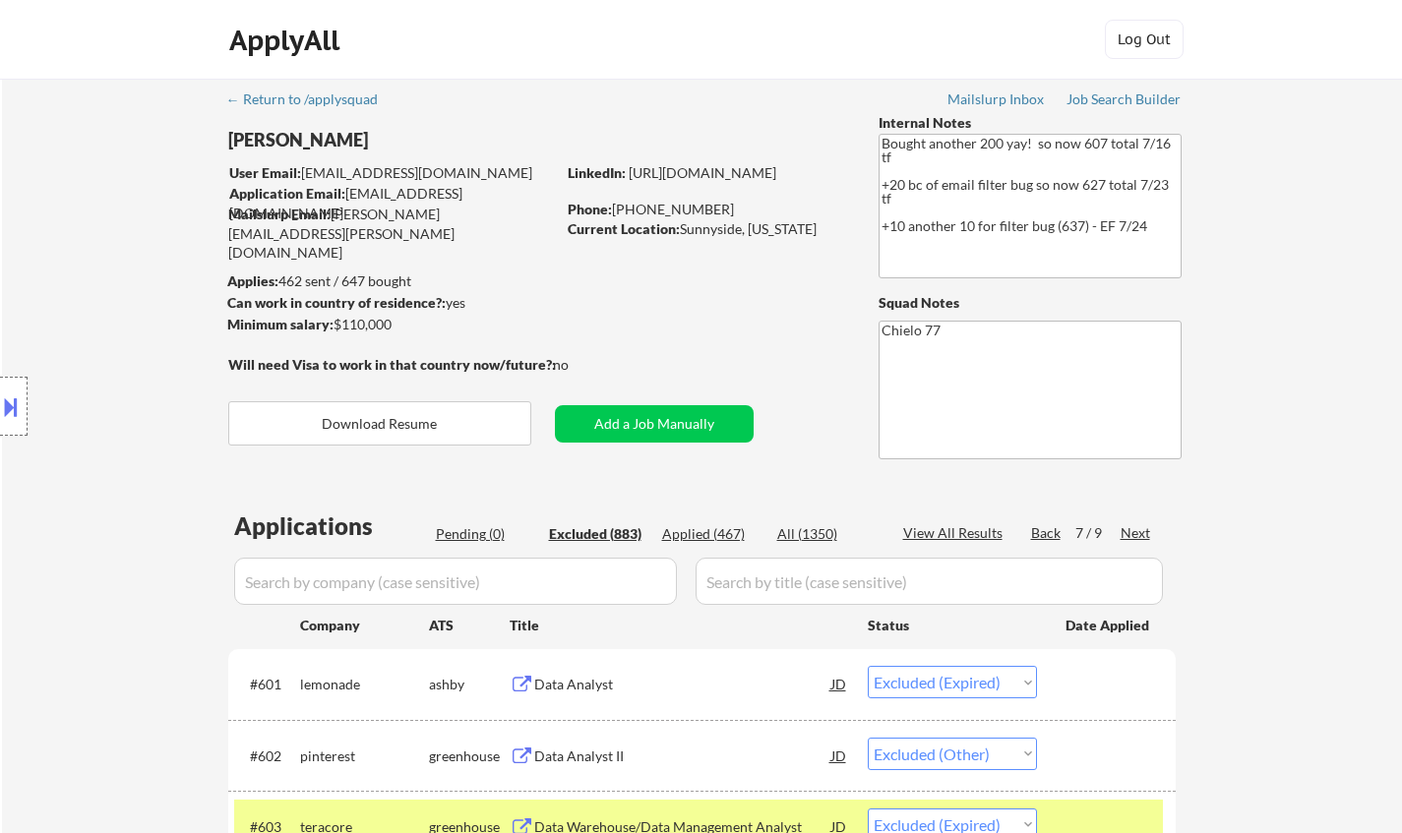
click at [1141, 534] on div "Next" at bounding box center [1136, 533] width 31 height 20
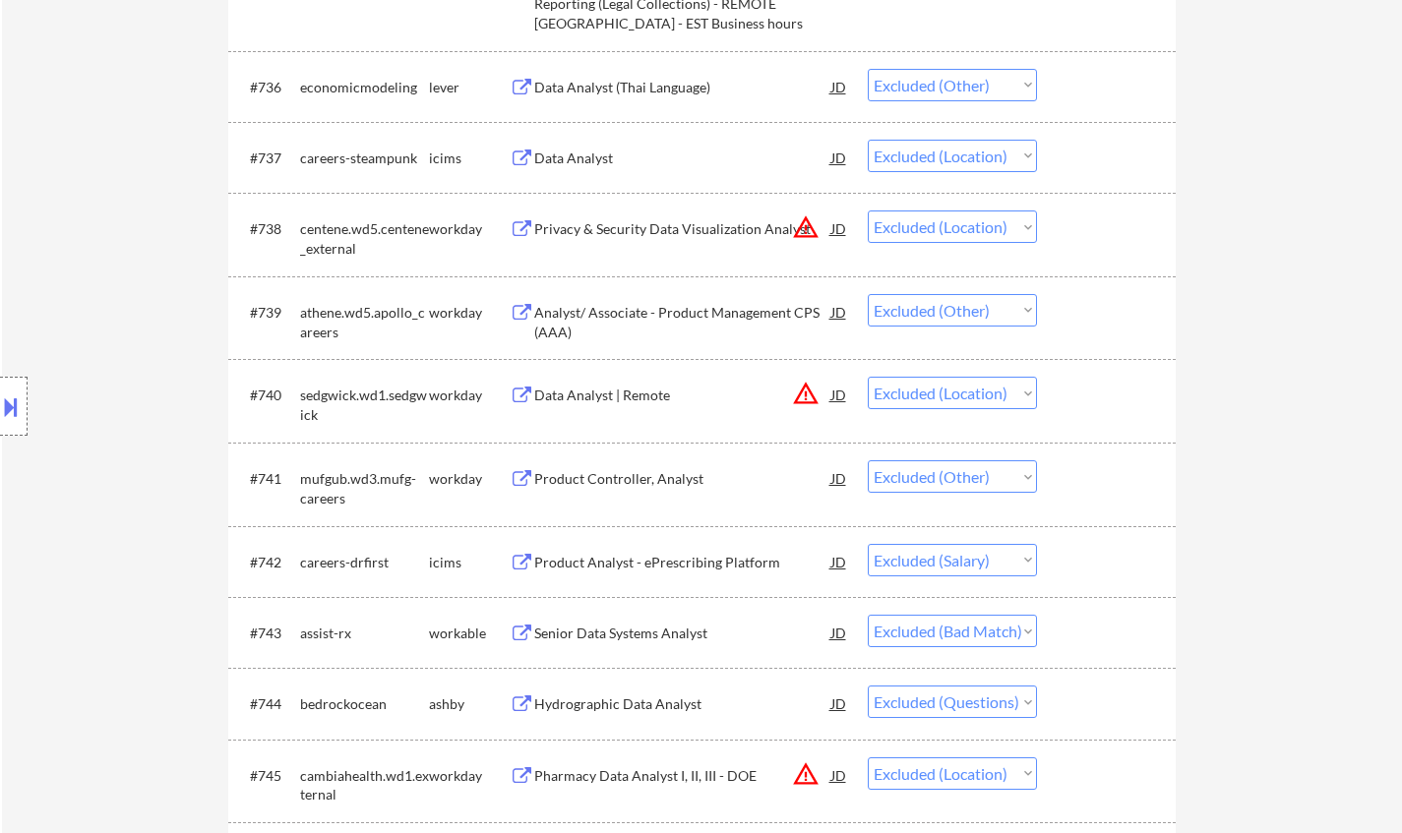
scroll to position [3542, 0]
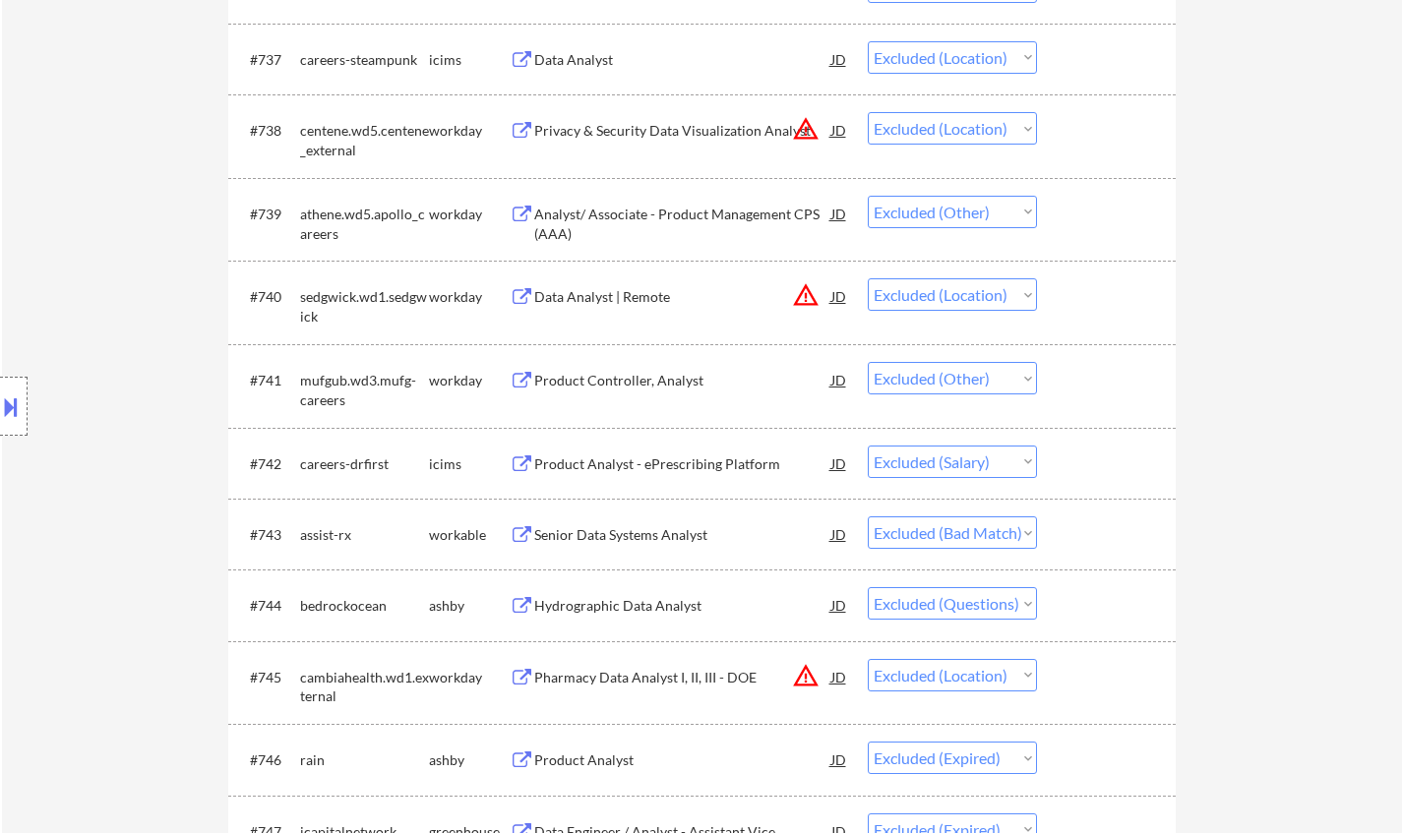
drag, startPoint x: 630, startPoint y: 529, endPoint x: 647, endPoint y: 530, distance: 17.7
click at [634, 528] on div "Senior Data Systems Analyst" at bounding box center [682, 535] width 297 height 20
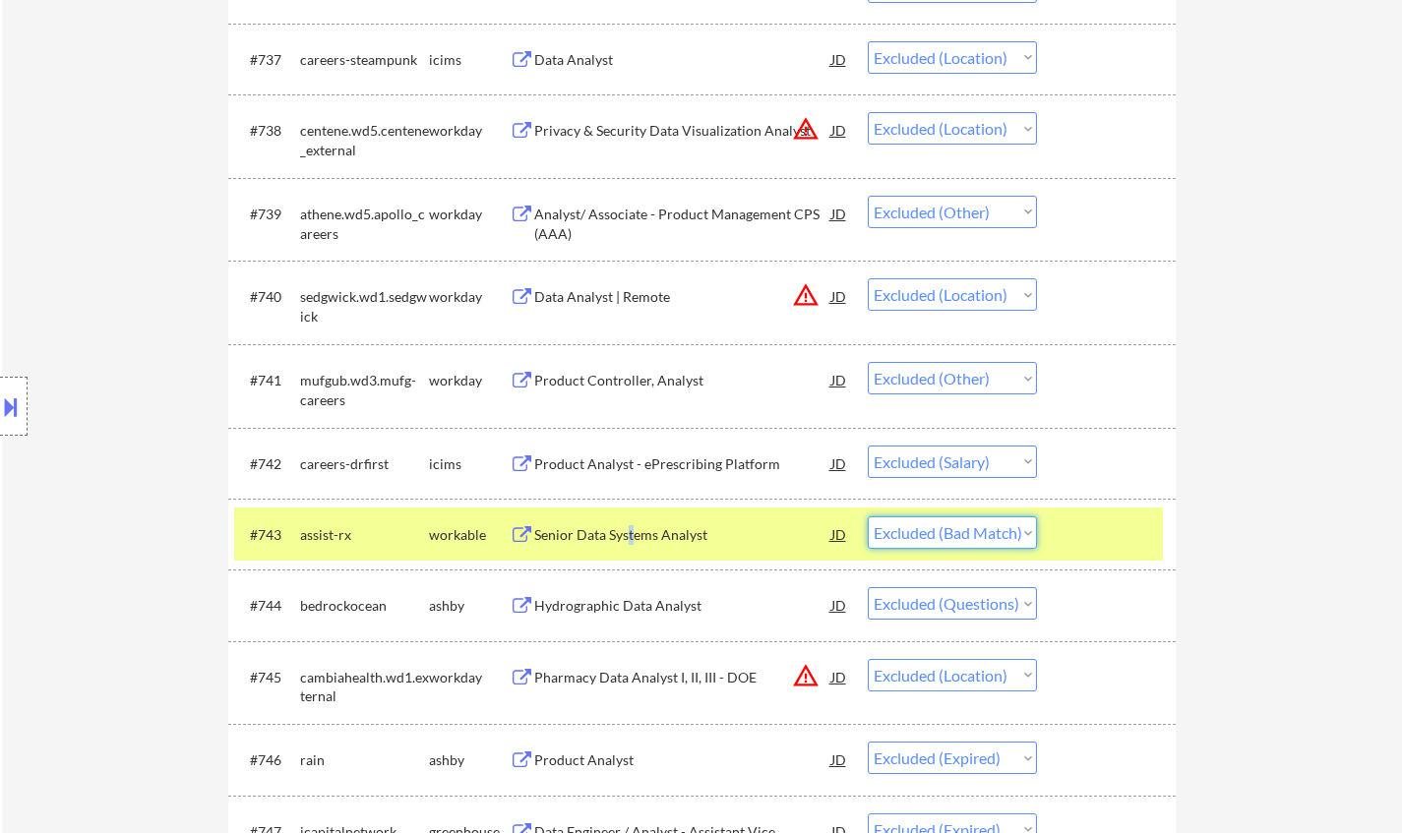
drag, startPoint x: 947, startPoint y: 528, endPoint x: 940, endPoint y: 547, distance: 19.9
click at [947, 528] on select "Choose an option... Pending Applied Excluded (Questions) Excluded (Expired) Exc…" at bounding box center [952, 533] width 169 height 32
click at [868, 517] on select "Choose an option... Pending Applied Excluded (Questions) Excluded (Expired) Exc…" at bounding box center [952, 533] width 169 height 32
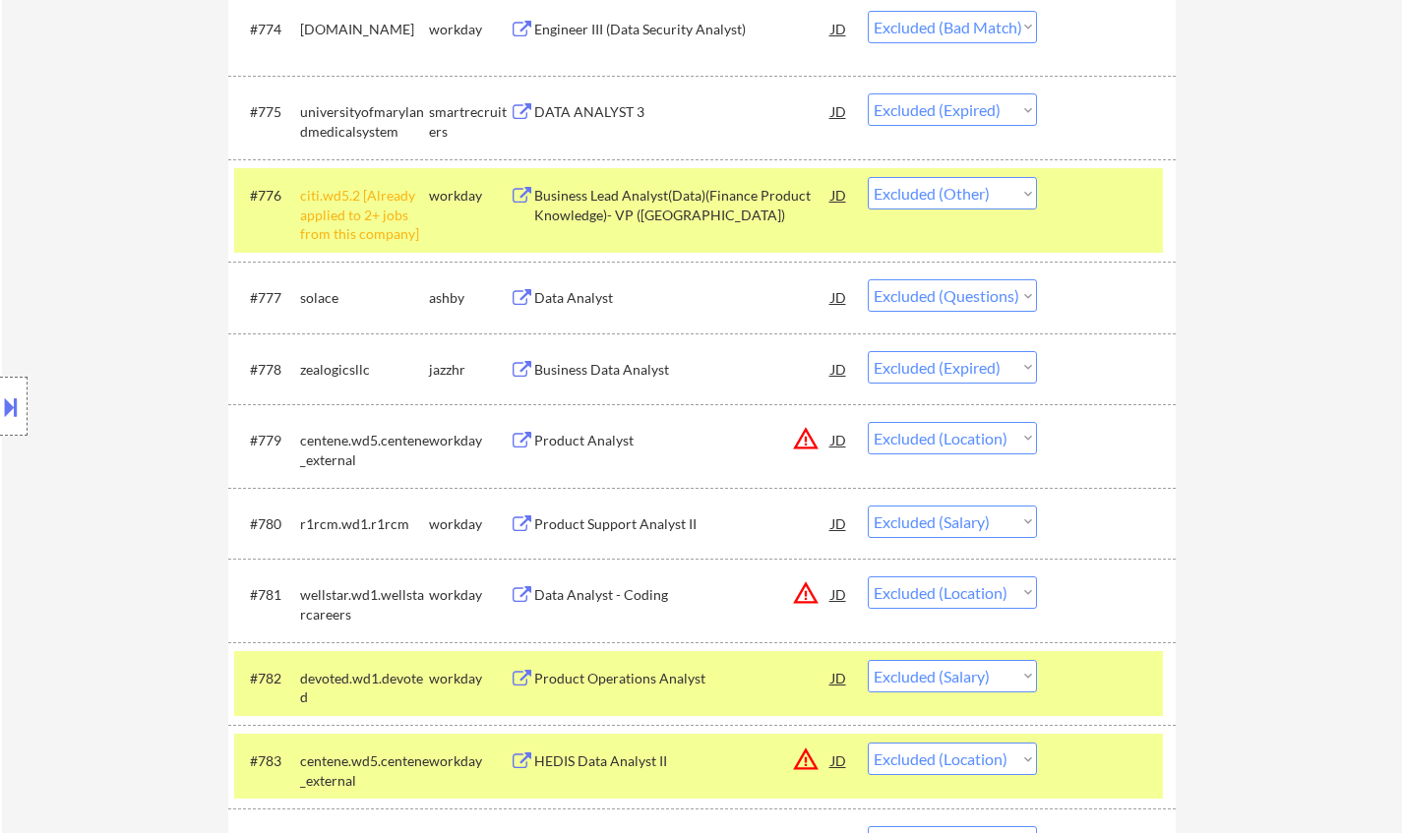
scroll to position [6888, 0]
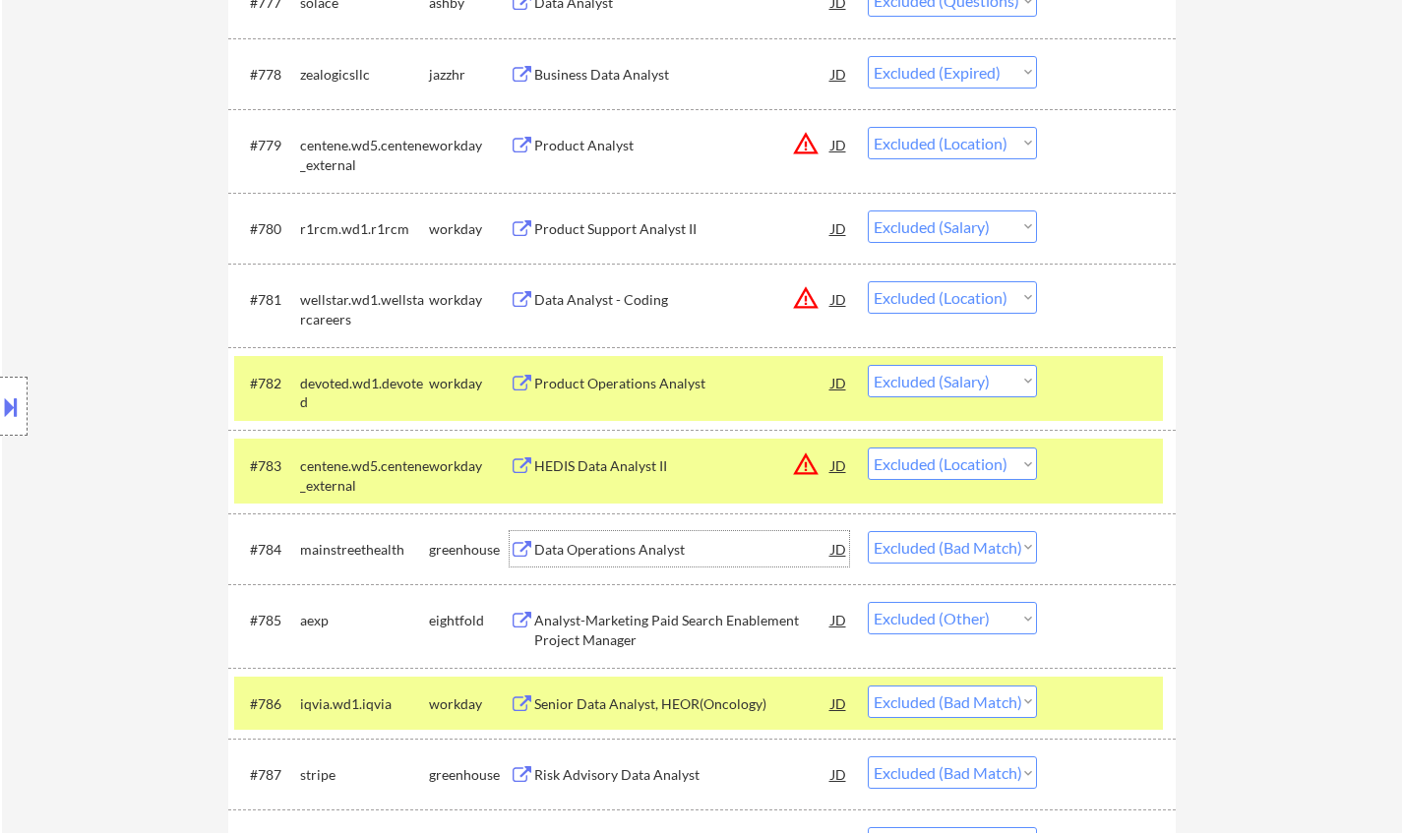
click at [620, 554] on div "Data Operations Analyst" at bounding box center [682, 550] width 297 height 20
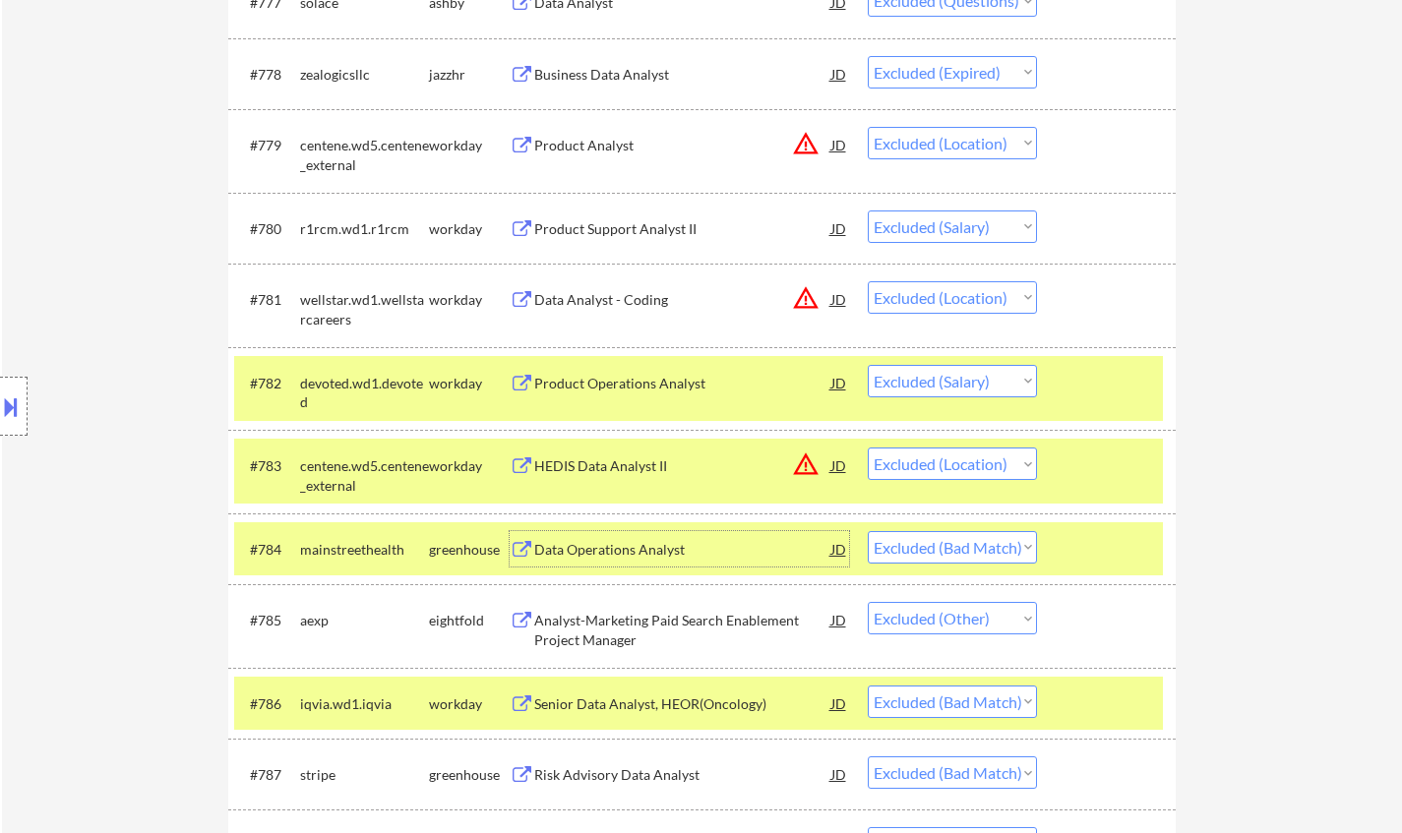
click at [946, 551] on select "Choose an option... Pending Applied Excluded (Questions) Excluded (Expired) Exc…" at bounding box center [952, 547] width 169 height 32
click at [868, 531] on select "Choose an option... Pending Applied Excluded (Questions) Excluded (Expired) Exc…" at bounding box center [952, 547] width 169 height 32
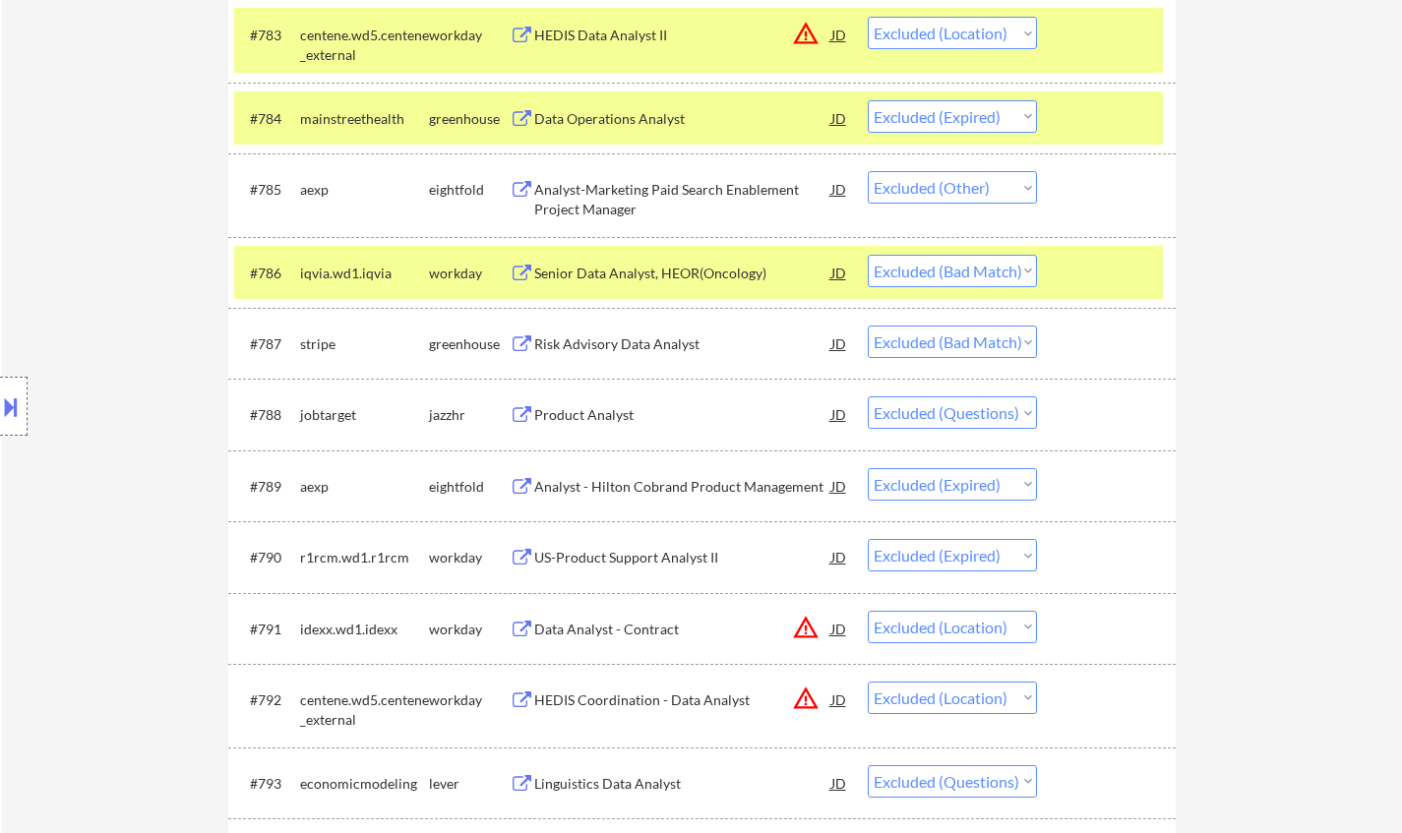
scroll to position [7282, 0]
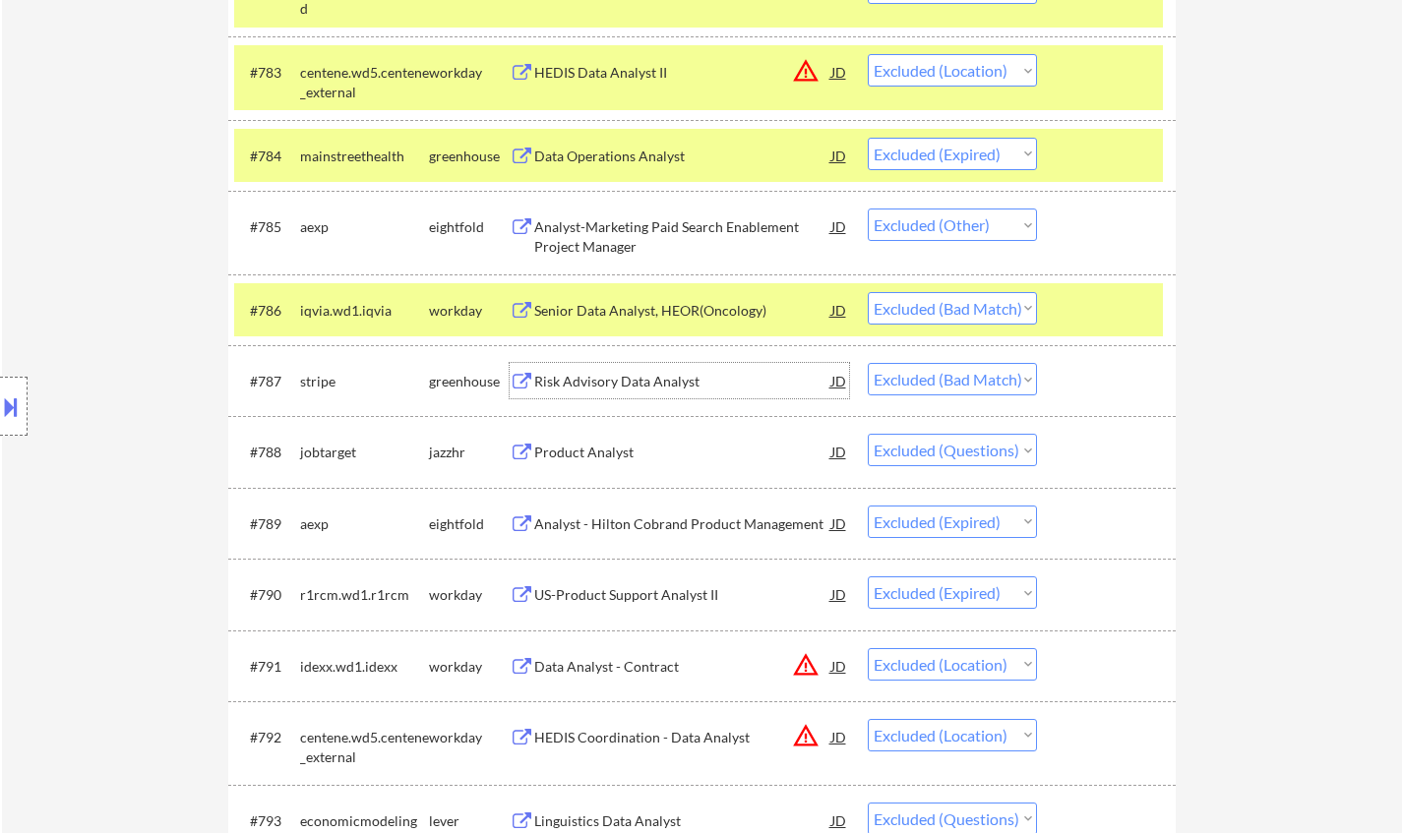
click at [628, 381] on div "Risk Advisory Data Analyst" at bounding box center [682, 382] width 297 height 20
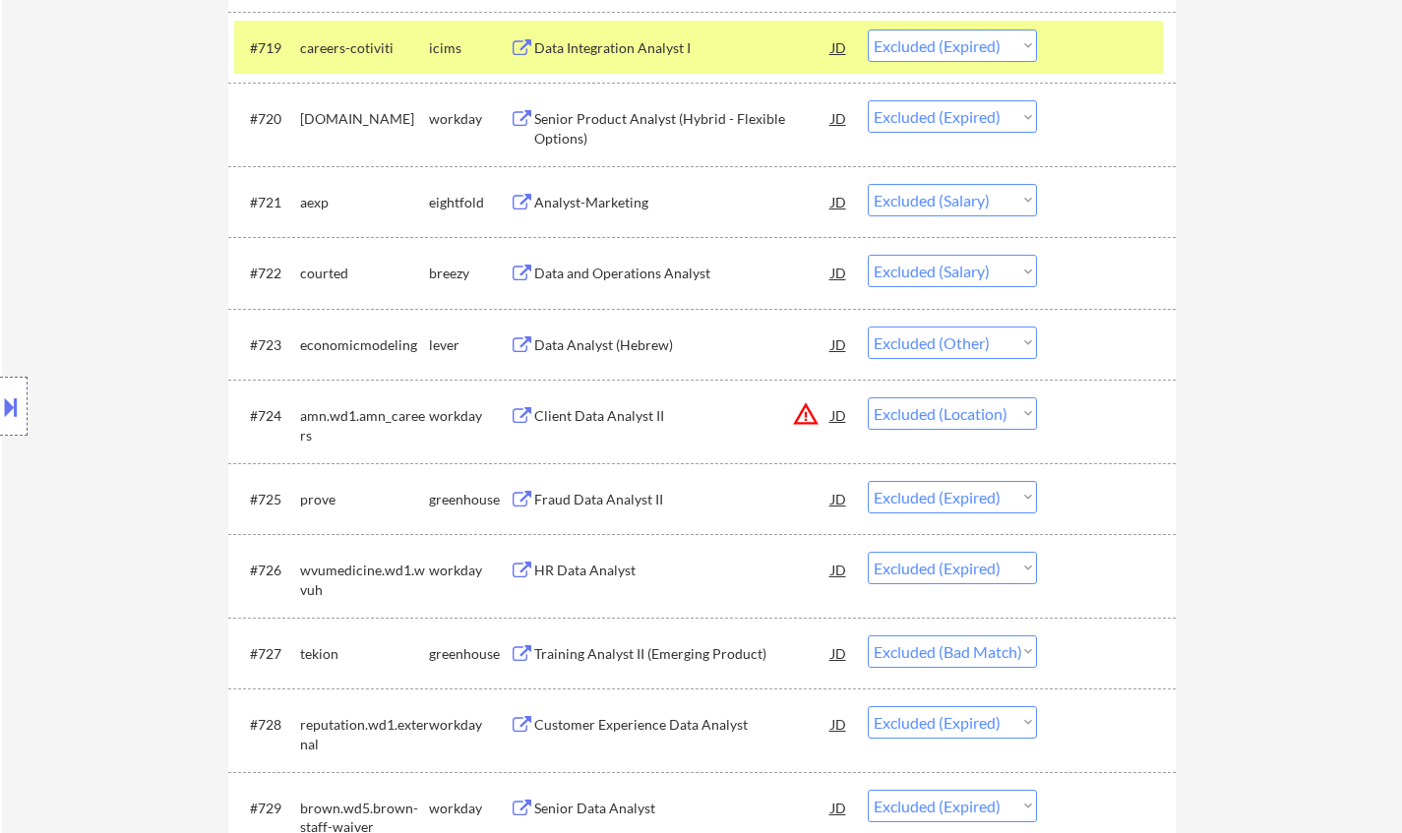
scroll to position [0, 0]
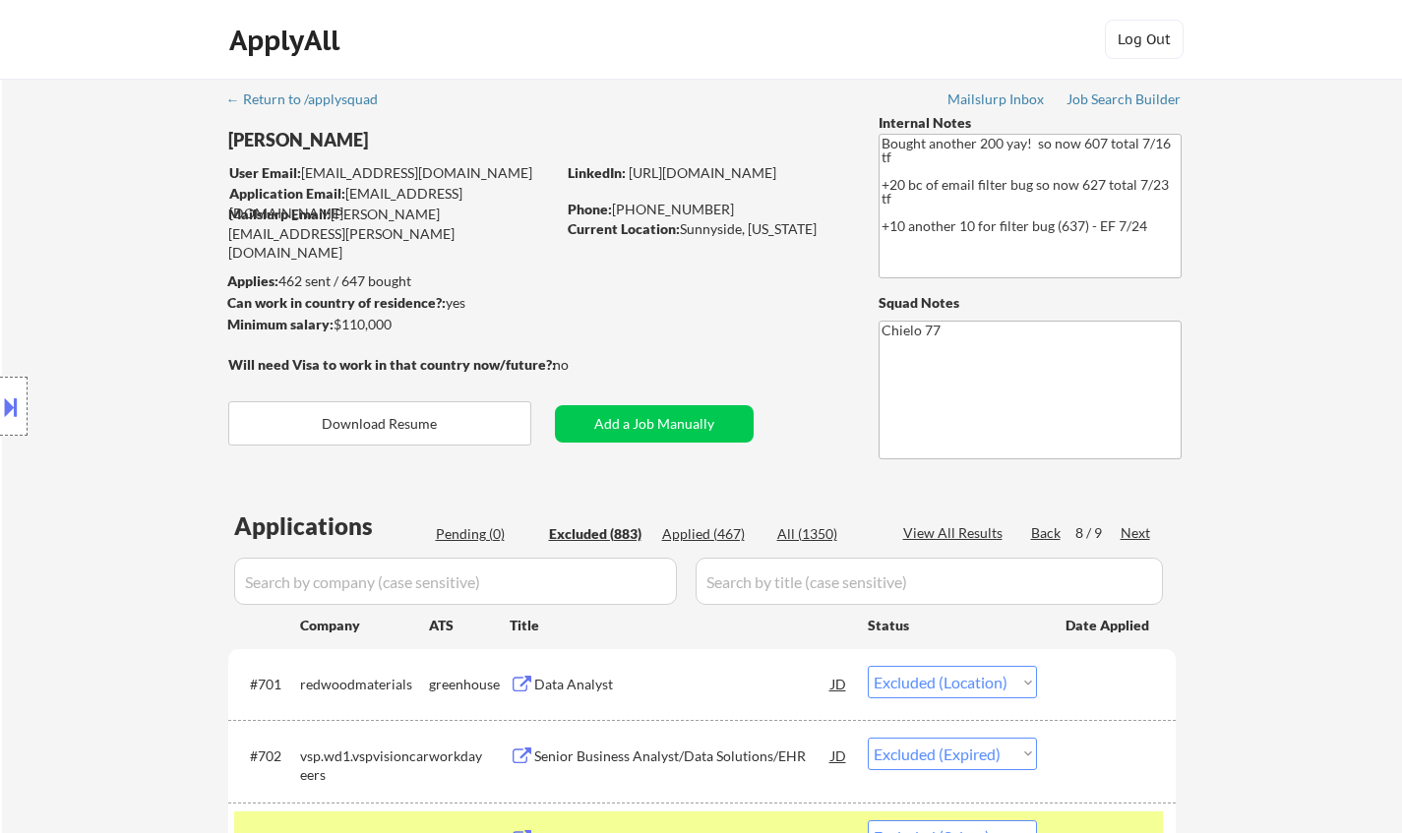
click at [1134, 536] on div "Next" at bounding box center [1136, 533] width 31 height 20
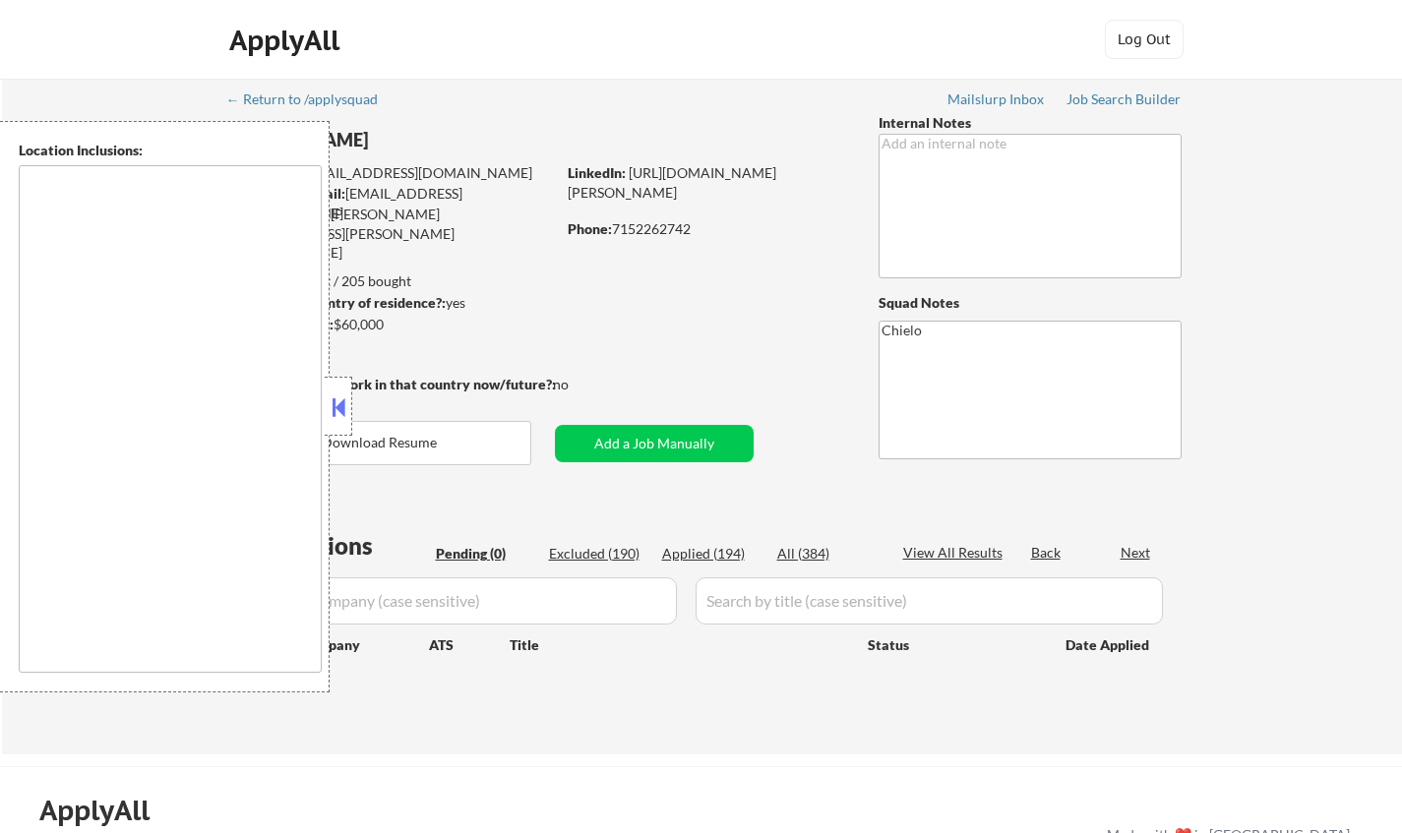
type textarea "country:[GEOGRAPHIC_DATA]"
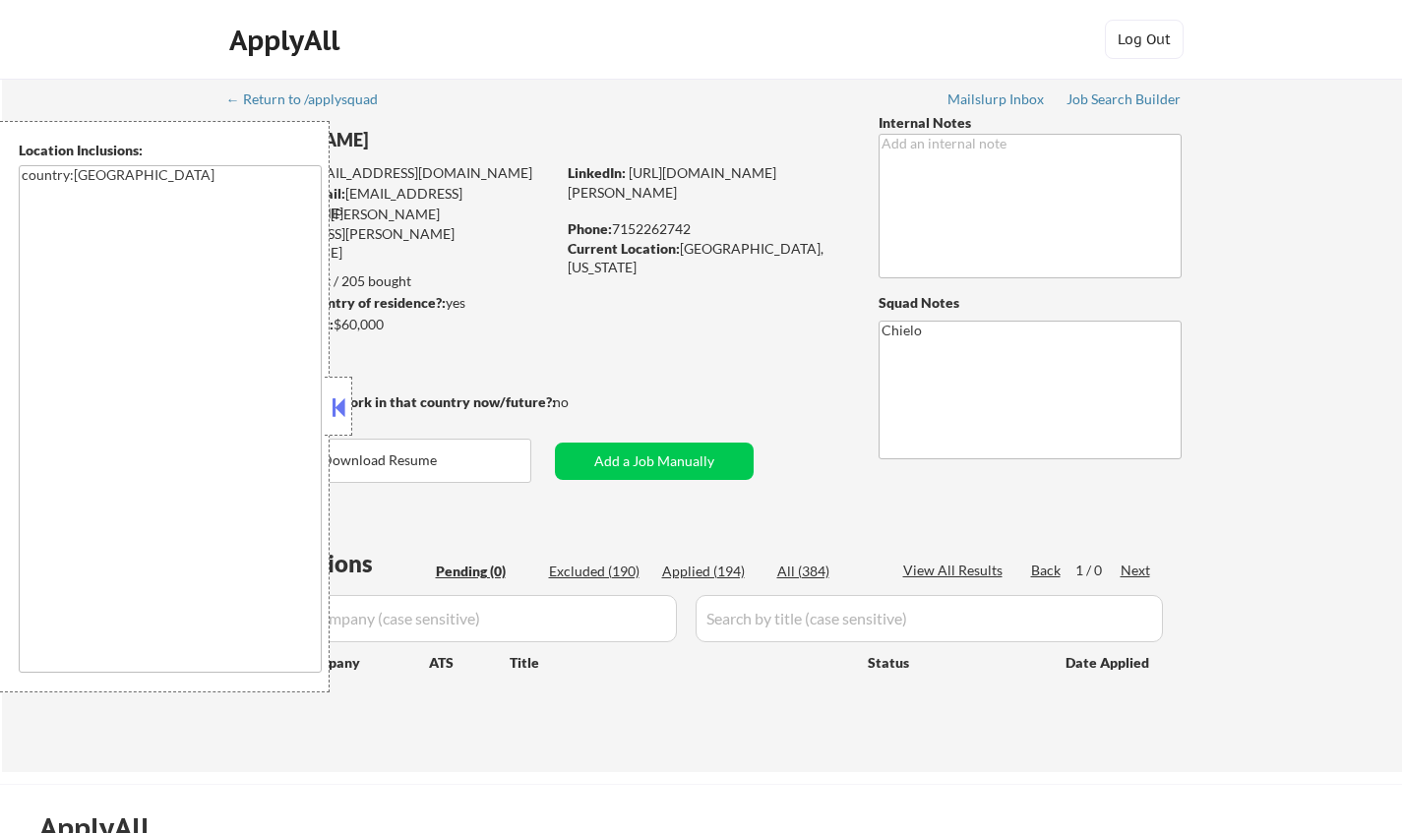
click at [338, 401] on button at bounding box center [339, 408] width 22 height 30
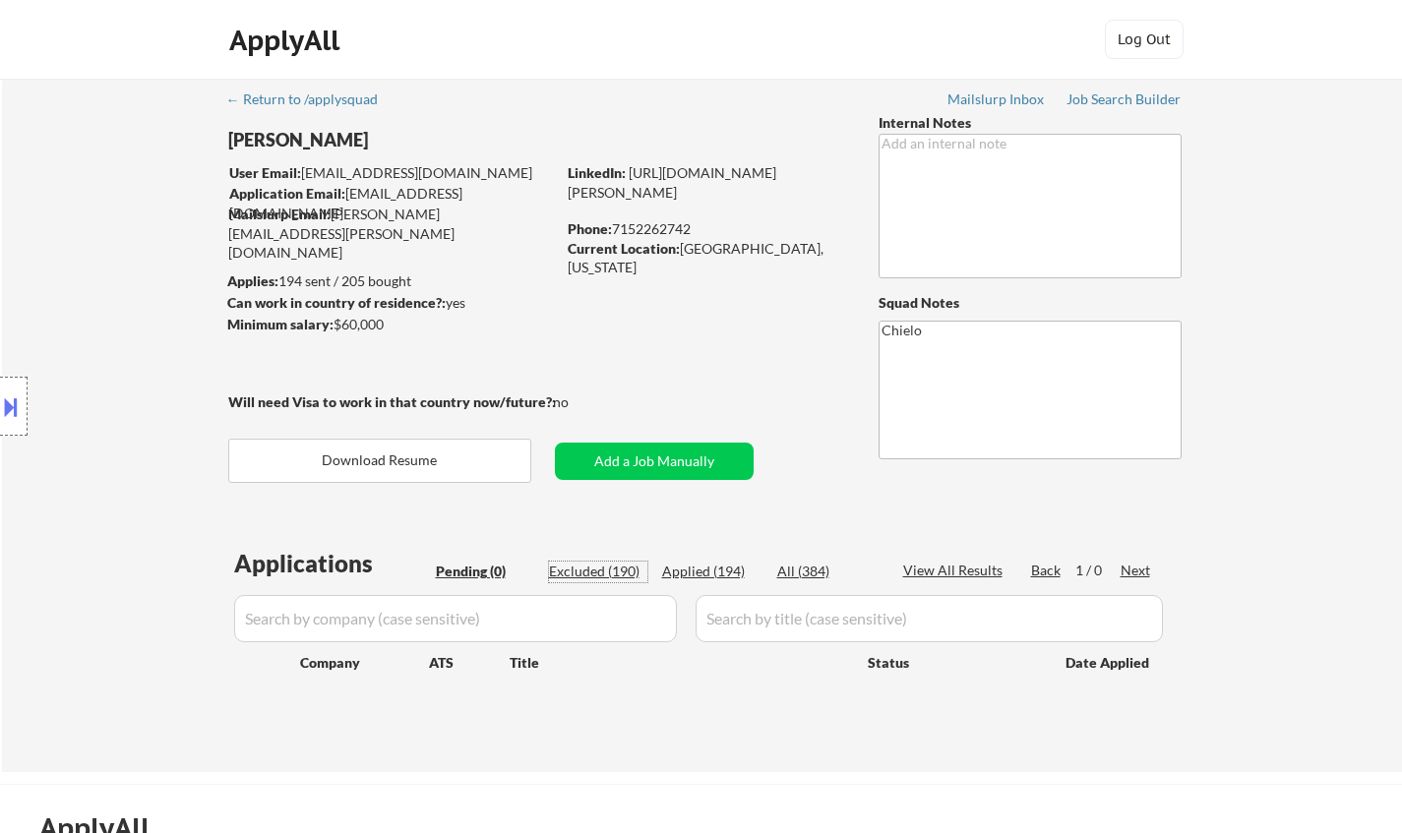
click at [617, 563] on div "Excluded (190)" at bounding box center [598, 572] width 98 height 20
select select ""excluded__other_""
select select ""excluded""
select select ""excluded__expired_""
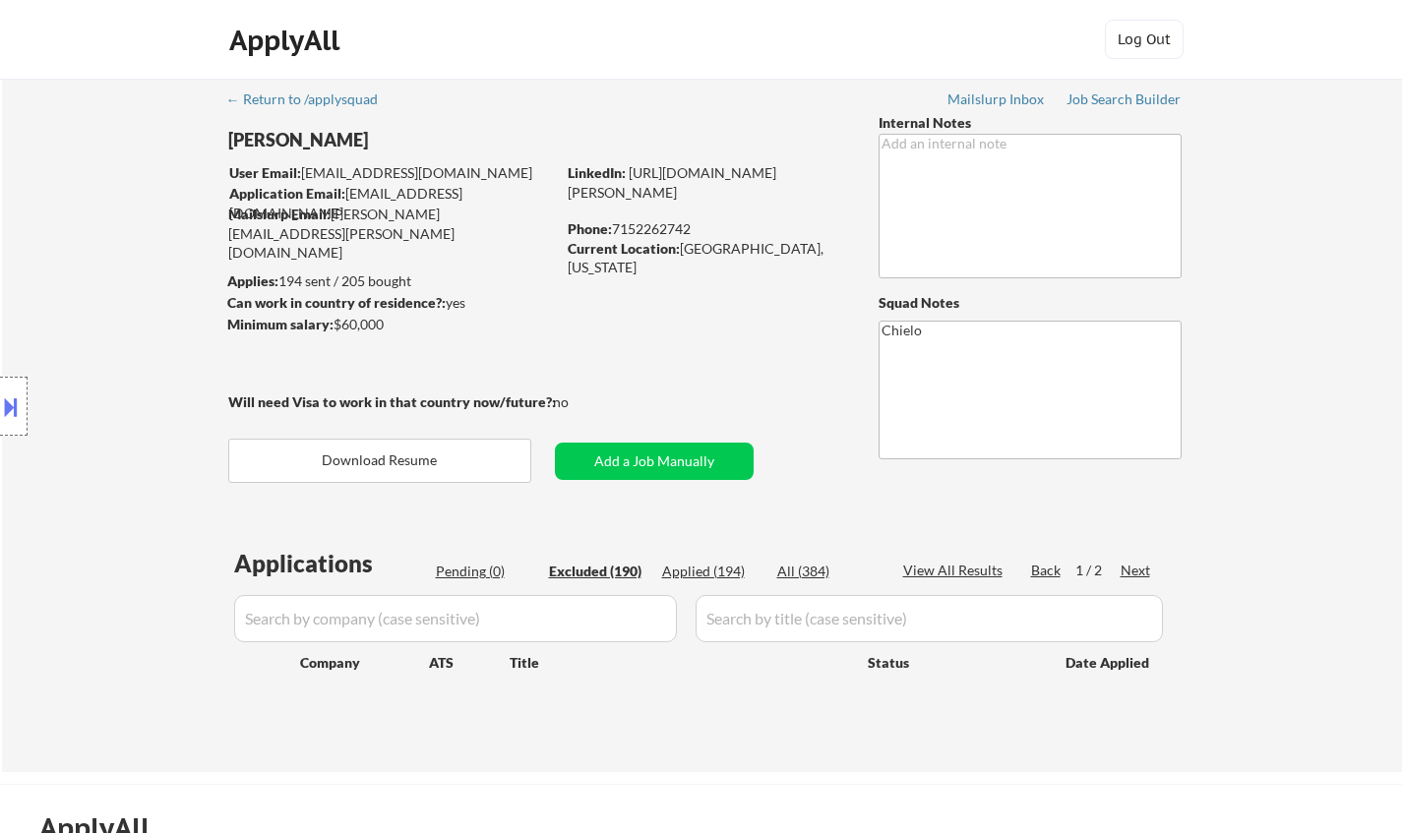
select select ""excluded__expired_""
select select ""excluded""
select select ""excluded__expired_""
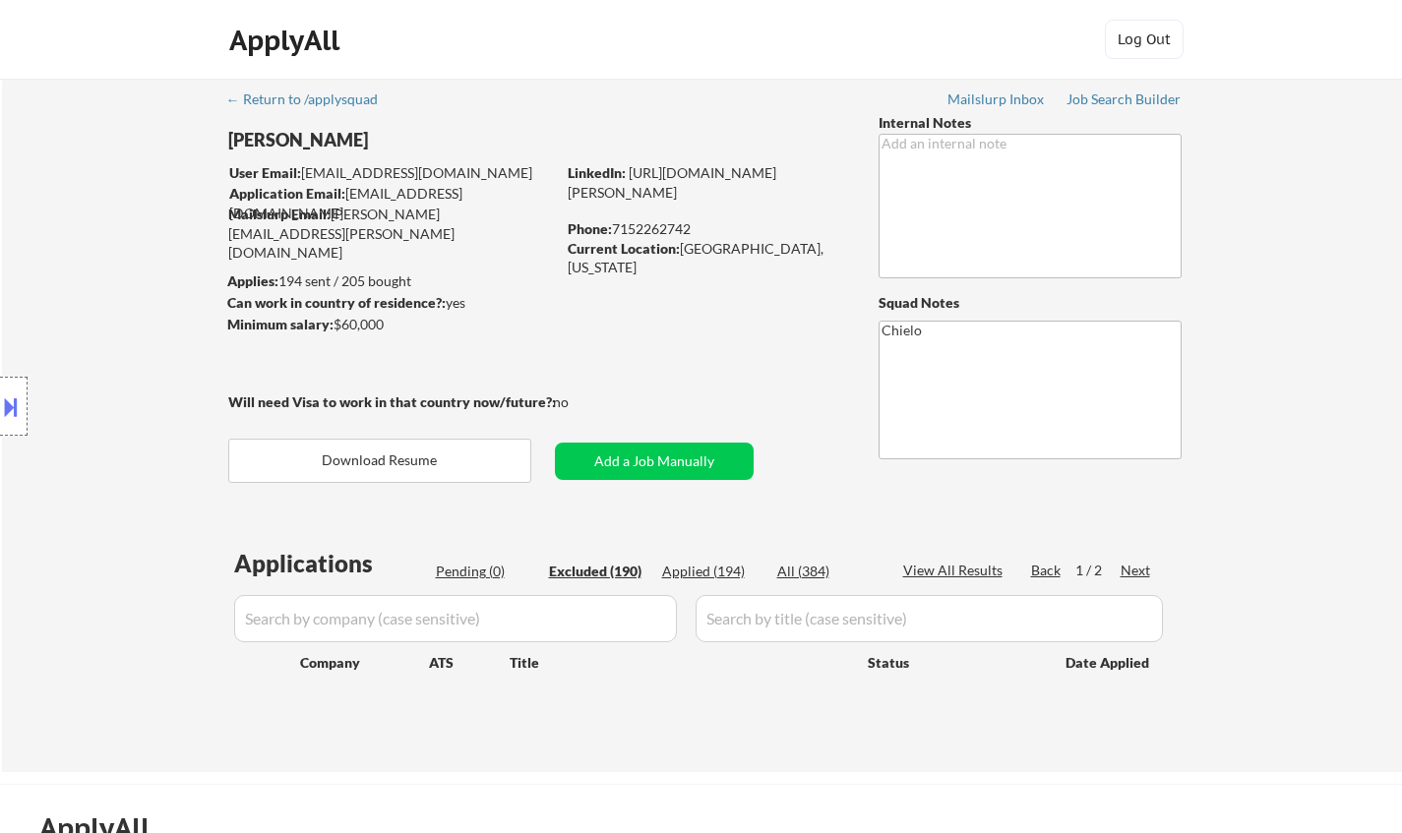
select select ""excluded""
select select ""excluded__location_""
select select ""excluded""
select select ""excluded__expired_""
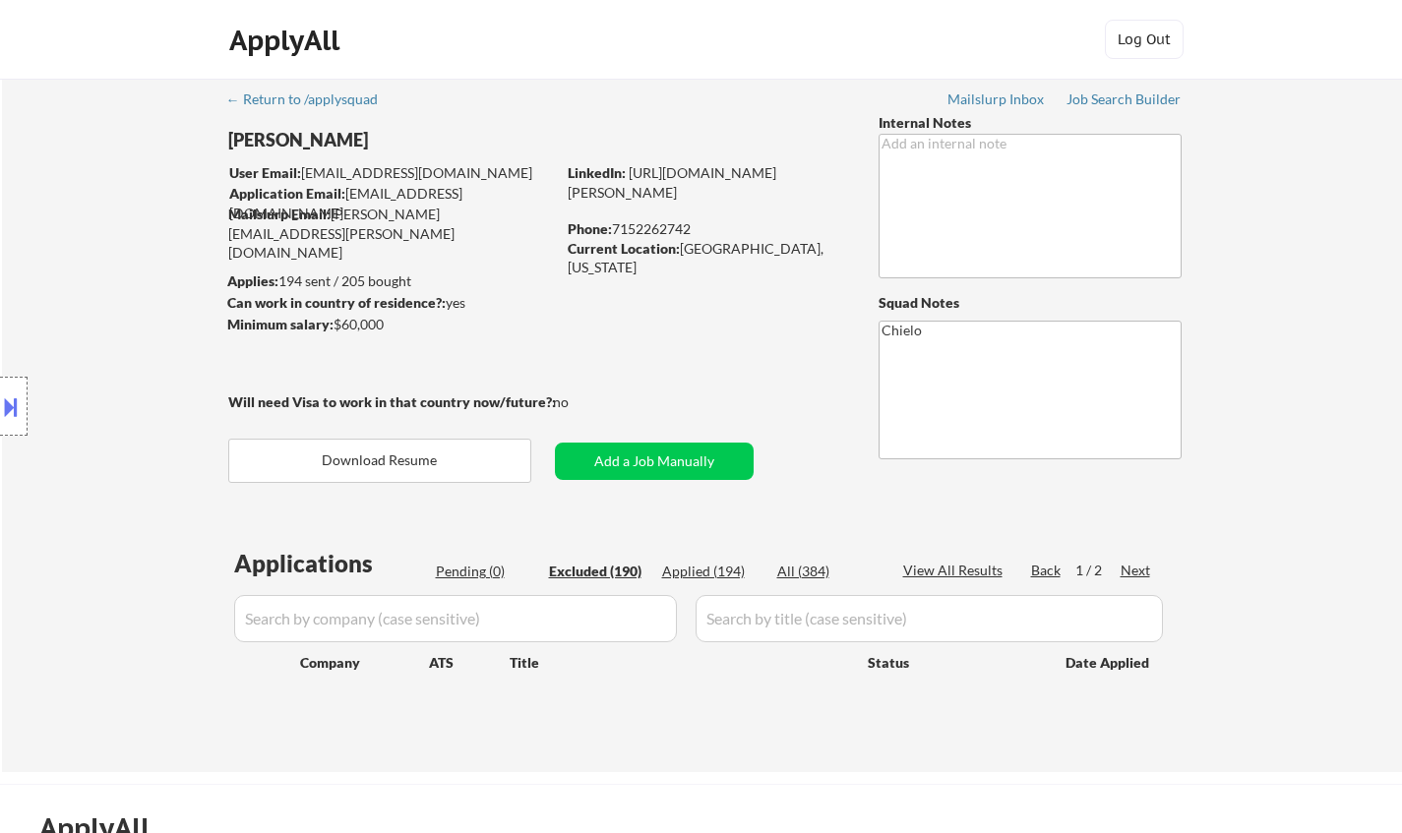
select select ""excluded__expired_""
select select ""excluded__other_""
select select ""excluded__expired_""
select select ""excluded__other_""
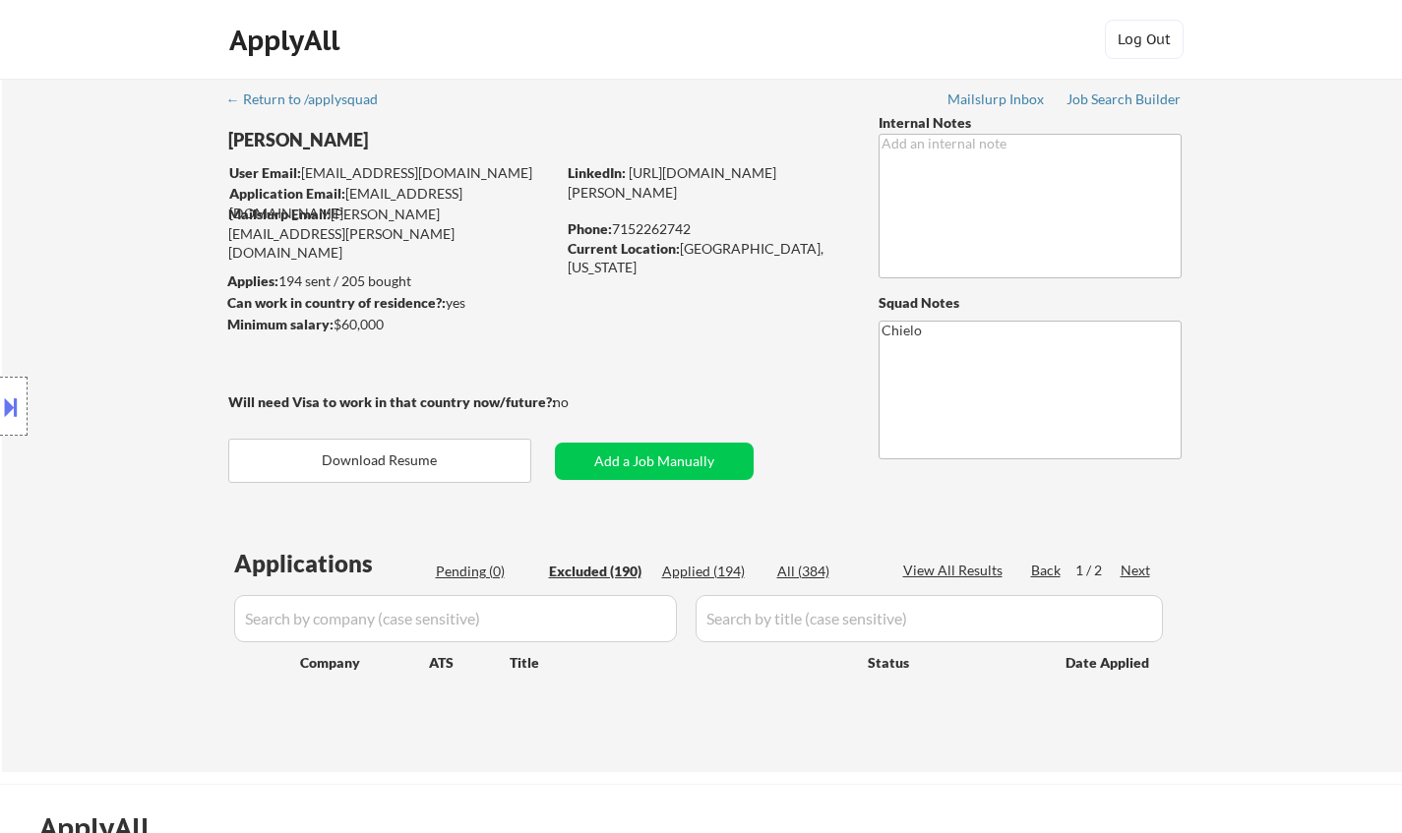
select select ""excluded""
select select ""excluded__expired_""
select select ""excluded""
select select ""excluded__expired_""
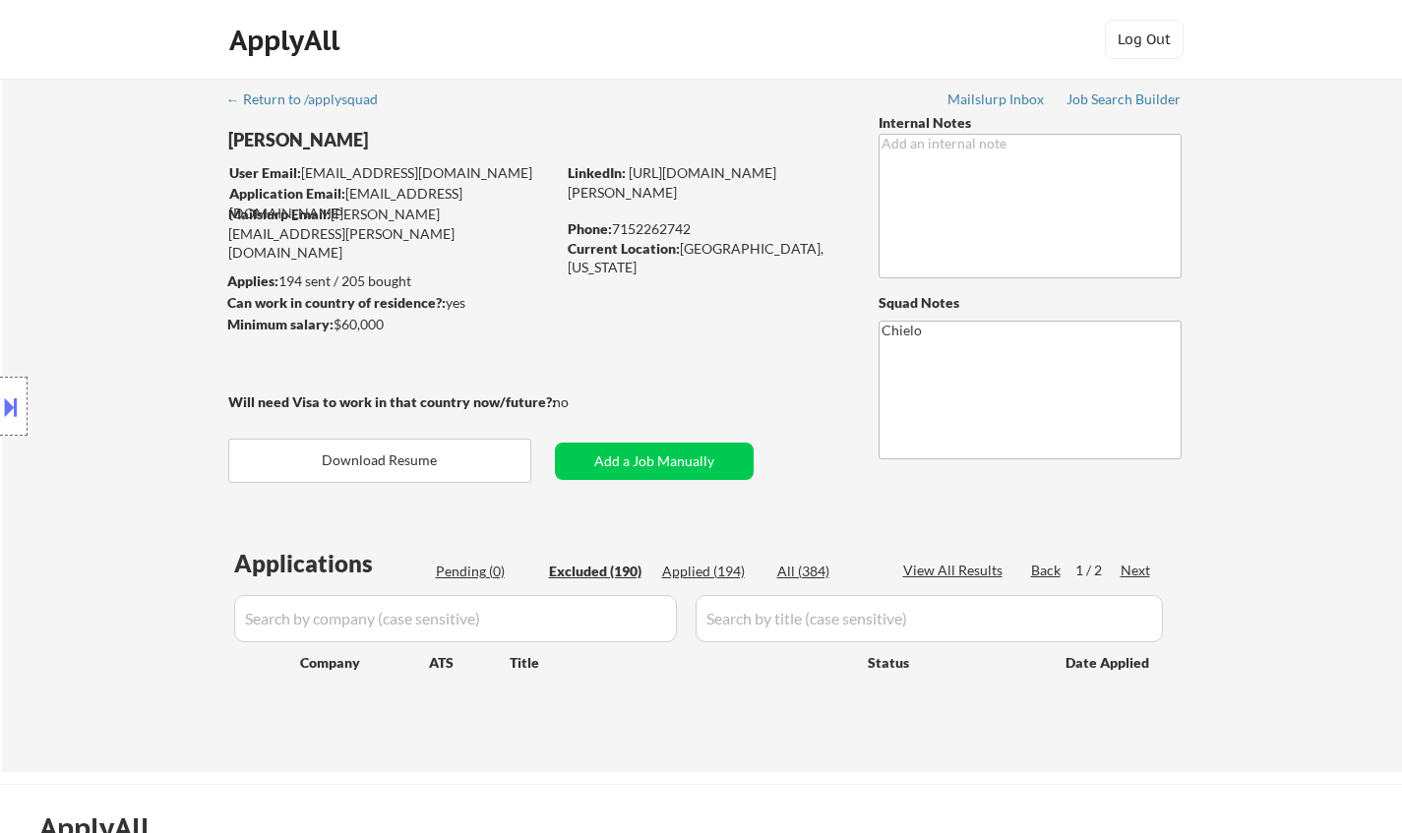
select select ""excluded__expired_""
select select ""excluded""
select select ""excluded__other_""
select select ""excluded""
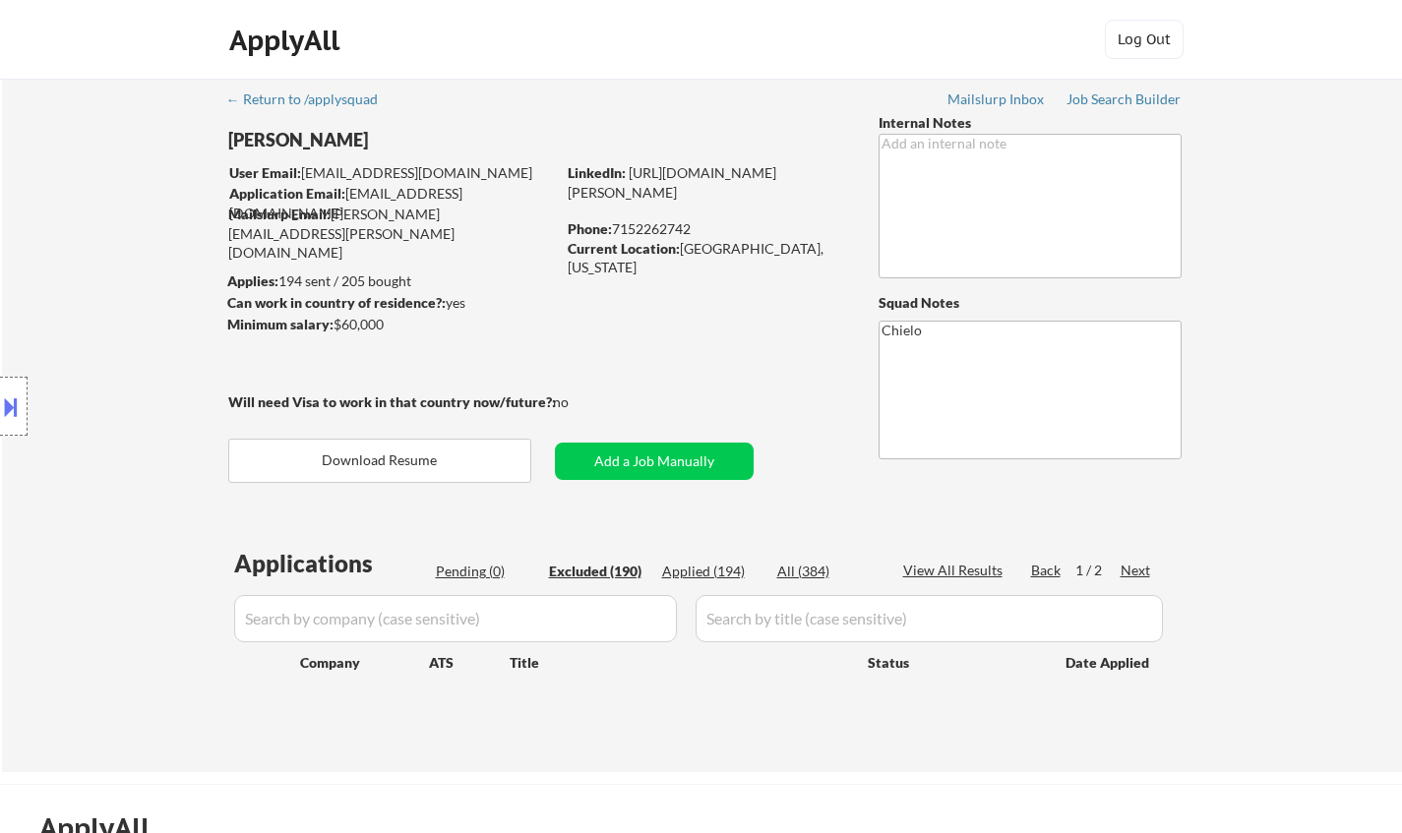
select select ""excluded__other_""
select select ""excluded__expired_""
select select ""excluded""
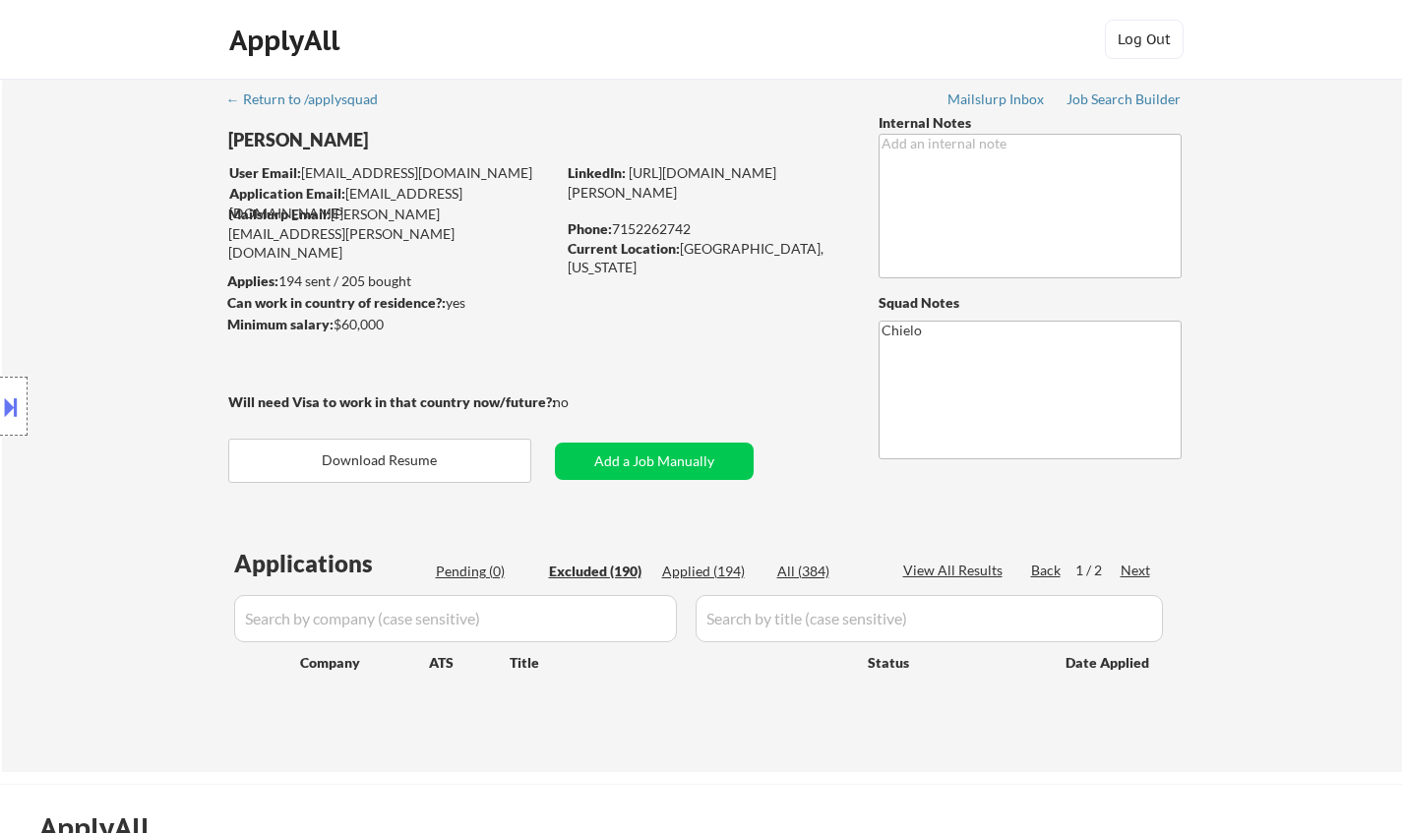
select select ""excluded__expired_""
select select ""excluded""
select select ""excluded__expired_""
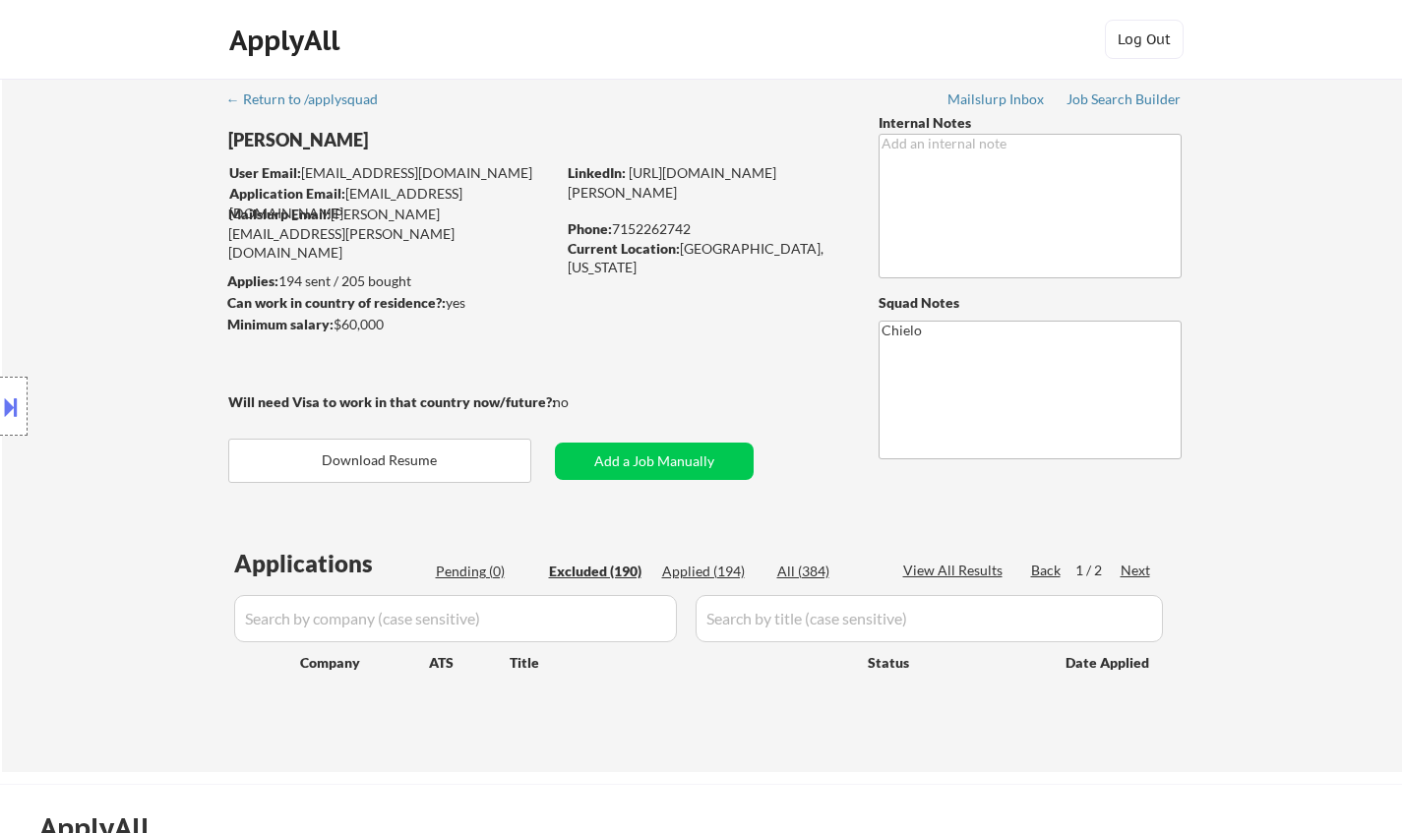
select select ""excluded__expired_""
select select ""excluded__other_""
select select ""excluded__expired_""
select select ""excluded__other_""
select select ""excluded""
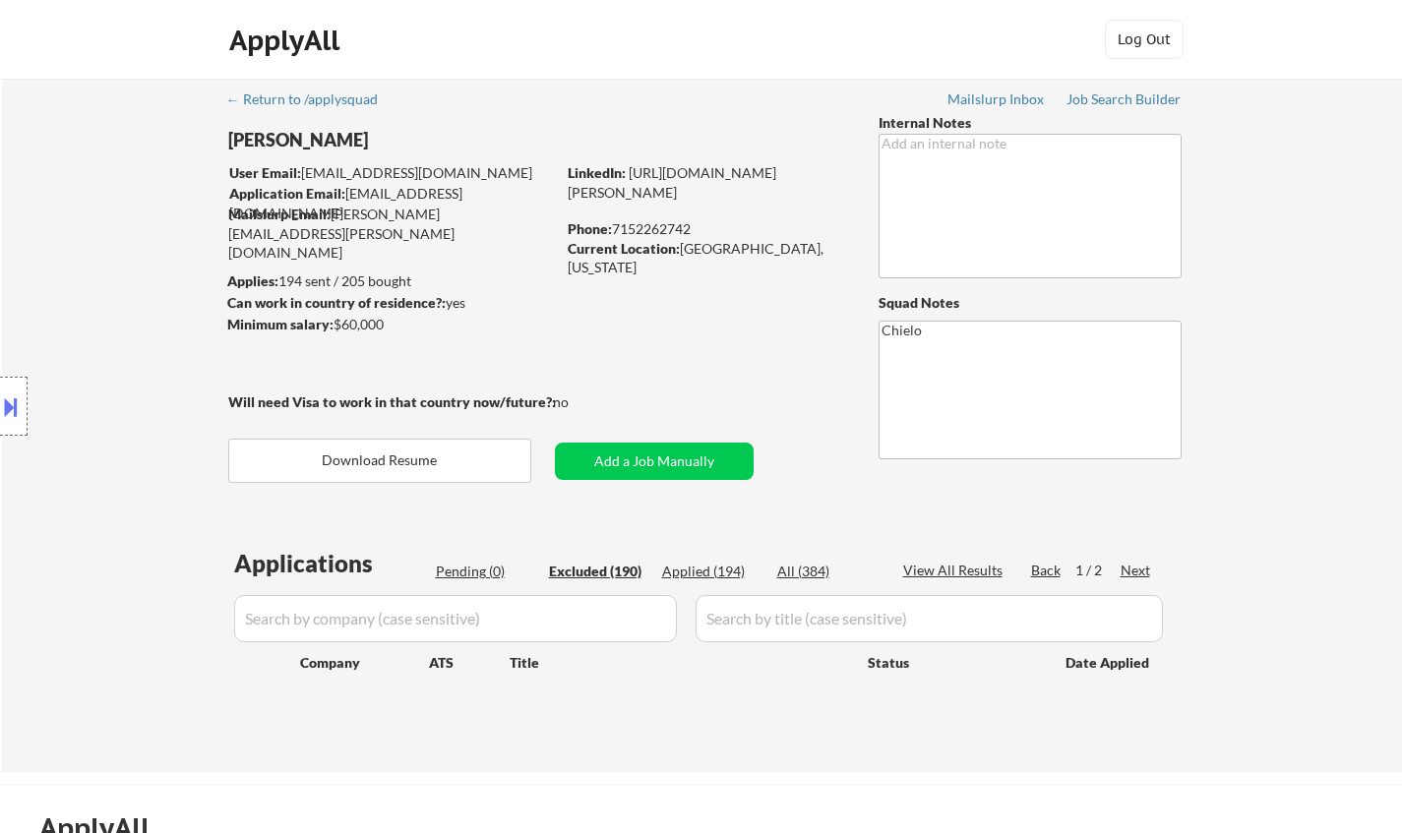
select select ""excluded__expired_""
select select ""excluded""
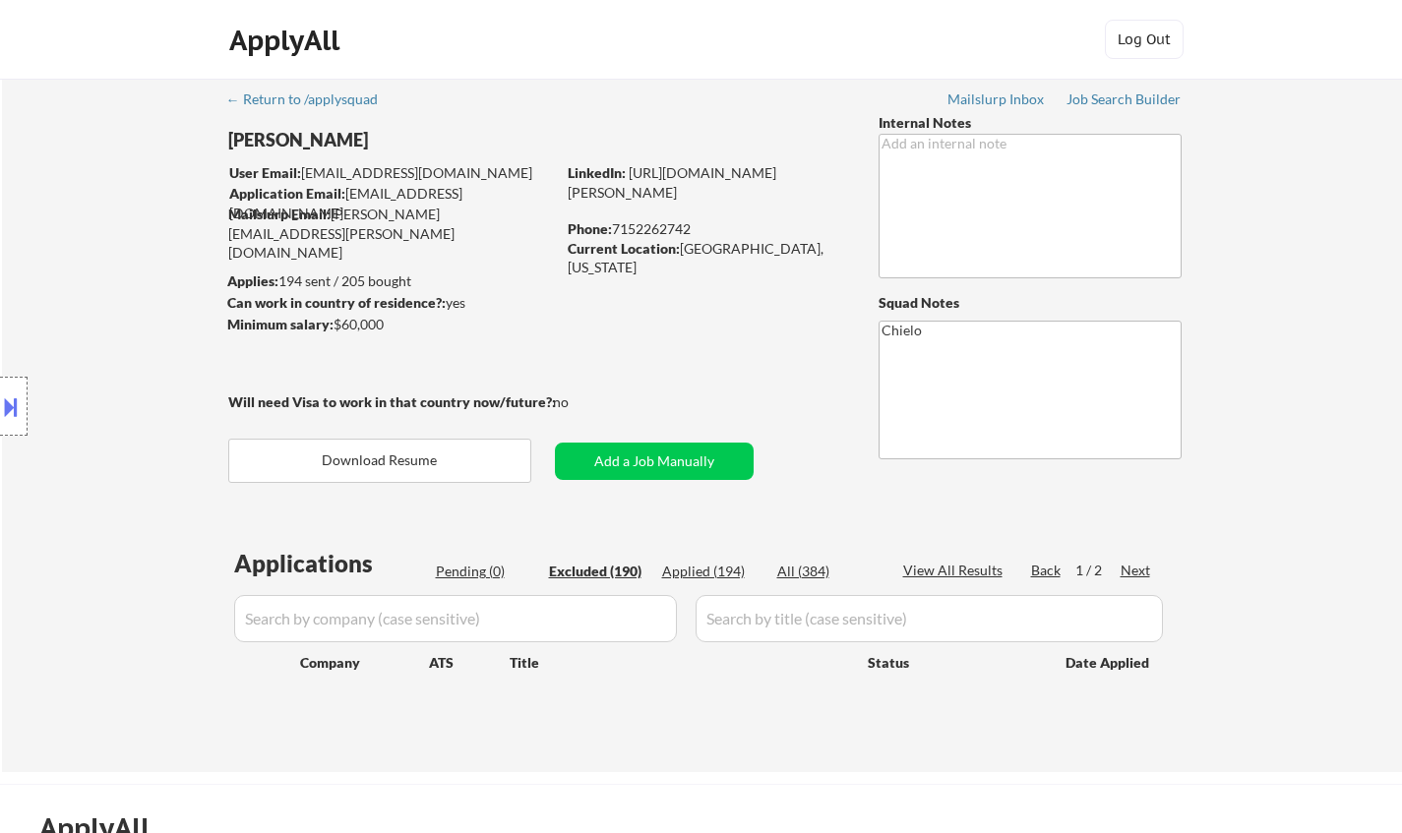
select select ""excluded""
select select ""excluded__expired_""
select select ""excluded__other_""
select select ""excluded__expired_""
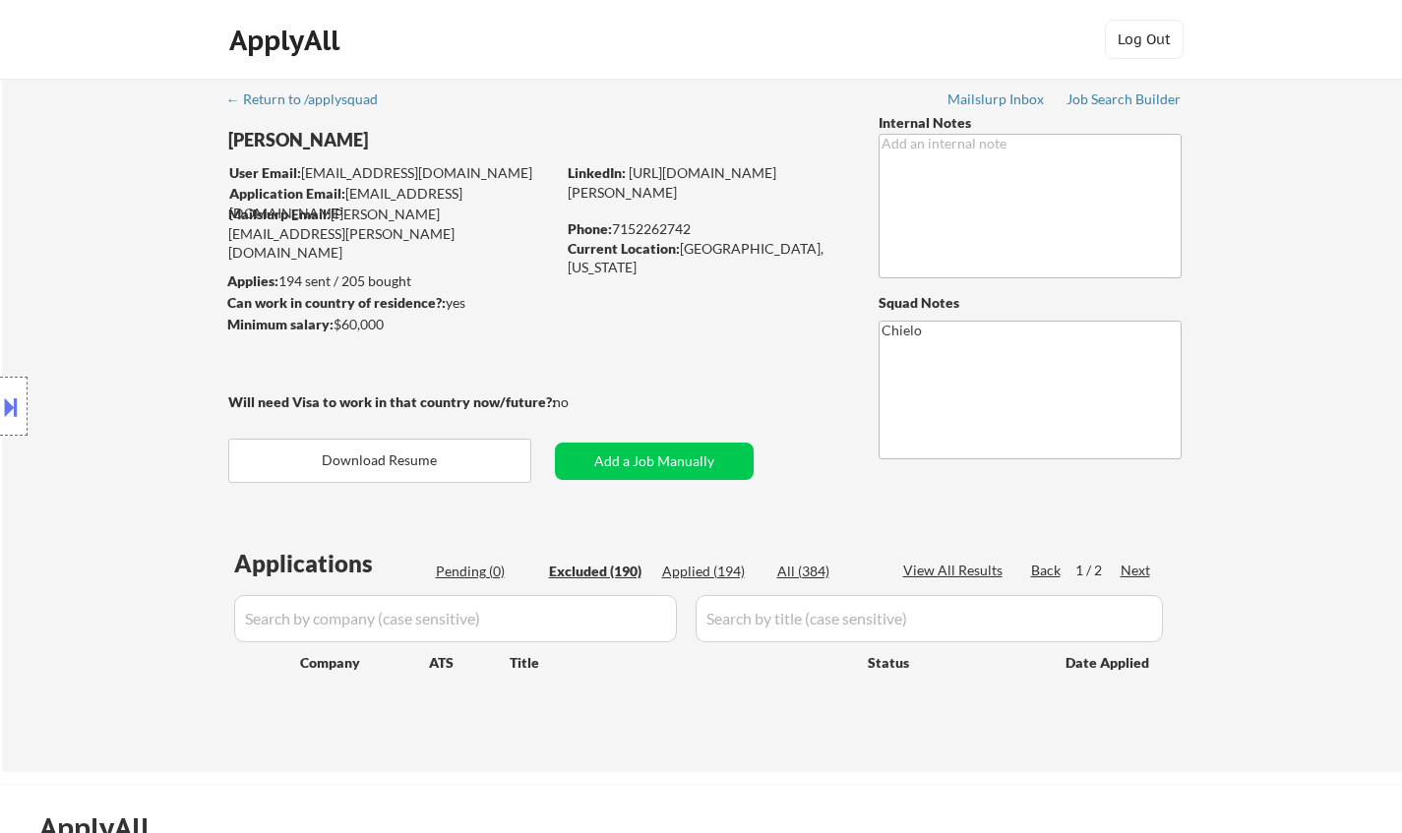
select select ""excluded""
select select ""excluded__expired_""
select select ""excluded__other_""
select select ""excluded__expired_""
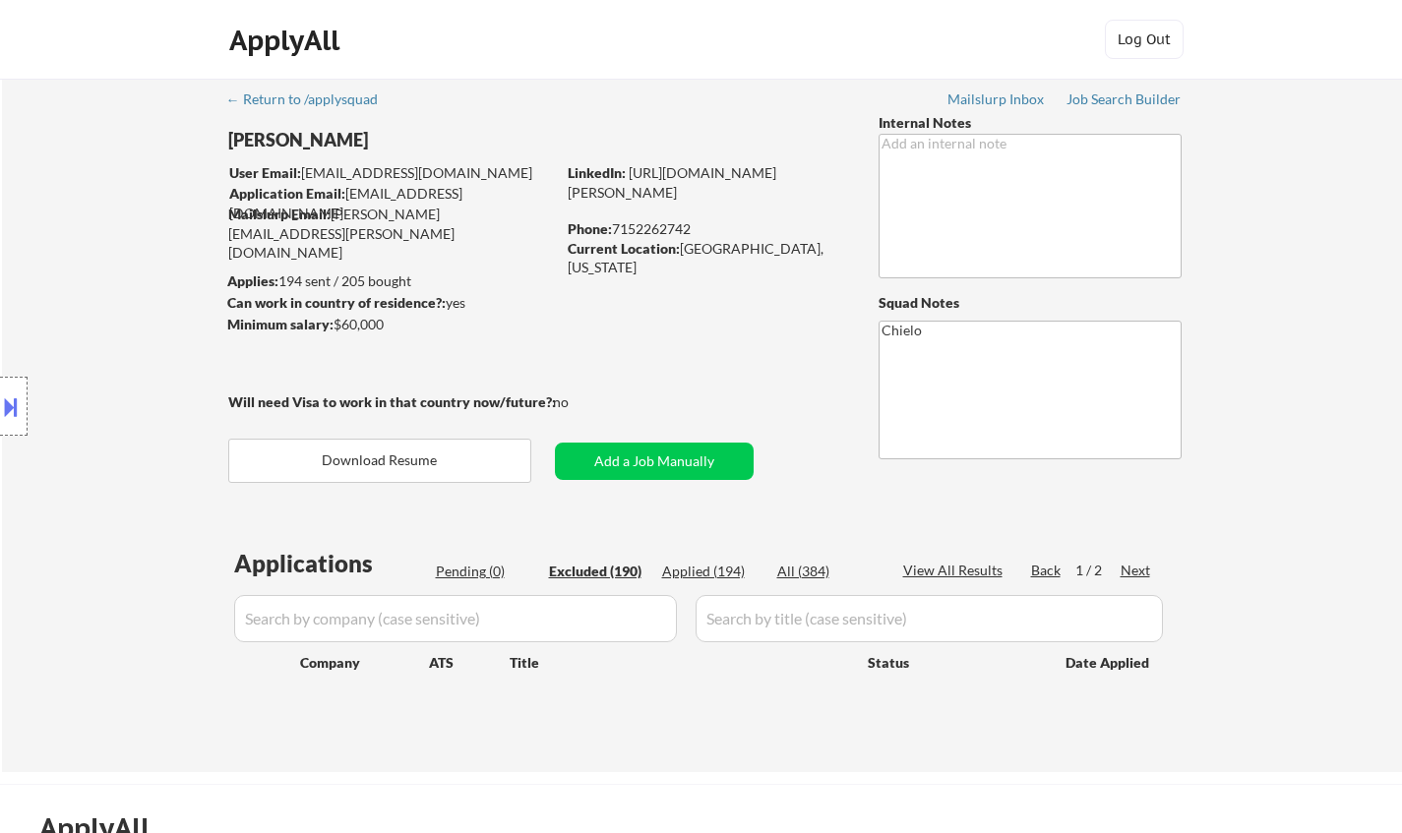
select select ""excluded__expired_""
select select ""excluded""
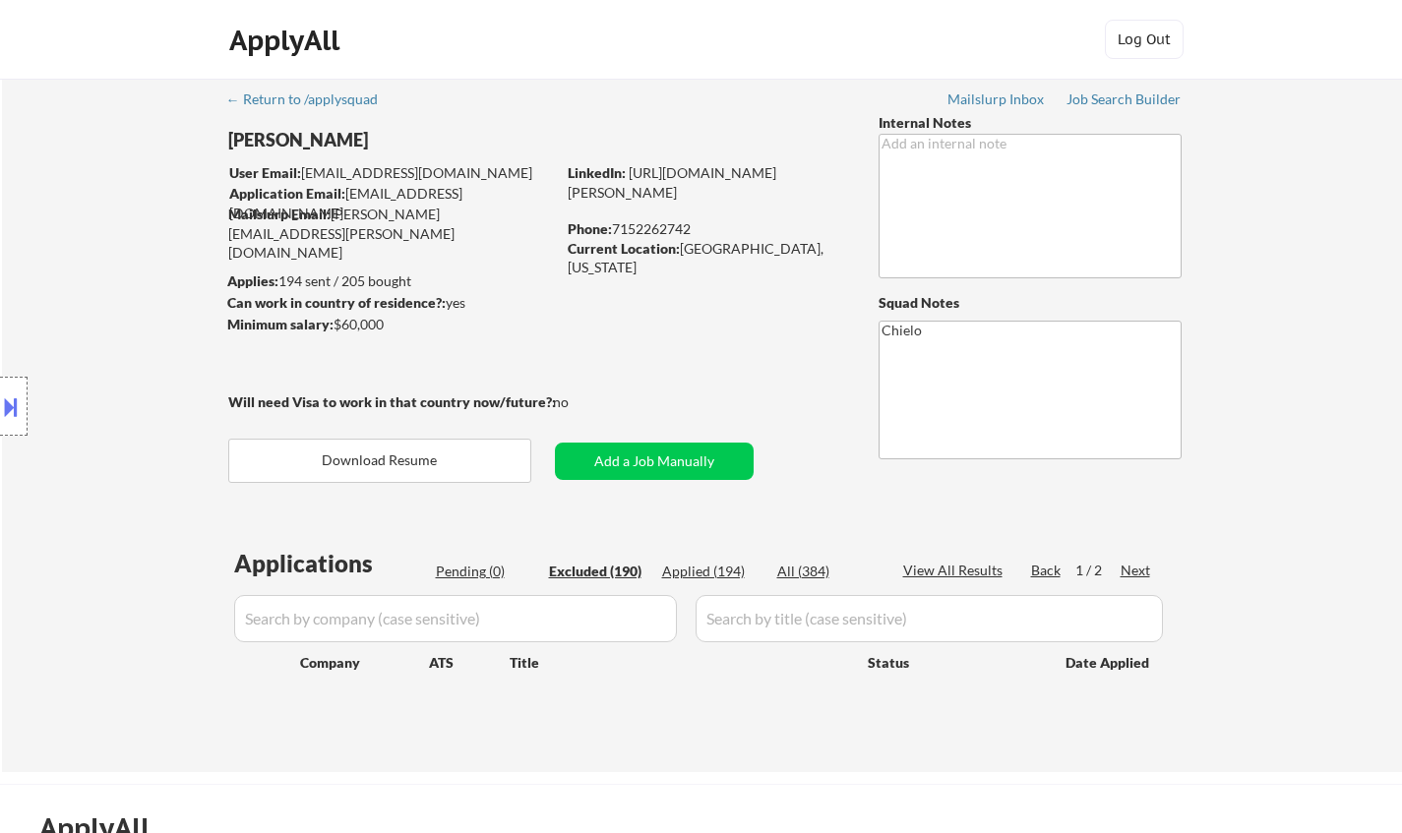
select select ""excluded__expired_""
select select ""excluded__other_""
select select ""excluded__expired_""
select select ""excluded__other_""
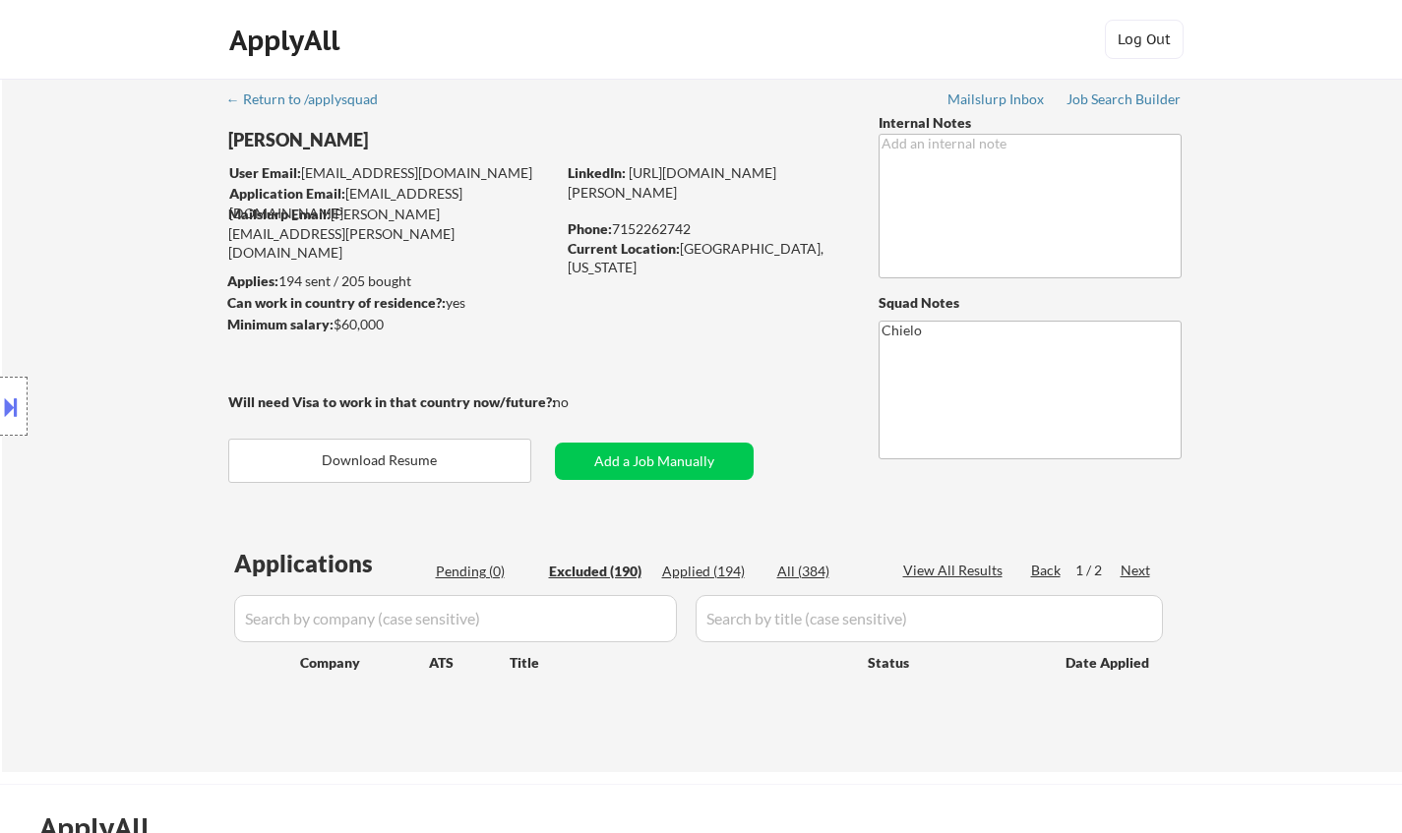
select select ""excluded__expired_""
select select ""excluded""
select select ""excluded__other_""
select select ""excluded__expired_""
select select ""excluded__other_""
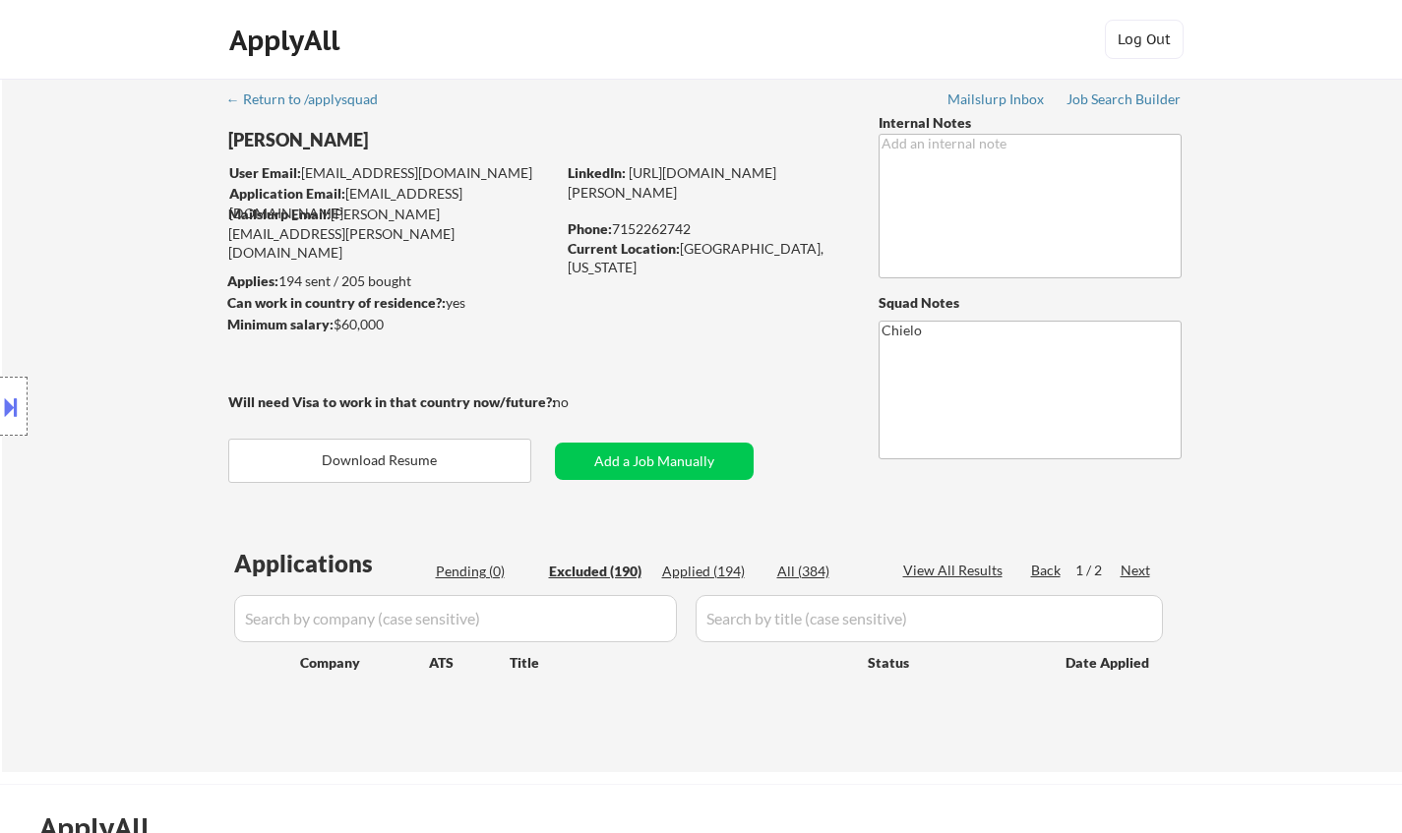
select select ""excluded__expired_""
select select ""excluded__other_""
select select ""excluded__expired_""
select select ""excluded""
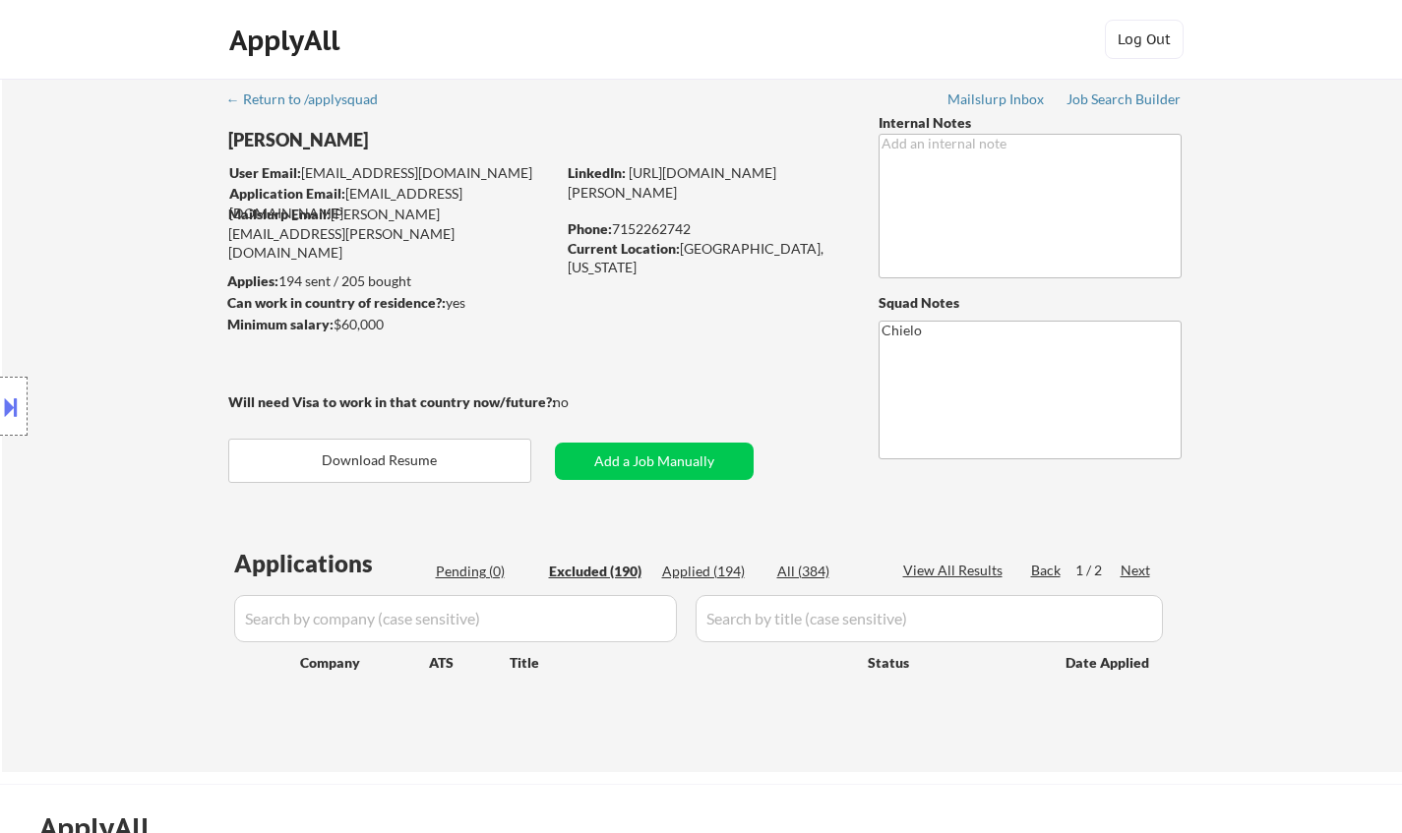
select select ""excluded__other_""
select select ""excluded__expired_""
select select ""excluded""
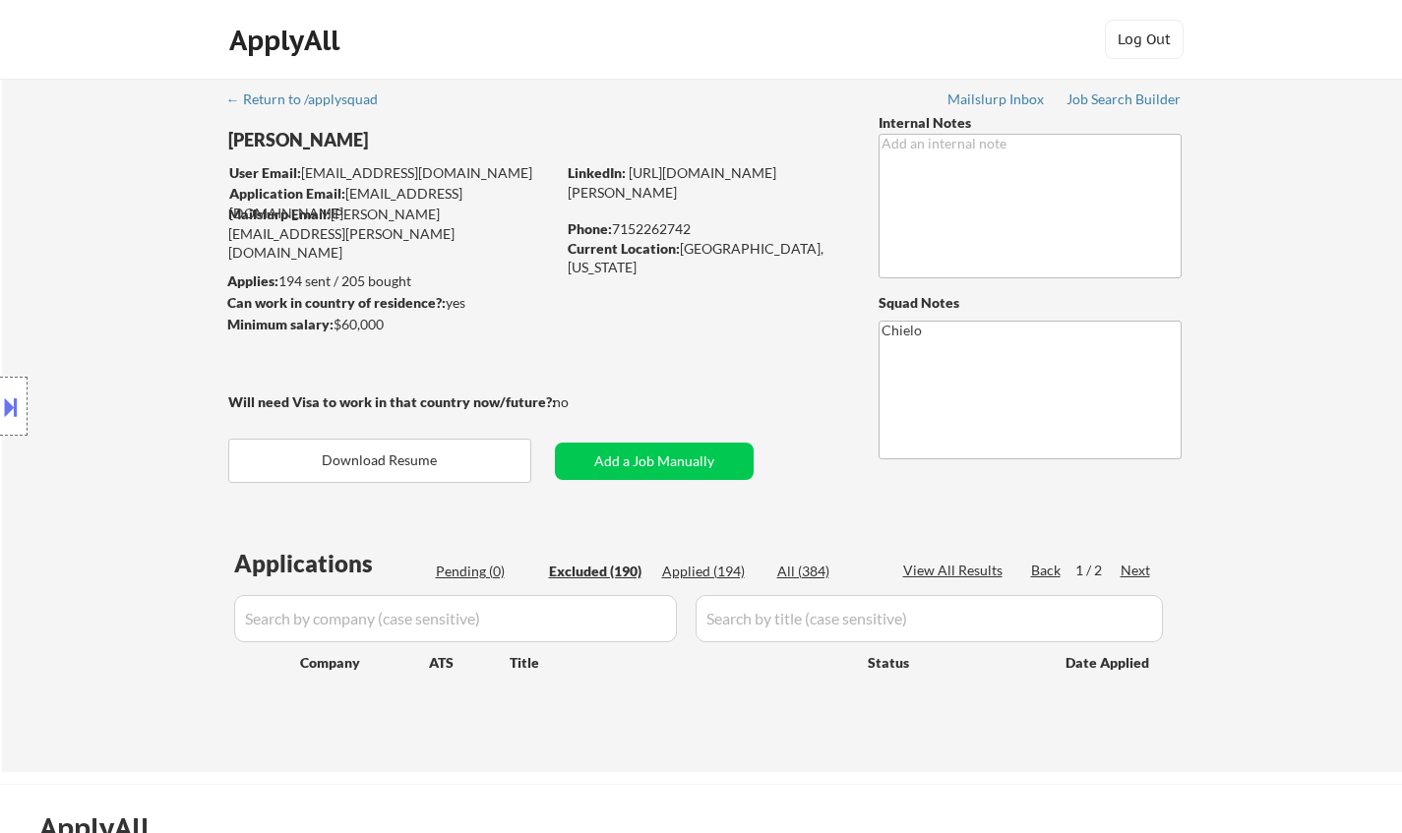
select select ""excluded__expired_""
select select ""excluded__other_""
select select ""excluded""
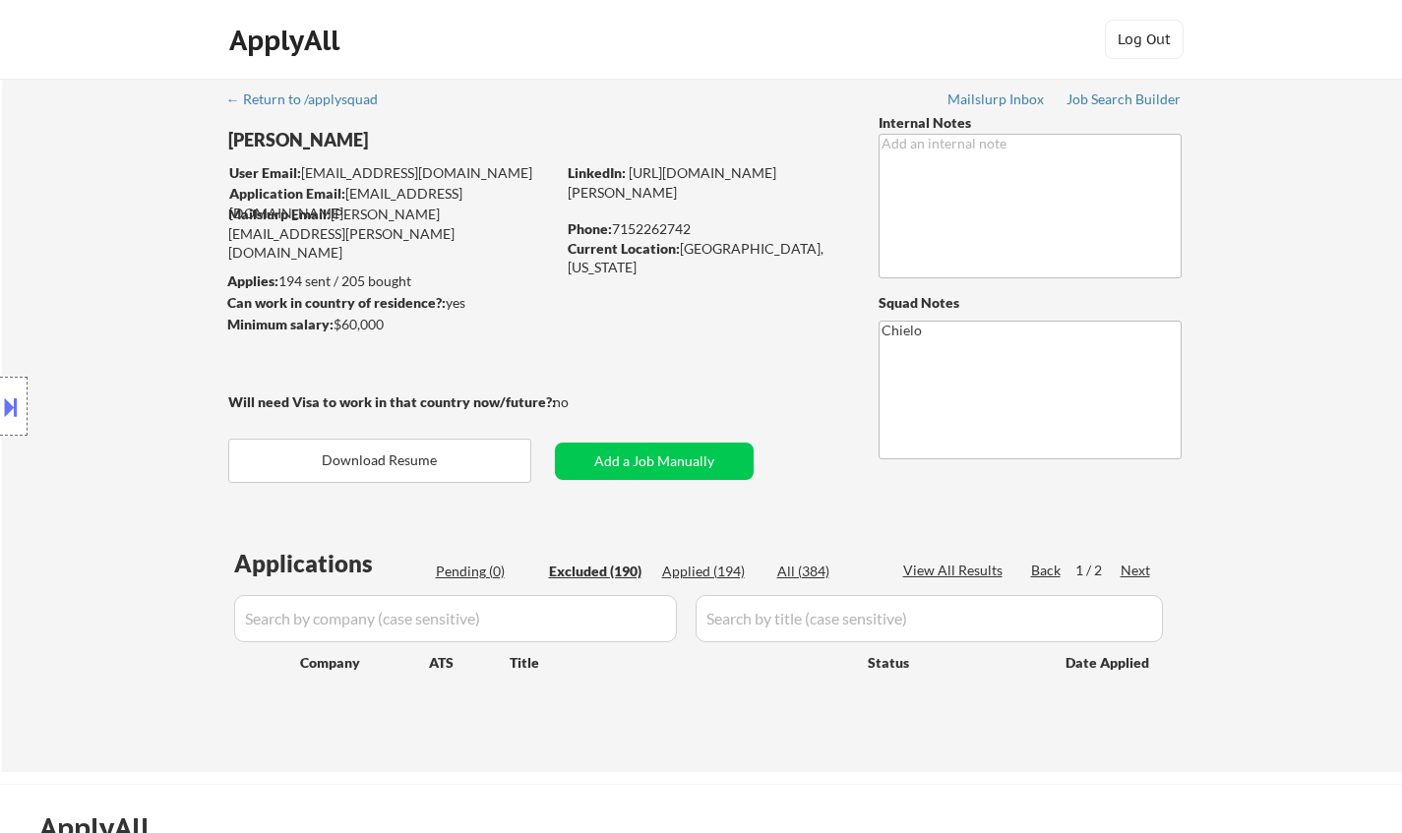
select select ""excluded__expired_""
select select ""excluded__other_""
select select ""excluded__expired_""
select select ""excluded""
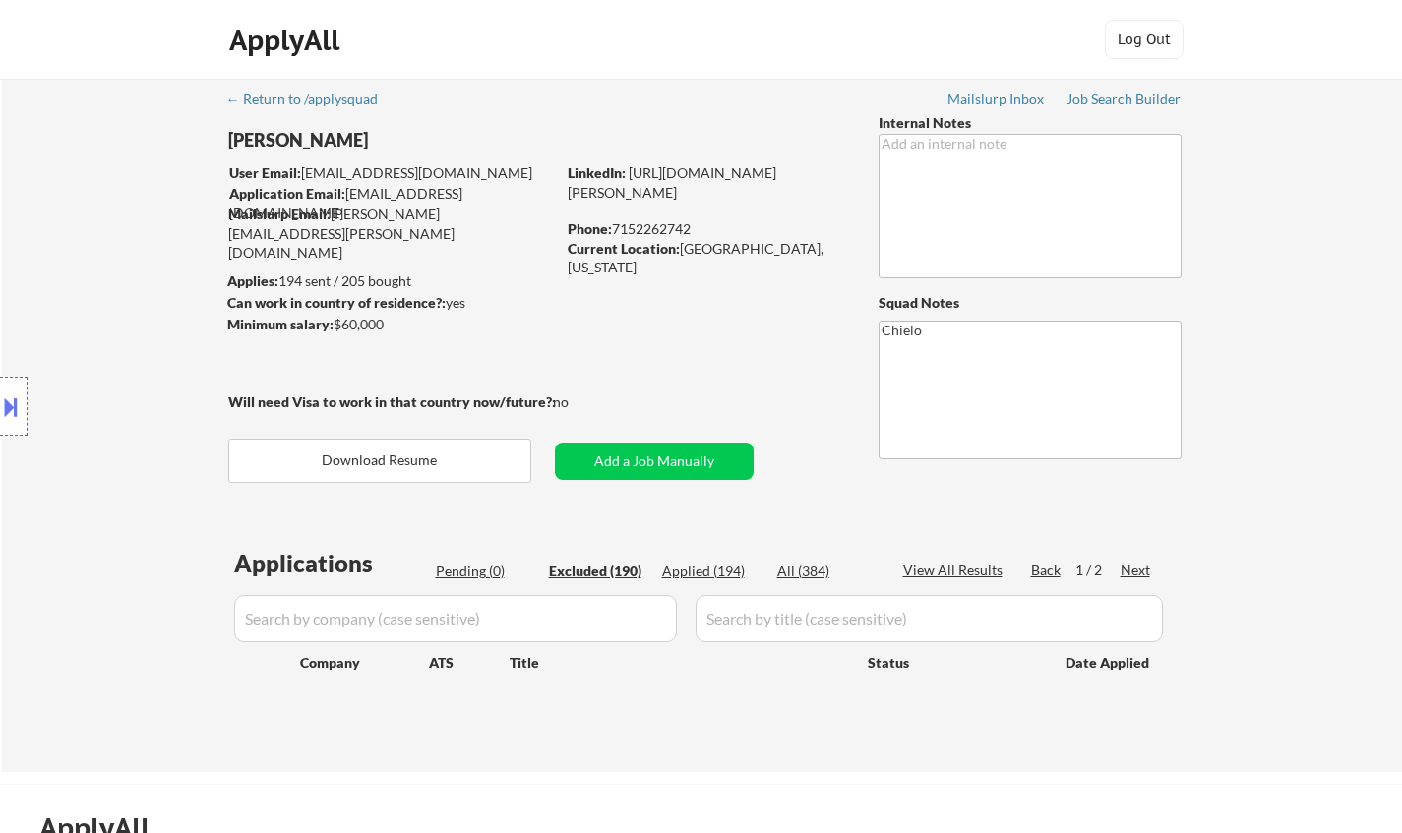
select select ""excluded__expired_""
select select ""excluded__other_""
select select ""excluded__expired_""
select select ""excluded""
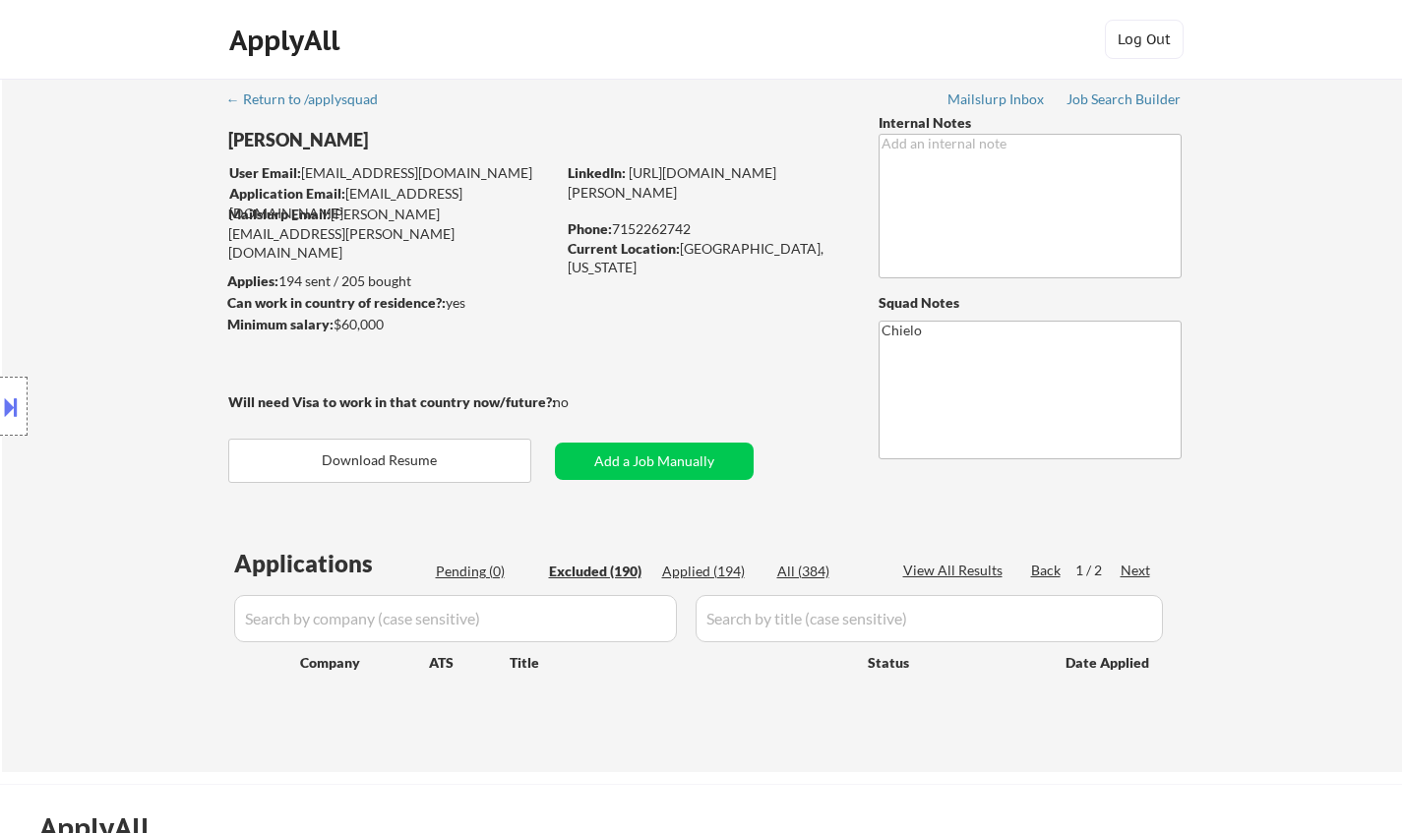
select select ""excluded__expired_""
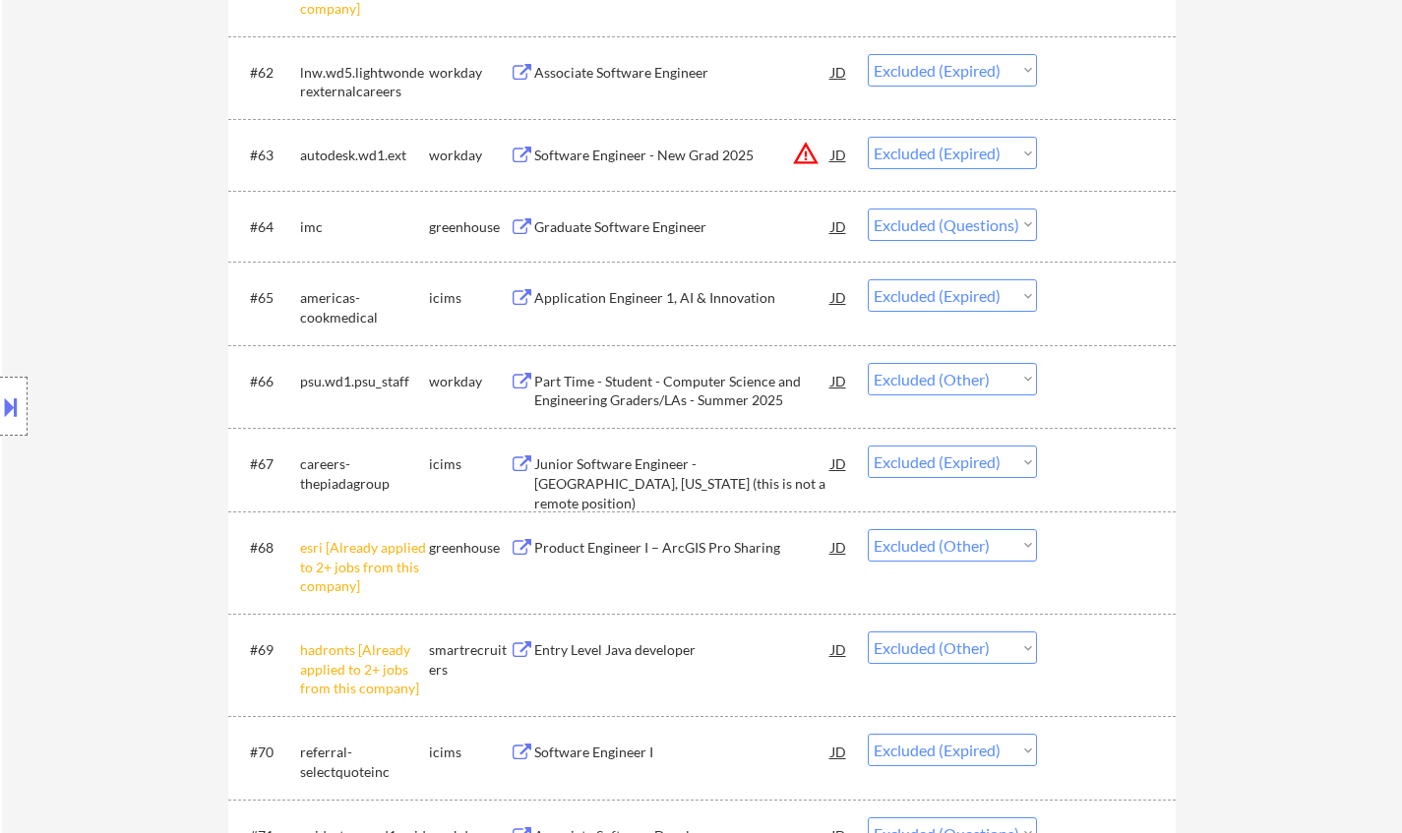
scroll to position [5510, 0]
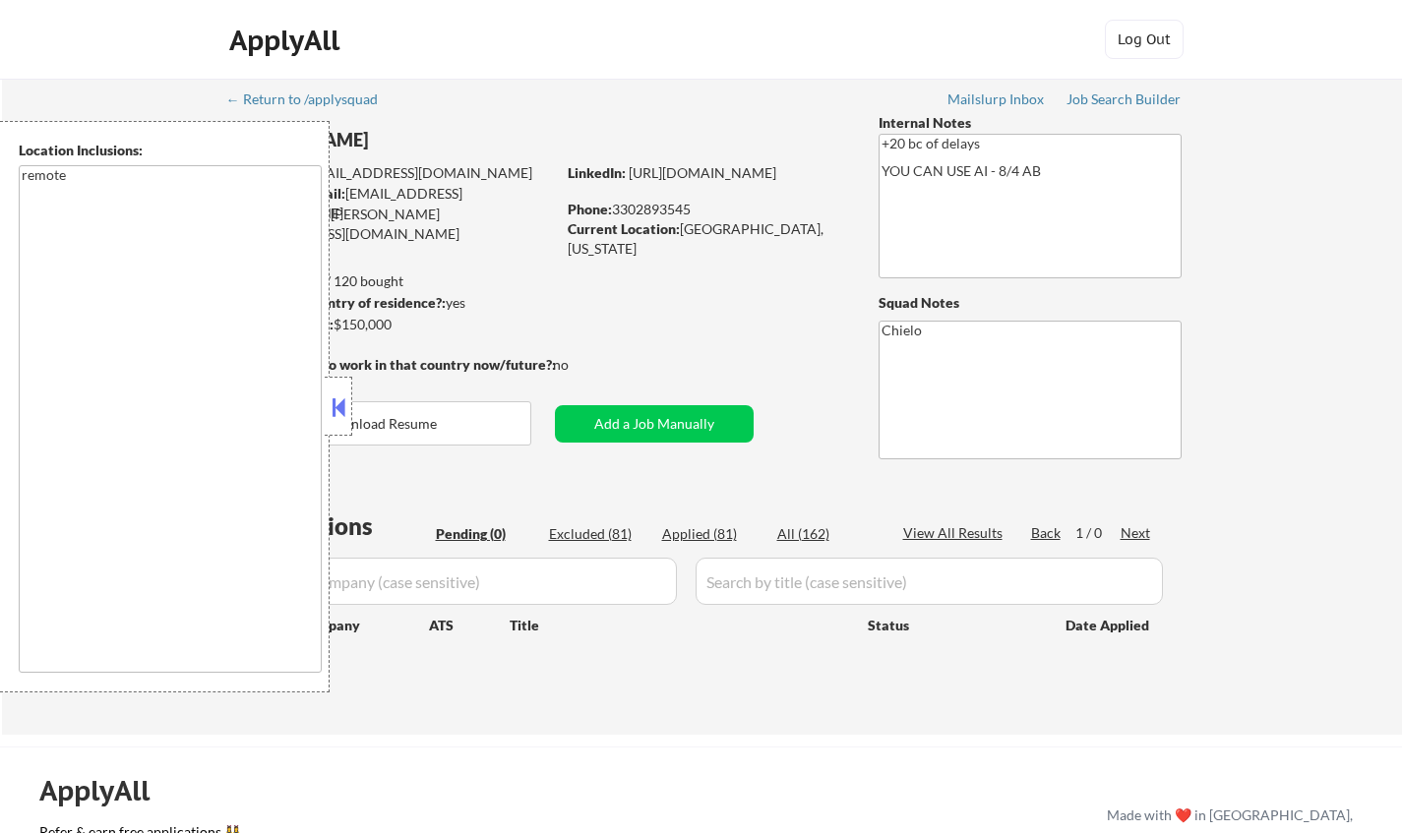
click at [338, 407] on button at bounding box center [339, 408] width 22 height 30
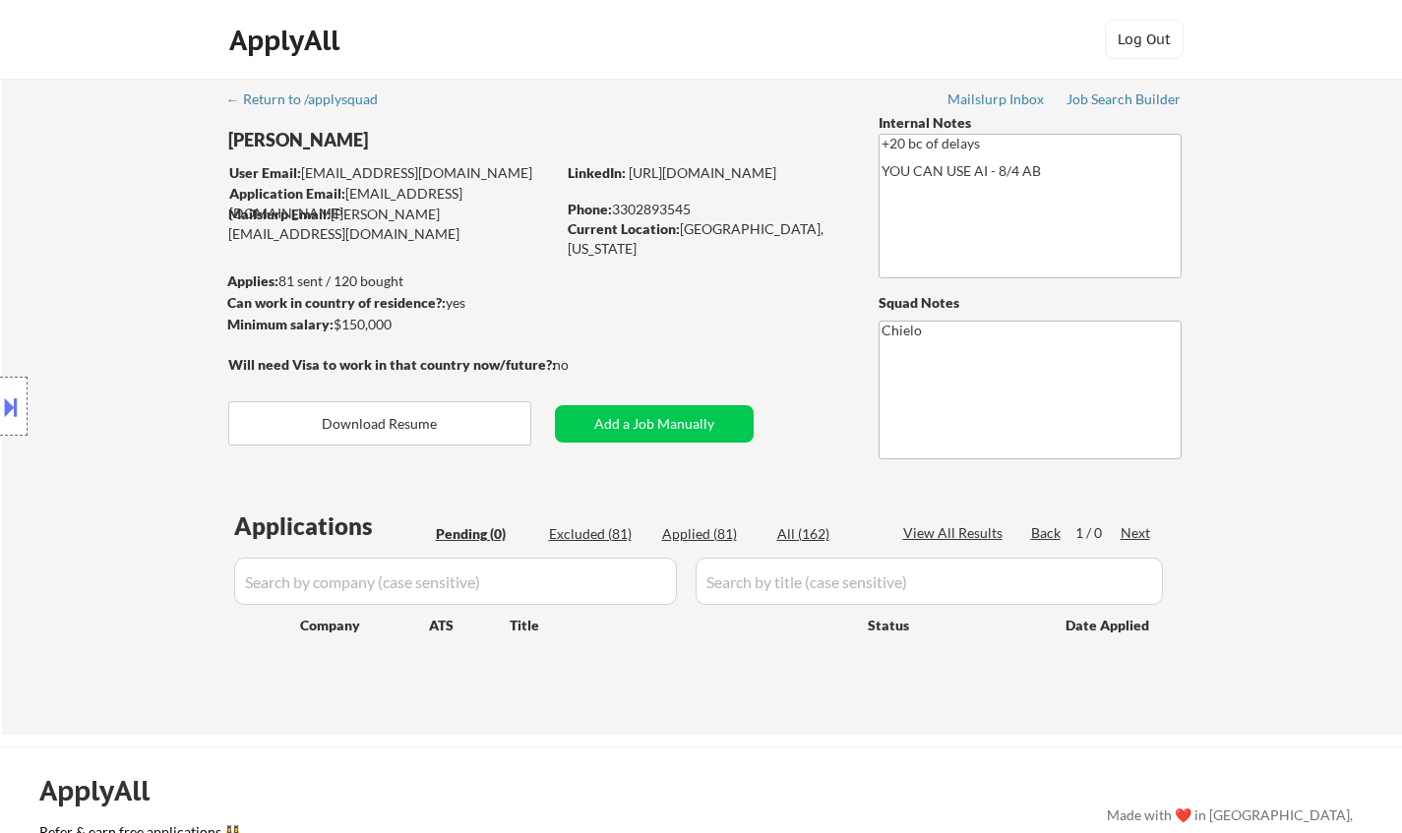
click at [600, 530] on div "Excluded (81)" at bounding box center [598, 534] width 98 height 20
select select ""excluded__location_""
select select ""excluded__expired_""
select select ""excluded__location_""
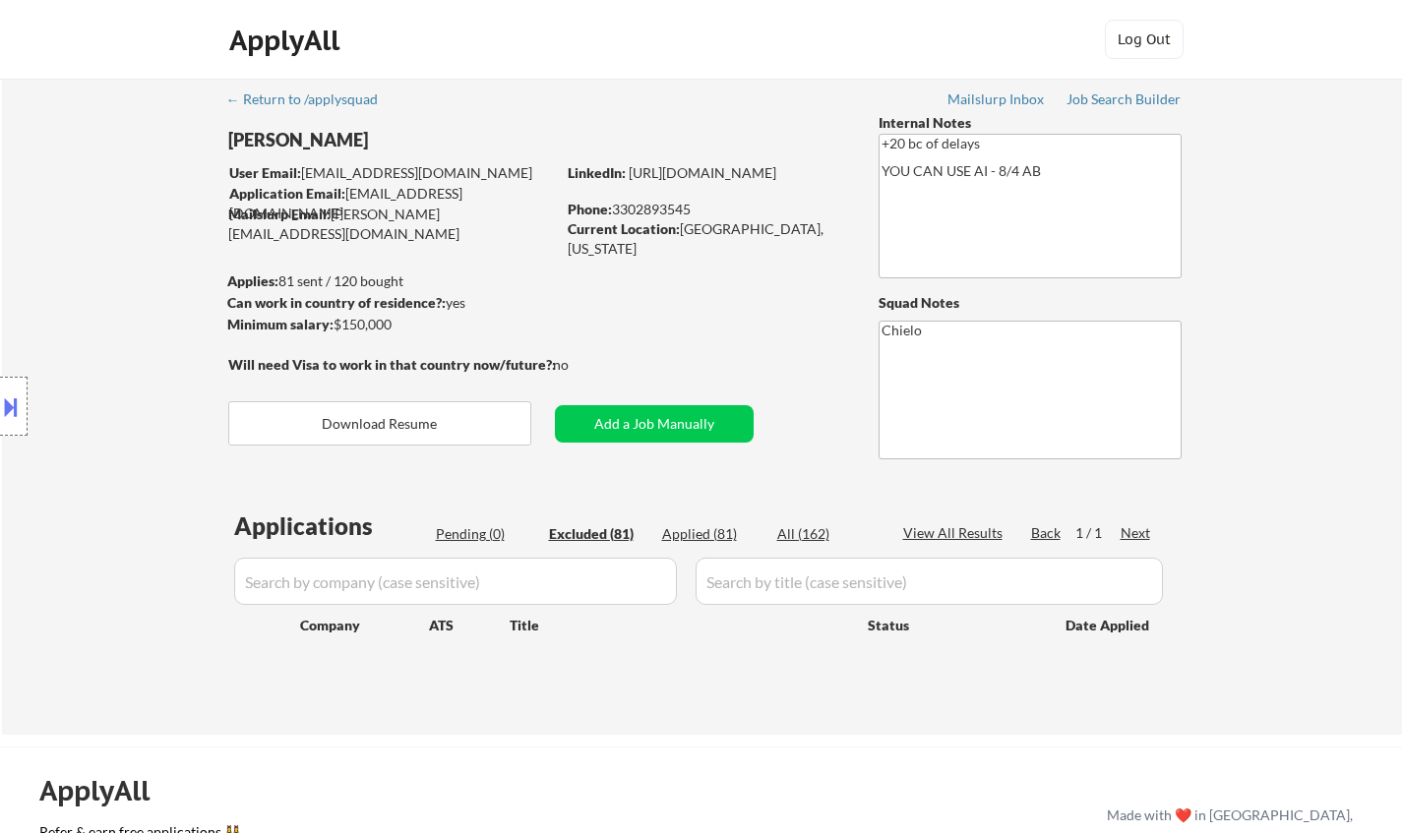
select select ""excluded__location_""
select select ""excluded__expired_""
select select ""excluded__bad_match_""
select select ""excluded__location_""
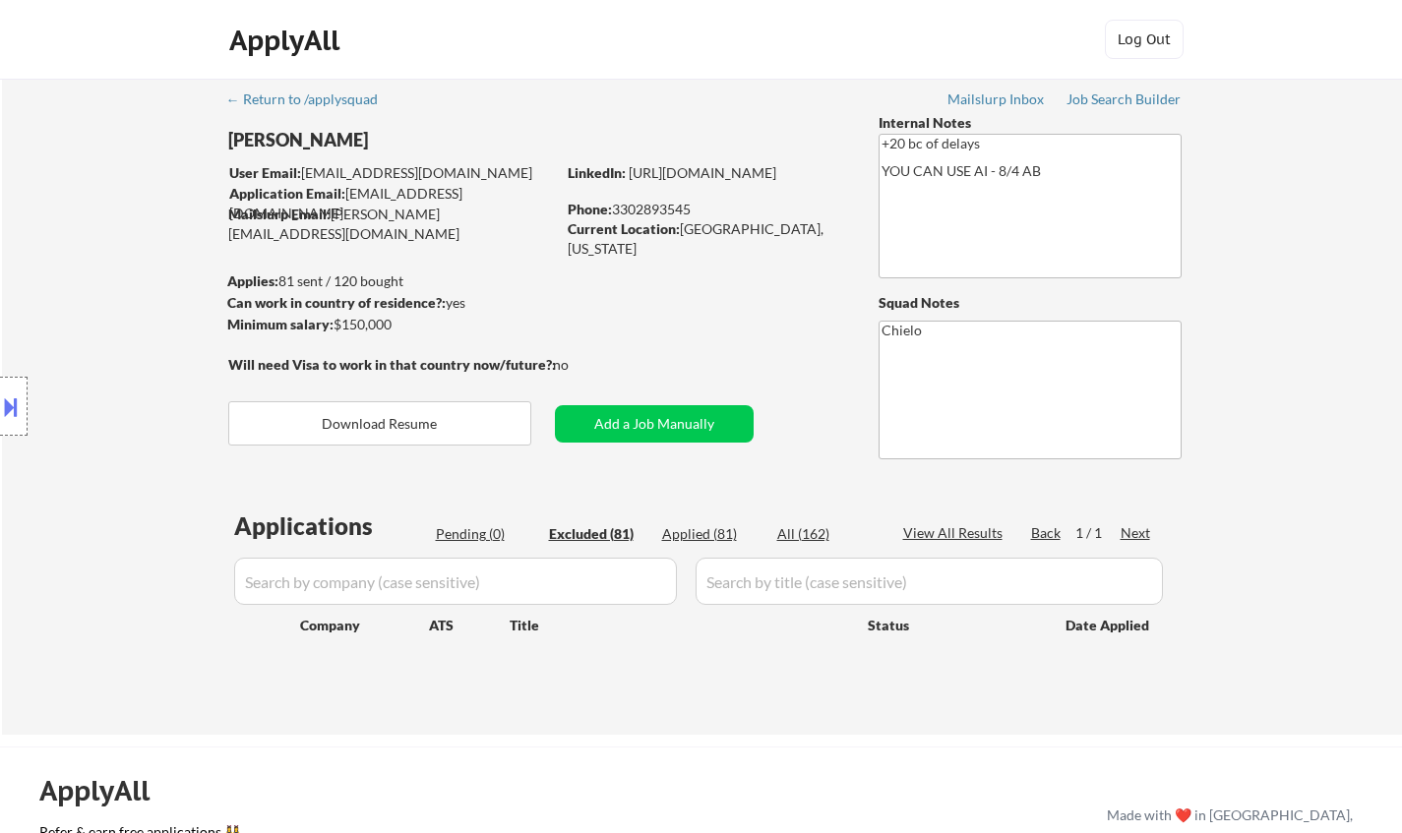
select select ""excluded__salary_""
select select ""excluded__other_""
select select ""excluded__location_""
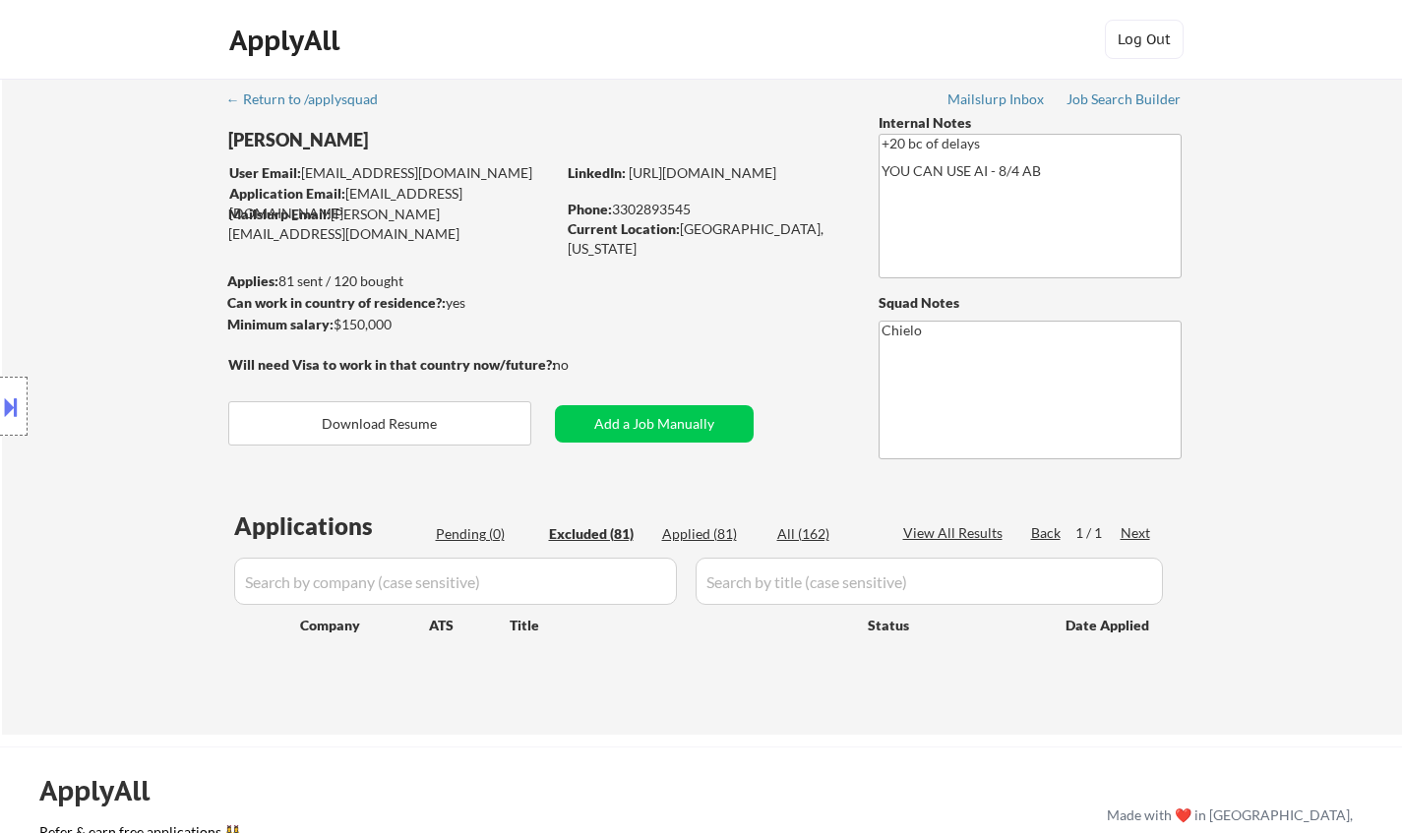
select select ""excluded""
select select ""excluded__location_""
select select ""excluded__salary_""
select select ""excluded__bad_match_""
select select ""excluded__expired_""
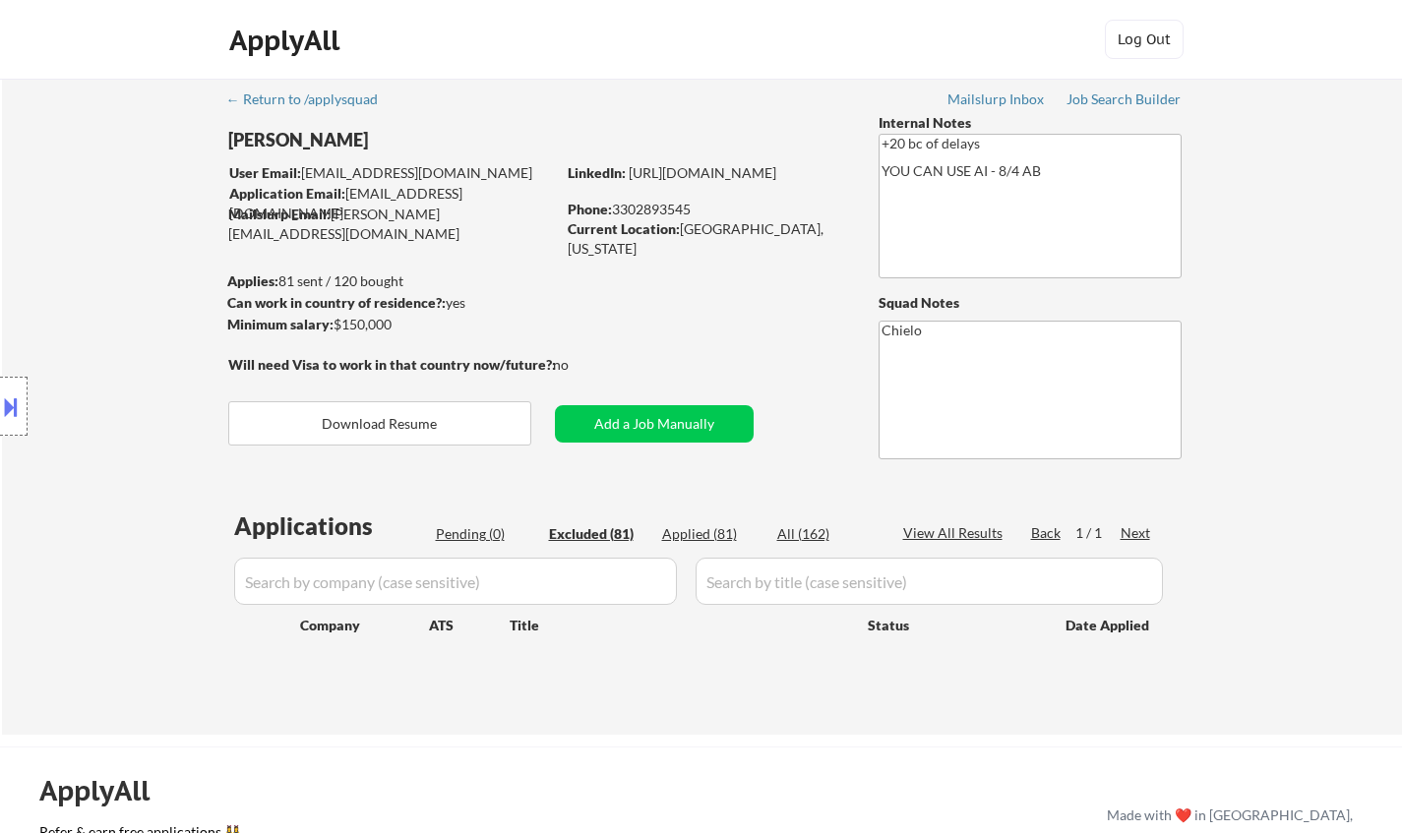
select select ""excluded__bad_match_""
select select ""excluded__location_""
select select ""excluded__expired_""
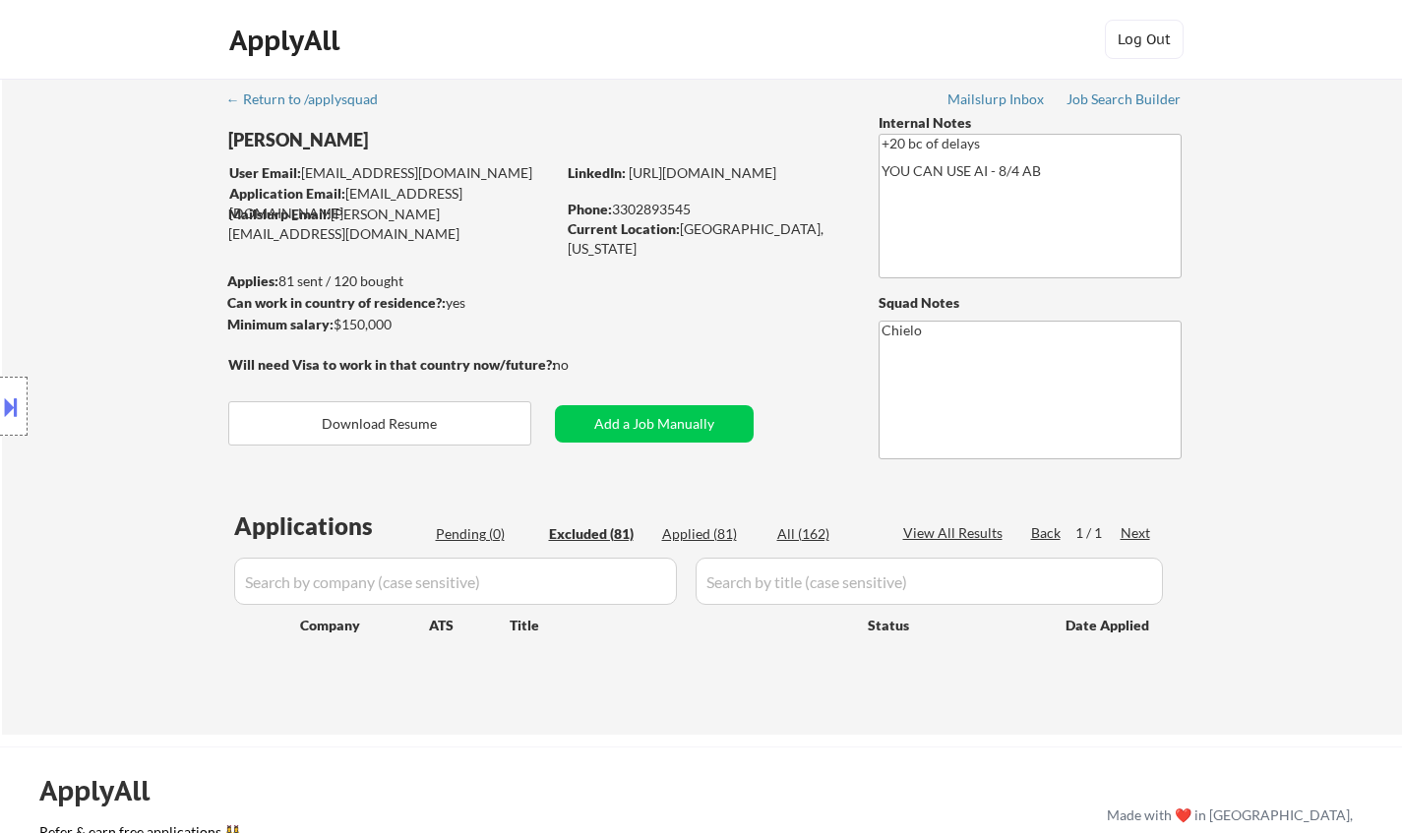
select select ""excluded__location_""
select select ""excluded__expired_""
select select ""excluded__salary_""
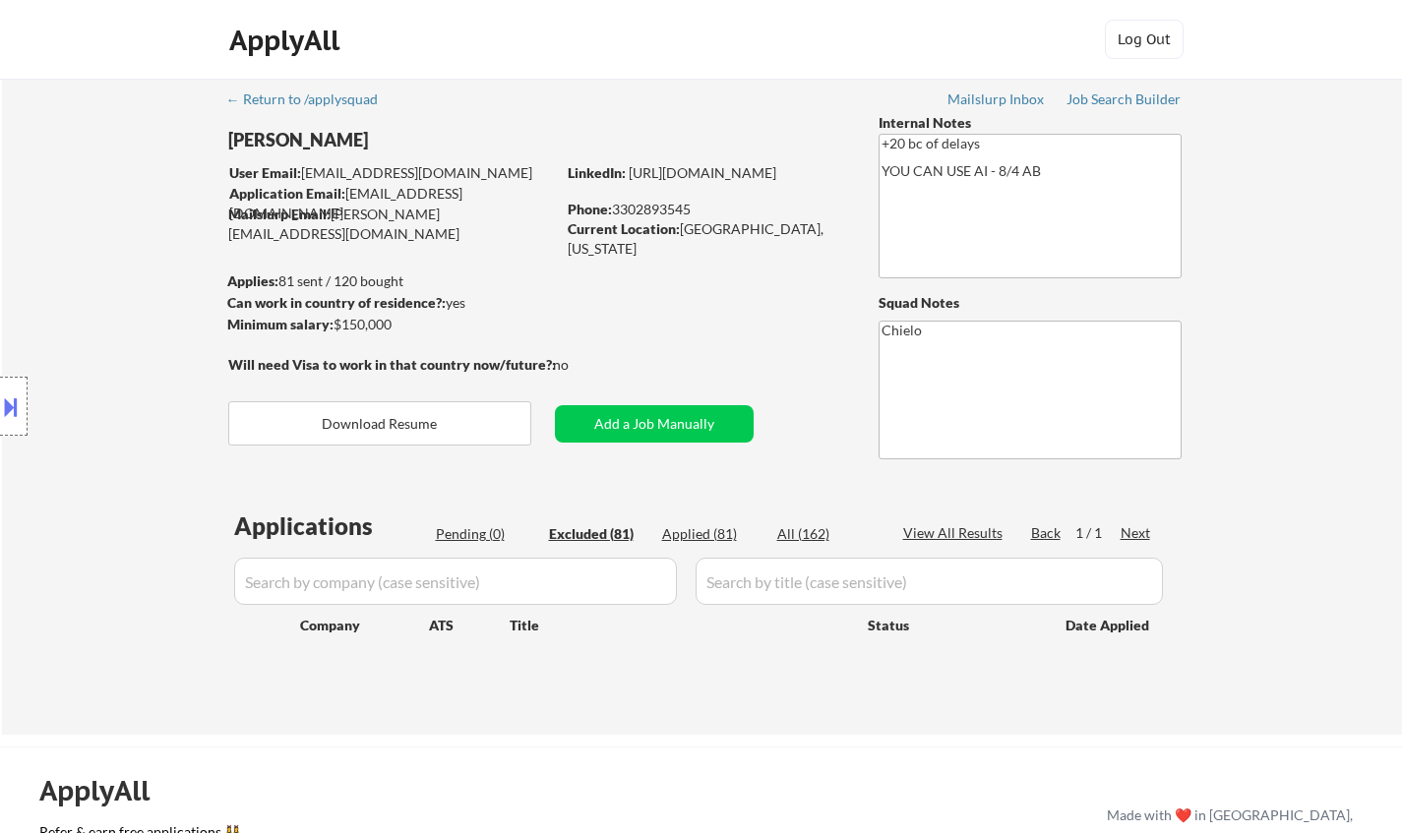
select select ""excluded__expired_""
select select ""excluded__location_""
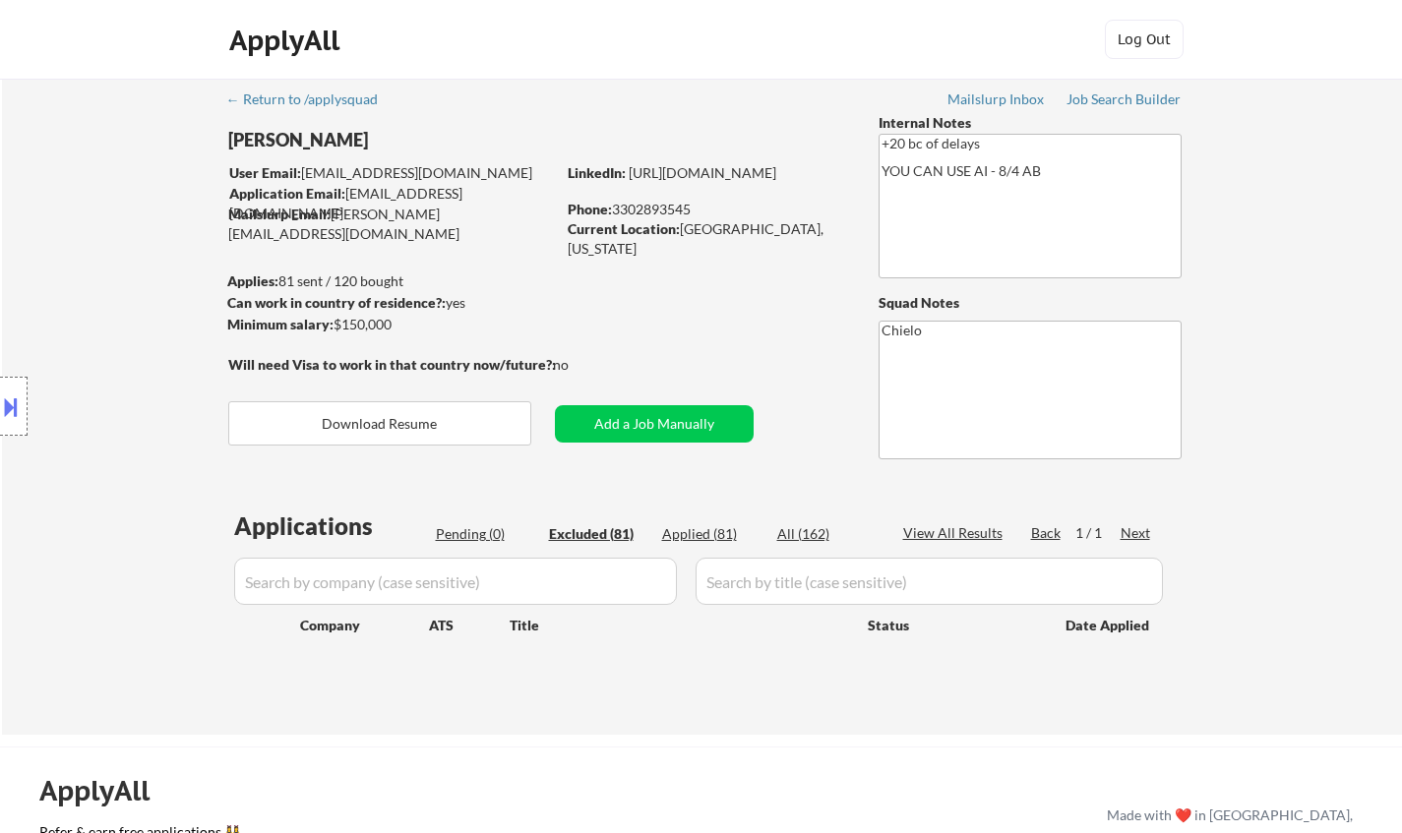
select select ""excluded__expired_""
select select ""excluded""
select select ""excluded__bad_match_""
select select ""excluded__location_""
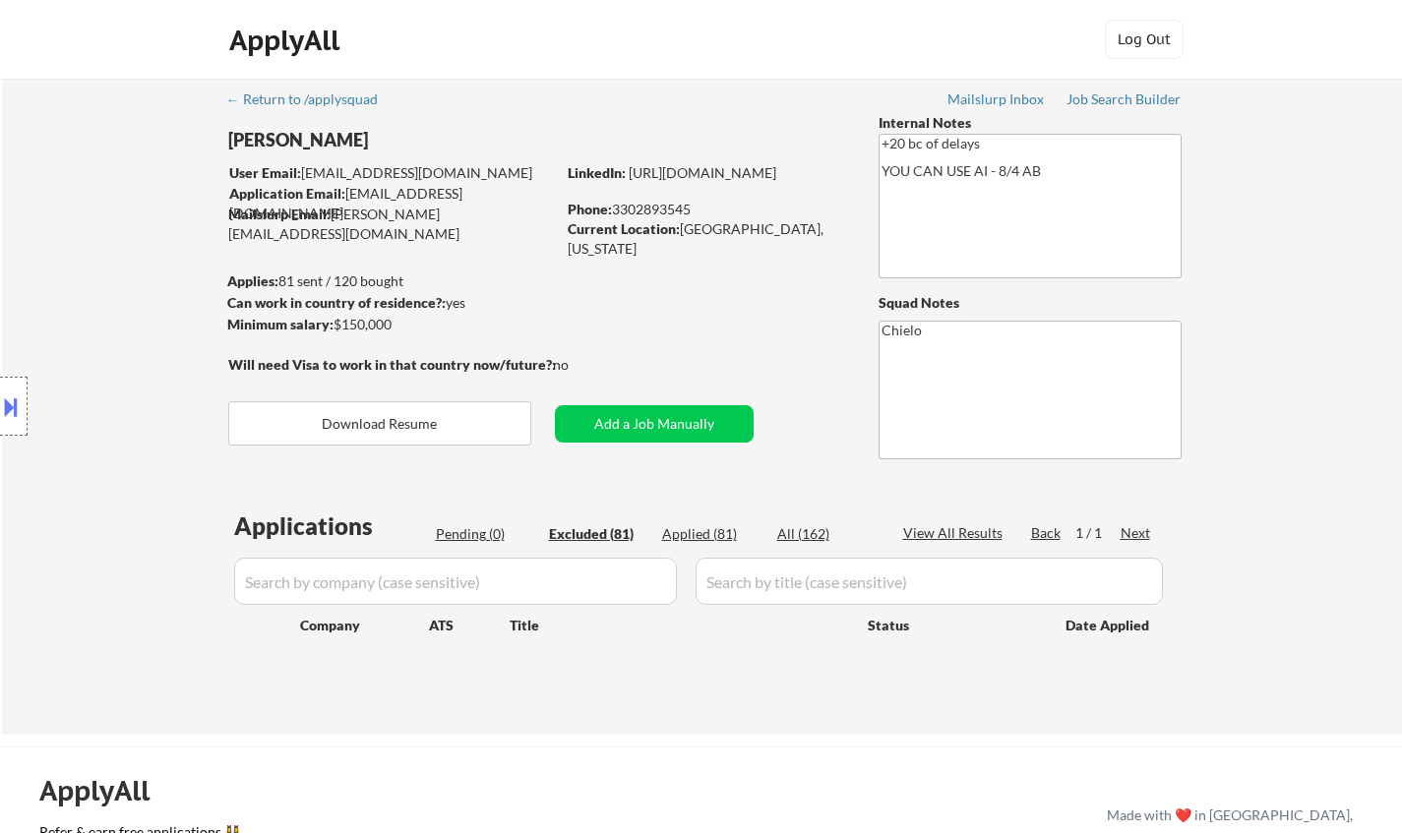
select select ""excluded__location_""
select select ""excluded__expired_""
select select ""excluded__location_""
select select ""excluded__expired_""
select select ""excluded__location_""
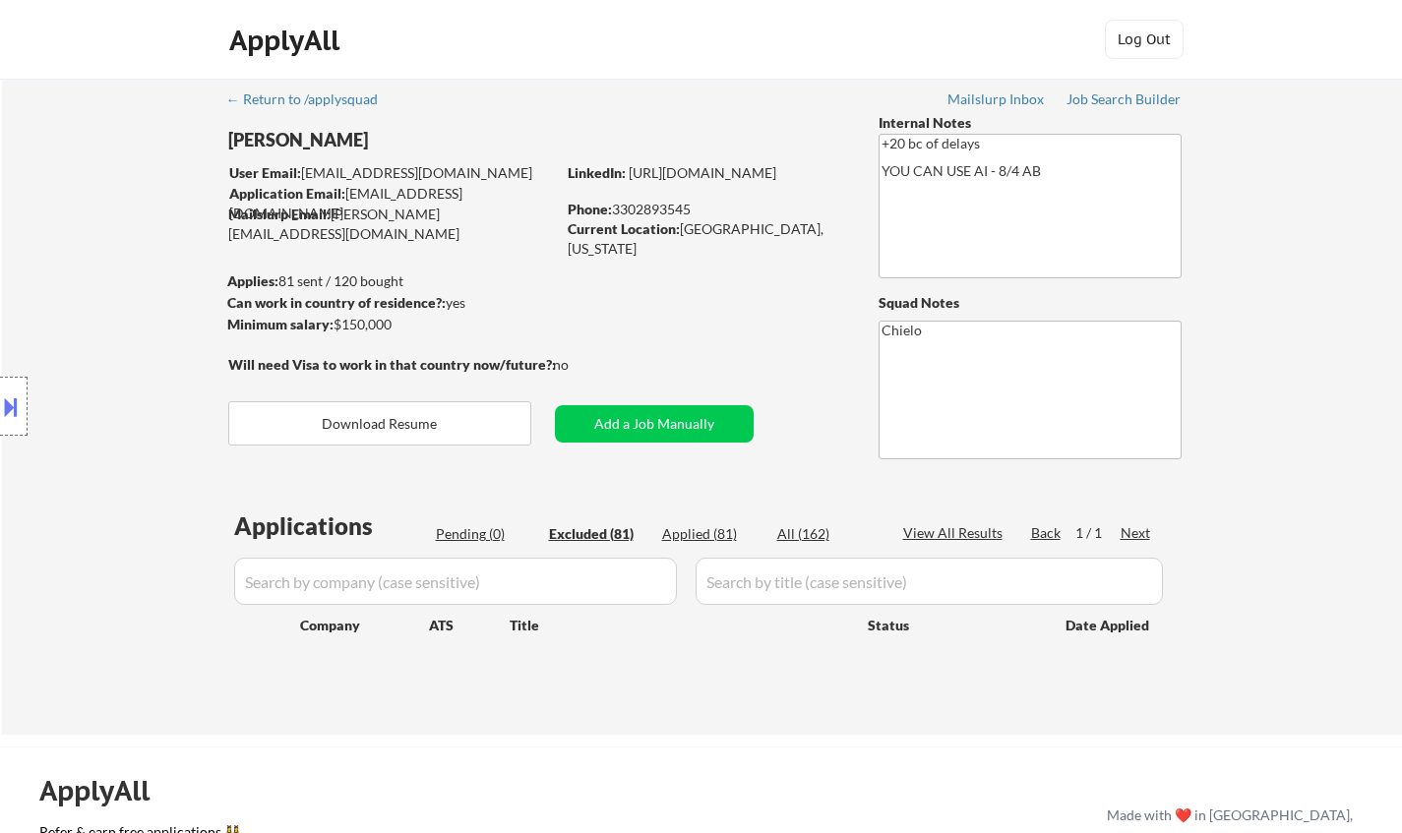
select select ""excluded__expired_""
select select ""excluded__salary_""
select select ""excluded__expired_""
select select ""excluded__bad_match_""
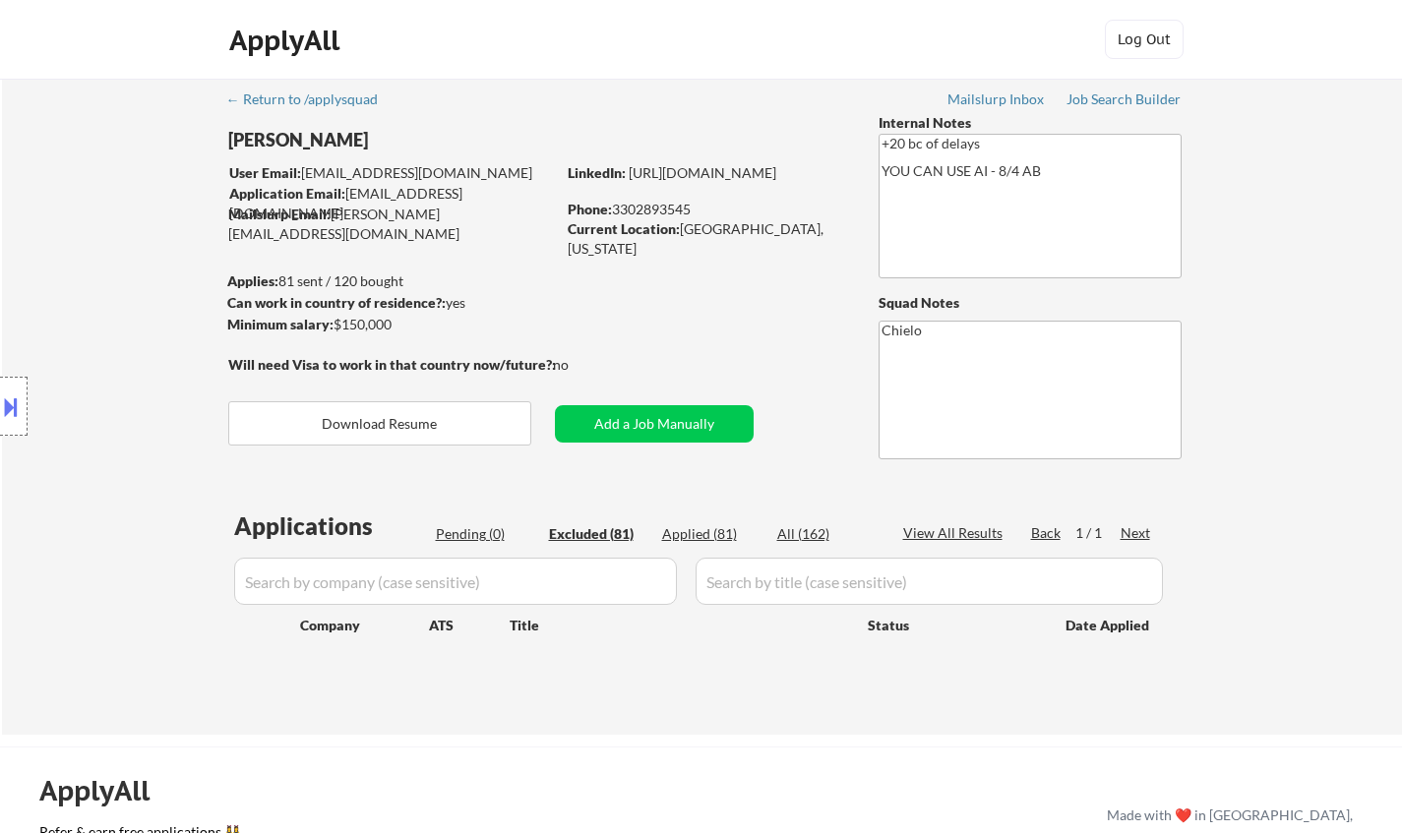
select select ""excluded__location_""
select select ""excluded__expired_""
select select ""excluded__location_""
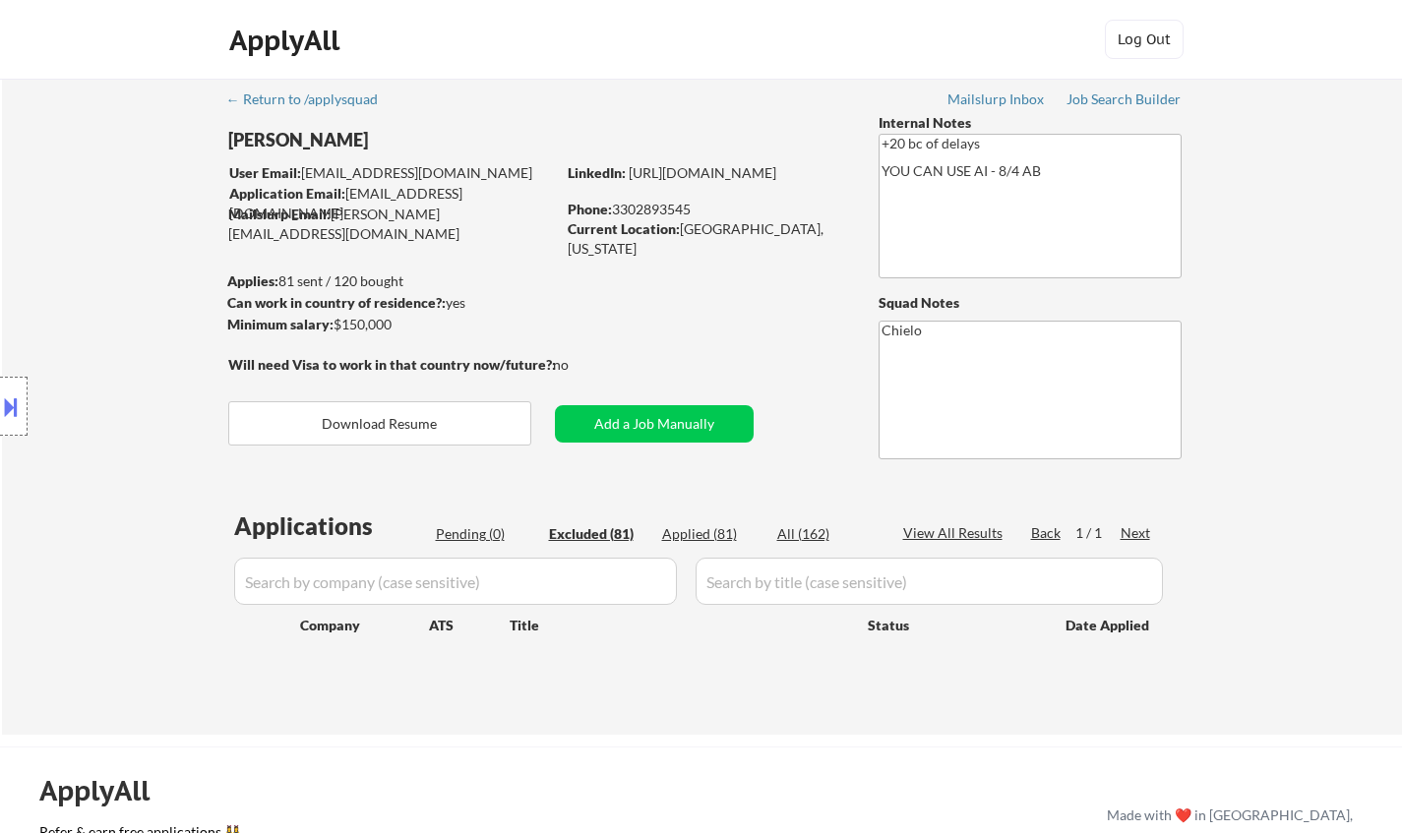
select select ""excluded__location_""
select select ""excluded__bad_match_""
select select ""excluded__location_""
select select ""excluded__expired_""
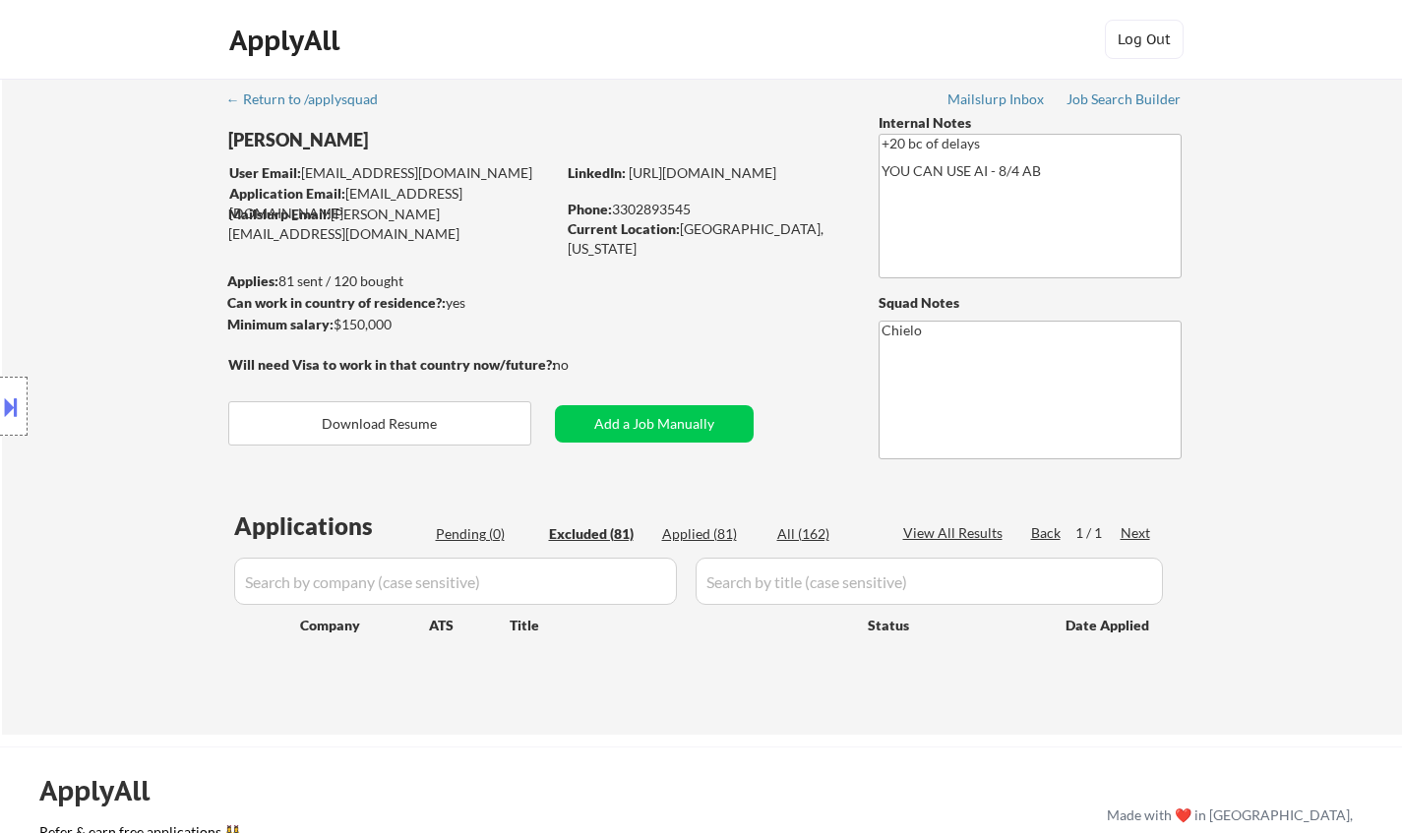
select select ""excluded__bad_match_""
select select ""excluded__location_""
select select ""excluded__expired_""
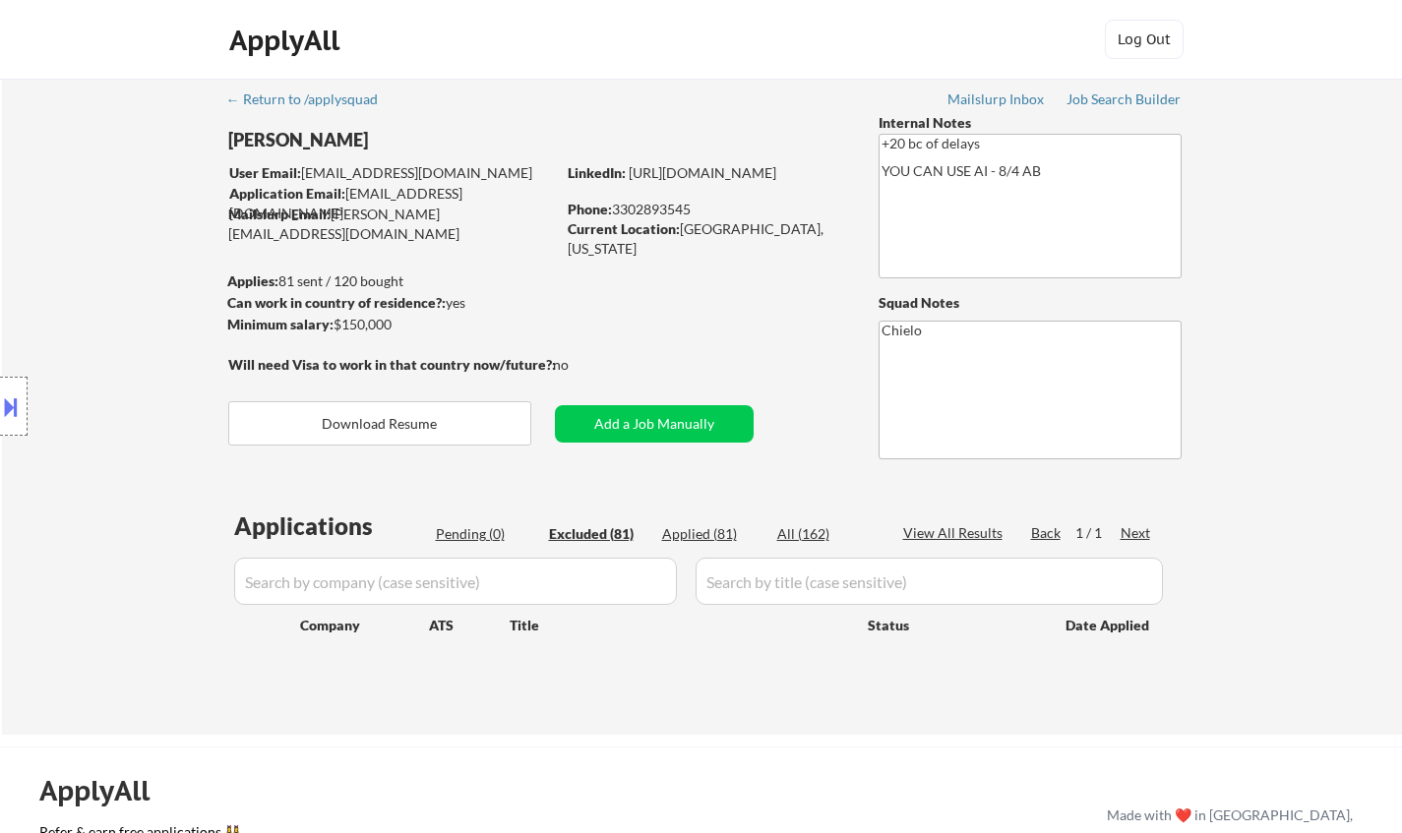
select select ""excluded__expired_""
select select ""excluded""
select select ""excluded__salary_""
select select ""excluded__expired_""
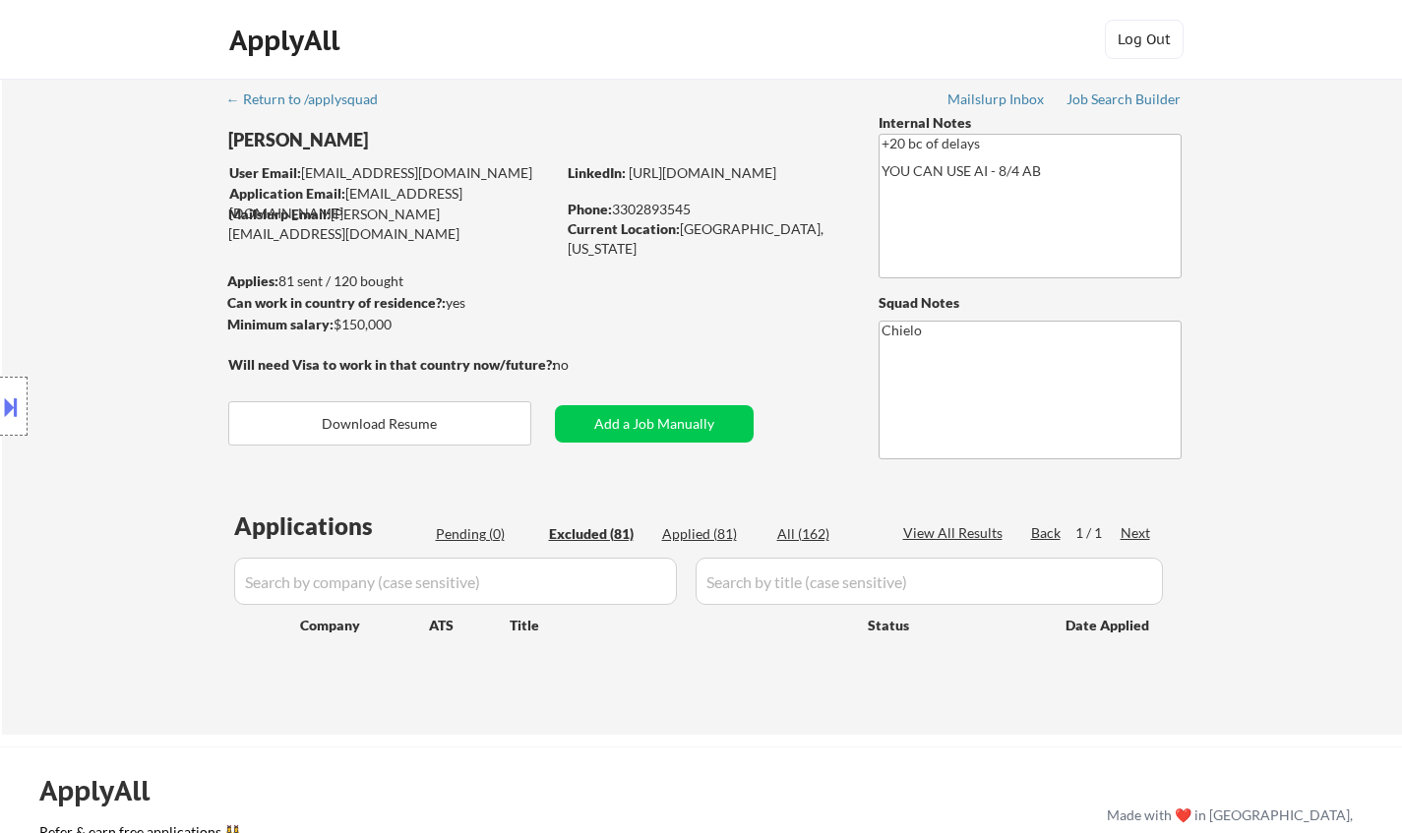
select select ""excluded""
select select ""excluded__salary_""
select select ""excluded__expired_""
select select ""excluded__location_""
select select ""excluded__bad_match_""
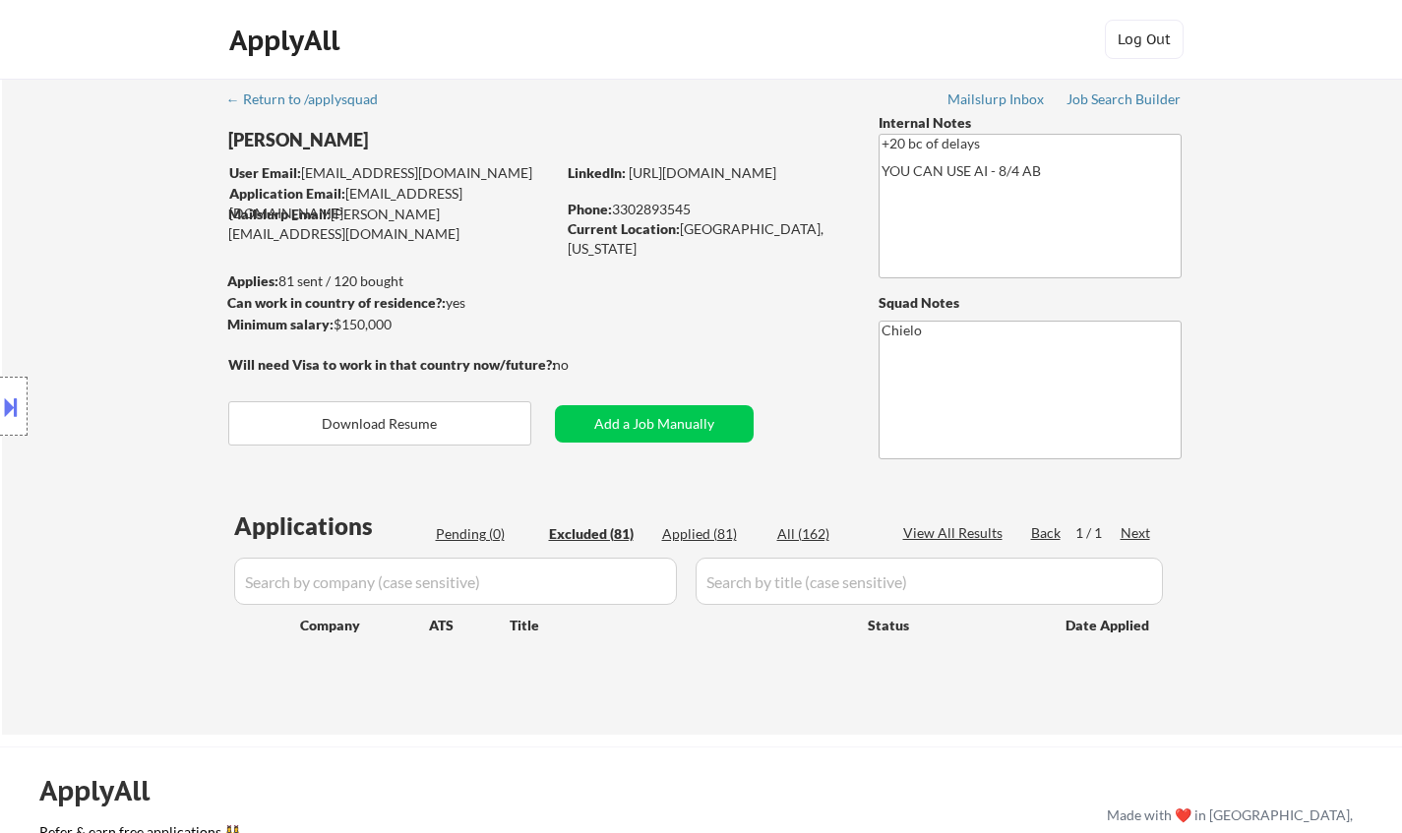
select select ""excluded__expired_""
select select ""excluded__other_""
select select ""excluded__expired_""
select select ""excluded__bad_match_""
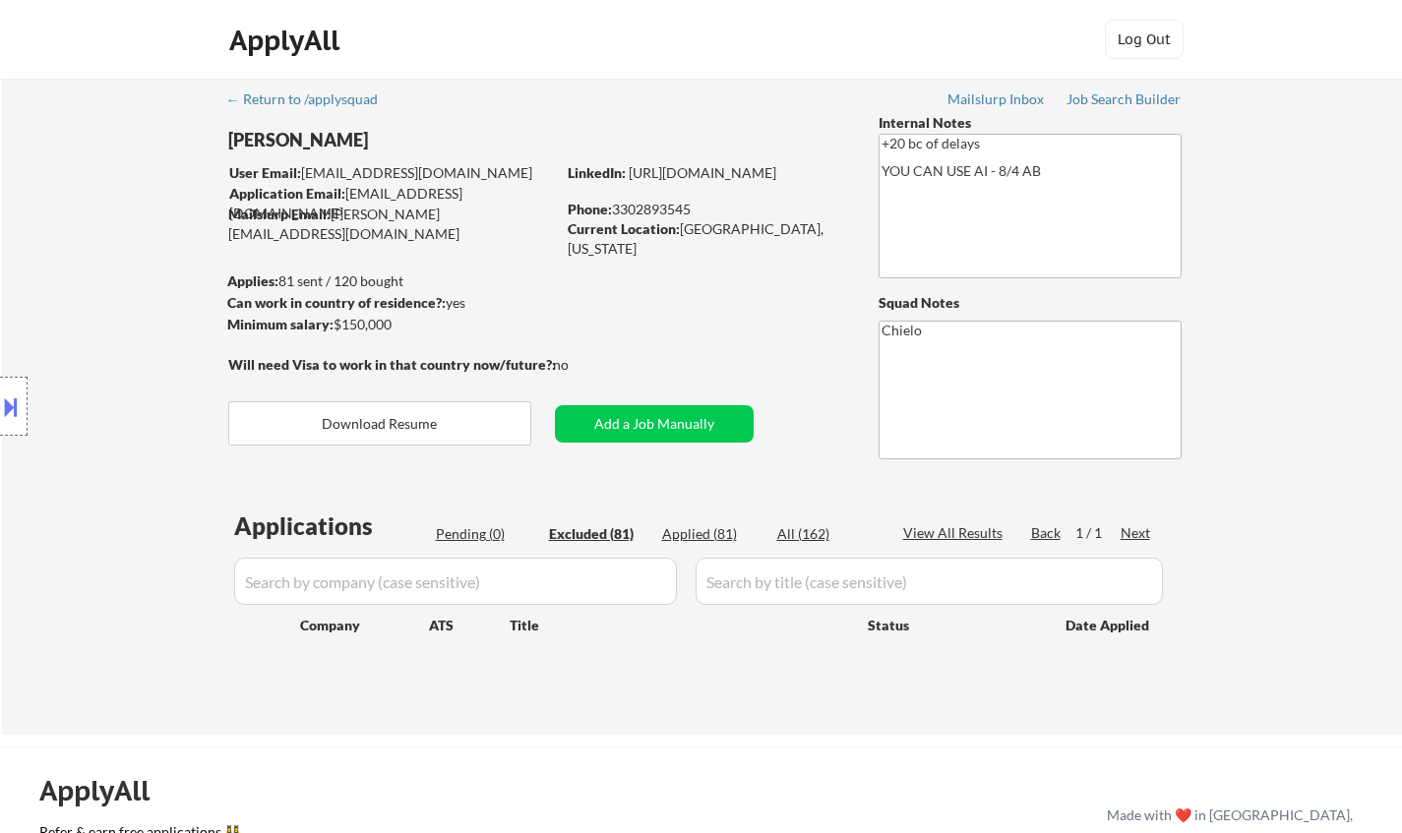
select select ""excluded__bad_match_""
select select ""excluded__location_""
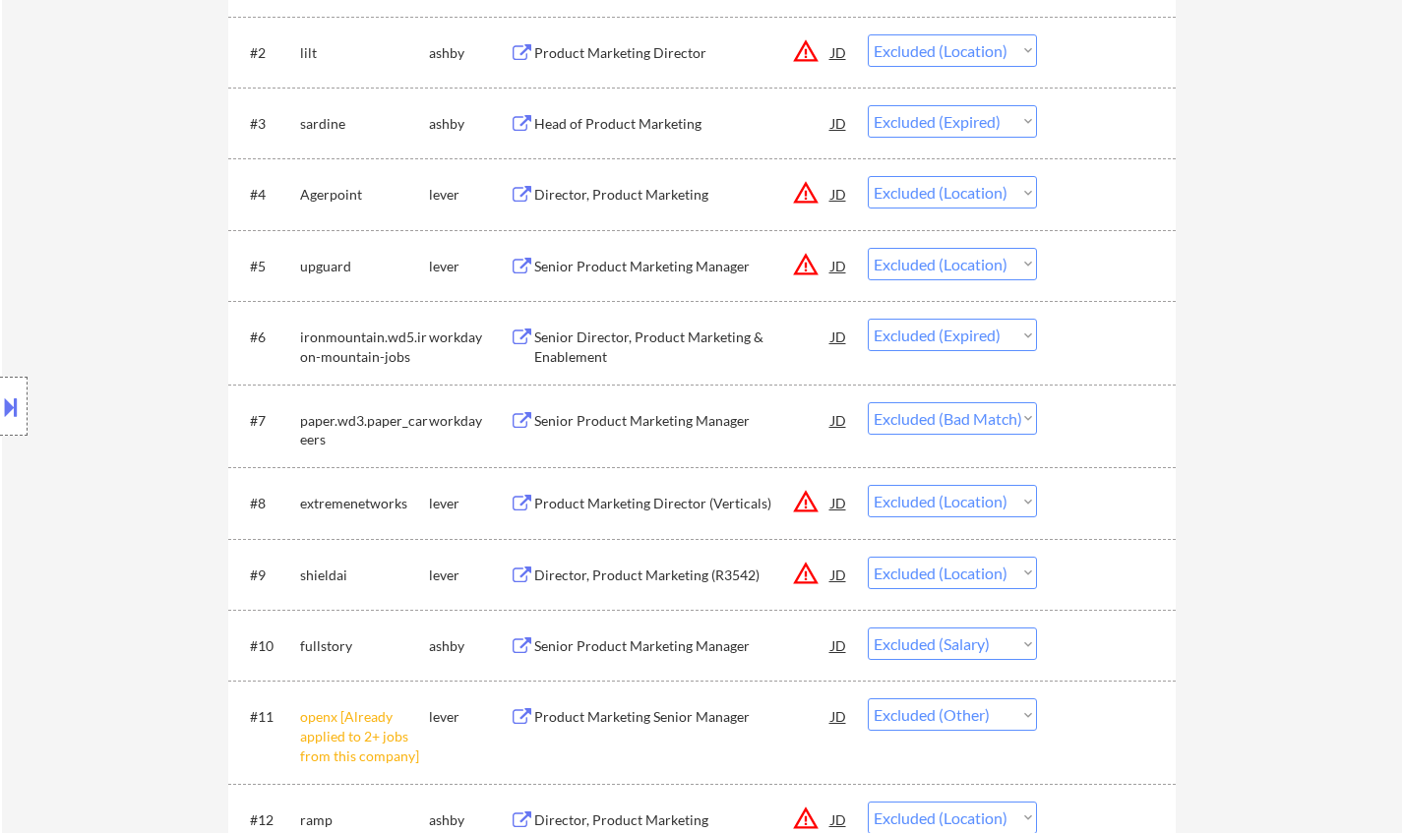
scroll to position [787, 0]
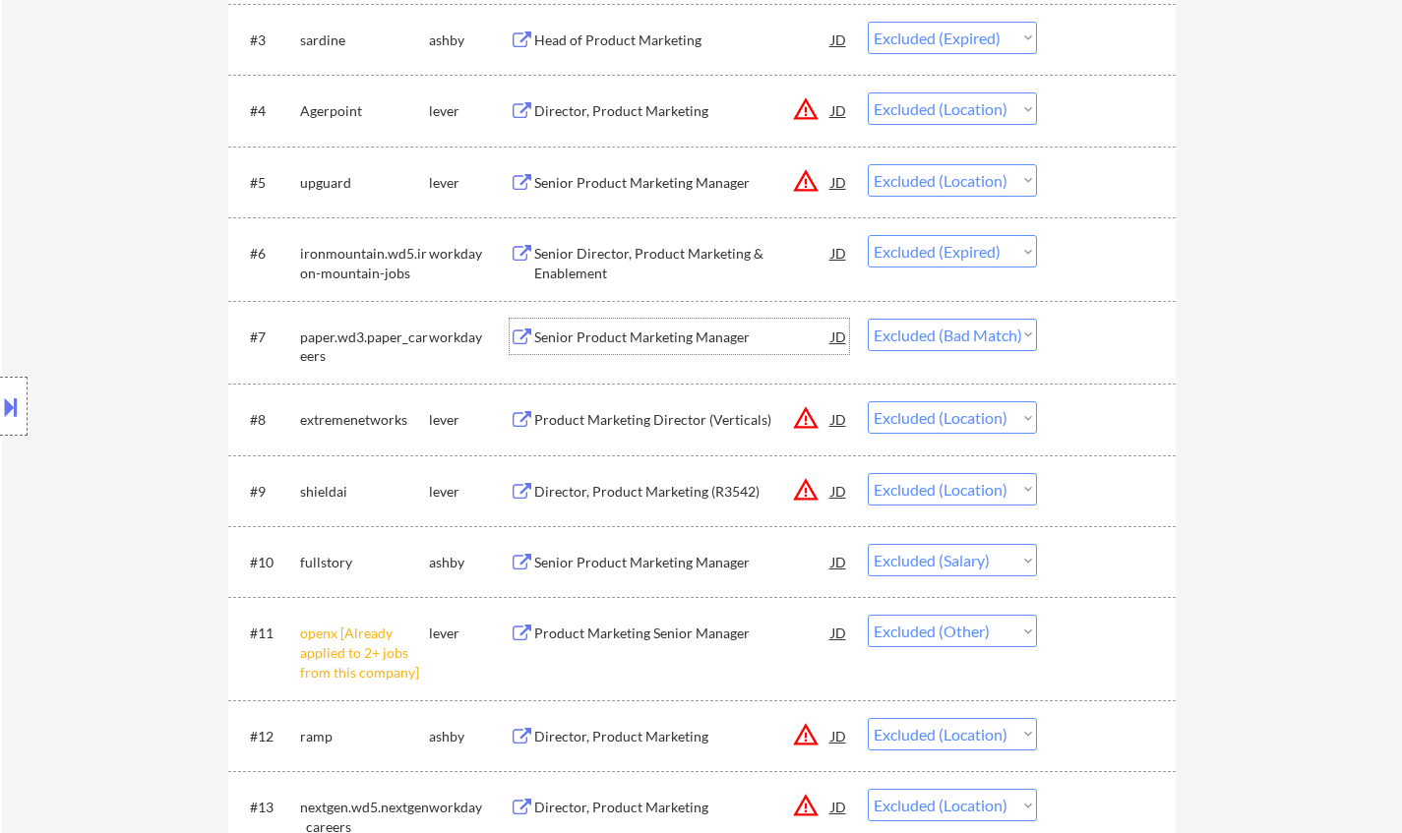
click at [647, 336] on div "Senior Product Marketing Manager" at bounding box center [682, 338] width 297 height 20
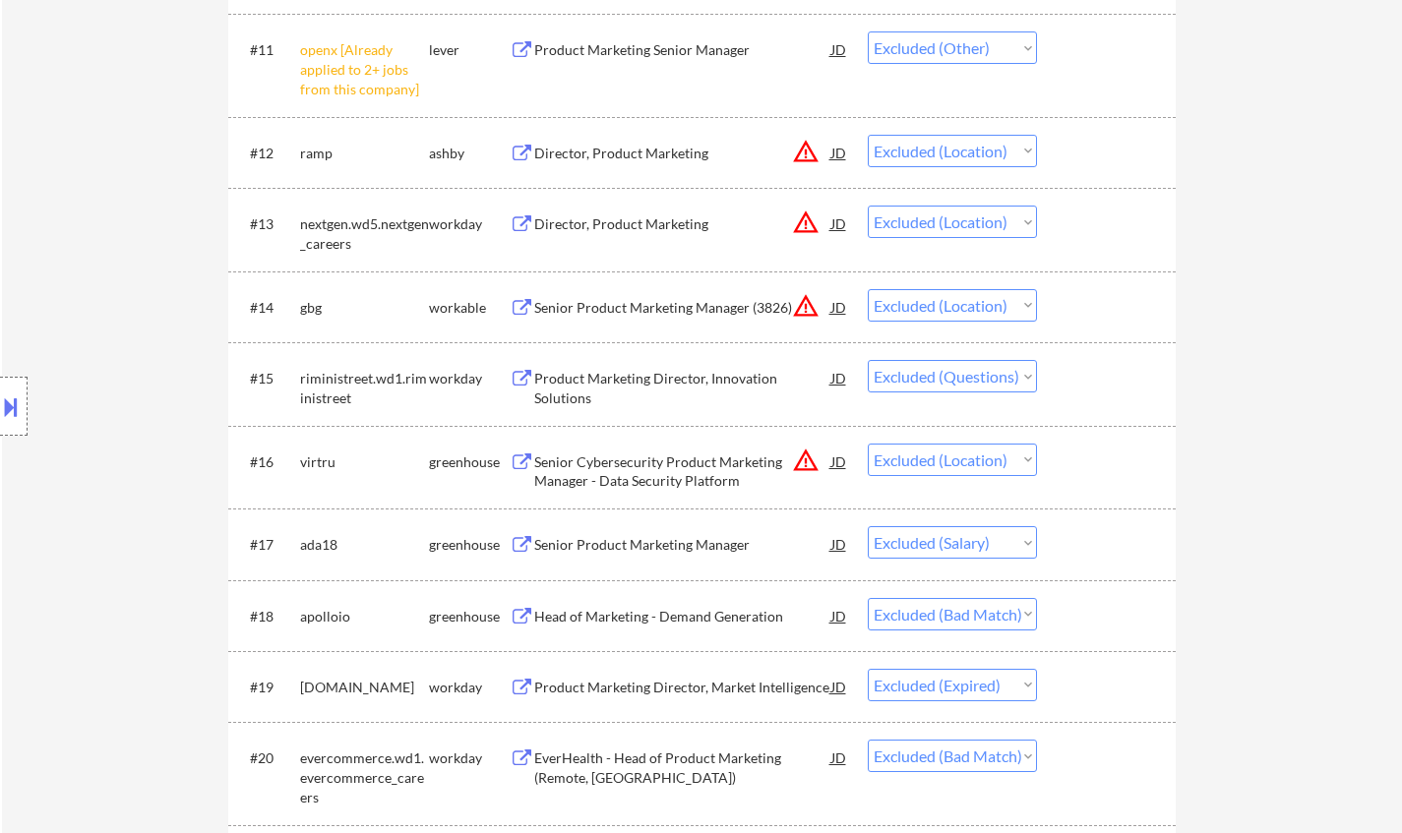
scroll to position [1378, 0]
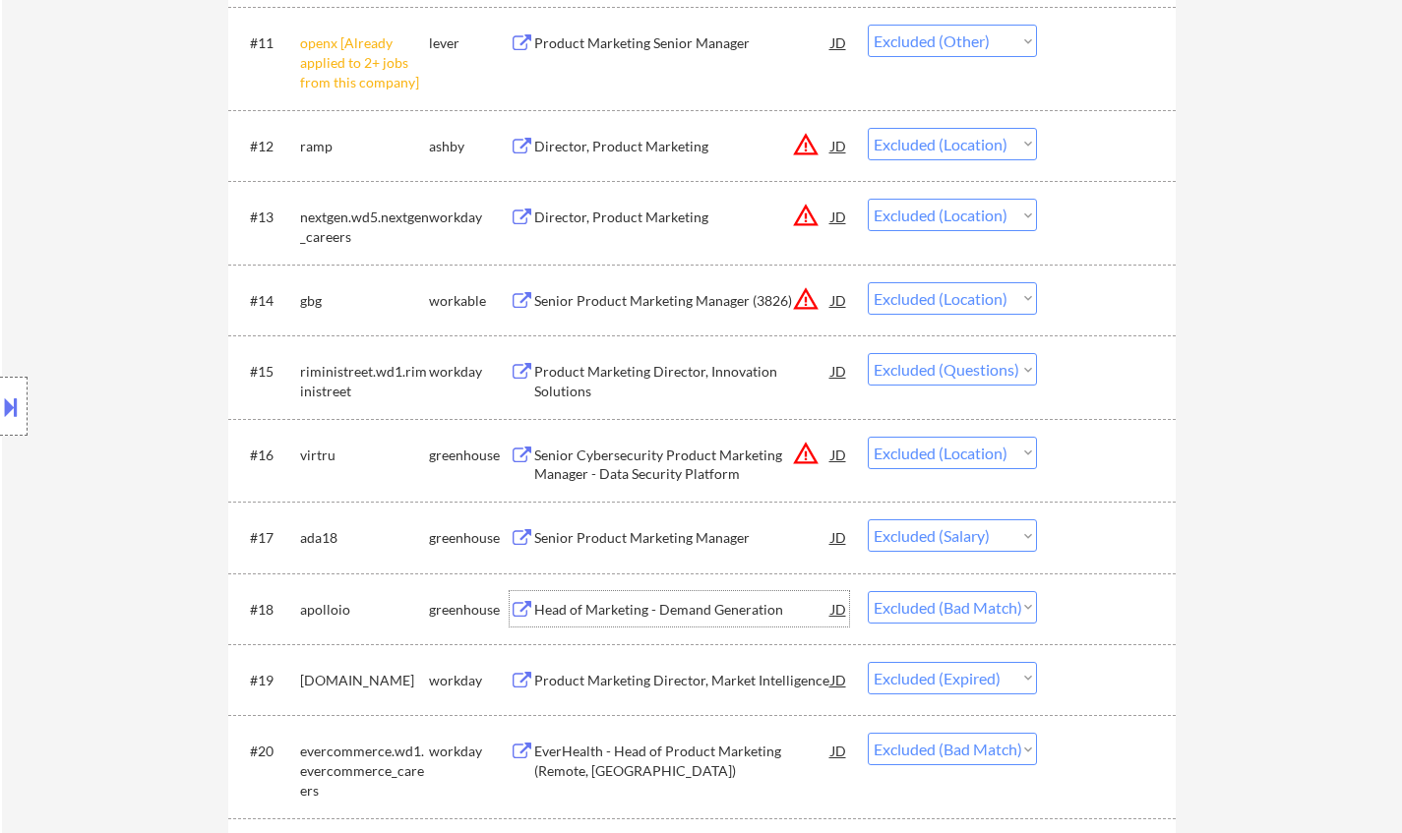
click at [661, 607] on div "Head of Marketing - Demand Generation" at bounding box center [682, 610] width 297 height 20
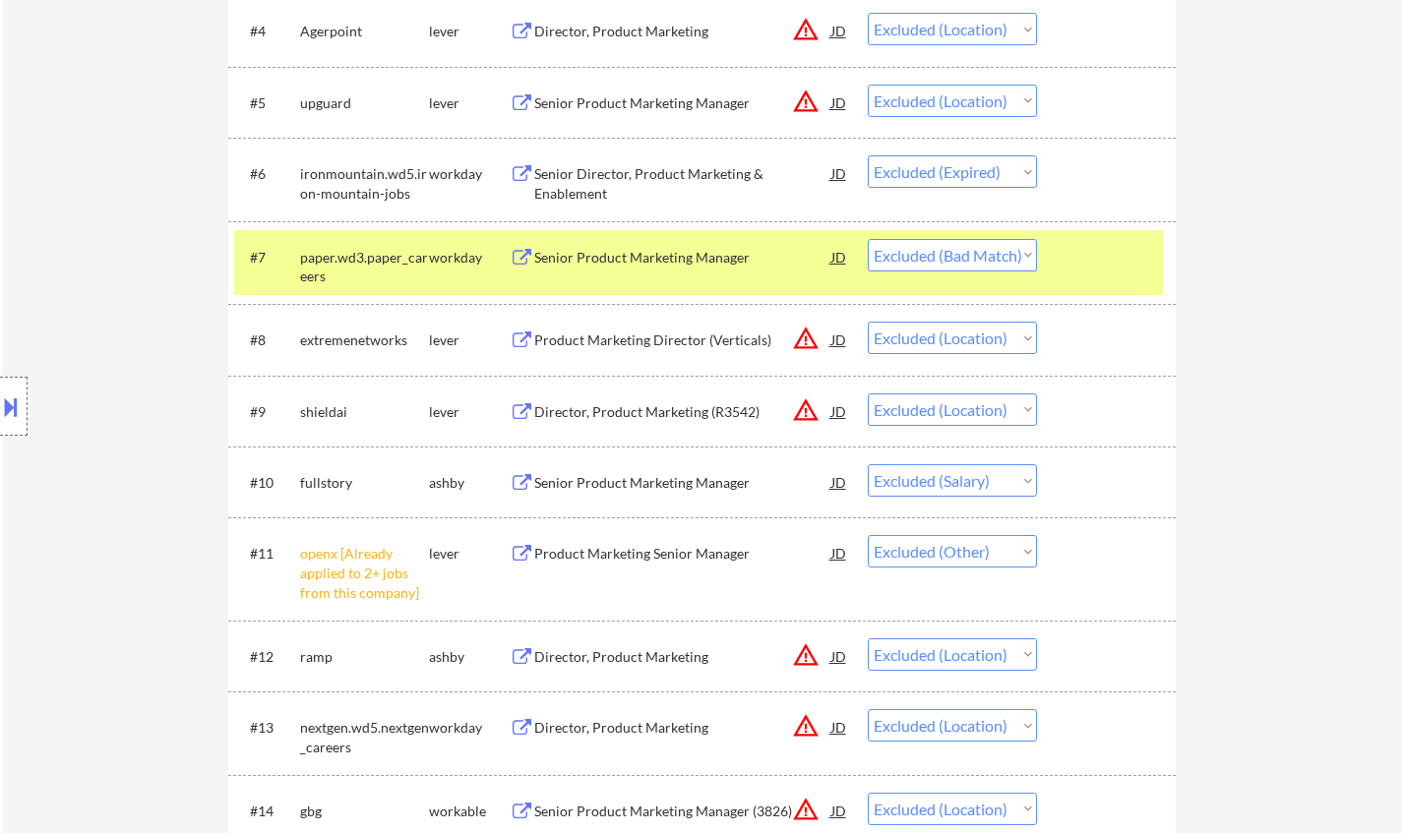
scroll to position [689, 0]
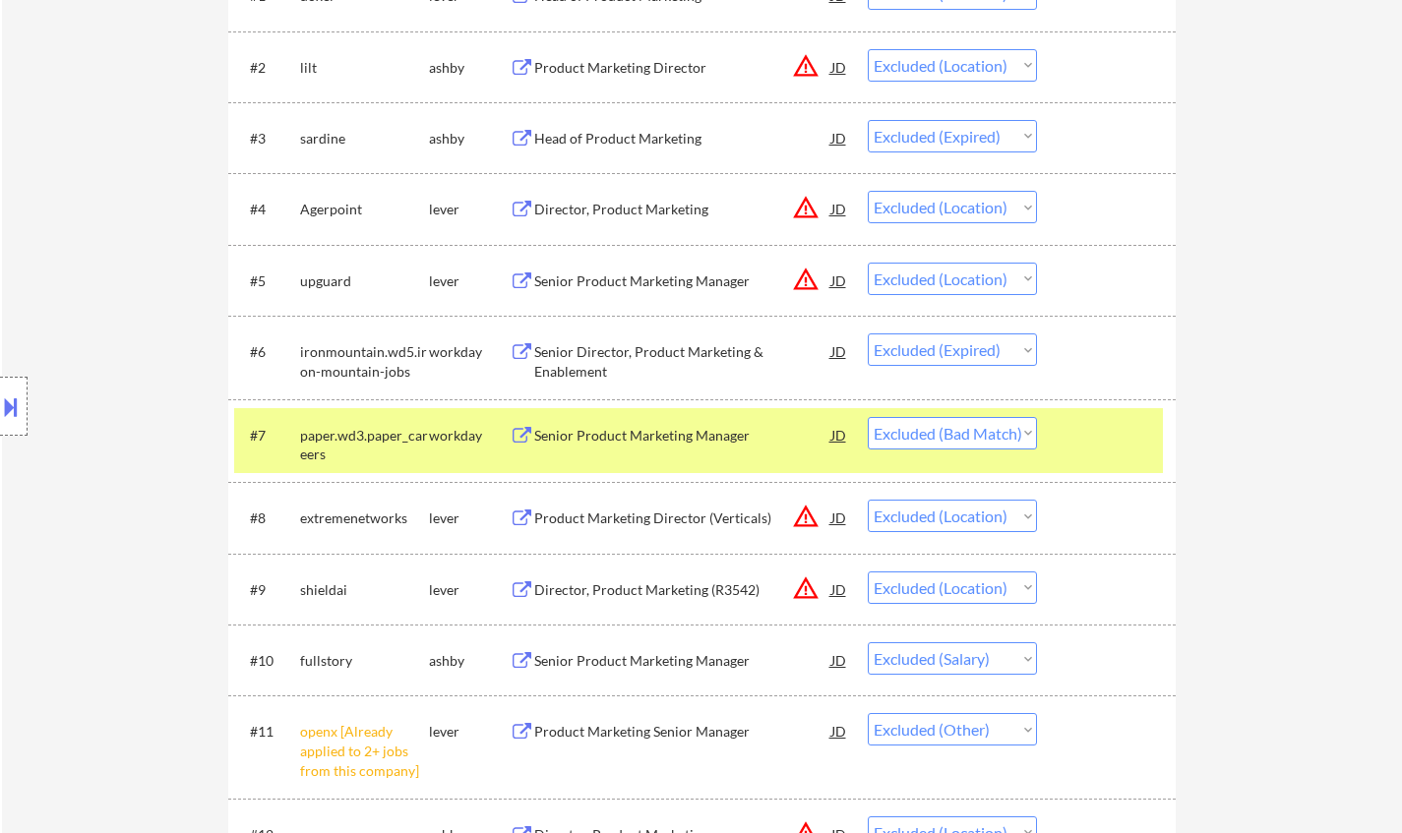
click at [647, 434] on div "Senior Product Marketing Manager" at bounding box center [682, 436] width 297 height 20
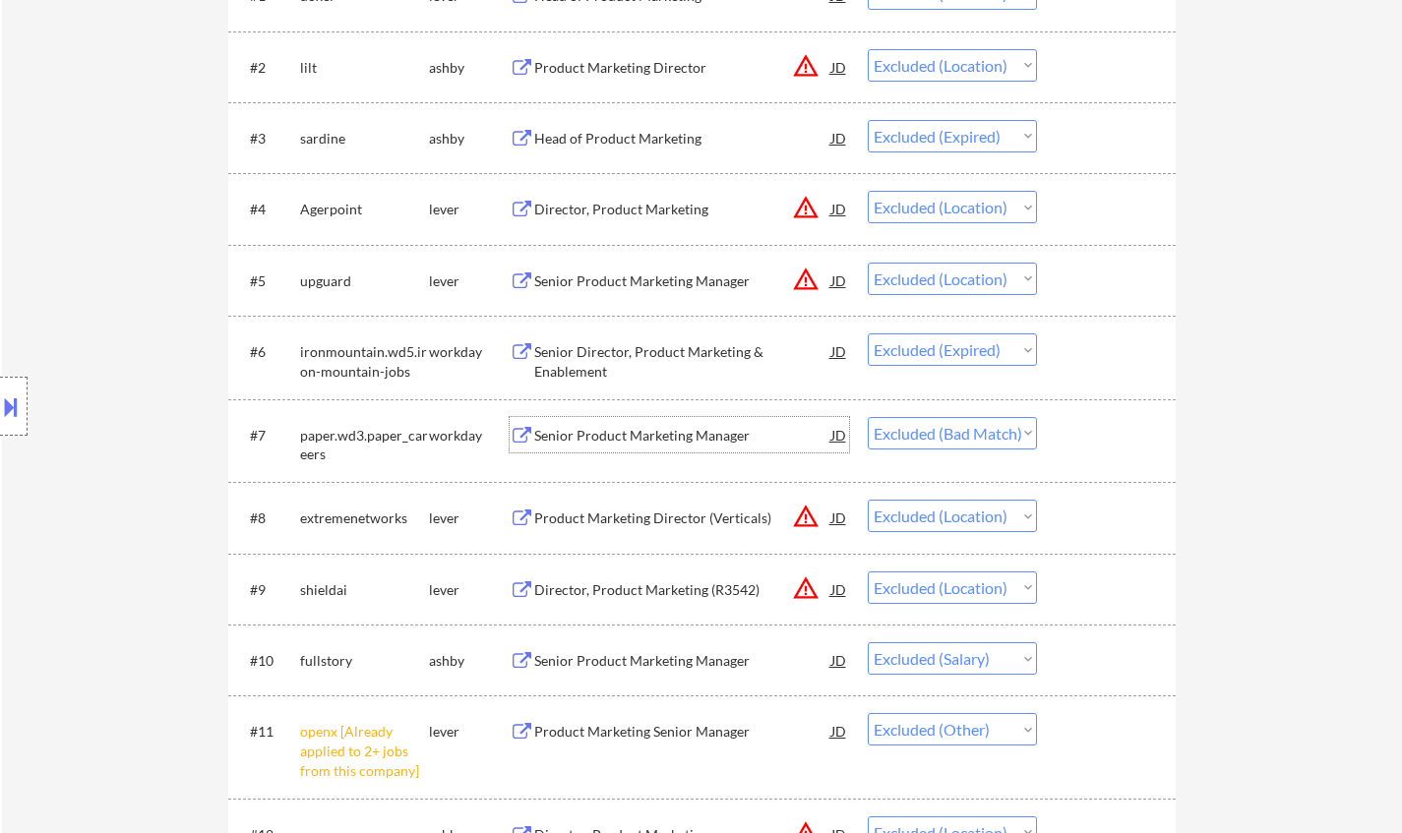
click at [947, 432] on select "Choose an option... Pending Applied Excluded (Questions) Excluded (Expired) Exc…" at bounding box center [952, 433] width 169 height 32
select select ""excluded__other_""
click at [868, 417] on select "Choose an option... Pending Applied Excluded (Questions) Excluded (Expired) Exc…" at bounding box center [952, 433] width 169 height 32
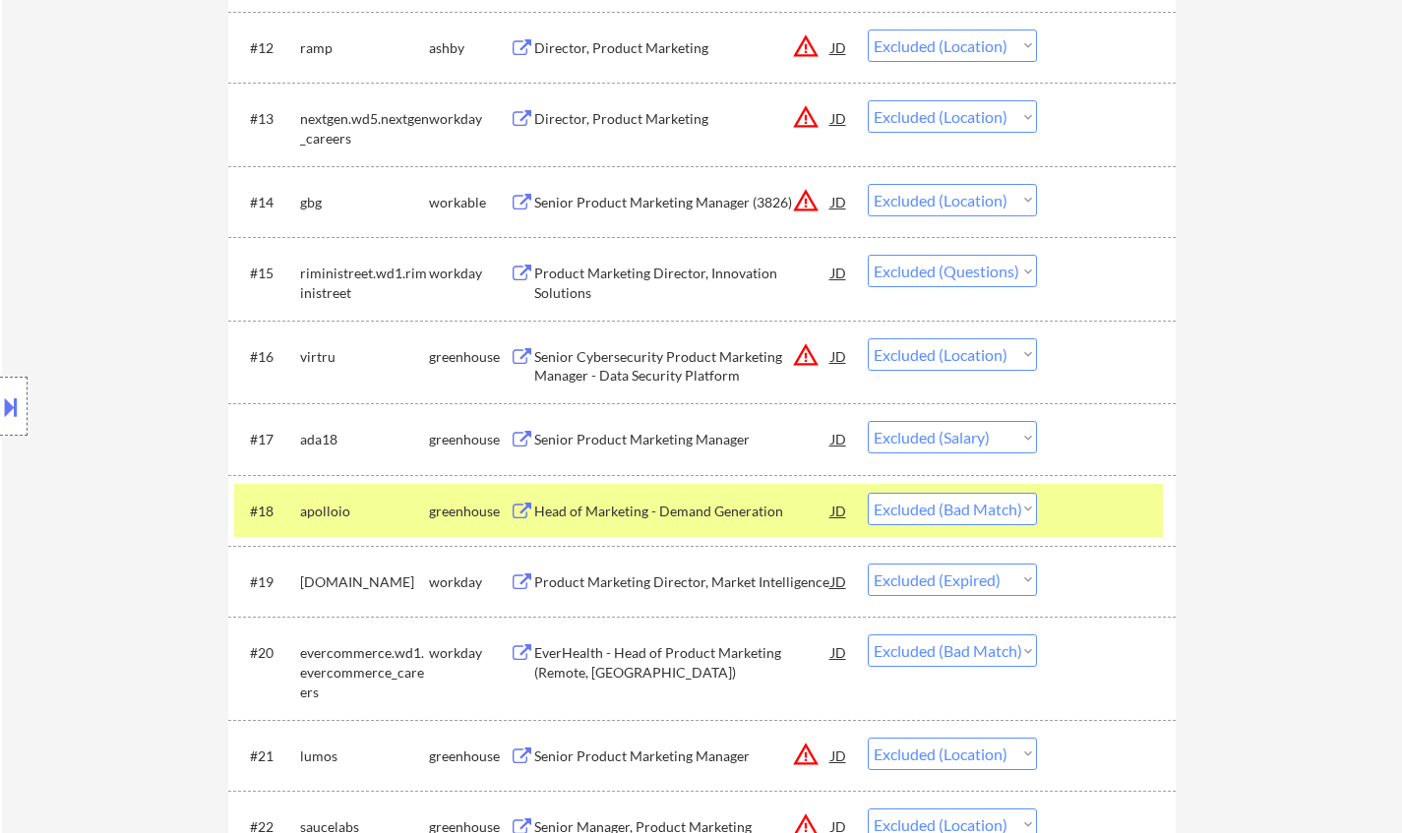
scroll to position [1771, 0]
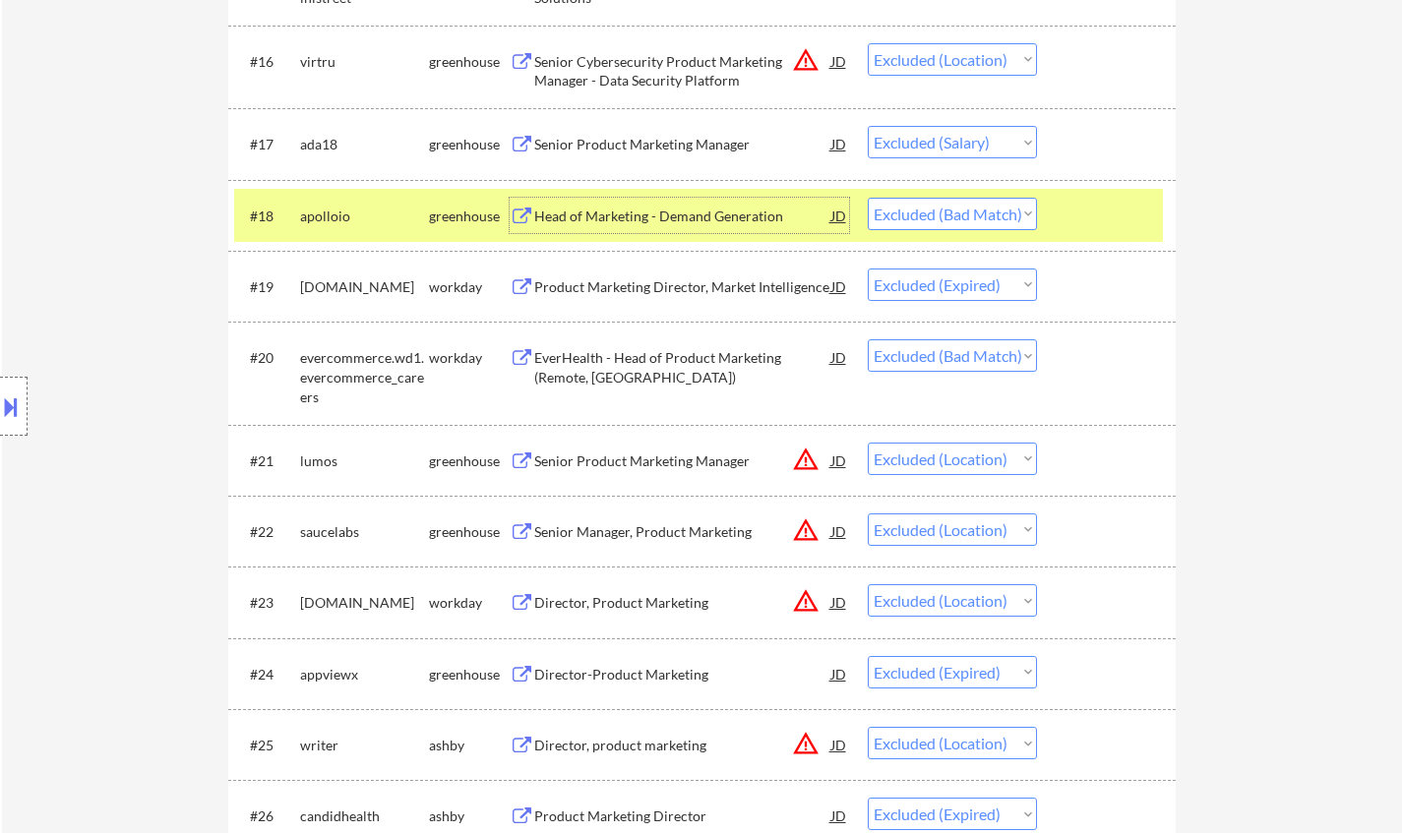
click at [642, 212] on div "Head of Marketing - Demand Generation" at bounding box center [682, 217] width 297 height 20
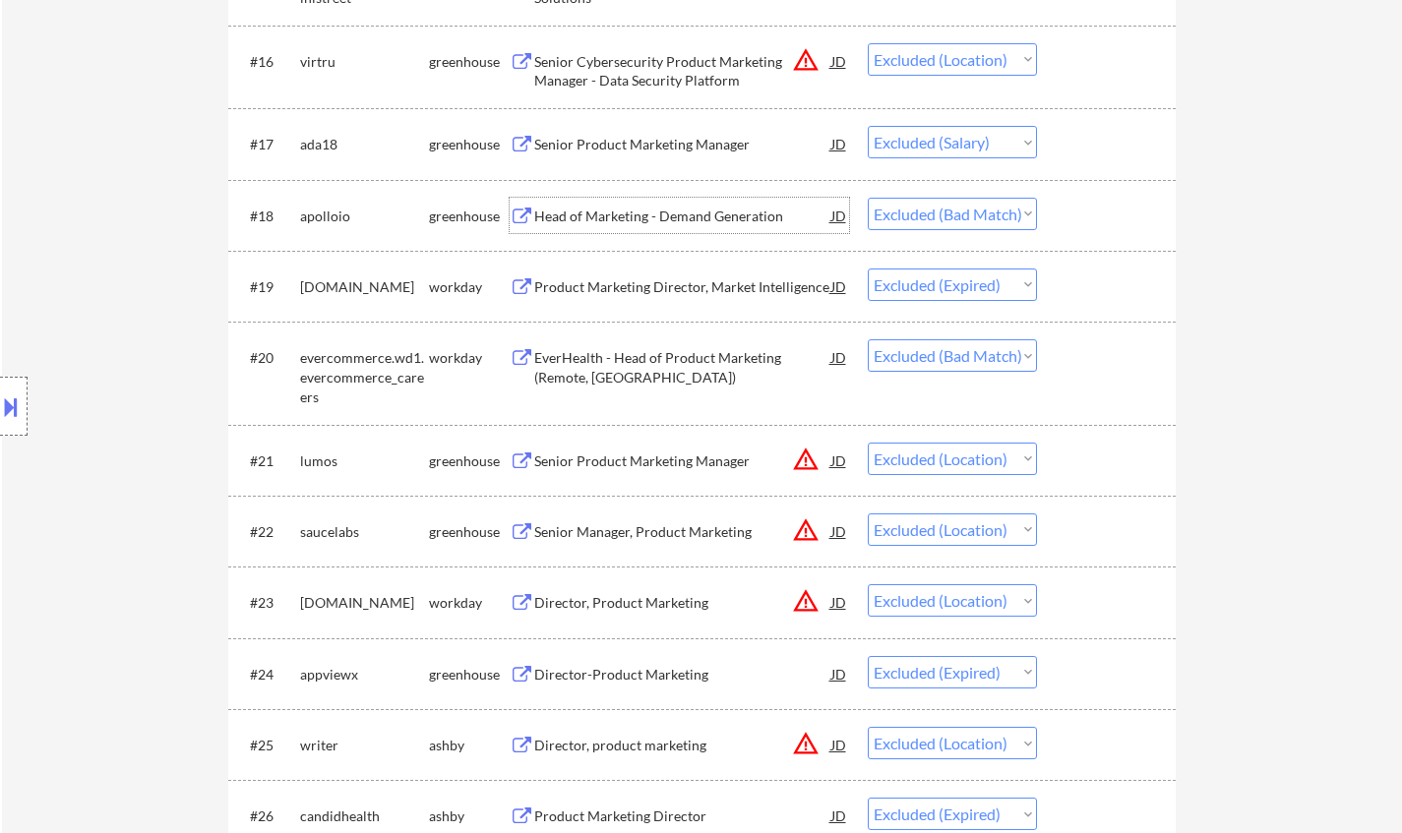
click at [963, 223] on select "Choose an option... Pending Applied Excluded (Questions) Excluded (Expired) Exc…" at bounding box center [952, 214] width 169 height 32
select select ""excluded""
click at [868, 198] on select "Choose an option... Pending Applied Excluded (Questions) Excluded (Expired) Exc…" at bounding box center [952, 214] width 169 height 32
click at [654, 356] on div "EverHealth - Head of Product Marketing (Remote, US)" at bounding box center [682, 367] width 297 height 38
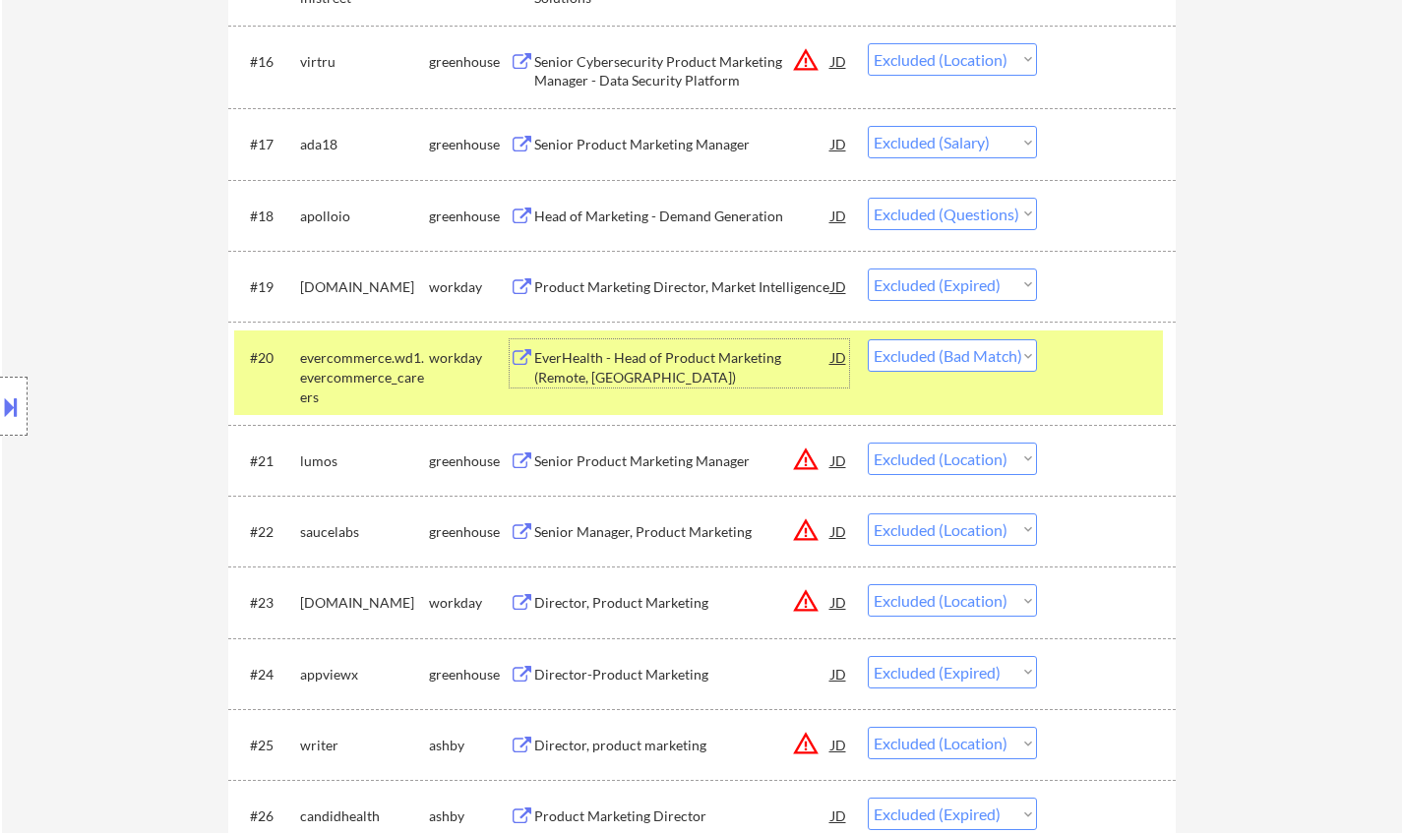
click at [633, 355] on div "EverHealth - Head of Product Marketing (Remote, US)" at bounding box center [682, 367] width 297 height 38
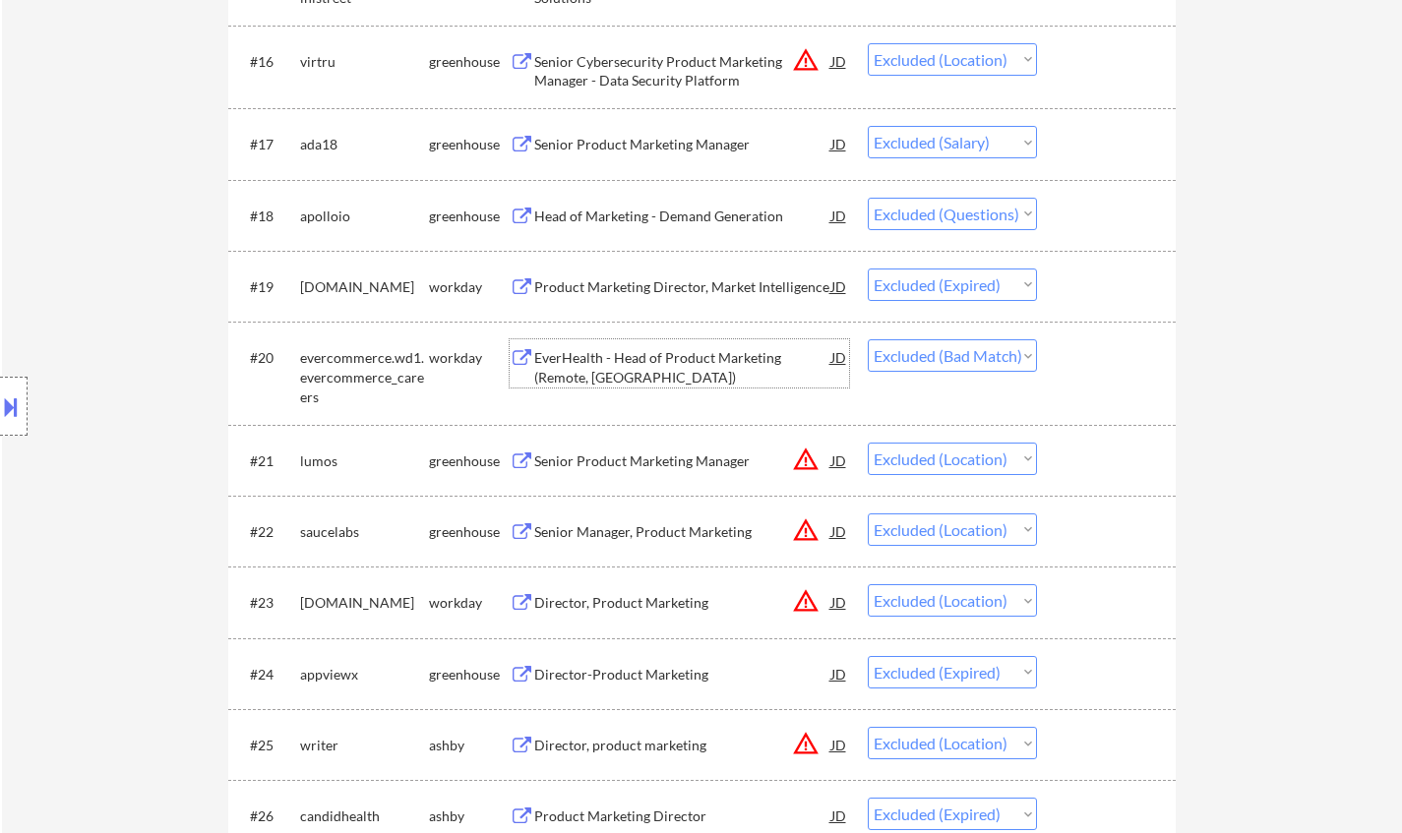
click at [634, 362] on div "EverHealth - Head of Product Marketing (Remote, US)" at bounding box center [682, 367] width 297 height 38
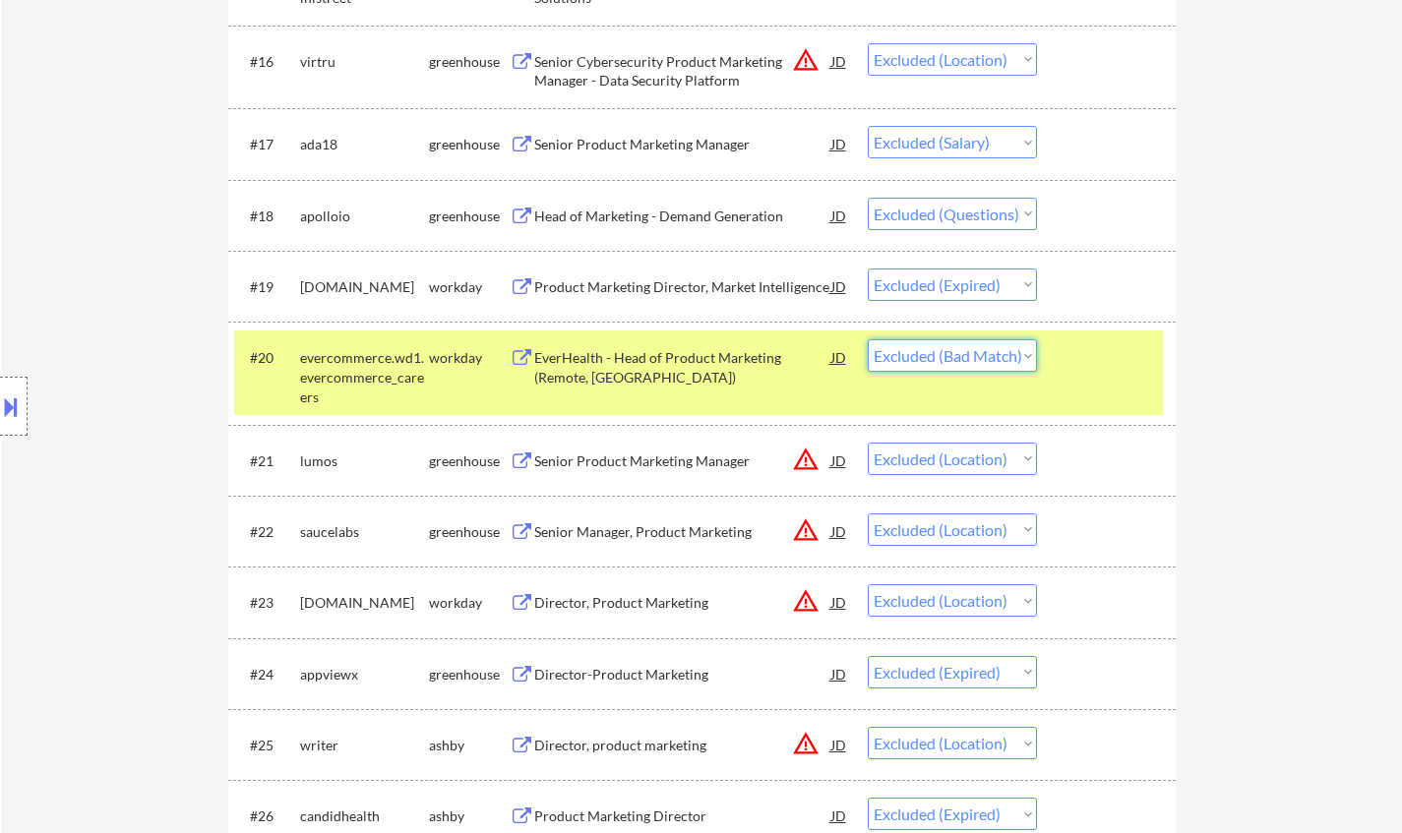
drag, startPoint x: 976, startPoint y: 357, endPoint x: 973, endPoint y: 371, distance: 14.1
click at [976, 357] on select "Choose an option... Pending Applied Excluded (Questions) Excluded (Expired) Exc…" at bounding box center [952, 355] width 169 height 32
click at [868, 339] on select "Choose an option... Pending Applied Excluded (Questions) Excluded (Expired) Exc…" at bounding box center [952, 355] width 169 height 32
select select ""excluded__location_""
select select ""excluded__expired_""
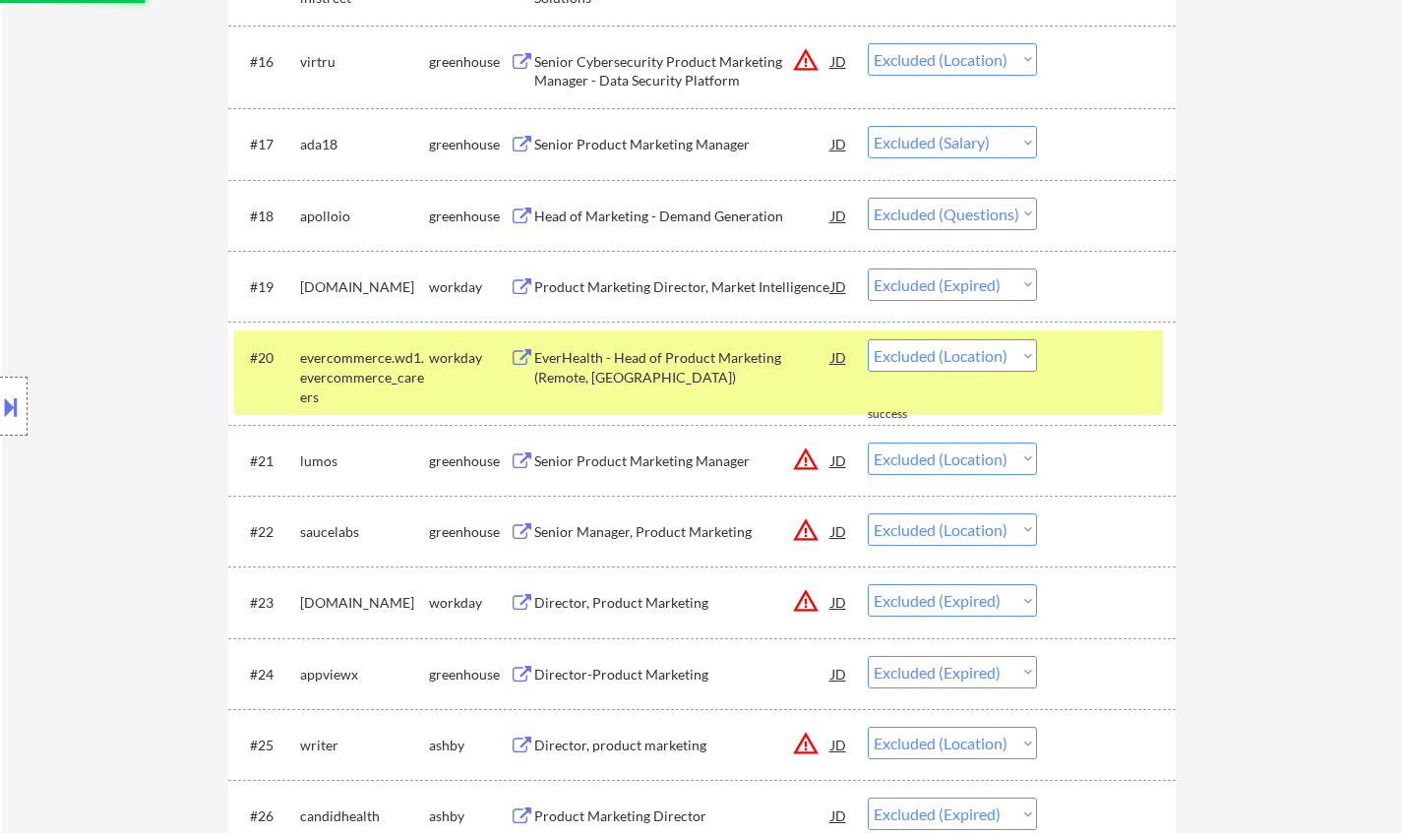
select select ""excluded__location_""
select select ""excluded__expired_""
select select ""excluded__salary_""
select select ""excluded__expired_""
select select ""excluded__location_""
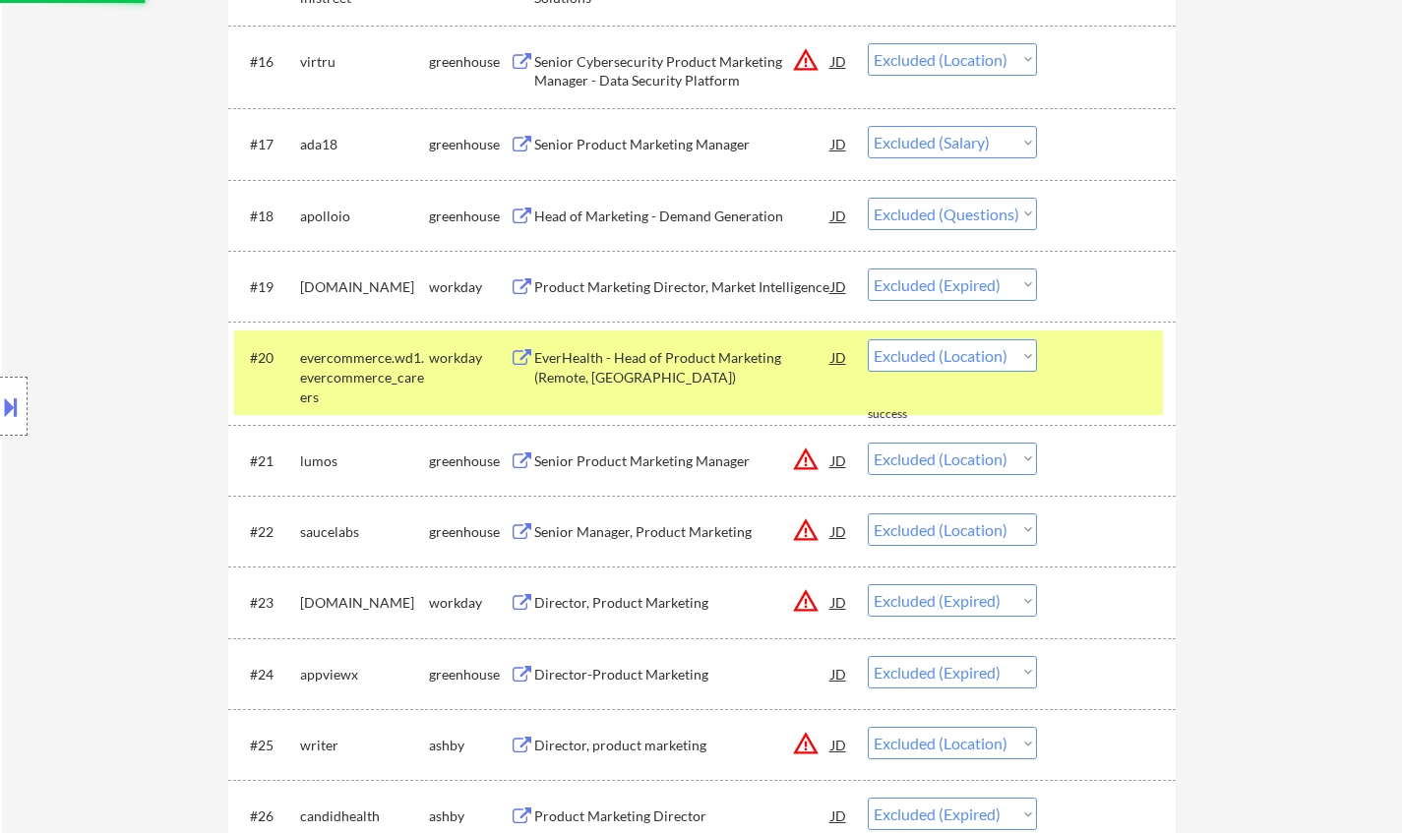
select select ""excluded__expired_""
select select ""excluded""
select select ""excluded__bad_match_""
select select ""excluded__location_""
select select ""excluded__expired_""
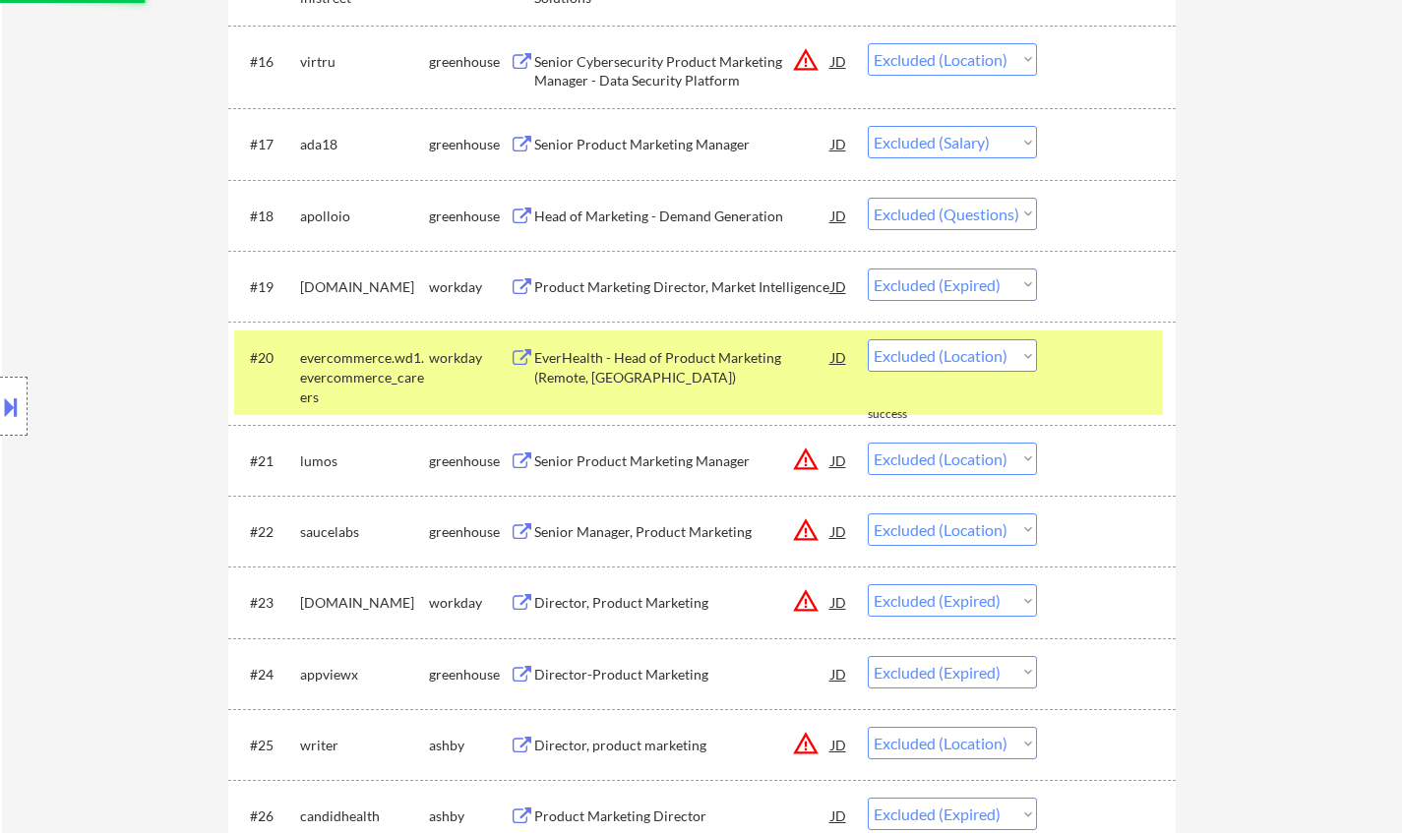
select select ""excluded__location_""
select select ""excluded__expired_""
select select ""excluded__location_""
select select ""excluded__expired_""
select select ""excluded__salary_""
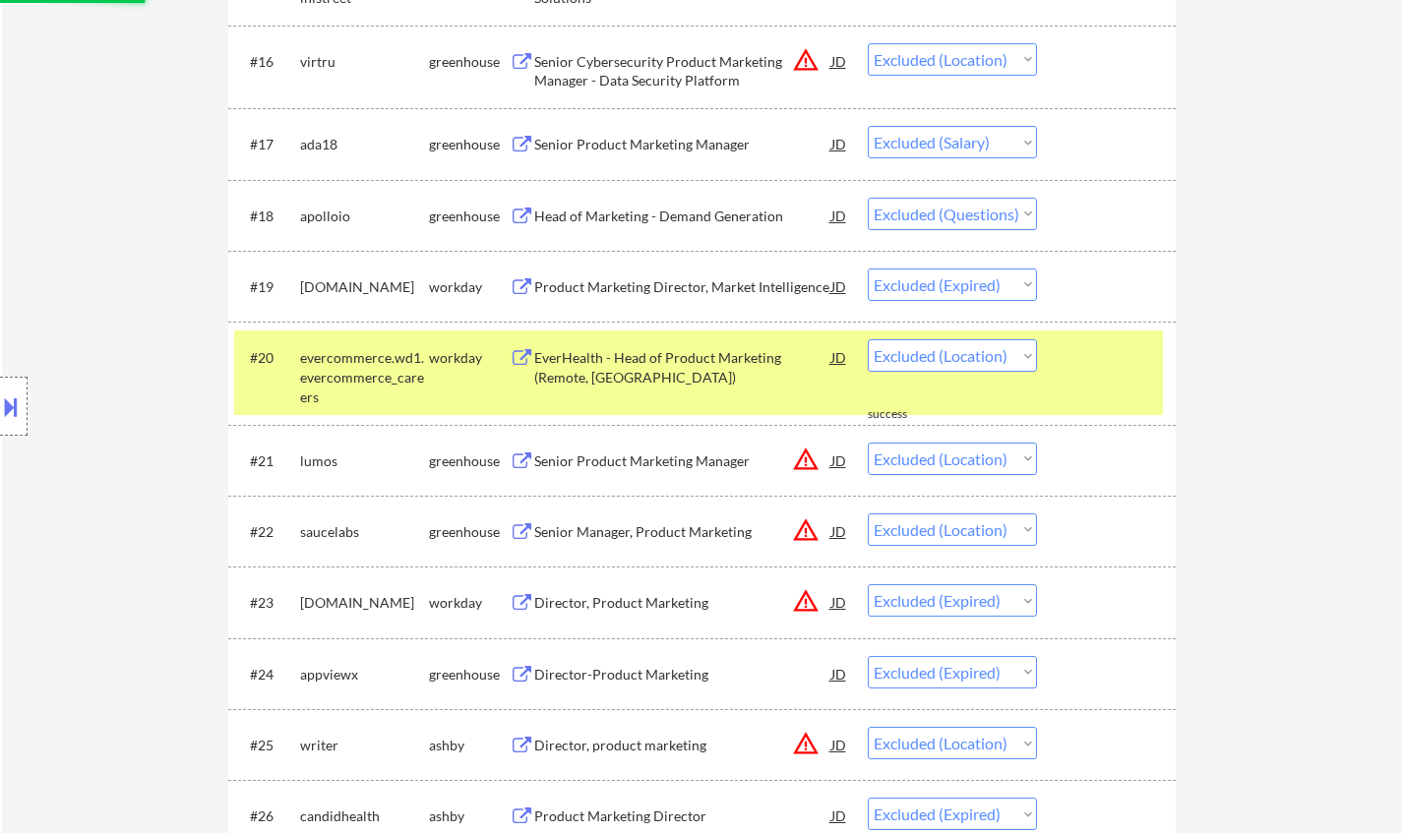
select select ""excluded__expired_""
select select ""excluded__bad_match_""
select select ""excluded__location_""
select select ""excluded__expired_""
select select ""excluded__location_""
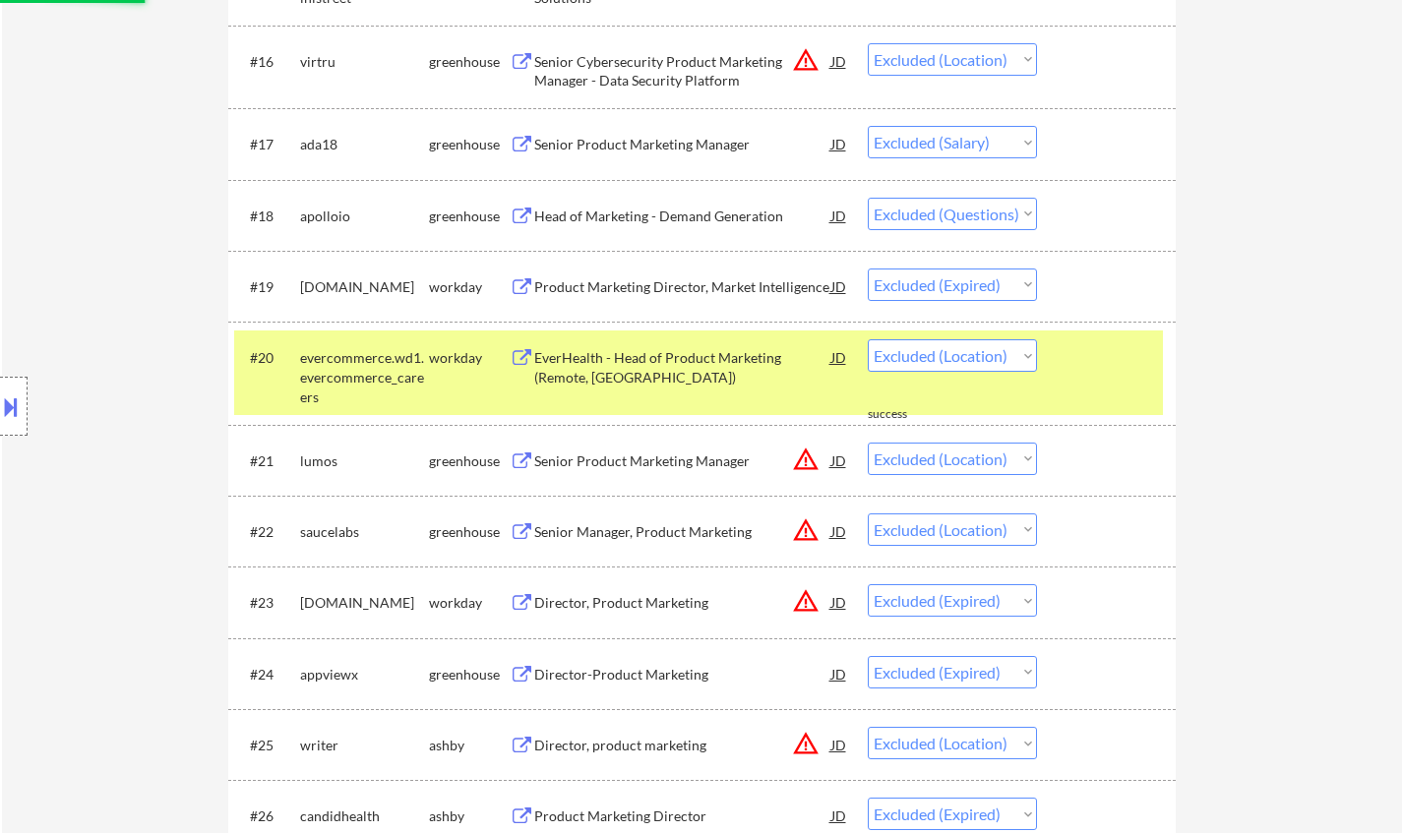
select select ""excluded__bad_match_""
select select ""excluded__location_""
select select ""excluded__expired_""
select select ""excluded__bad_match_""
select select ""excluded__location_""
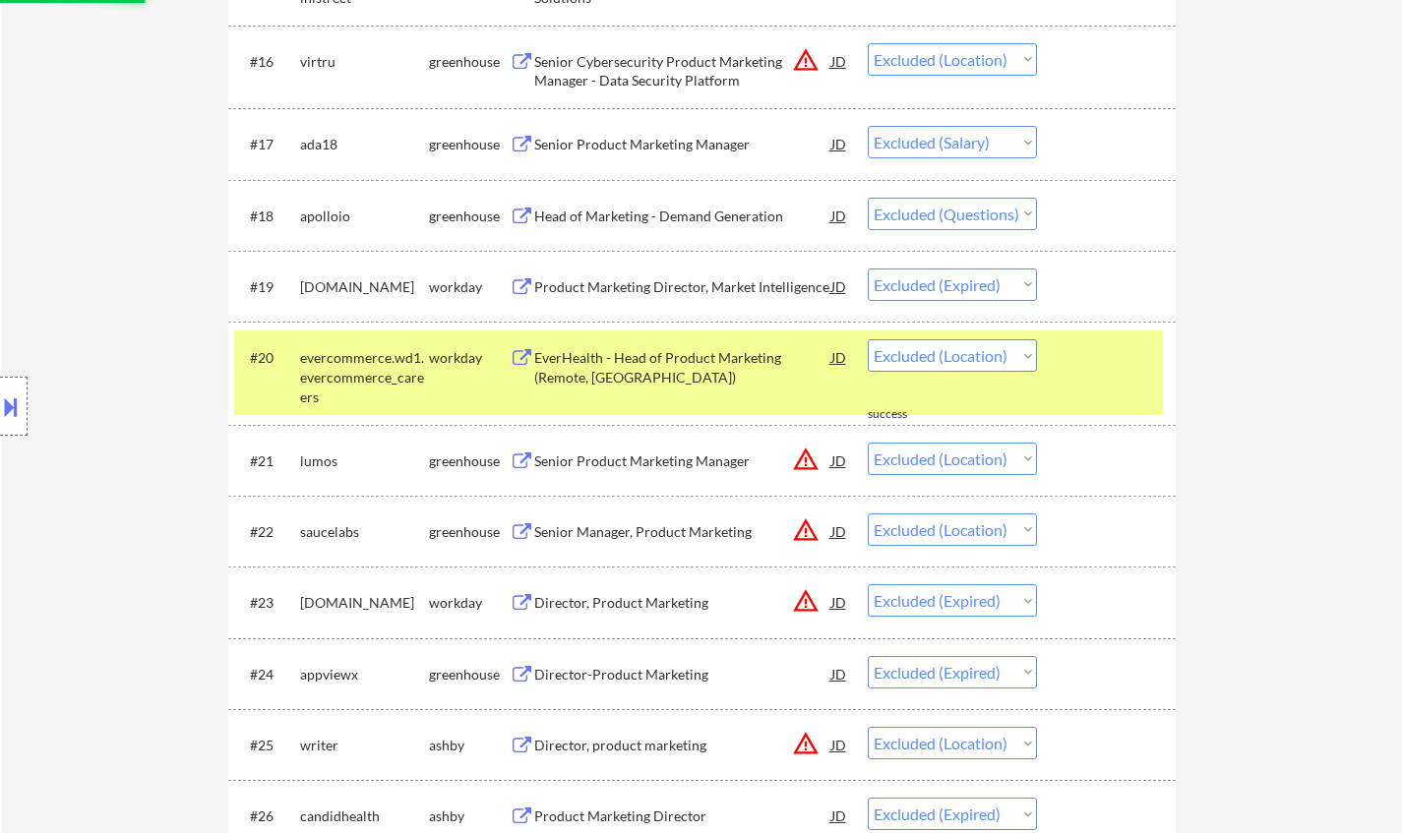
select select ""excluded__expired_""
select select ""excluded""
select select ""excluded__salary_""
select select ""excluded__expired_""
select select ""excluded""
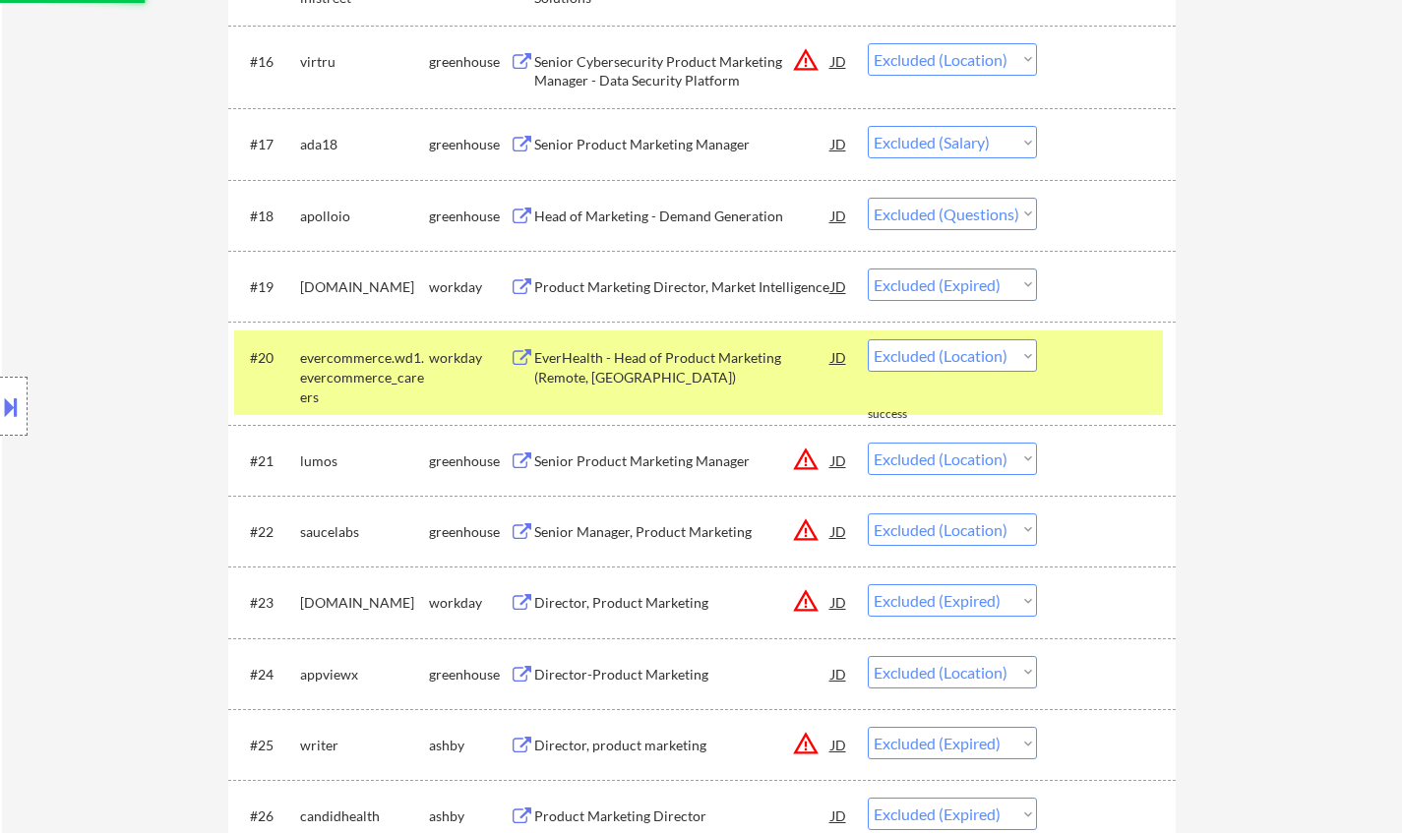
select select ""excluded__salary_""
select select ""excluded__expired_""
select select ""excluded__location_""
select select ""excluded__bad_match_""
select select ""excluded__expired_""
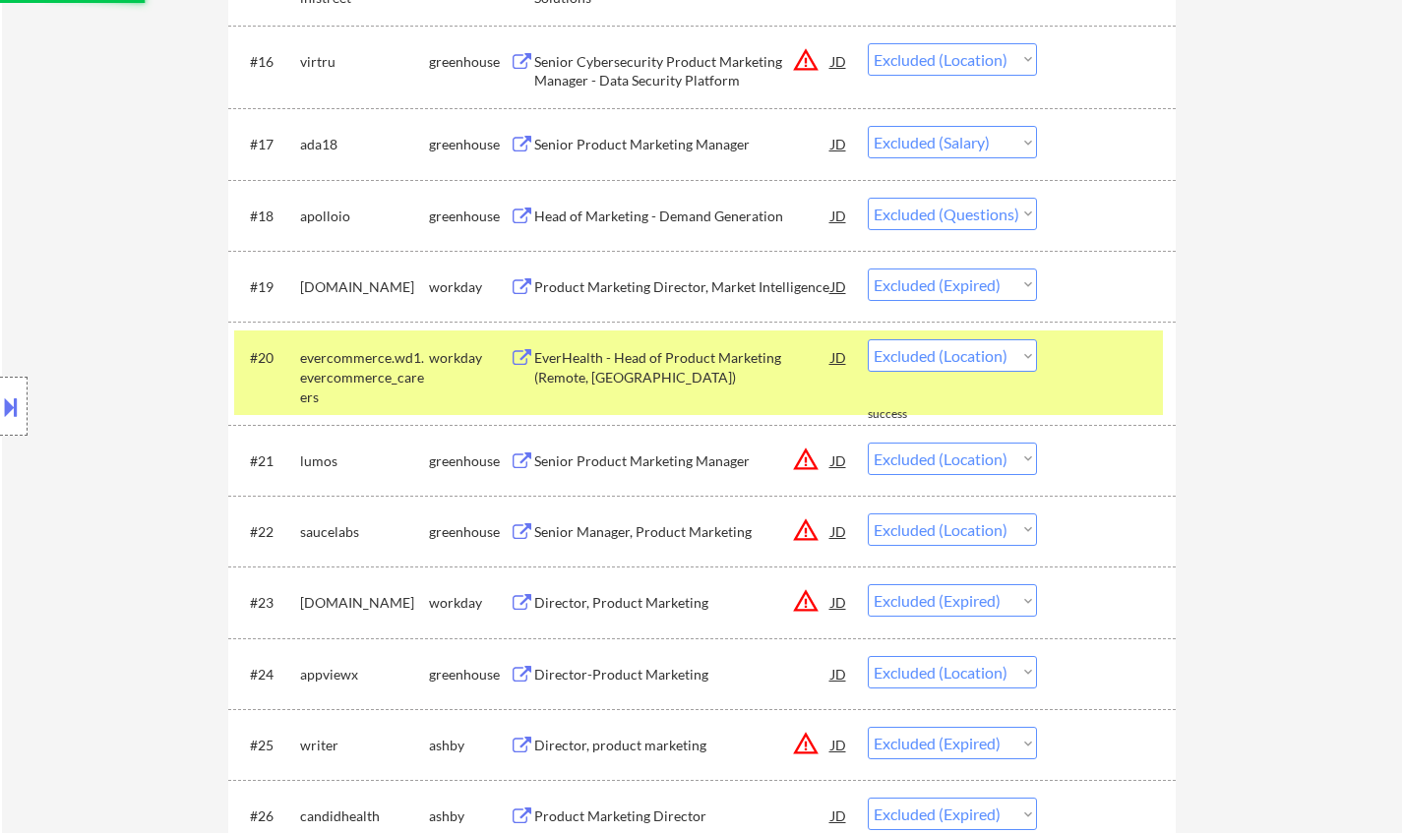
select select ""excluded__other_""
select select ""excluded__expired_""
select select ""excluded__bad_match_""
select select ""excluded__location_""
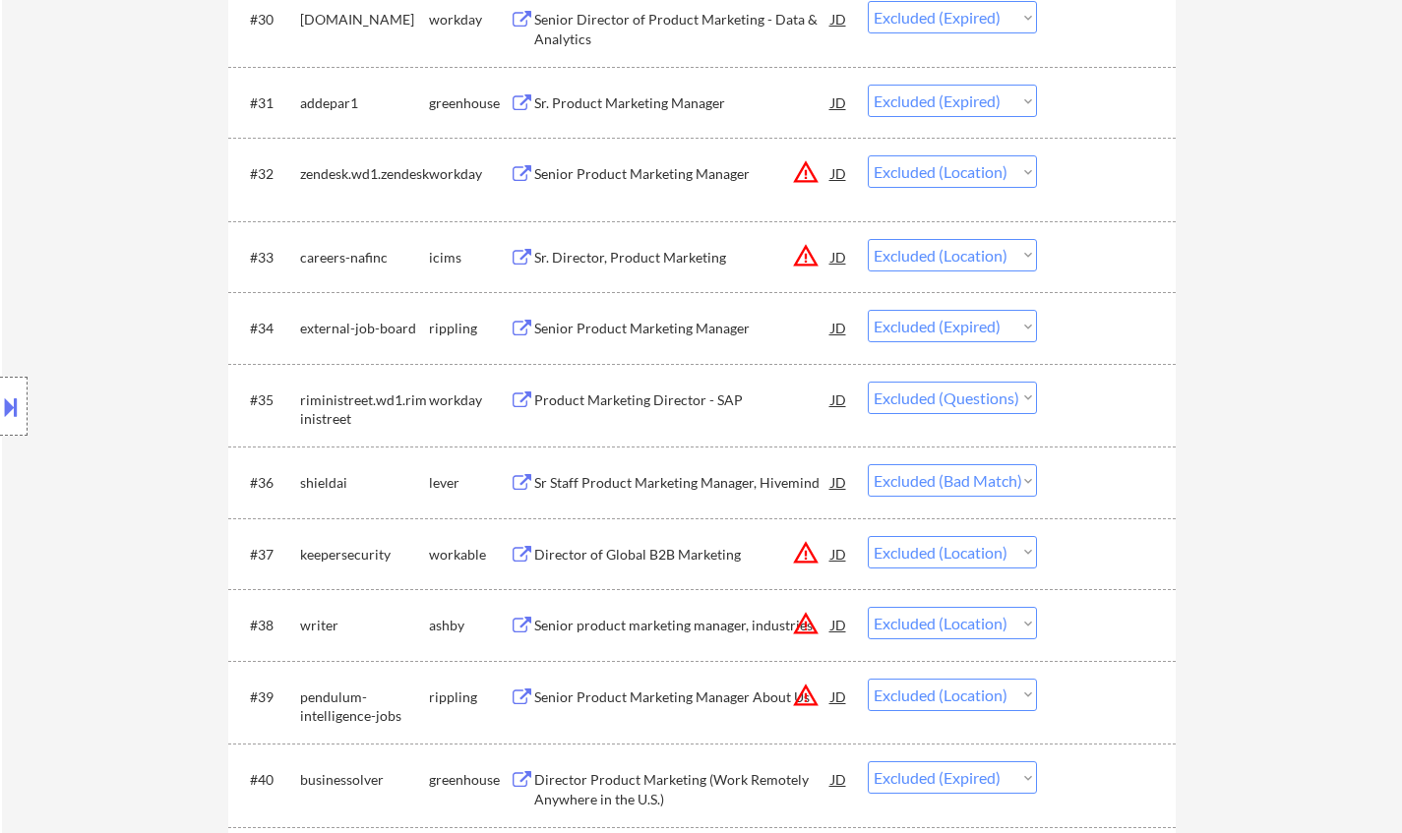
scroll to position [2854, 0]
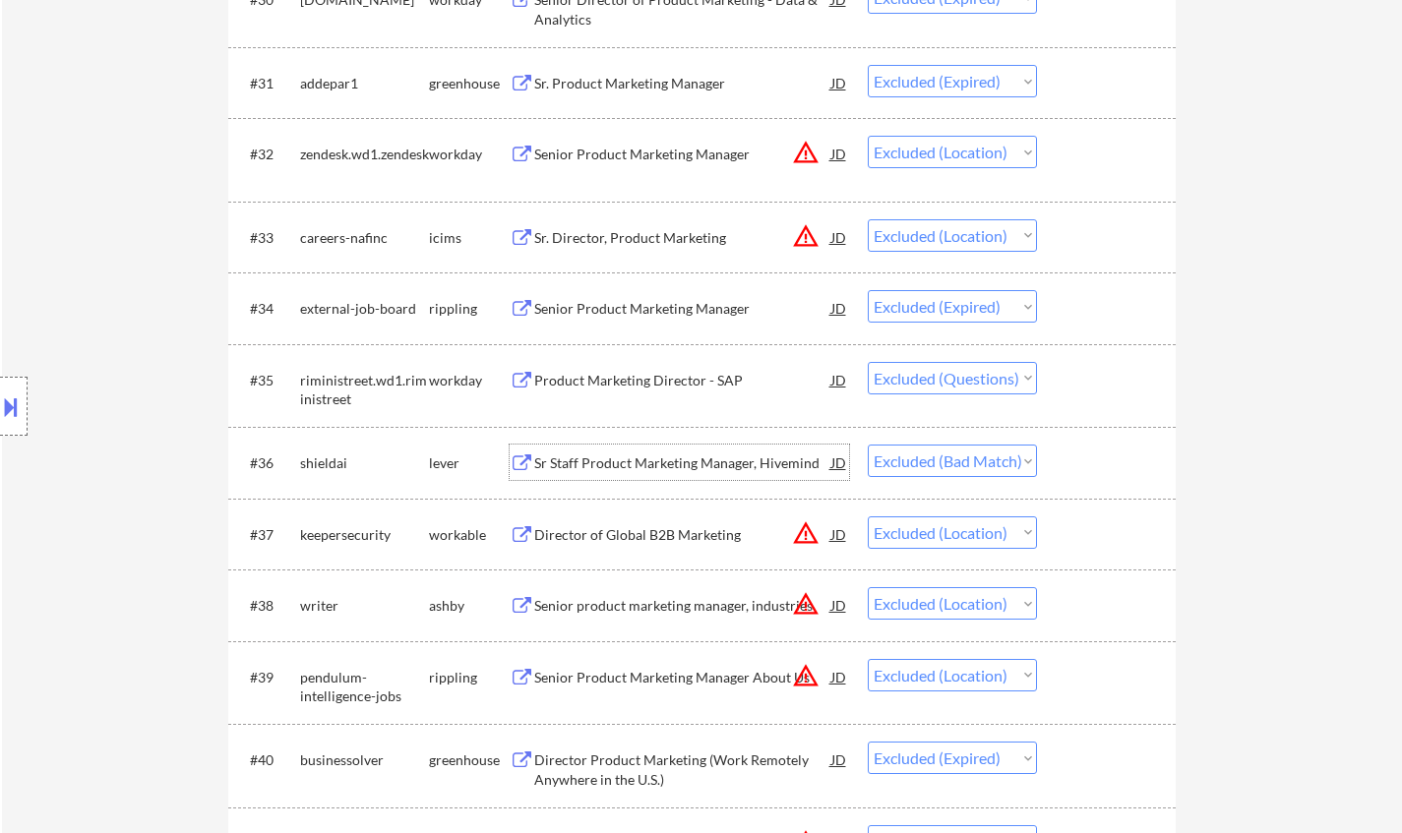
click at [612, 469] on div "Sr Staff Product Marketing Manager, Hivemind" at bounding box center [682, 464] width 297 height 20
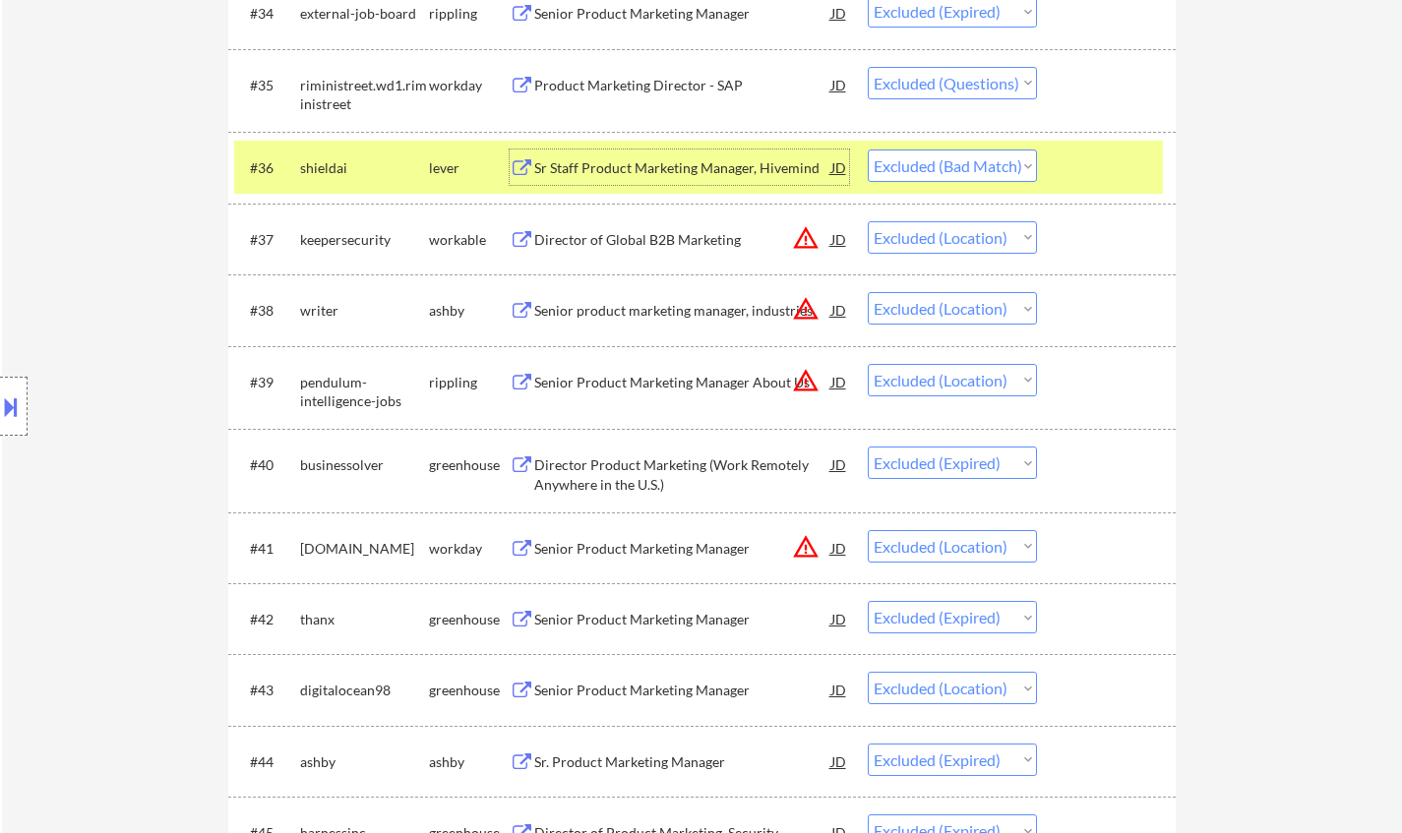
scroll to position [3444, 0]
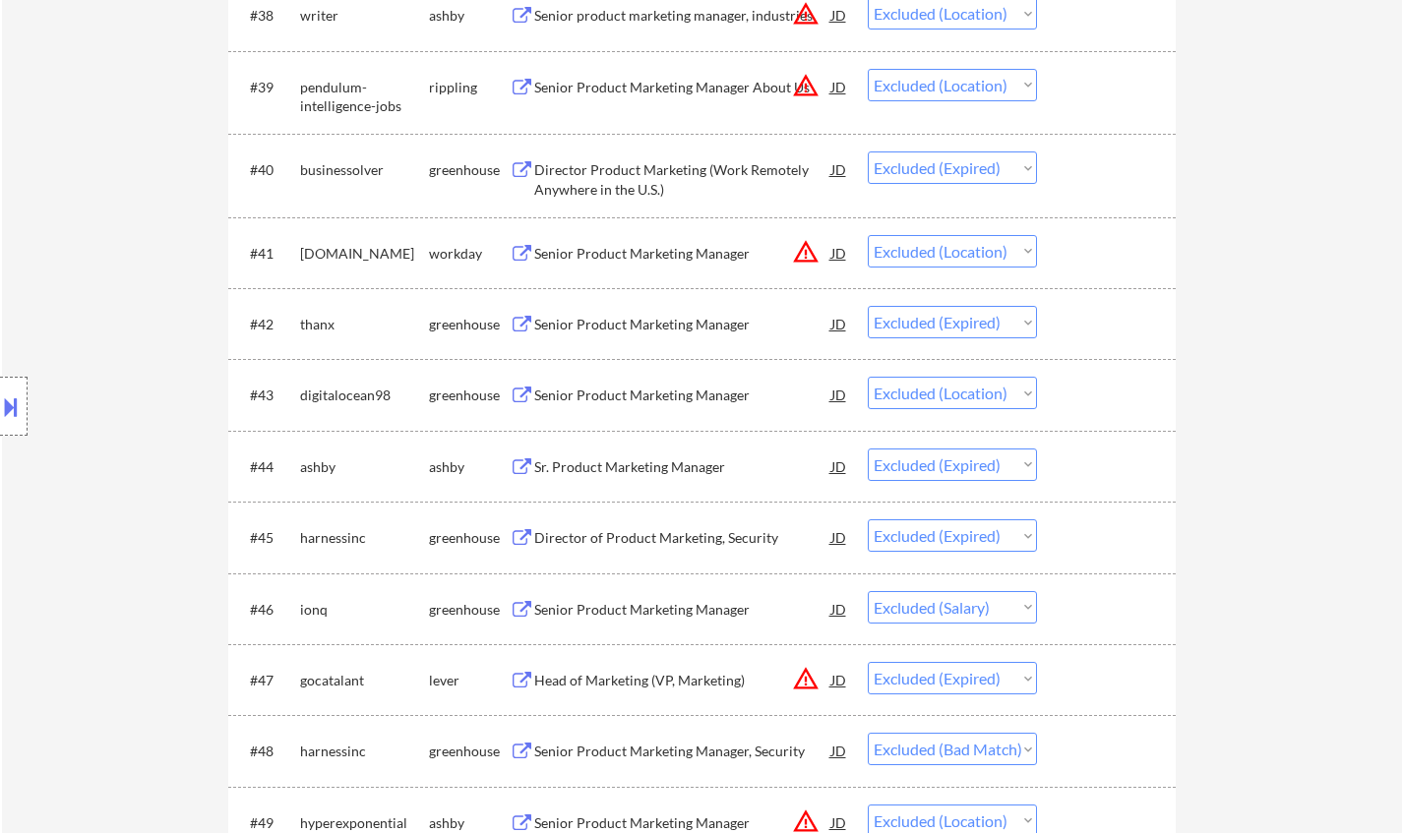
click at [637, 757] on div "Senior Product Marketing Manager, Security" at bounding box center [682, 752] width 297 height 20
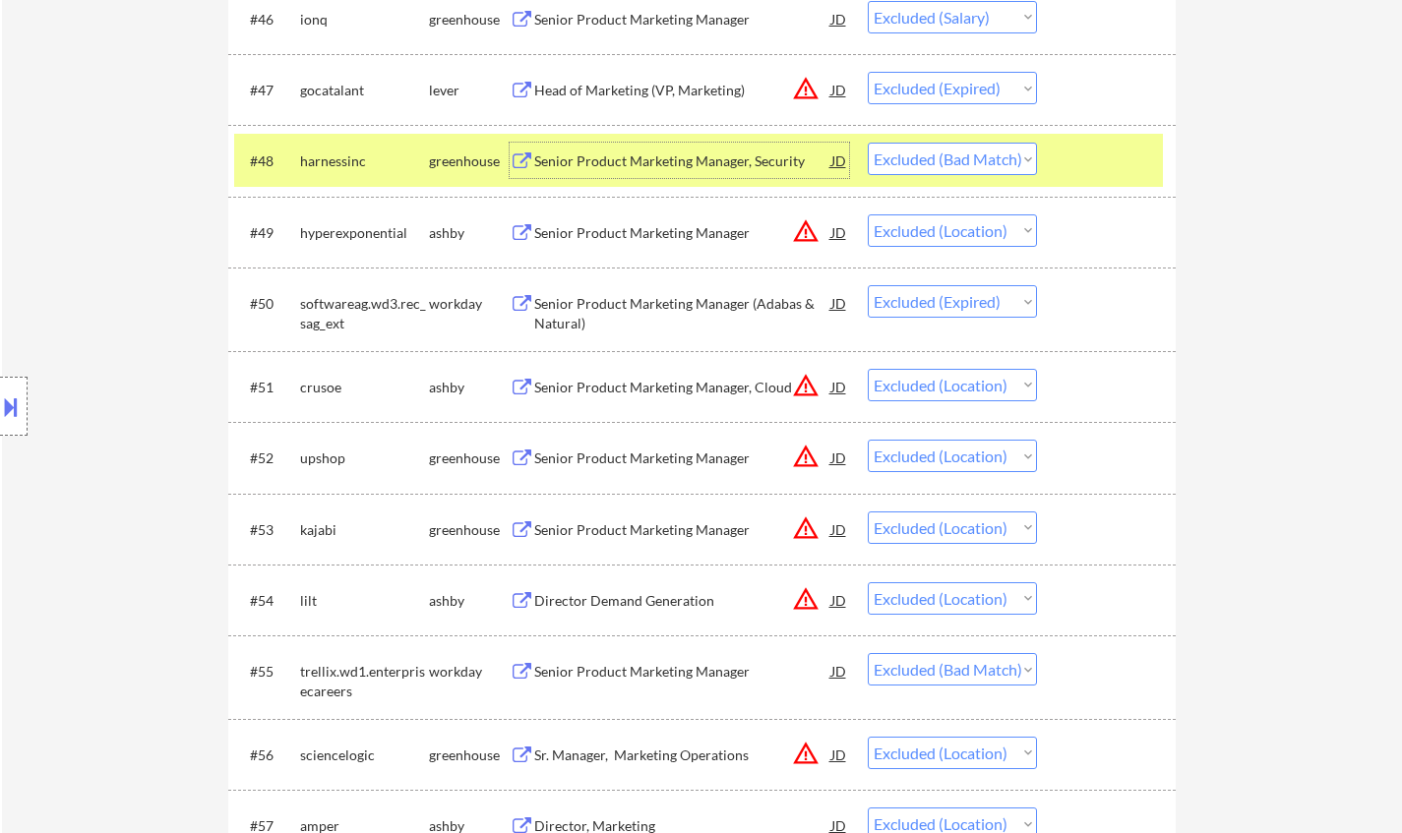
scroll to position [4330, 0]
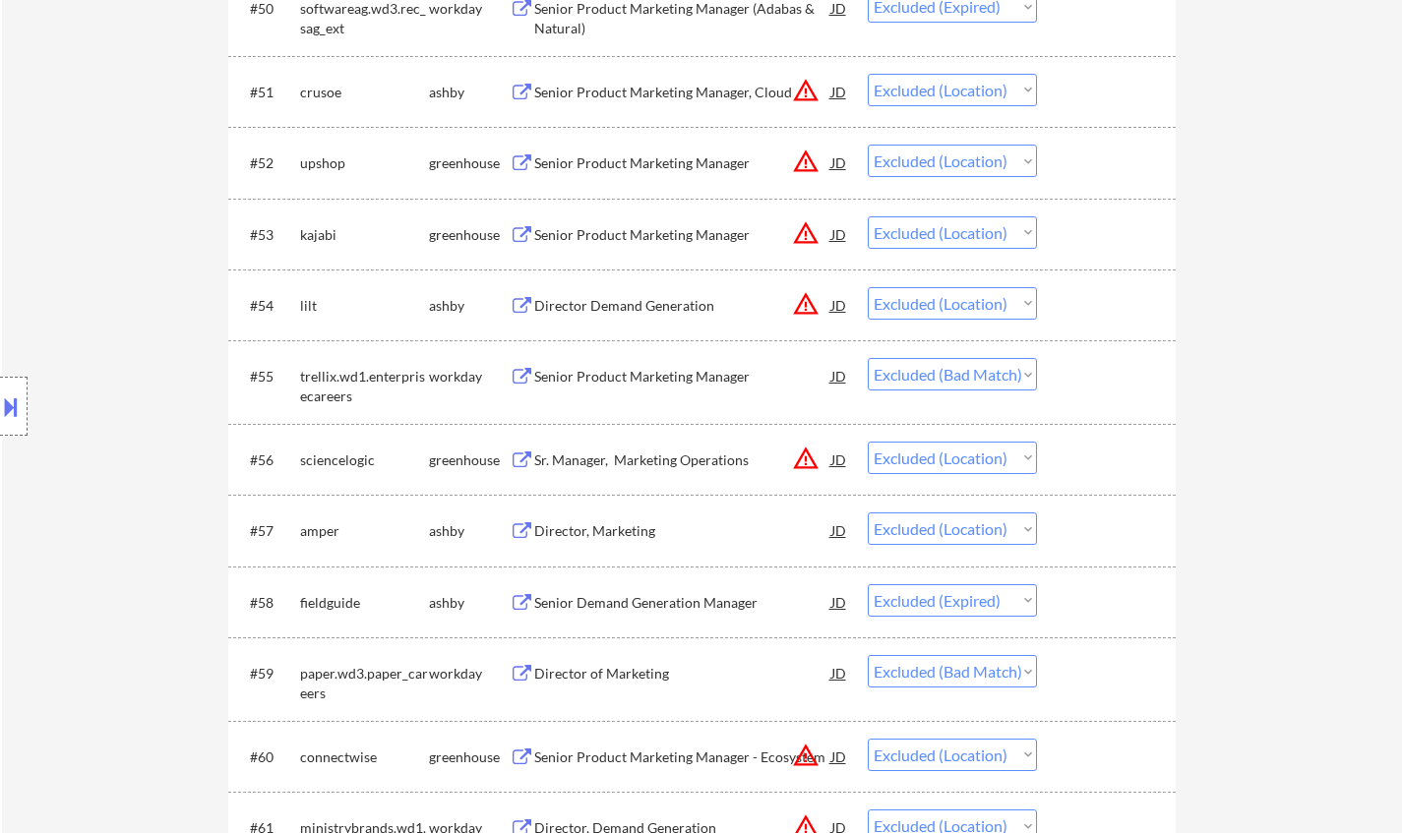
click at [624, 371] on div "Senior Product Marketing Manager" at bounding box center [682, 377] width 297 height 20
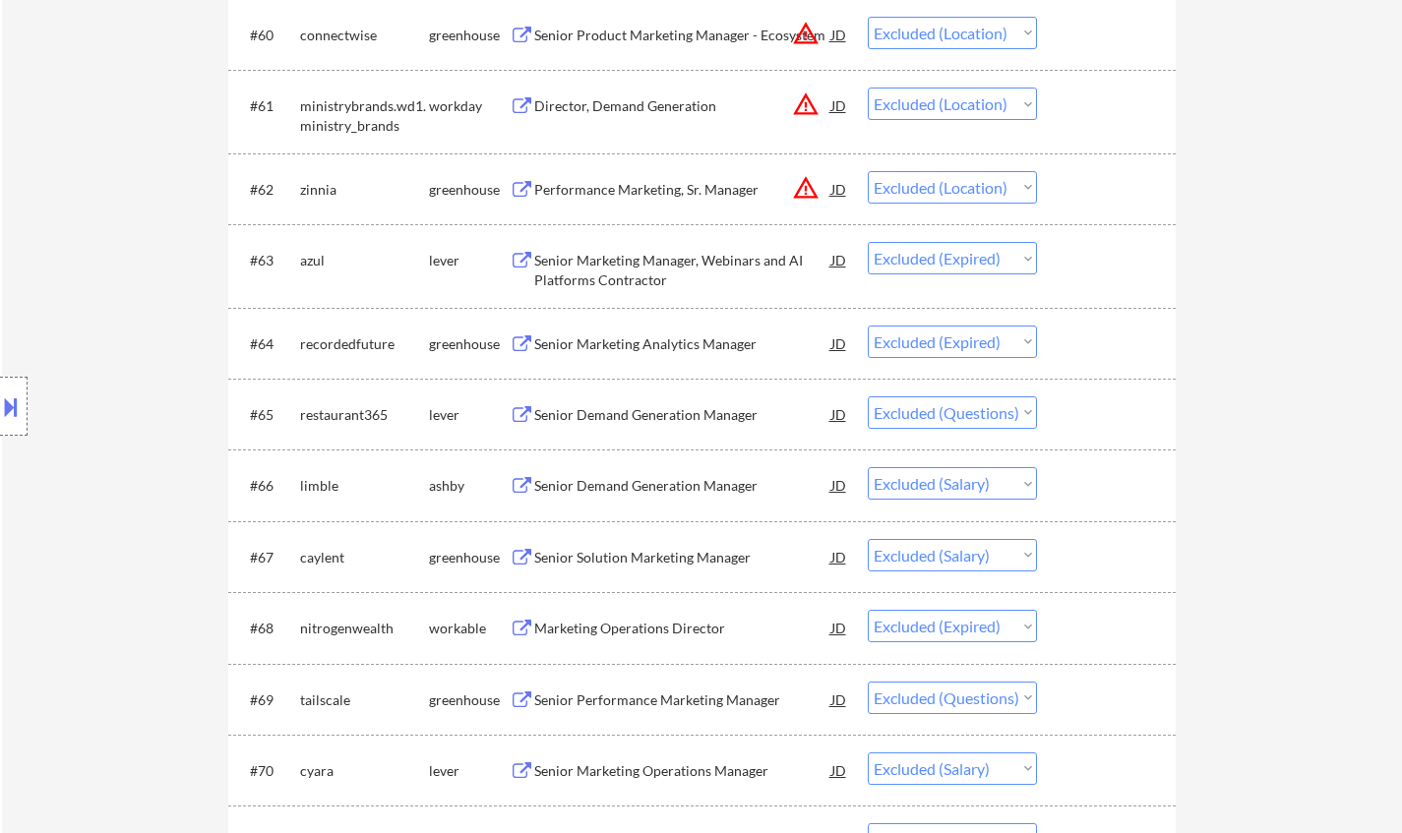
scroll to position [5215, 0]
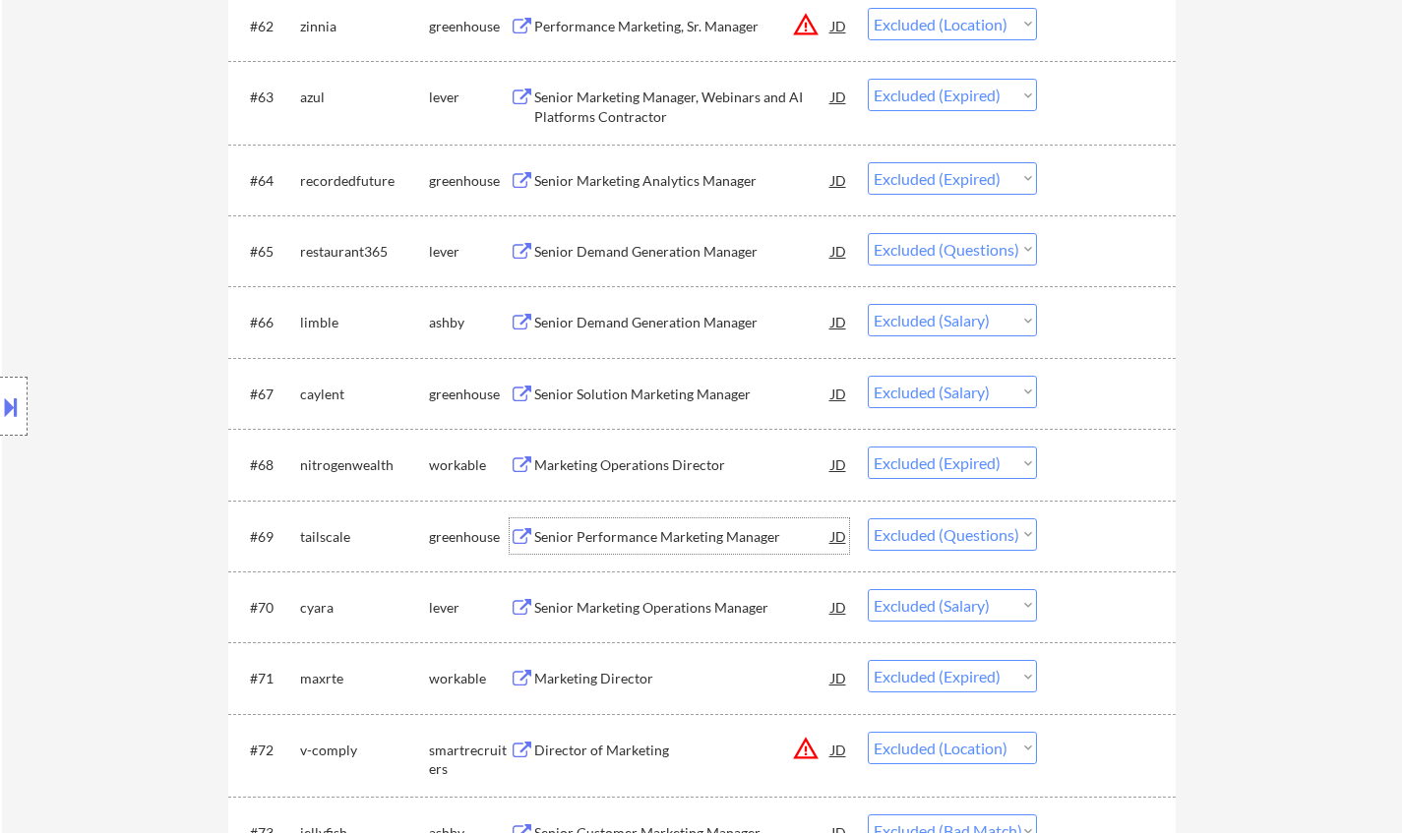
click at [708, 540] on div "Senior Performance Marketing Manager" at bounding box center [682, 537] width 297 height 20
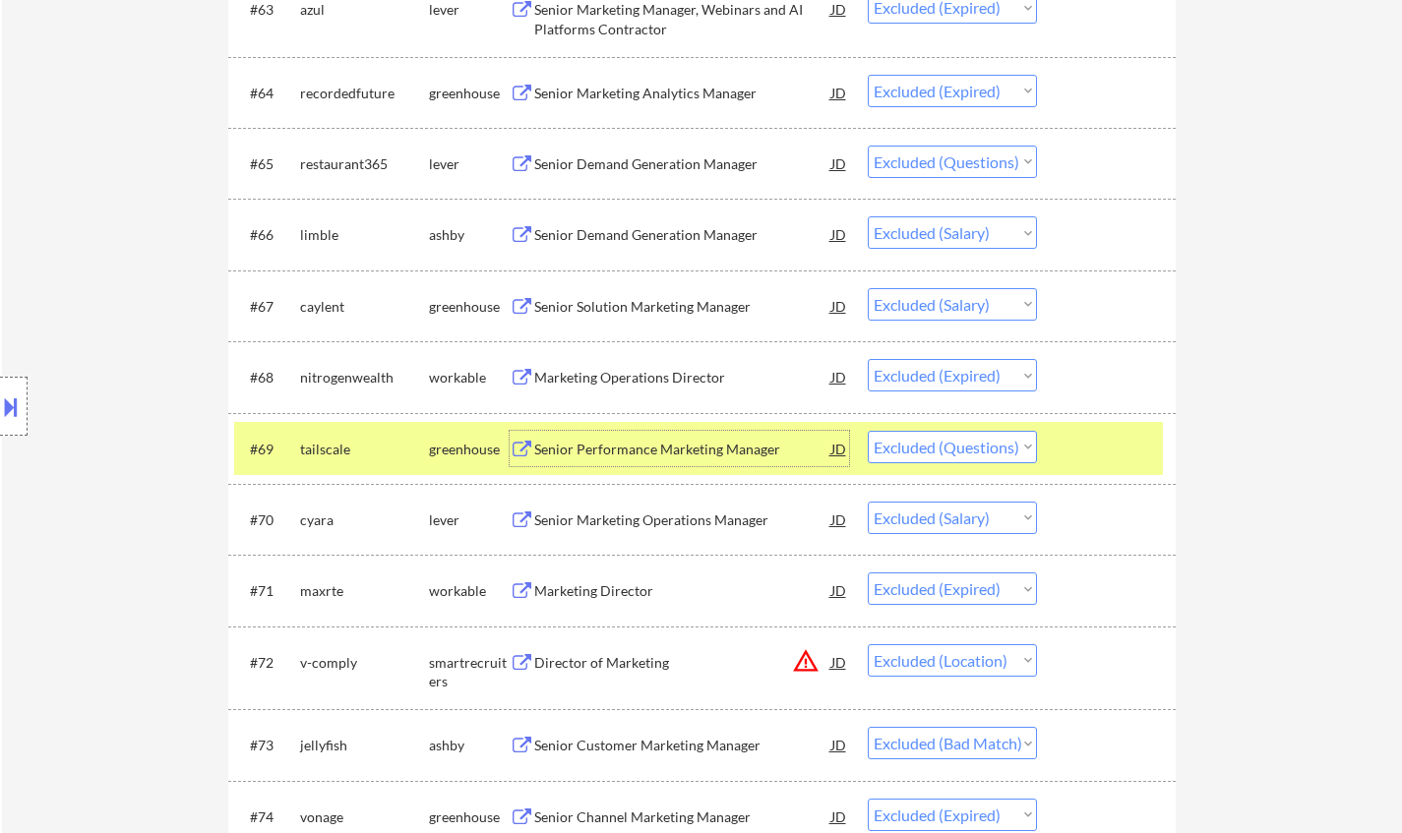
scroll to position [5609, 0]
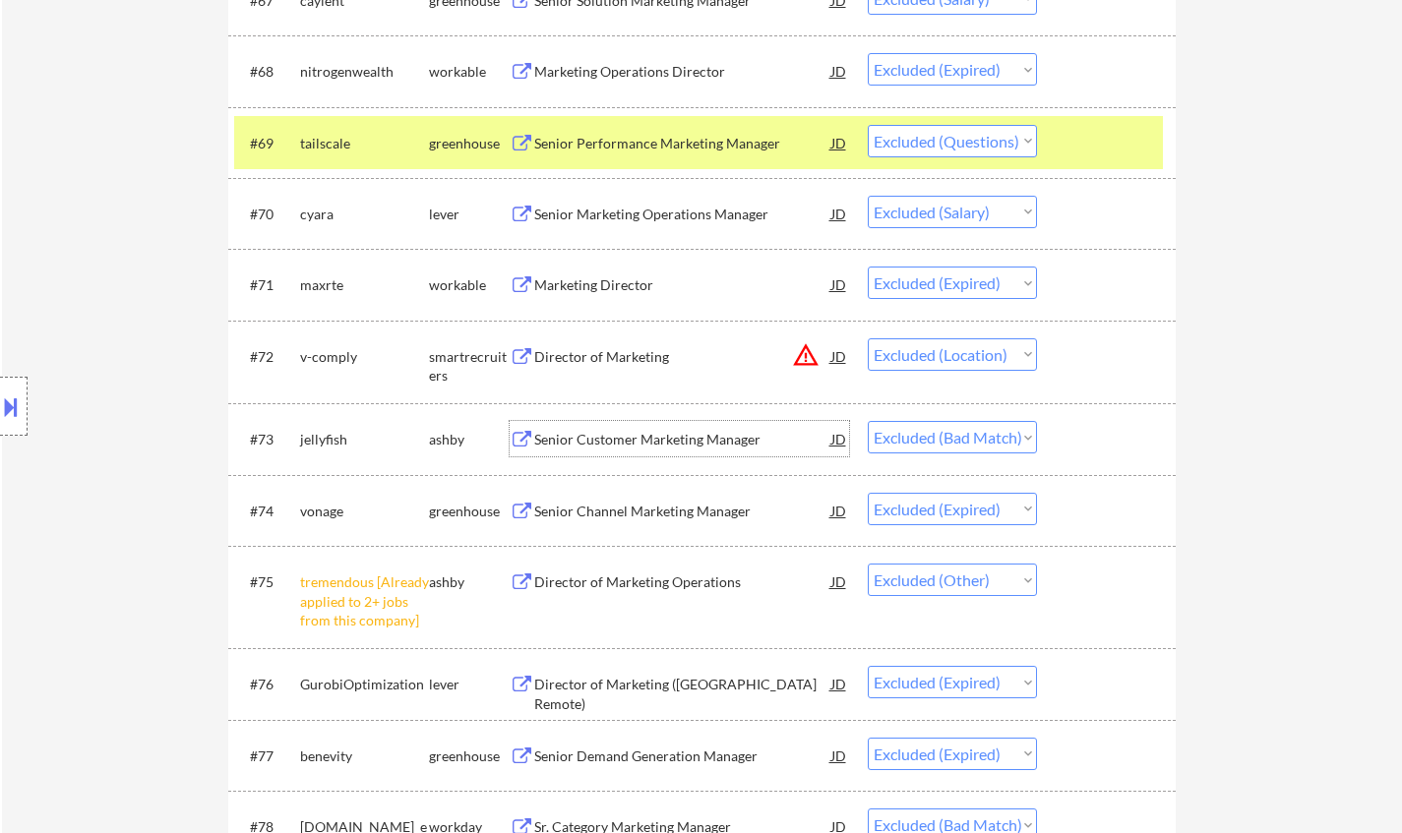
click at [668, 433] on div "Senior Customer Marketing Manager" at bounding box center [682, 440] width 297 height 20
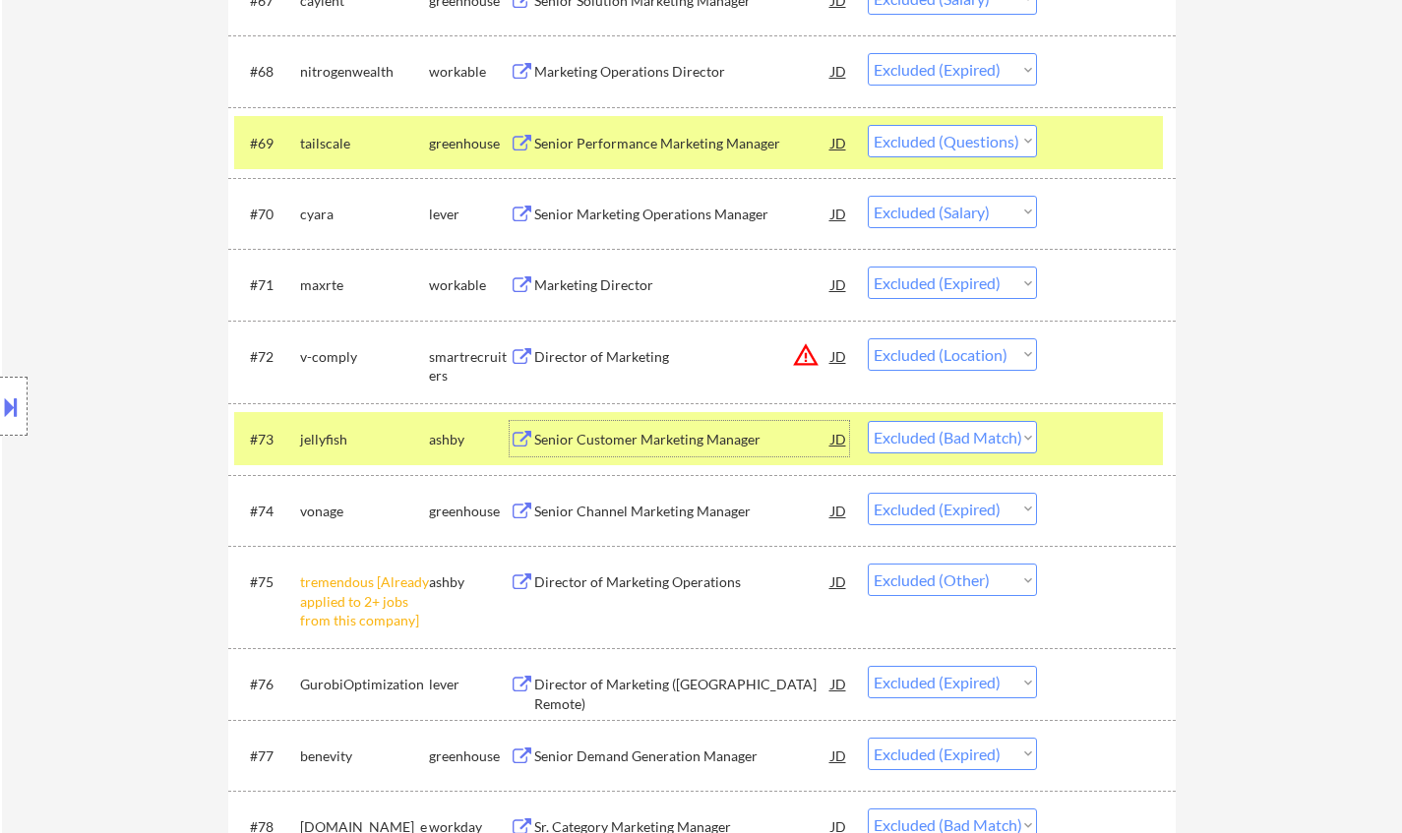
click at [981, 443] on select "Choose an option... Pending Applied Excluded (Questions) Excluded (Expired) Exc…" at bounding box center [952, 437] width 169 height 32
click at [868, 421] on select "Choose an option... Pending Applied Excluded (Questions) Excluded (Expired) Exc…" at bounding box center [952, 437] width 169 height 32
select select ""excluded__expired_""
select select ""excluded__other_""
select select ""excluded__expired_""
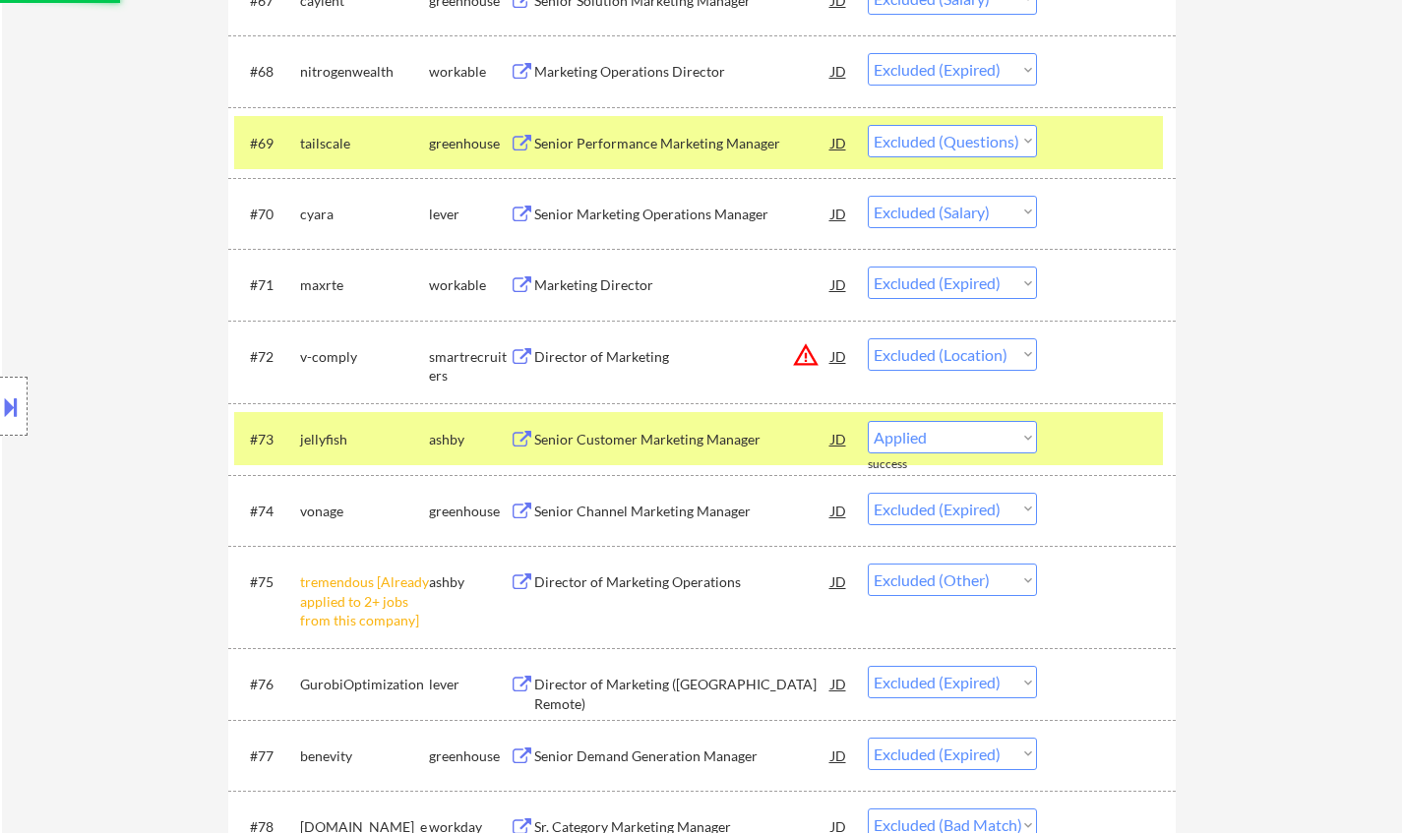
select select ""excluded__bad_match_""
select select ""excluded__location_""
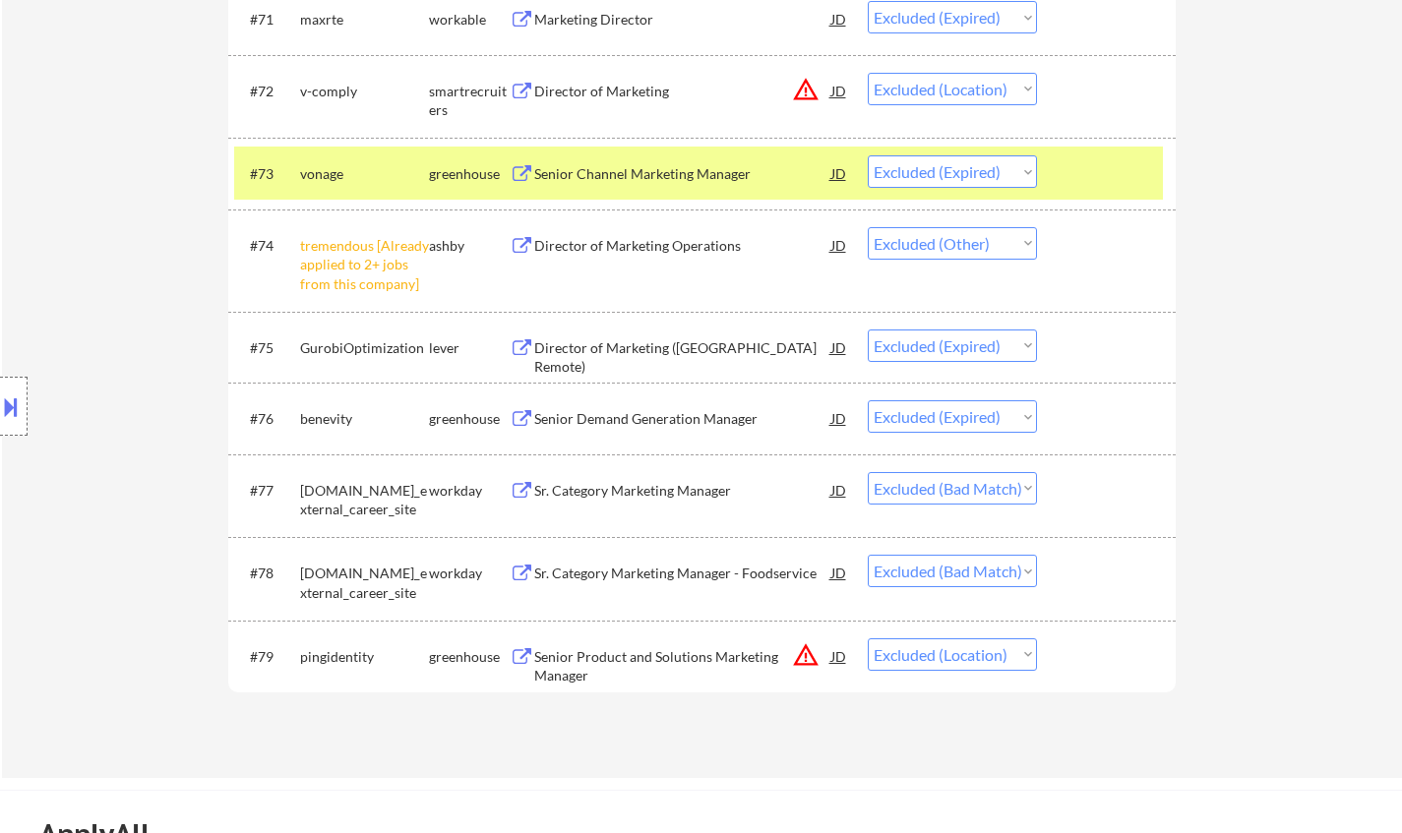
scroll to position [5904, 0]
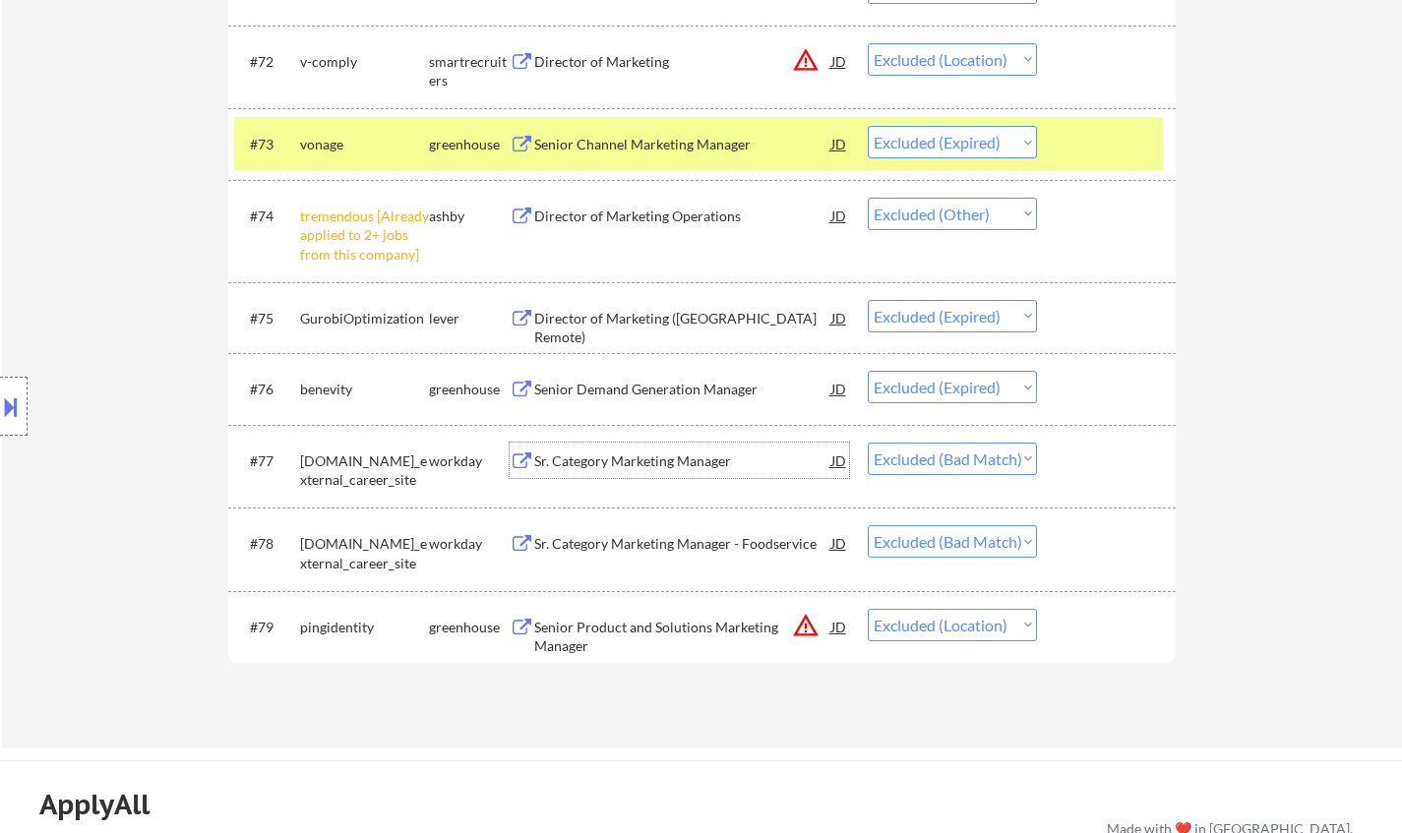
click at [618, 464] on div "Sr. Category Marketing Manager" at bounding box center [682, 462] width 297 height 20
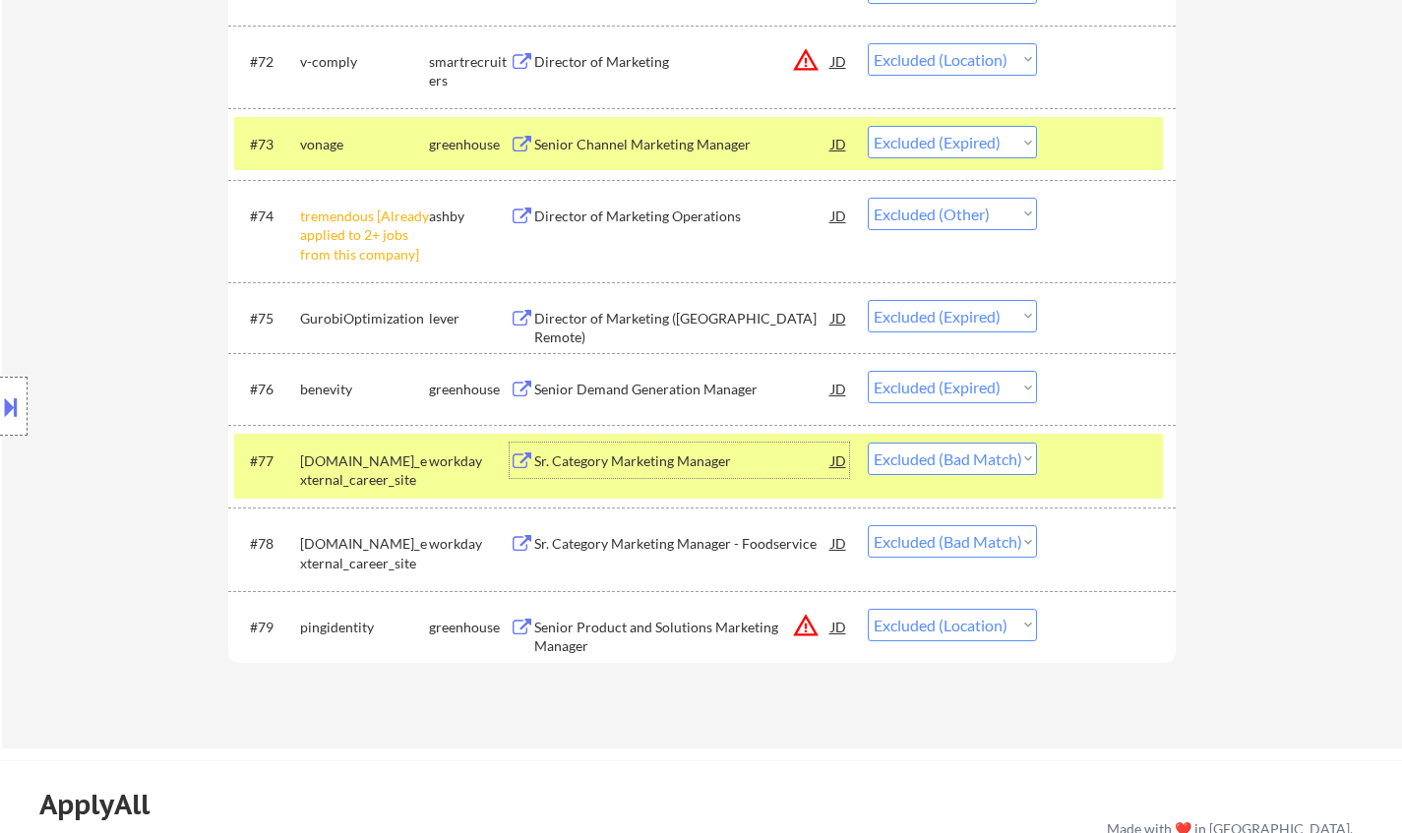
click at [986, 456] on select "Choose an option... Pending Applied Excluded (Questions) Excluded (Expired) Exc…" at bounding box center [952, 459] width 169 height 32
select select ""excluded__expired_""
click at [868, 443] on select "Choose an option... Pending Applied Excluded (Questions) Excluded (Expired) Exc…" at bounding box center [952, 459] width 169 height 32
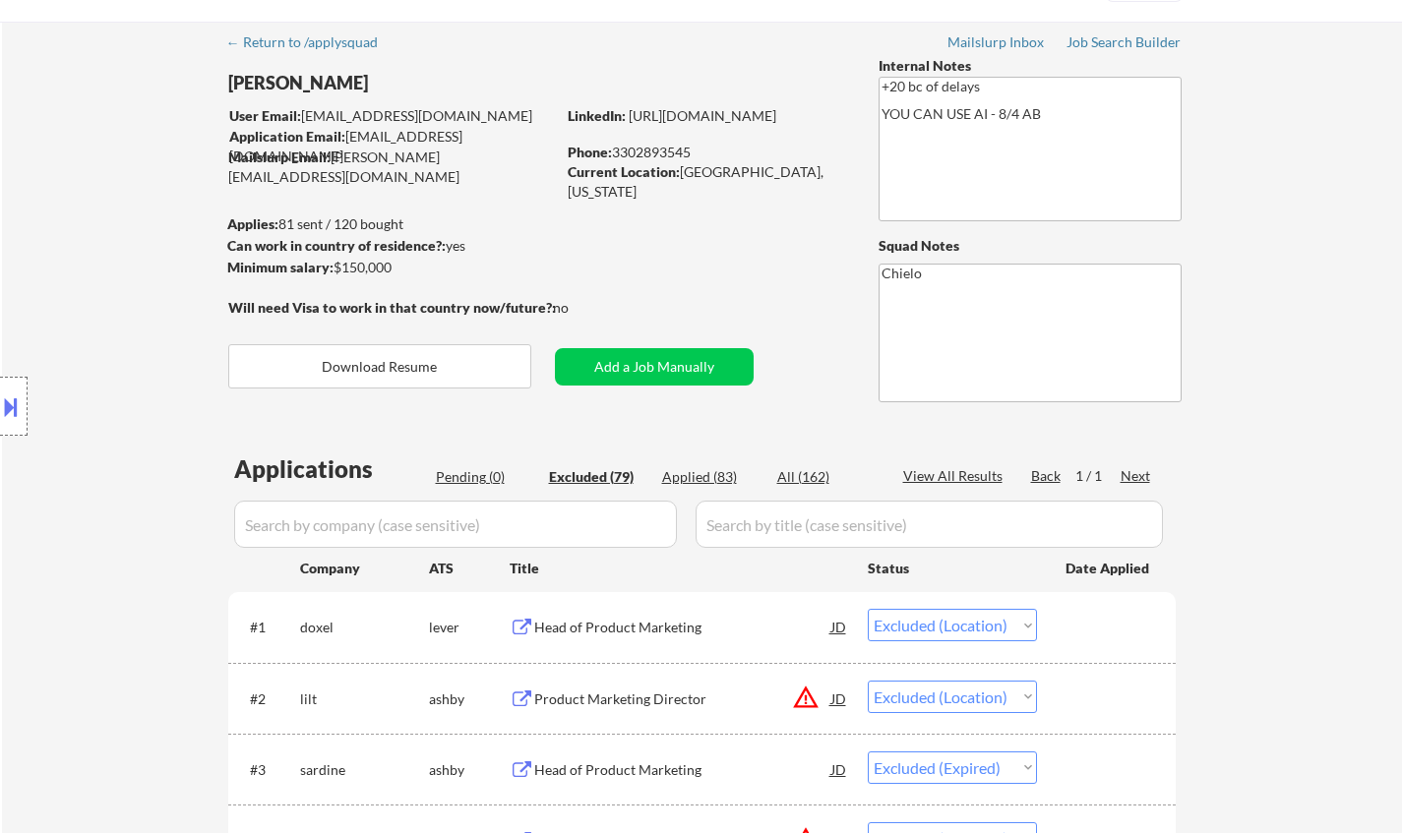
scroll to position [0, 0]
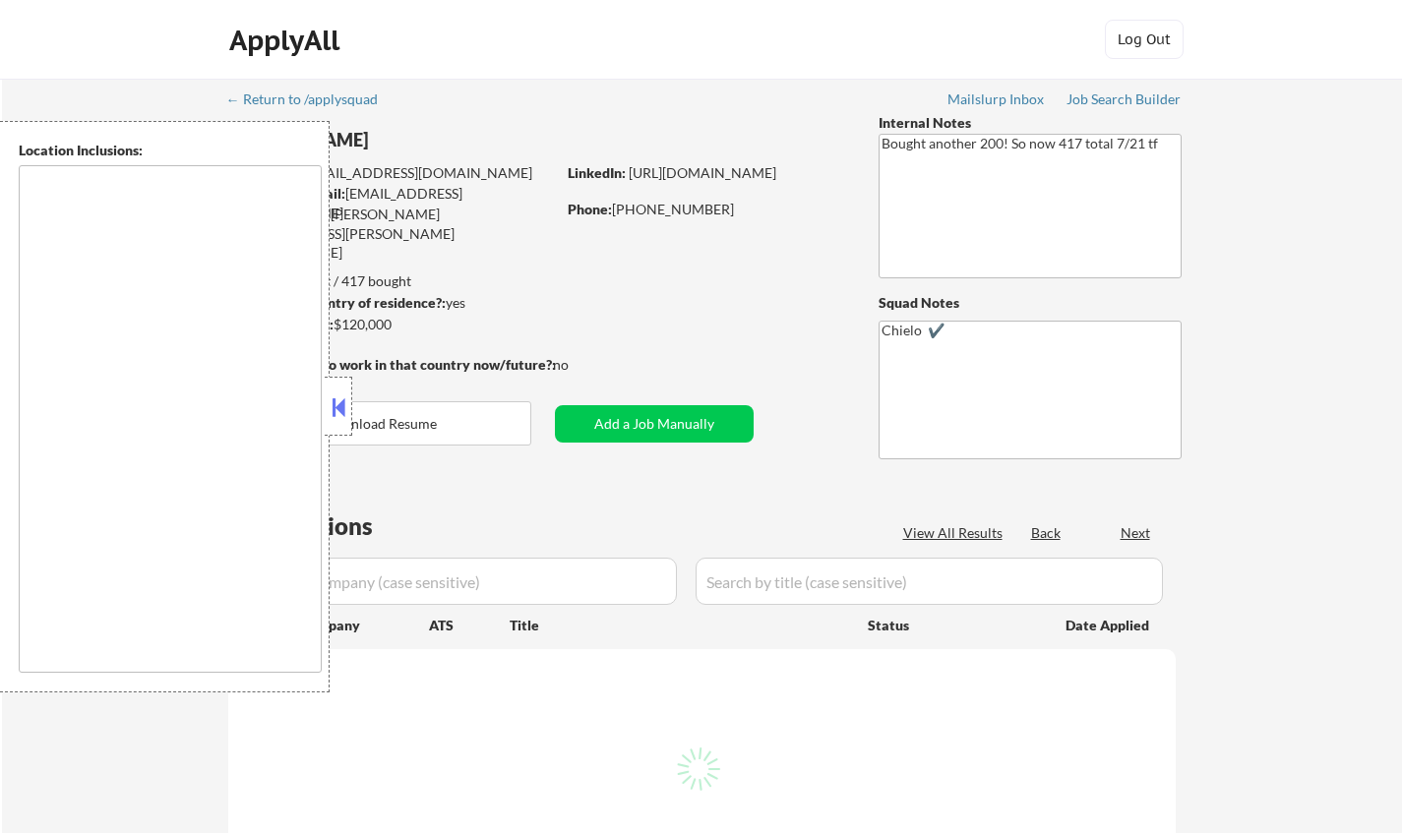
type textarea "[GEOGRAPHIC_DATA], [GEOGRAPHIC_DATA] [GEOGRAPHIC_DATA], [GEOGRAPHIC_DATA] [GEOG…"
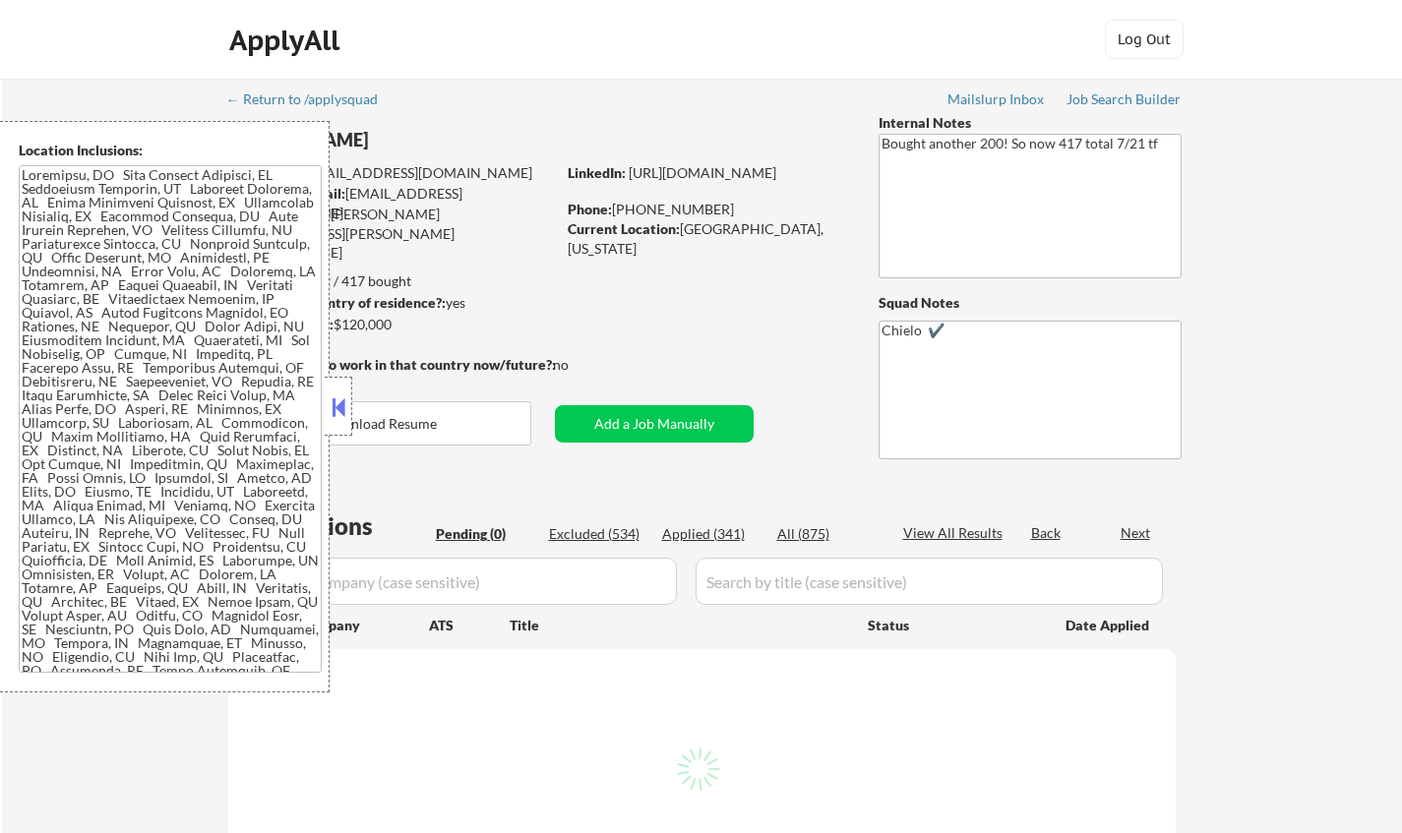
click at [334, 408] on button at bounding box center [339, 408] width 22 height 30
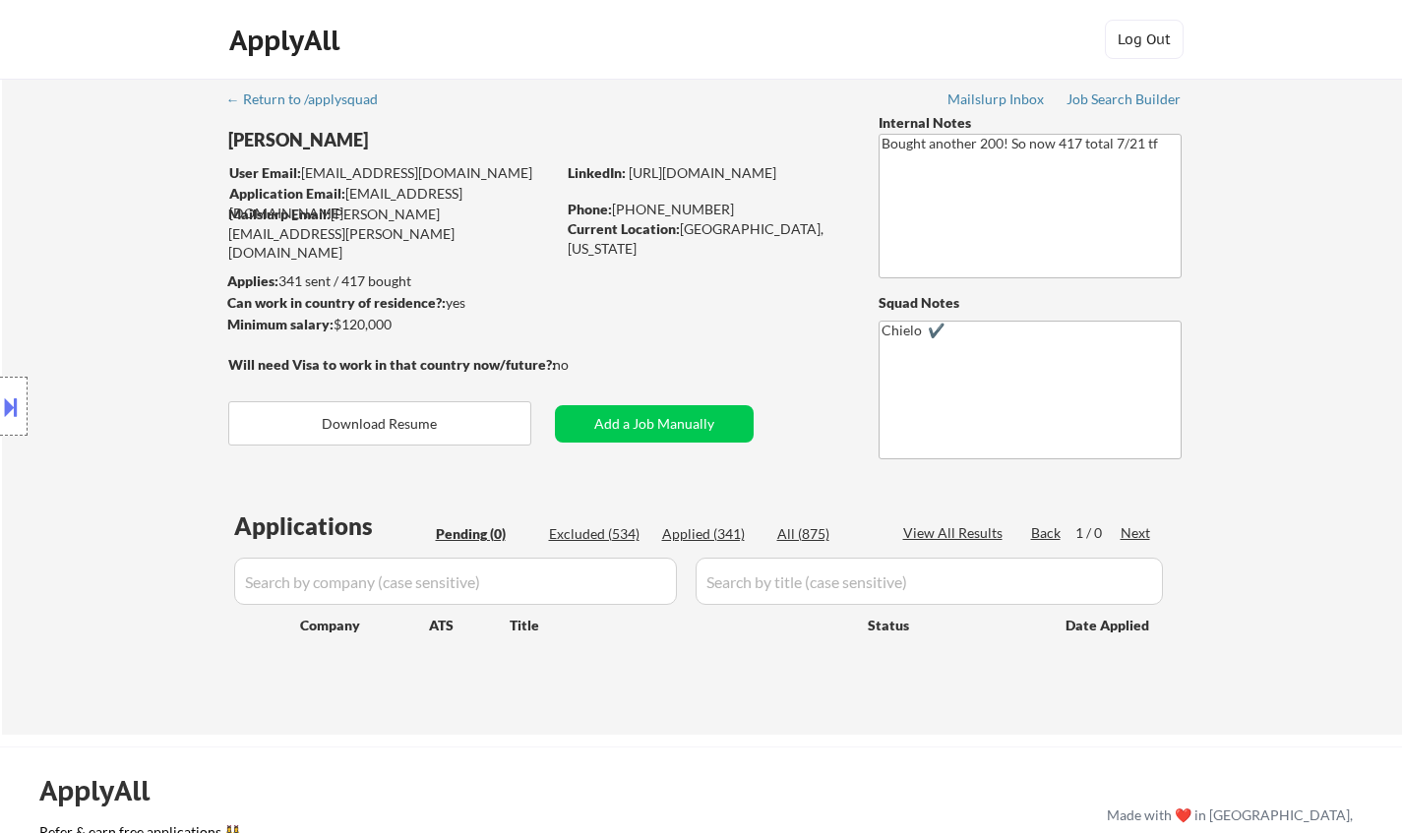
click at [592, 526] on div "Excluded (534)" at bounding box center [598, 534] width 98 height 20
select select ""excluded__other_""
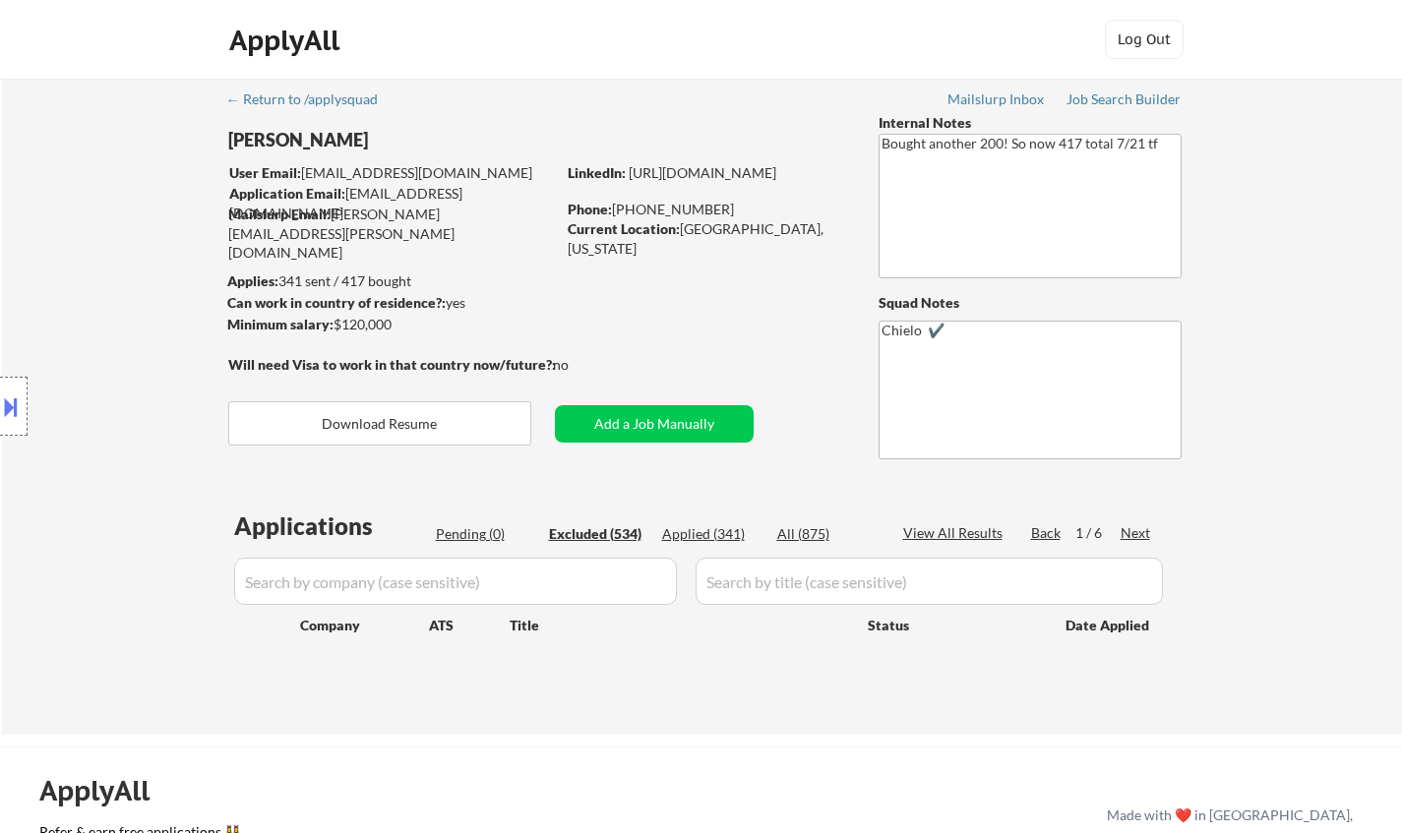
select select ""excluded__other_""
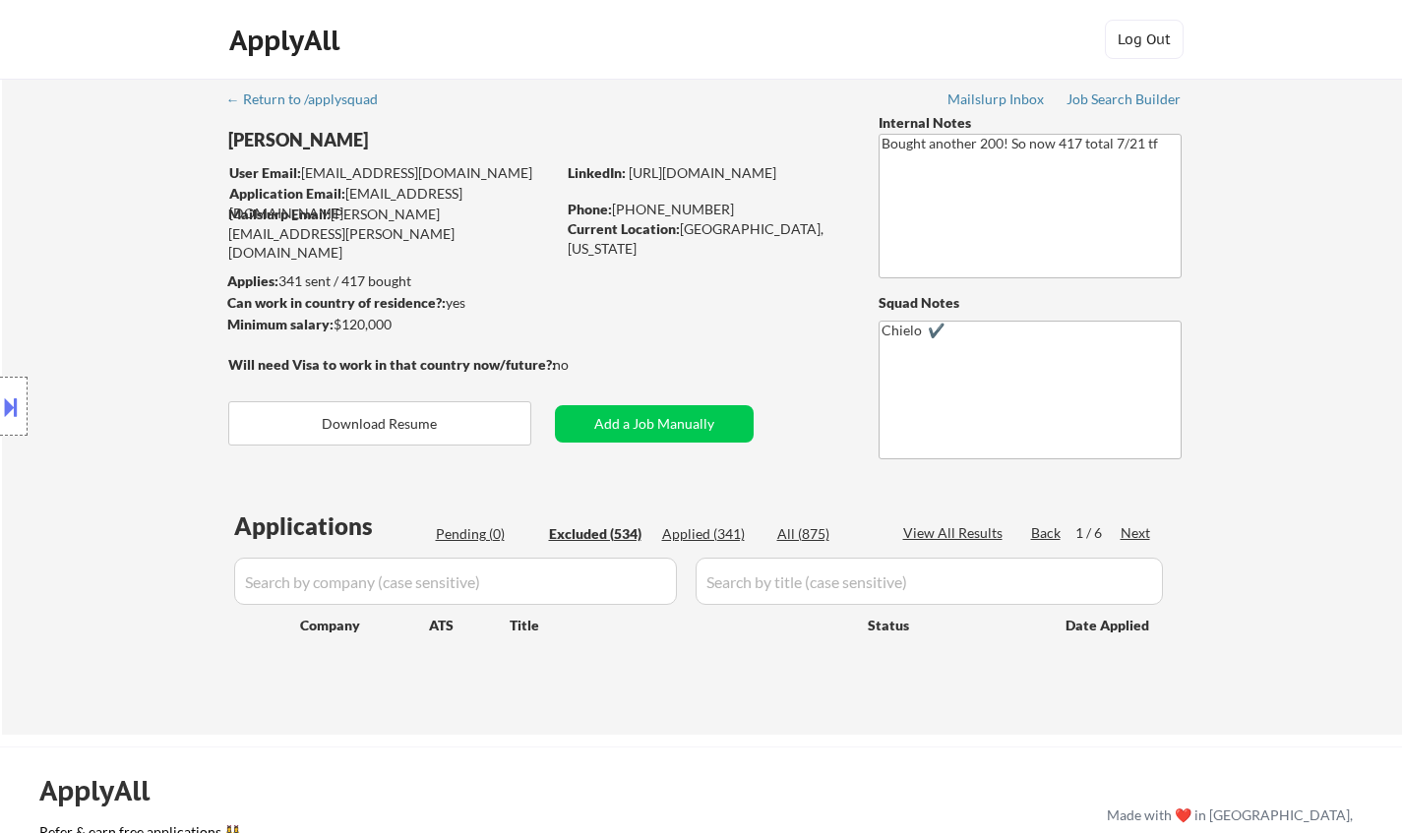
select select ""excluded__expired_""
select select ""excluded__salary_""
select select ""excluded""
select select ""excluded__location_""
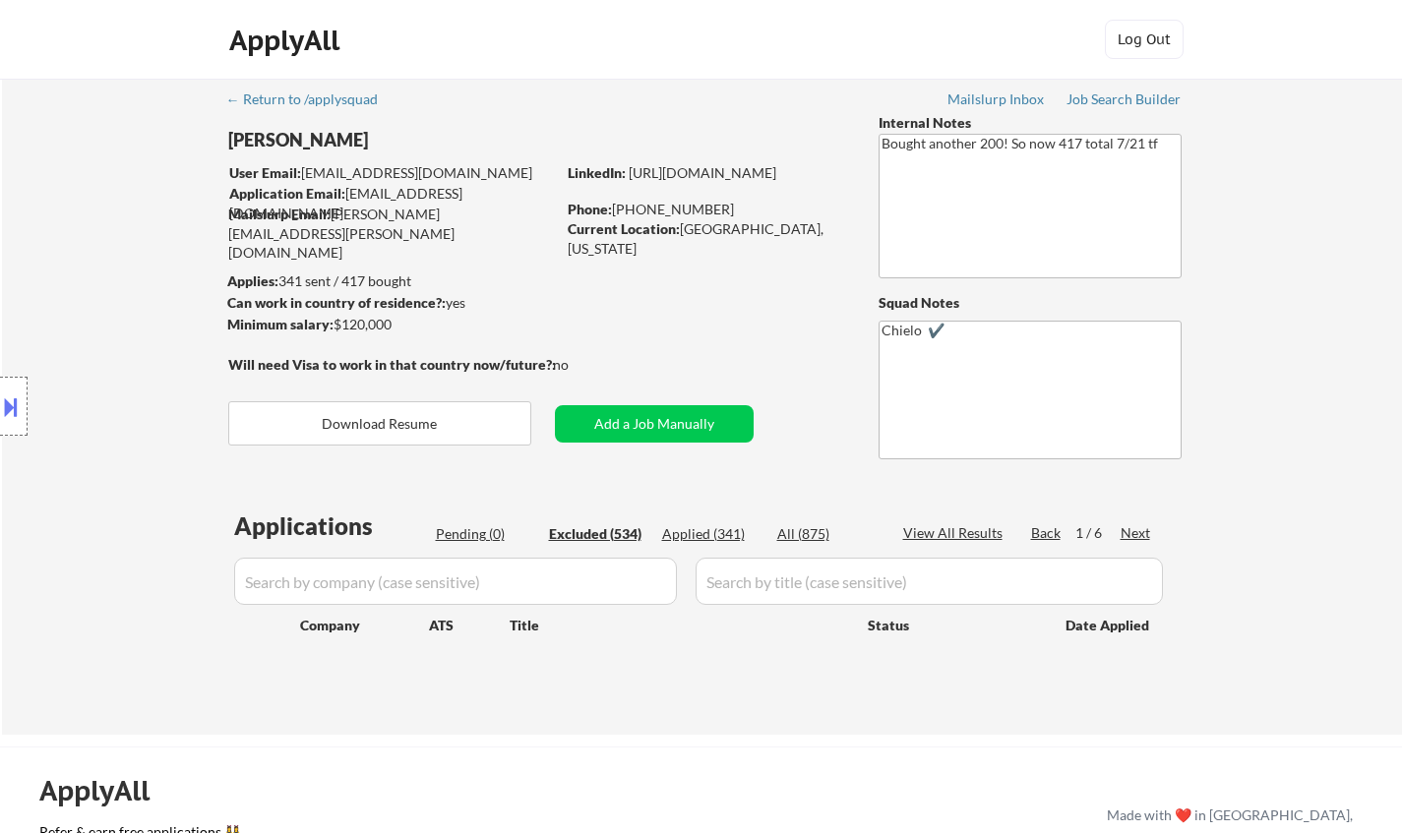
select select ""excluded""
select select ""excluded__location_""
select select ""excluded""
select select ""excluded__expired_""
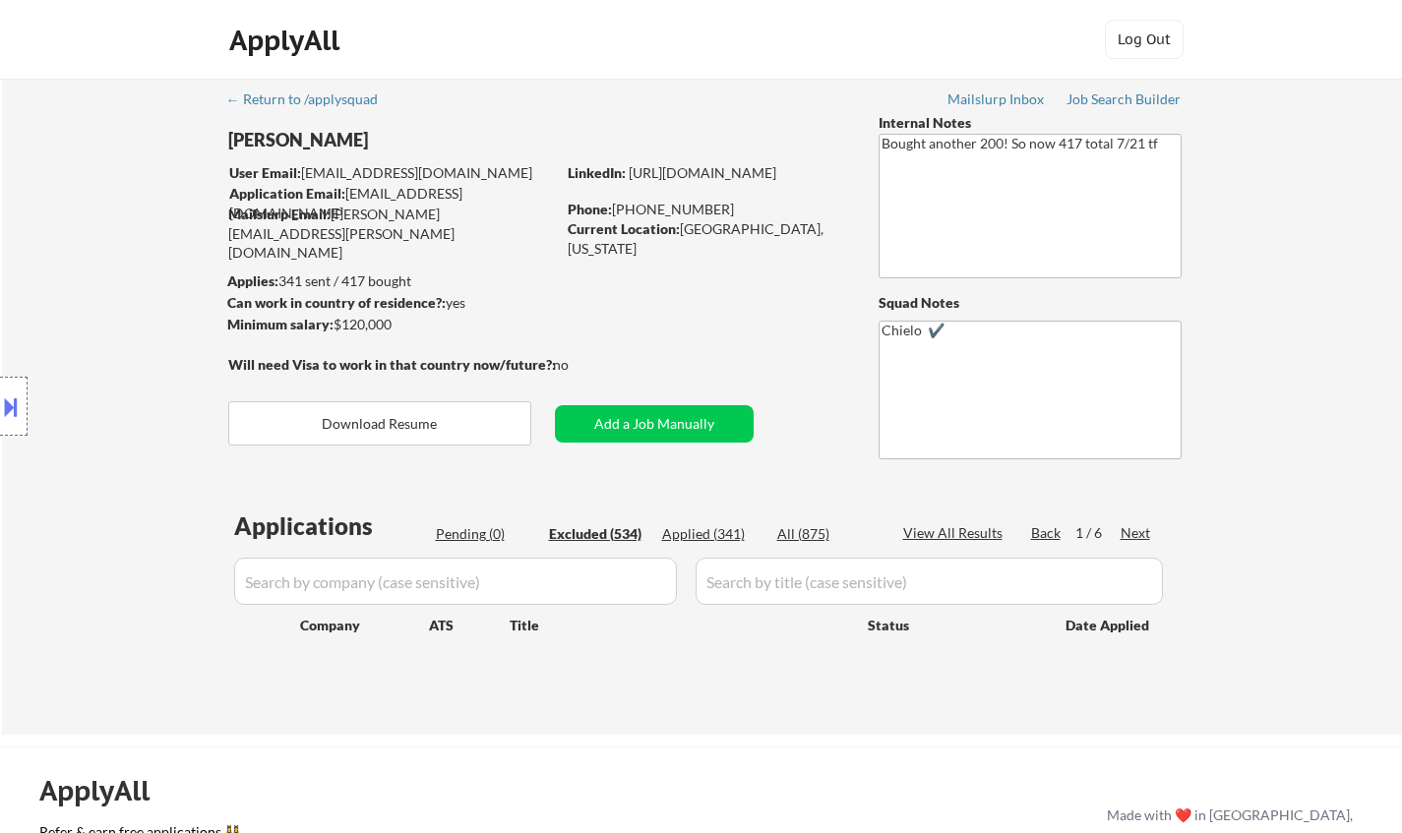
select select ""excluded__location_""
select select ""excluded__other_""
select select ""excluded""
select select ""excluded__other_""
select select ""excluded""
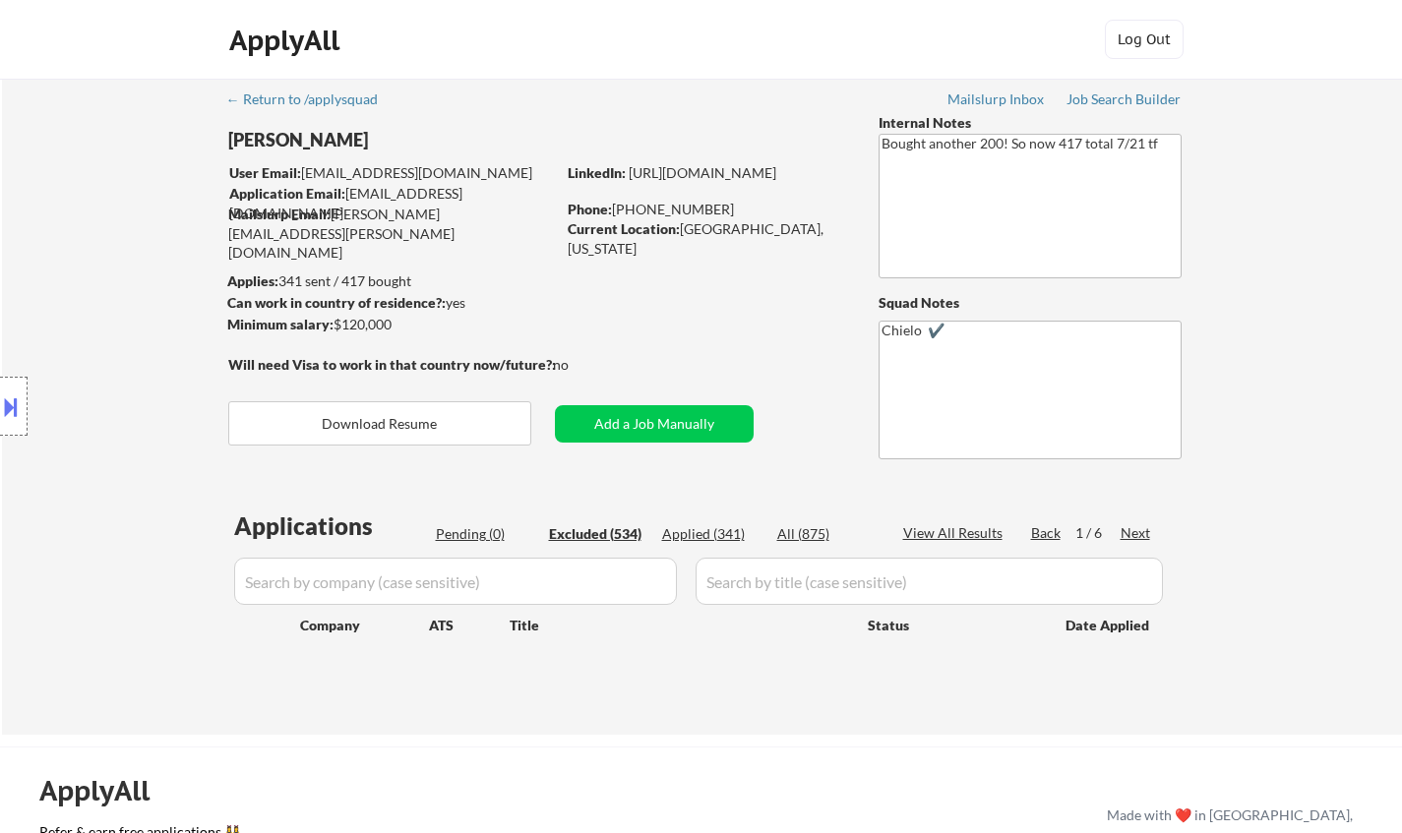
select select ""excluded__other_""
select select ""excluded__location_""
select select ""excluded__expired_""
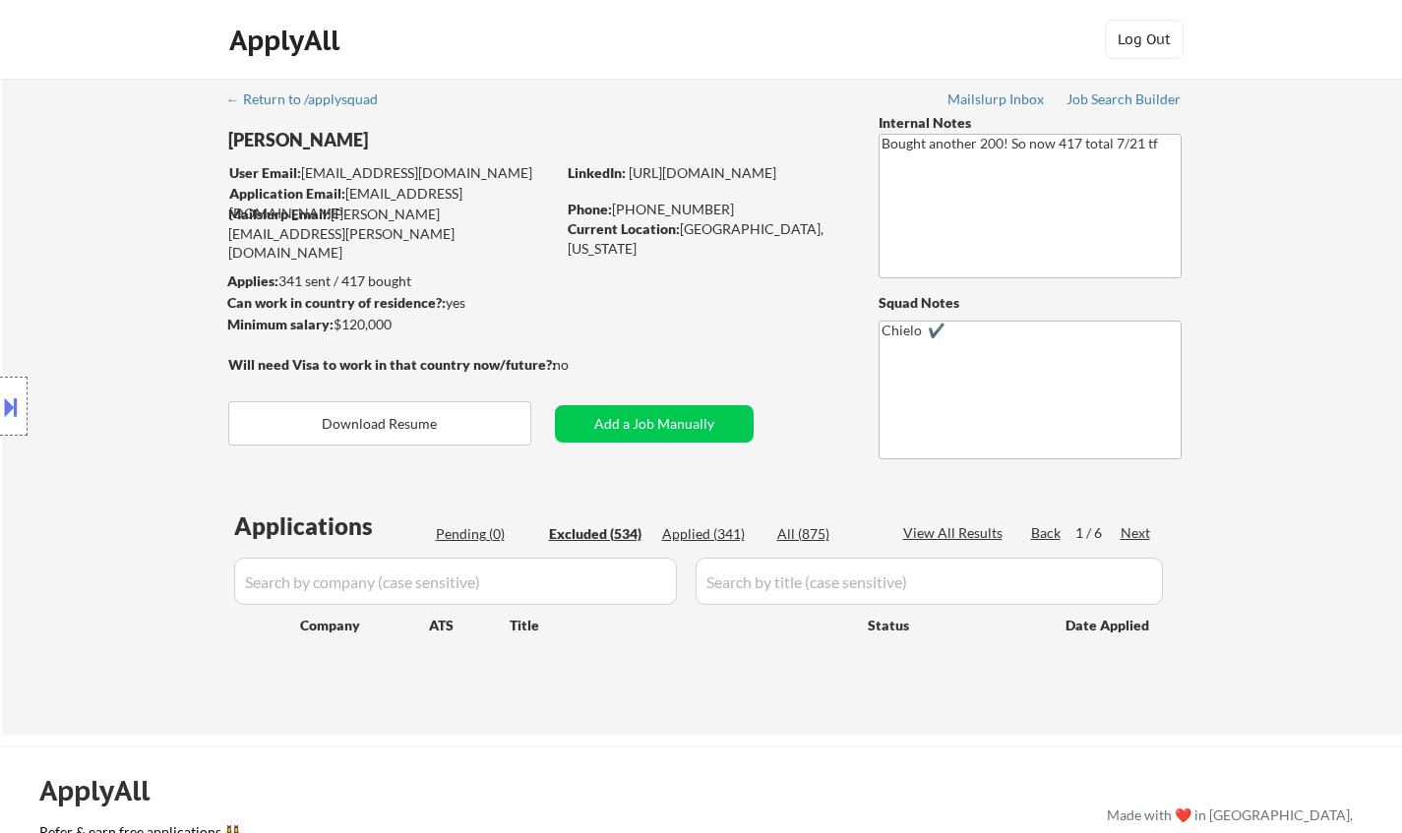
select select ""excluded""
select select ""excluded__location_""
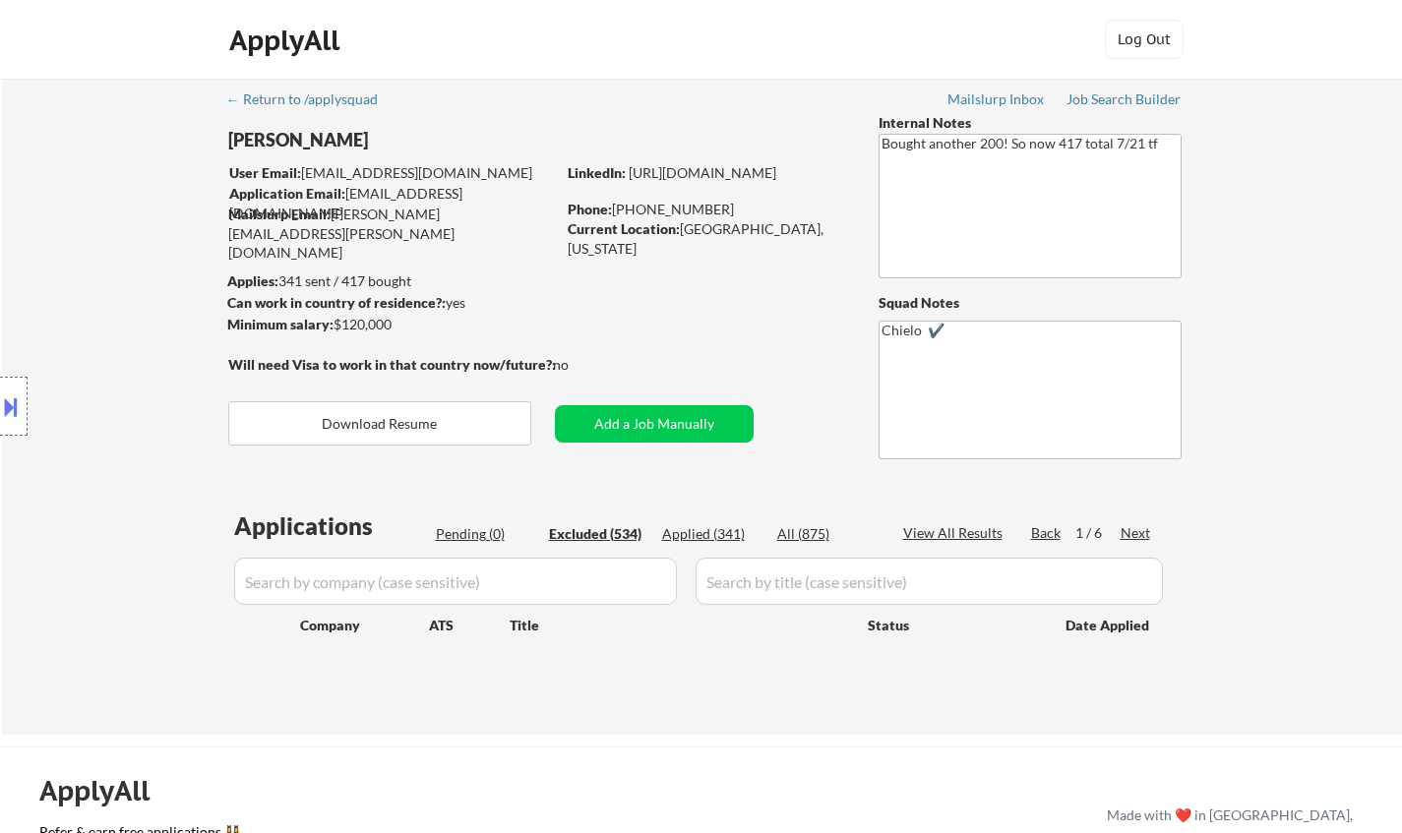
select select ""excluded__expired_""
select select ""excluded__other_""
select select ""excluded__location_""
select select ""excluded__salary_""
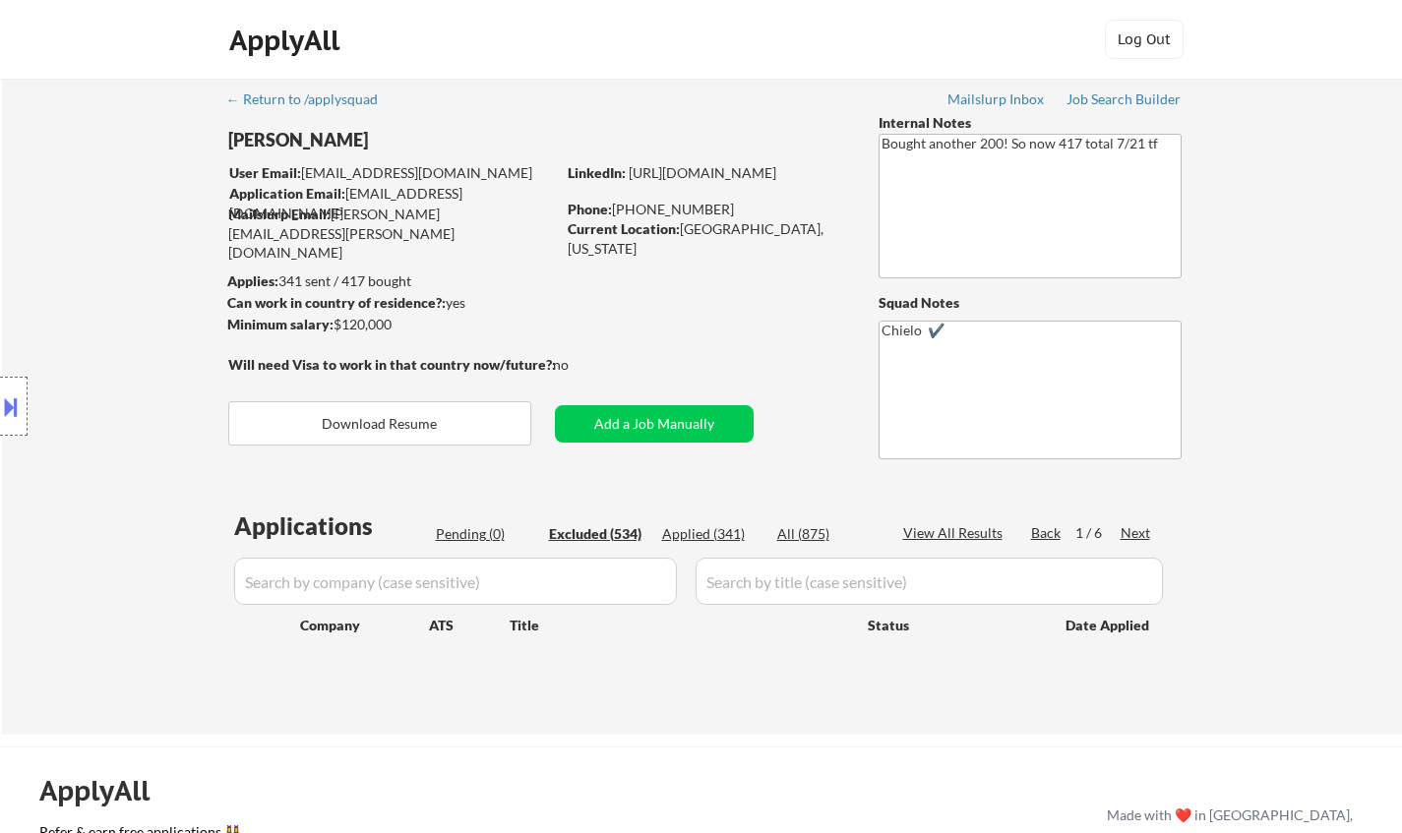
select select ""excluded__bad_match_""
select select ""excluded__expired_""
select select ""excluded__location_""
select select ""excluded__expired_""
select select ""excluded__location_""
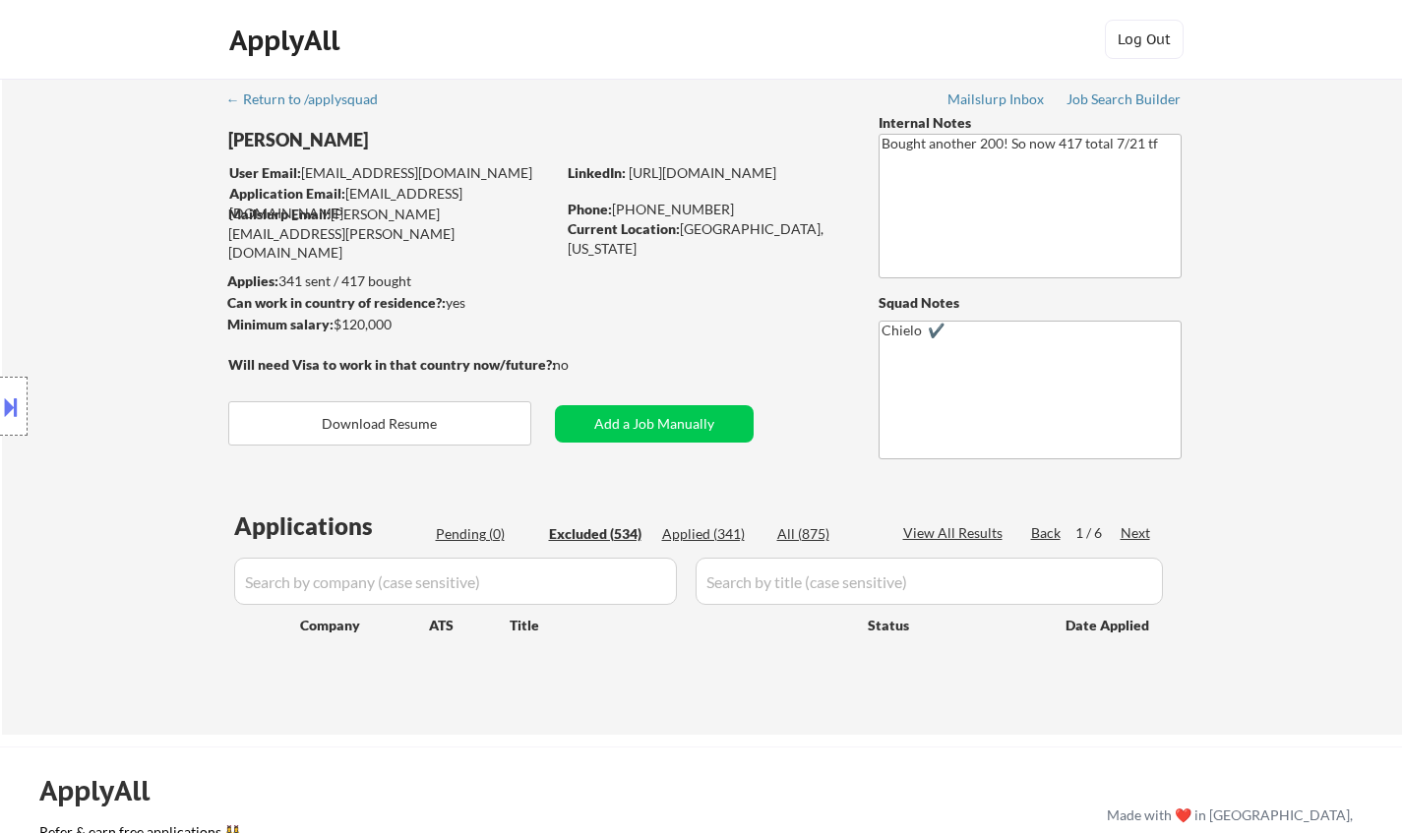
select select ""excluded__location_""
select select ""excluded__salary_""
select select ""excluded__bad_match_""
select select ""excluded__other_""
select select ""excluded__expired_""
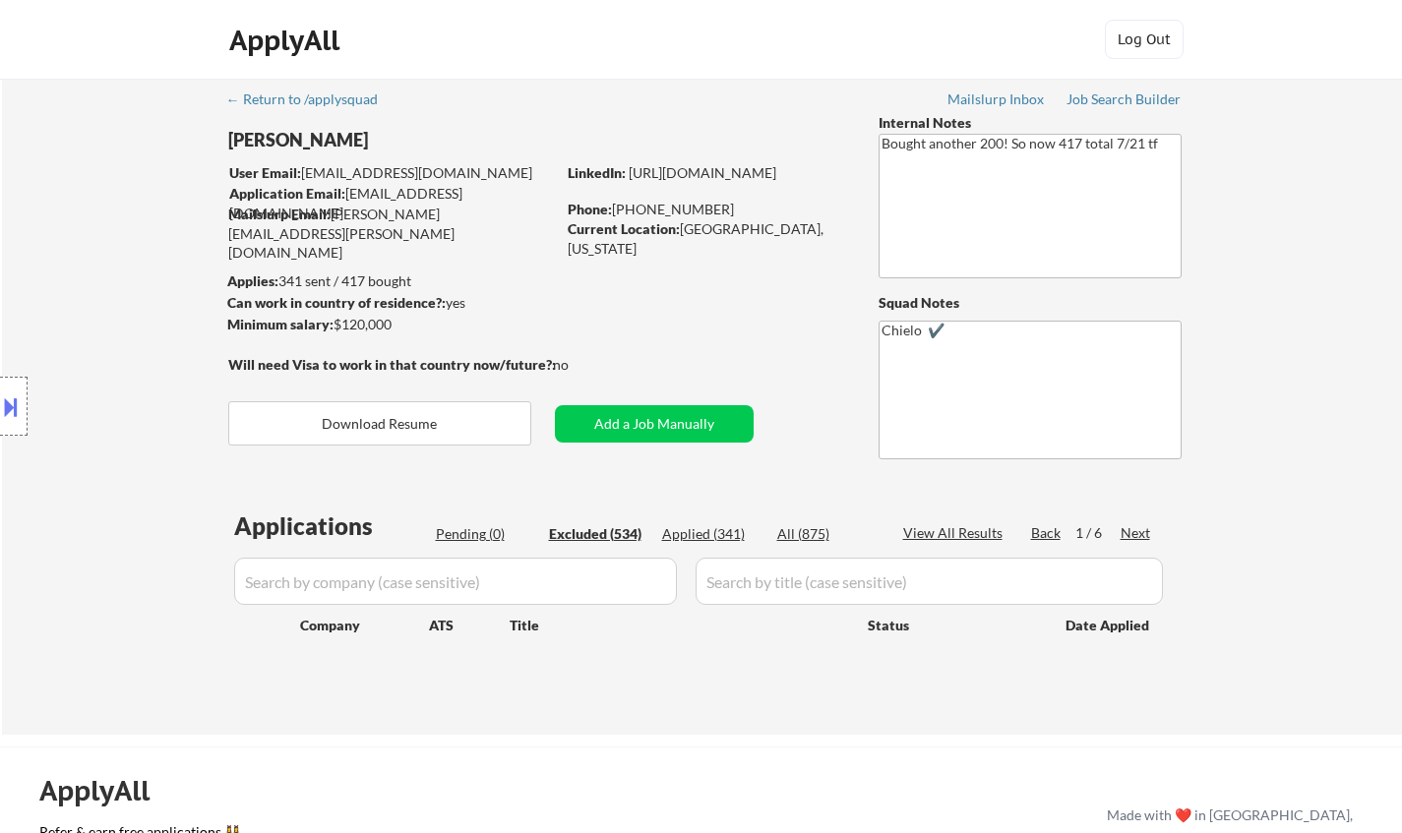
select select ""excluded""
select select ""excluded__salary_""
select select ""excluded__bad_match_""
select select ""excluded__expired_""
select select ""excluded__bad_match_""
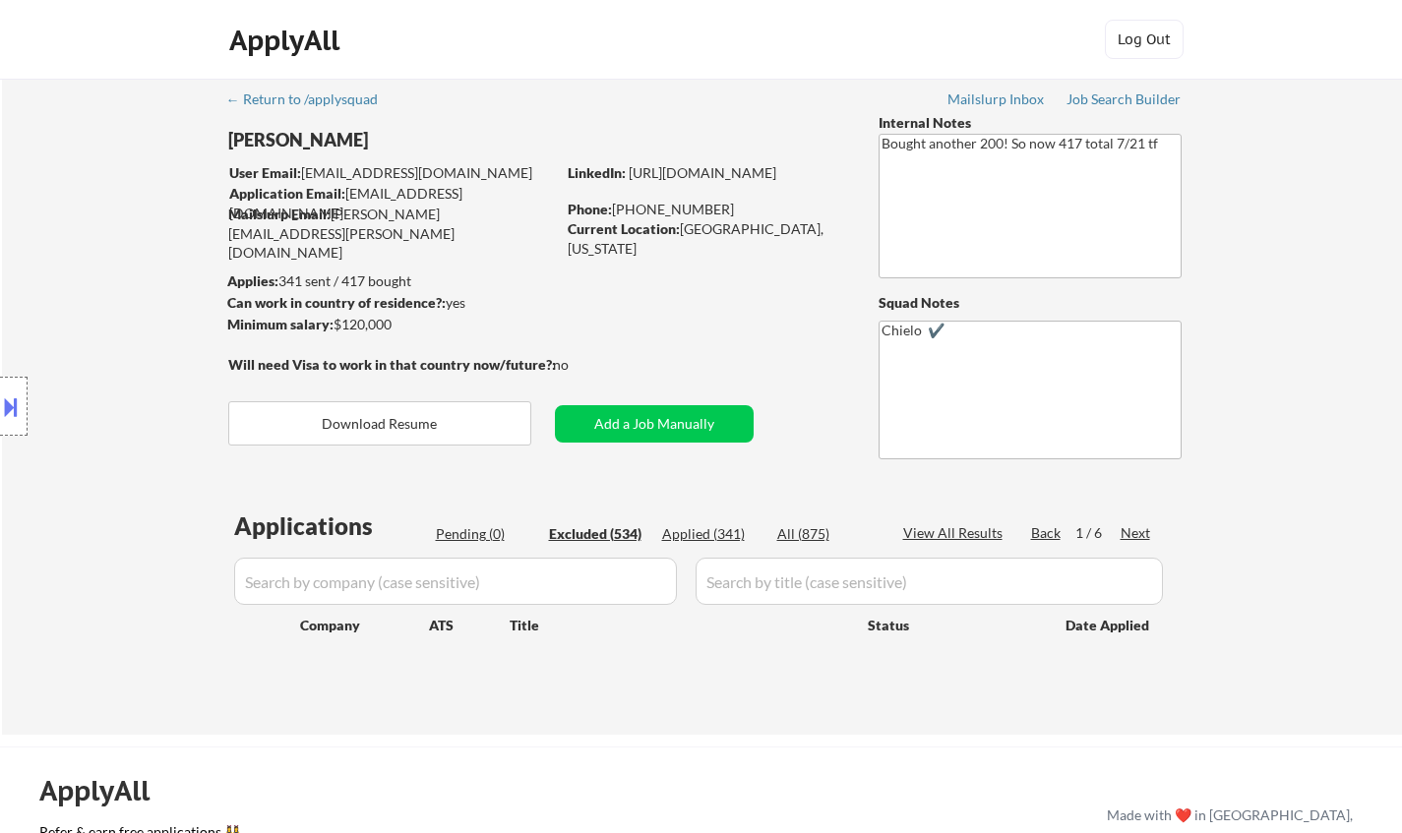
select select ""excluded""
select select ""excluded__bad_match_""
select select ""excluded__expired_""
select select ""excluded__salary_""
select select ""excluded__other_""
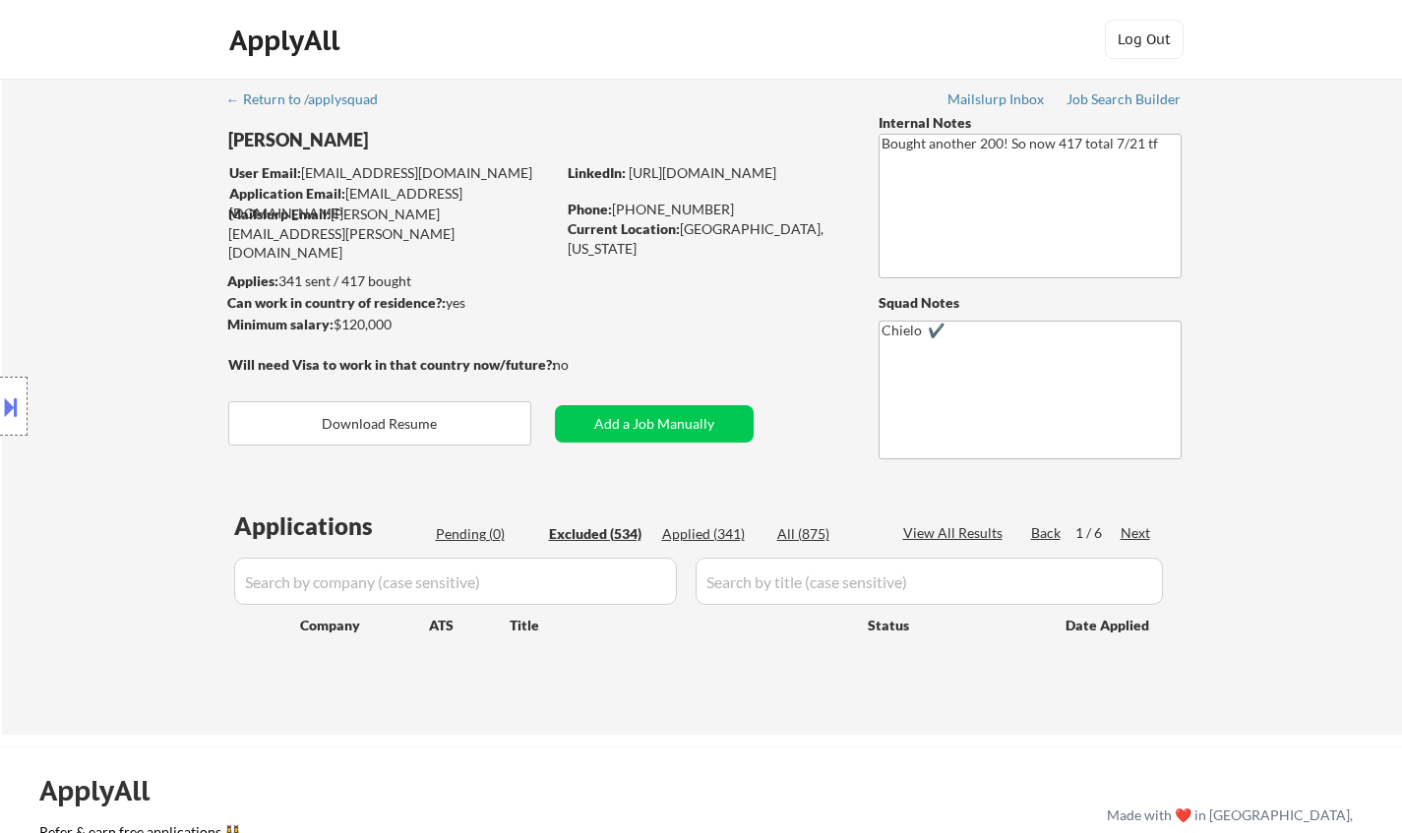
select select ""excluded""
select select ""excluded__expired_""
select select ""excluded__location_""
select select ""excluded__bad_match_""
select select ""excluded__location_""
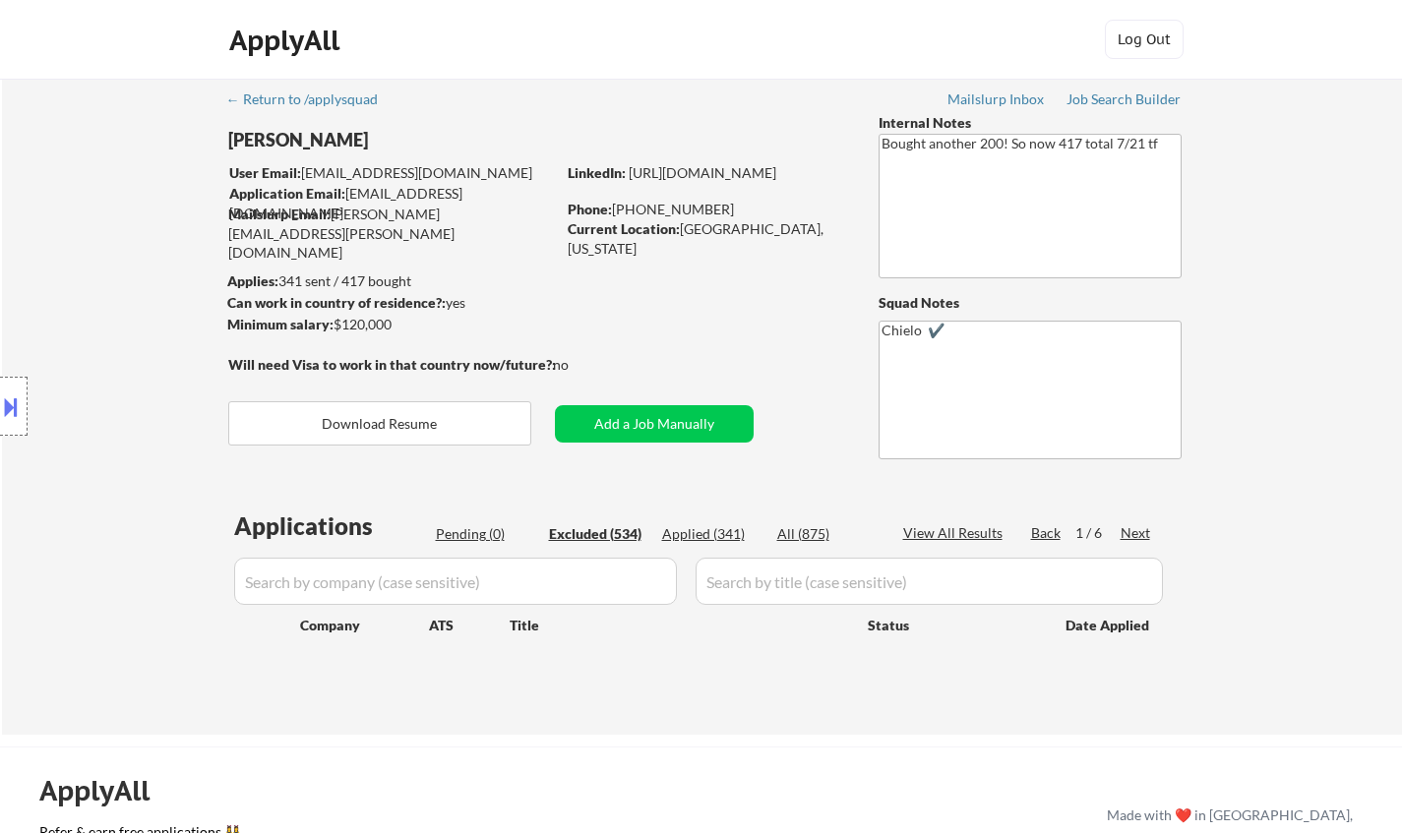
select select ""excluded""
select select ""excluded__expired_""
select select ""excluded__salary_""
select select ""excluded""
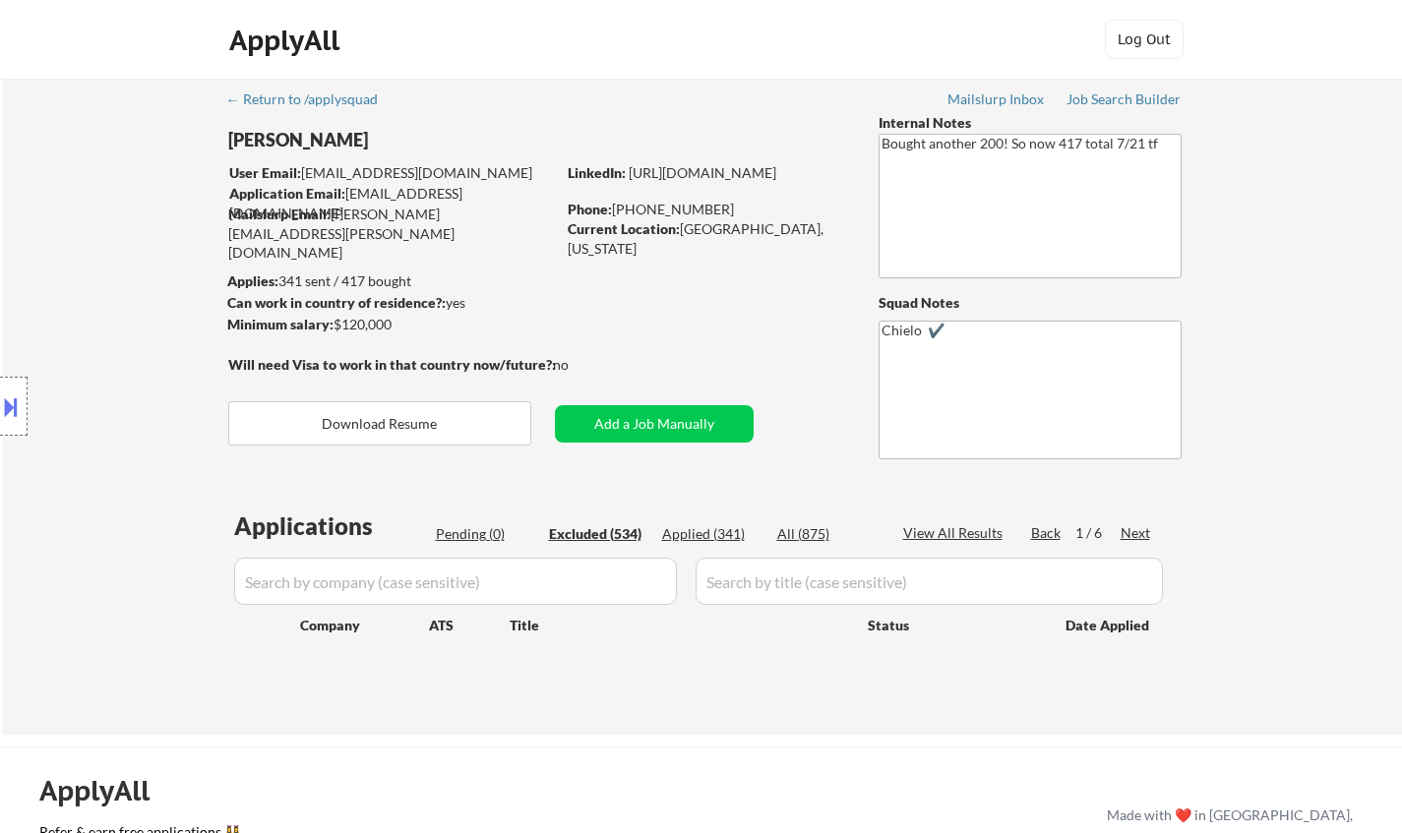
select select ""excluded__expired_""
select select ""excluded__location_""
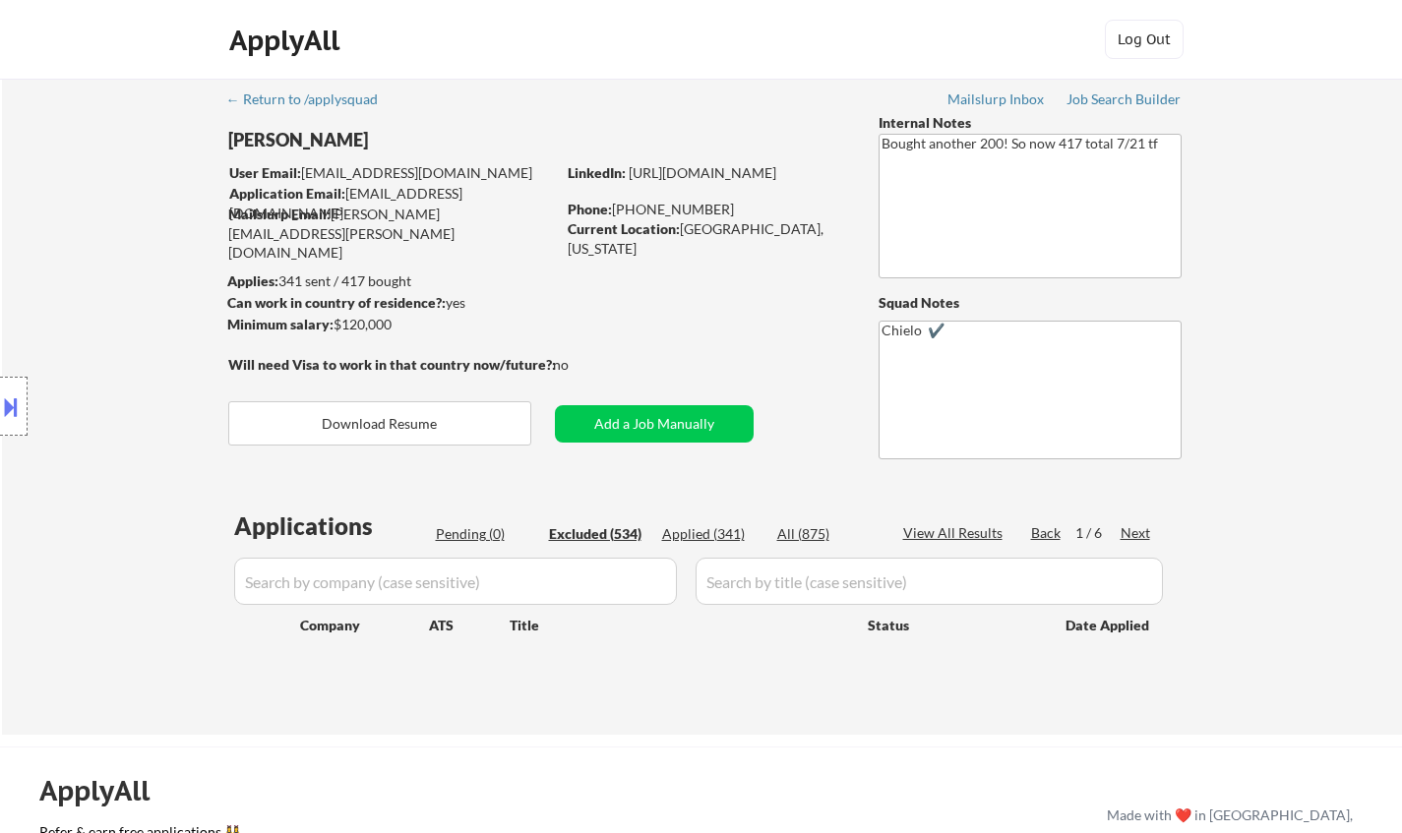
select select ""excluded__expired_""
select select ""excluded__bad_match_""
select select ""excluded""
select select ""excluded__expired_""
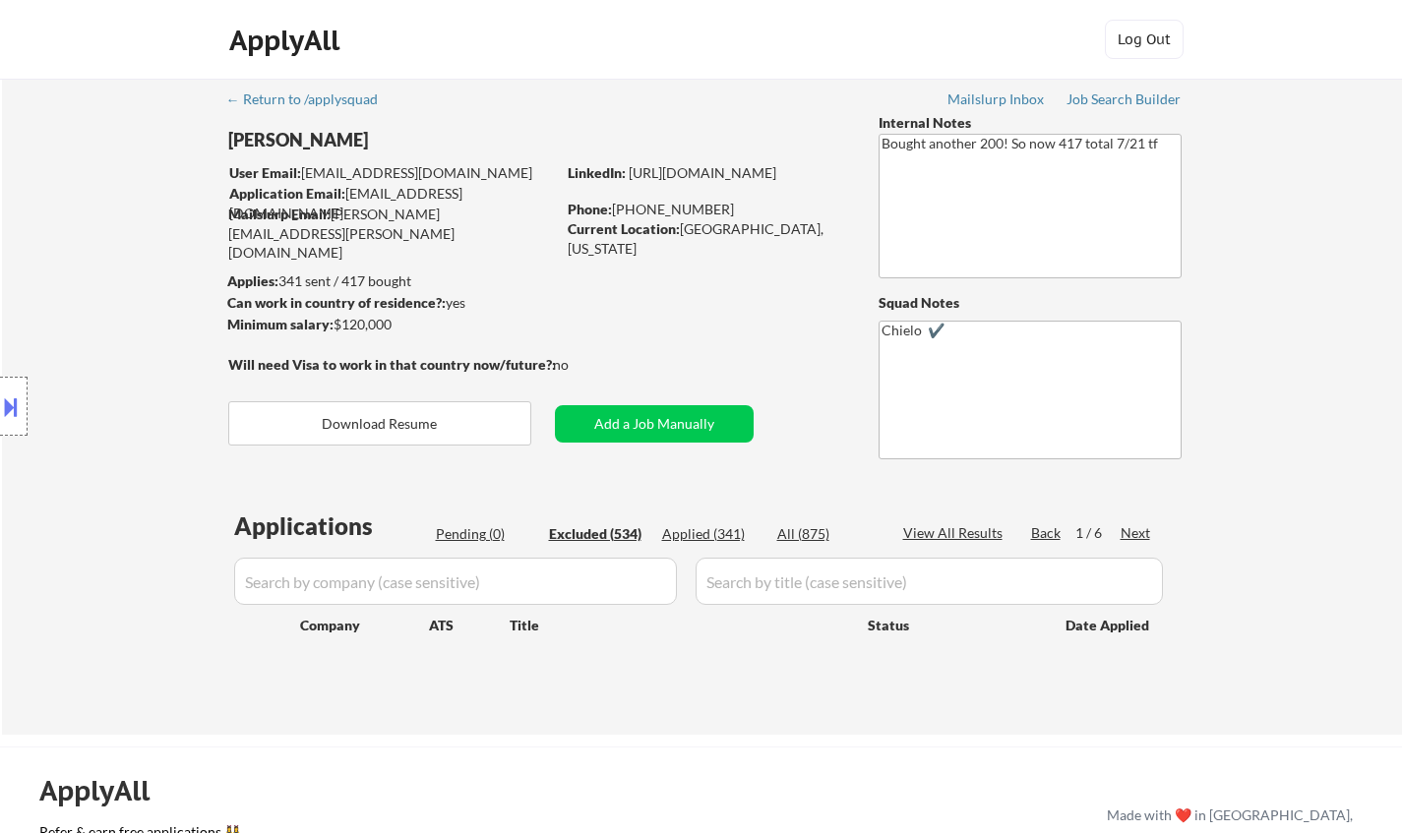
select select ""excluded__location_""
select select ""excluded__salary_""
select select ""excluded__expired_""
select select ""excluded__location_""
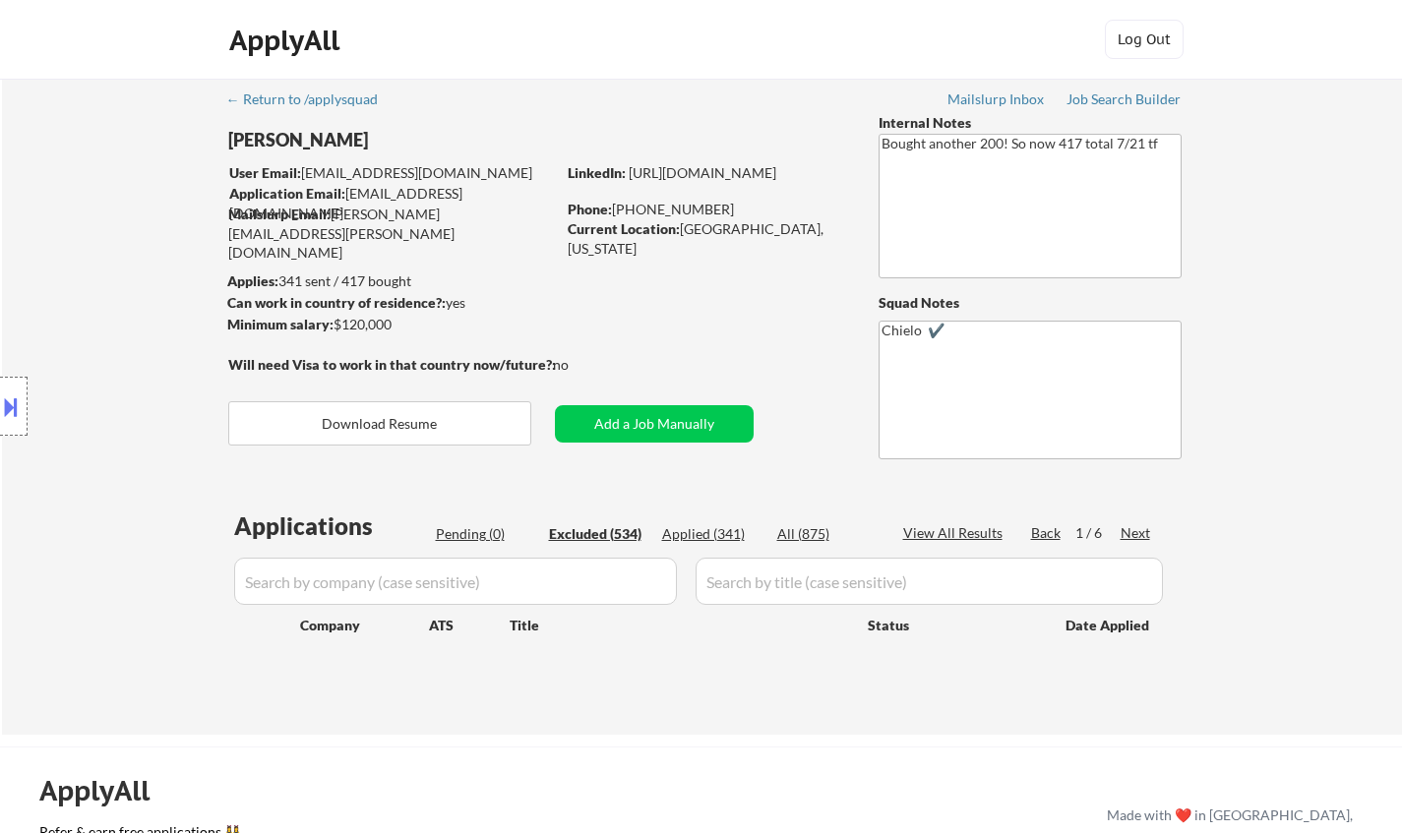
select select ""excluded""
select select ""excluded__other_""
select select ""excluded__location_""
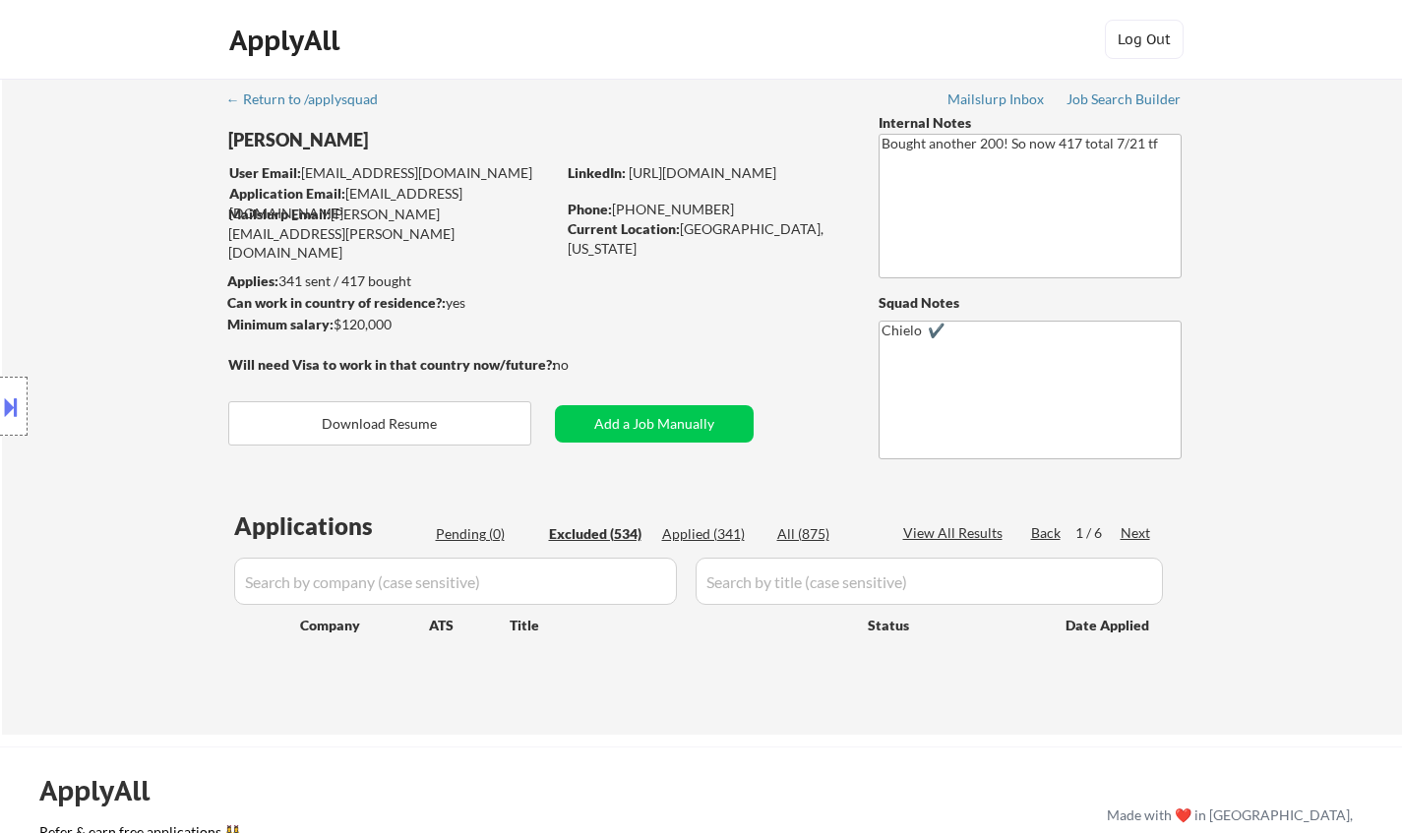
select select ""excluded__expired_""
select select ""excluded__location_""
select select ""excluded__expired_""
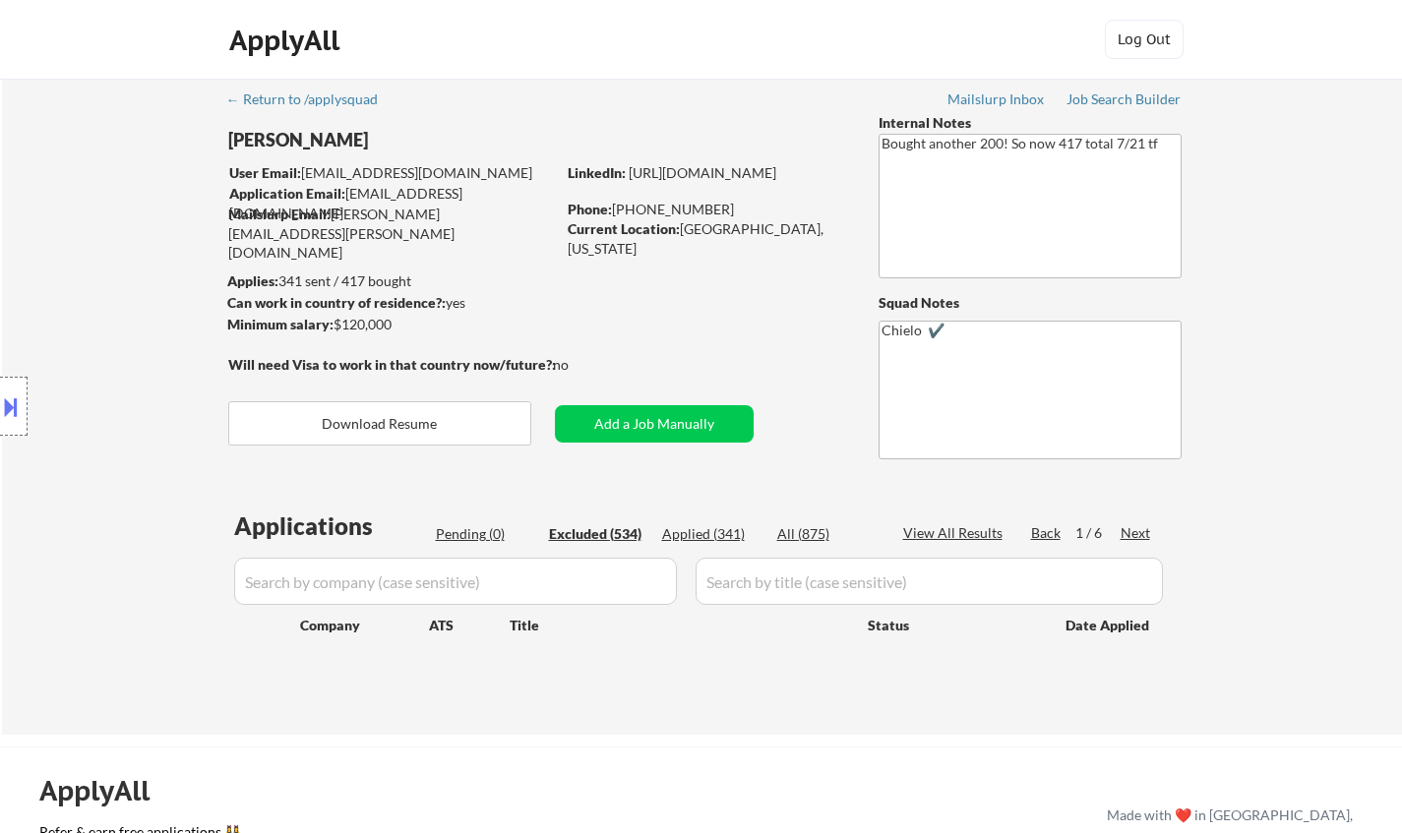
select select ""excluded""
select select ""excluded__bad_match_""
select select ""excluded__expired_""
select select ""excluded""
select select ""excluded__location_""
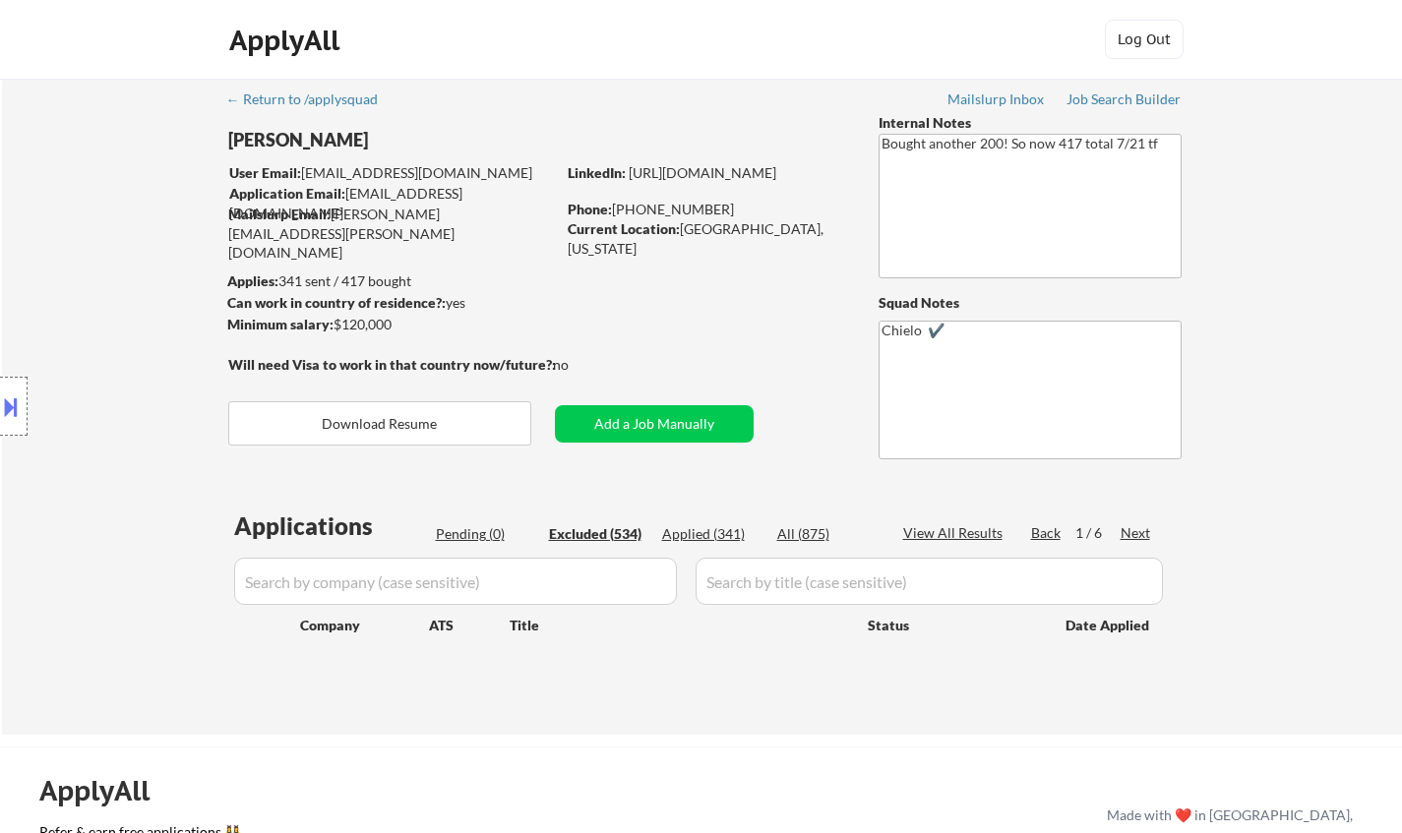
select select ""excluded__expired_""
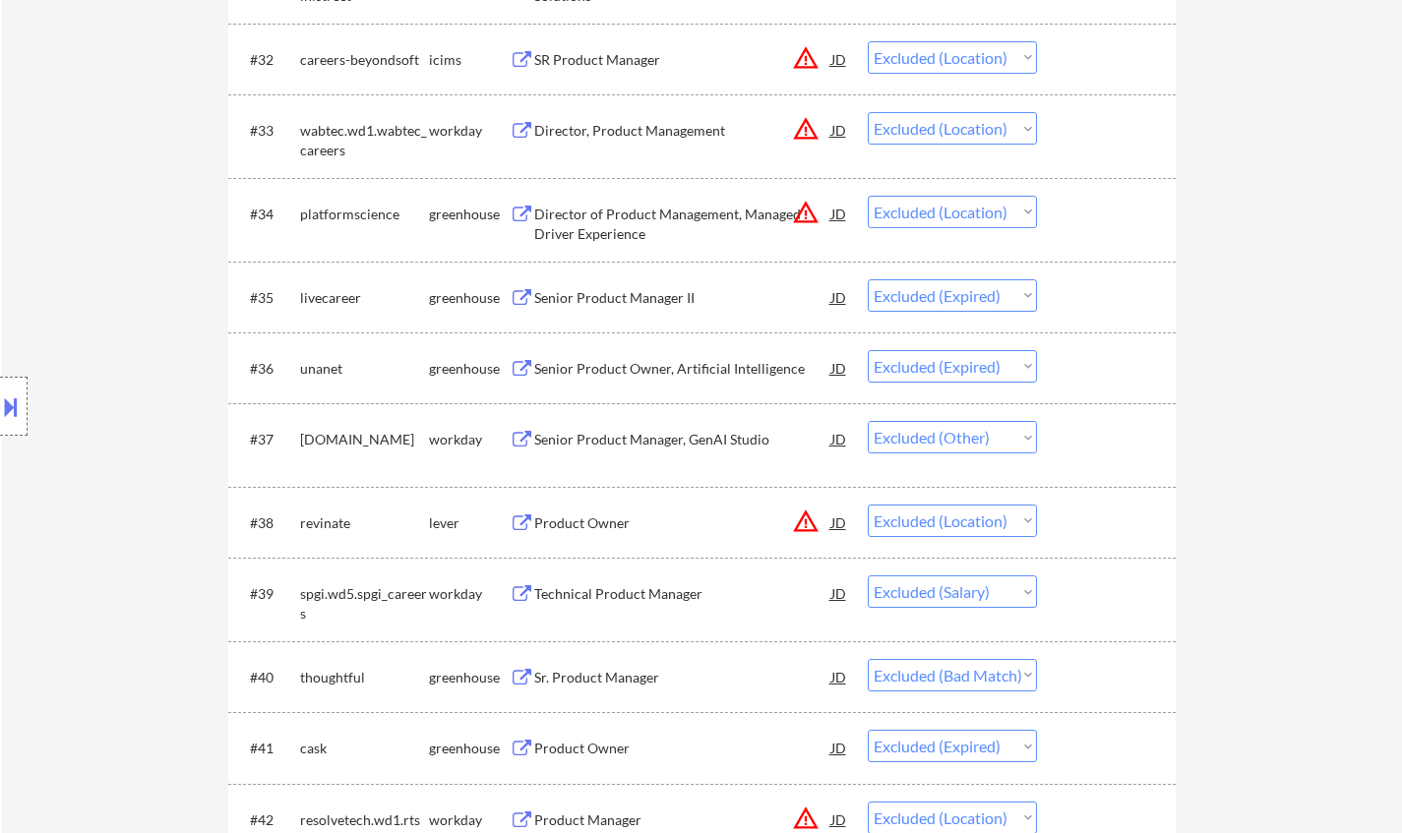
scroll to position [3149, 0]
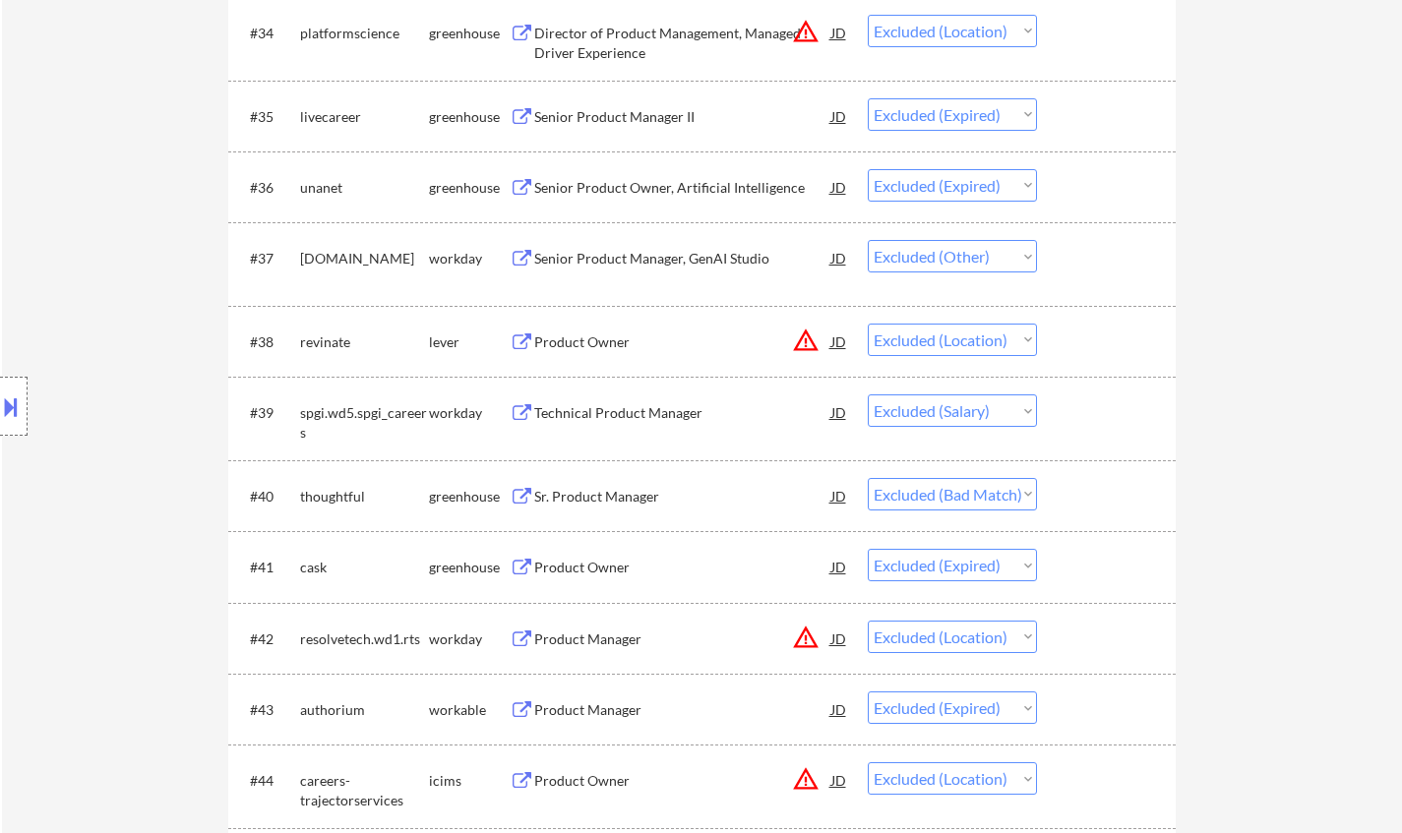
click at [575, 494] on div "Sr. Product Manager" at bounding box center [682, 497] width 297 height 20
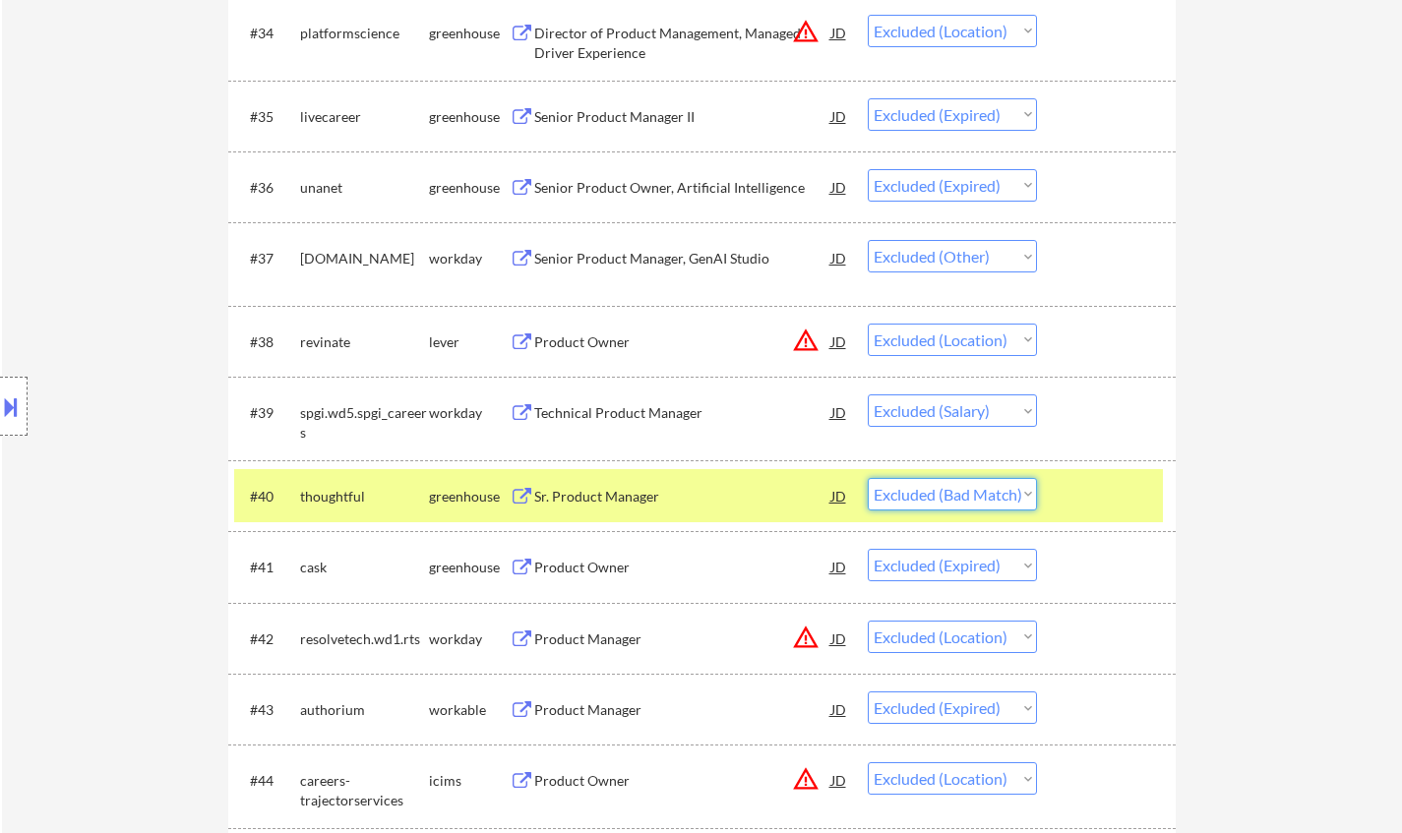
click at [983, 497] on select "Choose an option... Pending Applied Excluded (Questions) Excluded (Expired) Exc…" at bounding box center [952, 494] width 169 height 32
select select ""excluded__expired_""
click at [868, 478] on select "Choose an option... Pending Applied Excluded (Questions) Excluded (Expired) Exc…" at bounding box center [952, 494] width 169 height 32
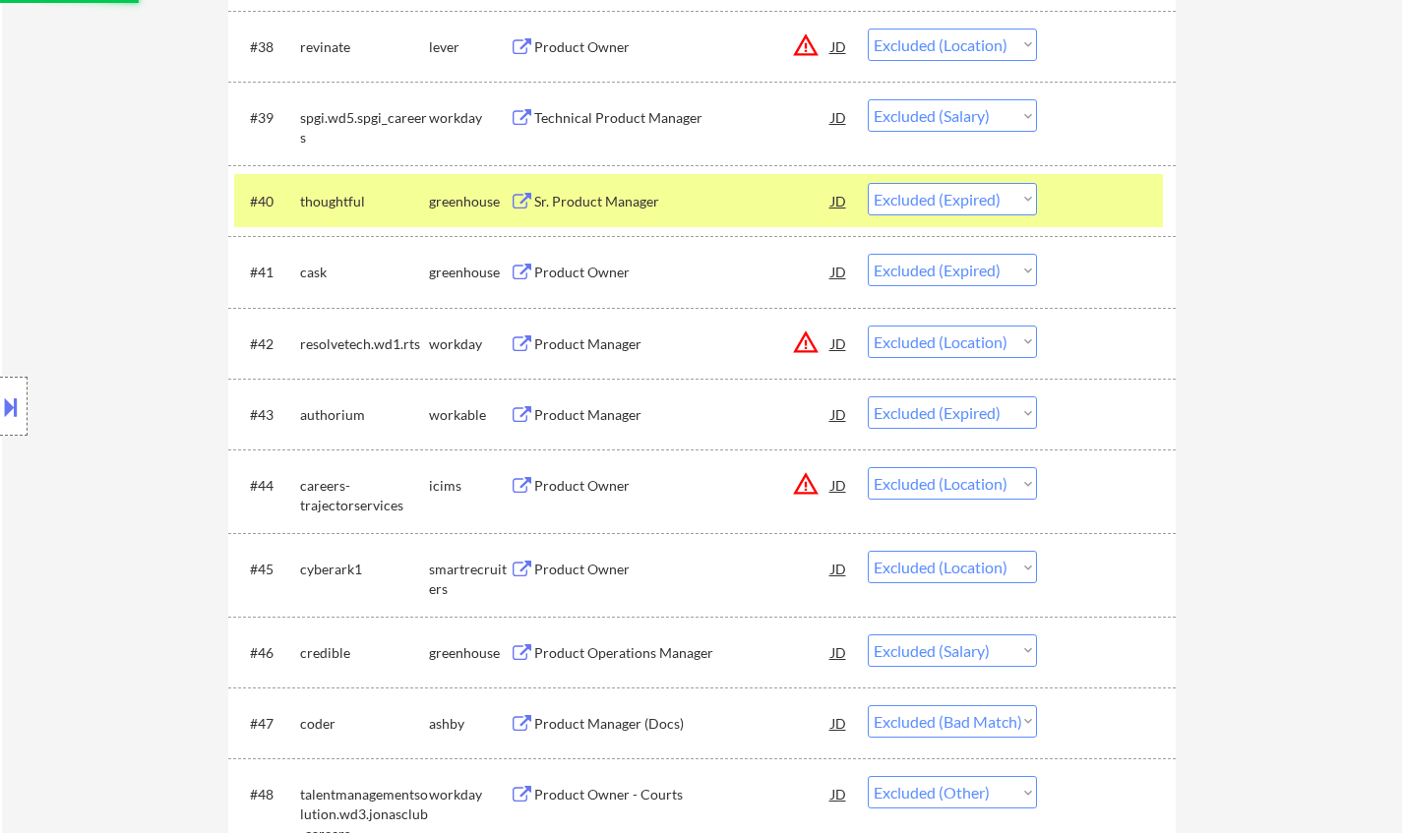
scroll to position [3739, 0]
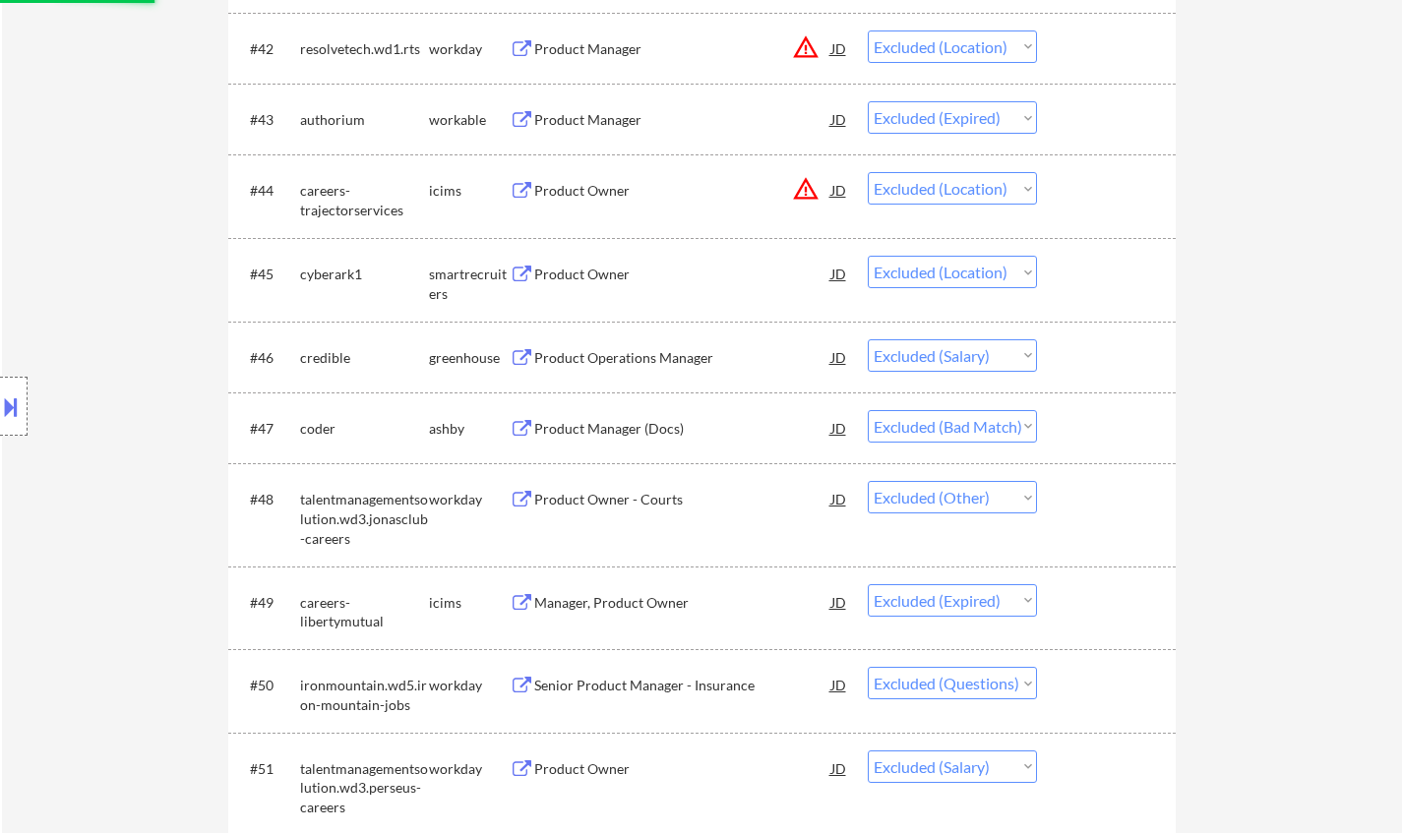
click at [585, 432] on div "Product Manager (Docs)" at bounding box center [682, 429] width 297 height 20
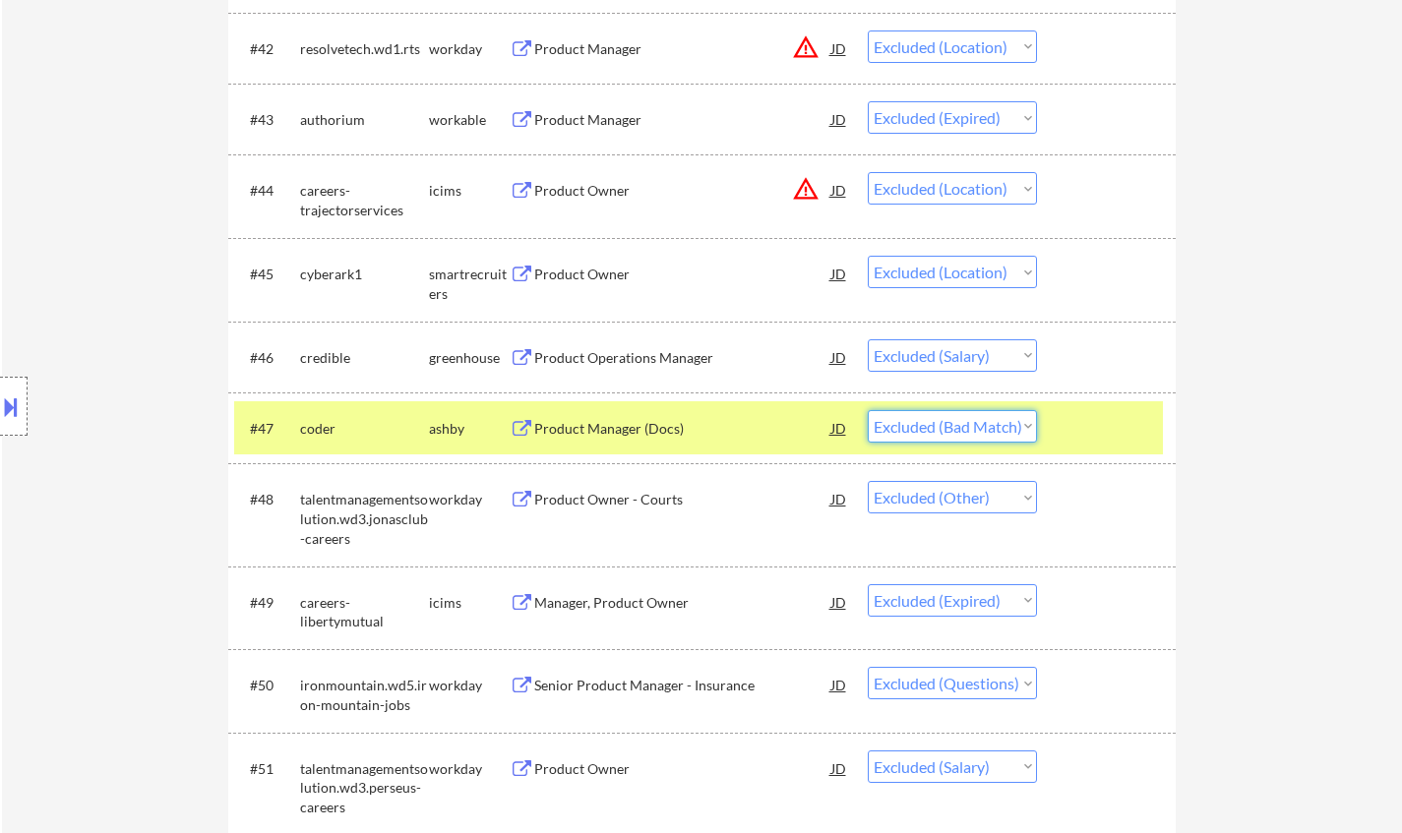
click at [975, 427] on select "Choose an option... Pending Applied Excluded (Questions) Excluded (Expired) Exc…" at bounding box center [952, 426] width 169 height 32
click at [868, 410] on select "Choose an option... Pending Applied Excluded (Questions) Excluded (Expired) Exc…" at bounding box center [952, 426] width 169 height 32
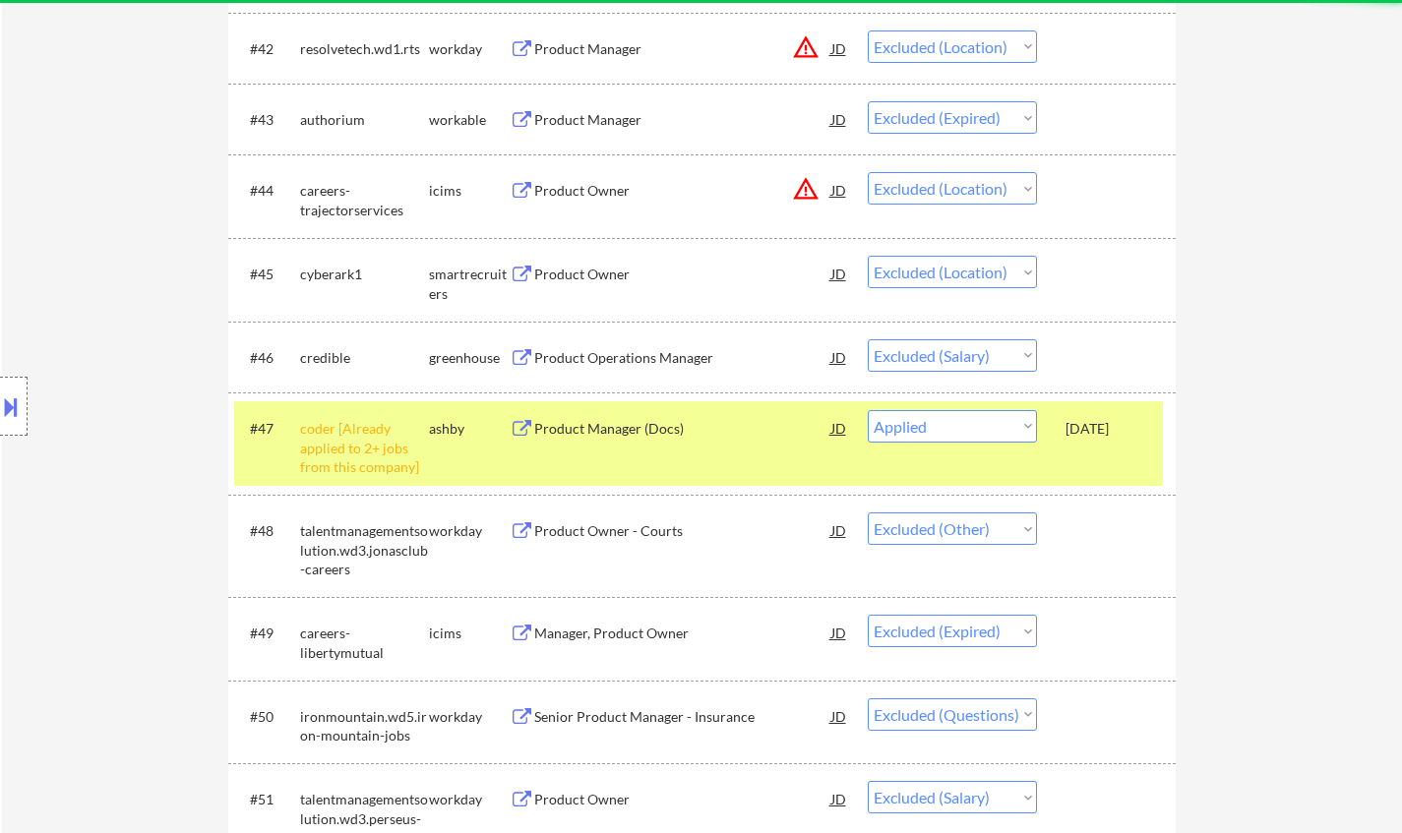
select select ""excluded__other_""
select select ""excluded__expired_""
select select ""excluded""
select select ""excluded__salary_""
select select ""excluded__bad_match_""
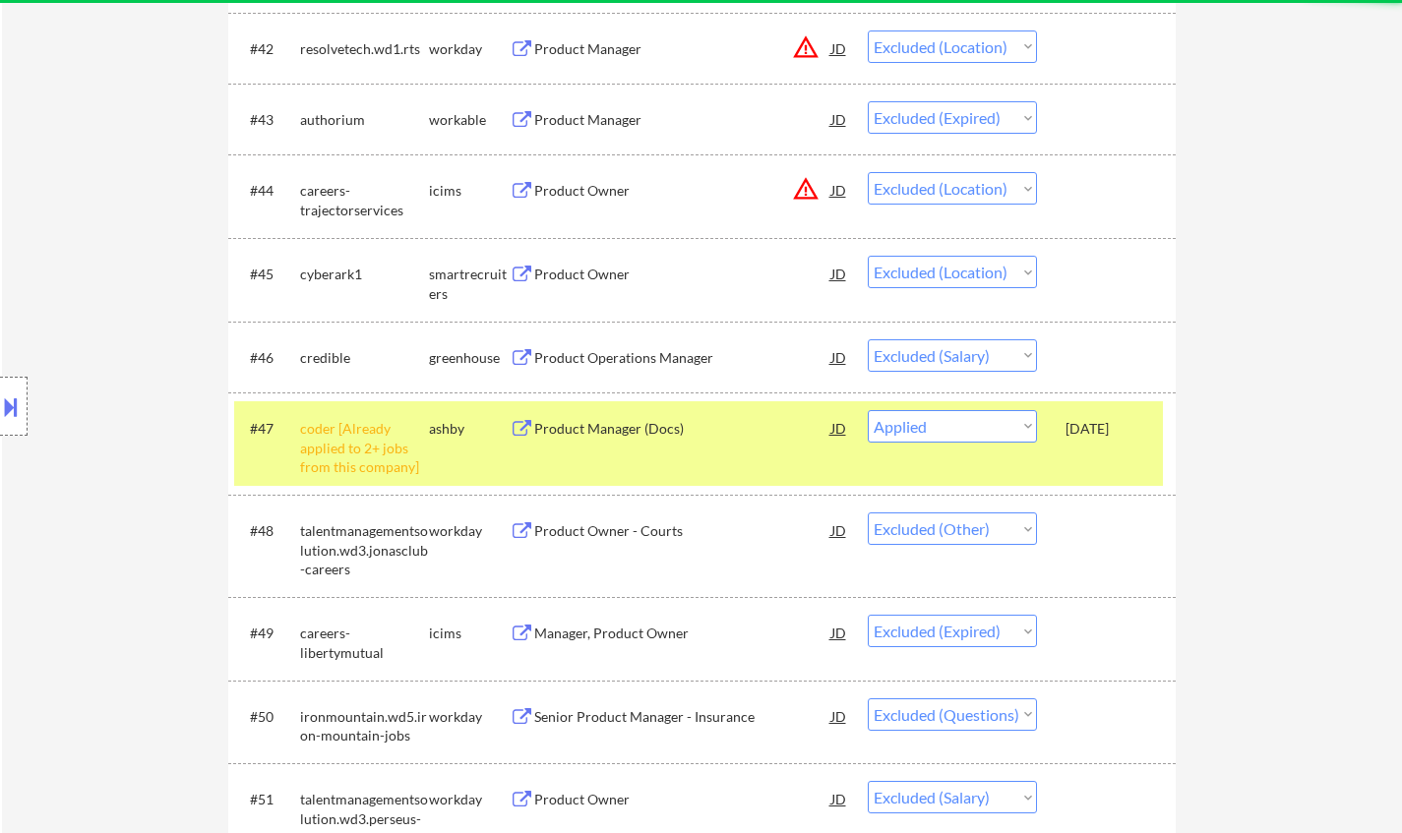
select select ""excluded__expired_""
select select ""excluded__bad_match_""
select select ""excluded""
select select ""excluded__bad_match_""
select select ""excluded__expired_""
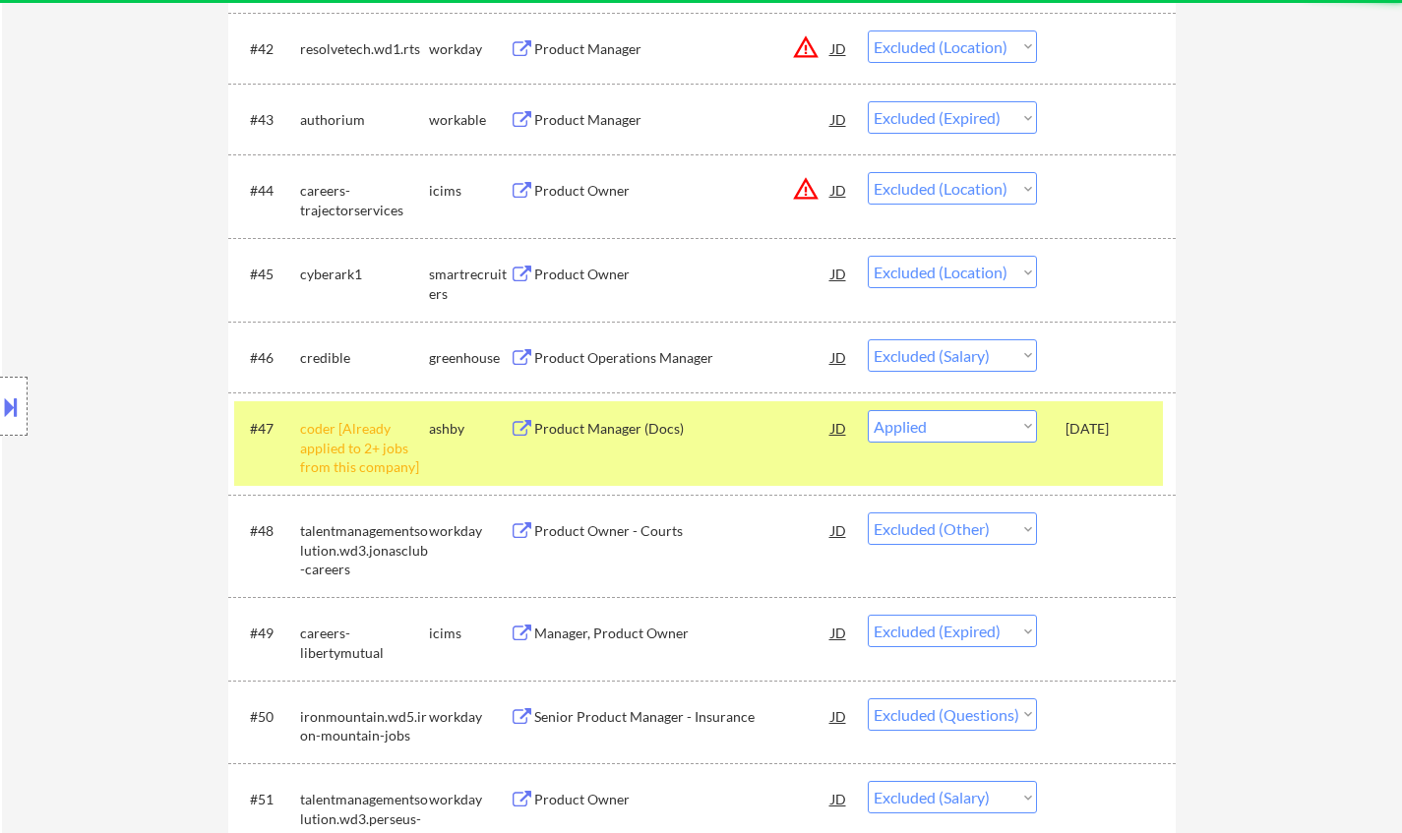
select select ""excluded__salary_""
select select ""excluded__other_""
select select ""excluded""
select select ""excluded__expired_""
select select ""excluded__location_""
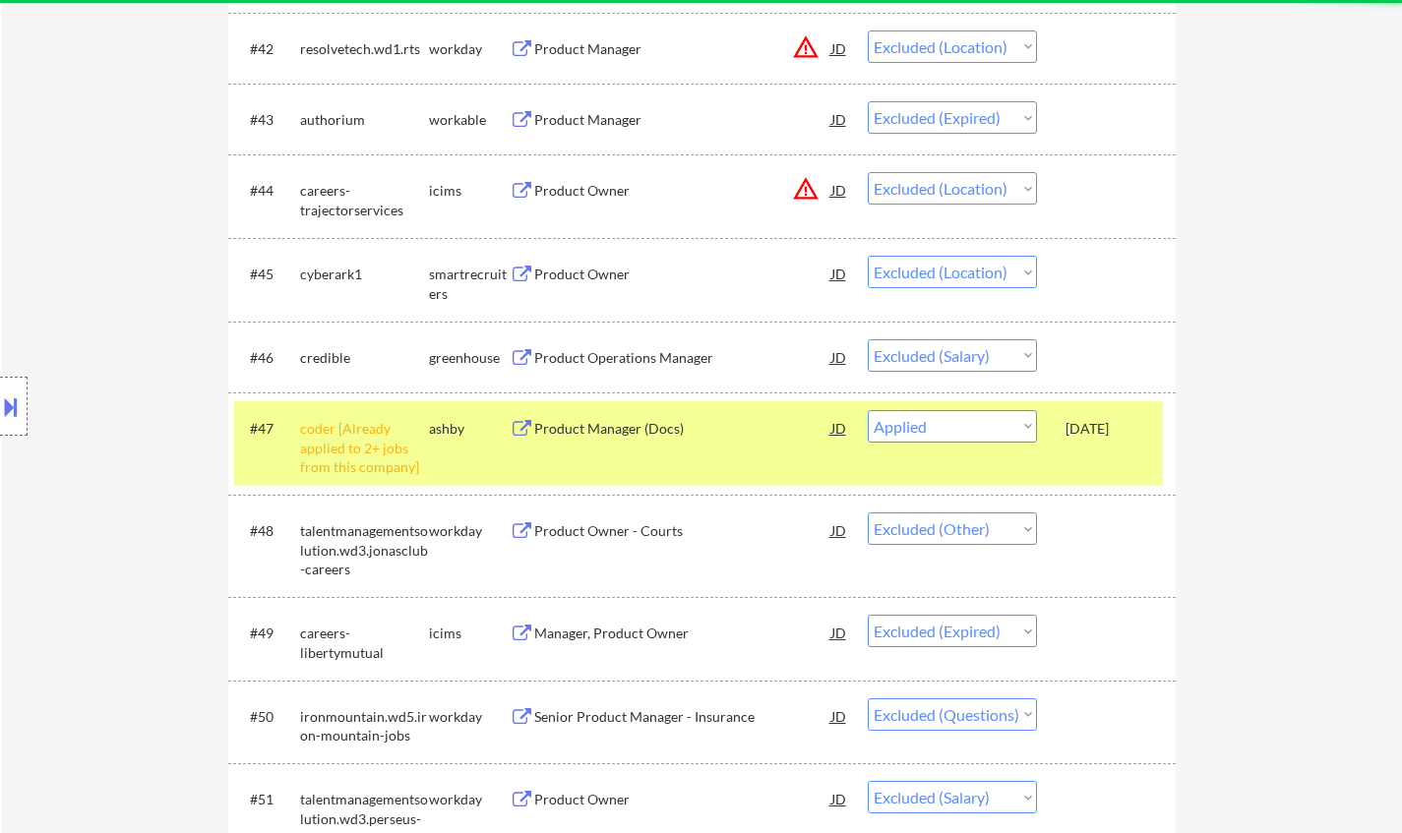
select select ""excluded__bad_match_""
select select ""excluded__location_""
select select ""excluded""
select select ""excluded__expired_""
select select ""excluded__salary_""
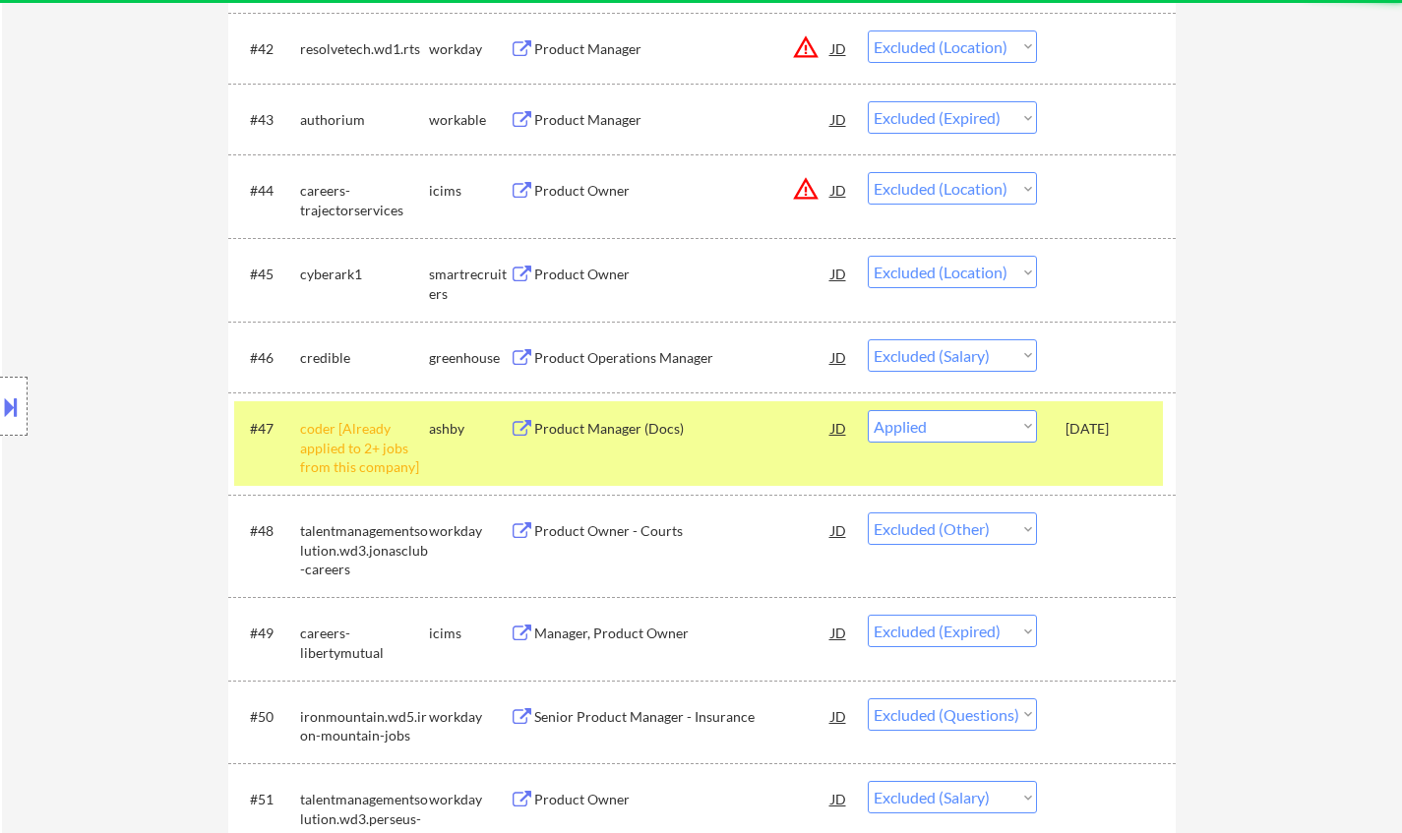
select select ""excluded""
select select ""excluded__expired_""
select select ""excluded__location_""
select select ""excluded__expired_""
select select ""excluded__bad_match_""
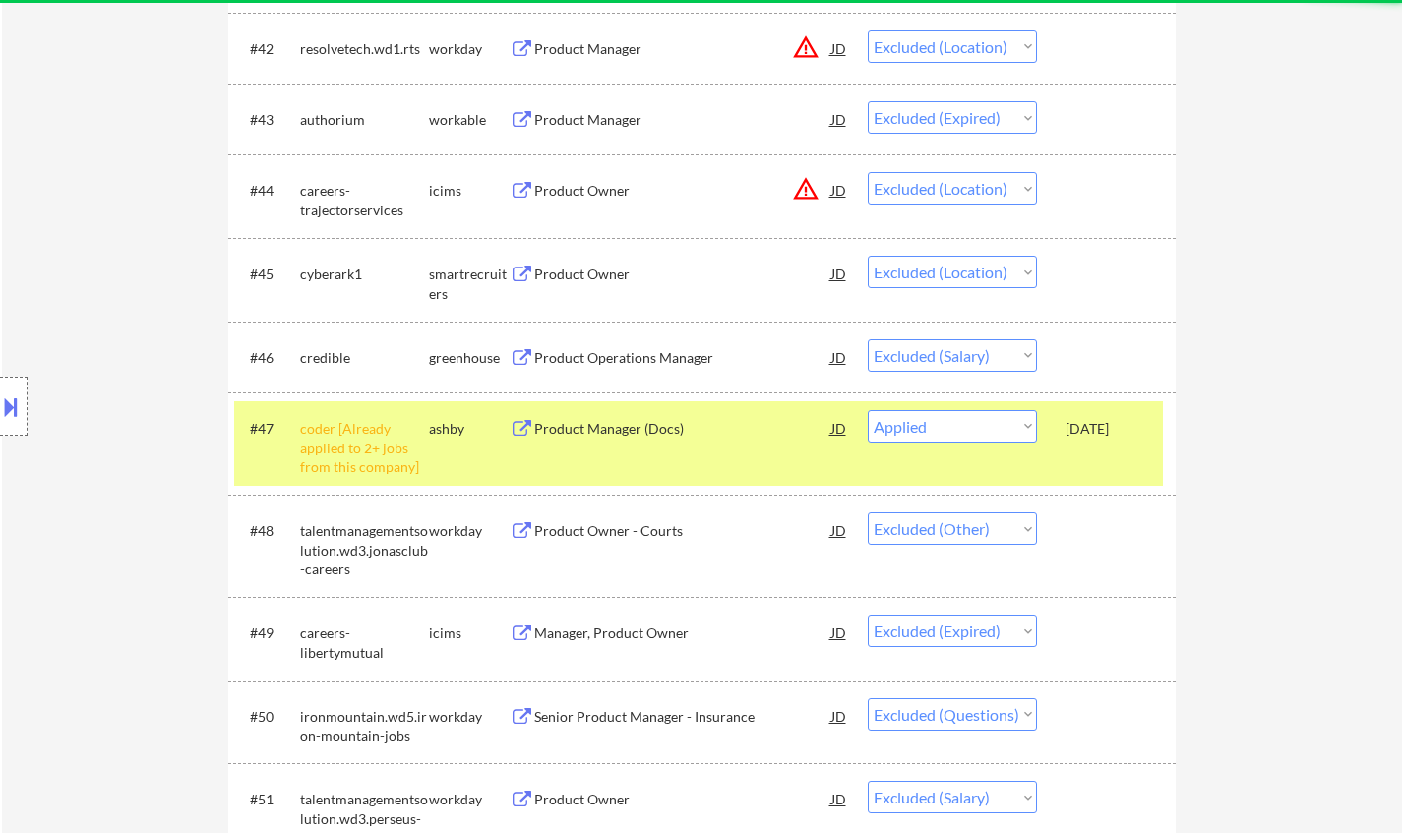
select select ""excluded""
select select ""excluded__expired_""
select select ""excluded__location_""
select select ""excluded__salary_""
select select ""excluded__expired_""
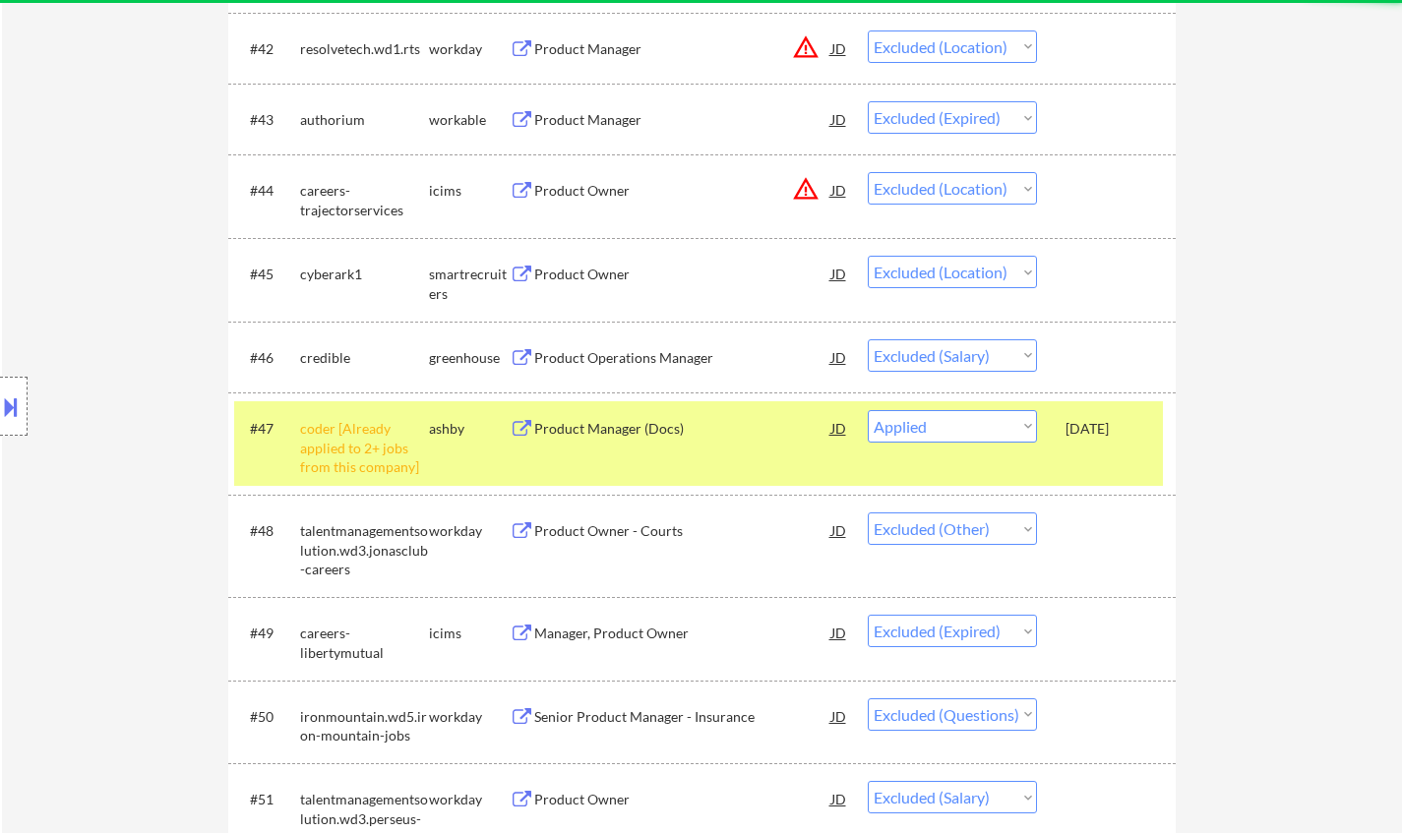
select select ""excluded__location_""
select select ""excluded""
select select ""excluded__other_""
select select ""excluded__location_""
select select ""excluded__expired_""
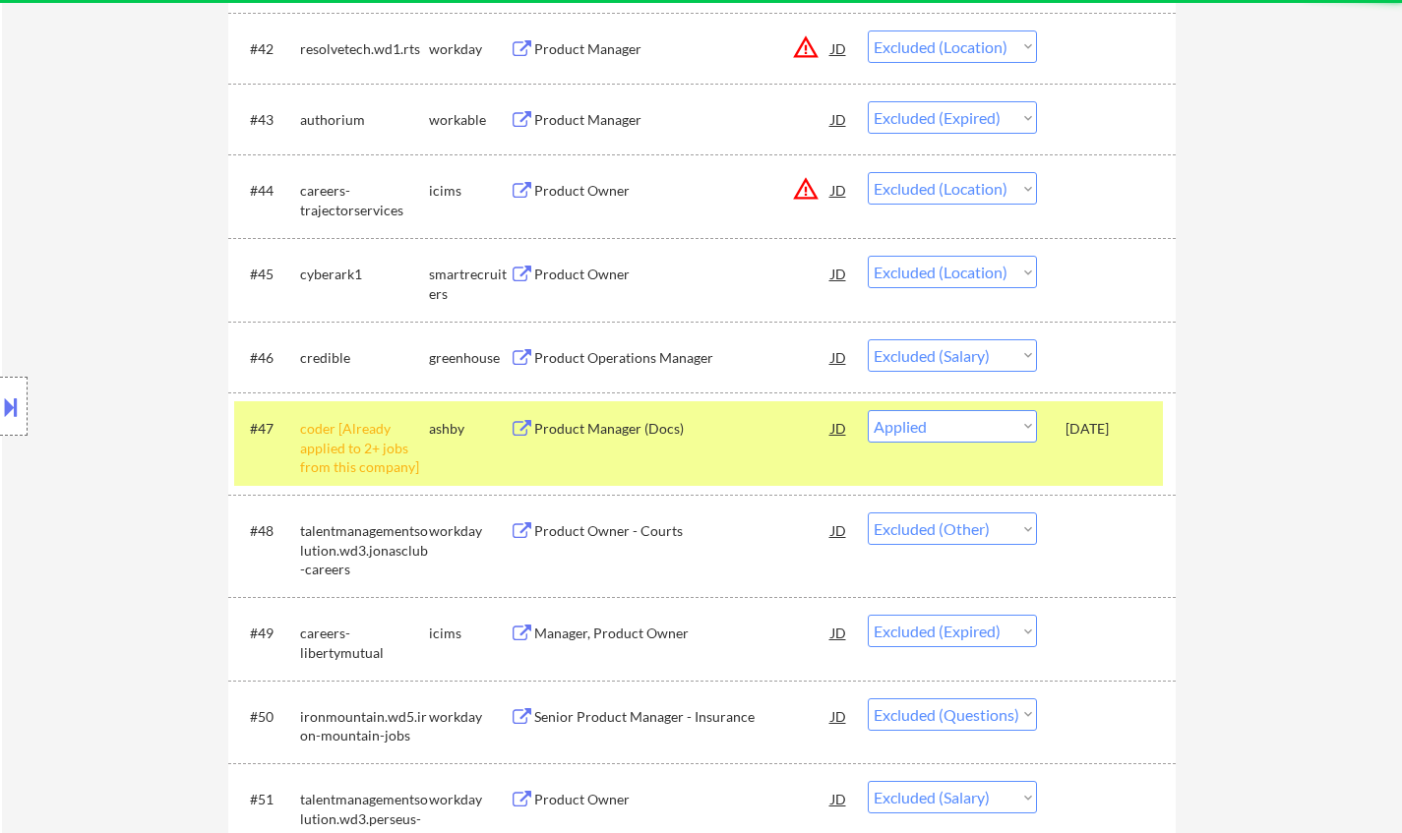
select select ""excluded__location_""
select select ""excluded__expired_""
select select ""excluded""
select select ""excluded__bad_match_""
select select ""excluded__expired_""
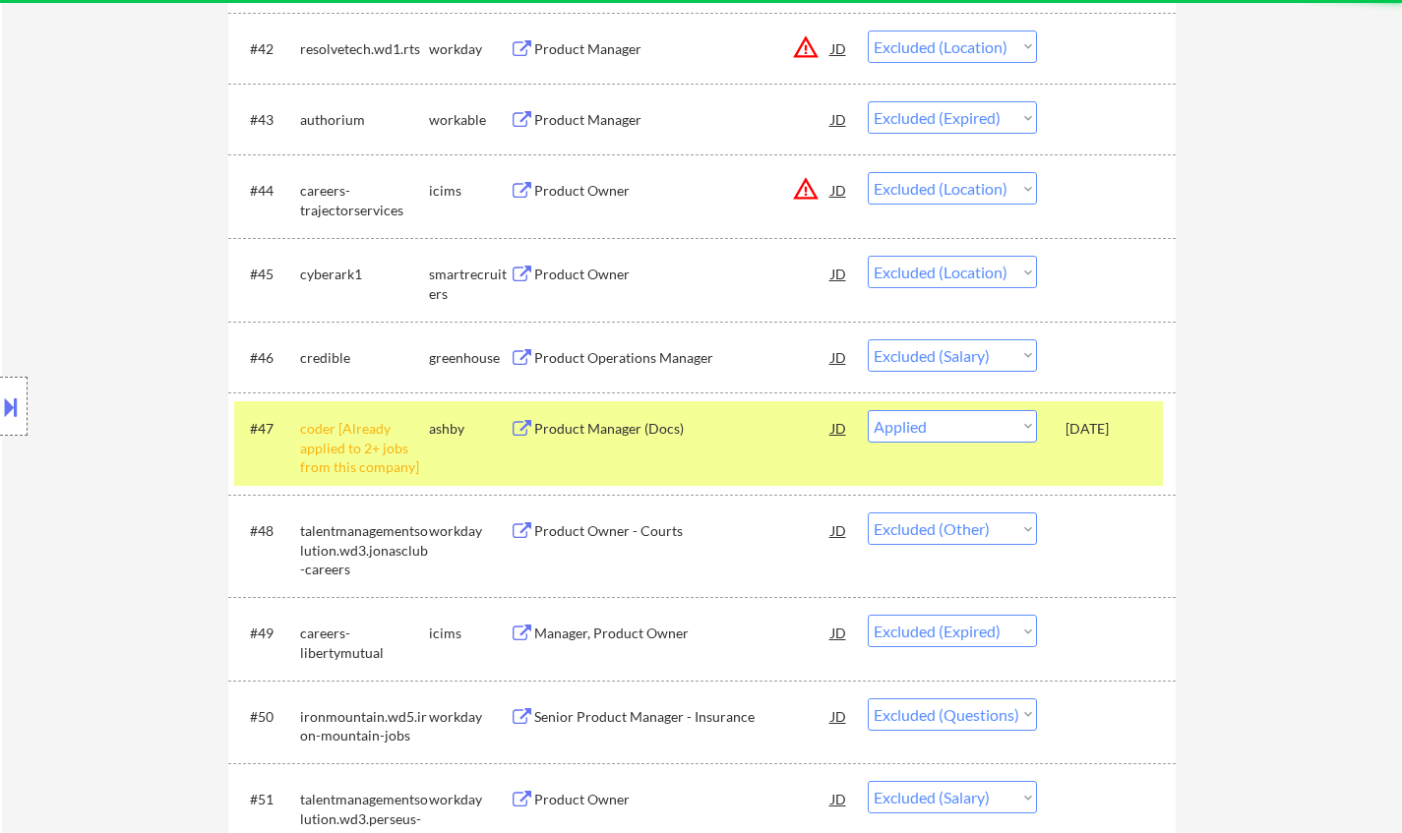
select select ""excluded""
select select ""excluded__location_""
select select ""excluded__expired_""
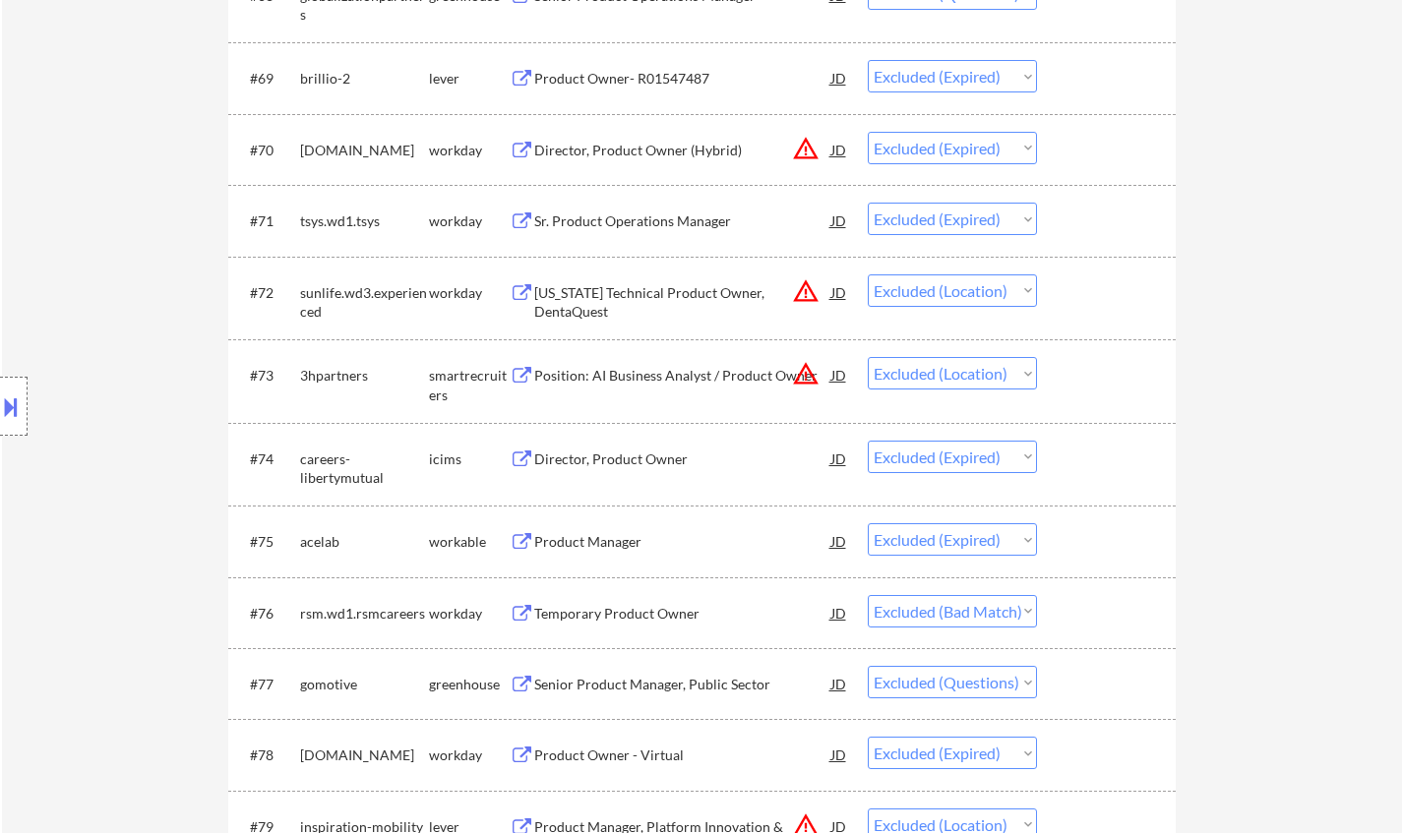
scroll to position [6101, 0]
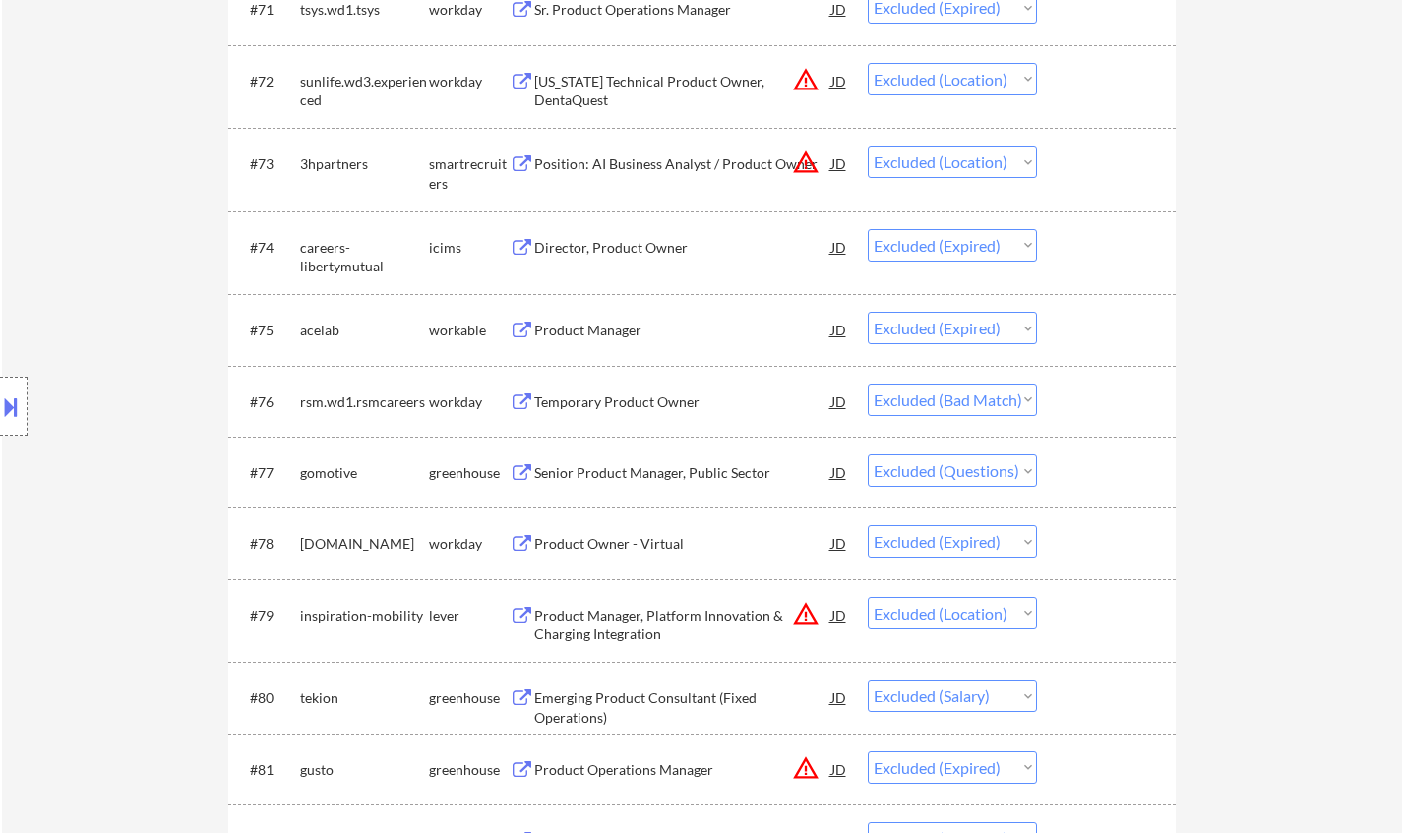
drag, startPoint x: 961, startPoint y: 391, endPoint x: 984, endPoint y: 403, distance: 26.0
click at [961, 391] on select "Choose an option... Pending Applied Excluded (Questions) Excluded (Expired) Exc…" at bounding box center [952, 400] width 169 height 32
select select ""excluded__other_""
click at [868, 384] on select "Choose an option... Pending Applied Excluded (Questions) Excluded (Expired) Exc…" at bounding box center [952, 400] width 169 height 32
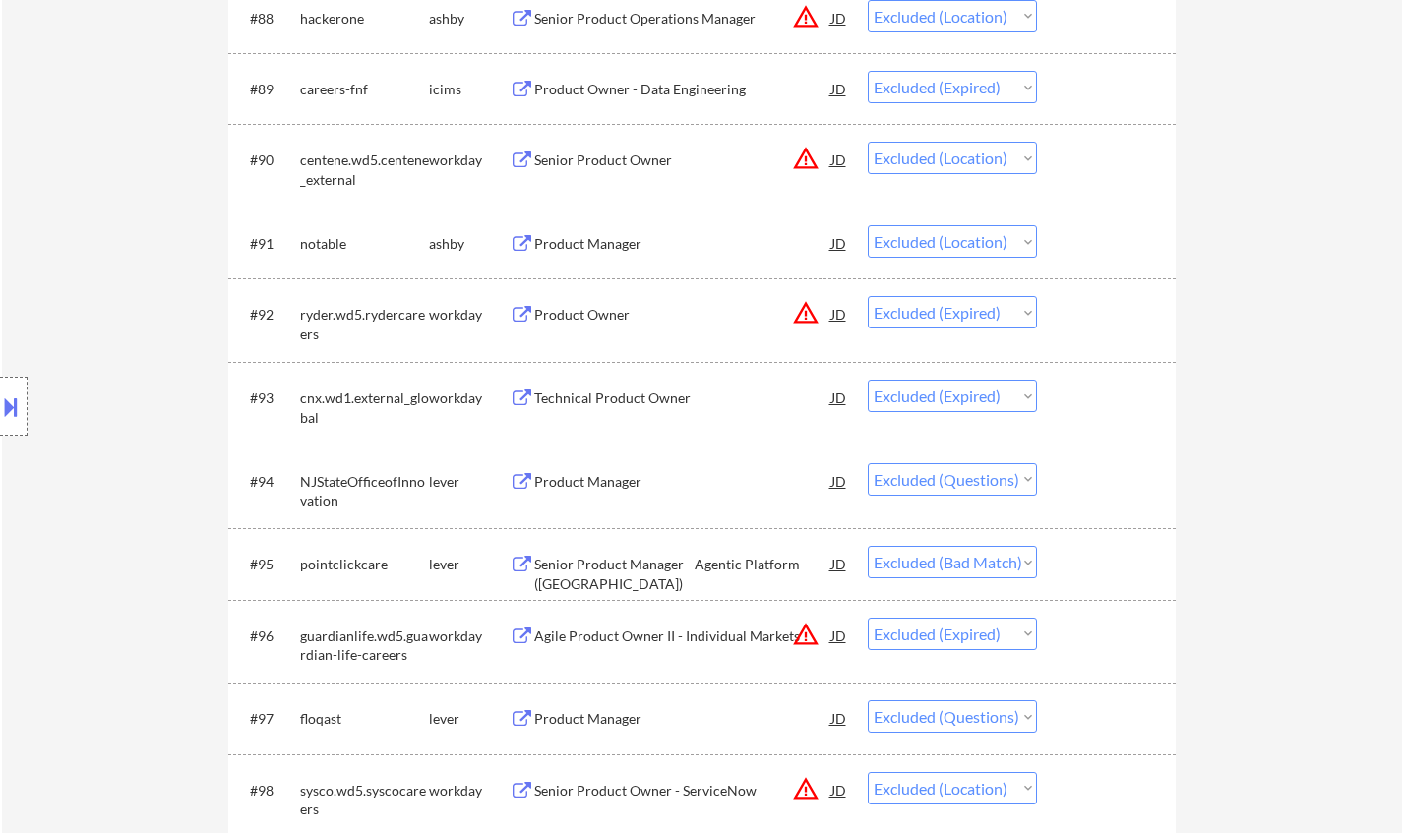
scroll to position [7577, 0]
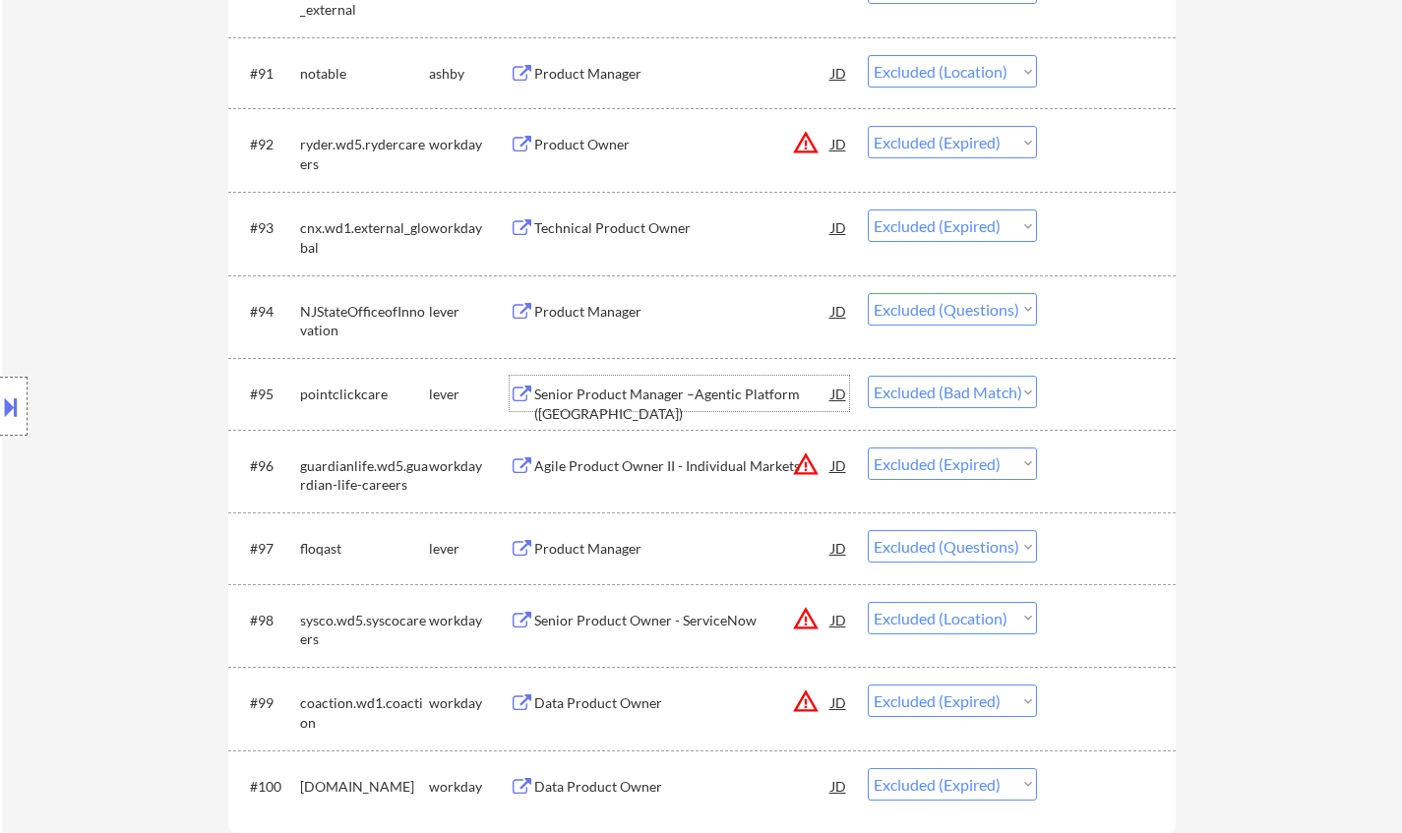
click at [679, 386] on div "Senior Product Manager –Agentic Platform ([GEOGRAPHIC_DATA])" at bounding box center [682, 404] width 297 height 38
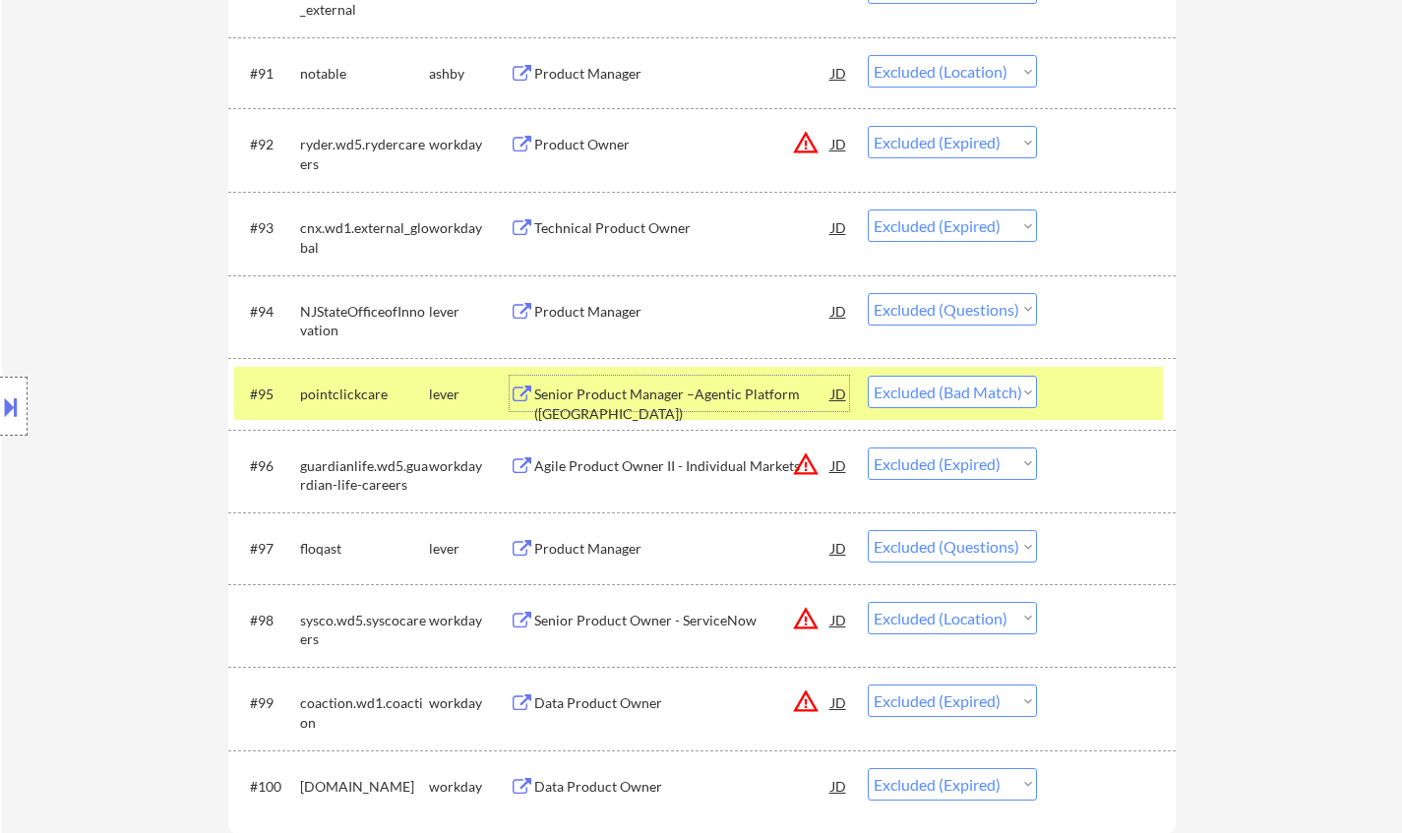
drag, startPoint x: 967, startPoint y: 391, endPoint x: 967, endPoint y: 408, distance: 17.7
click at [966, 391] on select "Choose an option... Pending Applied Excluded (Questions) Excluded (Expired) Exc…" at bounding box center [952, 392] width 169 height 32
click at [868, 376] on select "Choose an option... Pending Applied Excluded (Questions) Excluded (Expired) Exc…" at bounding box center [952, 392] width 169 height 32
select select ""excluded__expired_""
select select ""excluded""
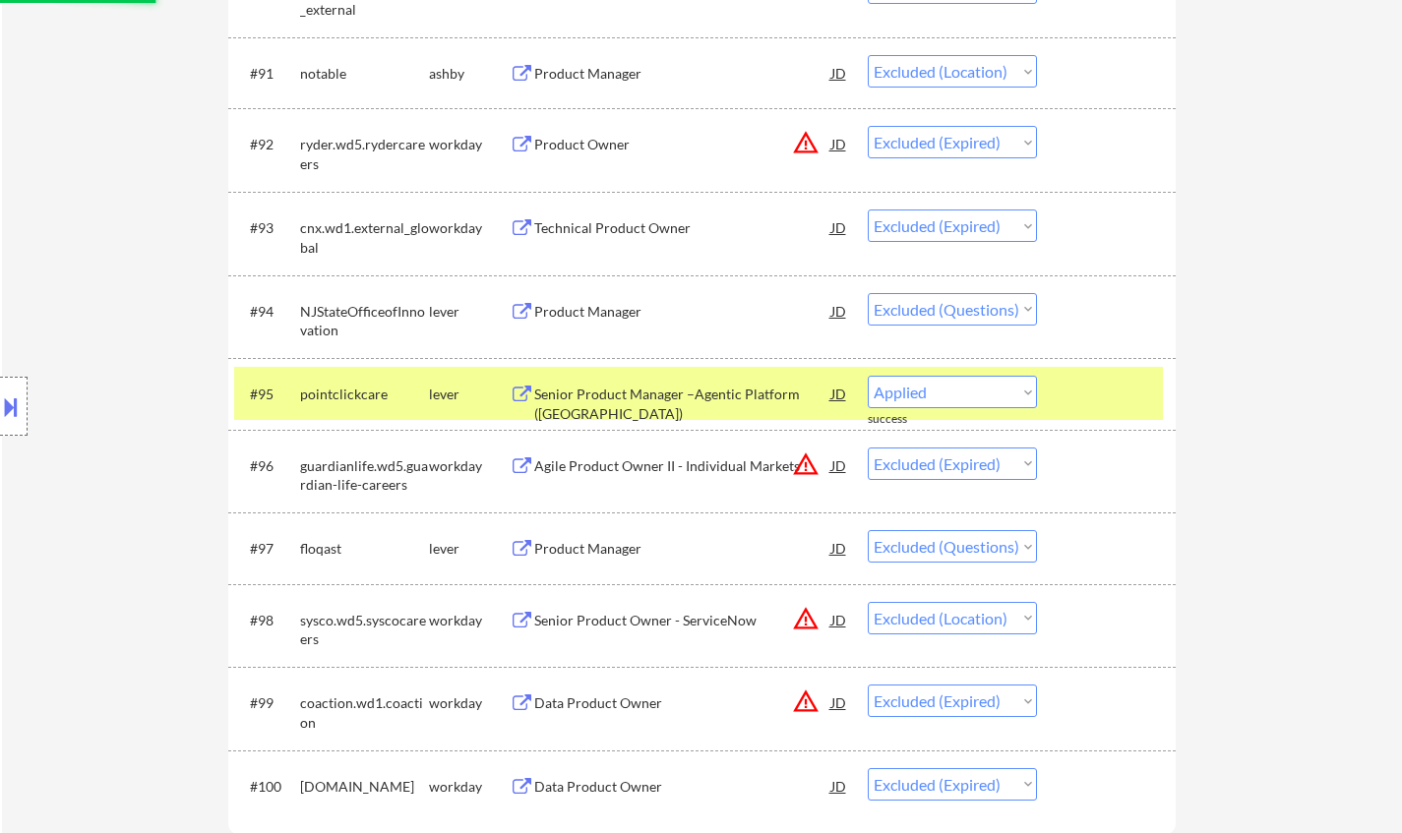
select select ""excluded__location_""
select select ""excluded__expired_""
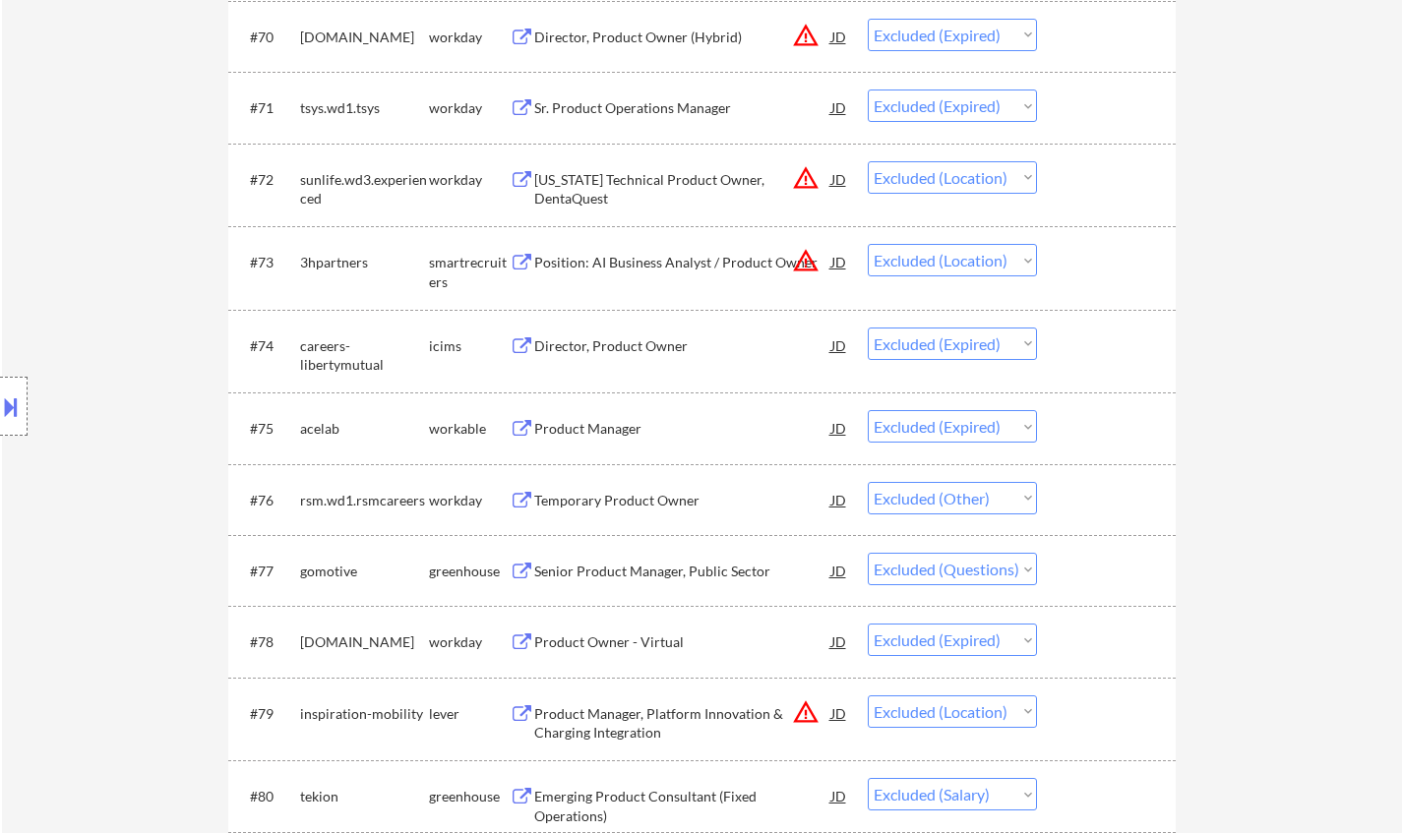
scroll to position [0, 0]
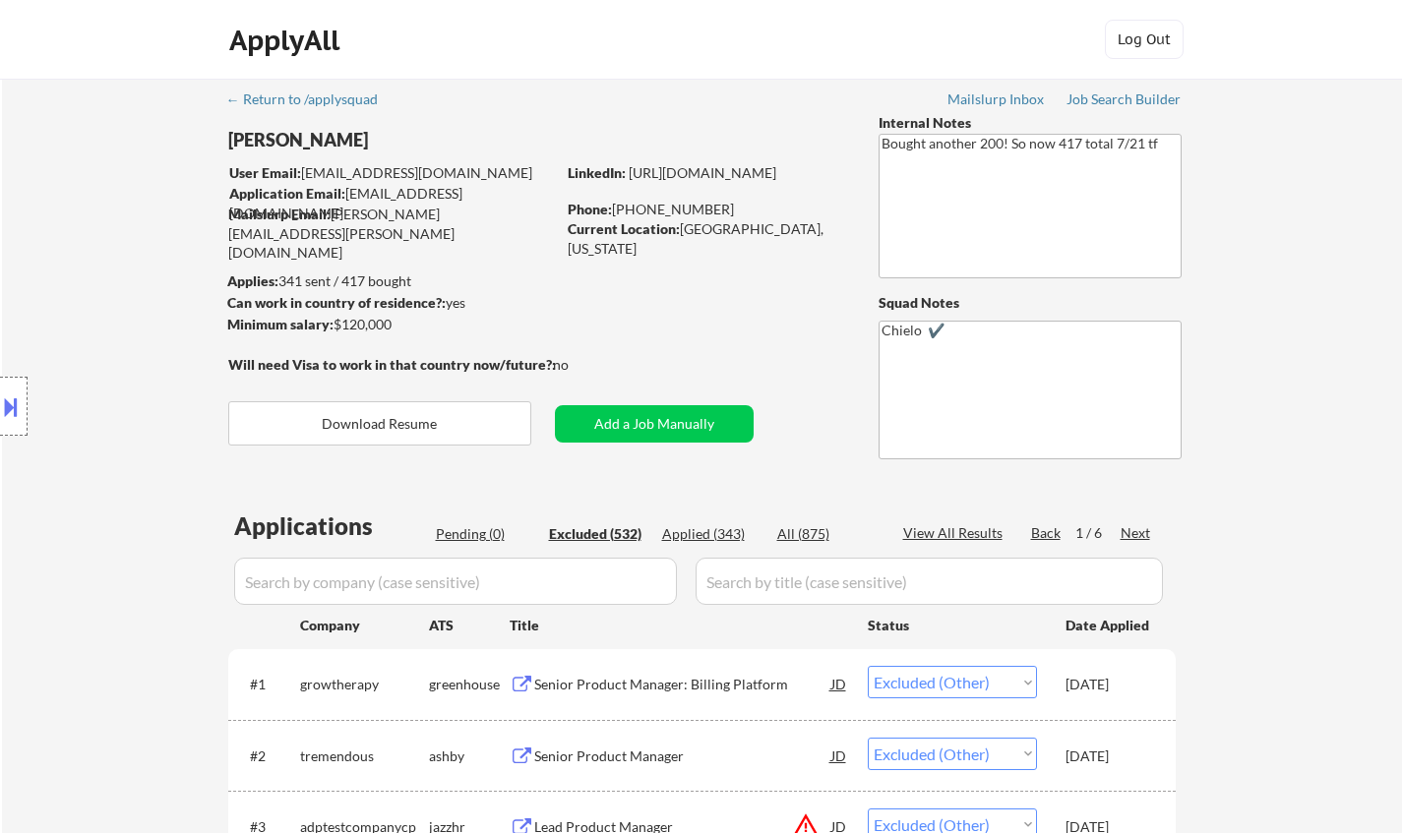
click at [1132, 530] on div "Next" at bounding box center [1136, 533] width 31 height 20
select select ""excluded__expired_""
select select ""excluded""
select select ""excluded__location_""
select select ""excluded__expired_""
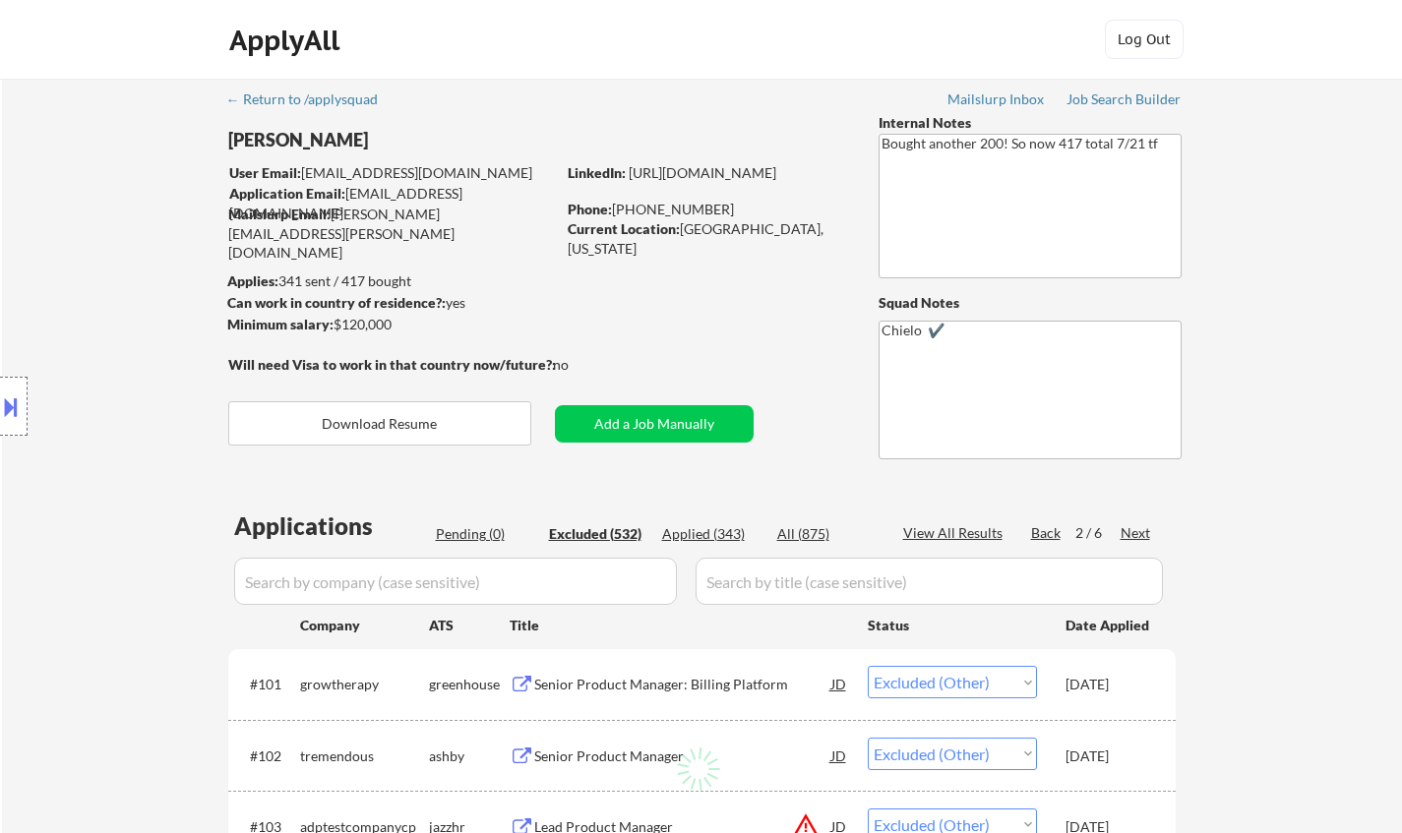
select select ""excluded__location_""
select select ""excluded__salary_""
select select ""excluded__expired_""
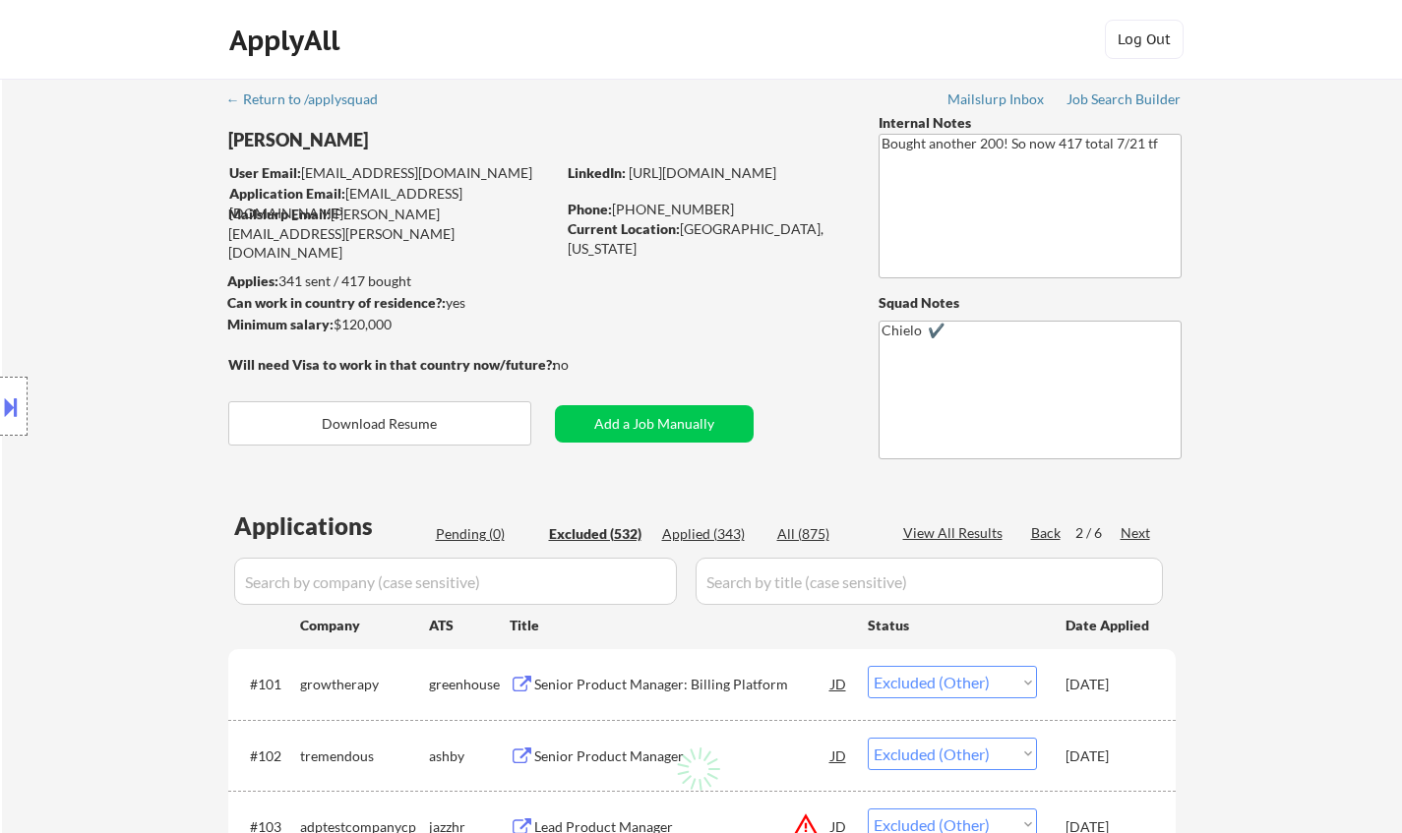
select select ""excluded__location_""
select select ""excluded__expired_""
select select ""excluded__salary_""
select select ""excluded__expired_""
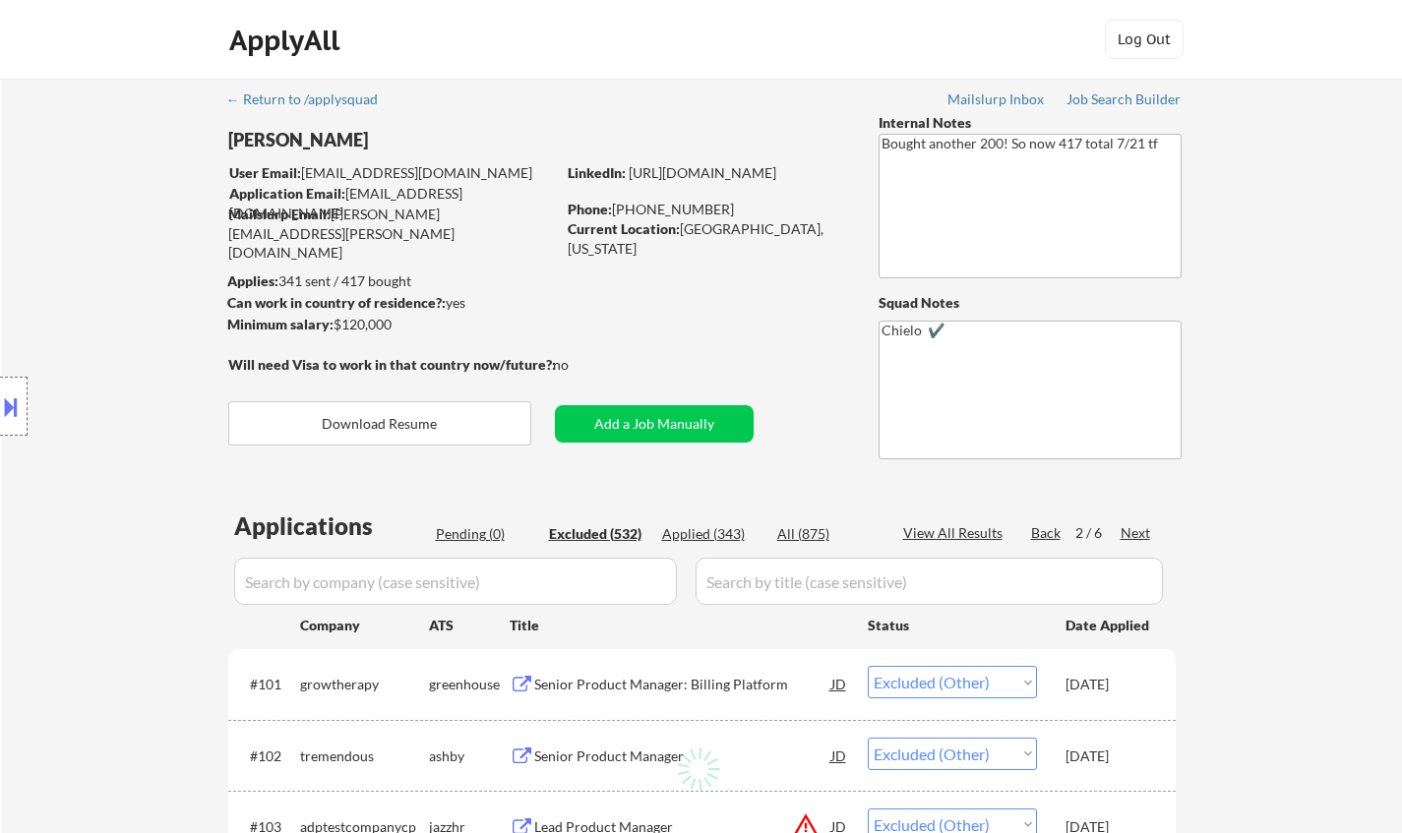
select select ""excluded__expired_""
select select ""excluded__salary_""
select select ""excluded""
select select ""excluded__blocklist_""
select select ""excluded__location_""
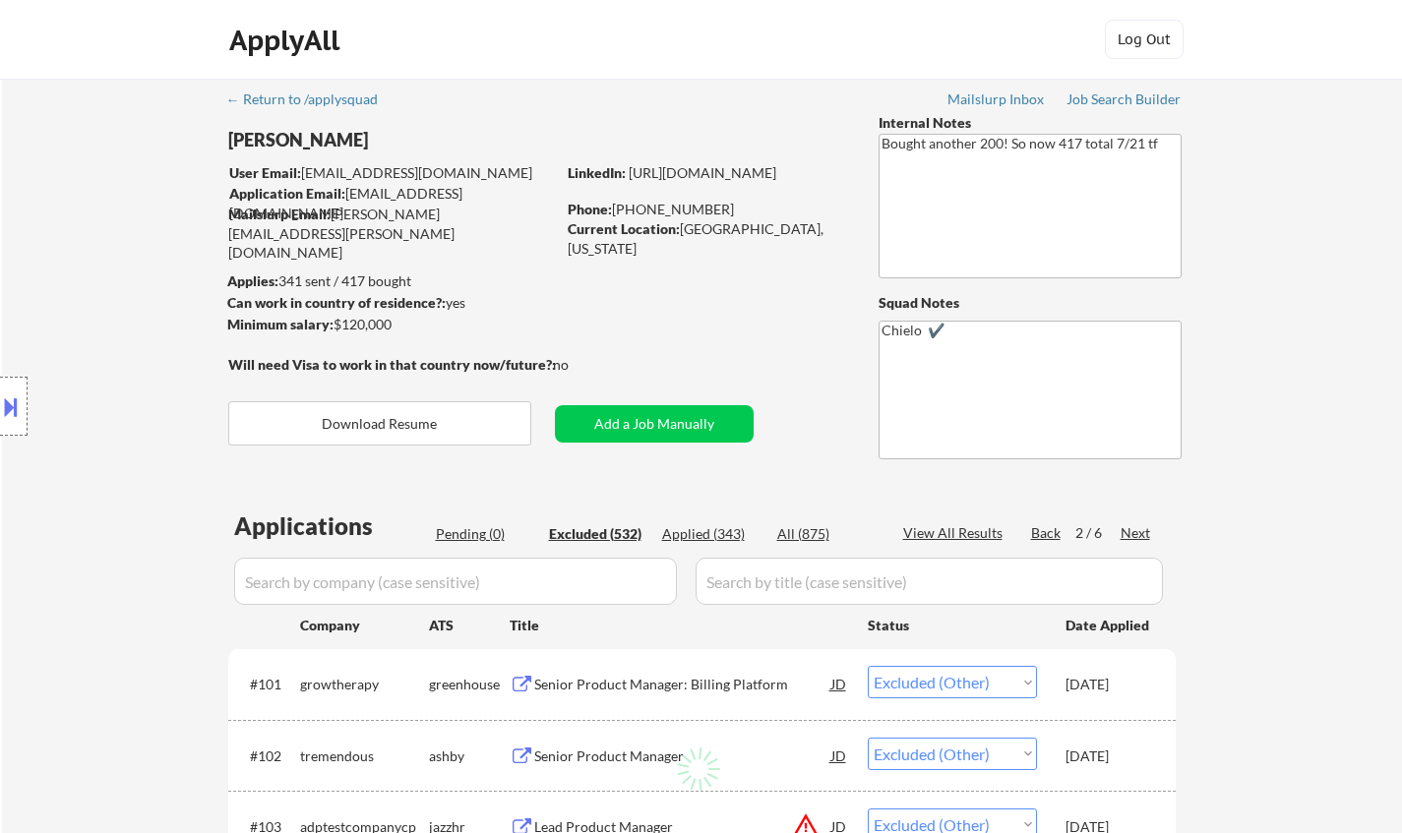
select select ""excluded__expired_""
select select ""excluded__other_""
select select ""excluded__location_""
select select ""excluded__expired_""
select select ""excluded""
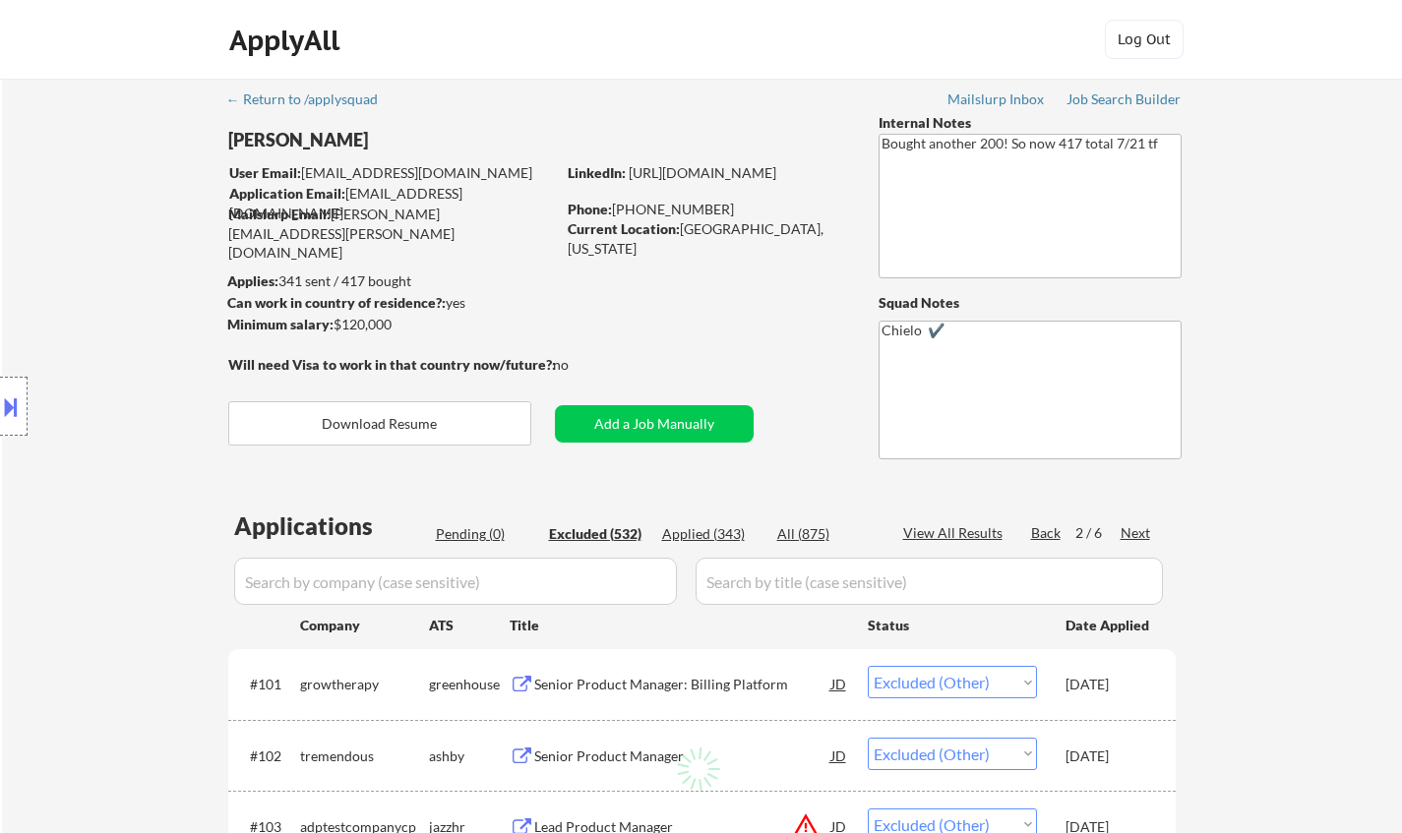
select select ""excluded__location_""
select select ""excluded__expired_""
select select ""excluded""
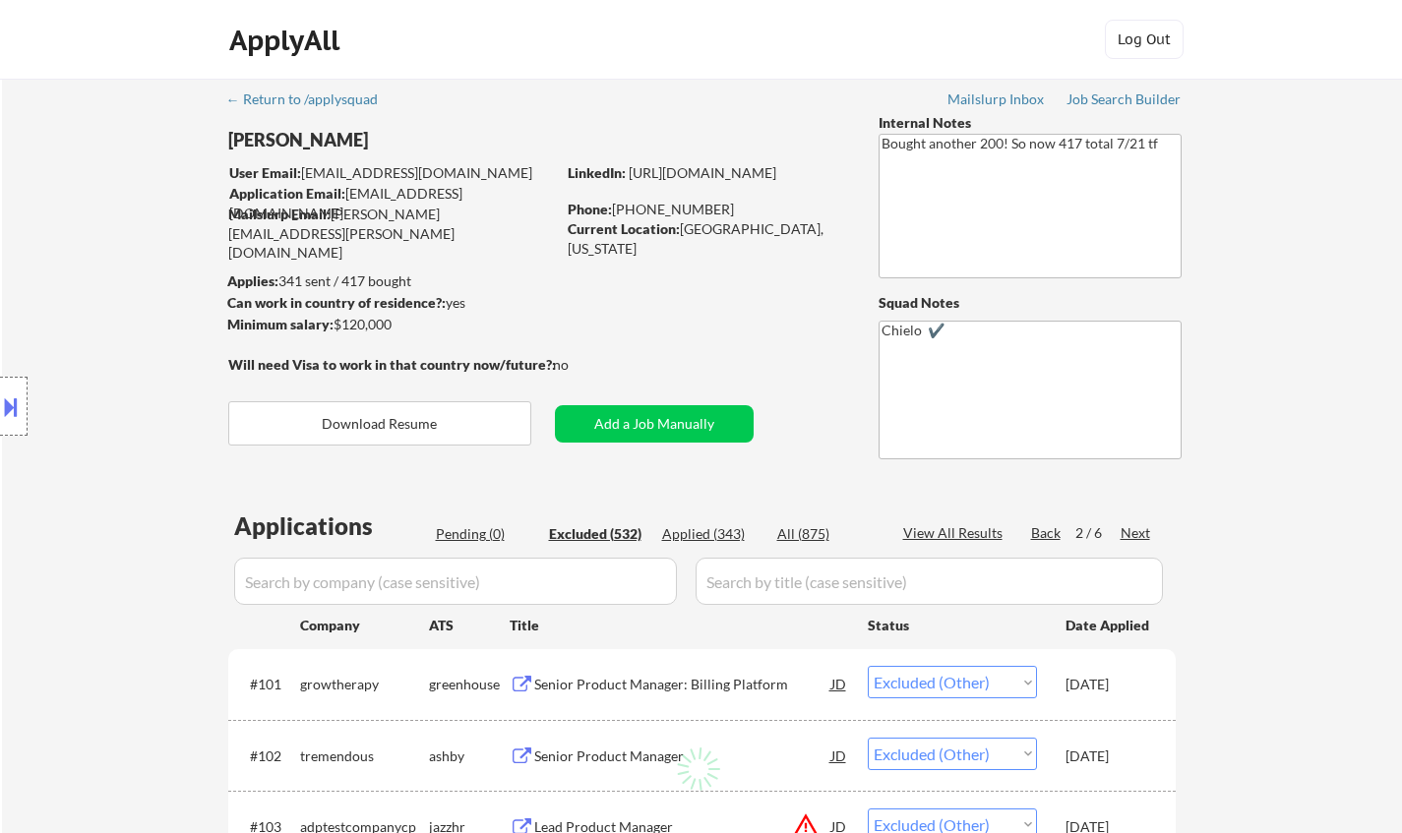
select select ""excluded__other_""
select select ""excluded__salary_""
select select ""excluded__location_""
select select ""excluded__bad_match_""
select select ""excluded__expired_""
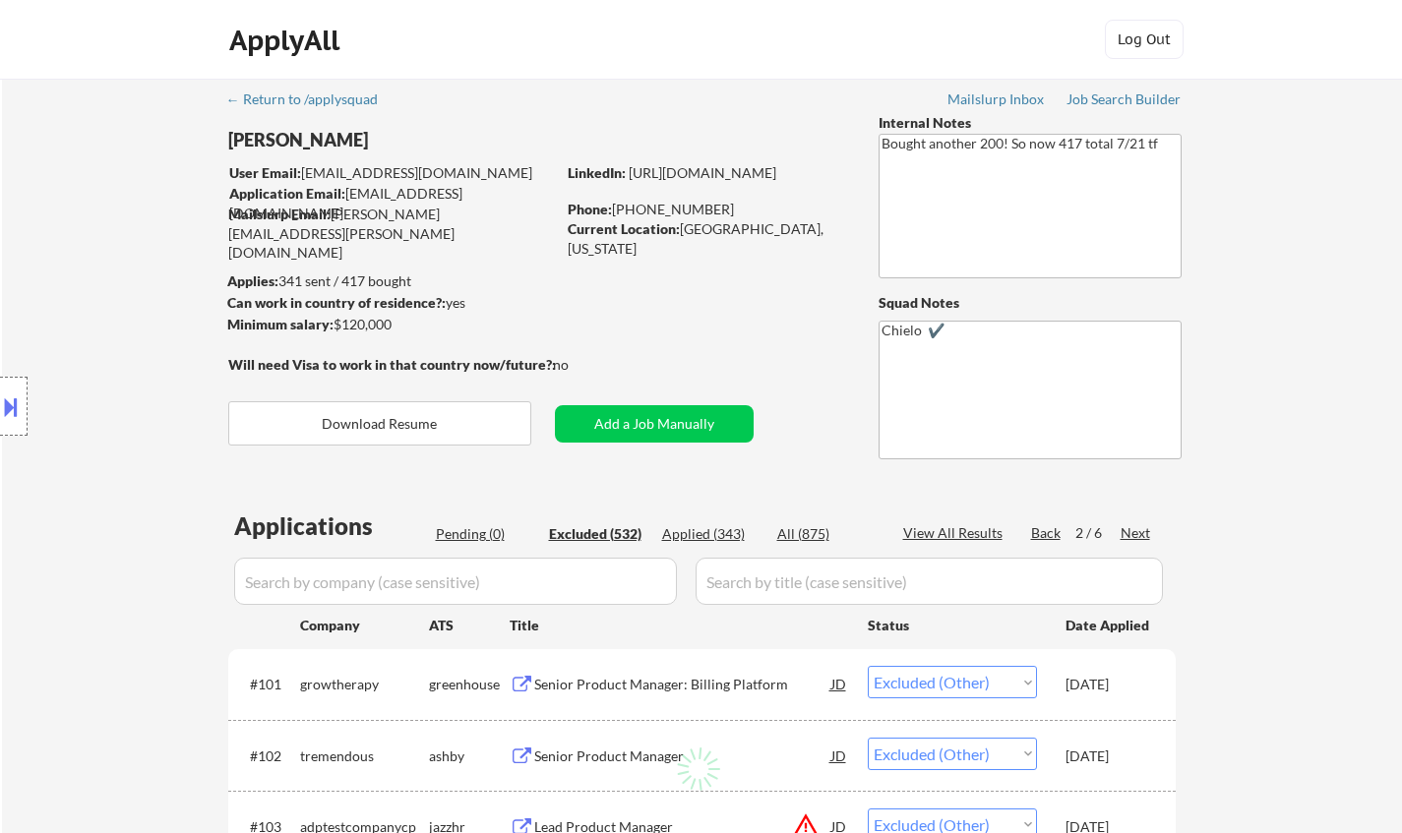
select select ""excluded""
select select ""excluded__bad_match_""
select select ""excluded__expired_""
select select ""excluded__salary_""
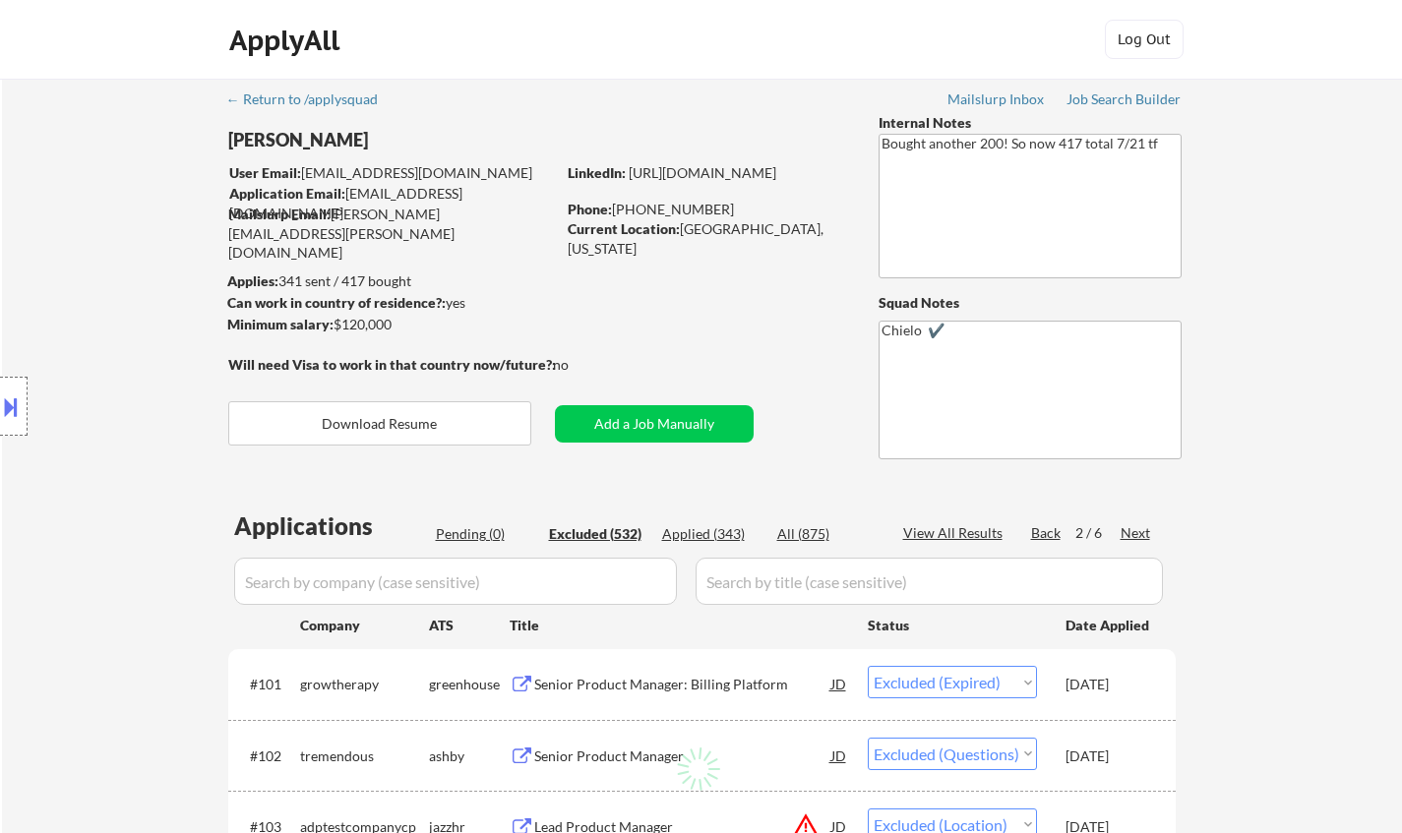
select select ""excluded""
select select ""excluded__expired_""
select select ""excluded__bad_match_""
select select ""excluded__location_""
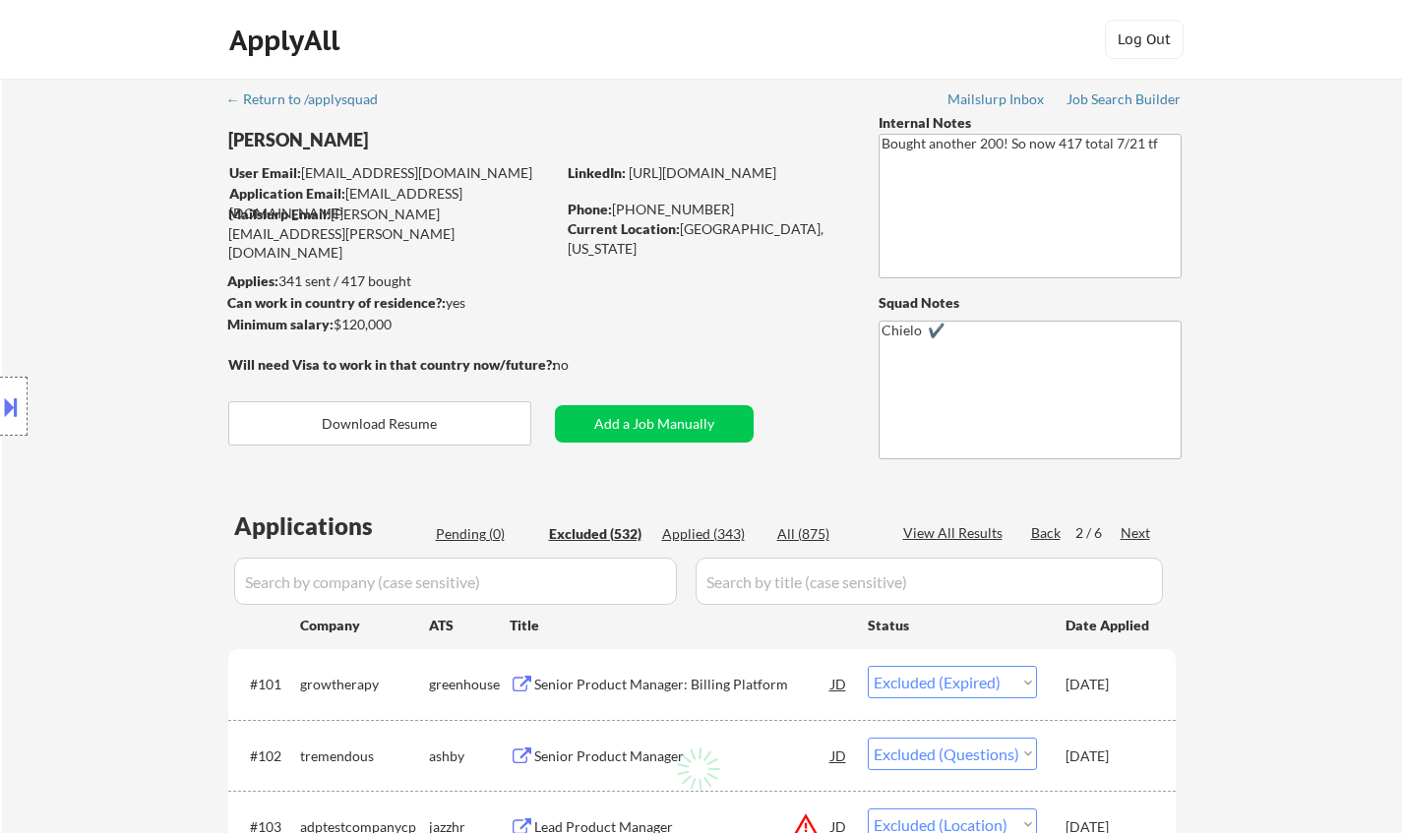
select select ""excluded__salary_""
select select ""excluded__expired_""
select select ""excluded""
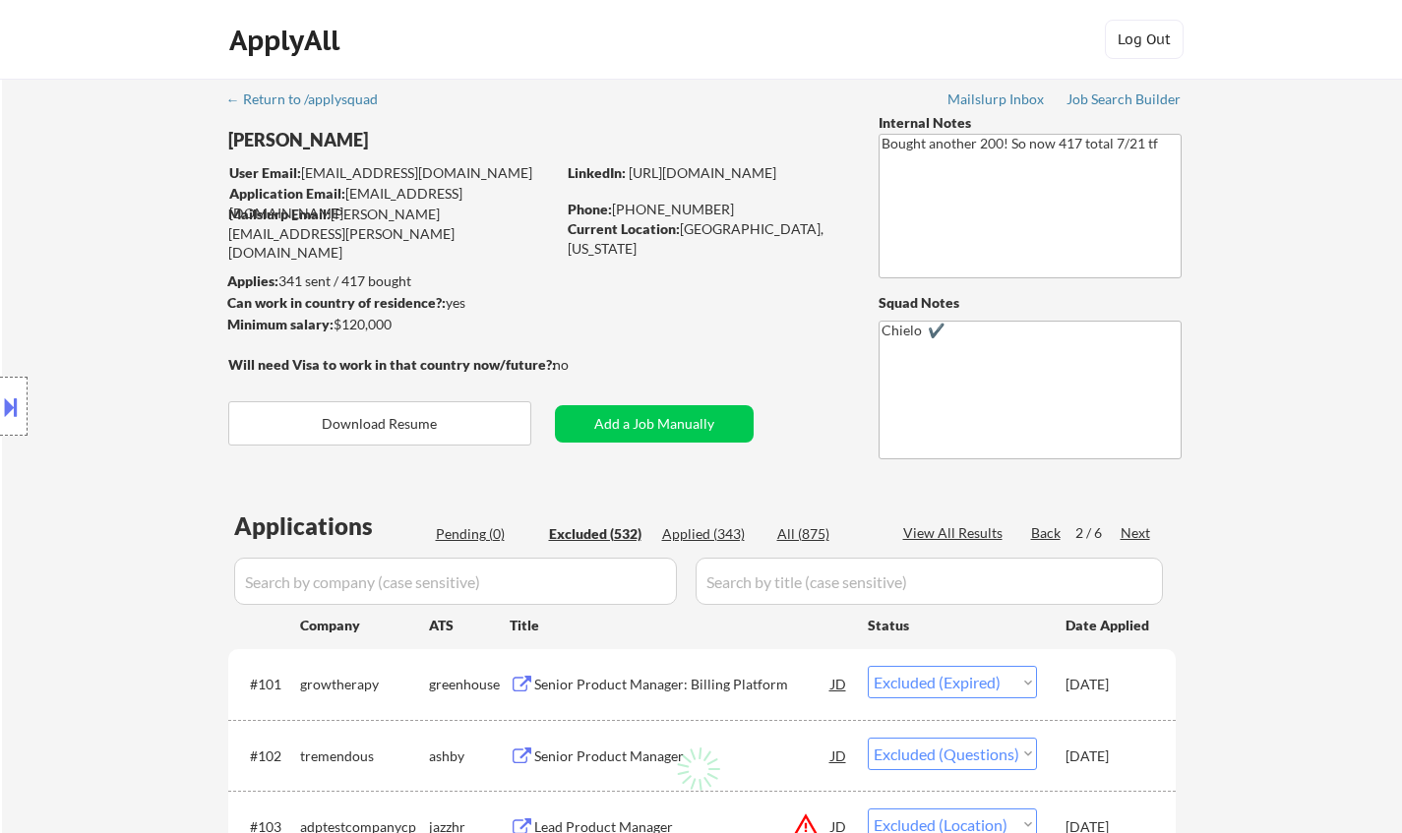
select select ""excluded__location_""
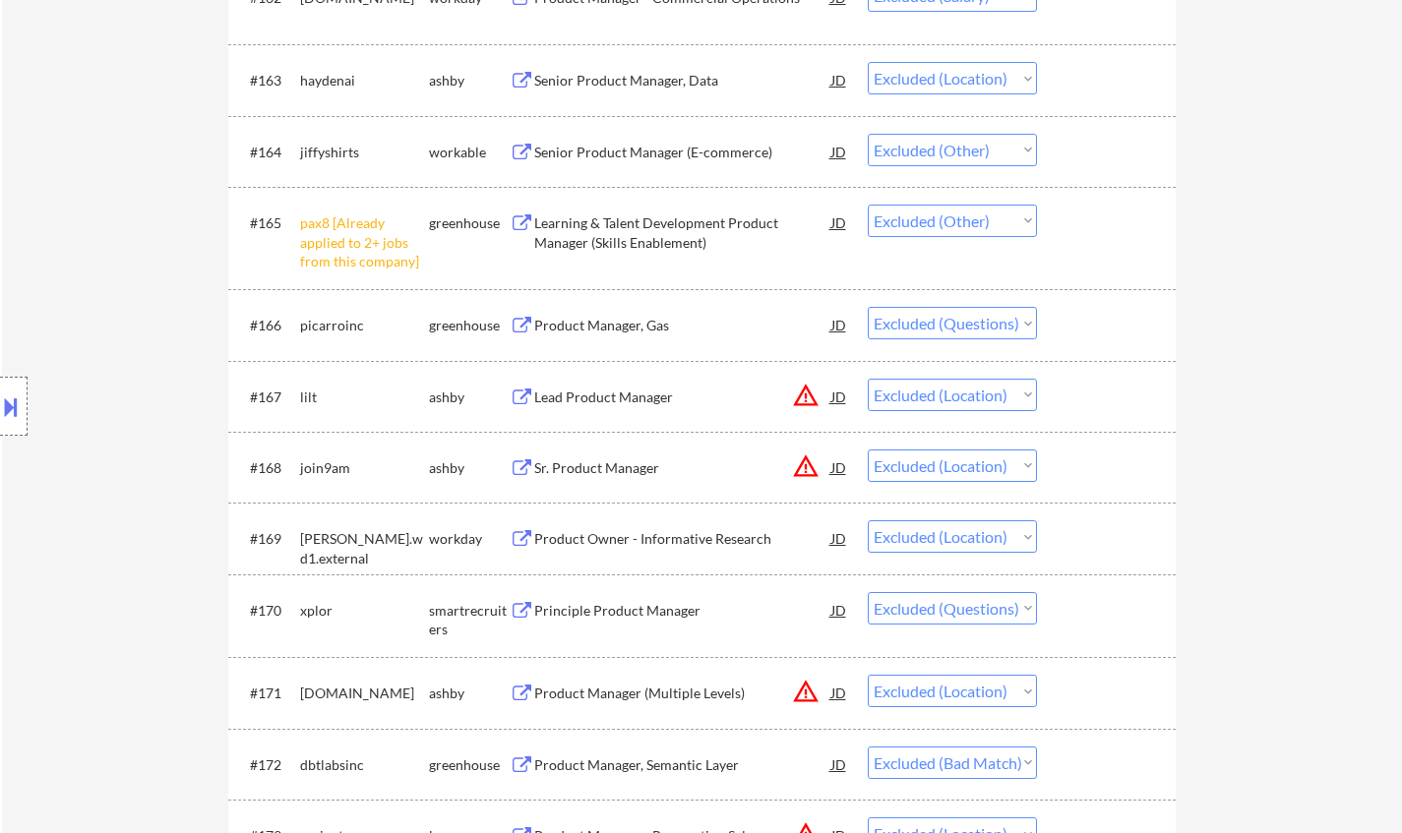
scroll to position [5707, 0]
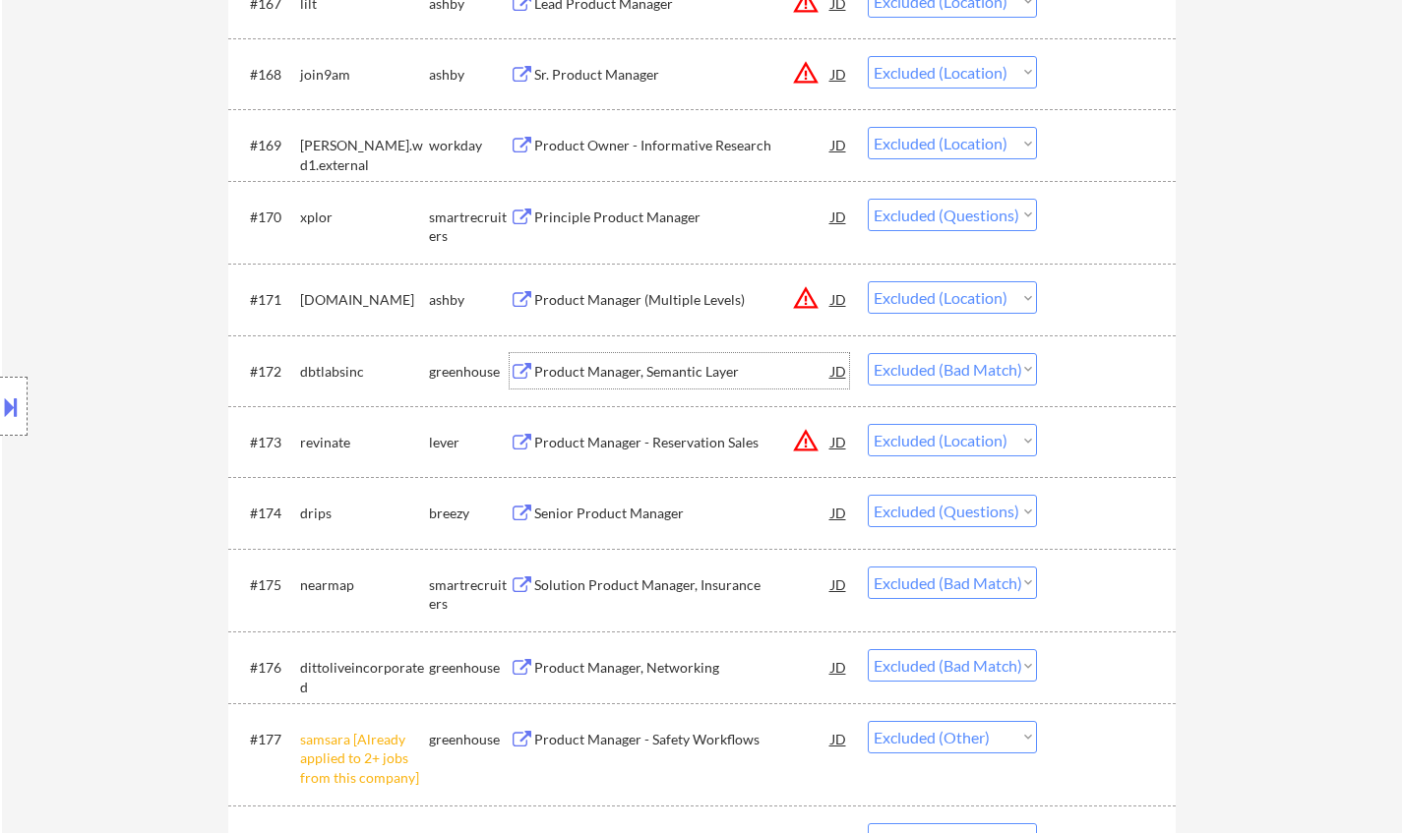
click at [633, 368] on div "Product Manager, Semantic Layer" at bounding box center [682, 372] width 297 height 20
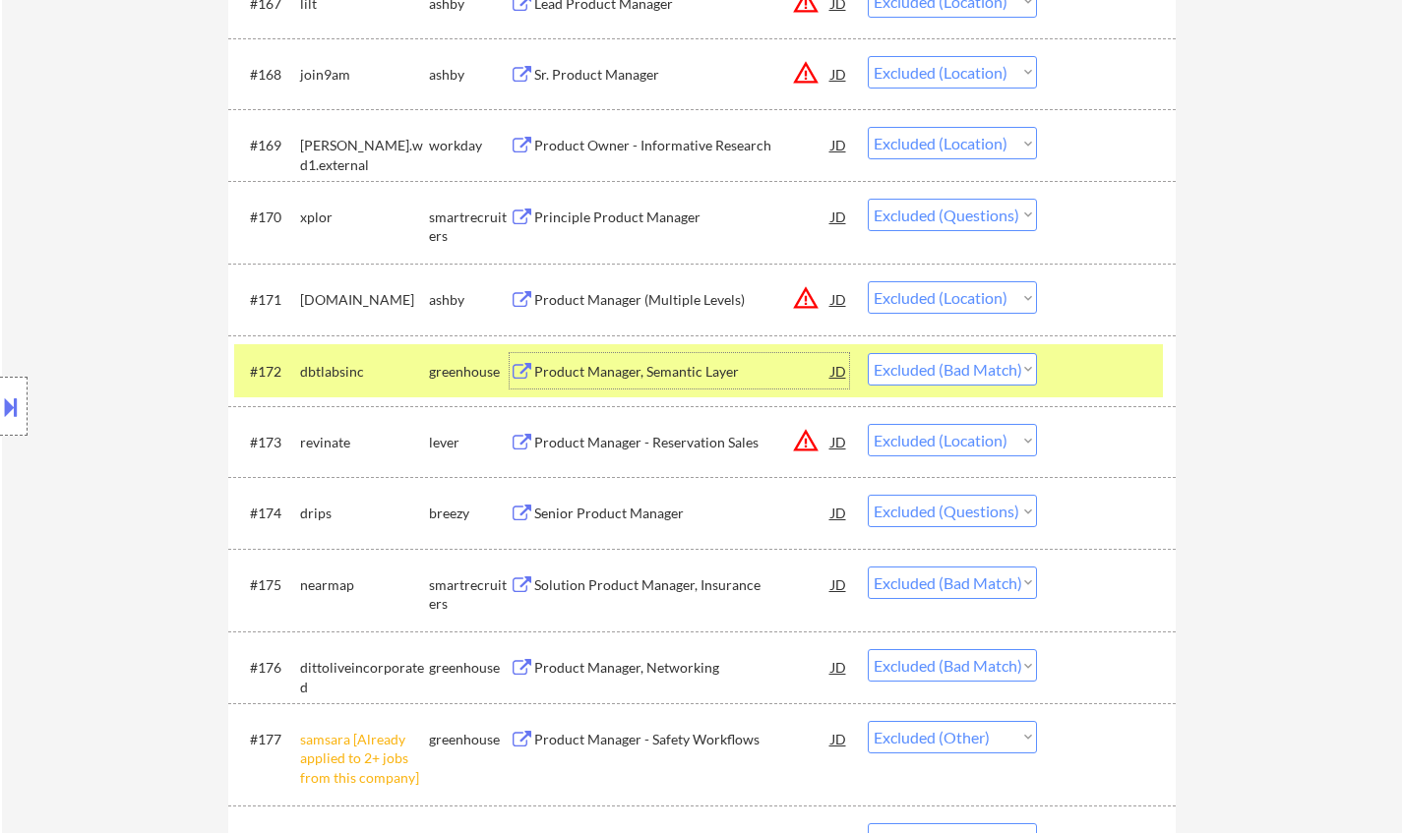
drag, startPoint x: 976, startPoint y: 368, endPoint x: 975, endPoint y: 380, distance: 11.8
click at [976, 368] on select "Choose an option... Pending Applied Excluded (Questions) Excluded (Expired) Exc…" at bounding box center [952, 369] width 169 height 32
click at [868, 353] on select "Choose an option... Pending Applied Excluded (Questions) Excluded (Expired) Exc…" at bounding box center [952, 369] width 169 height 32
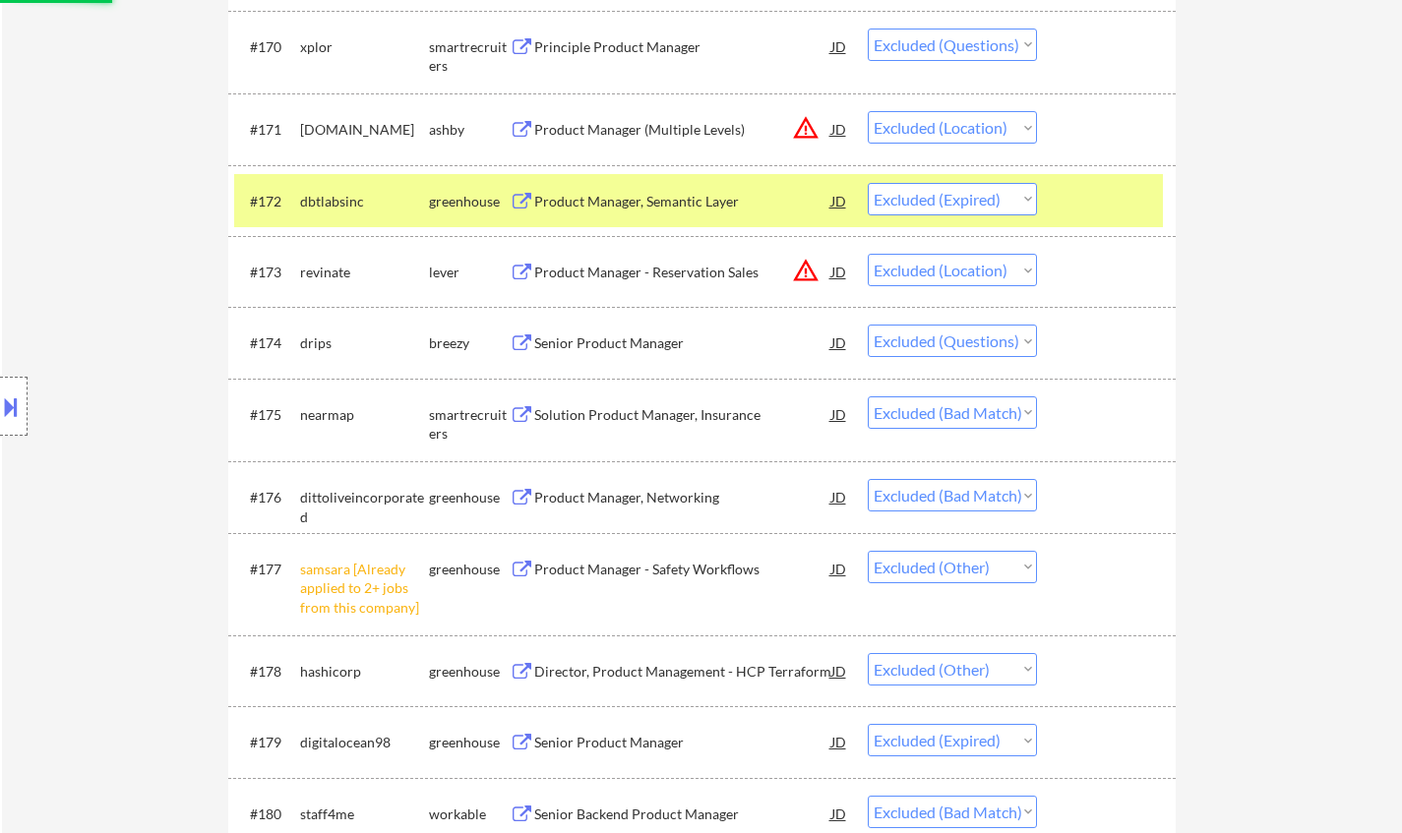
scroll to position [6002, 0]
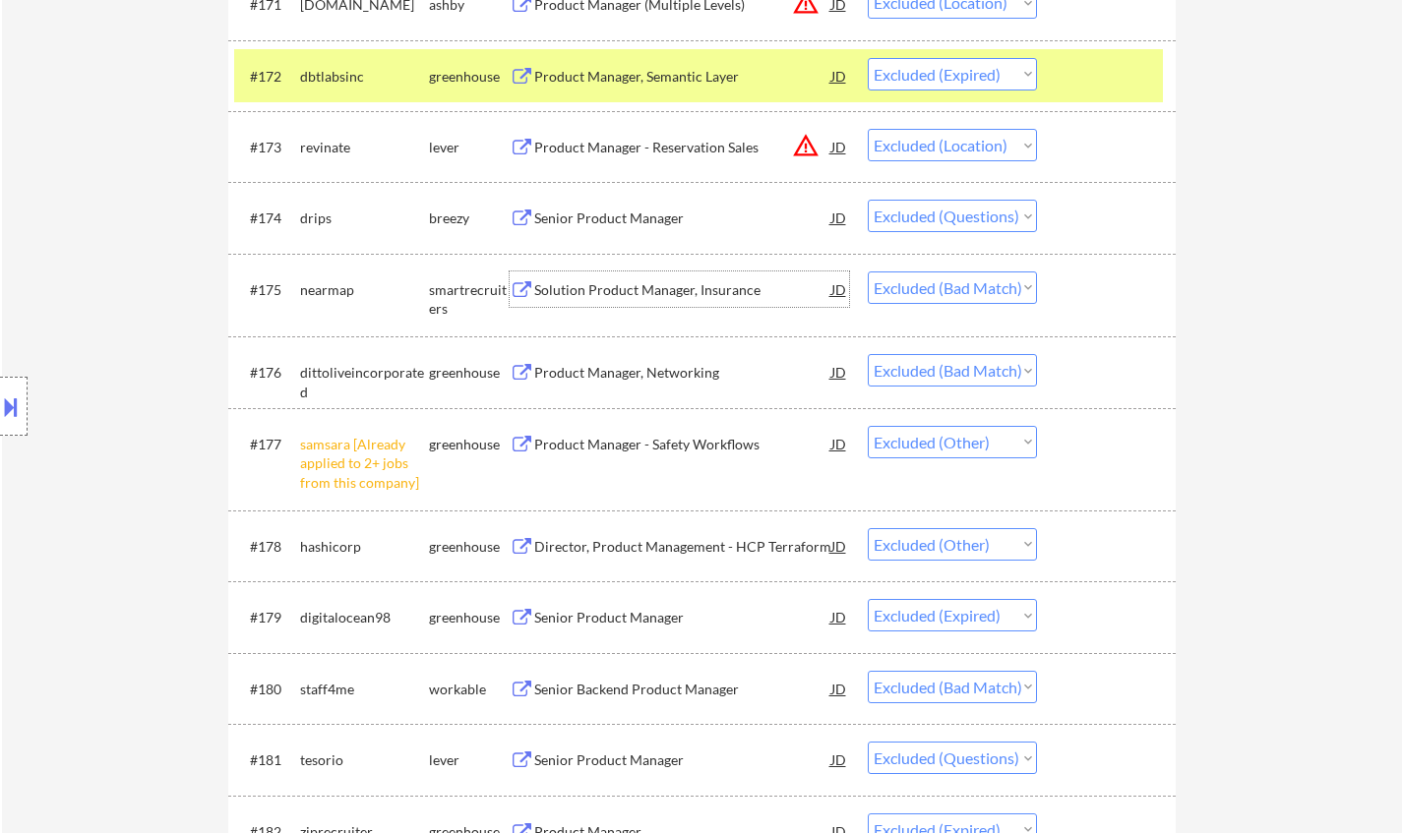
click at [639, 296] on div "Solution Product Manager, Insurance" at bounding box center [682, 290] width 297 height 20
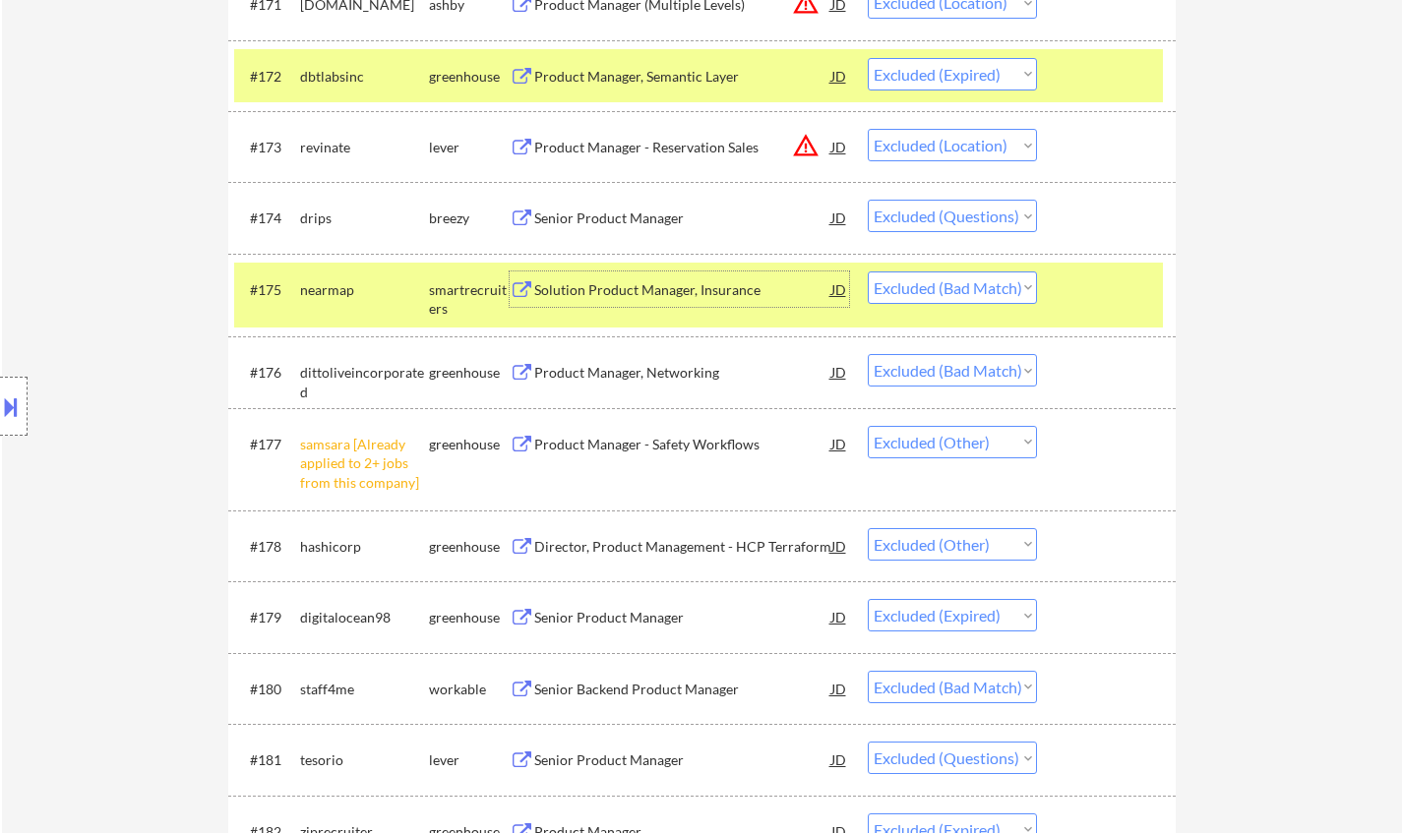
click at [656, 373] on div "Product Manager, Networking" at bounding box center [682, 373] width 297 height 20
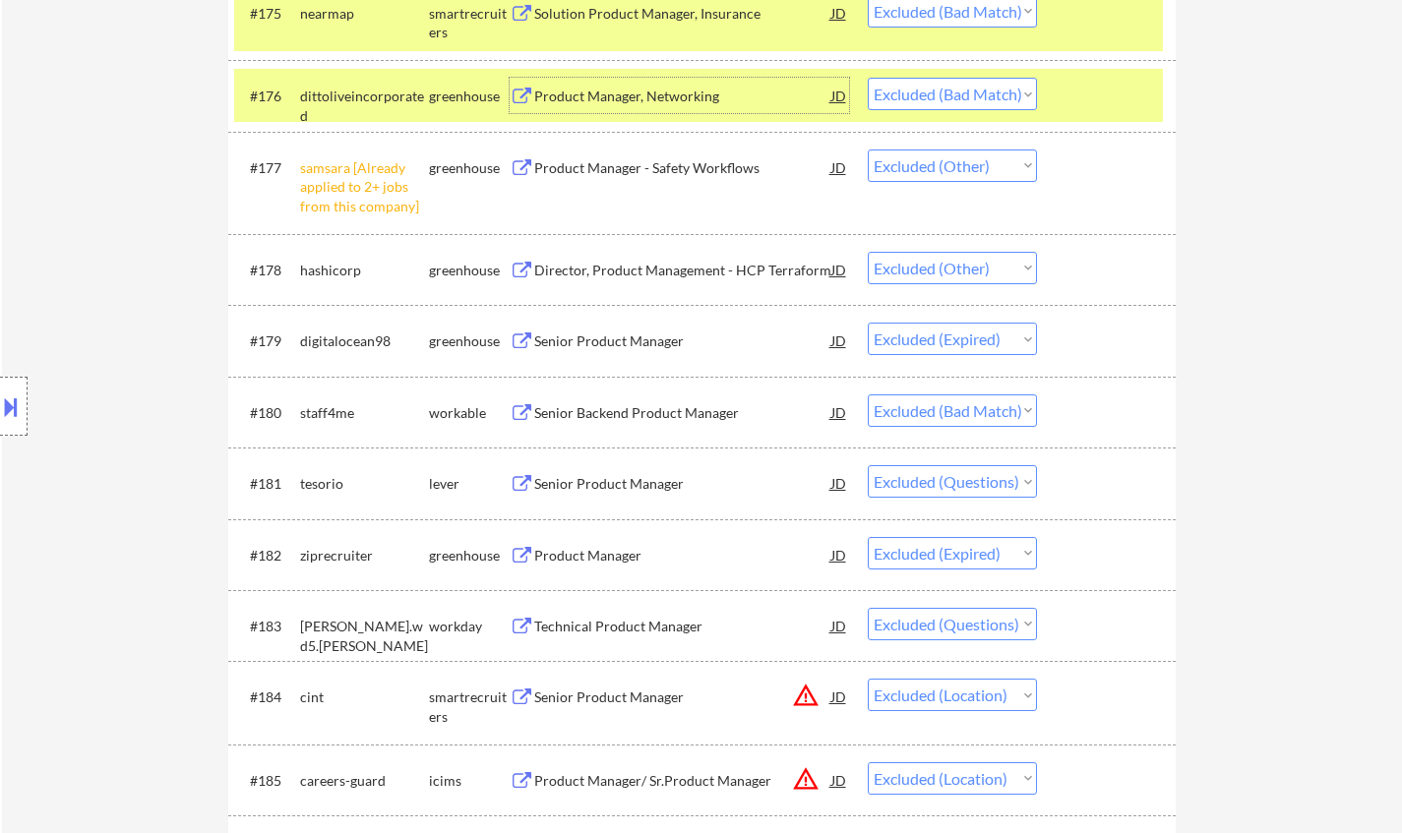
scroll to position [6298, 0]
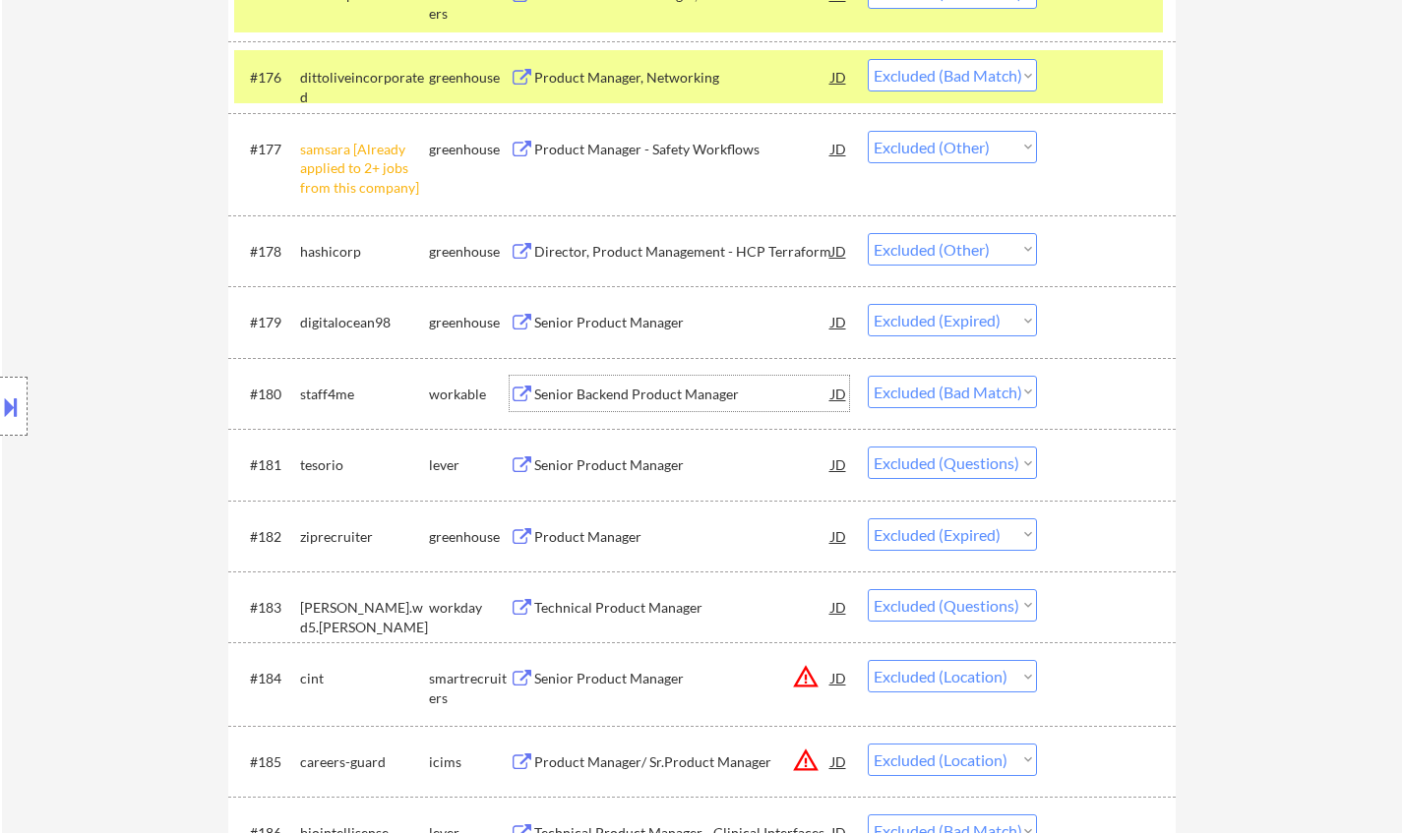
click at [644, 390] on div "Senior Backend Product Manager" at bounding box center [682, 395] width 297 height 20
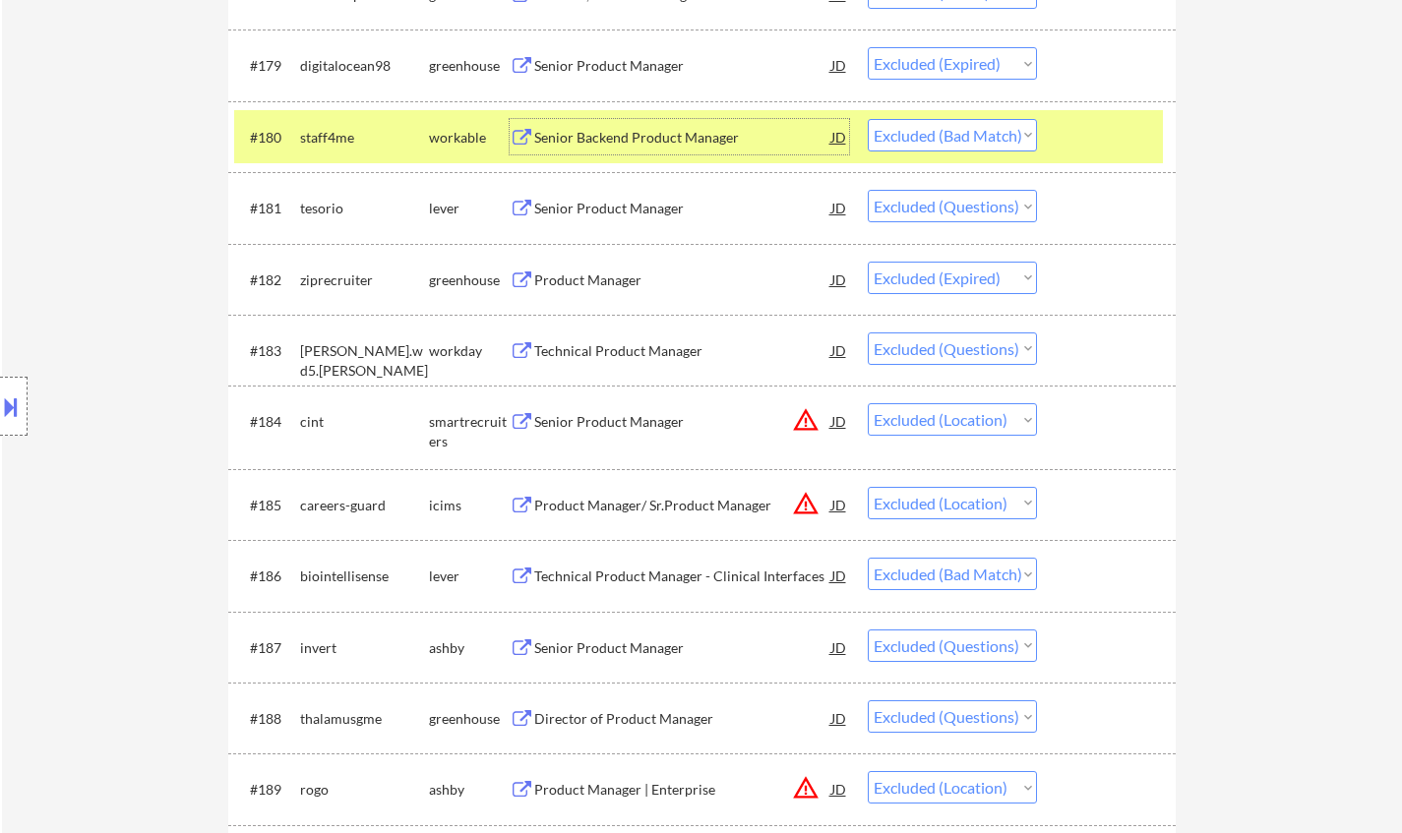
scroll to position [6593, 0]
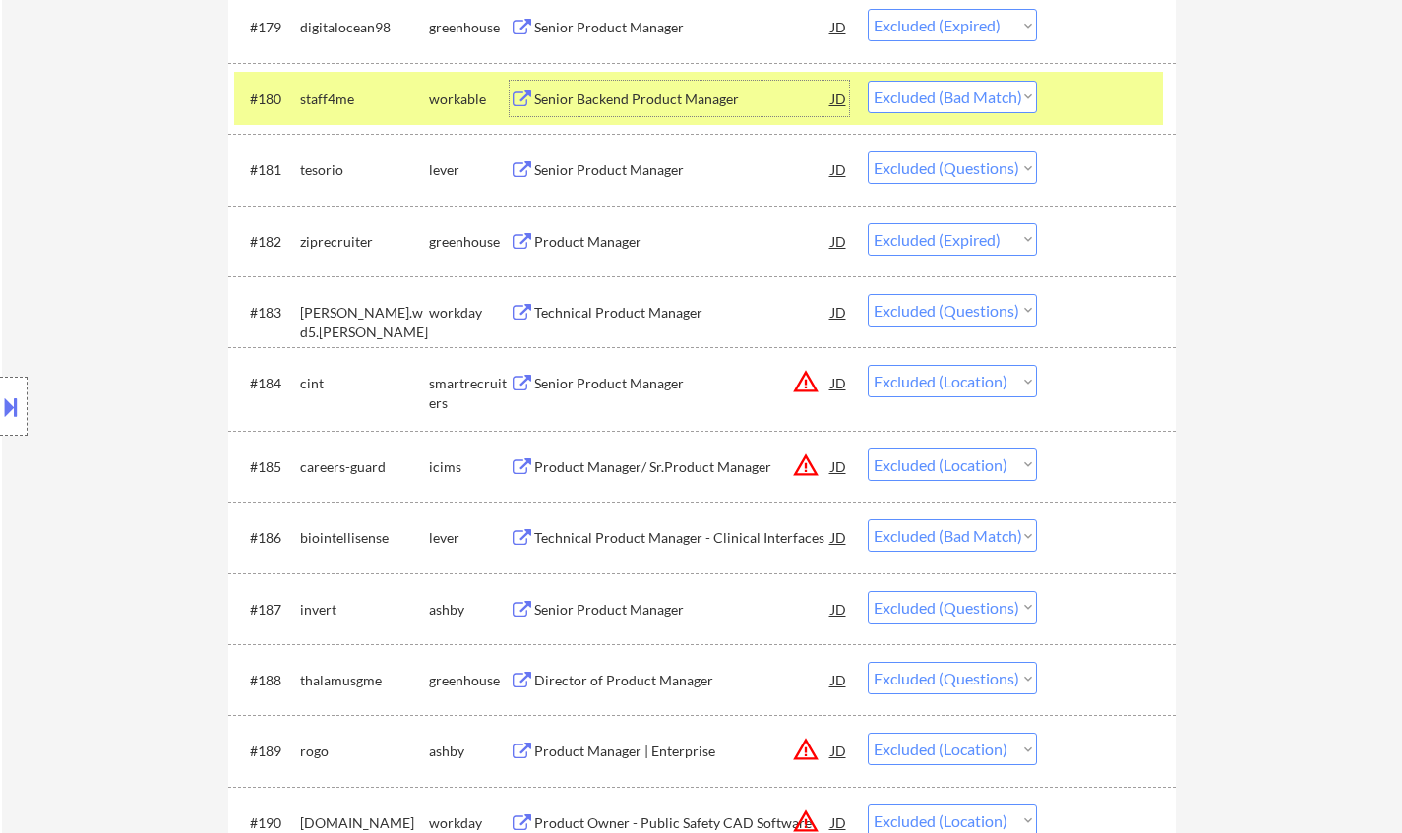
click at [674, 535] on div "Technical Product Manager - Clinical Interfaces" at bounding box center [682, 538] width 297 height 20
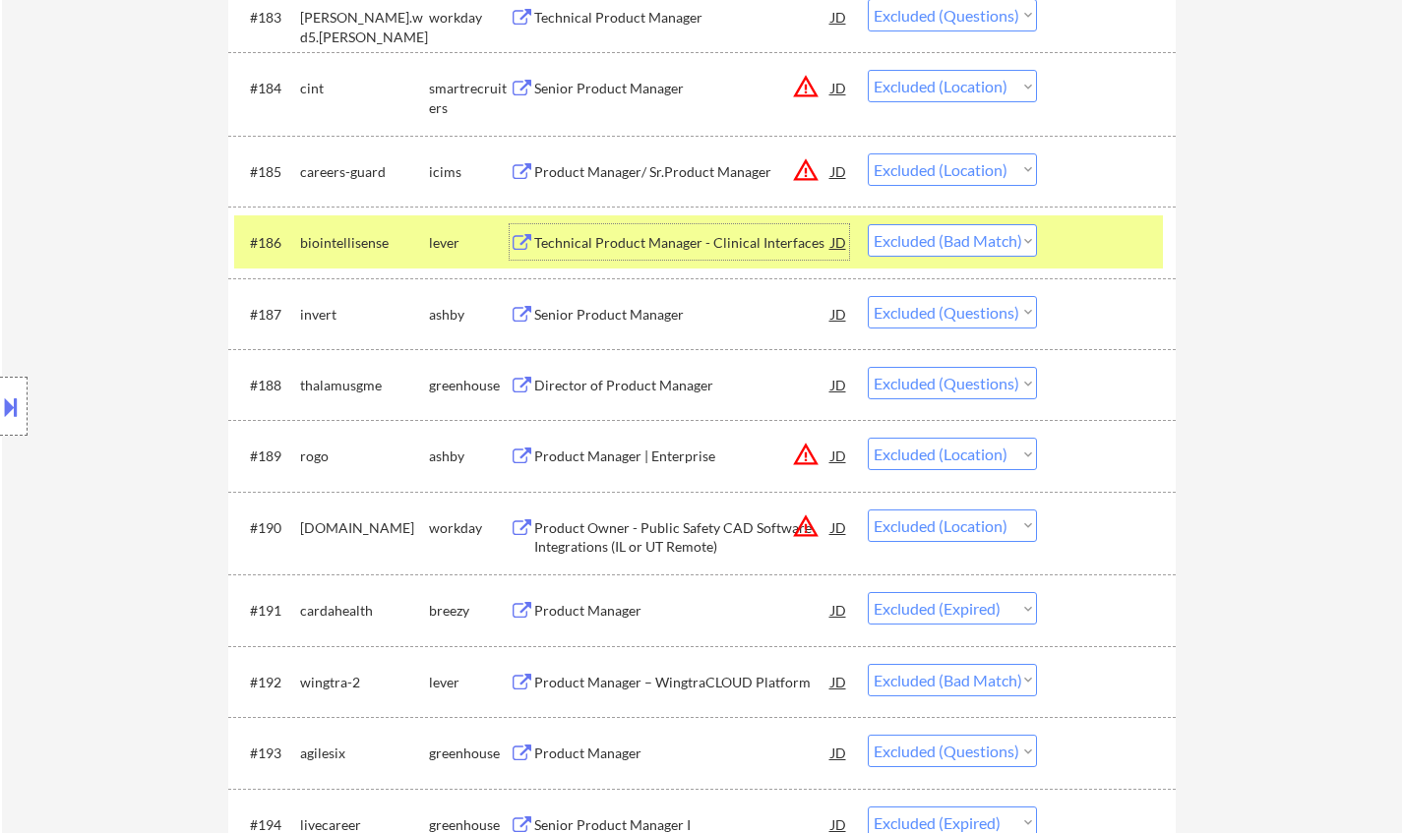
scroll to position [7085, 0]
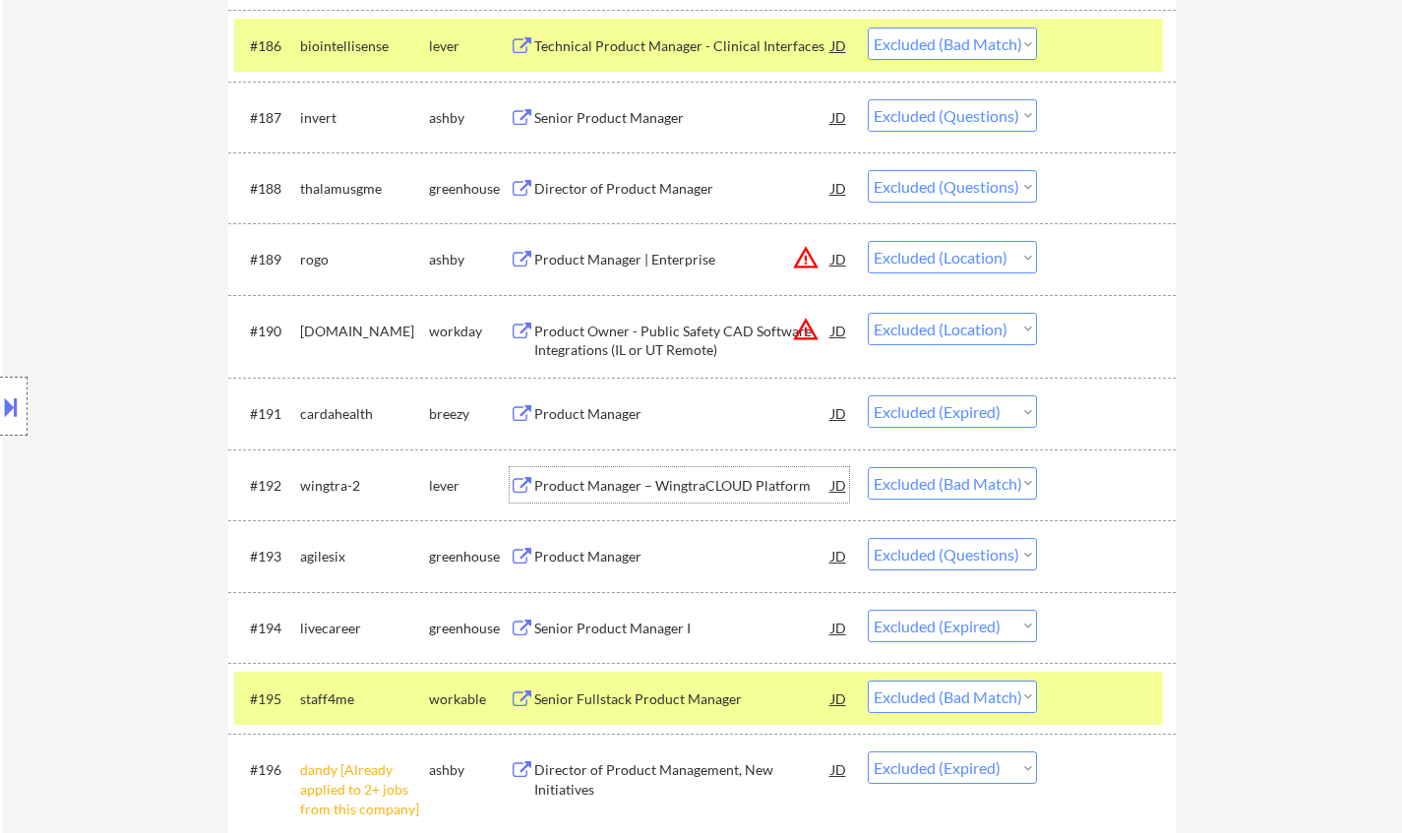
click at [628, 487] on div "Product Manager – WingtraCLOUD Platform" at bounding box center [682, 486] width 297 height 20
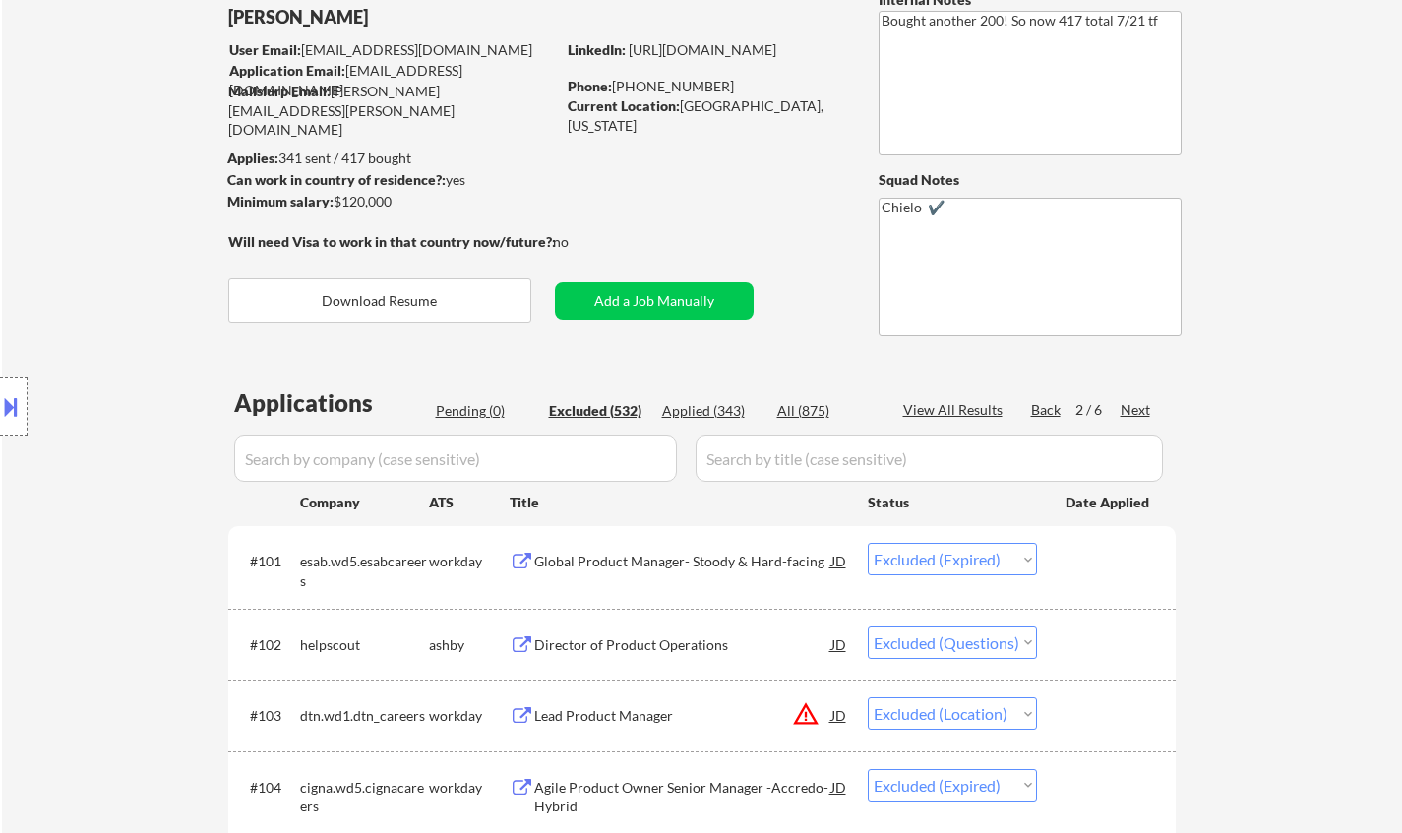
scroll to position [20, 0]
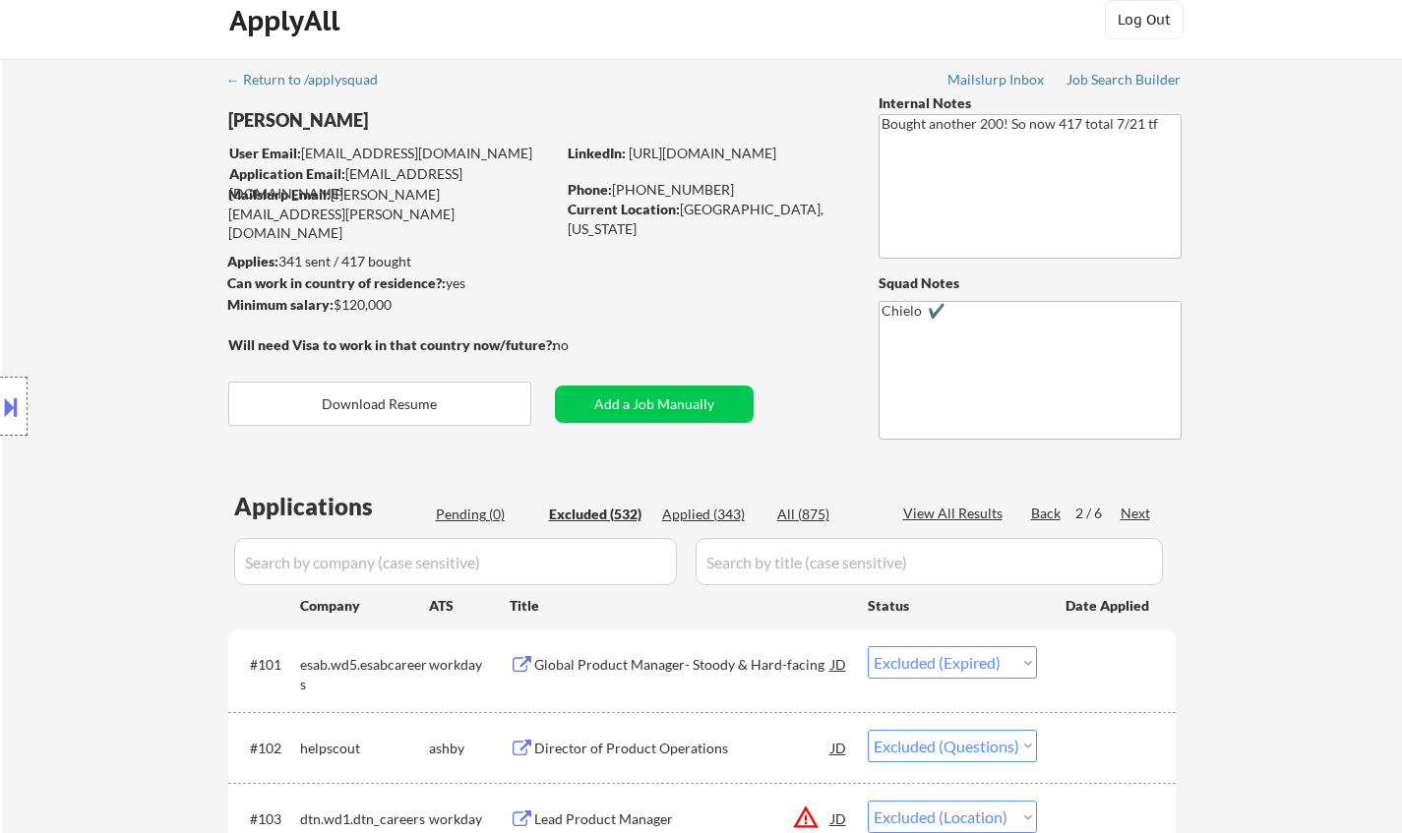
click at [1132, 507] on div "Next" at bounding box center [1136, 514] width 31 height 20
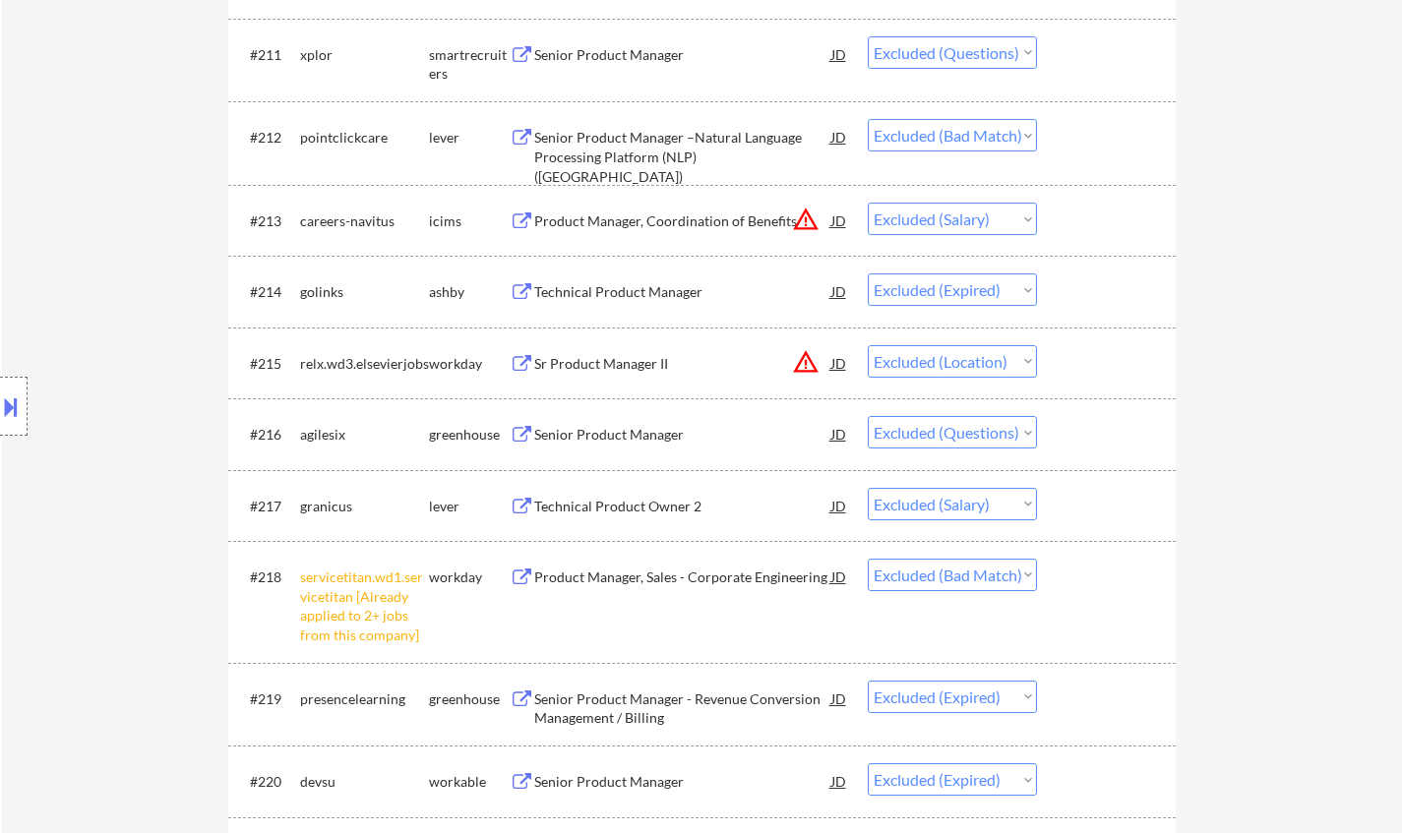
scroll to position [1496, 0]
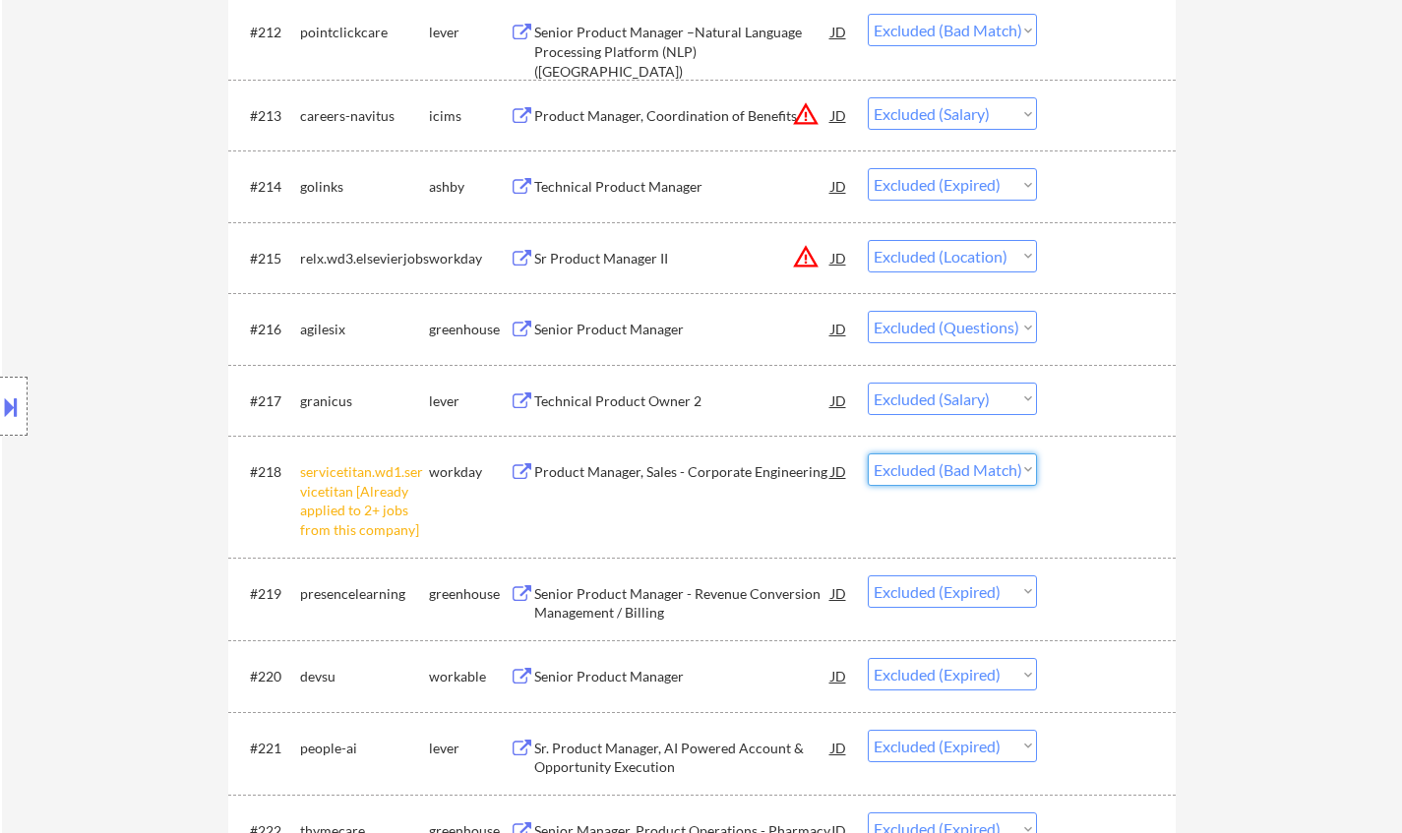
click at [1012, 483] on select "Choose an option... Pending Applied Excluded (Questions) Excluded (Expired) Exc…" at bounding box center [952, 470] width 169 height 32
click at [868, 454] on select "Choose an option... Pending Applied Excluded (Questions) Excluded (Expired) Exc…" at bounding box center [952, 470] width 169 height 32
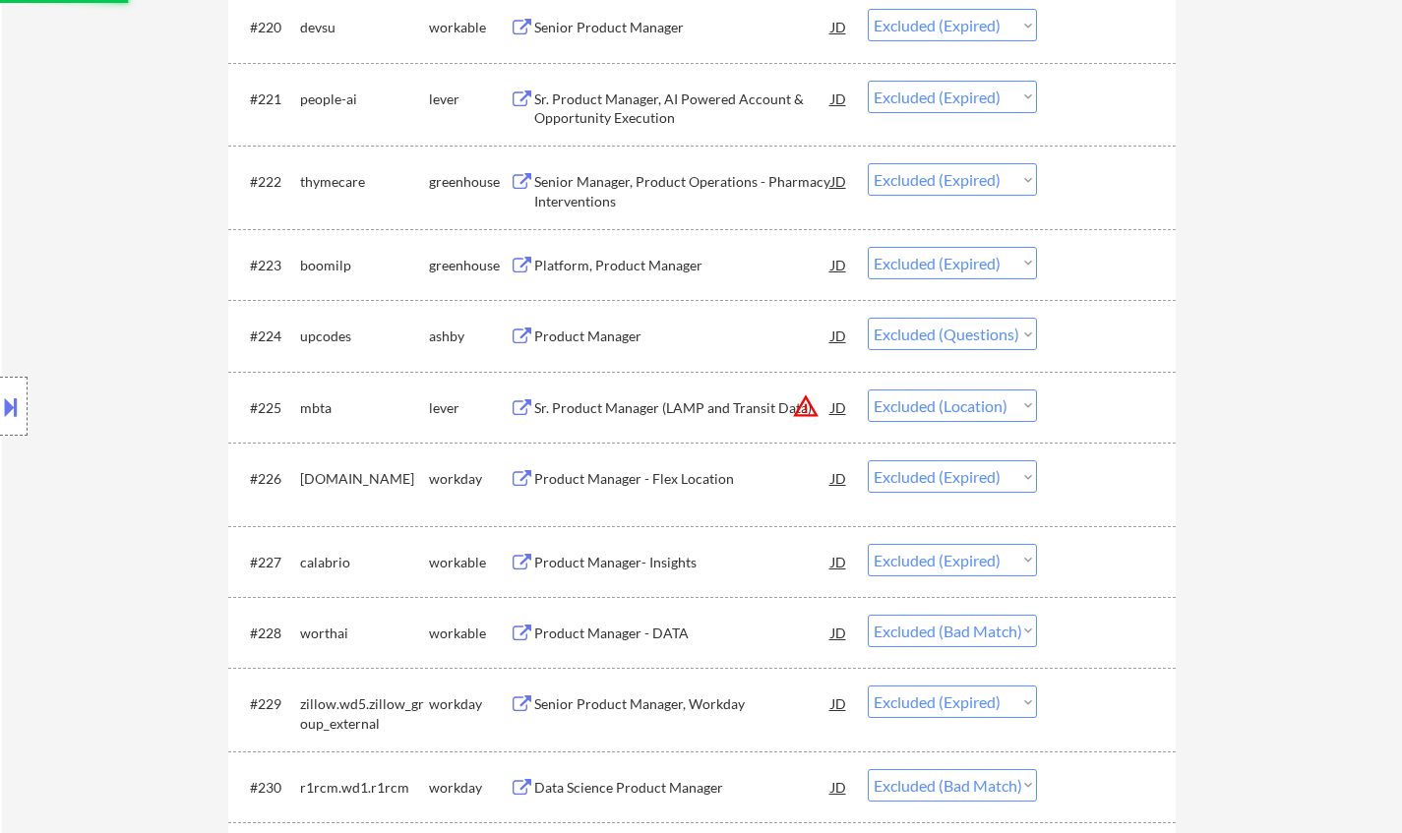
scroll to position [2185, 0]
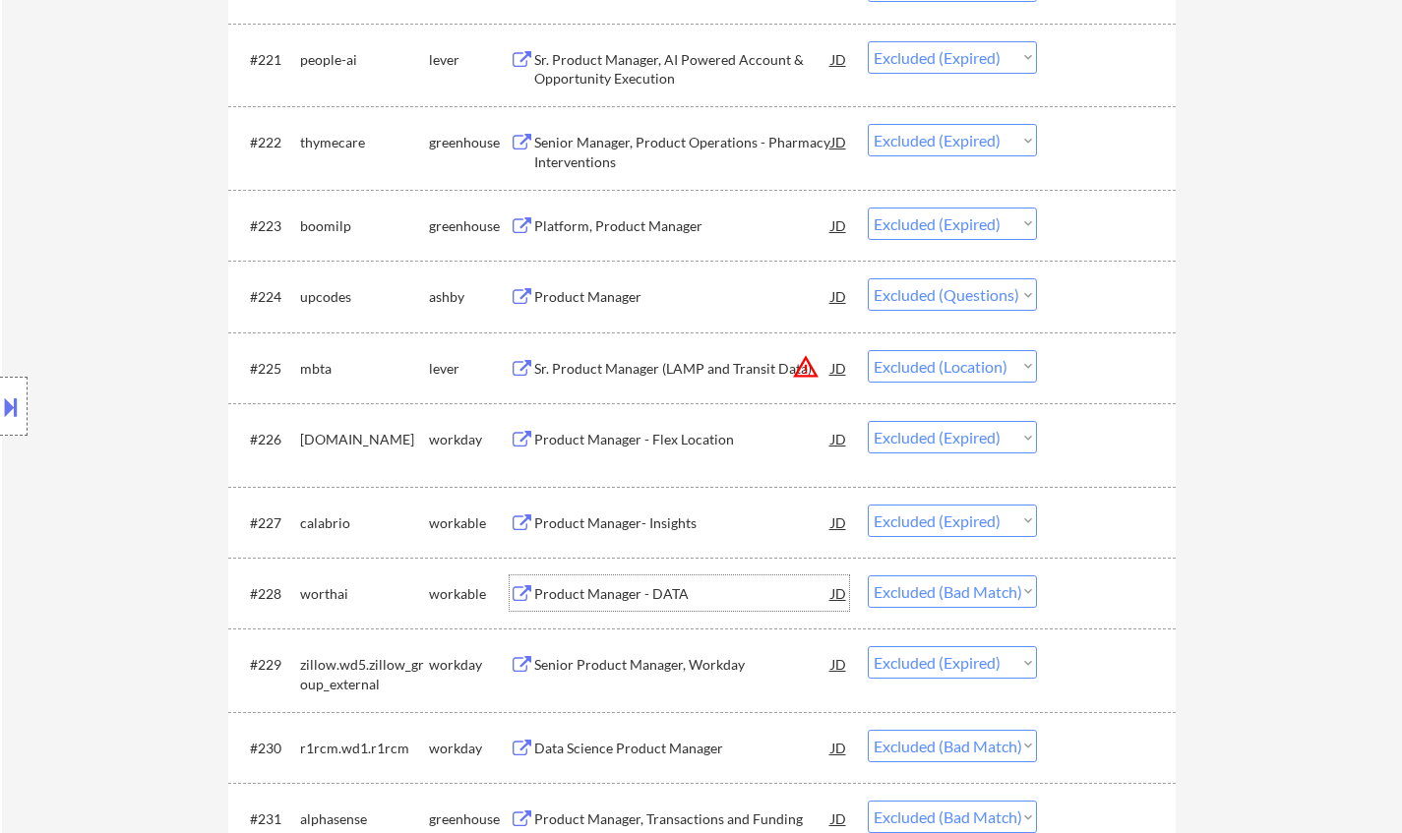
click at [584, 586] on div "Product Manager - DATA" at bounding box center [682, 595] width 297 height 20
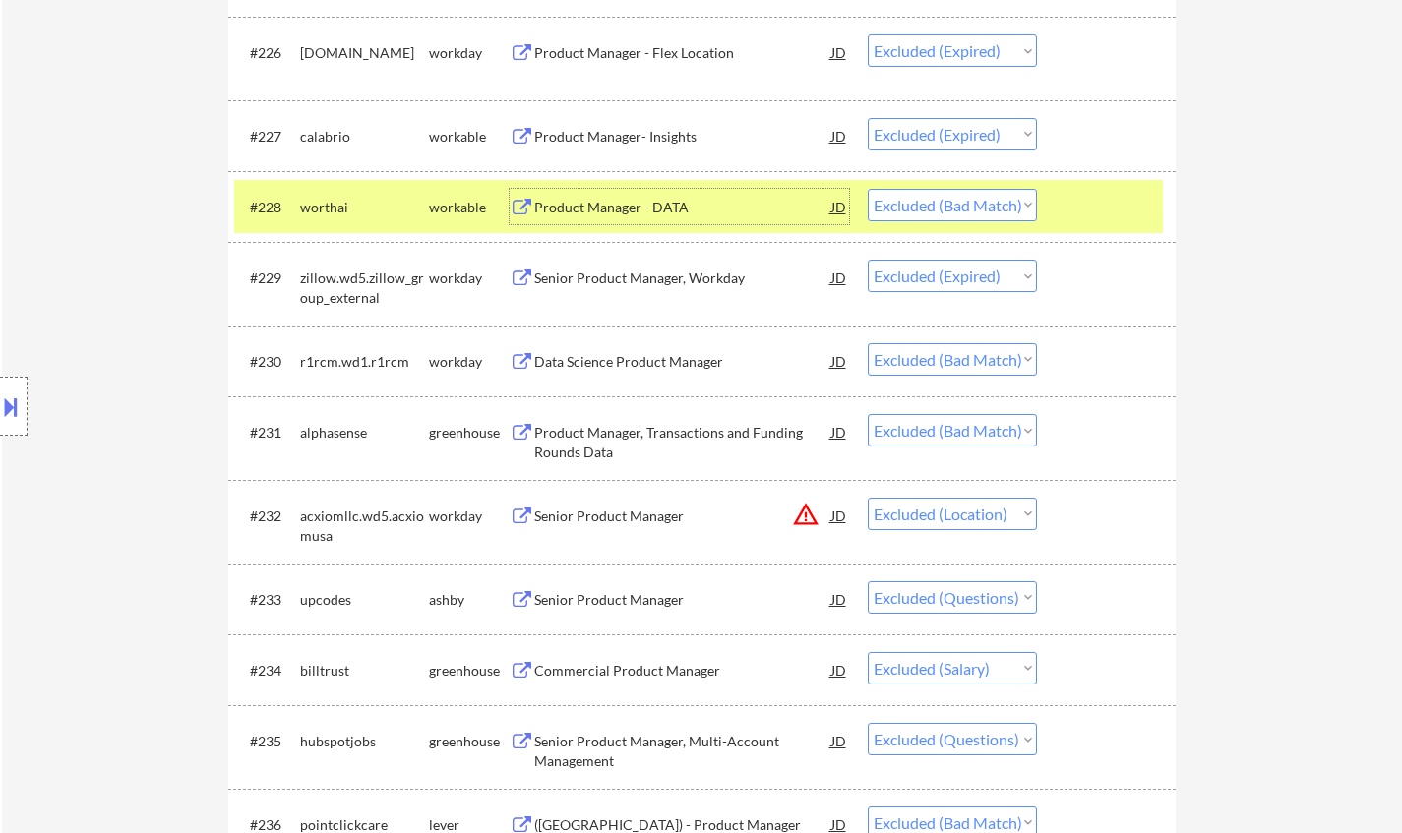
scroll to position [2775, 0]
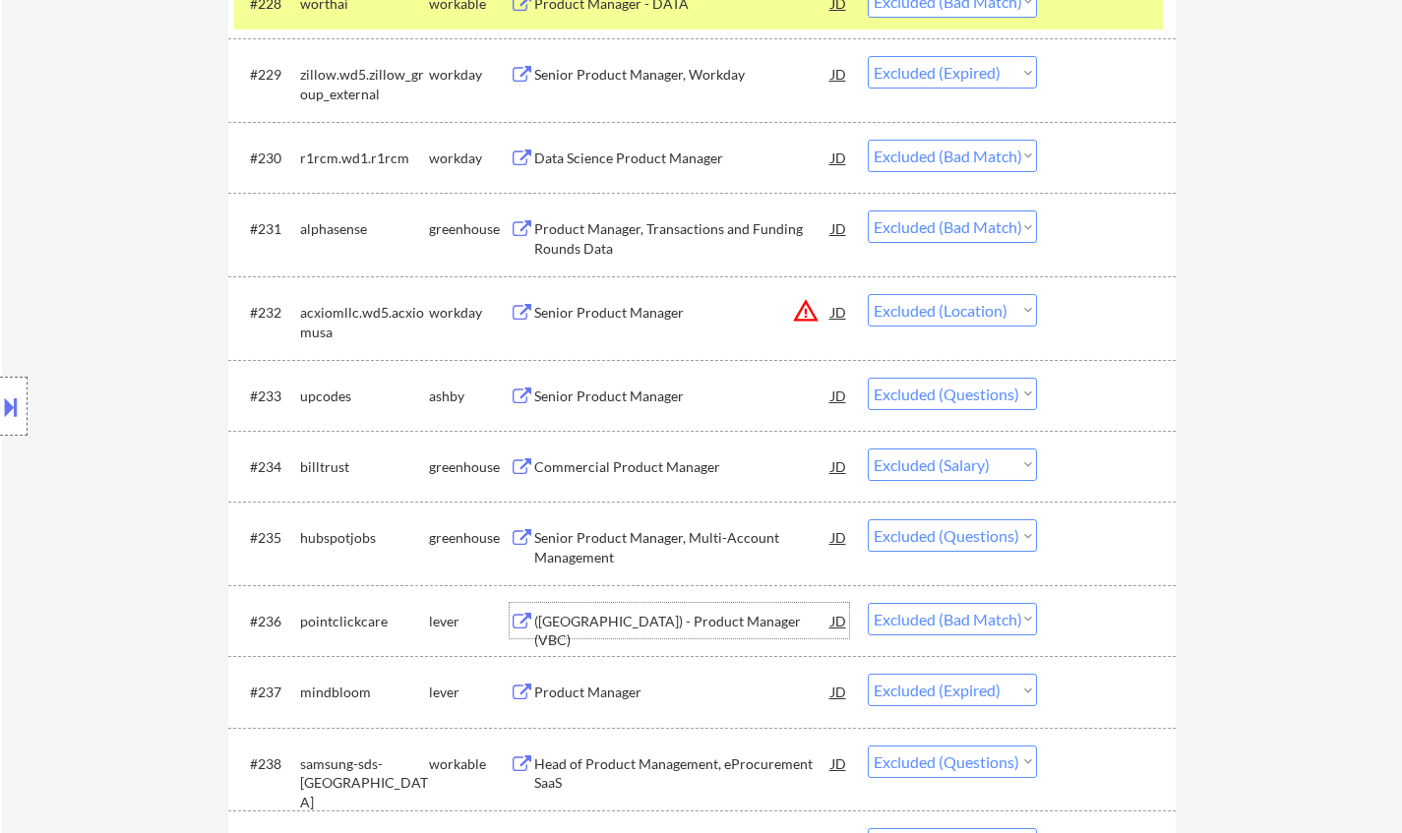
click at [664, 624] on div "([GEOGRAPHIC_DATA]) - Product Manager (VBC)" at bounding box center [682, 631] width 297 height 38
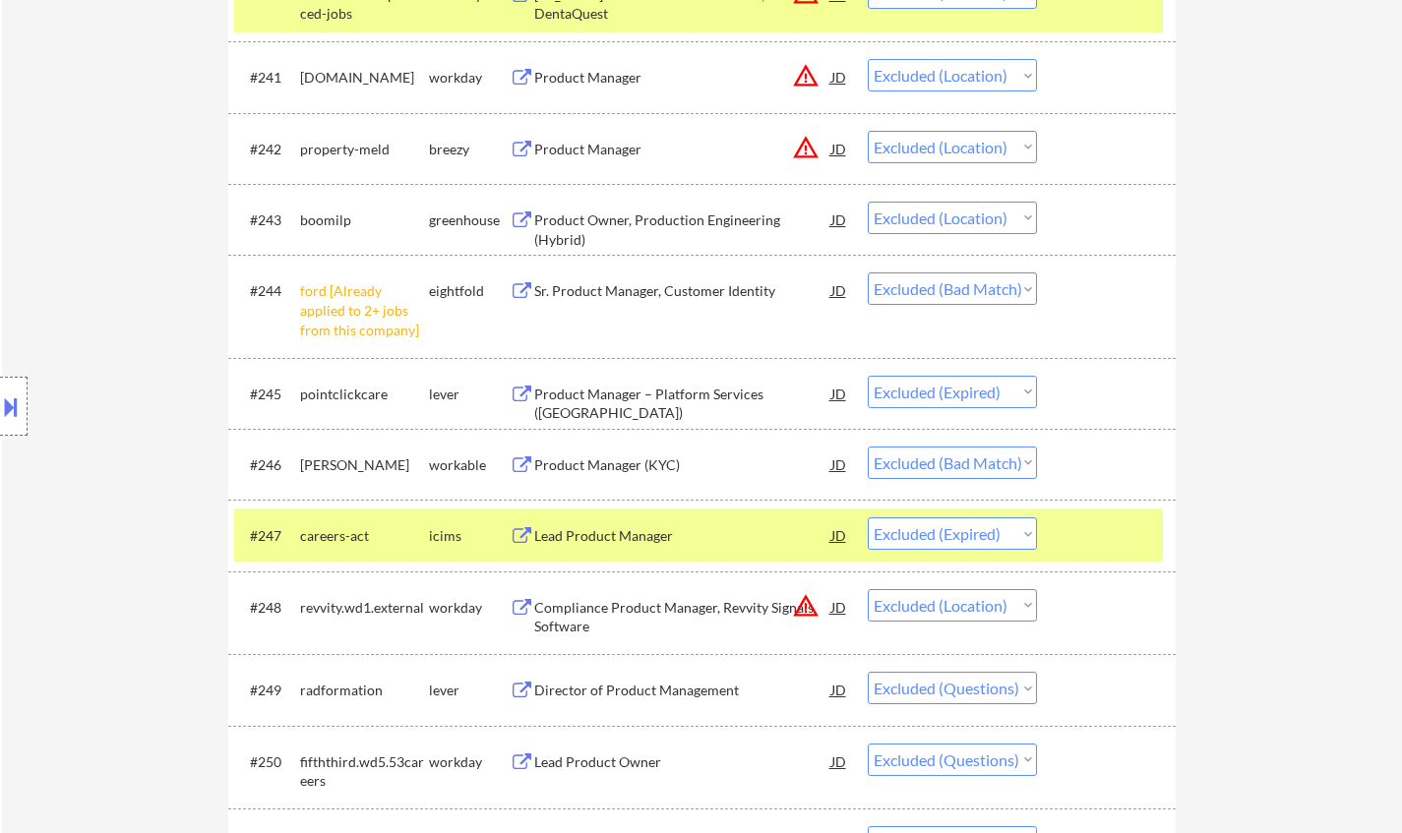
scroll to position [3759, 0]
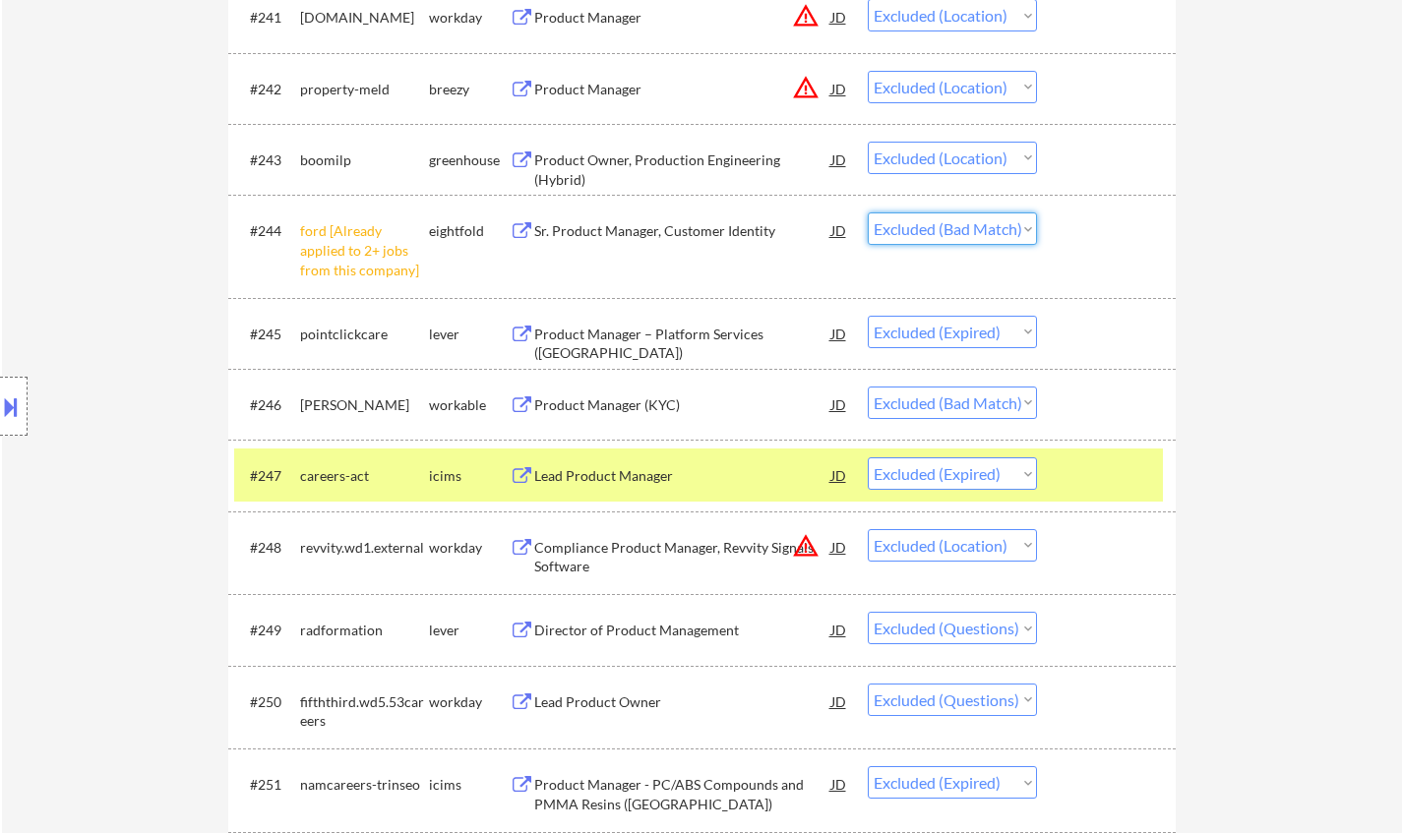
drag, startPoint x: 960, startPoint y: 229, endPoint x: 960, endPoint y: 242, distance: 12.8
click at [960, 228] on select "Choose an option... Pending Applied Excluded (Questions) Excluded (Expired) Exc…" at bounding box center [952, 229] width 169 height 32
click at [868, 213] on select "Choose an option... Pending Applied Excluded (Questions) Excluded (Expired) Exc…" at bounding box center [952, 229] width 169 height 32
click at [634, 404] on div "Product Manager (KYC)" at bounding box center [682, 406] width 297 height 20
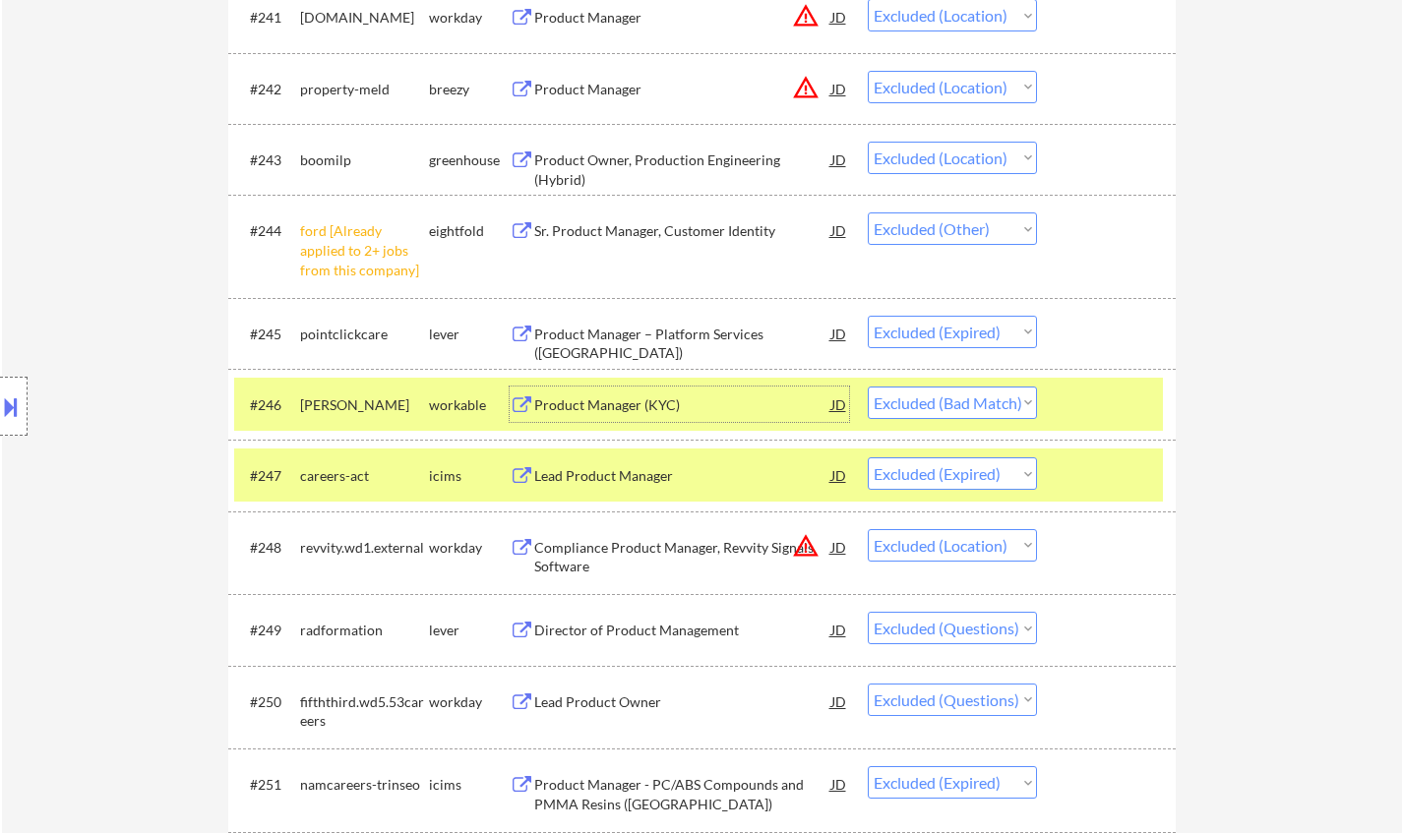
click at [638, 408] on div "Product Manager (KYC)" at bounding box center [682, 406] width 297 height 20
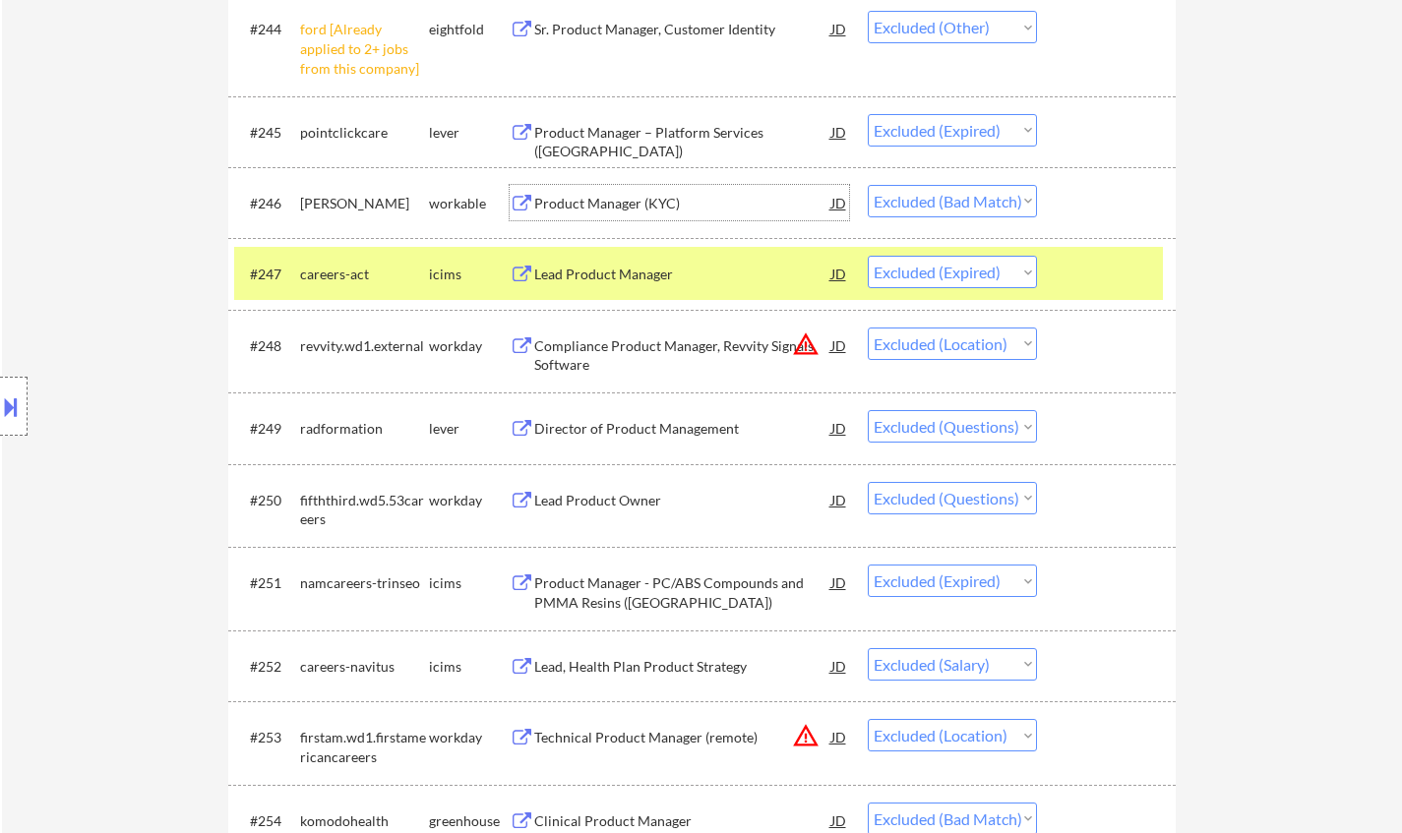
scroll to position [4251, 0]
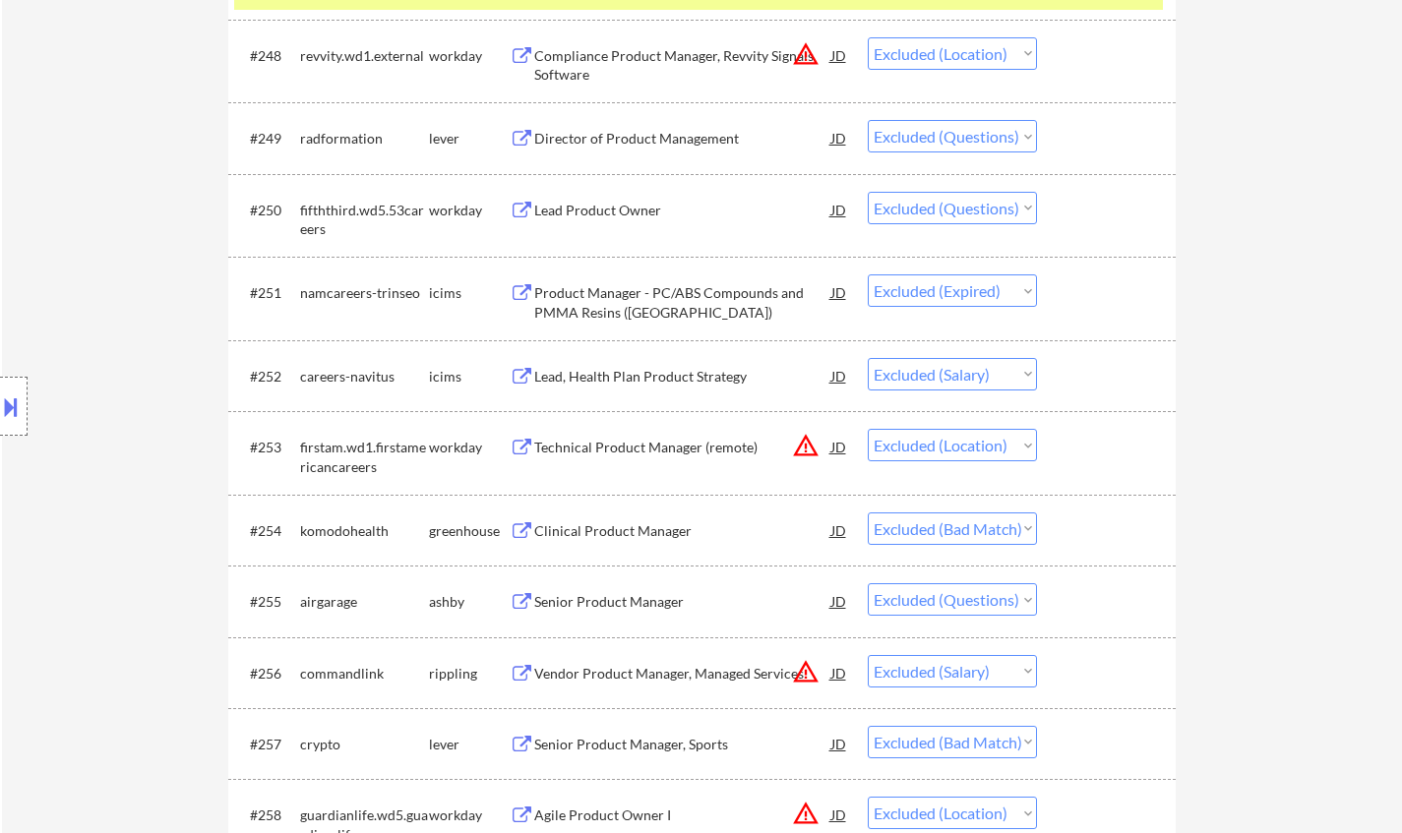
click at [603, 531] on div "Clinical Product Manager" at bounding box center [682, 532] width 297 height 20
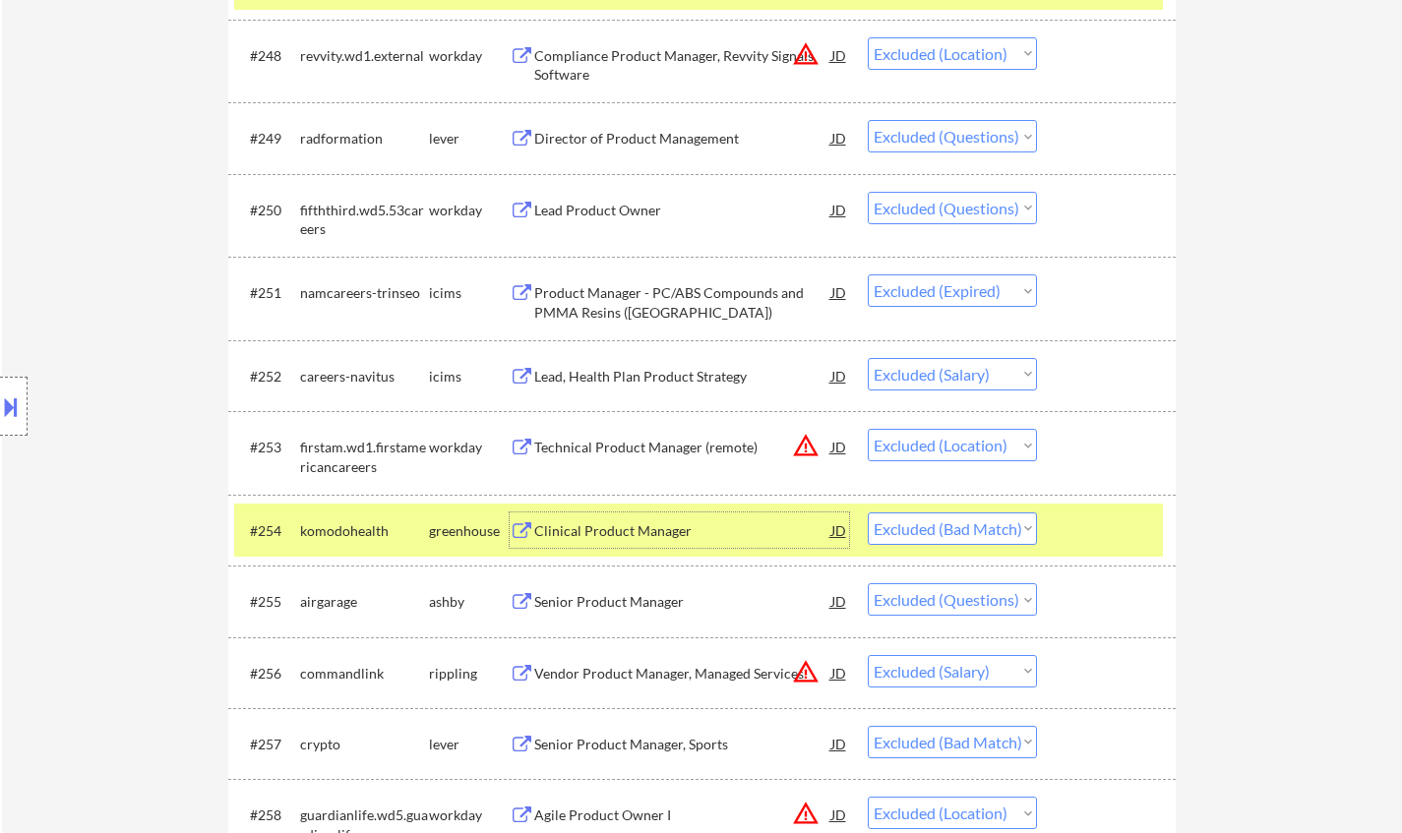
click at [974, 535] on select "Choose an option... Pending Applied Excluded (Questions) Excluded (Expired) Exc…" at bounding box center [952, 529] width 169 height 32
click at [868, 513] on select "Choose an option... Pending Applied Excluded (Questions) Excluded (Expired) Exc…" at bounding box center [952, 529] width 169 height 32
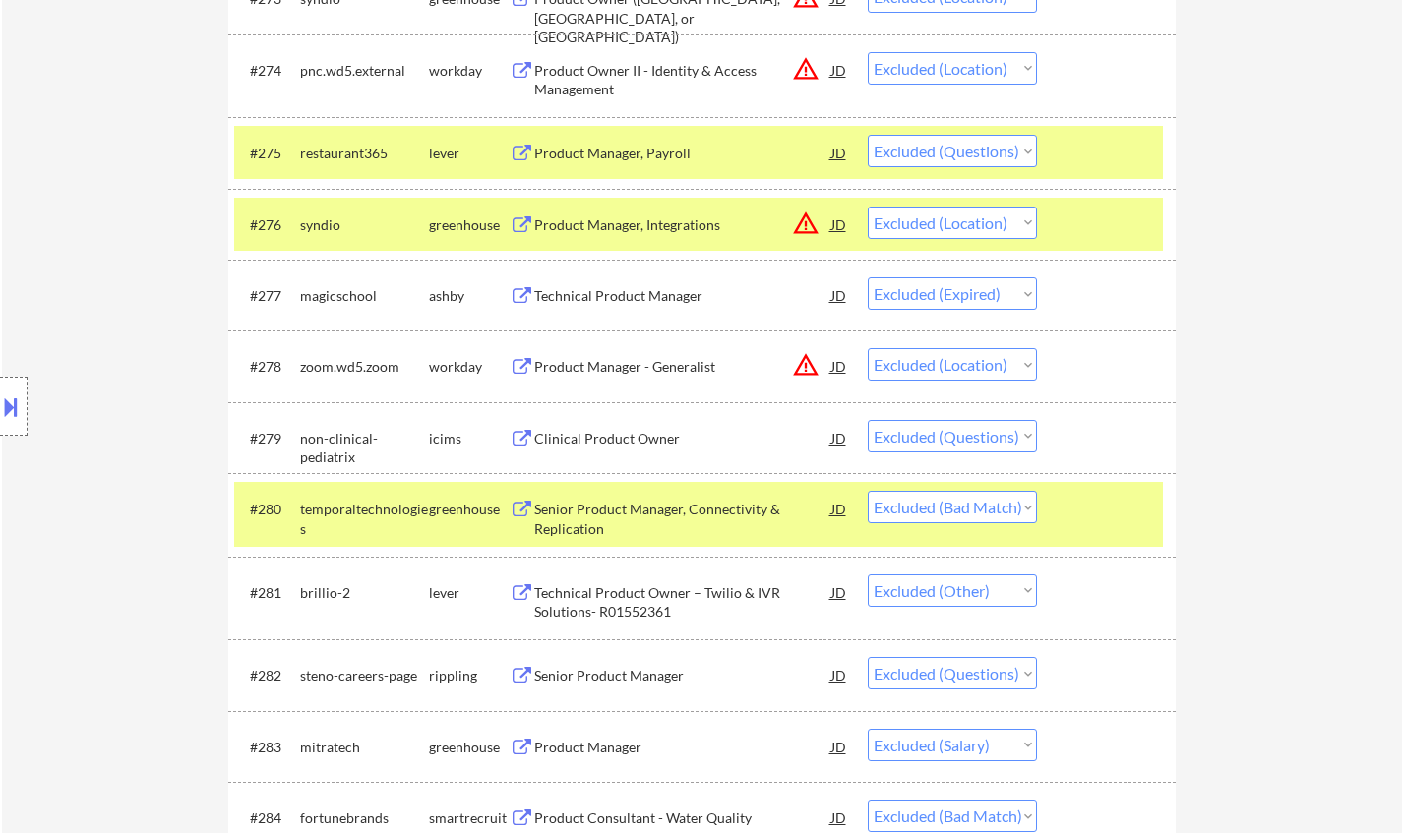
scroll to position [6317, 0]
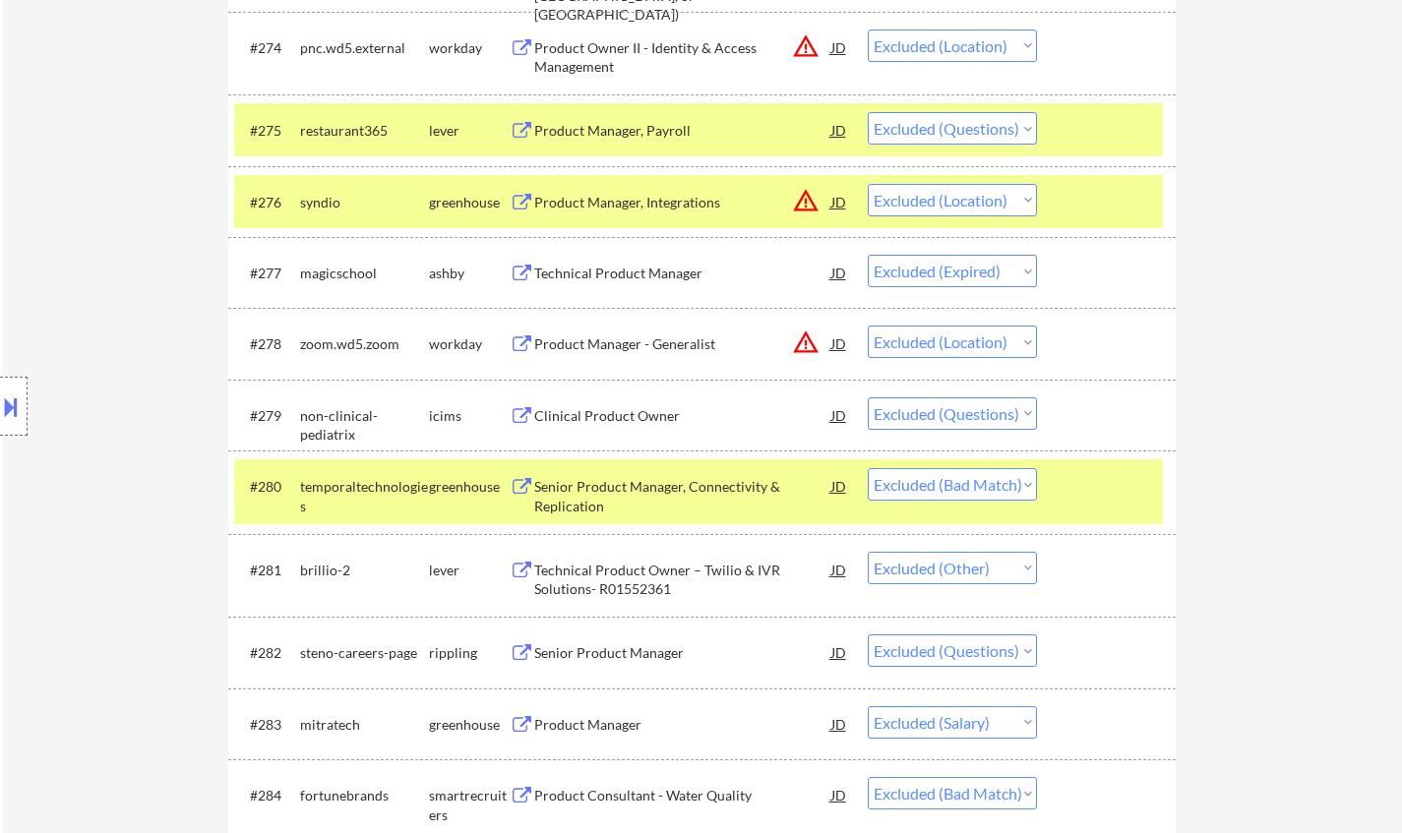
click at [672, 507] on div "Senior Product Manager, Connectivity & Replication" at bounding box center [682, 496] width 297 height 38
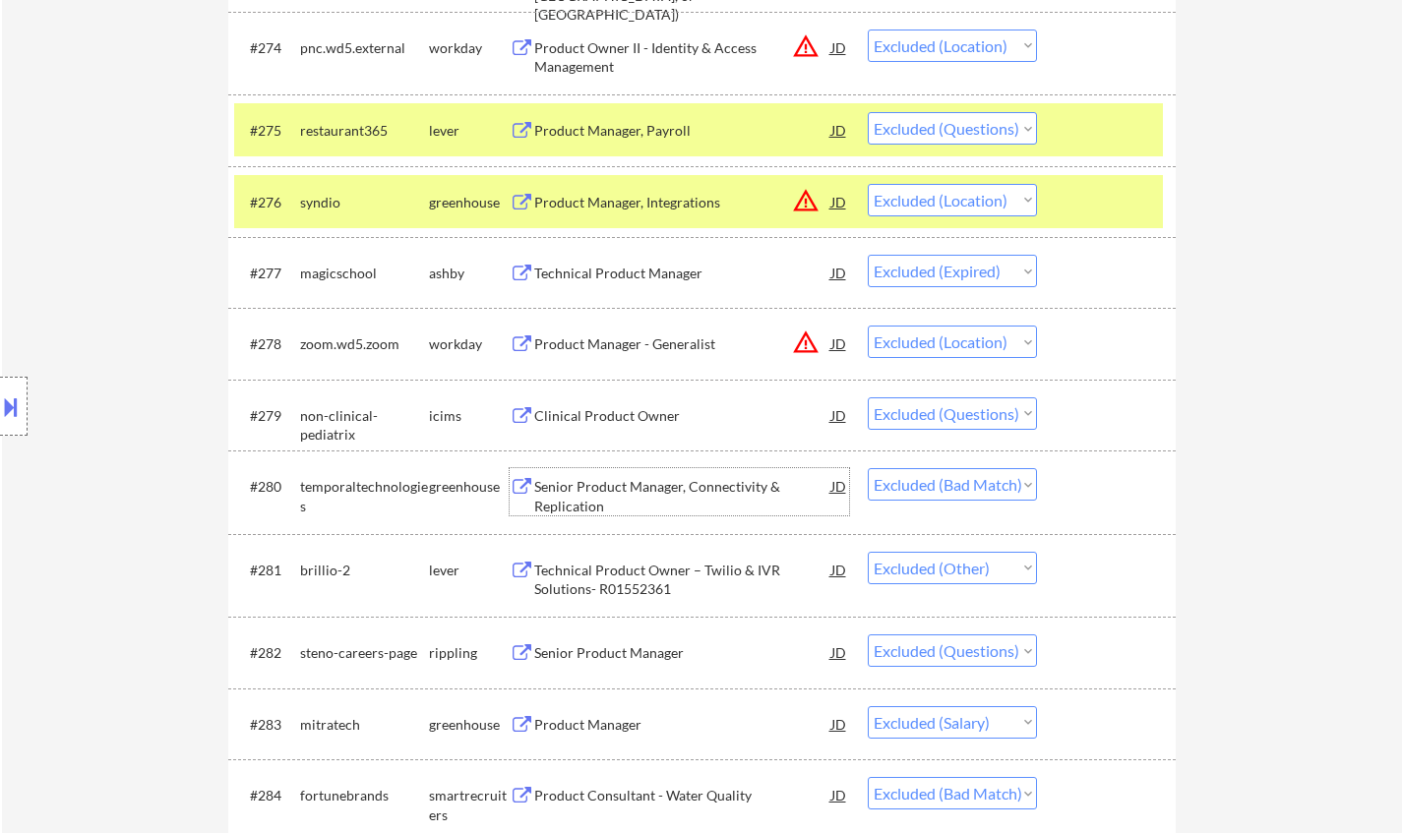
scroll to position [6613, 0]
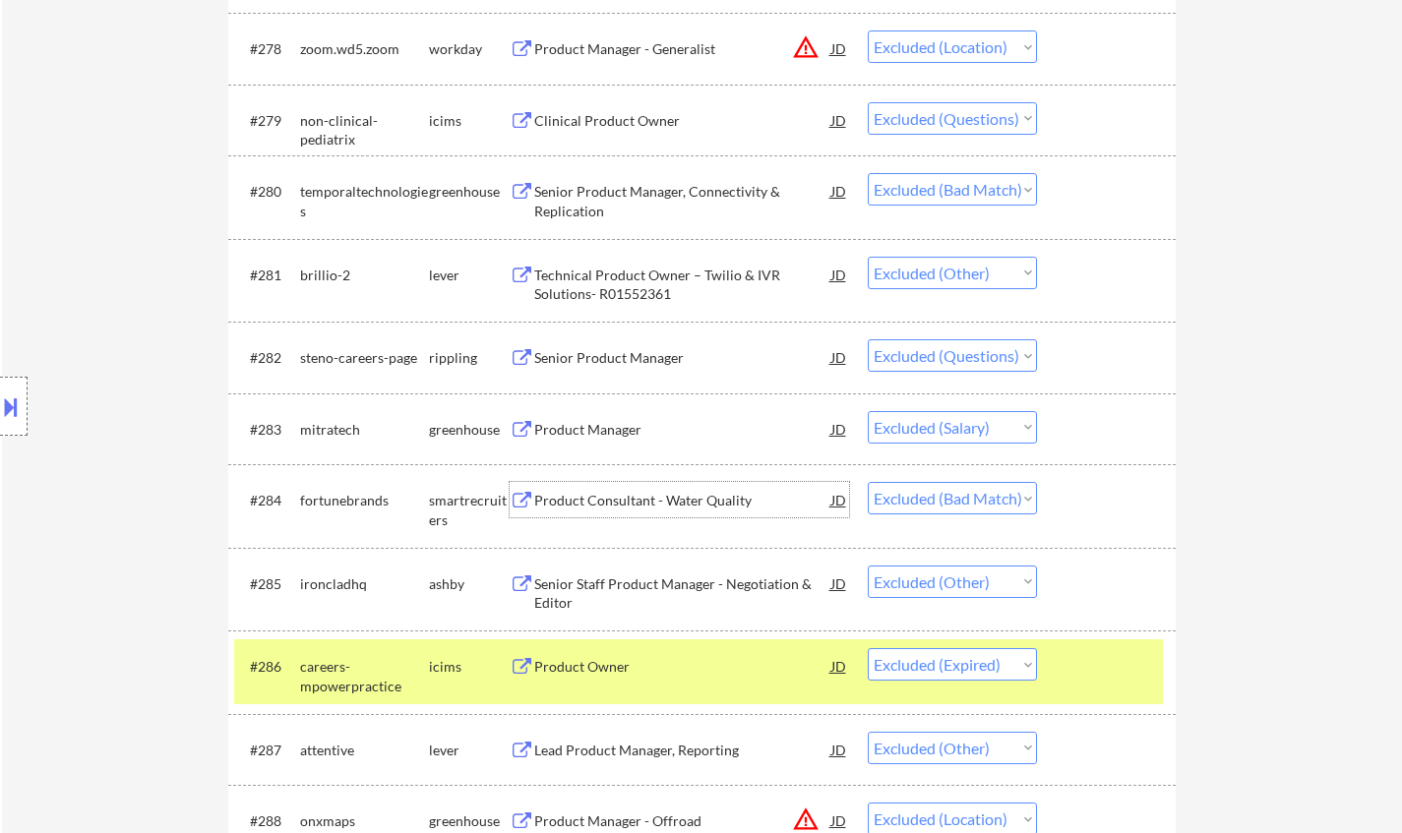
click at [679, 489] on div "Product Consultant - Water Quality" at bounding box center [682, 499] width 297 height 35
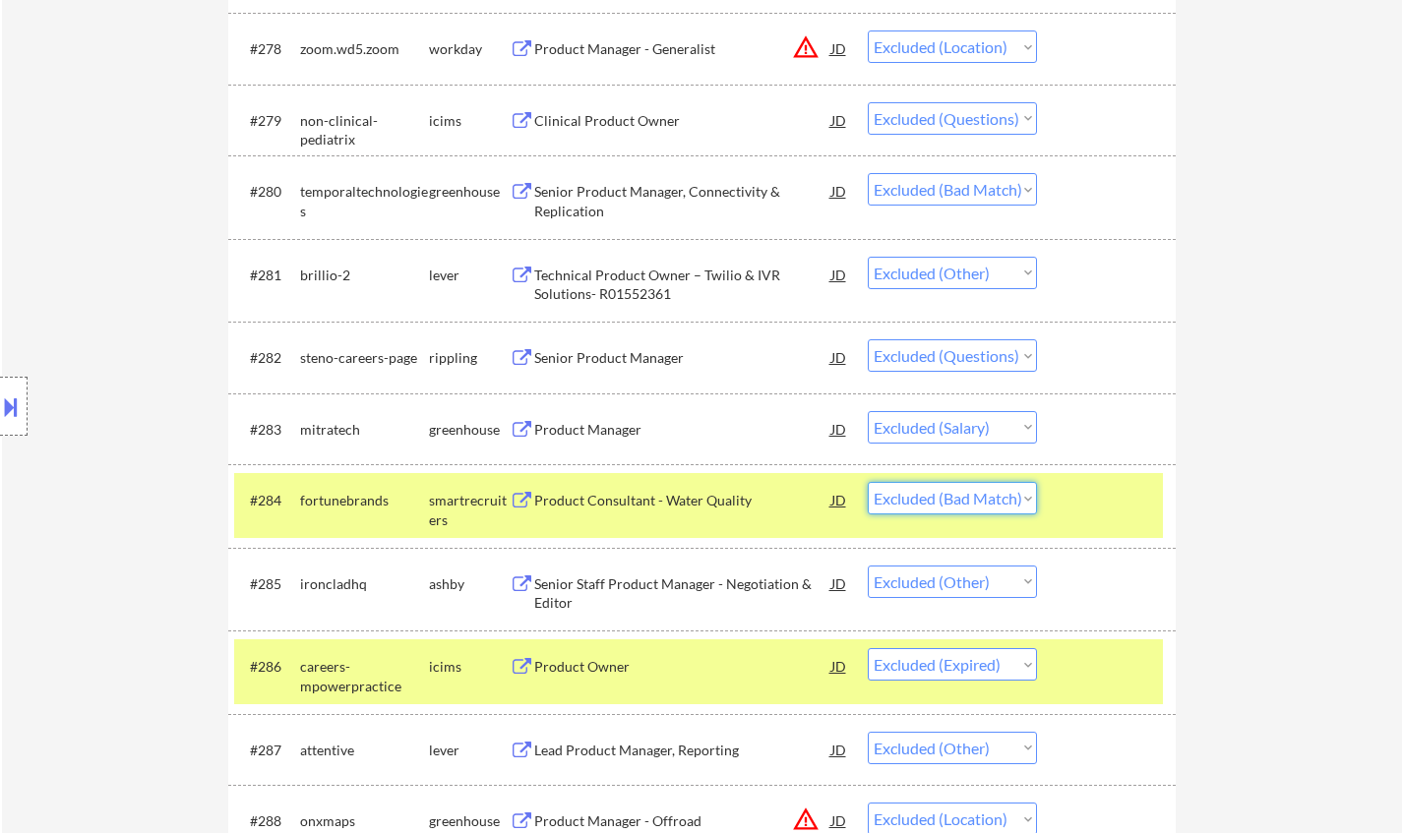
click at [978, 495] on select "Choose an option... Pending Applied Excluded (Questions) Excluded (Expired) Exc…" at bounding box center [952, 498] width 169 height 32
click at [868, 482] on select "Choose an option... Pending Applied Excluded (Questions) Excluded (Expired) Exc…" at bounding box center [952, 498] width 169 height 32
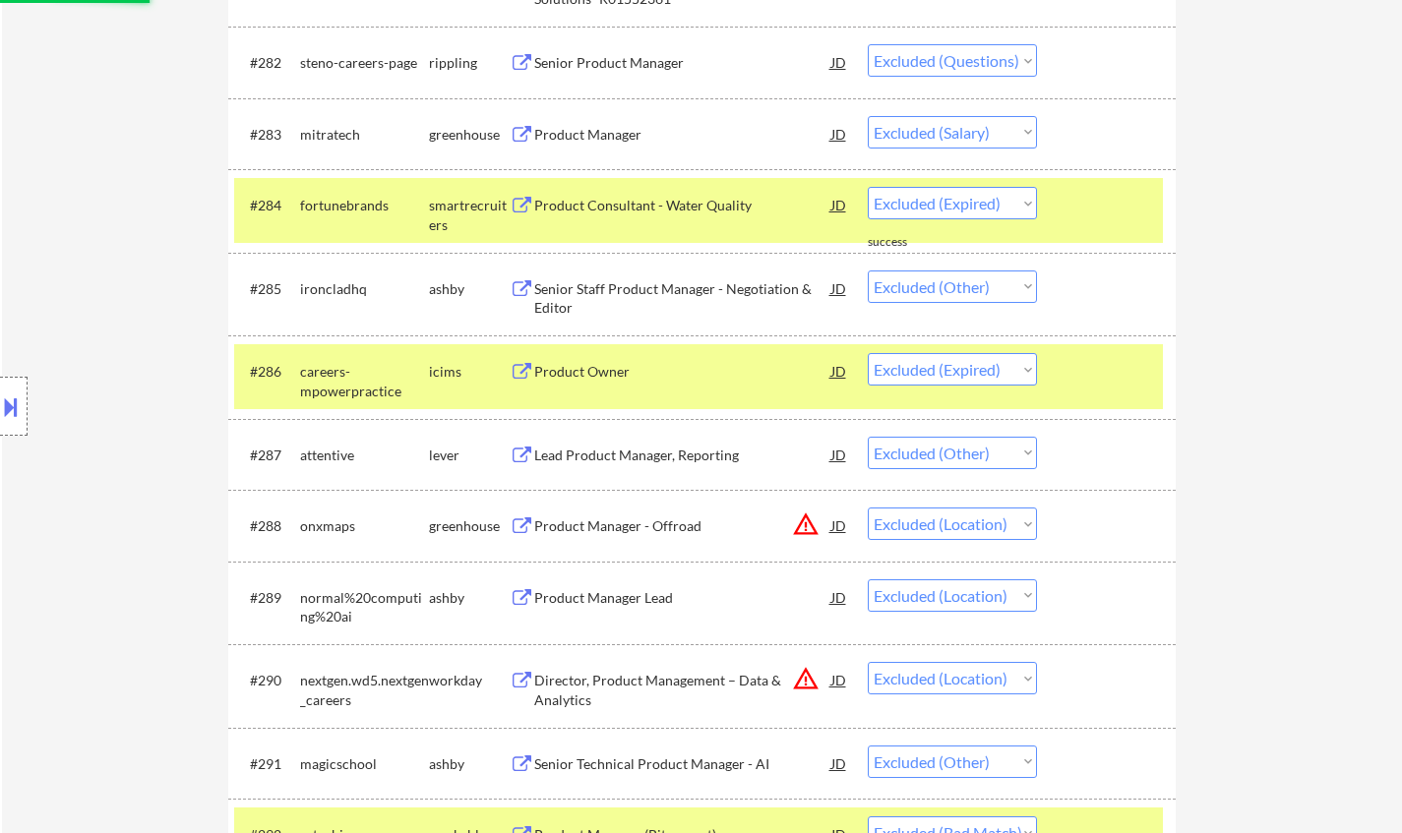
scroll to position [7301, 0]
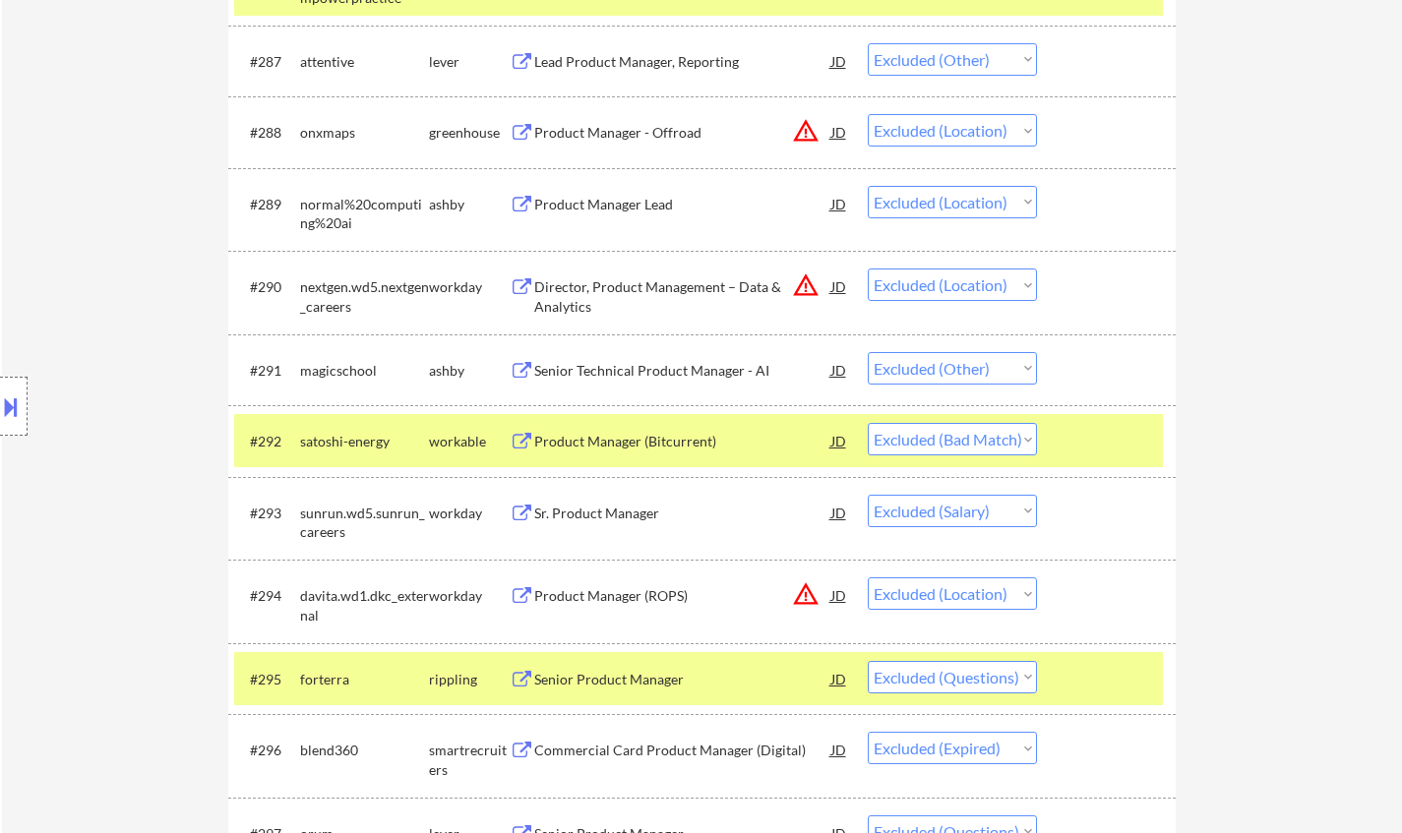
click at [669, 438] on div "Product Manager (Bitcurrent)" at bounding box center [682, 442] width 297 height 20
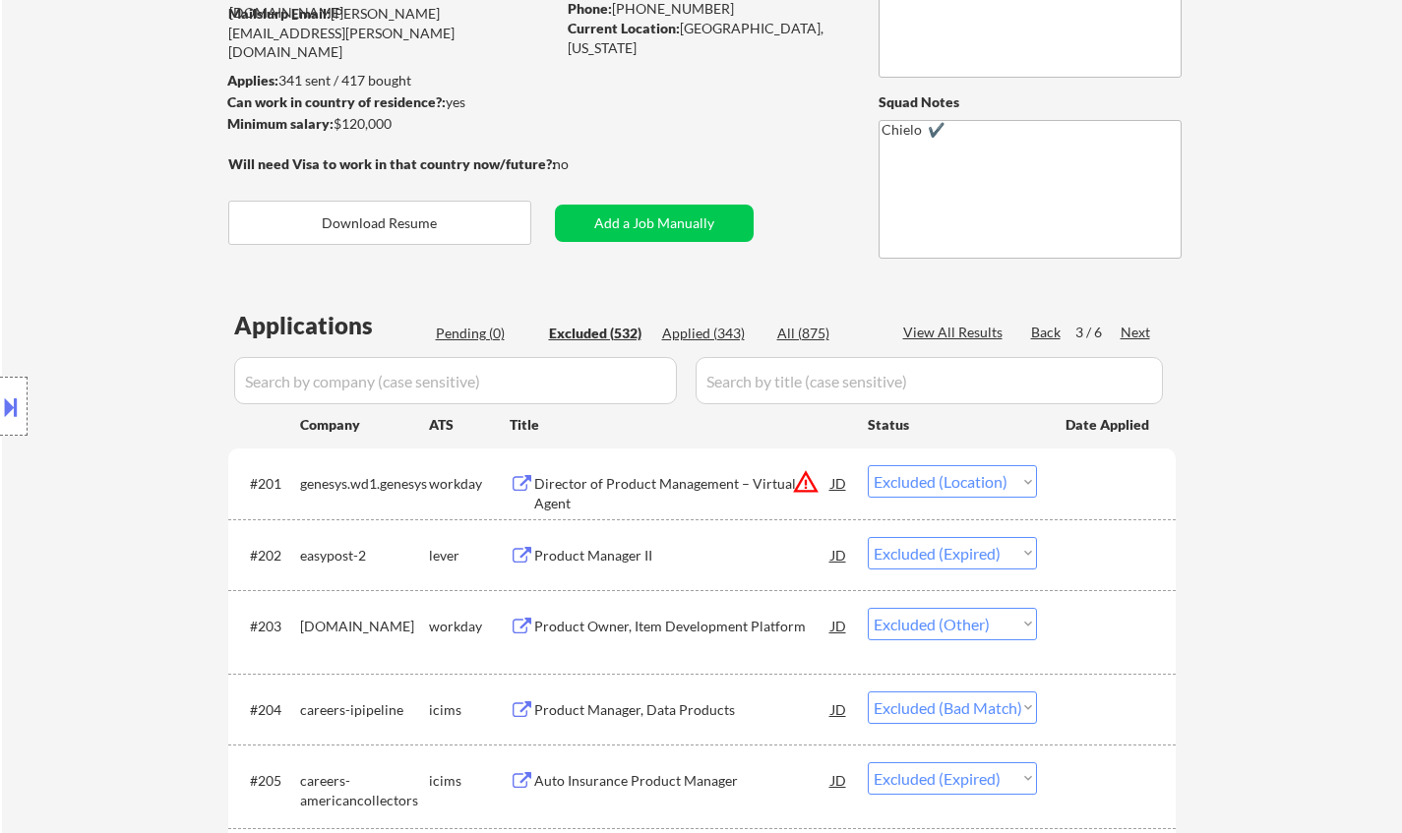
scroll to position [0, 0]
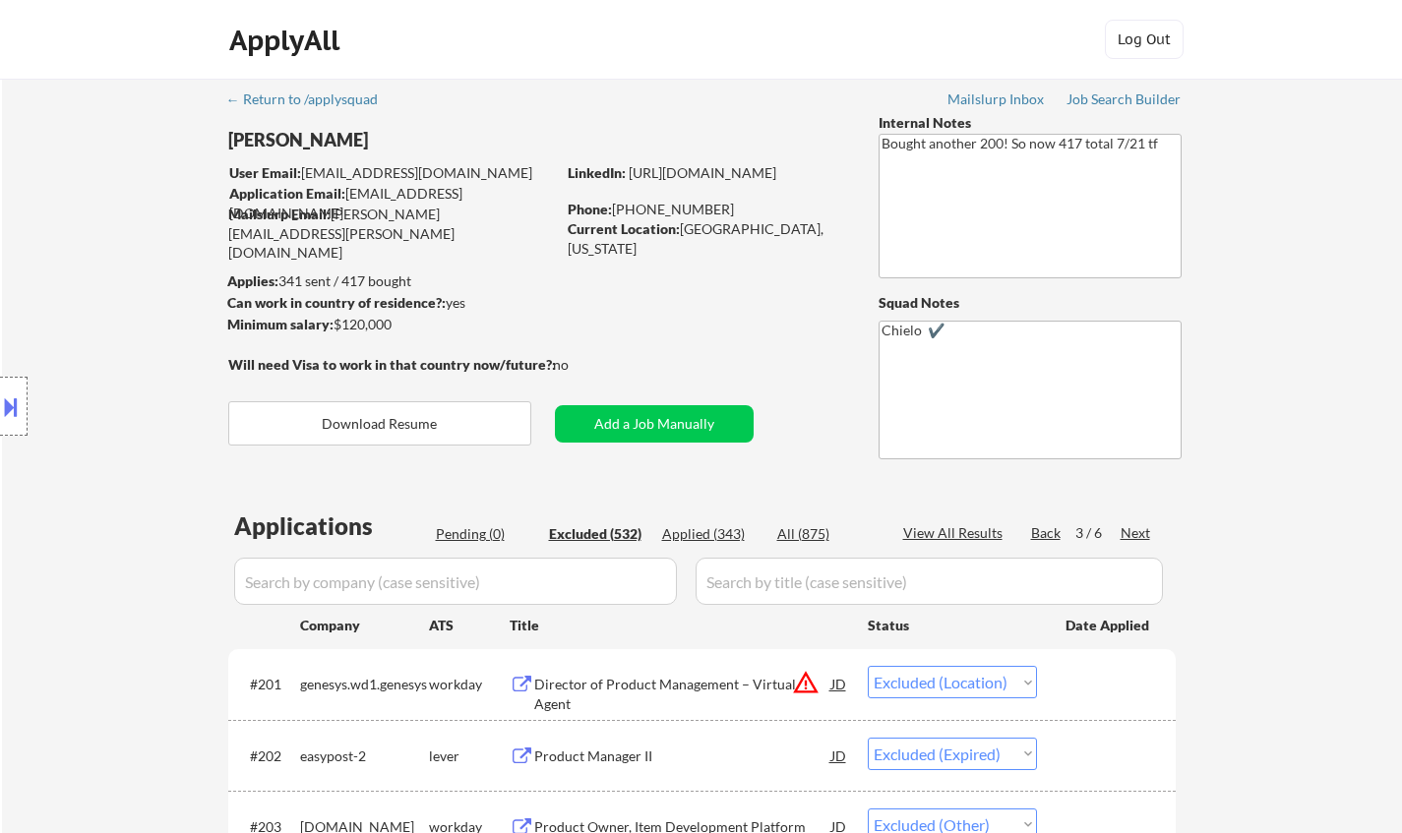
click at [1139, 531] on div "Next" at bounding box center [1136, 533] width 31 height 20
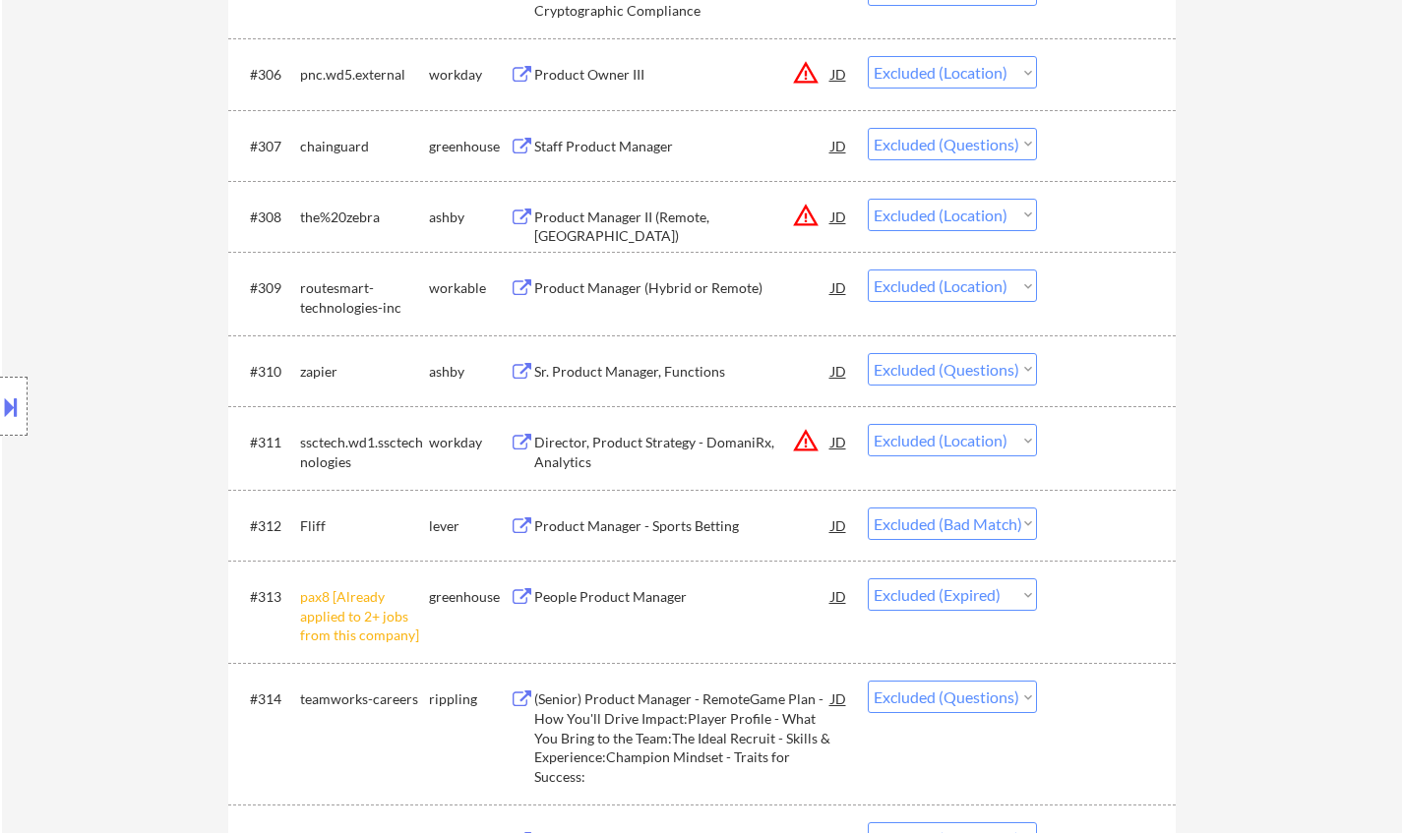
scroll to position [1082, 0]
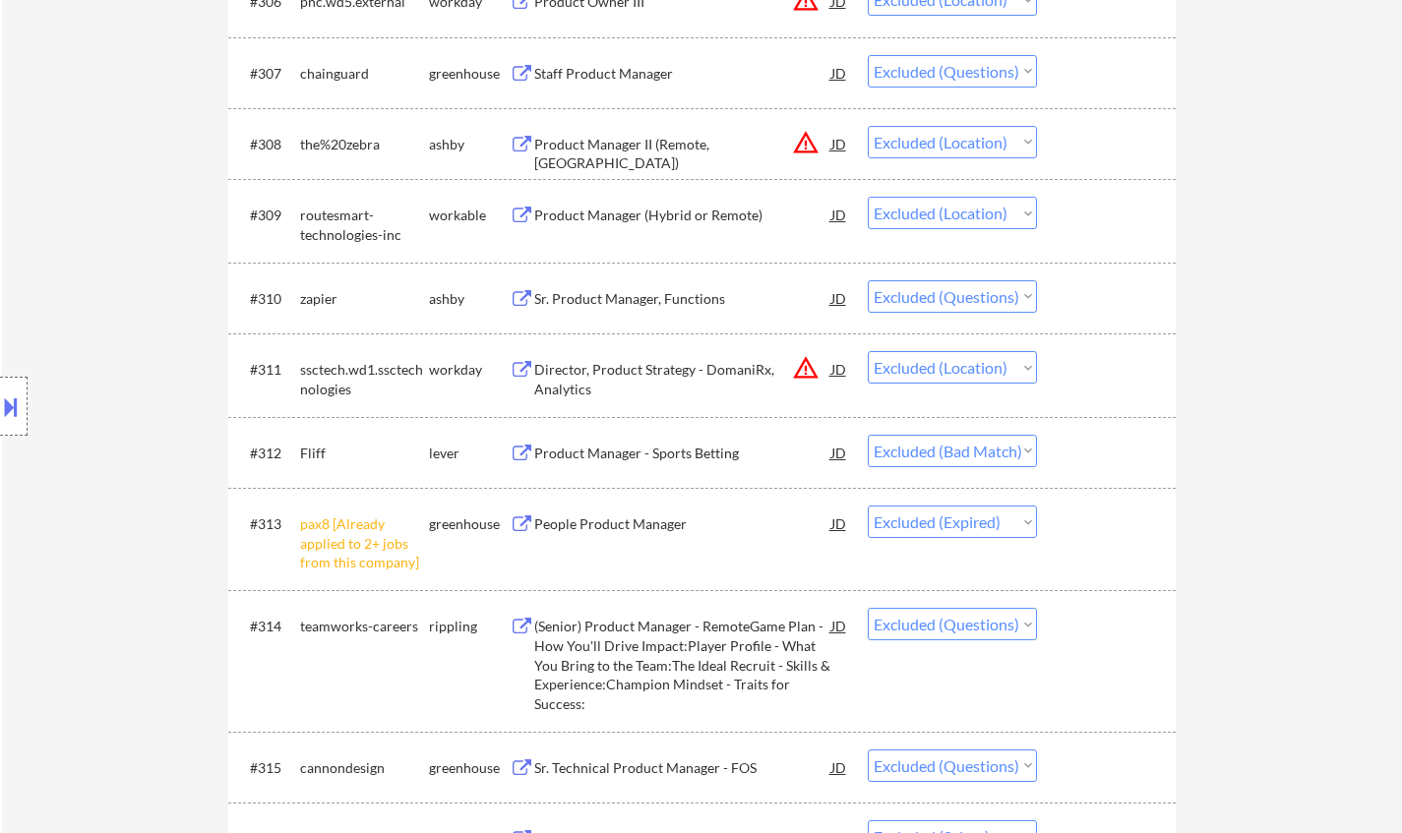
click at [652, 463] on div "Product Manager - Sports Betting" at bounding box center [682, 452] width 297 height 35
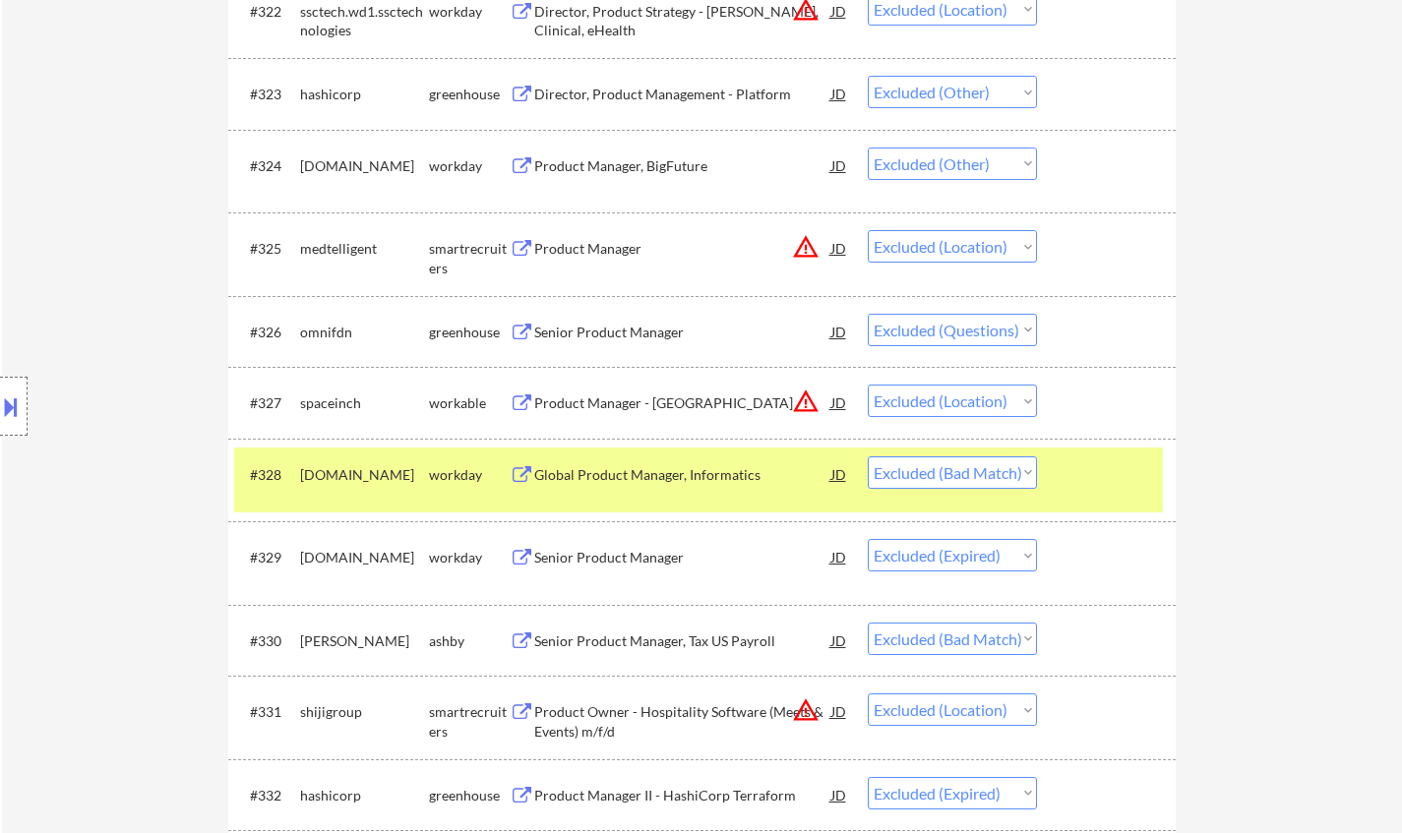
scroll to position [2657, 0]
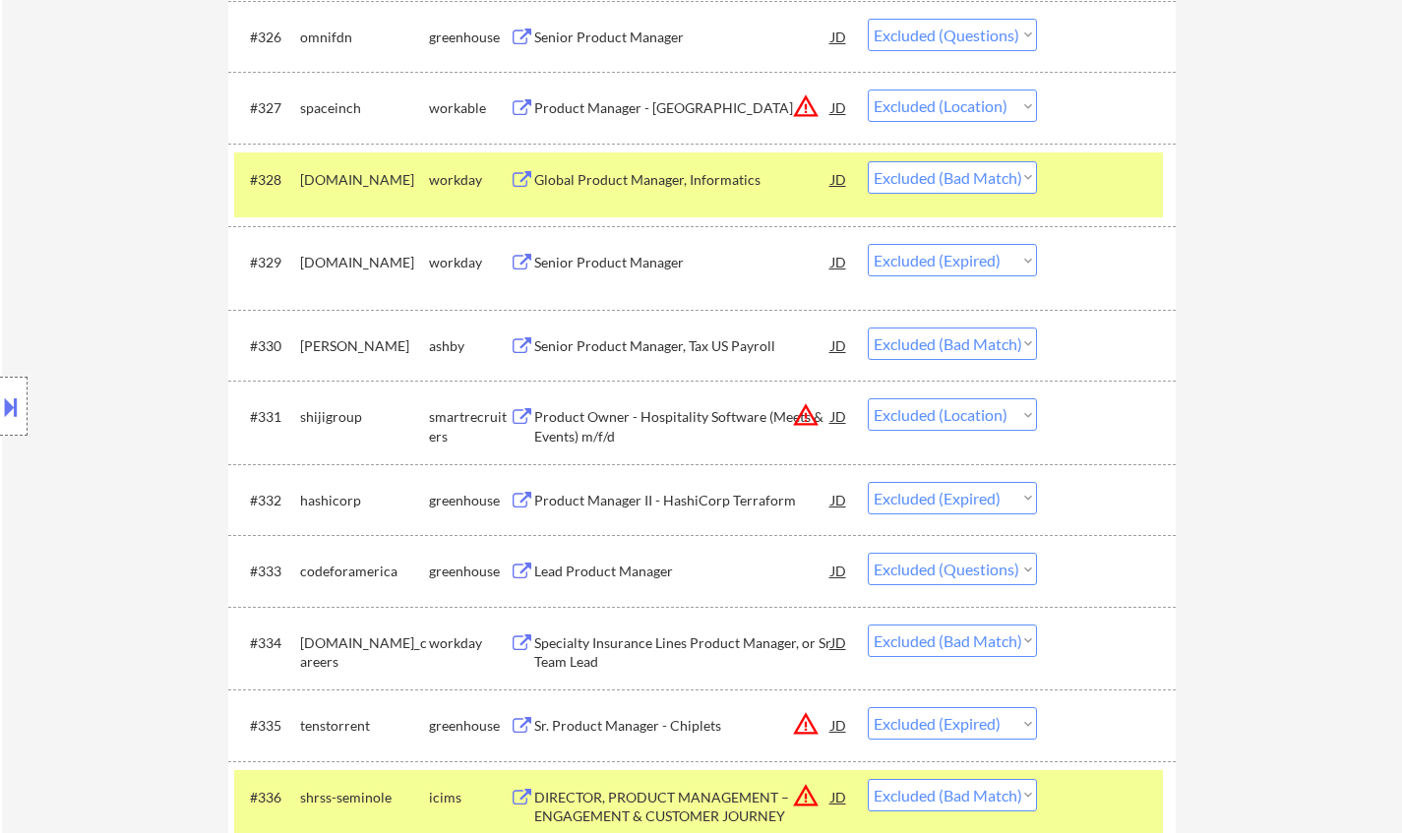
click at [632, 338] on div "Senior Product Manager, Tax US Payroll" at bounding box center [682, 347] width 297 height 20
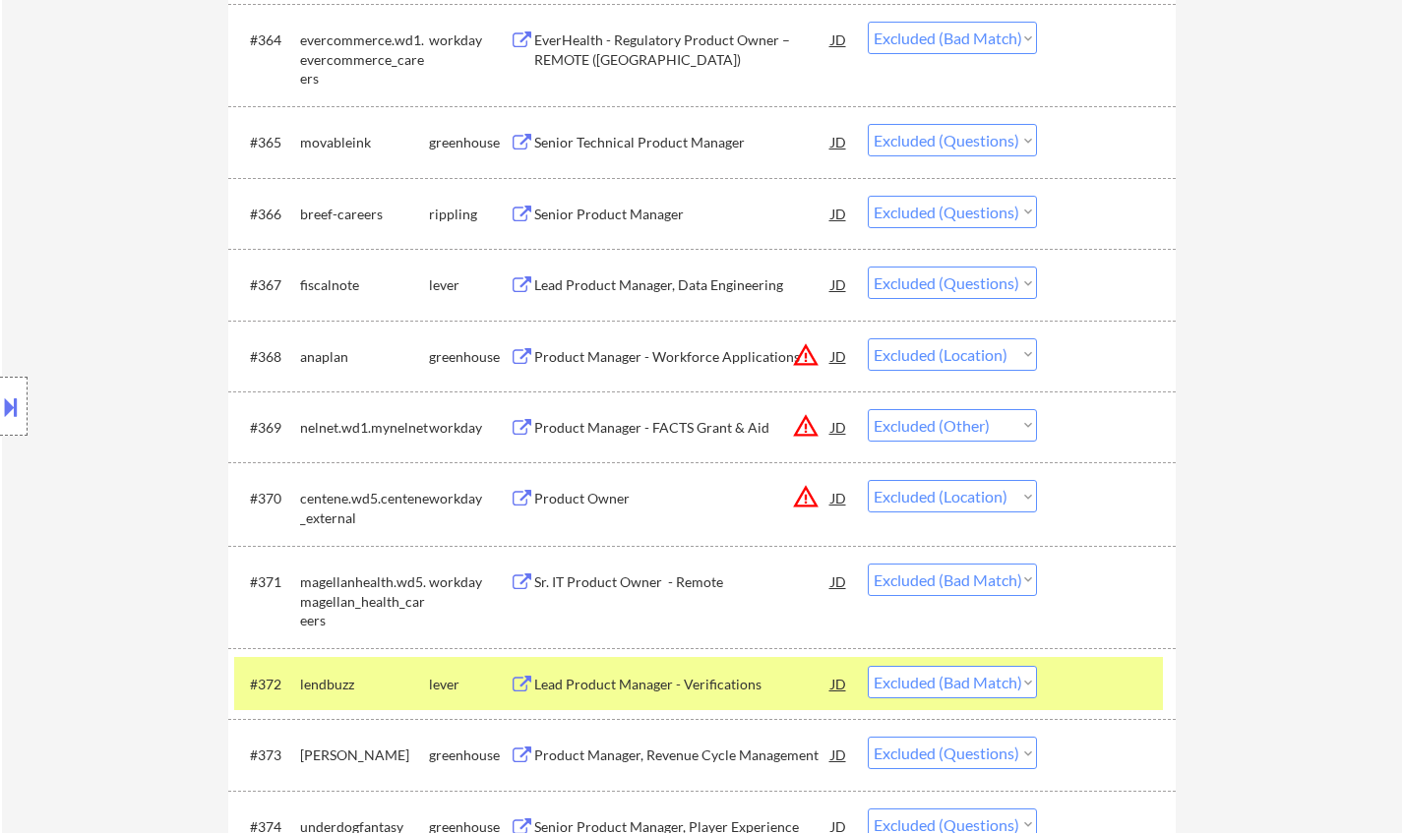
scroll to position [5707, 0]
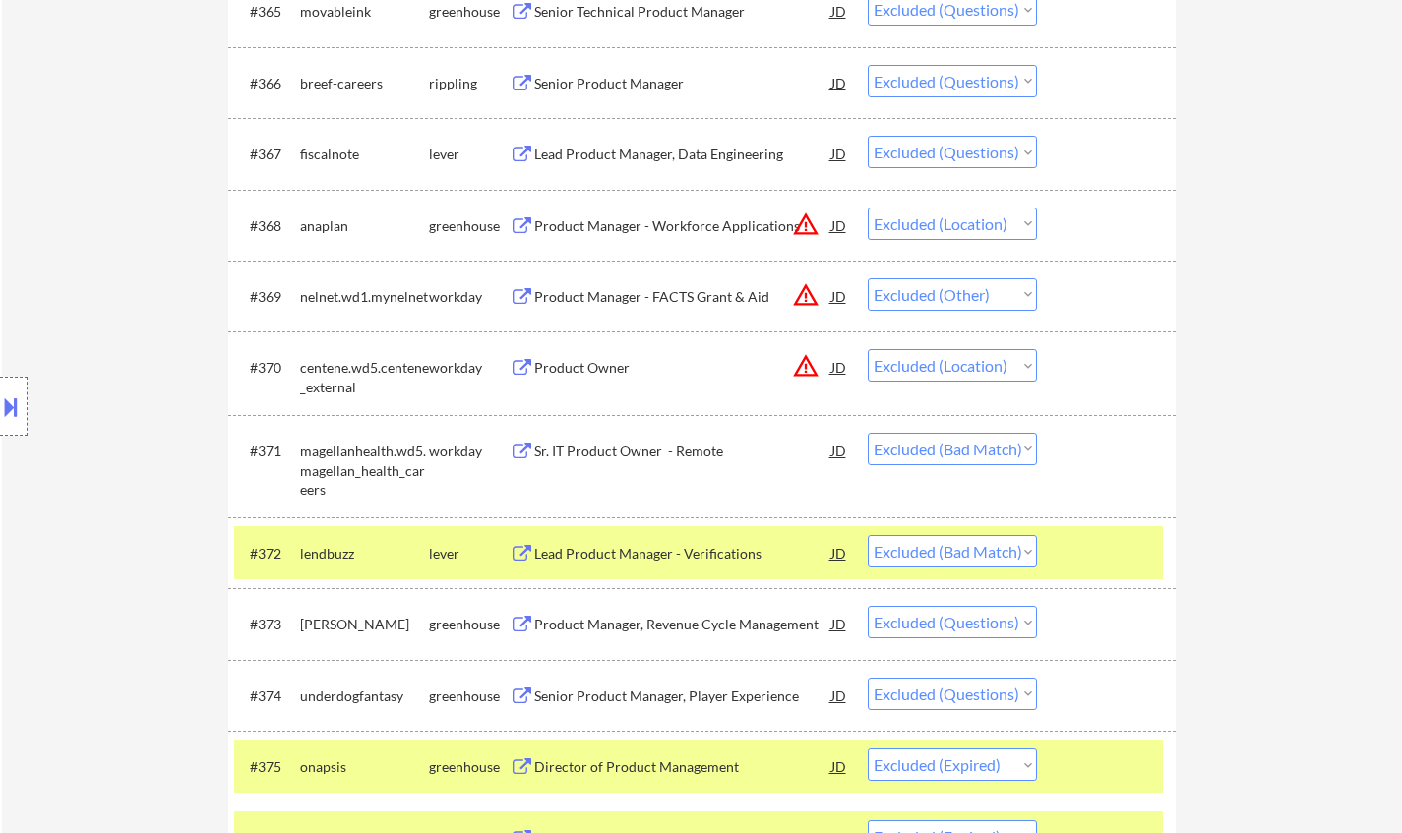
click at [633, 454] on div "Sr. IT Product Owner - Remote" at bounding box center [682, 452] width 297 height 20
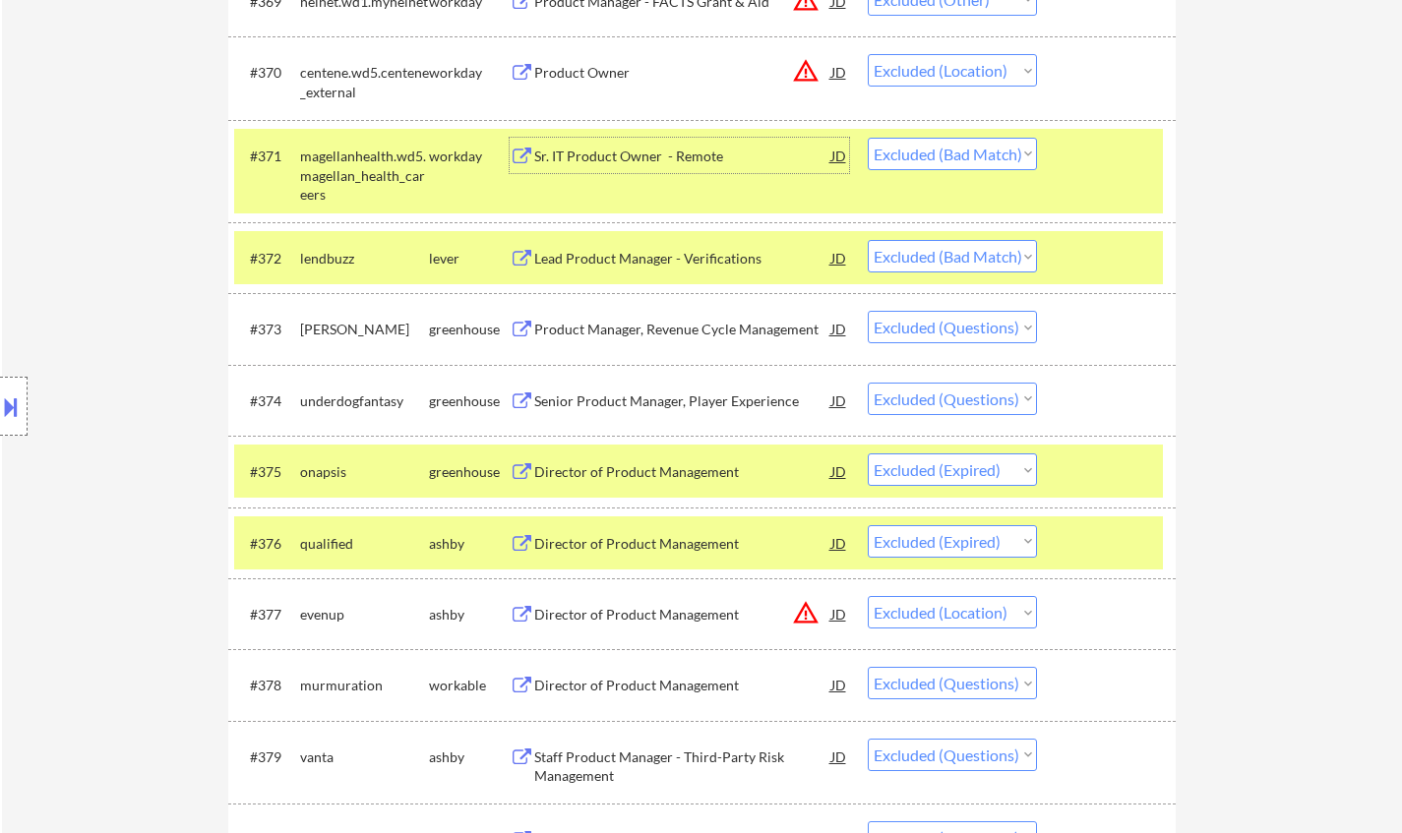
scroll to position [6298, 0]
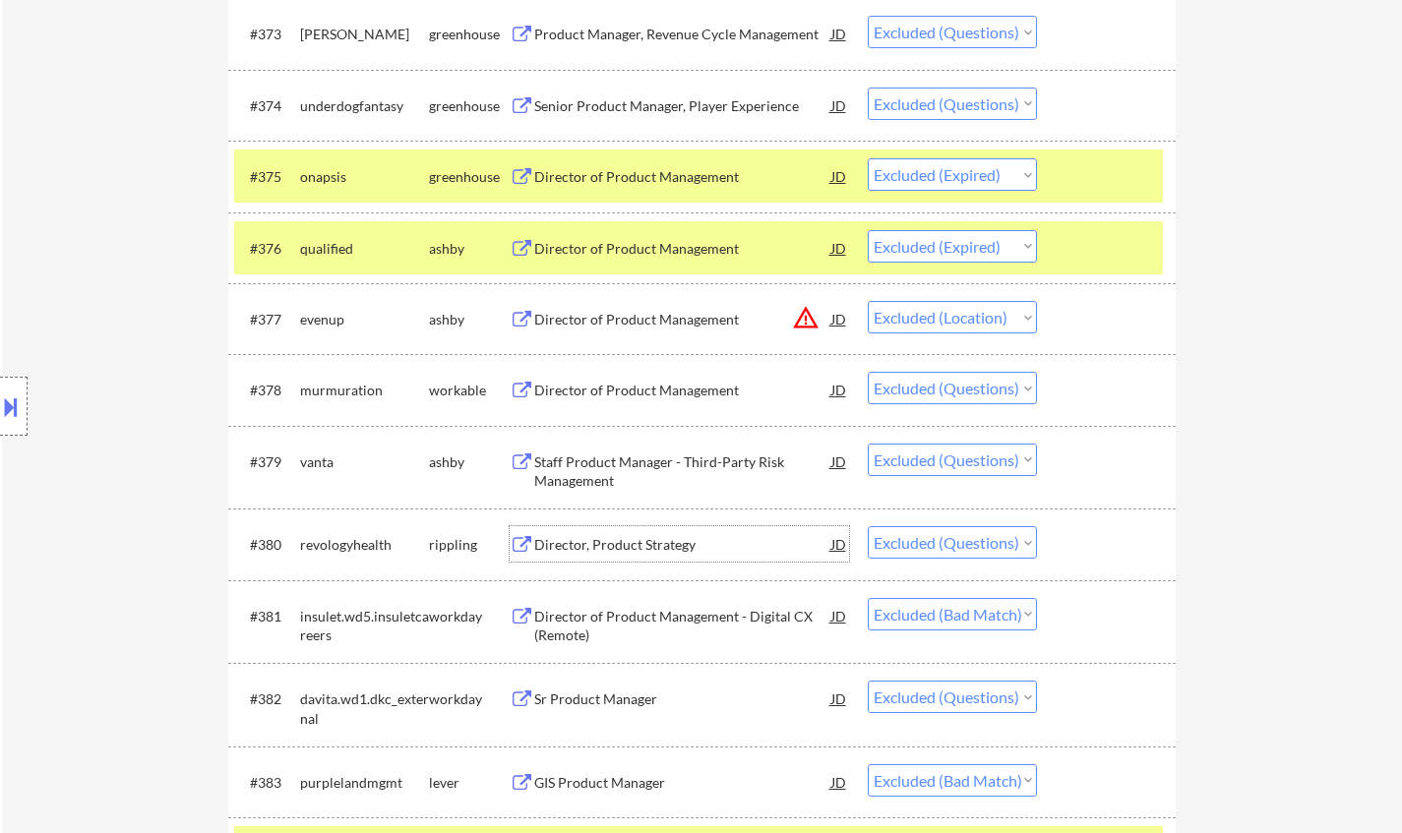
click at [633, 562] on div "Director, Product Strategy" at bounding box center [682, 543] width 297 height 35
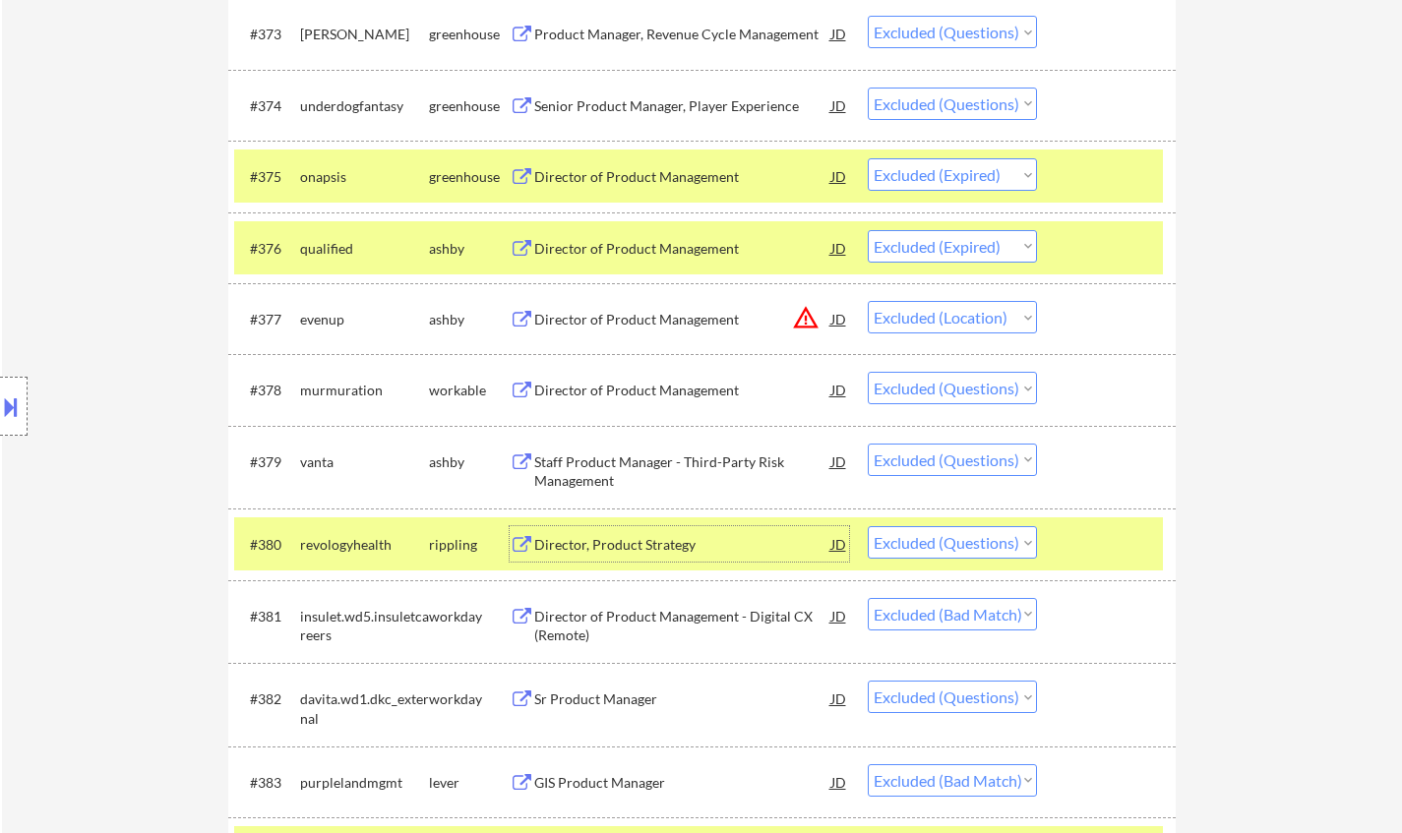
click at [970, 538] on select "Choose an option... Pending Applied Excluded (Questions) Excluded (Expired) Exc…" at bounding box center [952, 542] width 169 height 32
click at [868, 527] on select "Choose an option... Pending Applied Excluded (Questions) Excluded (Expired) Exc…" at bounding box center [952, 542] width 169 height 32
click at [674, 614] on div "Director of Product Management - Digital CX (Remote)" at bounding box center [682, 626] width 297 height 38
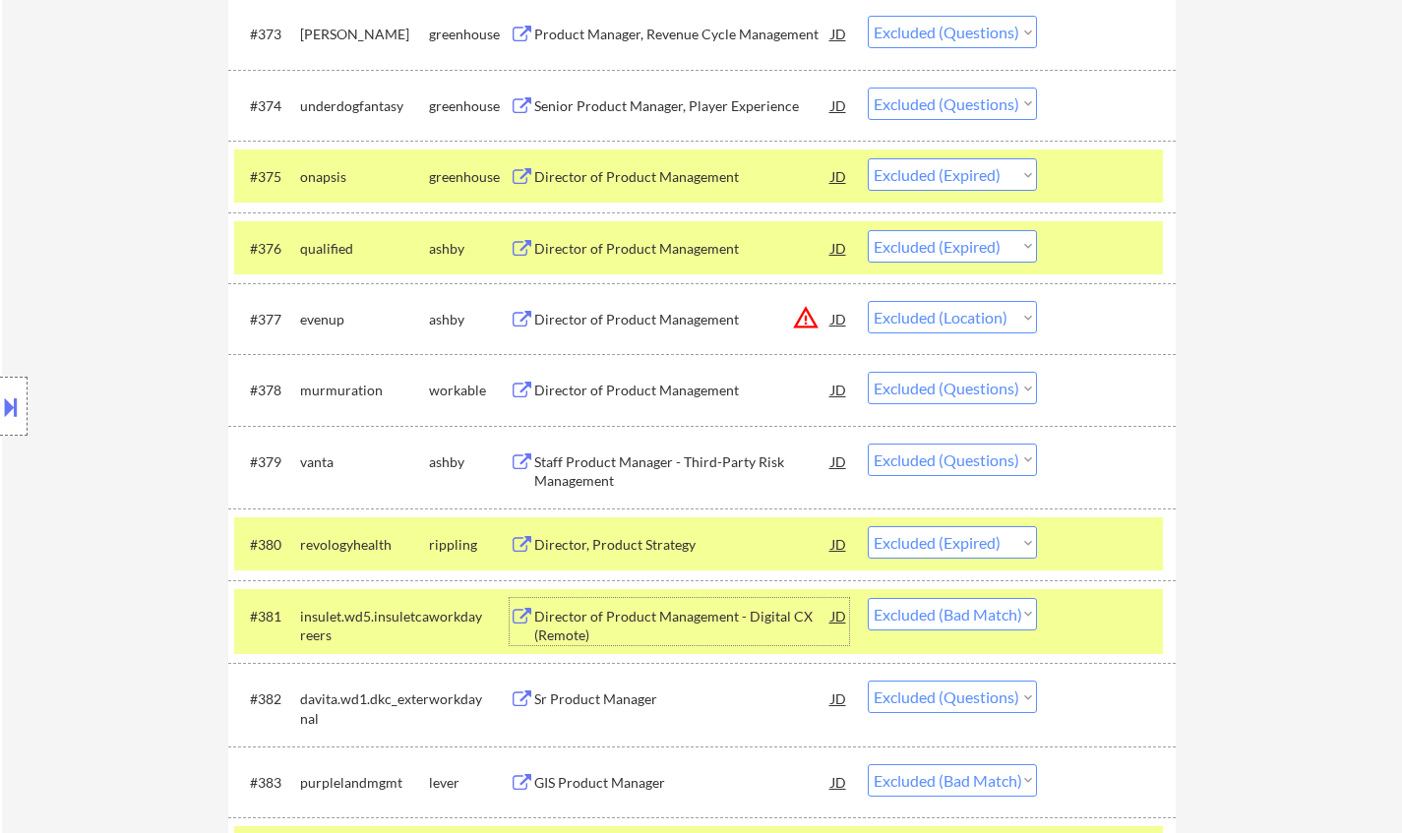
click at [966, 616] on select "Choose an option... Pending Applied Excluded (Questions) Excluded (Expired) Exc…" at bounding box center [952, 614] width 169 height 32
click at [868, 598] on select "Choose an option... Pending Applied Excluded (Questions) Excluded (Expired) Exc…" at bounding box center [952, 614] width 169 height 32
click at [654, 457] on div "Staff Product Manager - Third-Party Risk Management" at bounding box center [682, 472] width 297 height 38
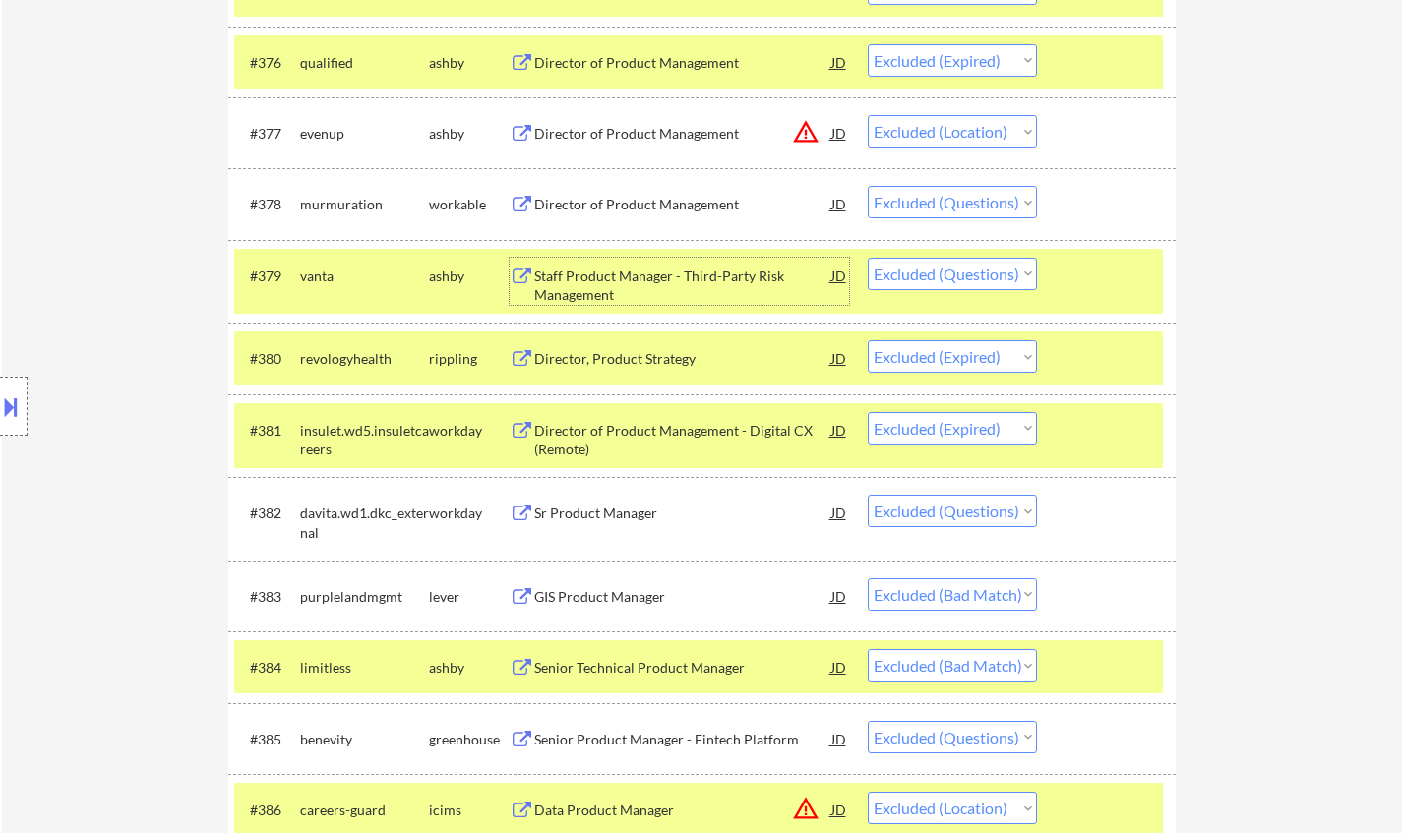
scroll to position [6494, 0]
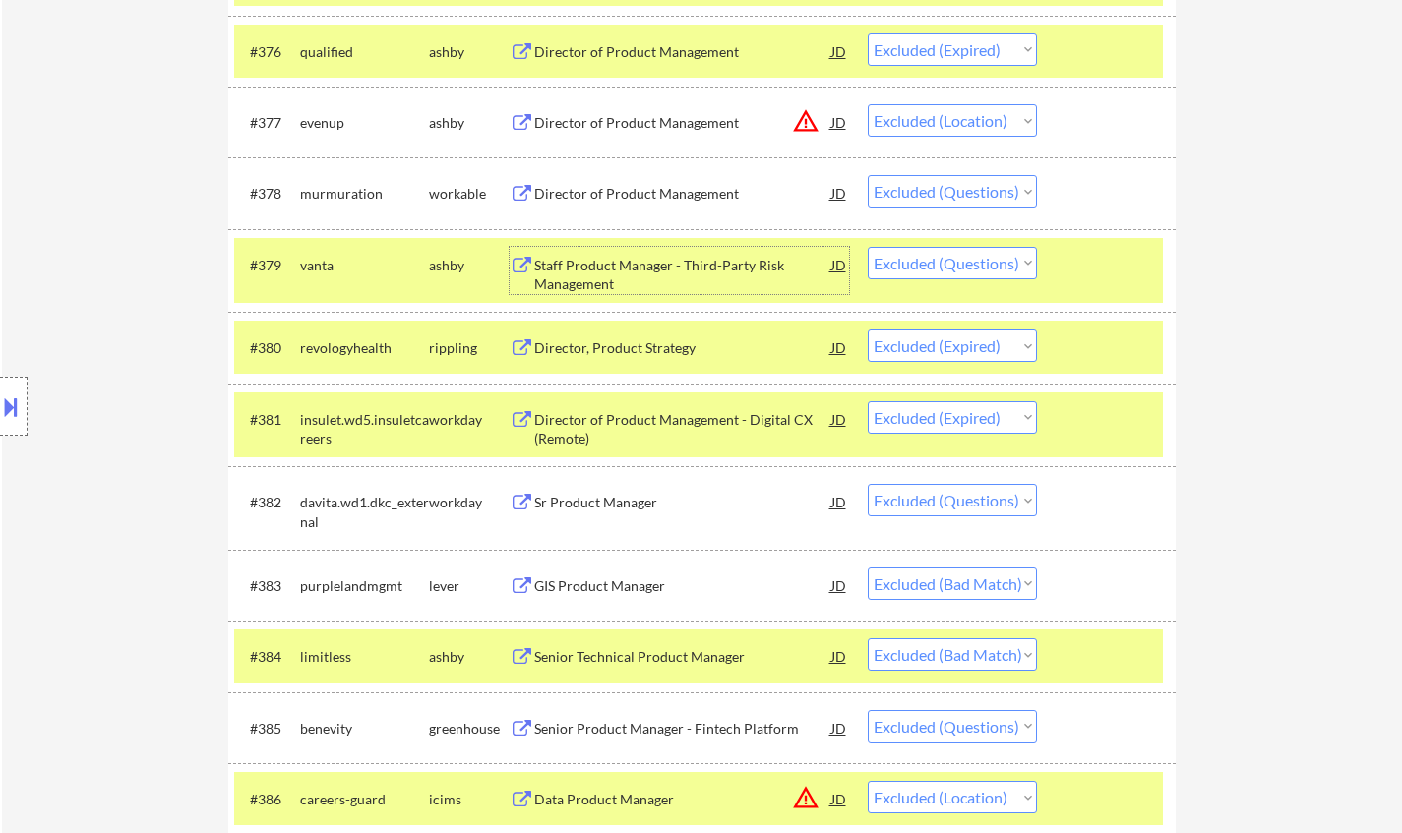
click at [964, 271] on select "Choose an option... Pending Applied Excluded (Questions) Excluded (Expired) Exc…" at bounding box center [952, 263] width 169 height 32
click at [868, 247] on select "Choose an option... Pending Applied Excluded (Questions) Excluded (Expired) Exc…" at bounding box center [952, 263] width 169 height 32
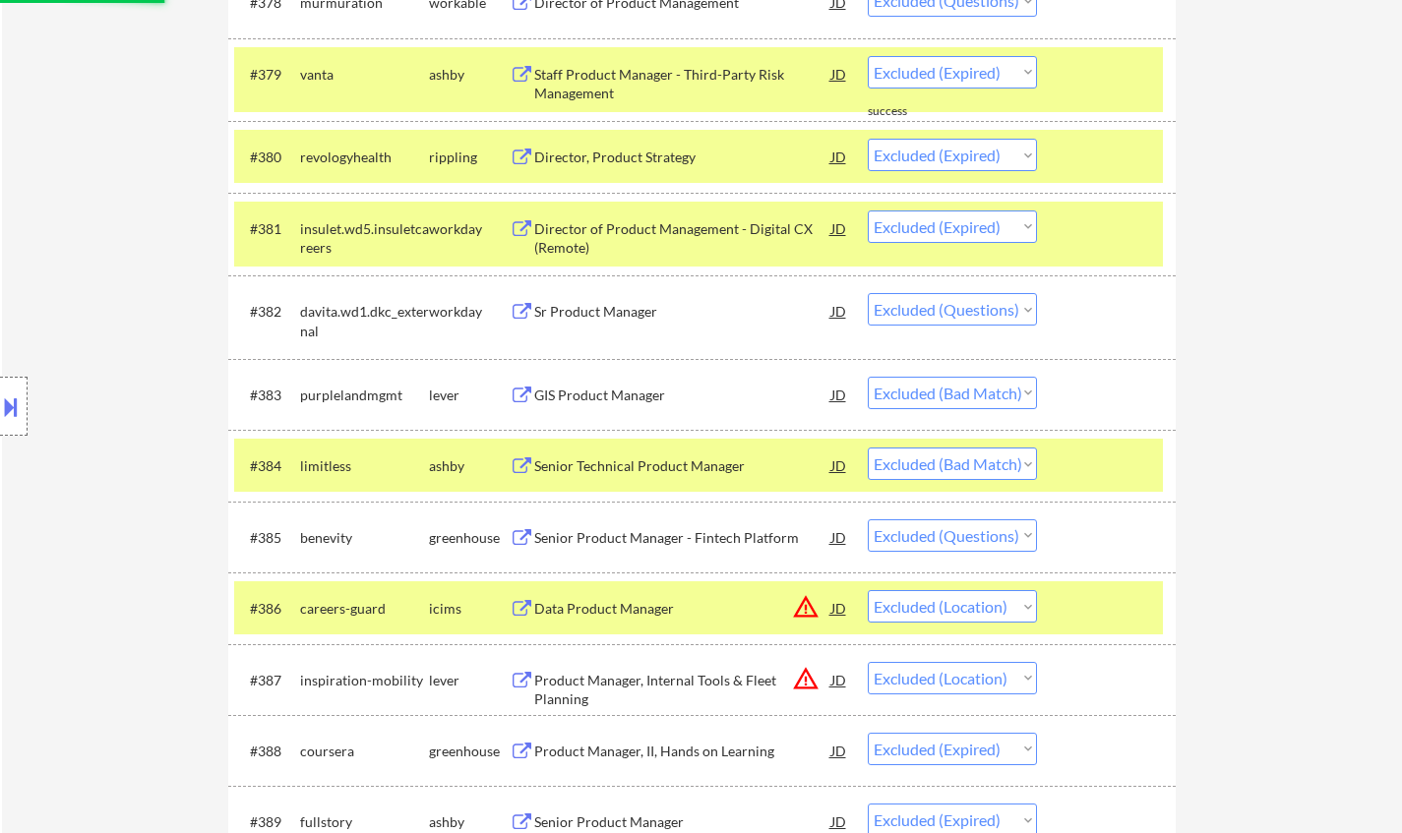
scroll to position [6691, 0]
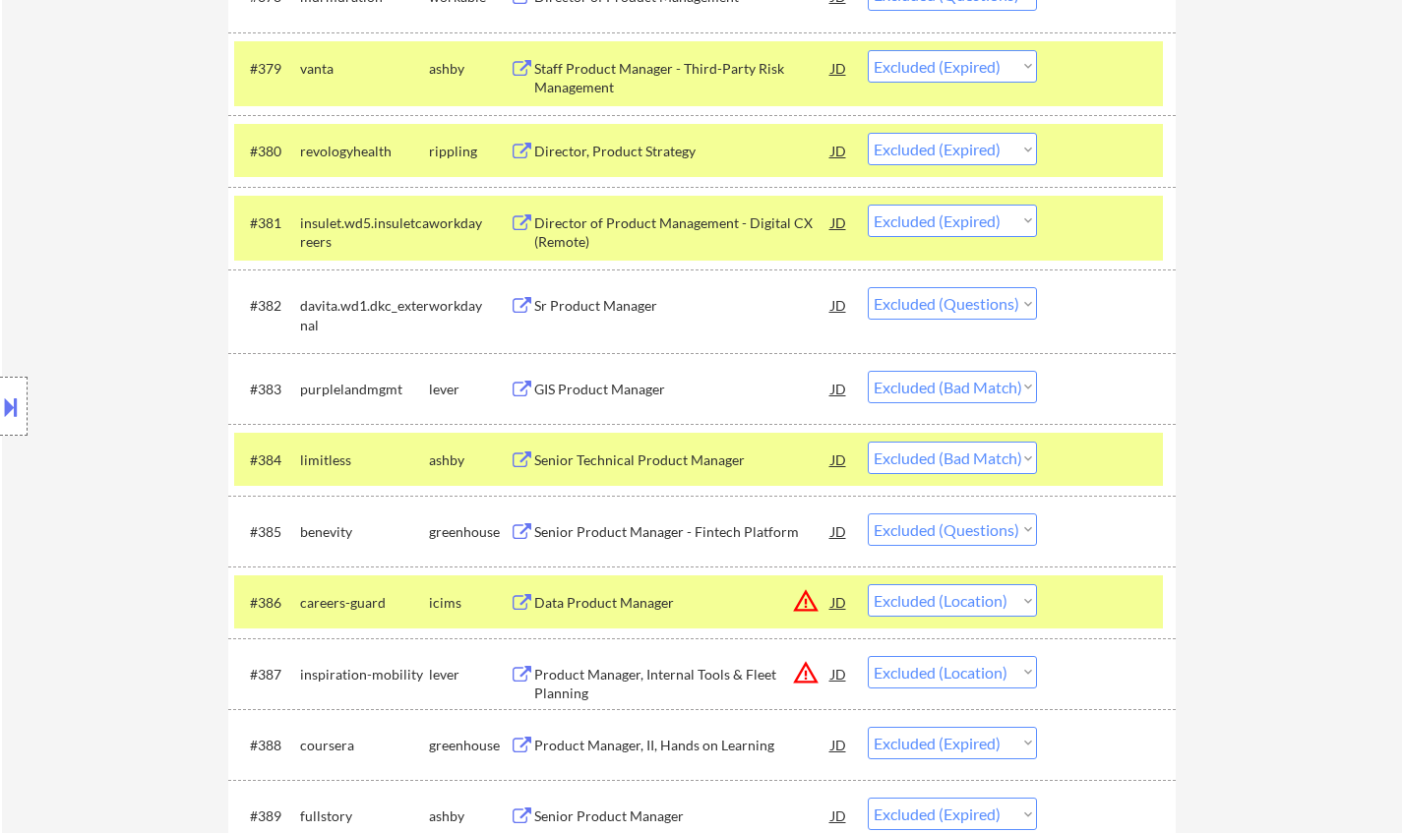
click at [617, 383] on div "GIS Product Manager" at bounding box center [682, 390] width 297 height 20
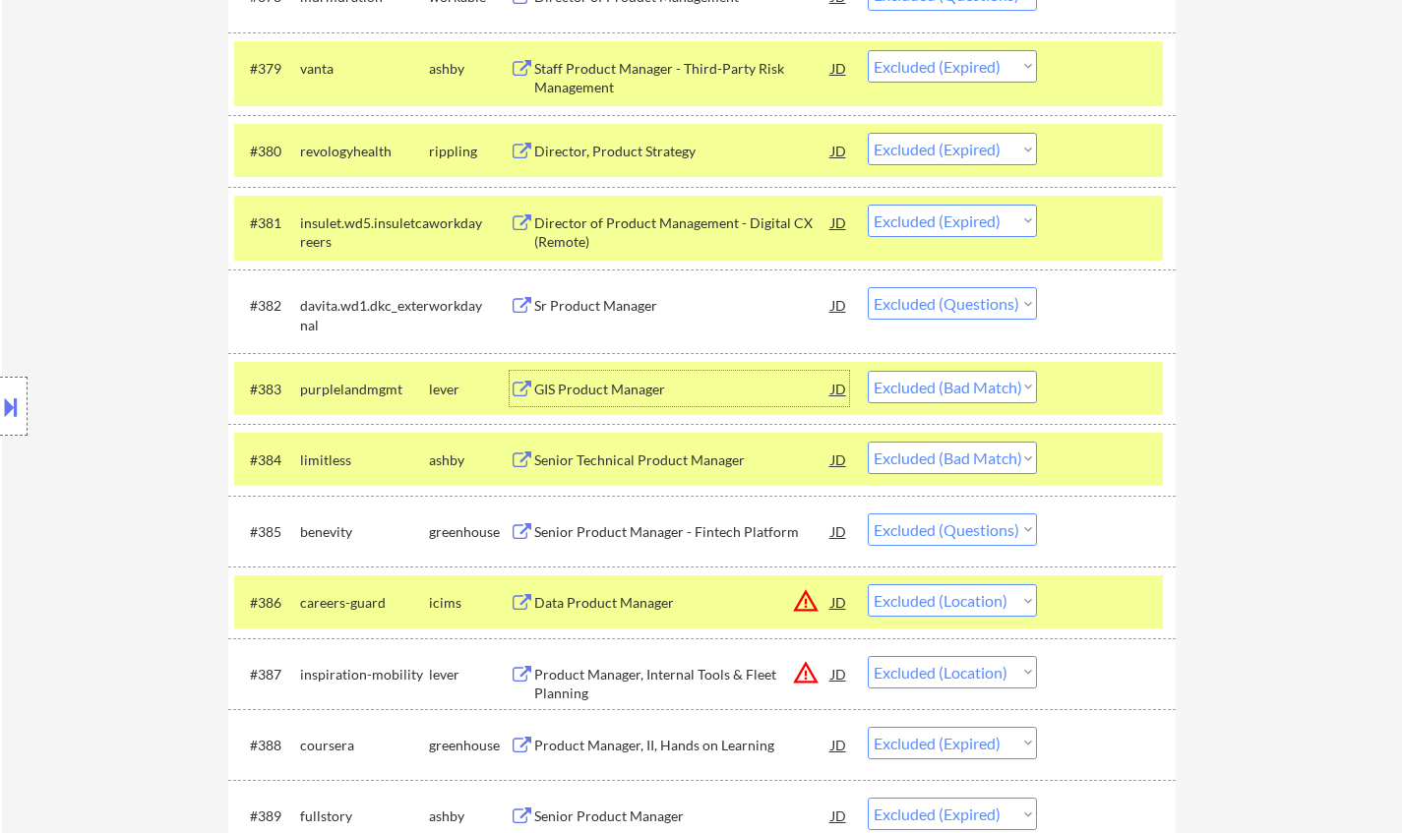
click at [983, 386] on select "Choose an option... Pending Applied Excluded (Questions) Excluded (Expired) Exc…" at bounding box center [952, 387] width 169 height 32
click at [868, 371] on select "Choose an option... Pending Applied Excluded (Questions) Excluded (Expired) Exc…" at bounding box center [952, 387] width 169 height 32
click at [660, 457] on div "Senior Technical Product Manager" at bounding box center [682, 461] width 297 height 20
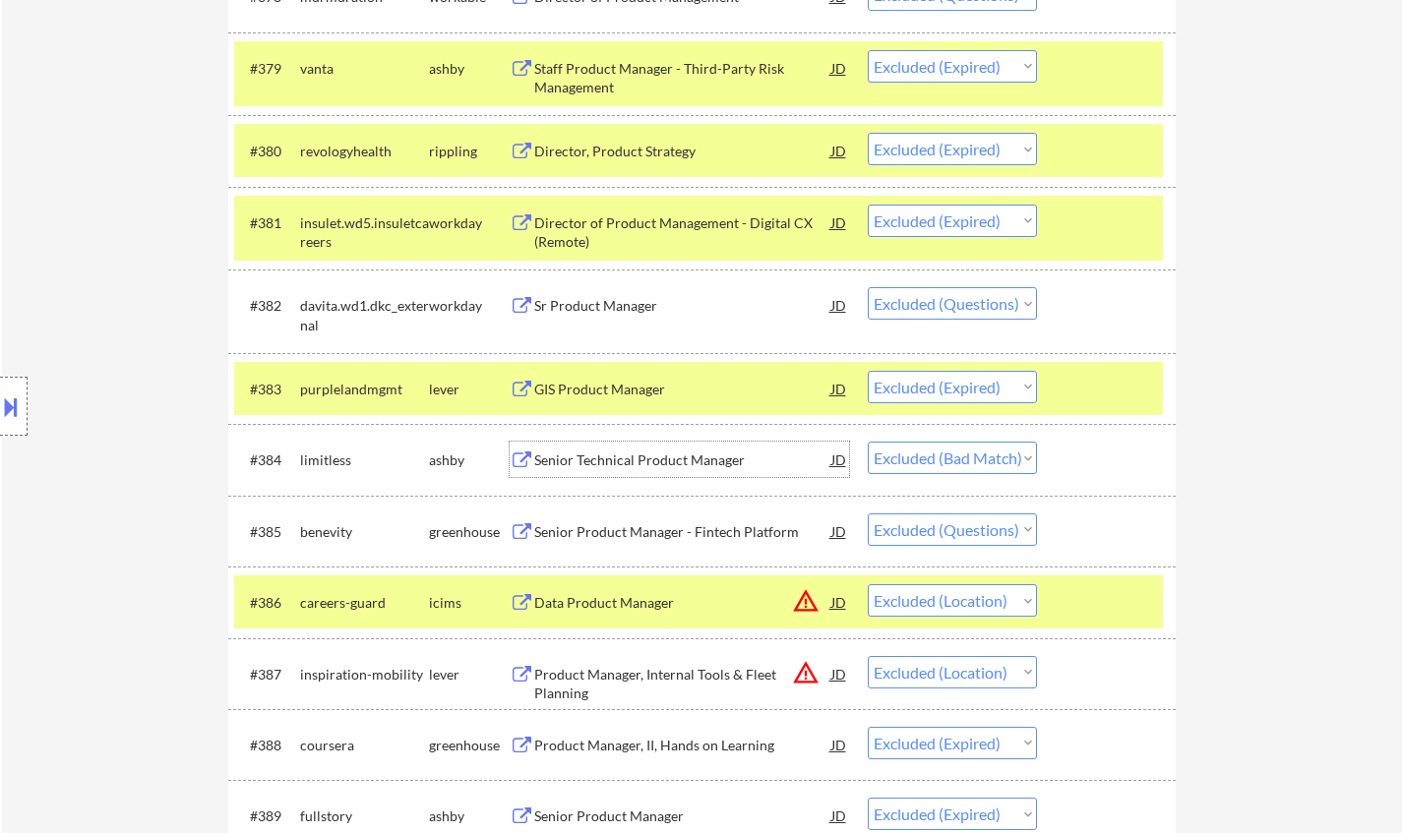
click at [997, 463] on select "Choose an option... Pending Applied Excluded (Questions) Excluded (Expired) Exc…" at bounding box center [952, 458] width 169 height 32
click at [868, 442] on select "Choose an option... Pending Applied Excluded (Questions) Excluded (Expired) Exc…" at bounding box center [952, 458] width 169 height 32
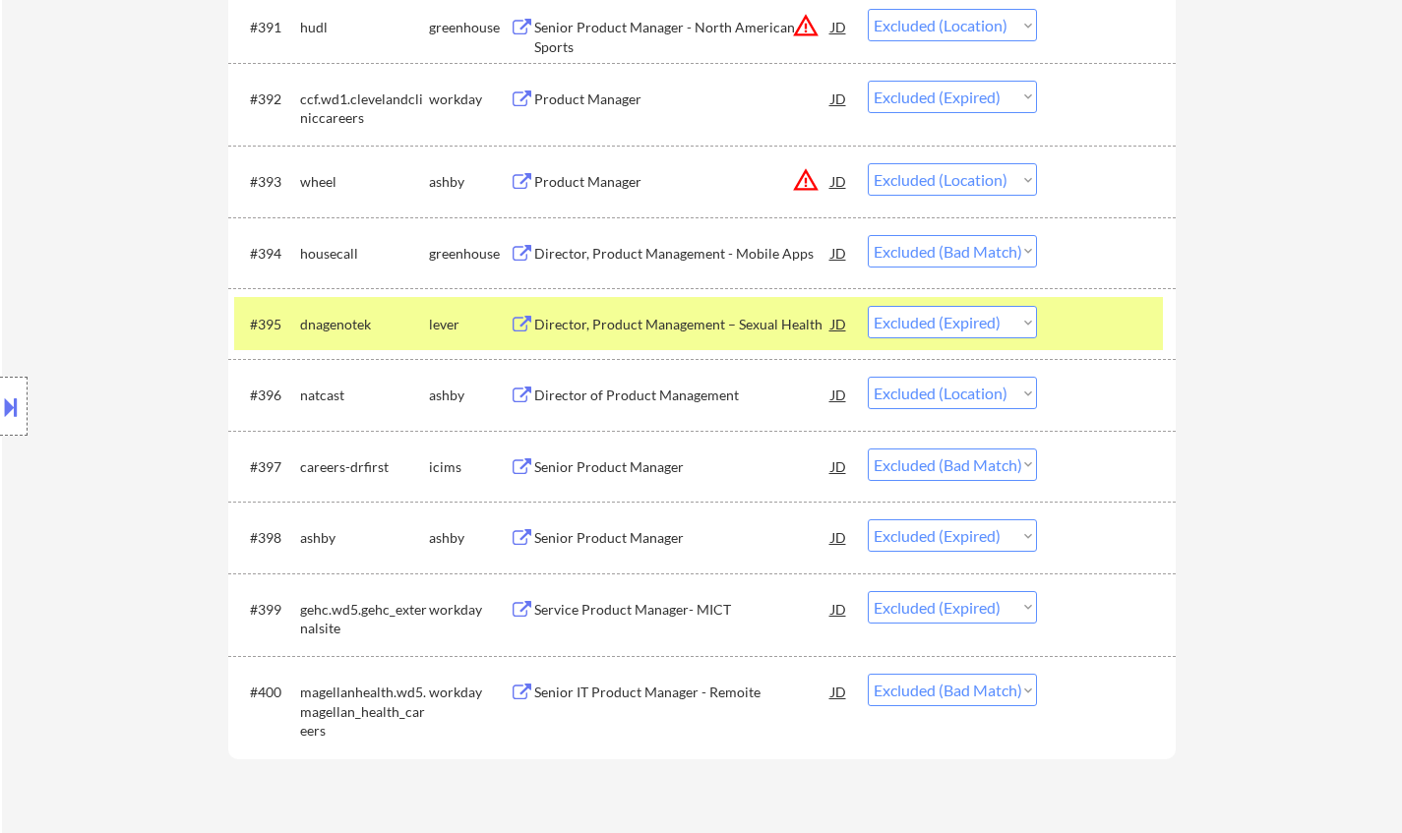
scroll to position [7675, 0]
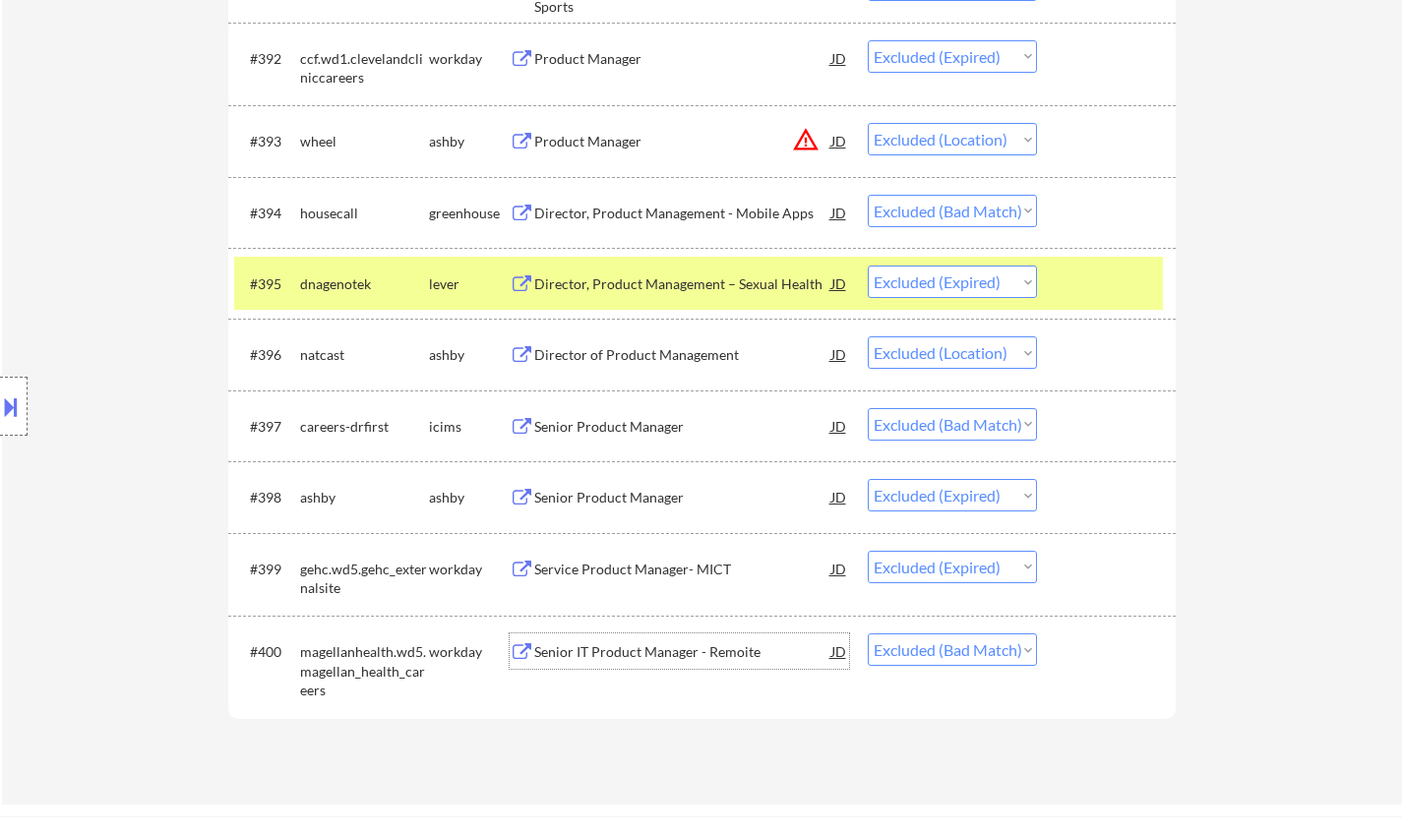
click at [658, 645] on div "Senior IT Product Manager - Remoite" at bounding box center [682, 653] width 297 height 20
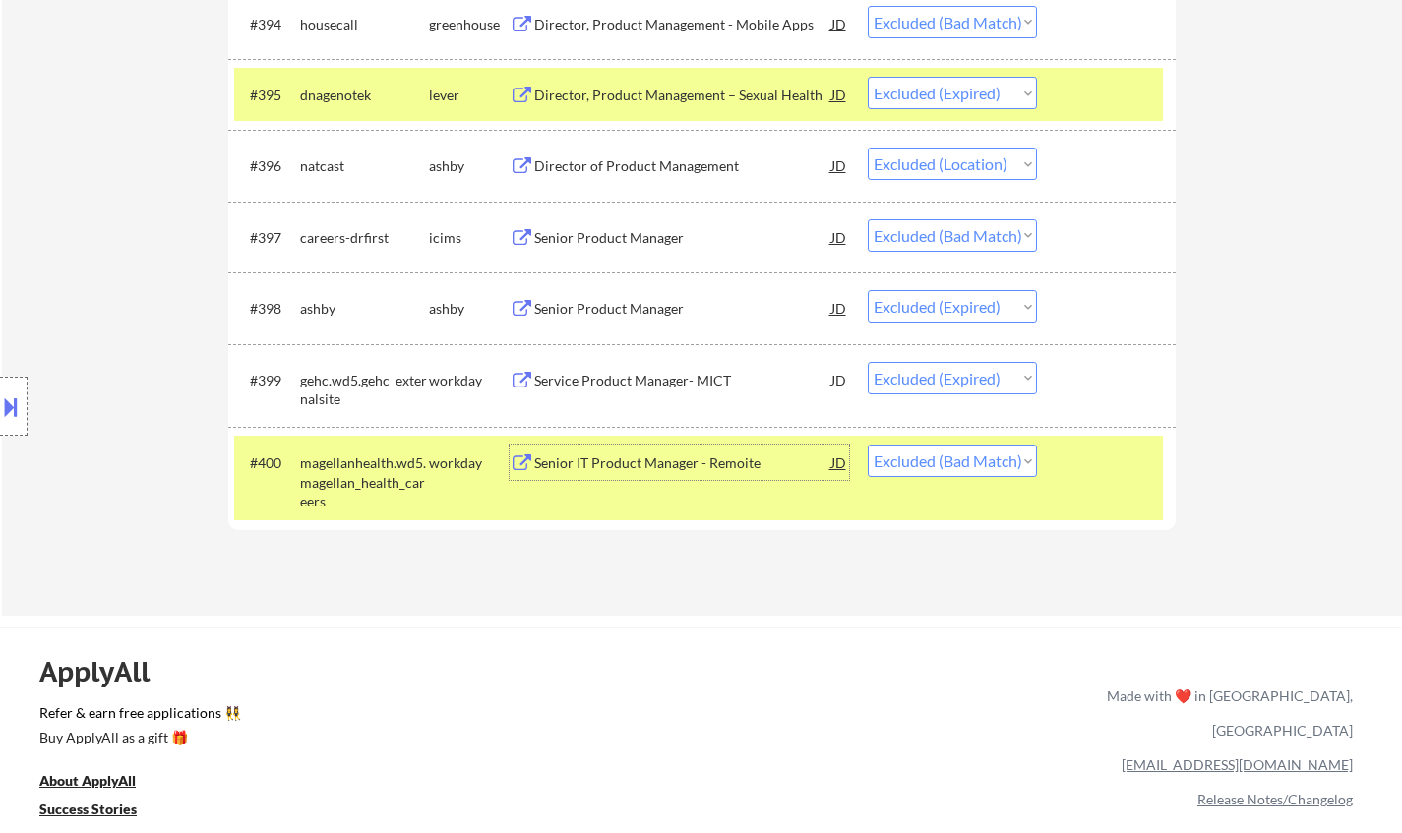
scroll to position [7872, 0]
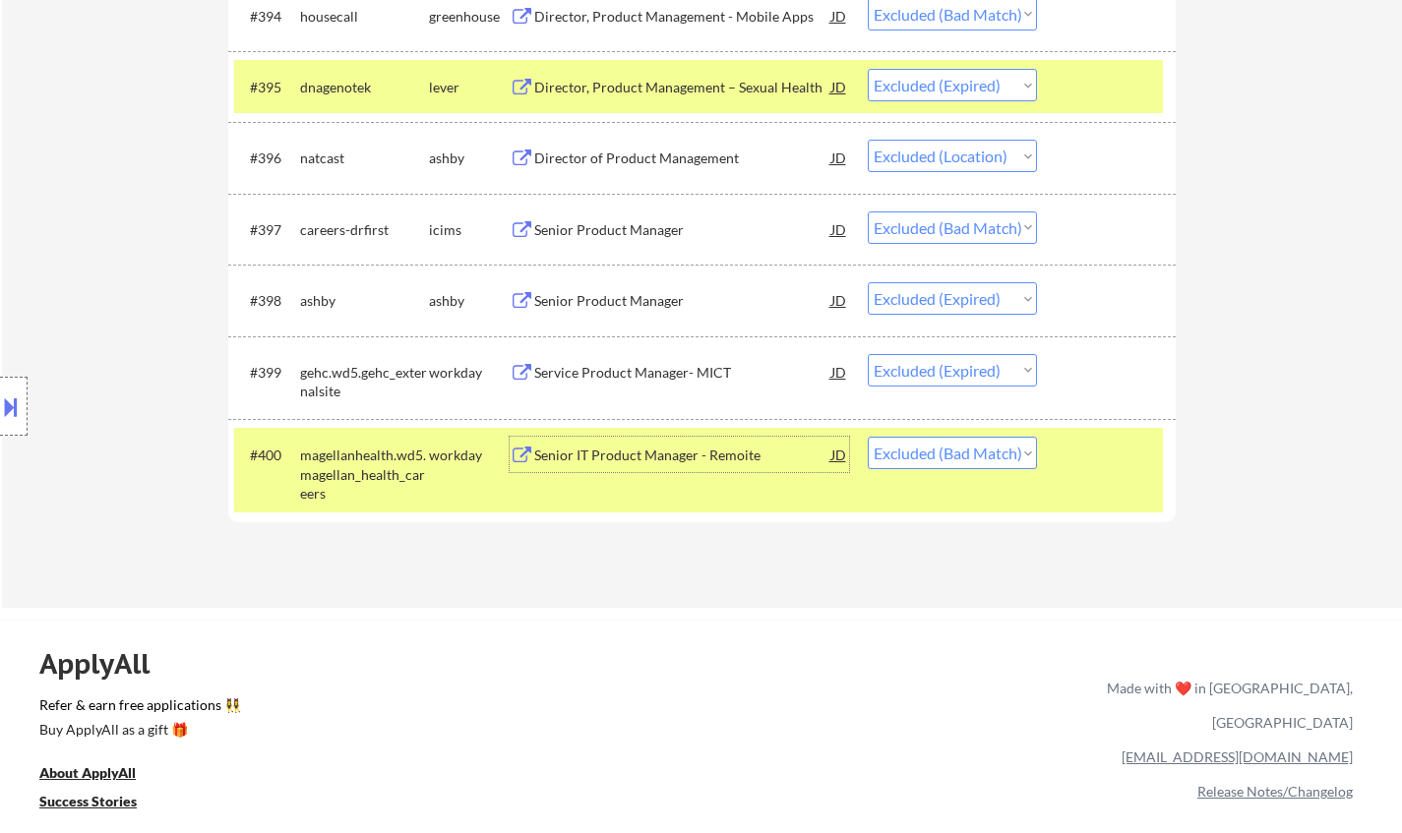
click at [927, 458] on select "Choose an option... Pending Applied Excluded (Questions) Excluded (Expired) Exc…" at bounding box center [952, 453] width 169 height 32
drag, startPoint x: 1296, startPoint y: 597, endPoint x: 1021, endPoint y: 530, distance: 282.6
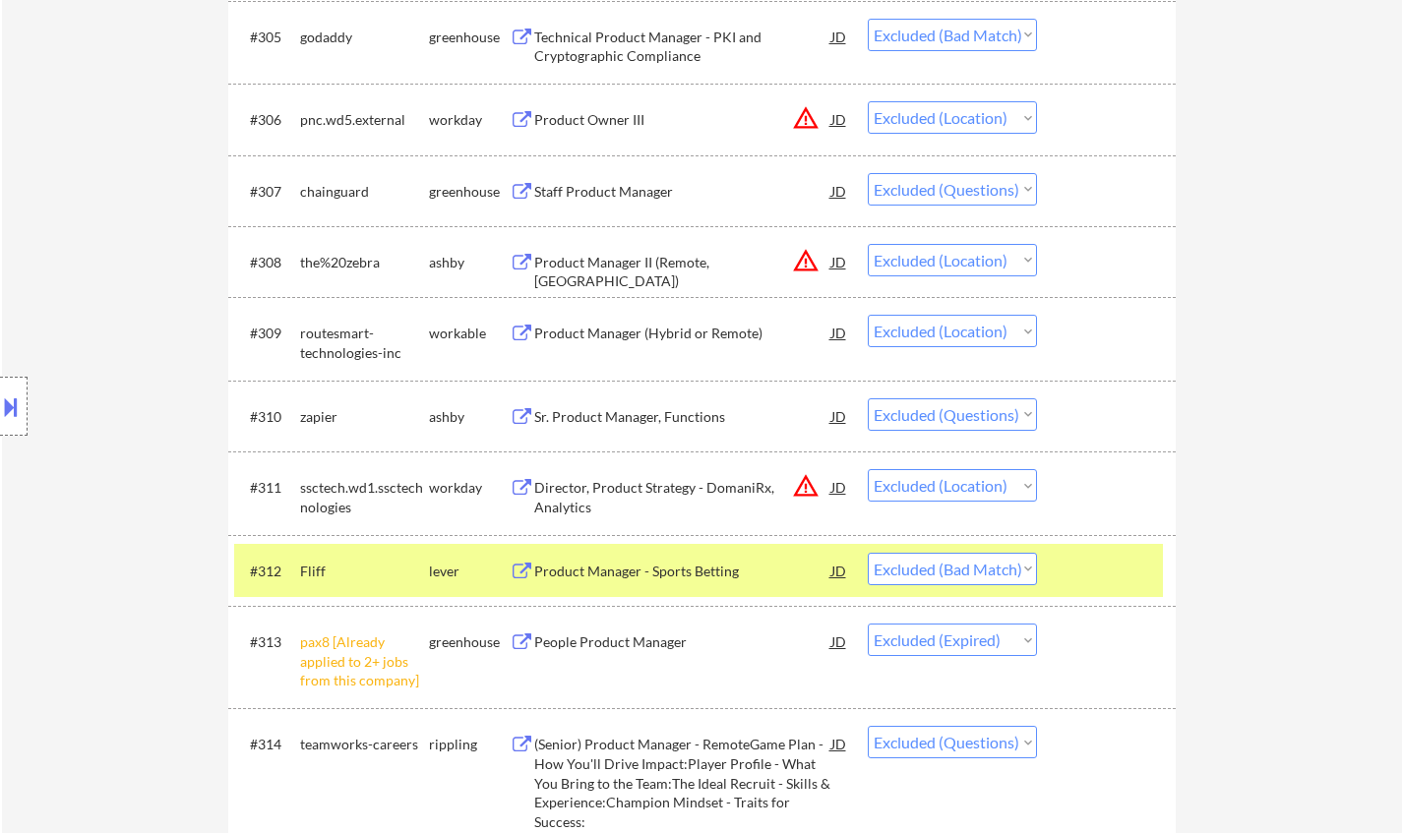
scroll to position [0, 0]
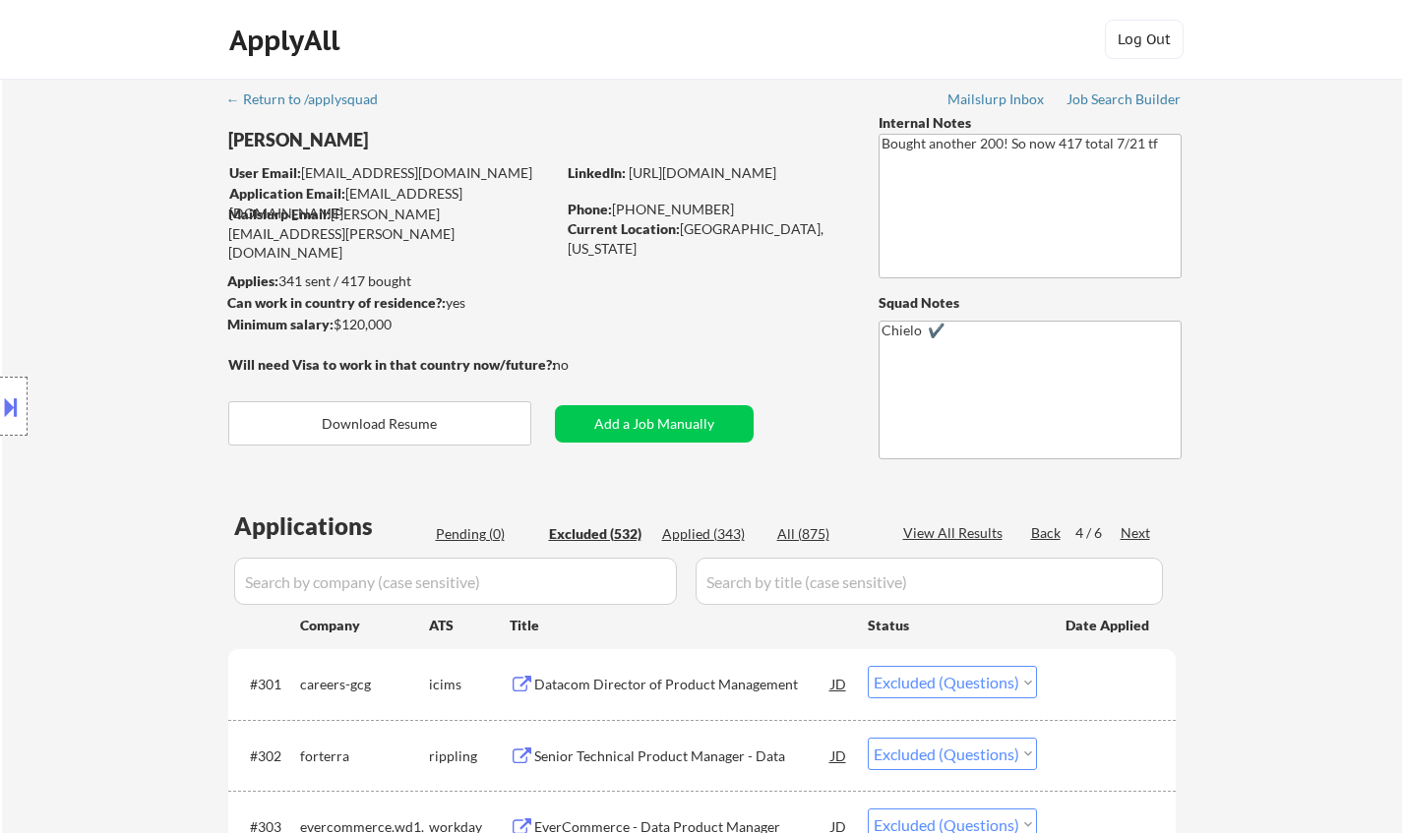
click at [1126, 533] on div "Next" at bounding box center [1136, 533] width 31 height 20
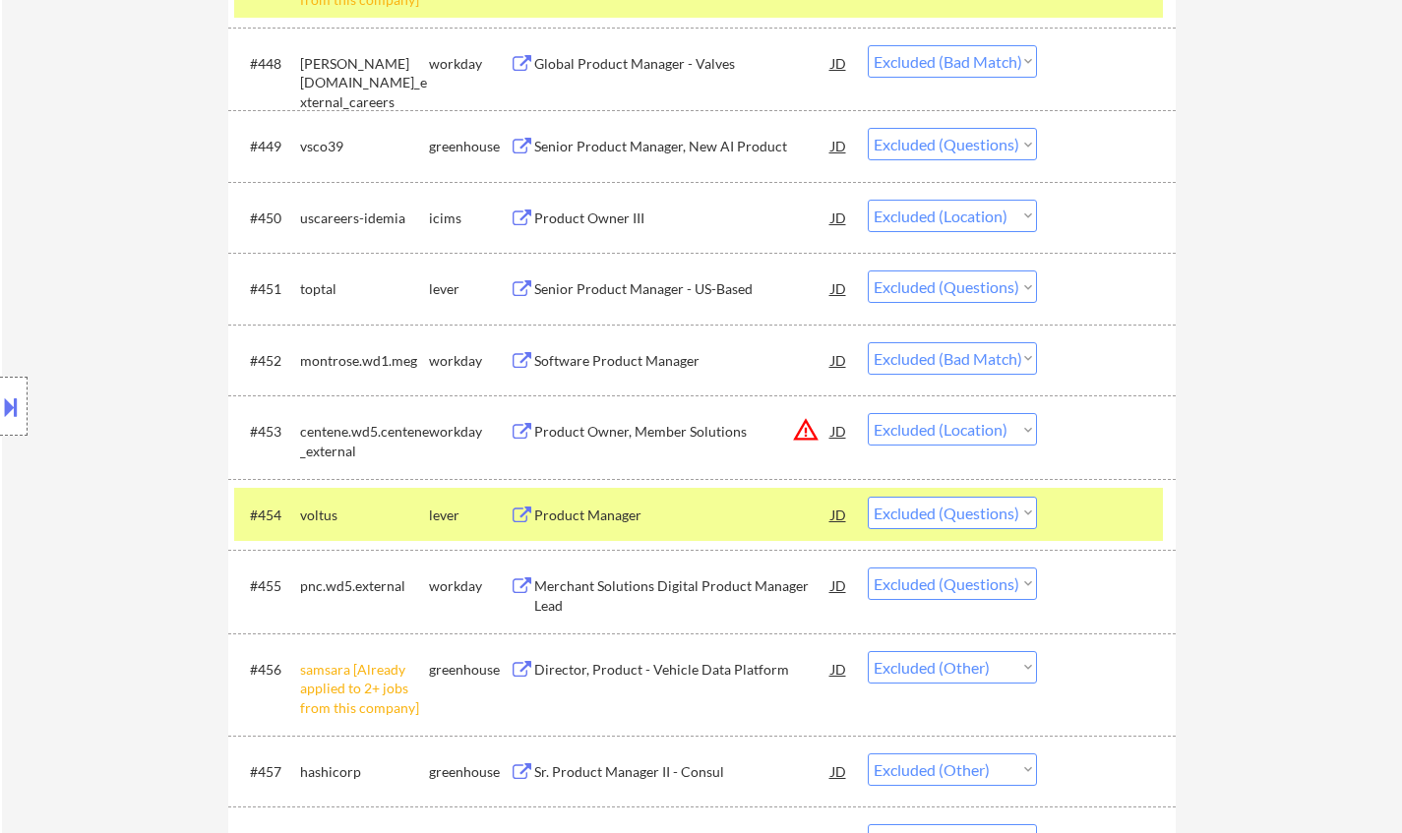
scroll to position [4428, 0]
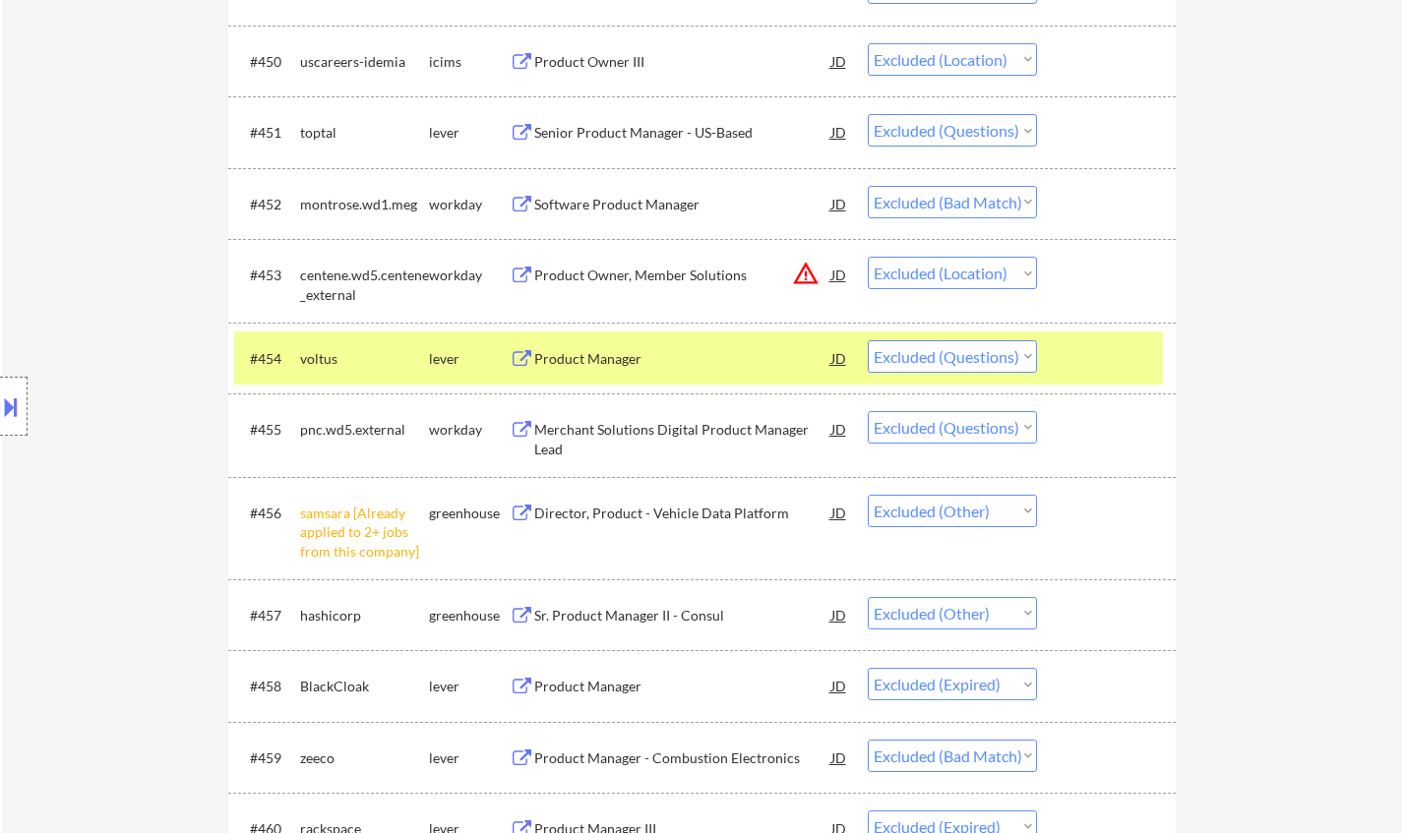
click at [610, 220] on div "Software Product Manager" at bounding box center [682, 203] width 297 height 35
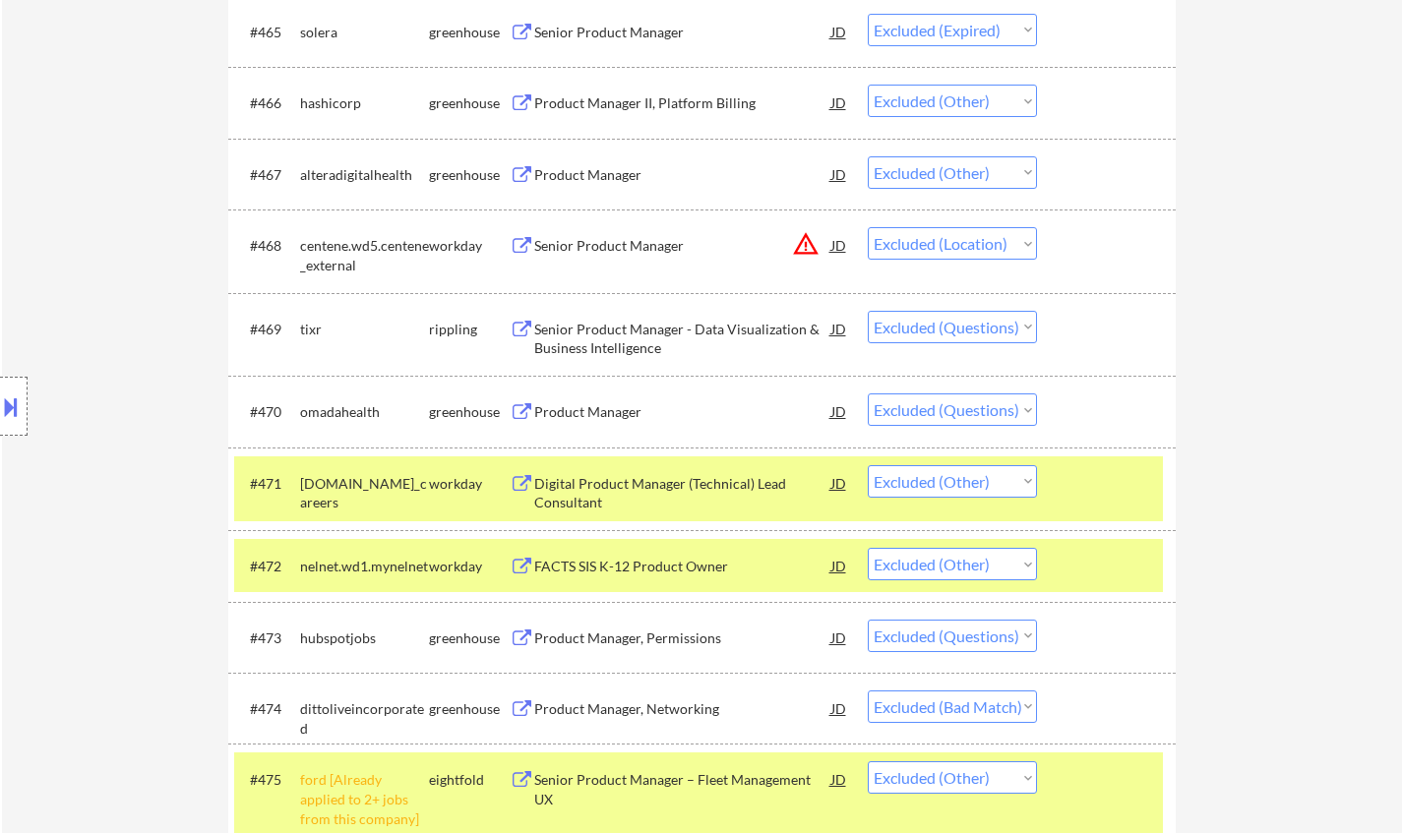
scroll to position [5707, 0]
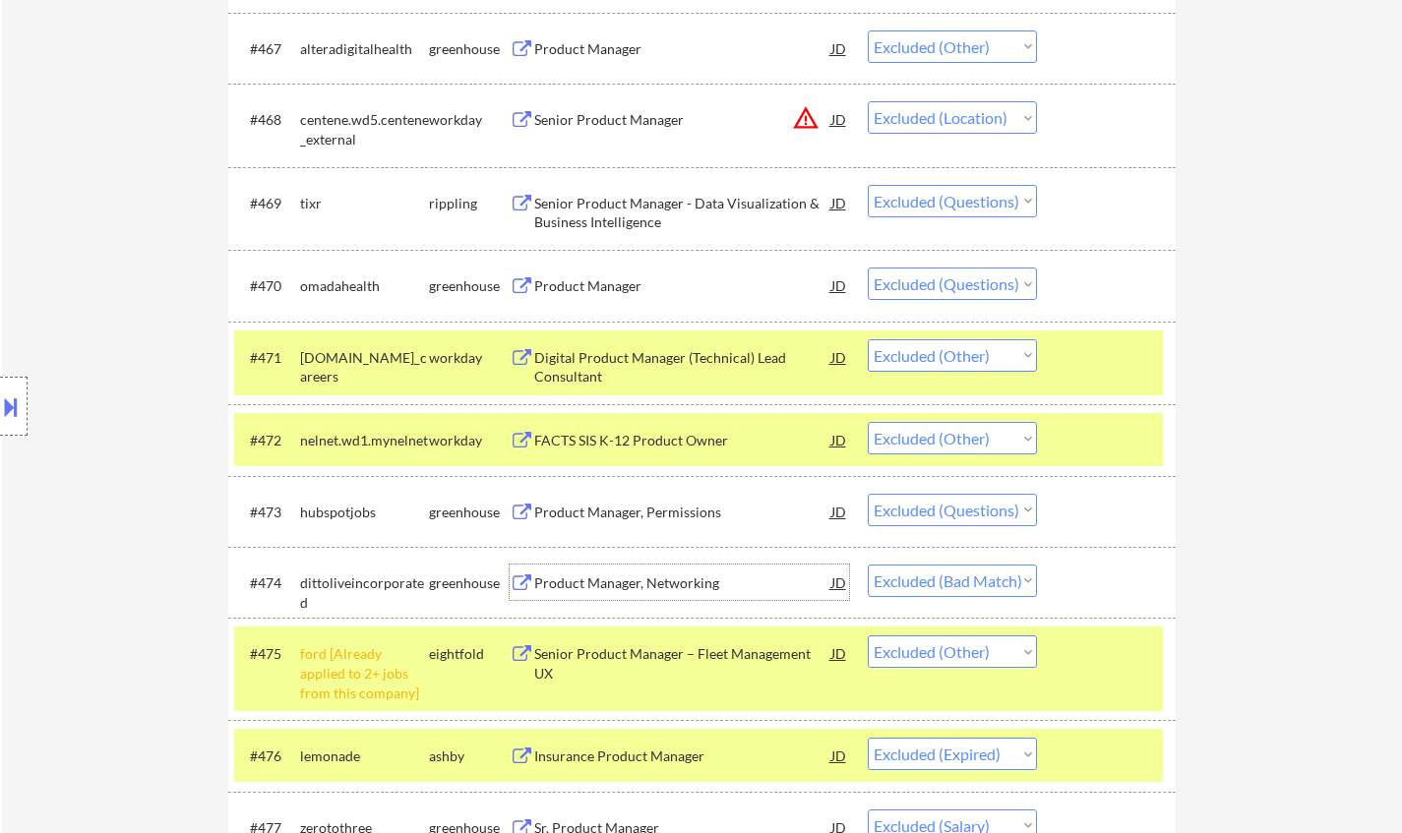
click at [664, 580] on div "Product Manager, Networking" at bounding box center [682, 584] width 297 height 20
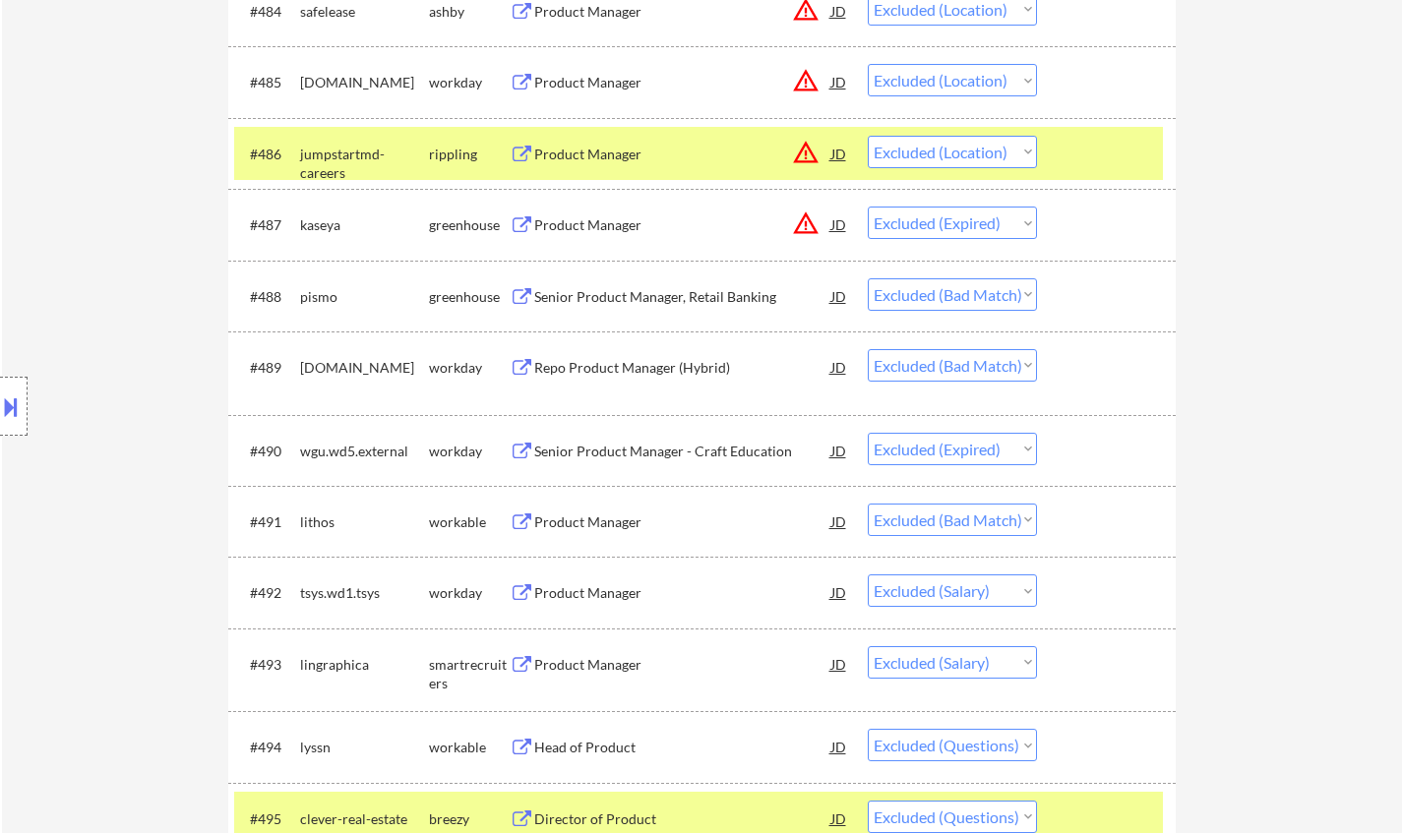
scroll to position [7085, 0]
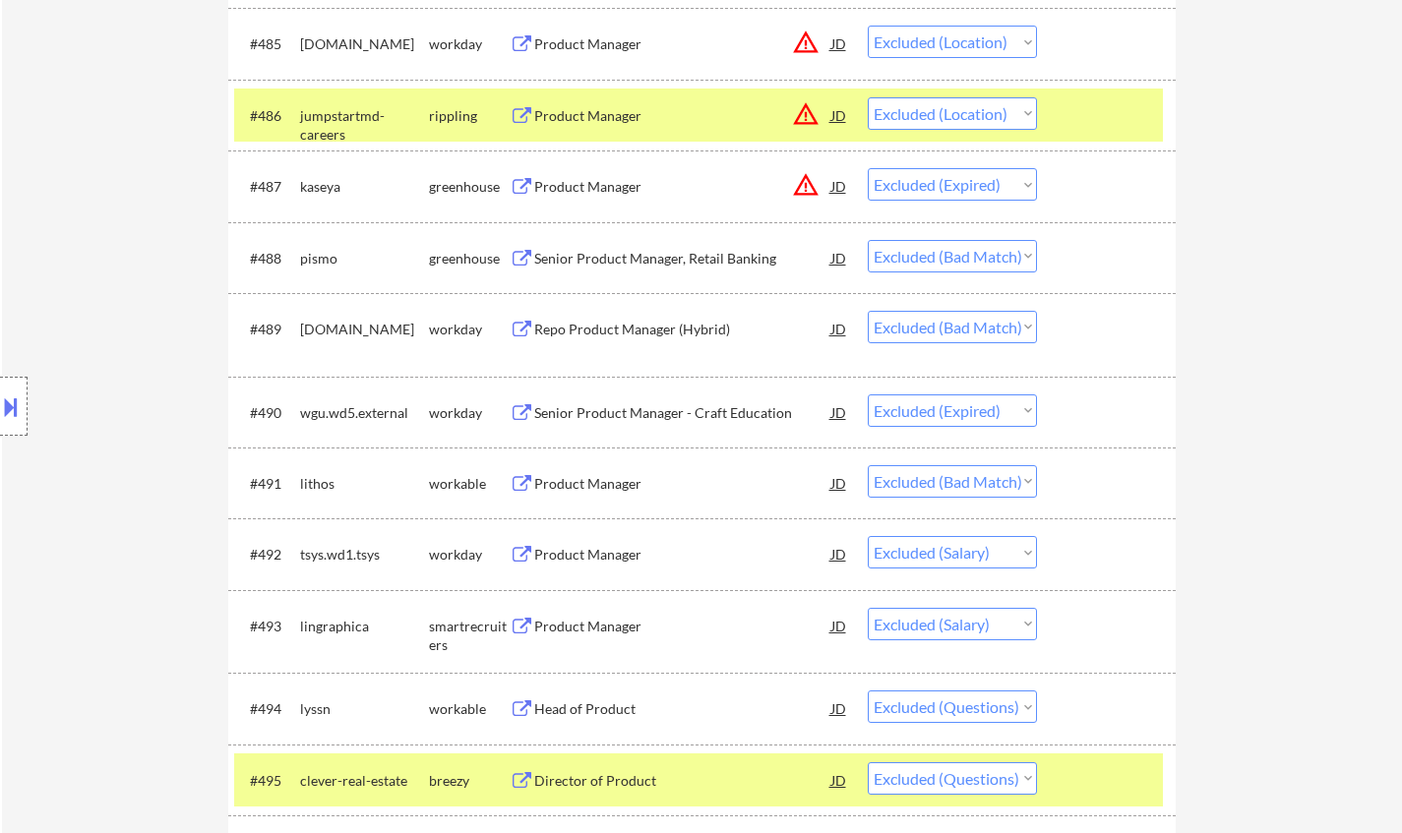
click at [555, 485] on div "Product Manager" at bounding box center [682, 484] width 297 height 20
